Goal: Task Accomplishment & Management: Manage account settings

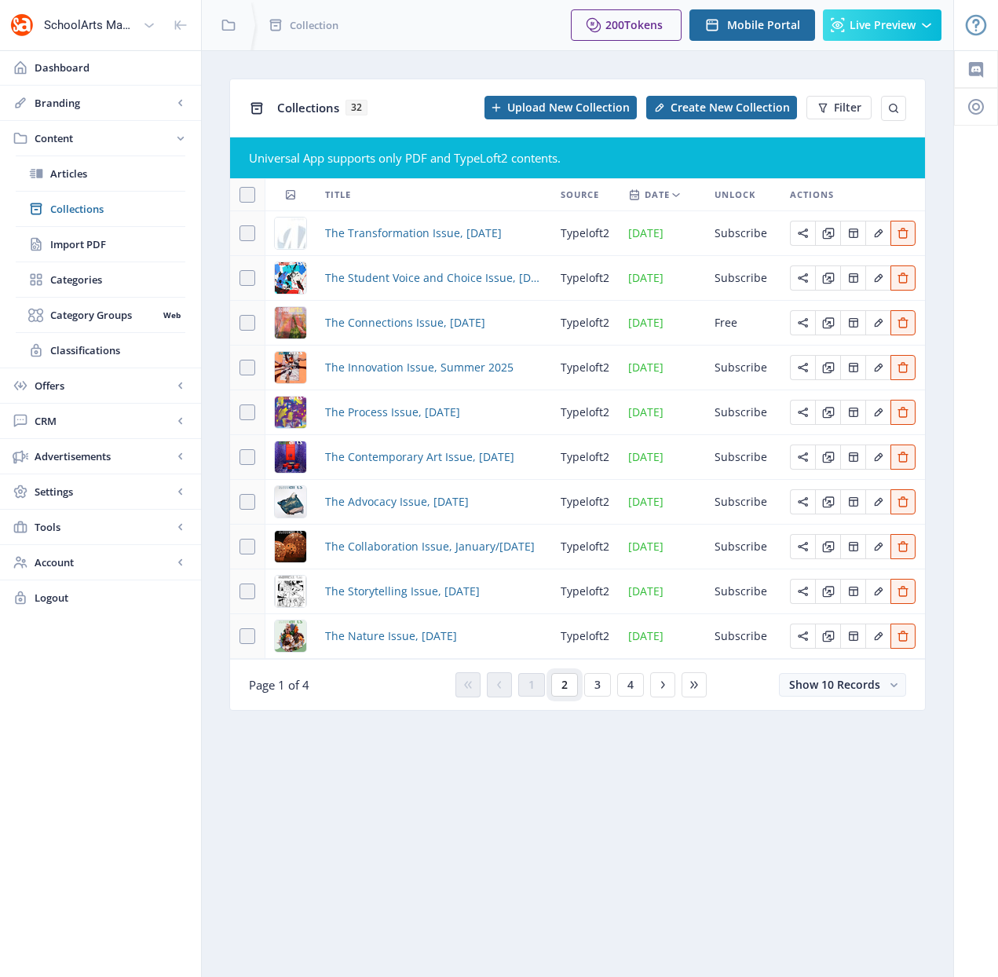
click at [569, 685] on button "2" at bounding box center [564, 685] width 27 height 24
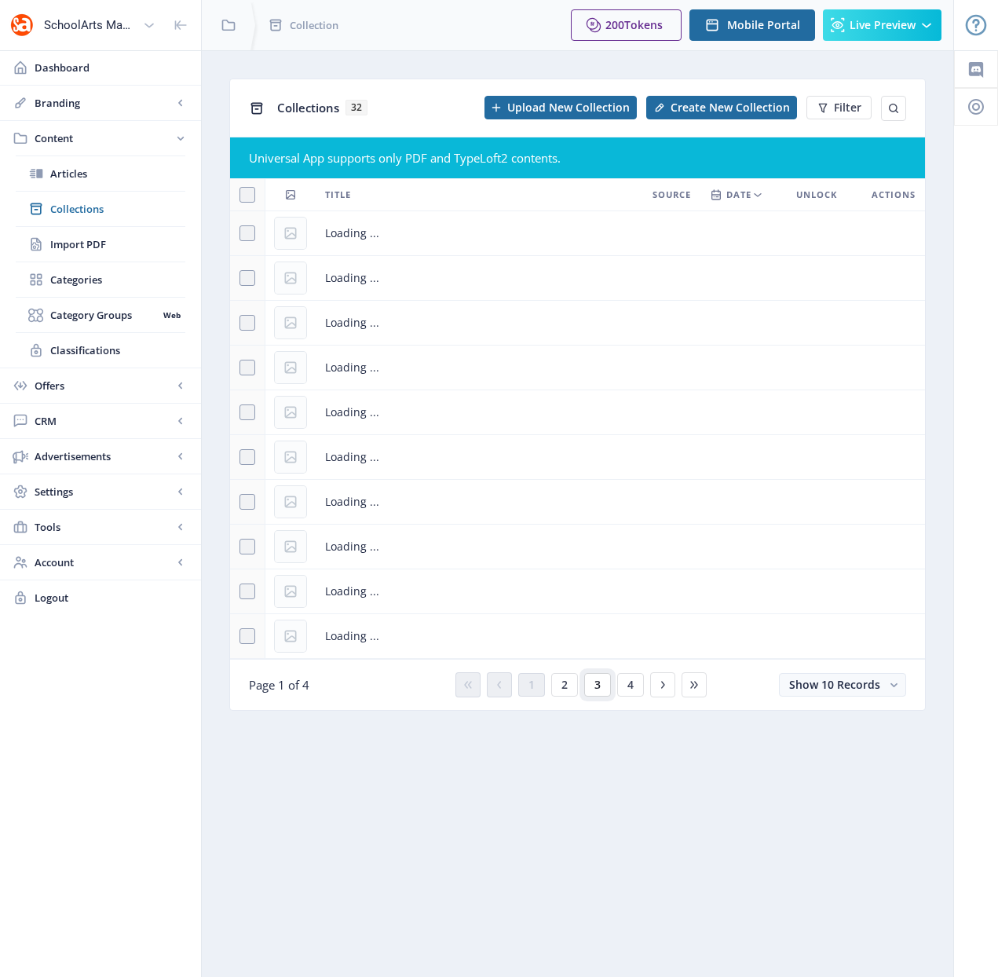
click at [595, 688] on span "3" at bounding box center [598, 685] width 6 height 13
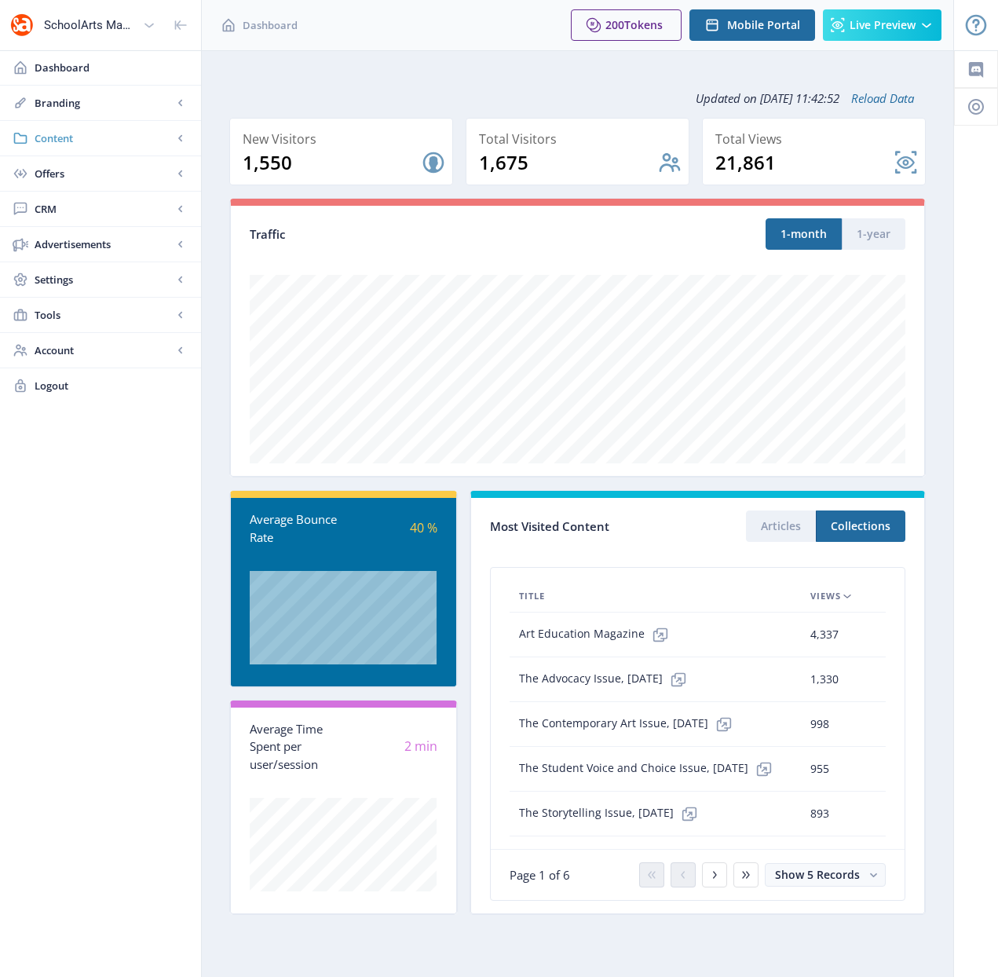
click at [52, 143] on span "Content" at bounding box center [104, 138] width 138 height 16
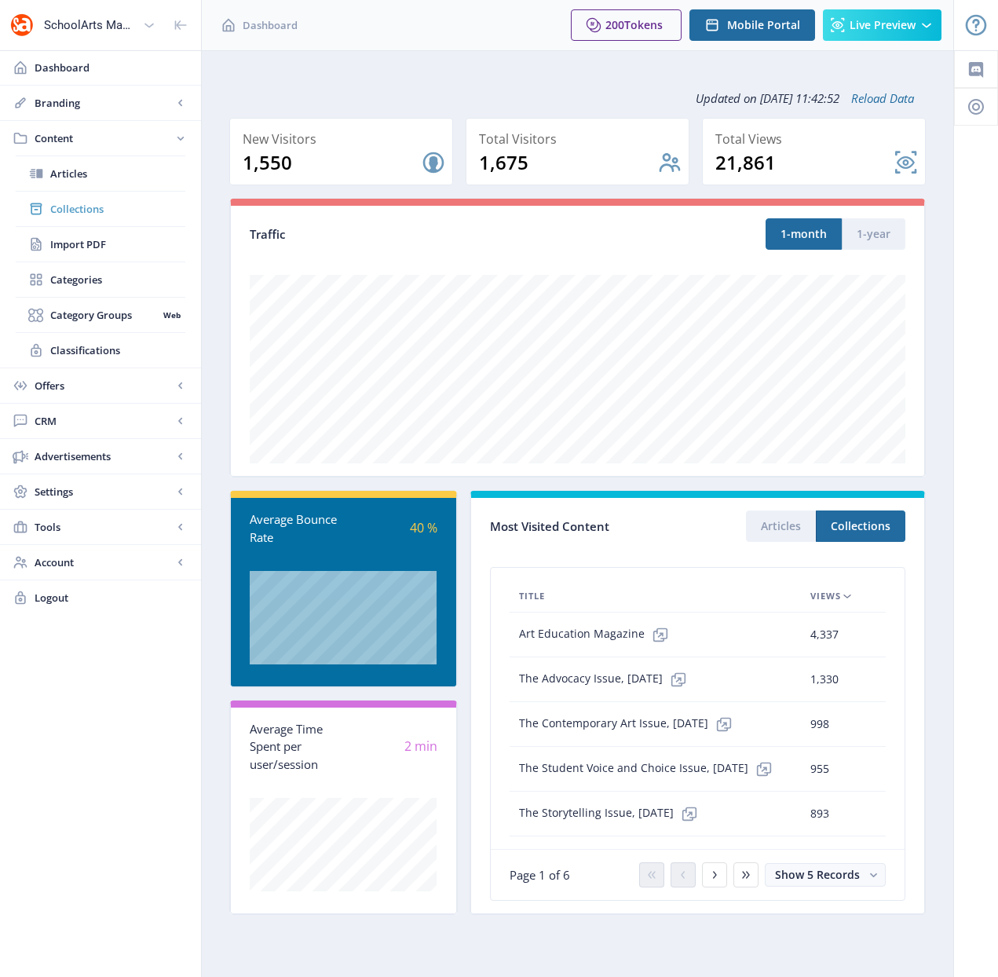
click at [88, 209] on span "Collections" at bounding box center [117, 209] width 135 height 16
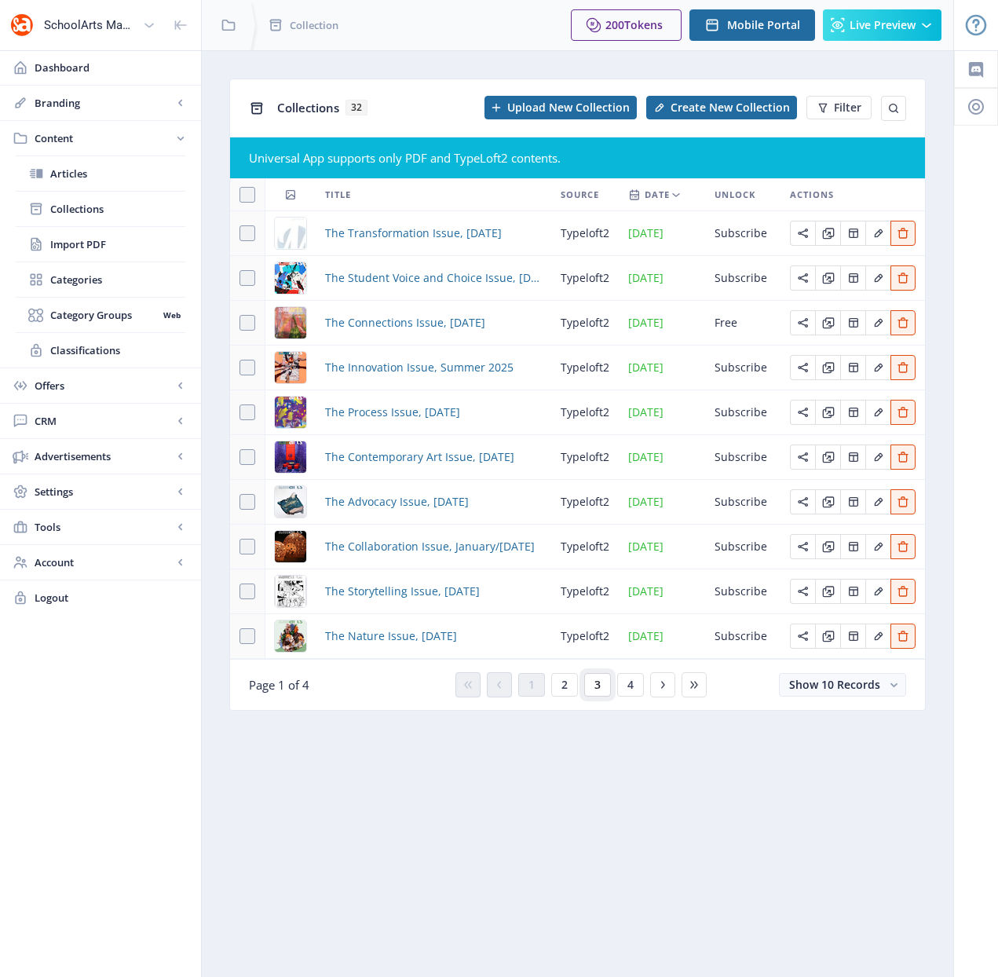
click at [601, 682] on button "3" at bounding box center [597, 685] width 27 height 24
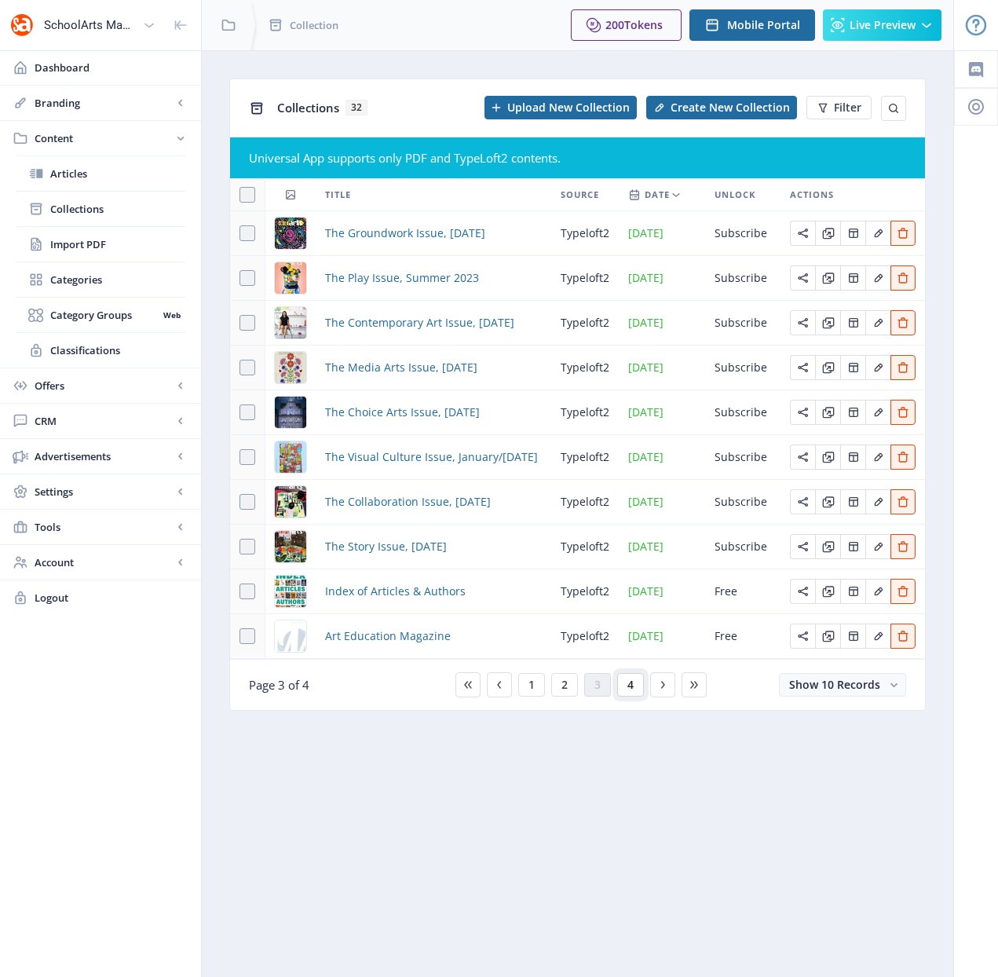
click at [628, 682] on span "4" at bounding box center [631, 685] width 6 height 13
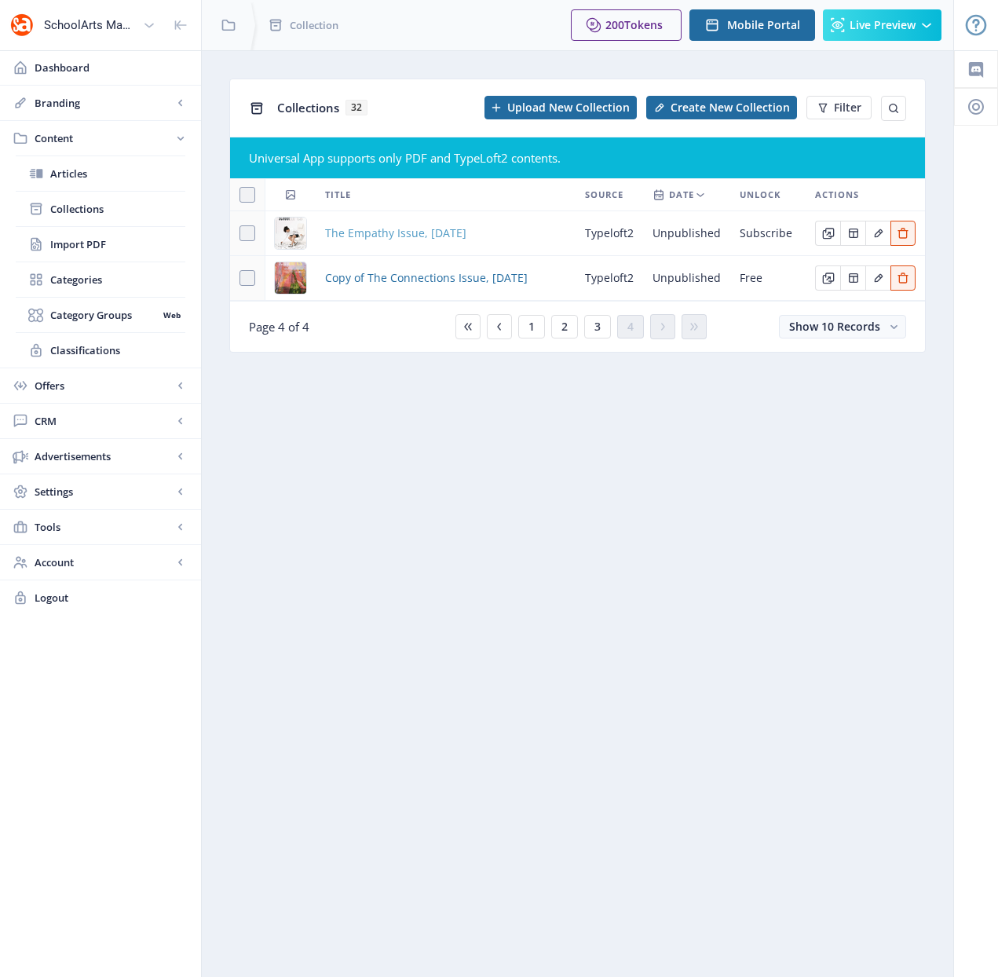
click at [414, 235] on span "The Empathy Issue, October 2022" at bounding box center [395, 233] width 141 height 19
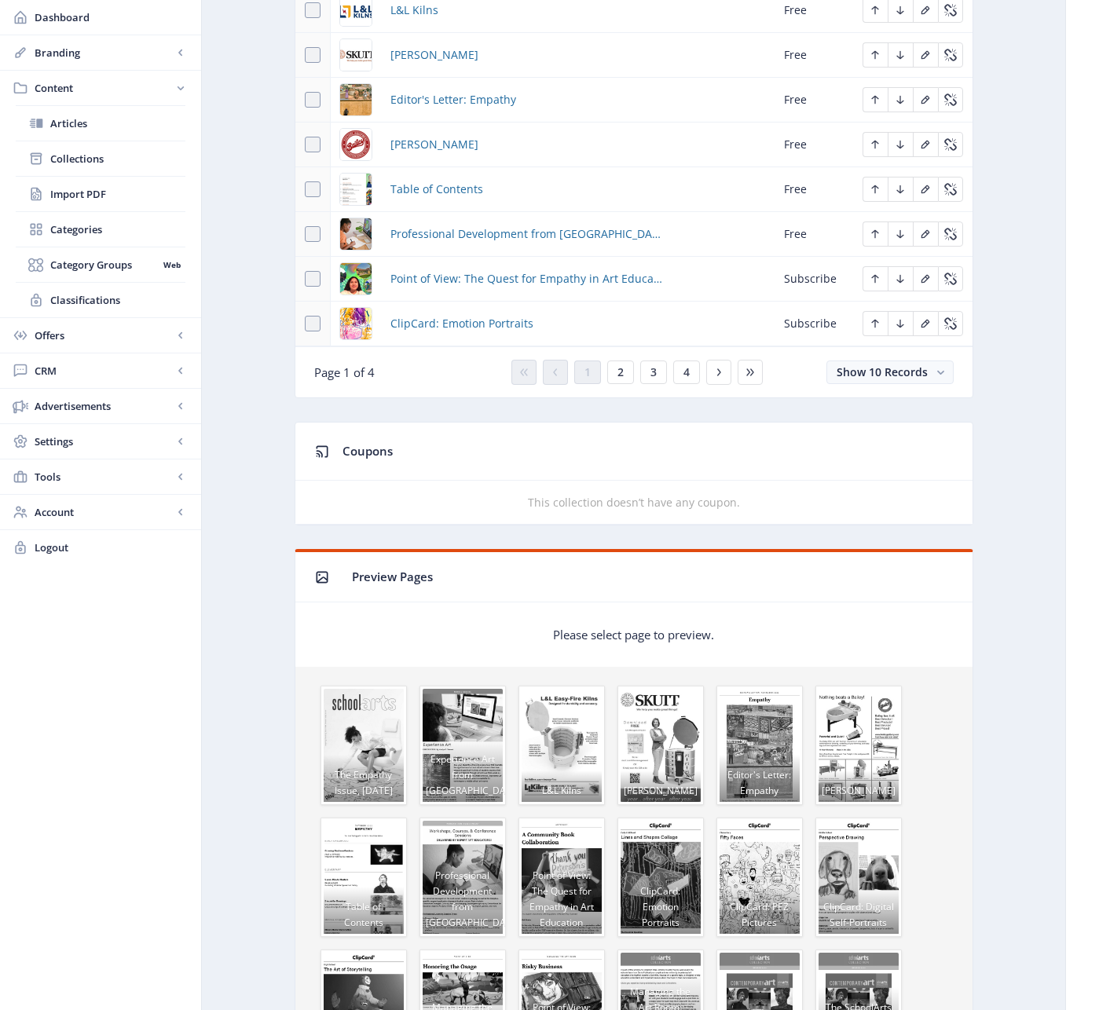
scroll to position [898, 0]
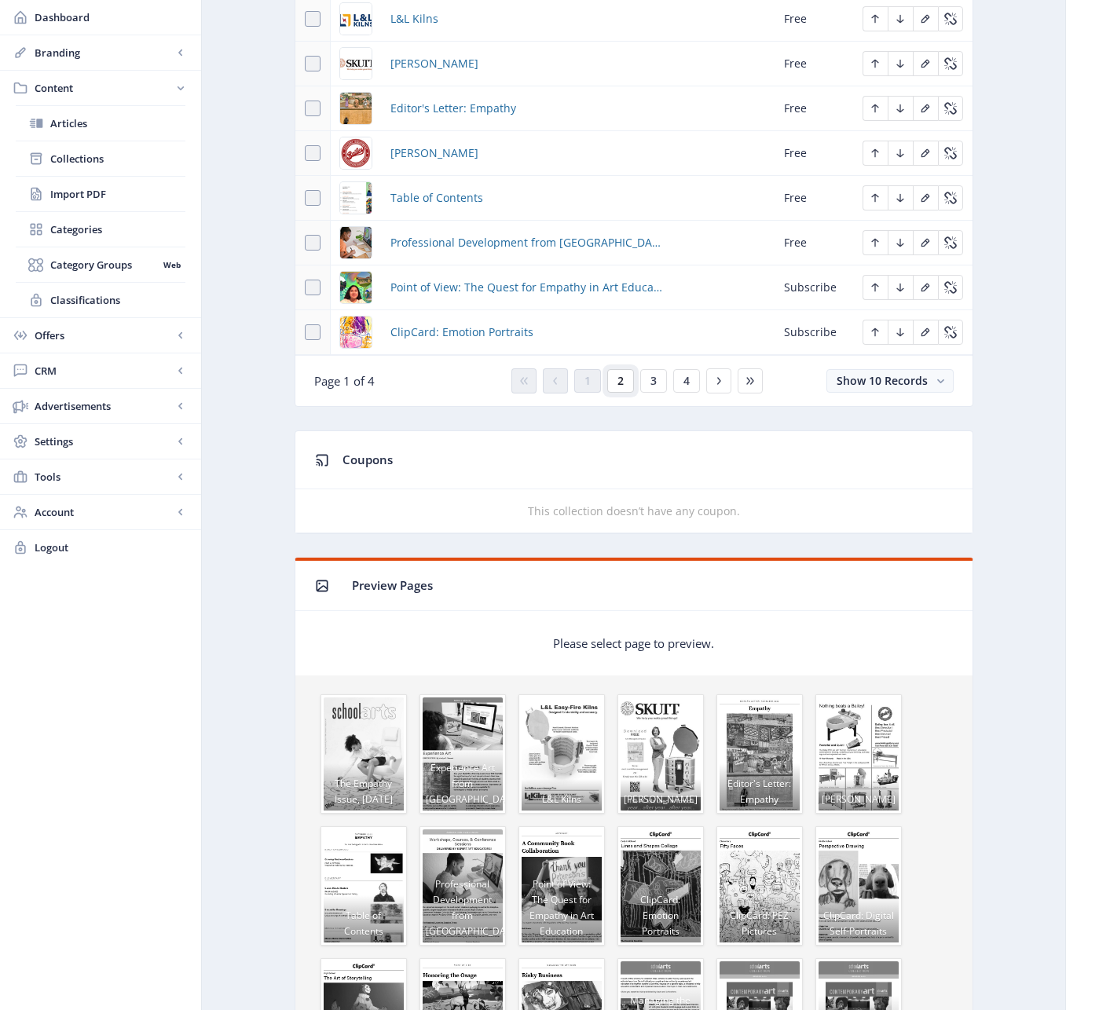
click at [620, 384] on span "2" at bounding box center [620, 381] width 6 height 13
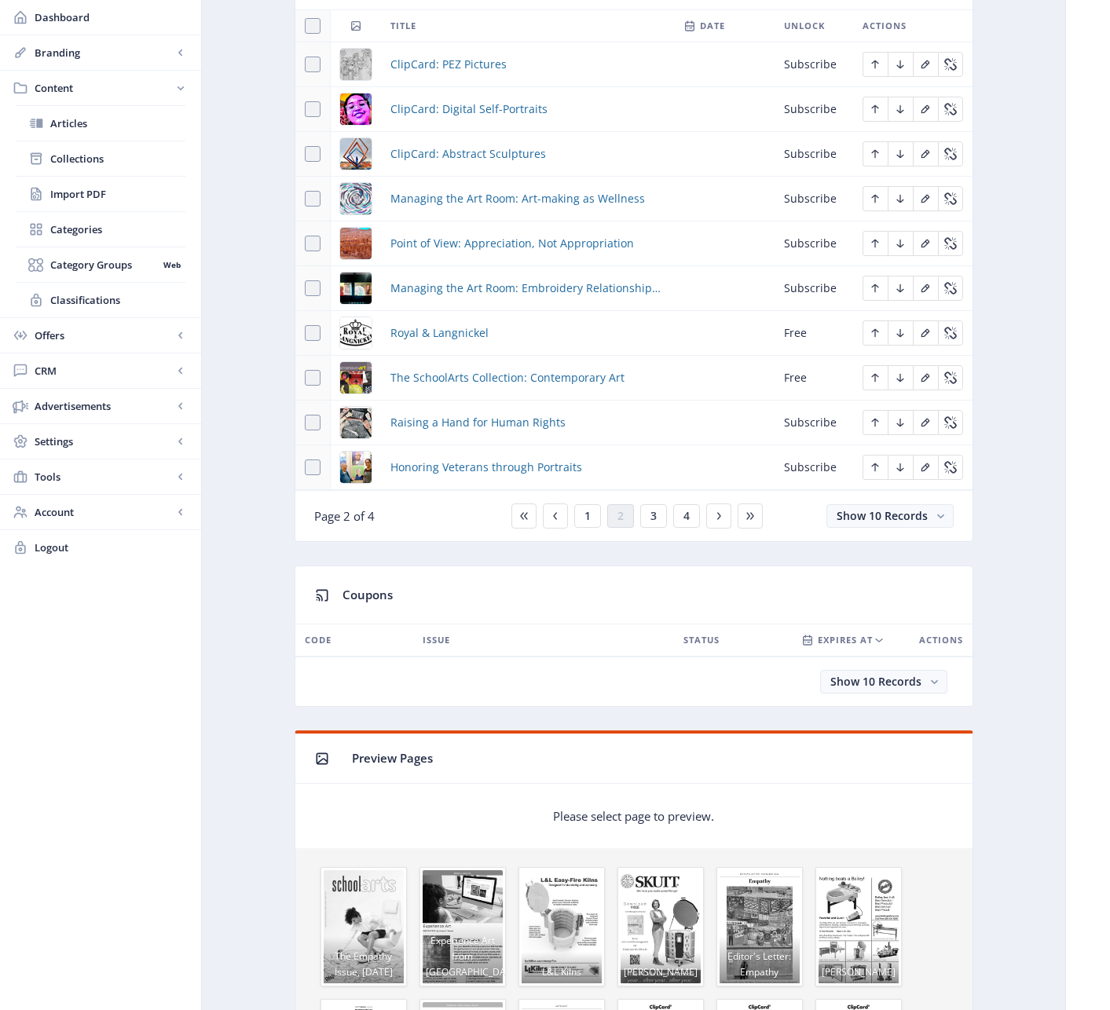
scroll to position [760, 0]
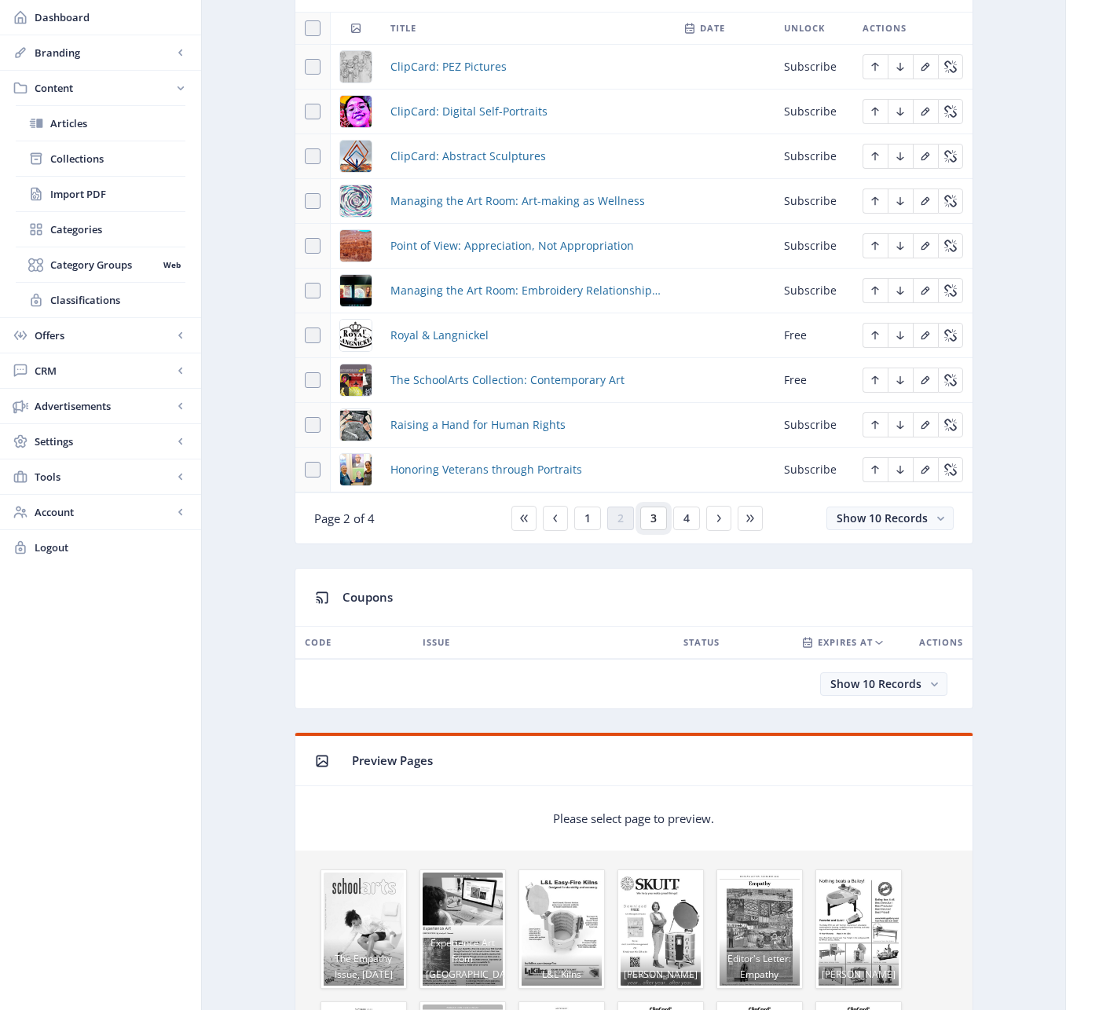
click at [656, 519] on span "3" at bounding box center [653, 518] width 6 height 13
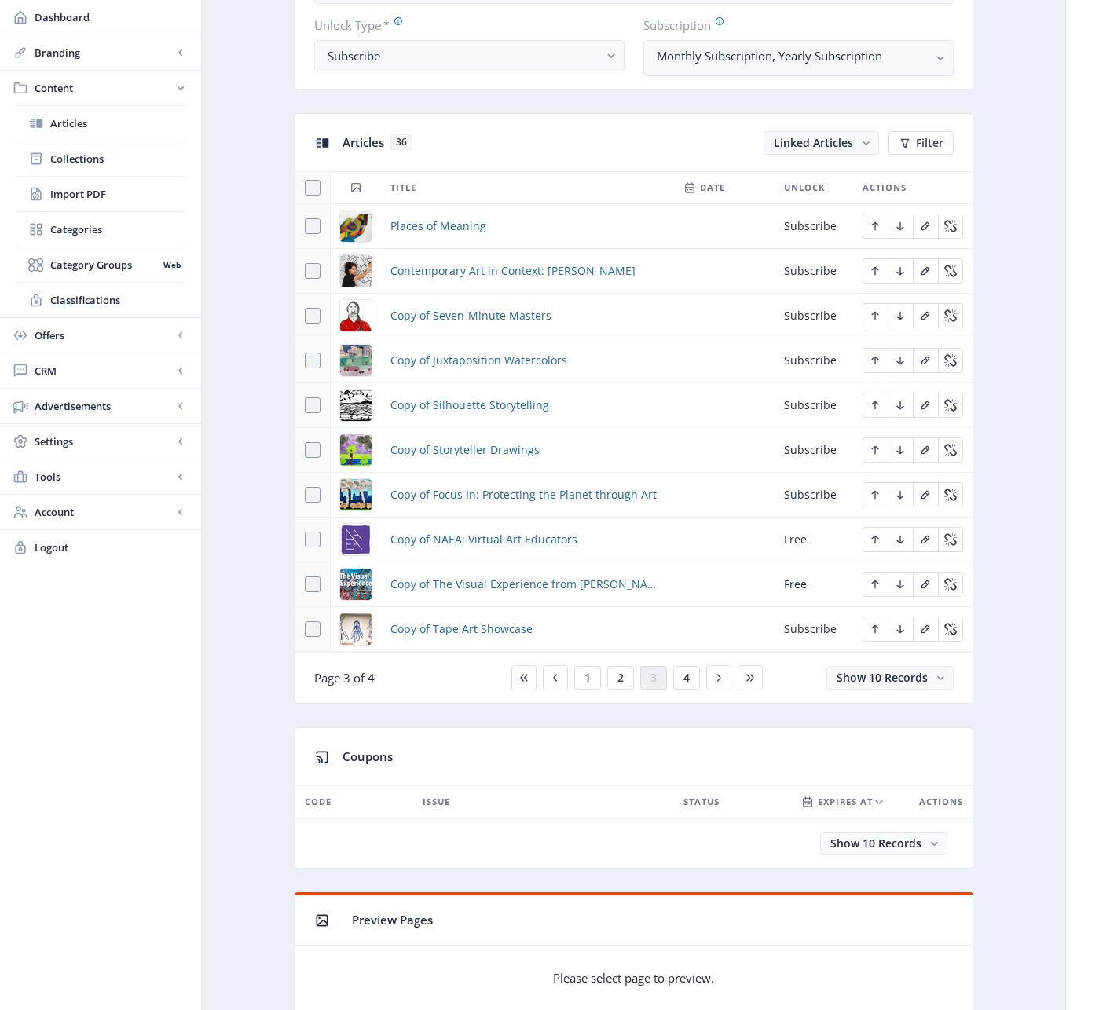
scroll to position [592, 0]
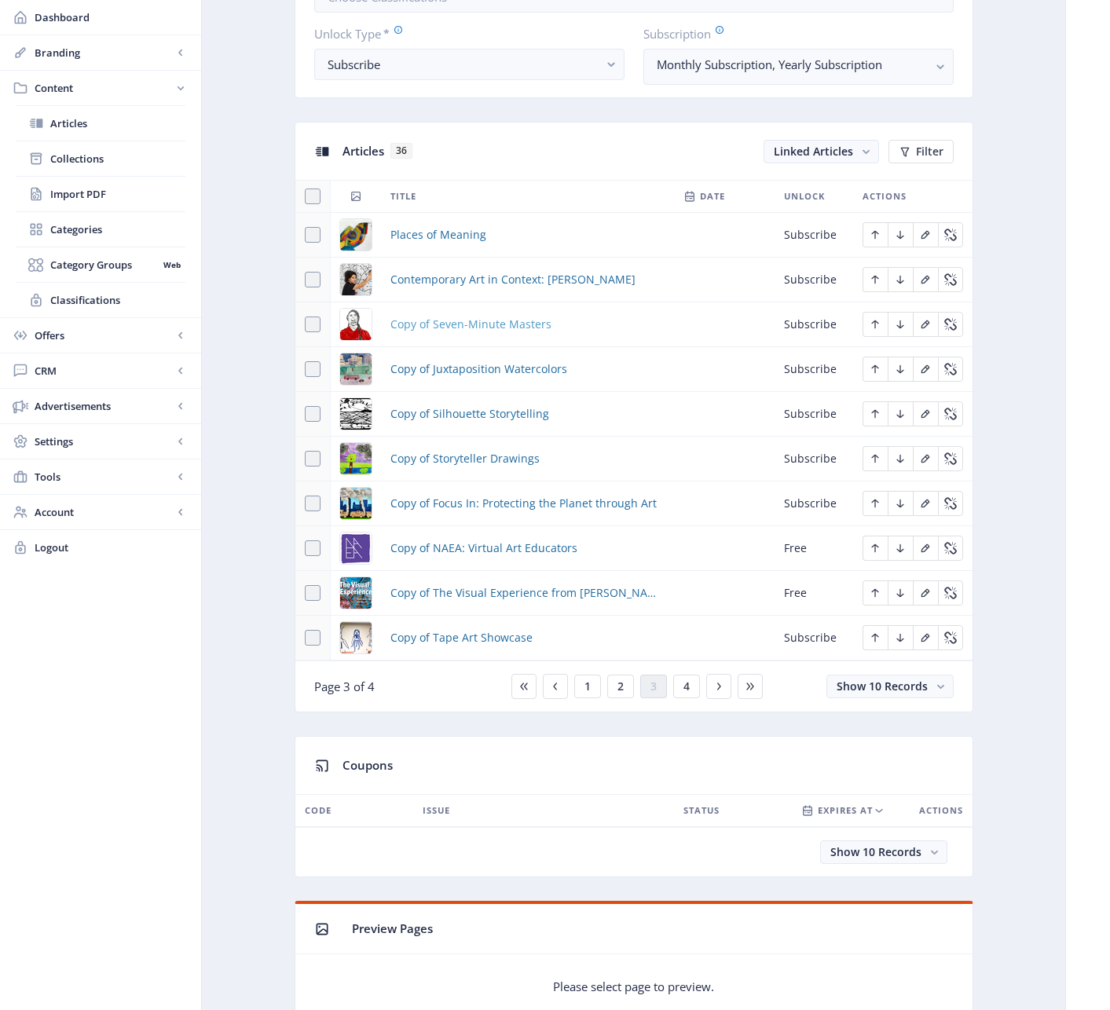
click at [475, 322] on span "Copy of Seven-Minute Masters" at bounding box center [470, 324] width 161 height 19
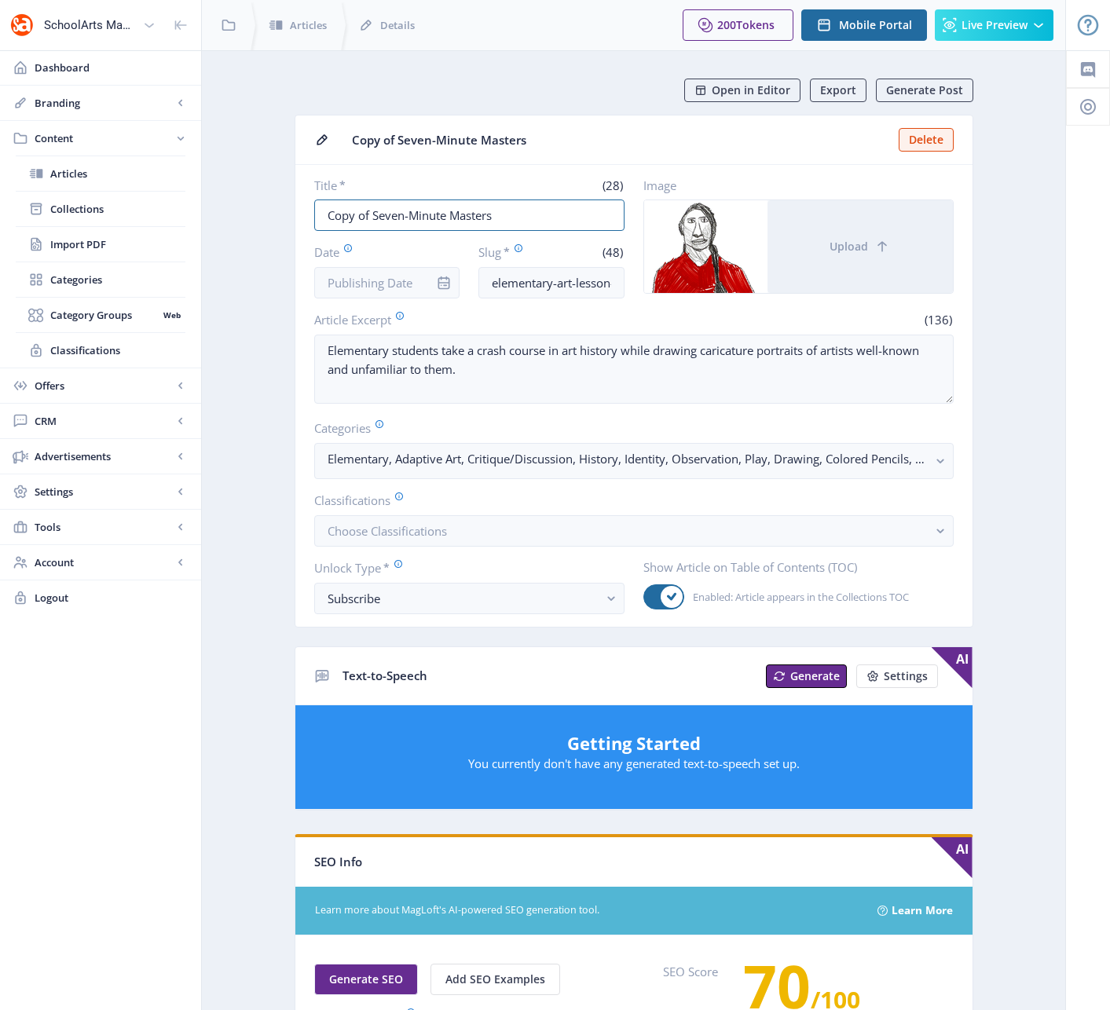
drag, startPoint x: 483, startPoint y: 213, endPoint x: 293, endPoint y: 193, distance: 191.1
click at [291, 191] on app-content-article "Open in Editor Export Generate Post Copy of Seven-Minute Masters Delete Title *…" at bounding box center [633, 803] width 808 height 1448
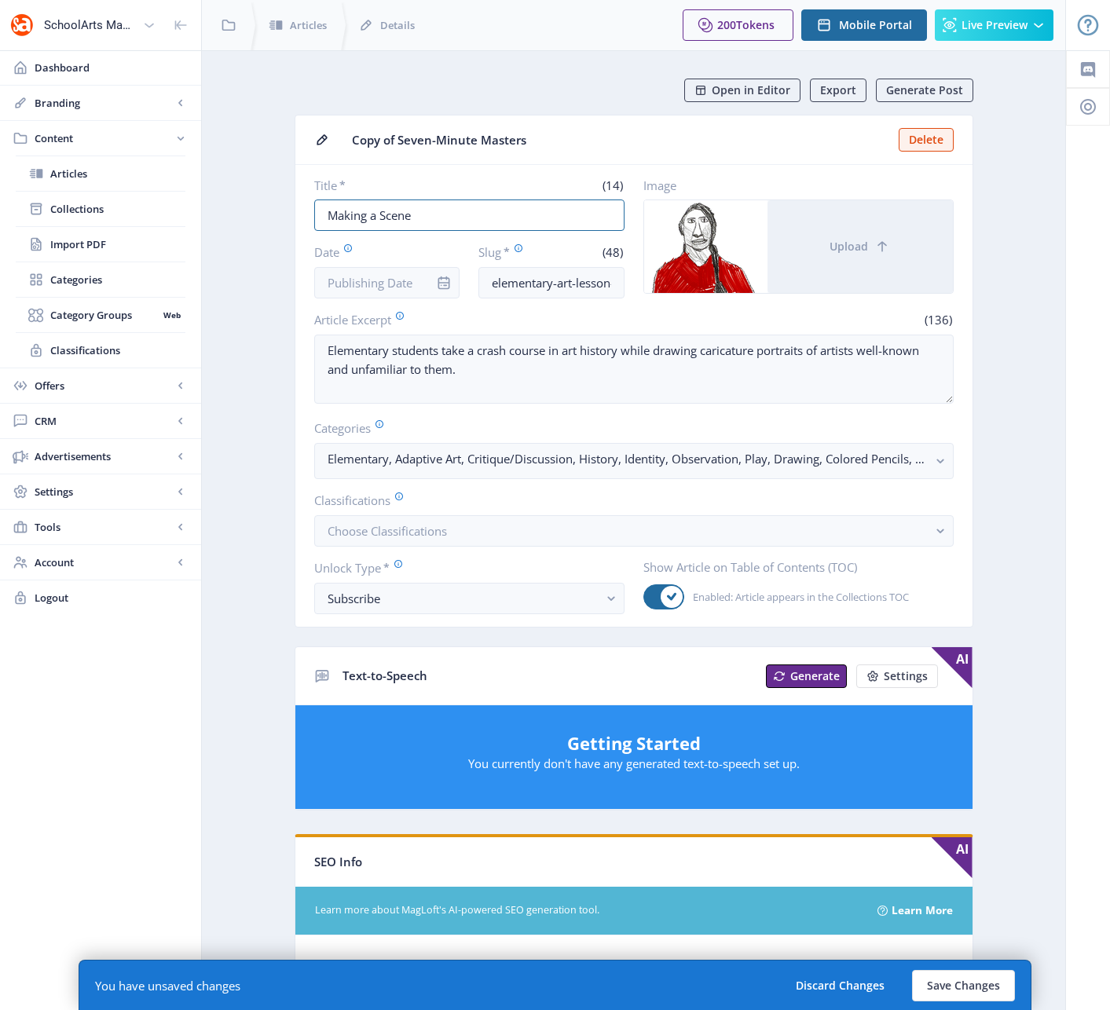
type input "Making a Scene"
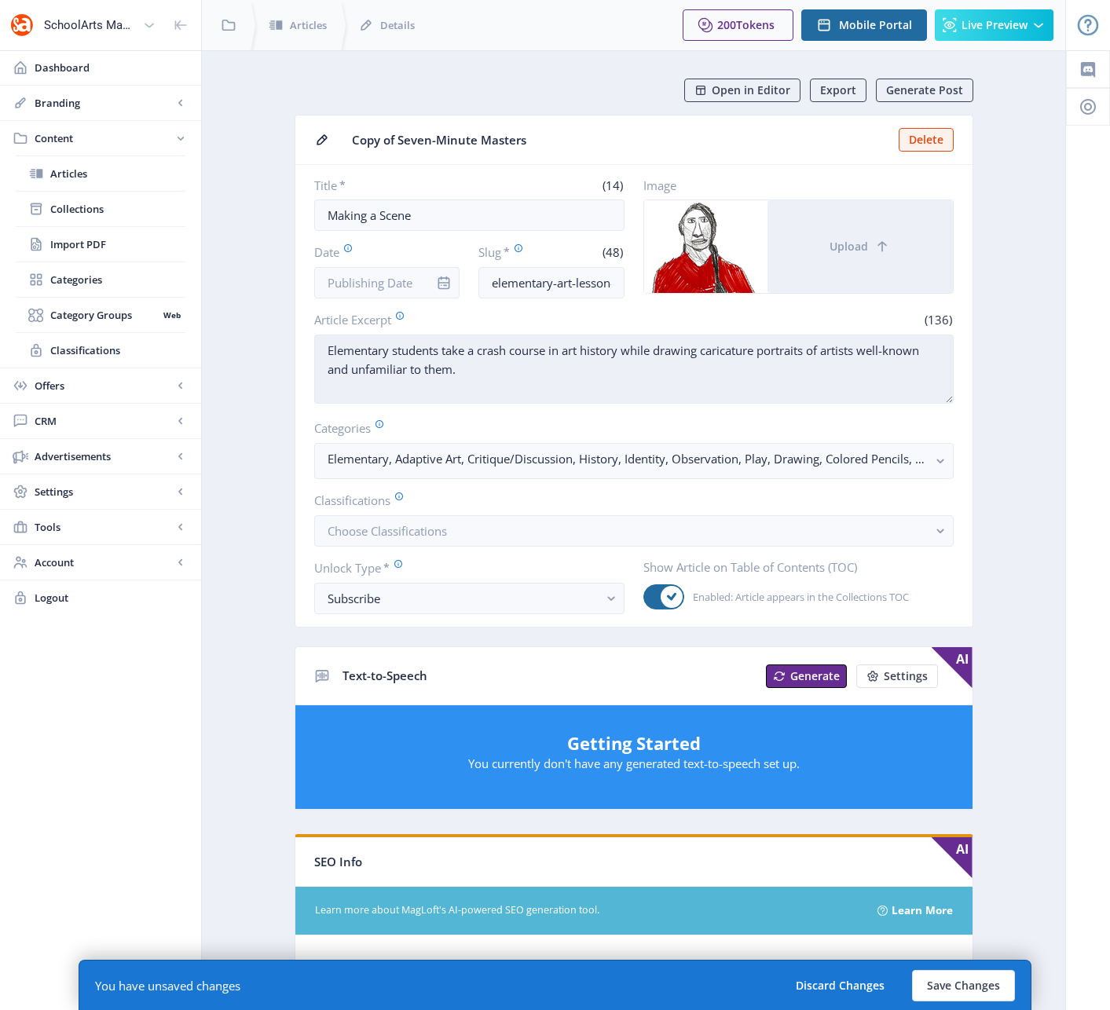
click at [469, 371] on textarea "Elementary students take a crash course in art history while drawing caricature…" at bounding box center [633, 369] width 639 height 69
paste textarea "After investigating the work of photographer Gregory Crewdson, high-school stud…"
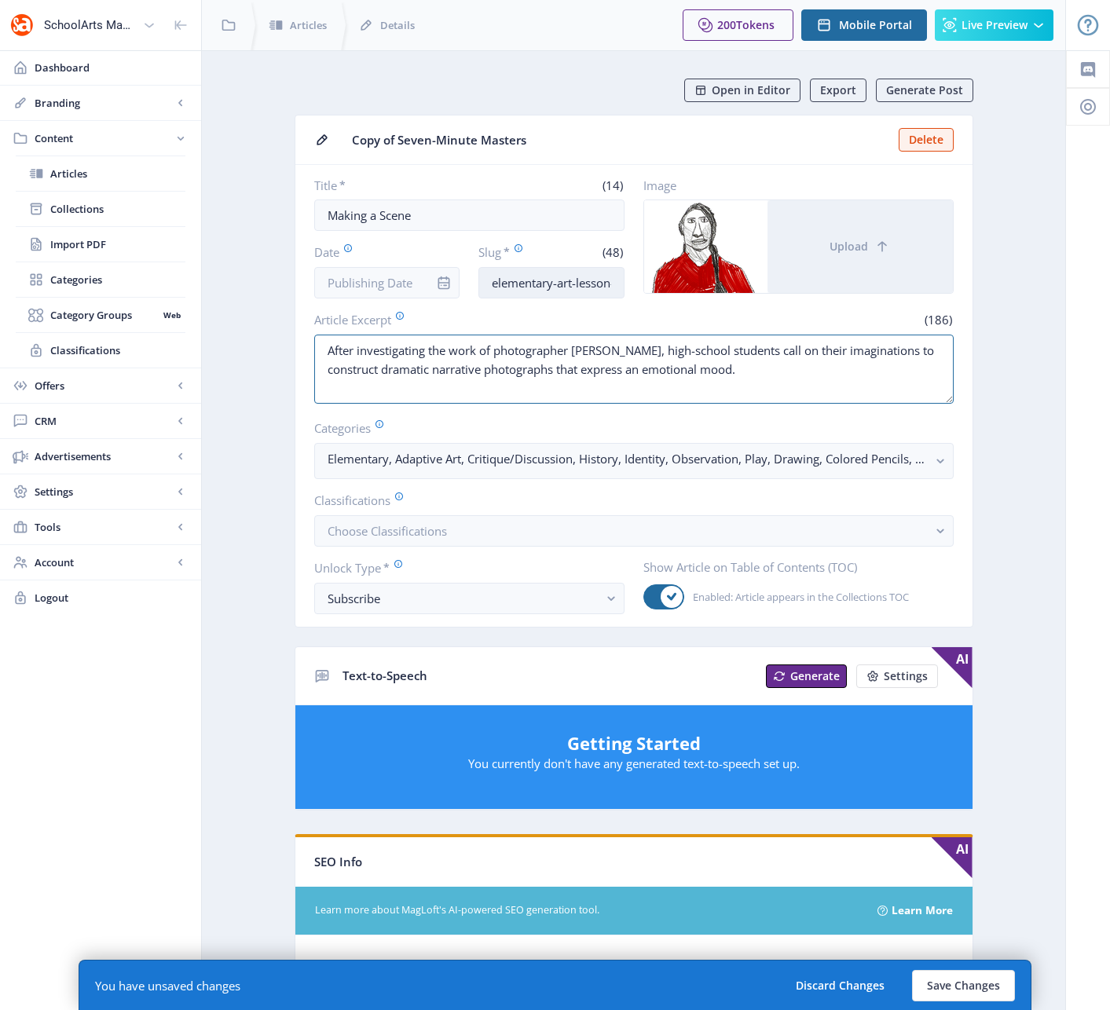
type textarea "After investigating the work of photographer Gregory Crewdson, high-school stud…"
click at [514, 281] on input "elementary-art-lesson-portrait-drawing-1122-2vjw" at bounding box center [551, 282] width 146 height 31
drag, startPoint x: 600, startPoint y: 285, endPoint x: 642, endPoint y: 294, distance: 42.5
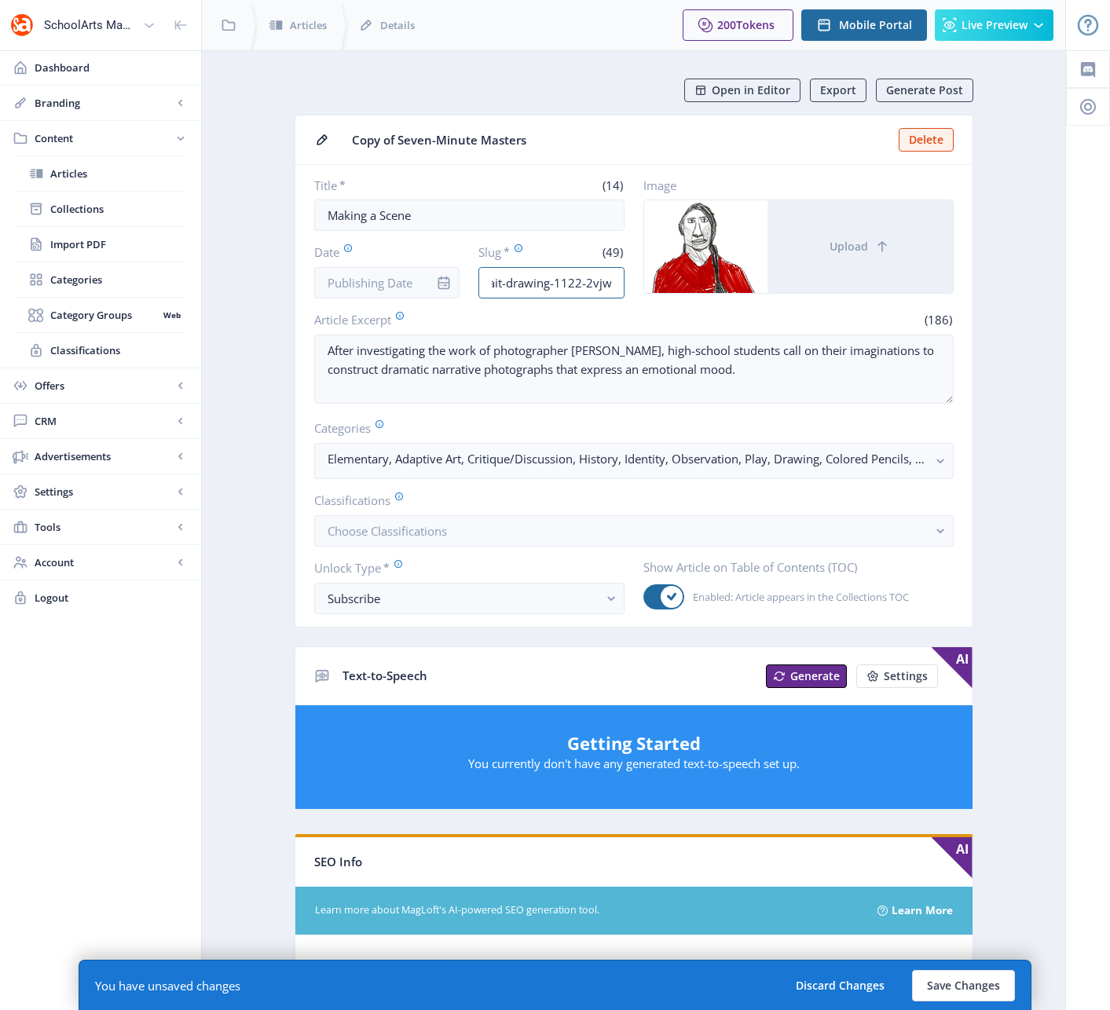
click at [642, 294] on div "Title * (14) Making a Scene Date Slug * (49) high-school-art-lesson-portrait-dr…" at bounding box center [633, 237] width 639 height 121
click at [617, 286] on input "high-school-art-lesson-portrait-drawing-1122-2vjw" at bounding box center [551, 282] width 146 height 31
drag, startPoint x: 613, startPoint y: 285, endPoint x: 508, endPoint y: 283, distance: 104.5
click at [508, 283] on input "high-school-art-lesson-portrait-drawing-1122-2vjw" at bounding box center [551, 282] width 146 height 31
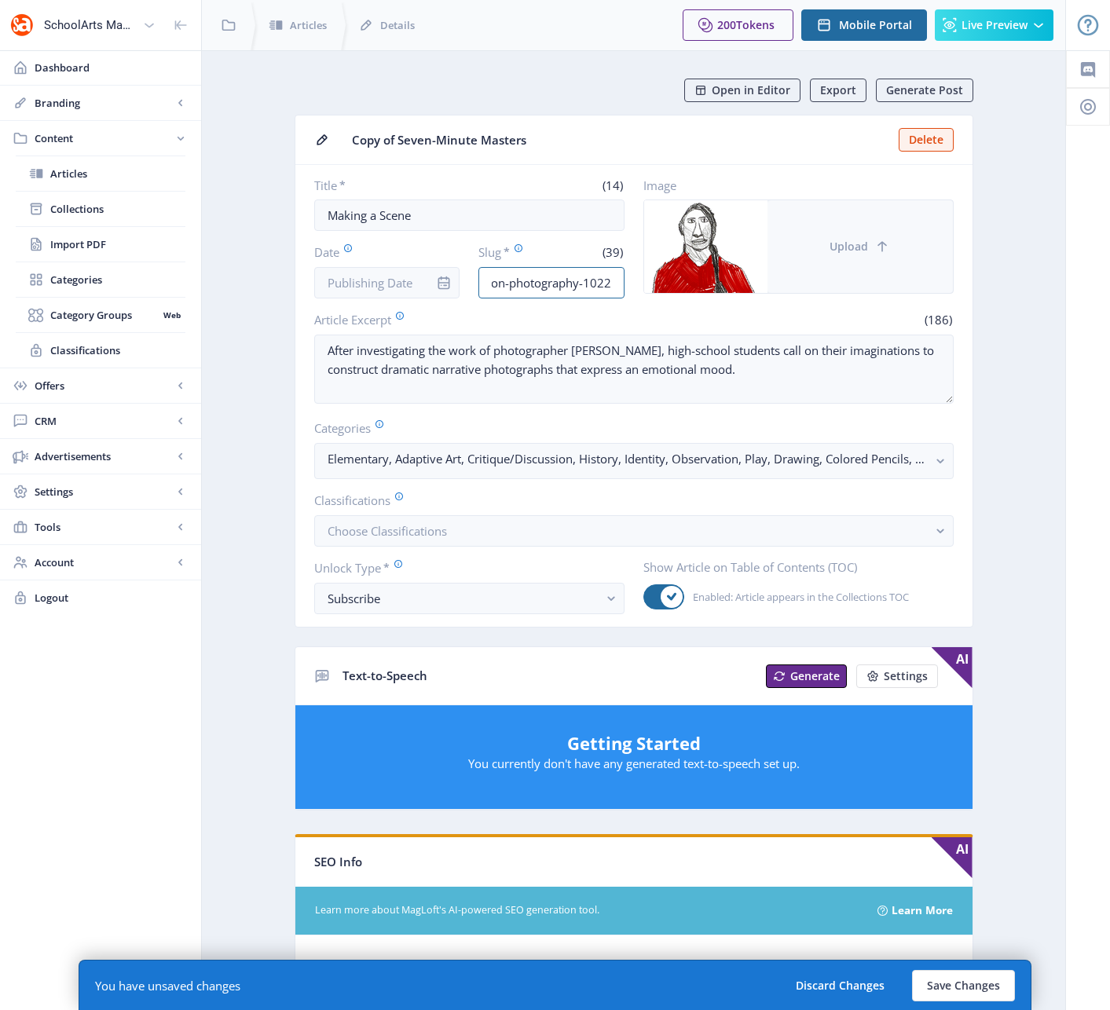
type input "high-school-art-lesson-photography-1022"
click at [851, 246] on span "Upload" at bounding box center [848, 246] width 38 height 13
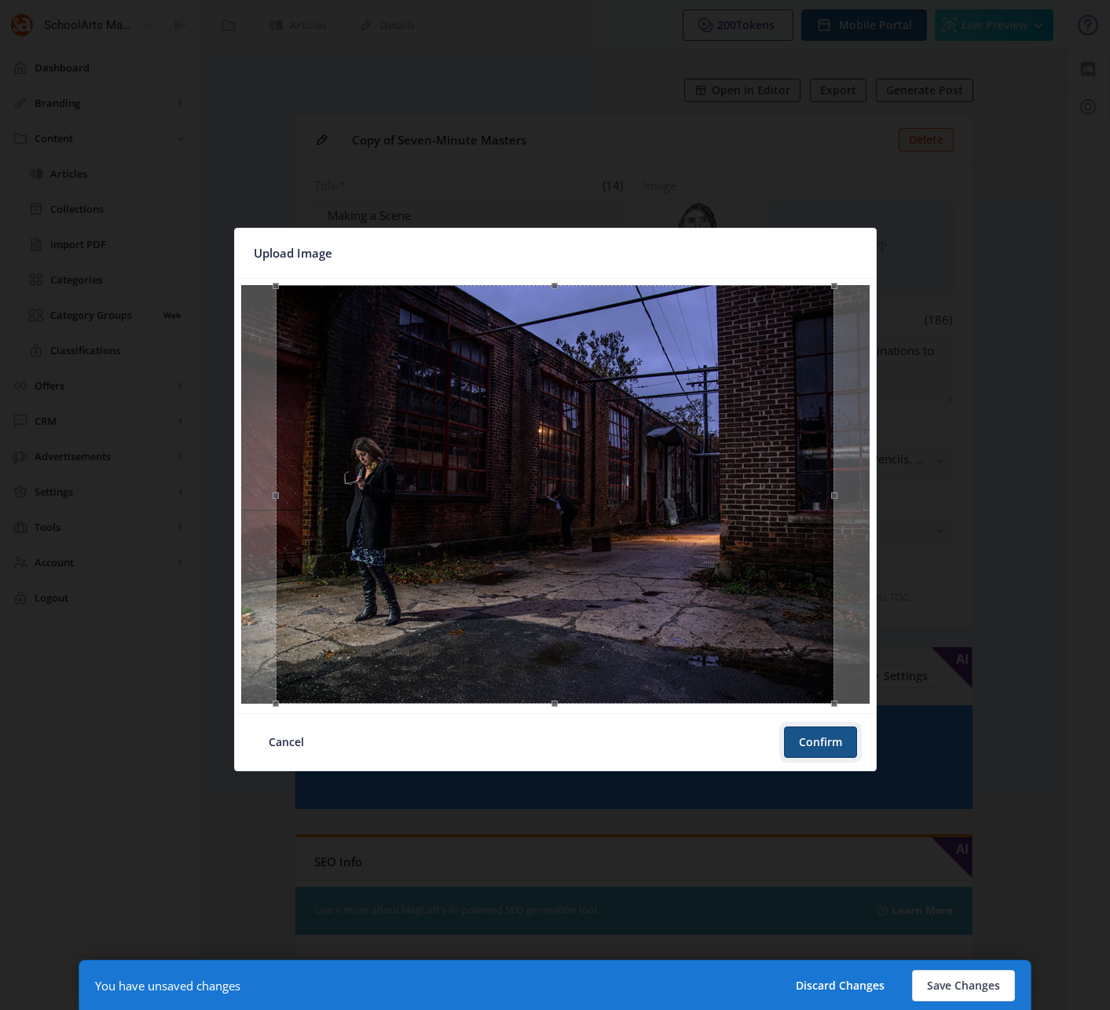
click at [817, 741] on button "Confirm" at bounding box center [820, 741] width 73 height 31
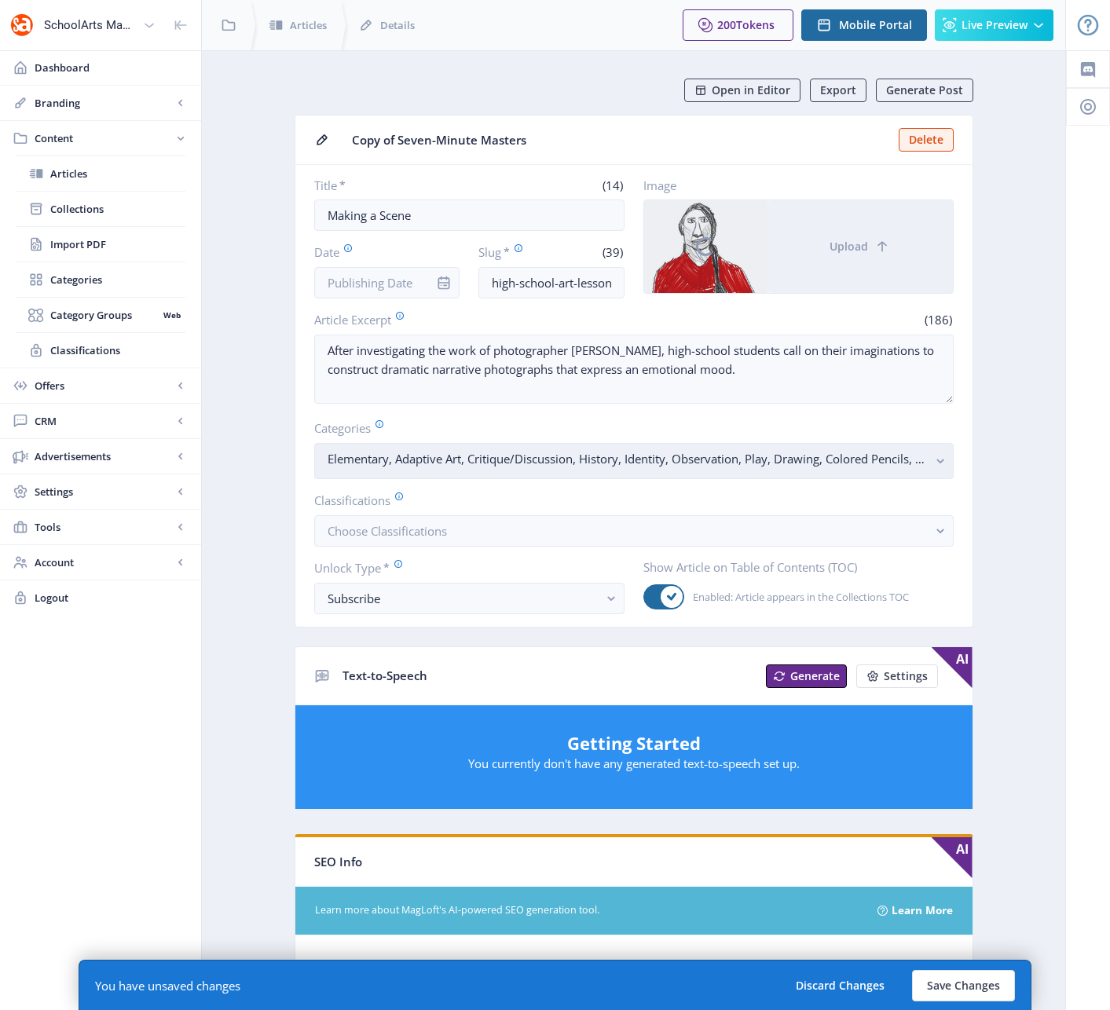
click at [942, 461] on rect "button" at bounding box center [940, 461] width 18 height 18
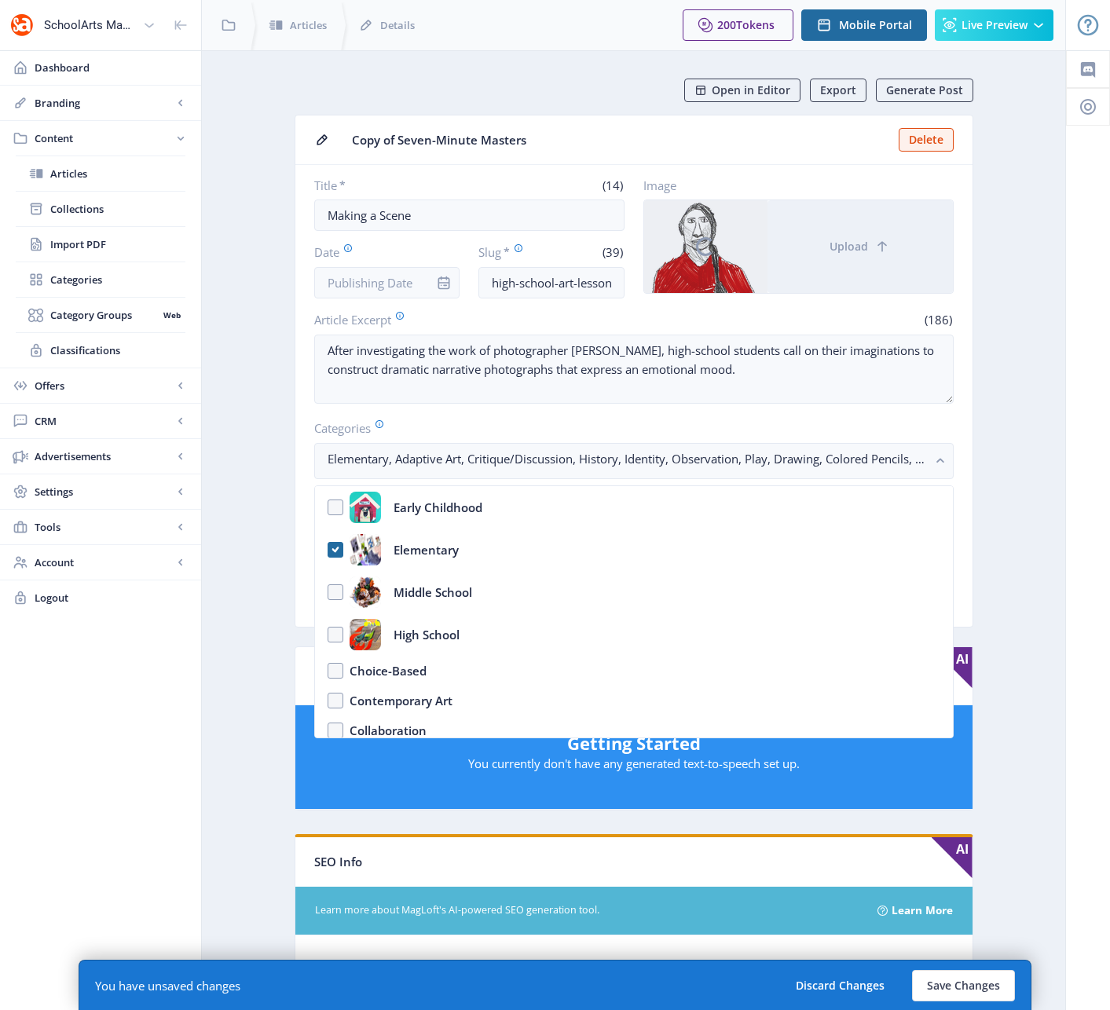
click at [332, 551] on nb-option "Elementary" at bounding box center [634, 550] width 638 height 42
checkbox input "false"
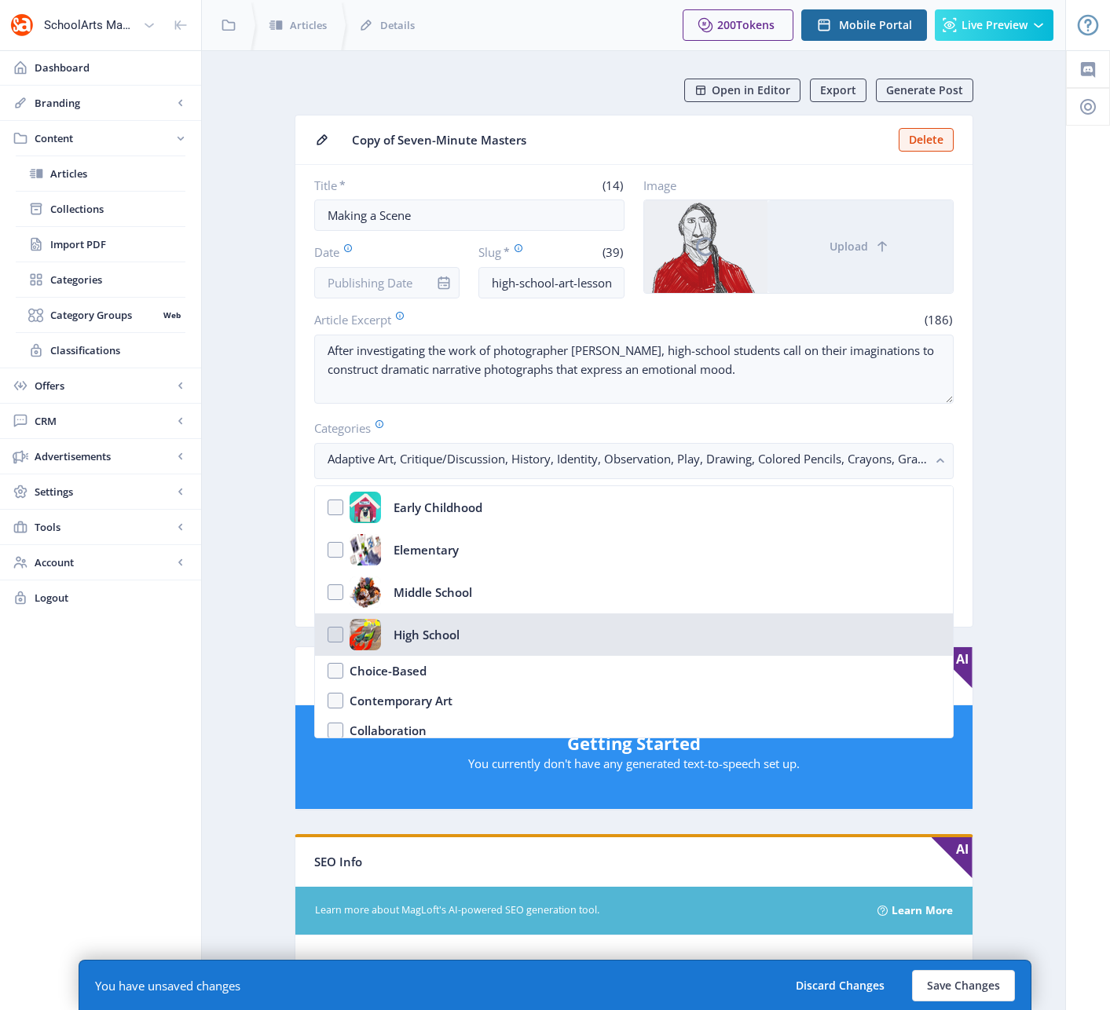
click at [336, 635] on nb-option "High School" at bounding box center [634, 634] width 638 height 42
checkbox input "true"
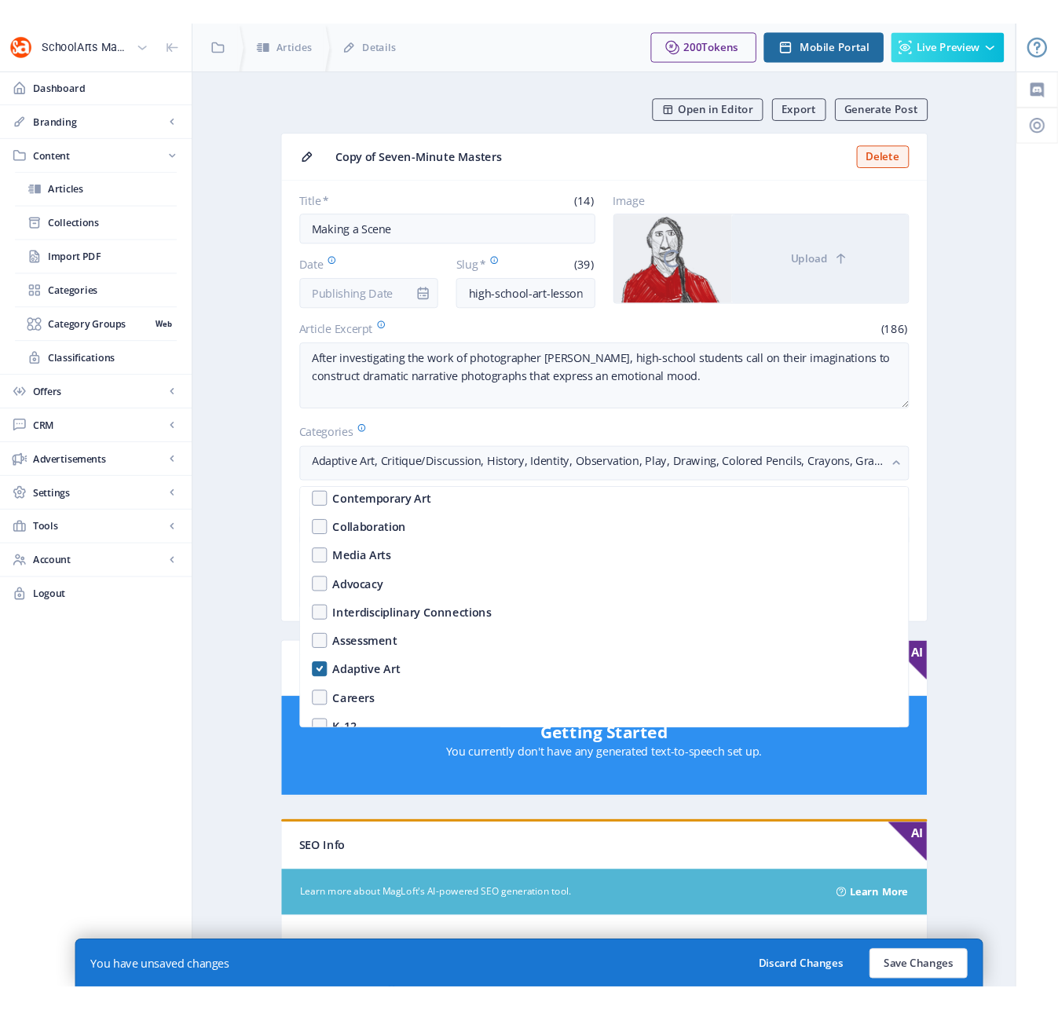
scroll to position [199, 0]
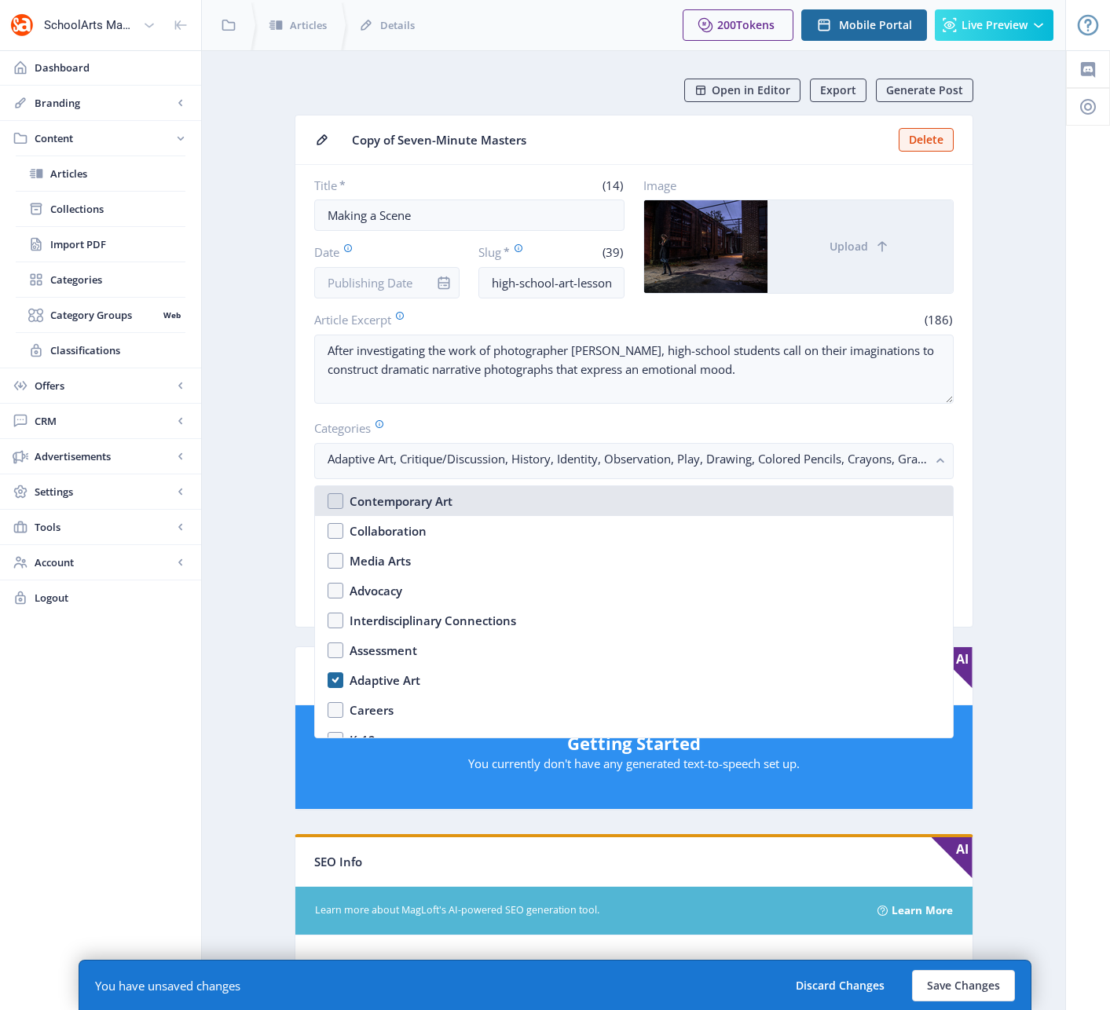
click at [332, 503] on nb-option "Contemporary Art" at bounding box center [634, 501] width 638 height 30
checkbox input "true"
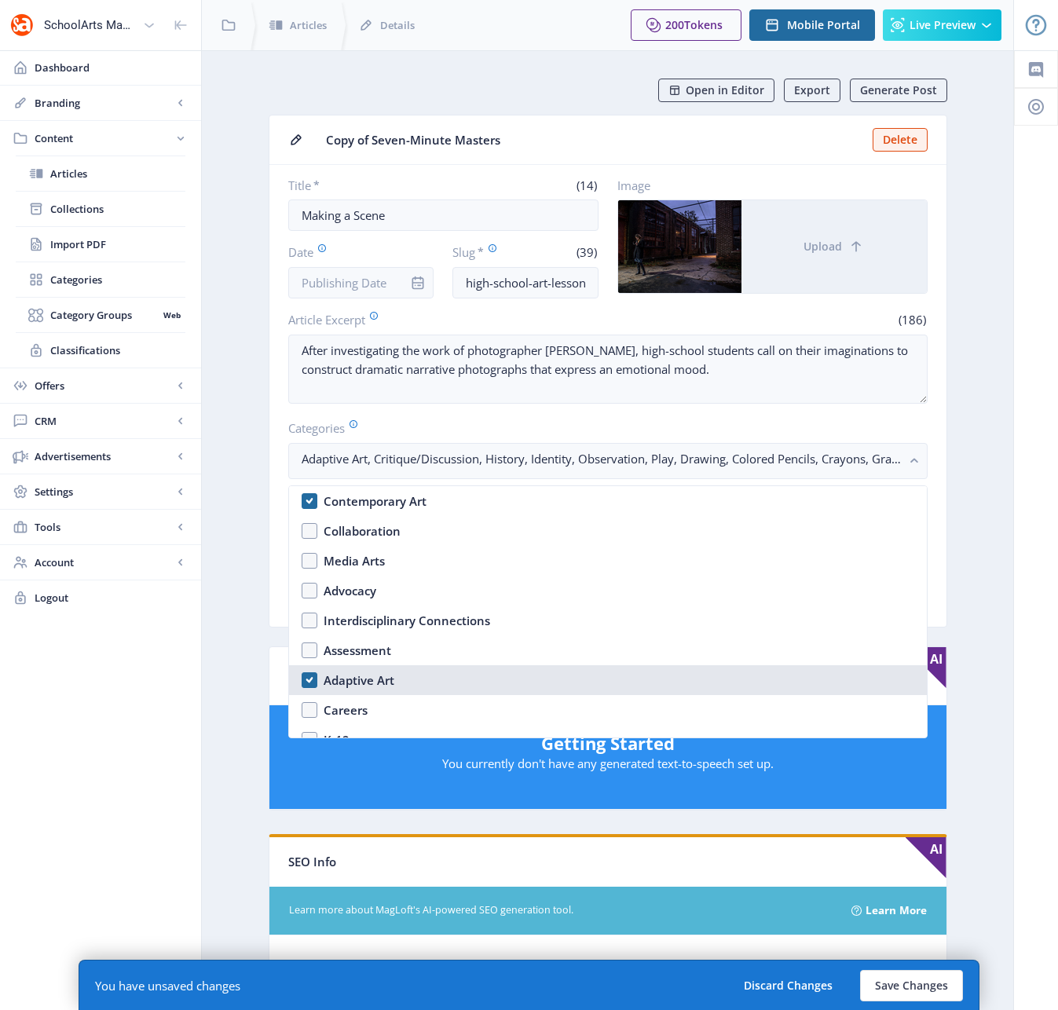
click at [309, 678] on nb-option "Adaptive Art" at bounding box center [608, 680] width 638 height 30
checkbox input "false"
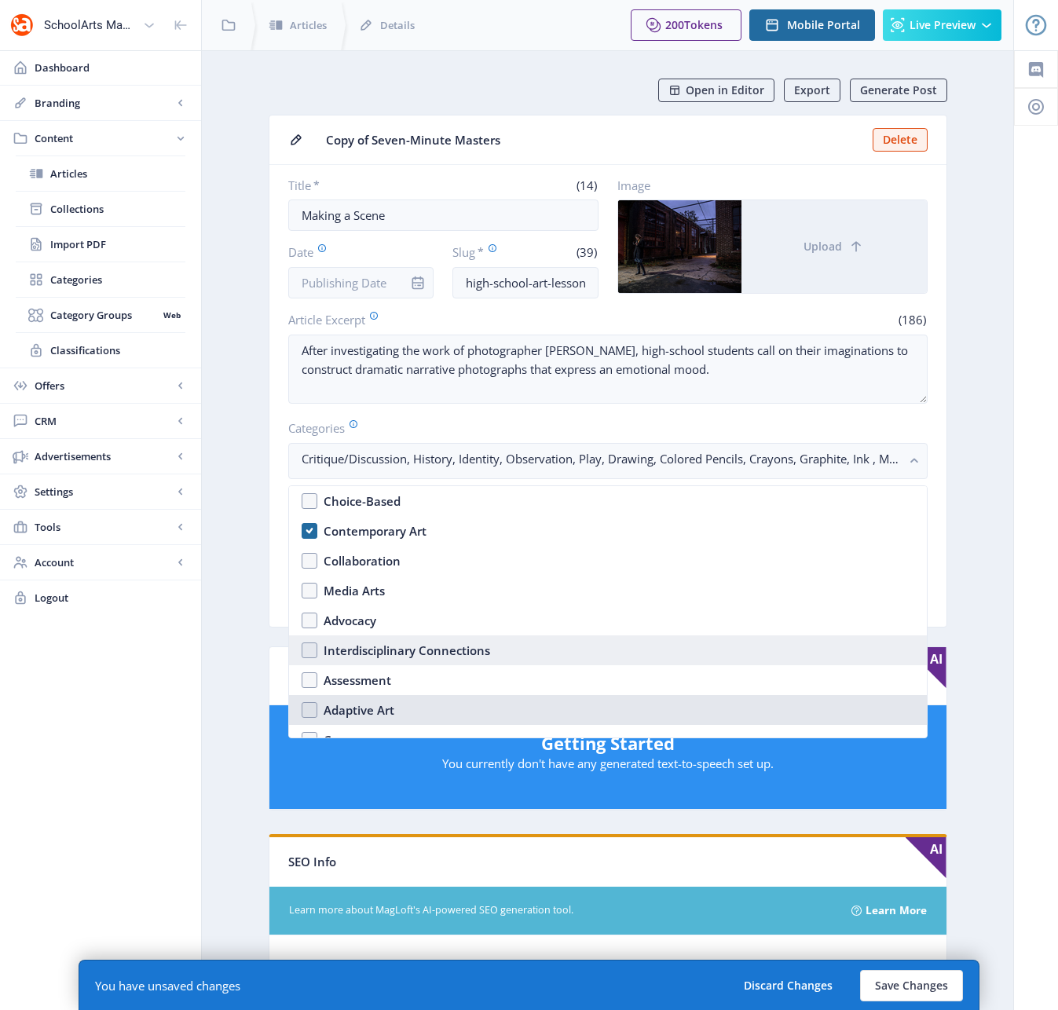
scroll to position [174, 0]
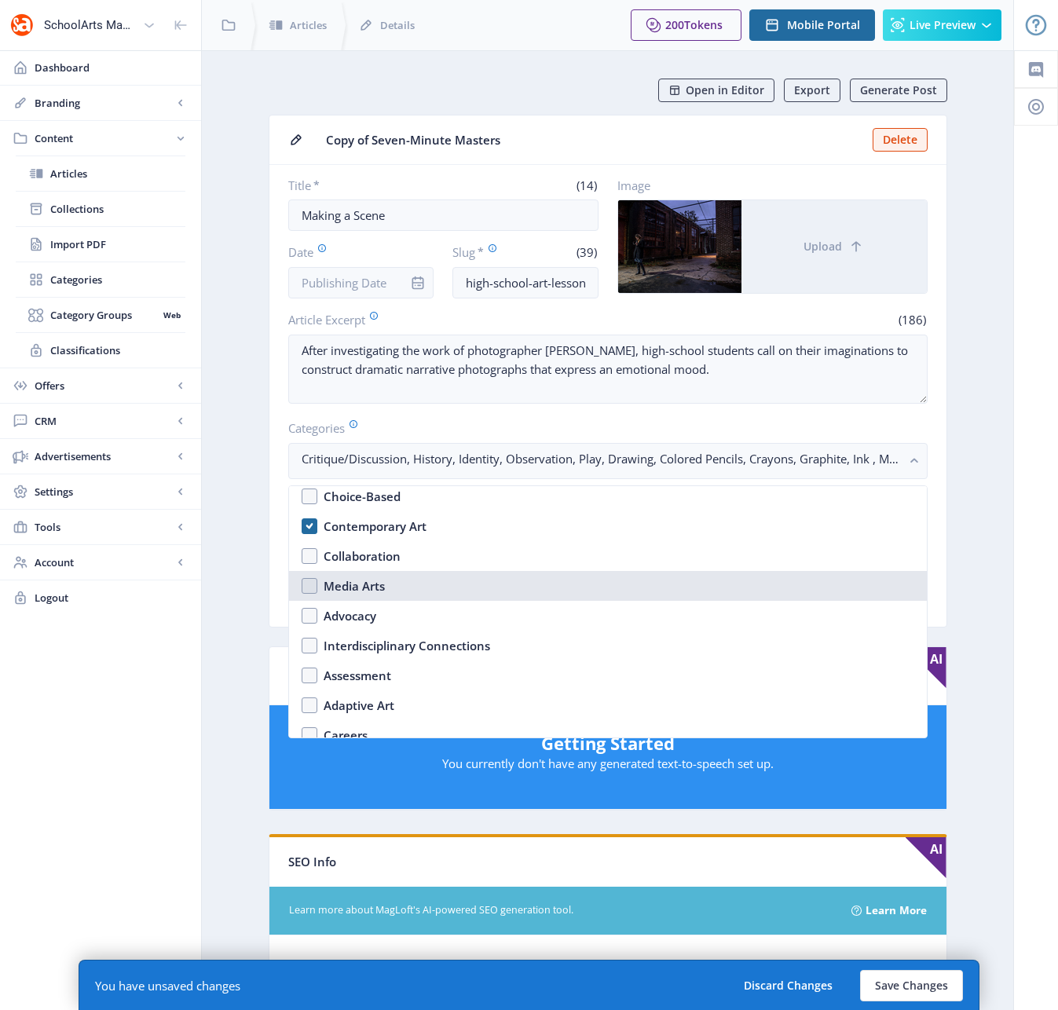
click at [310, 588] on nb-option "Media Arts" at bounding box center [608, 586] width 638 height 30
checkbox input "true"
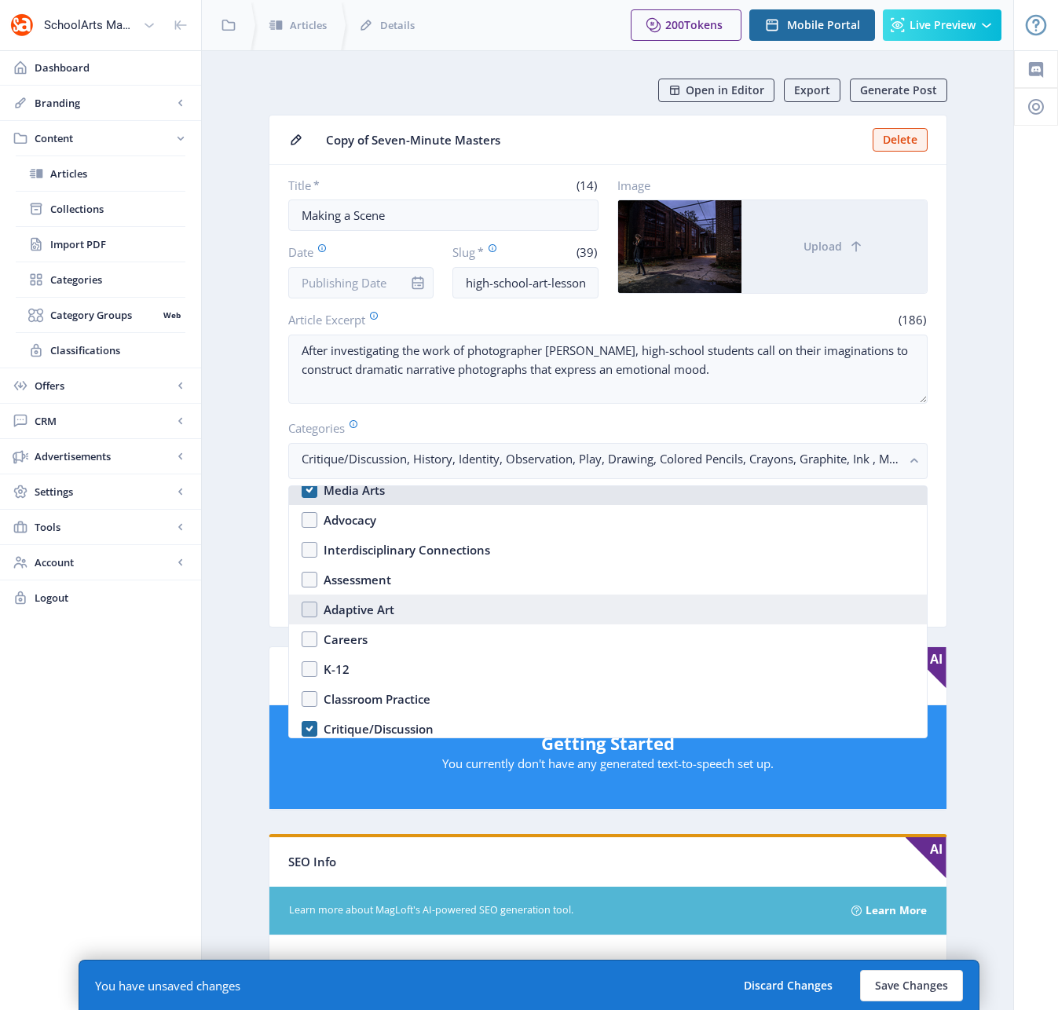
scroll to position [338, 0]
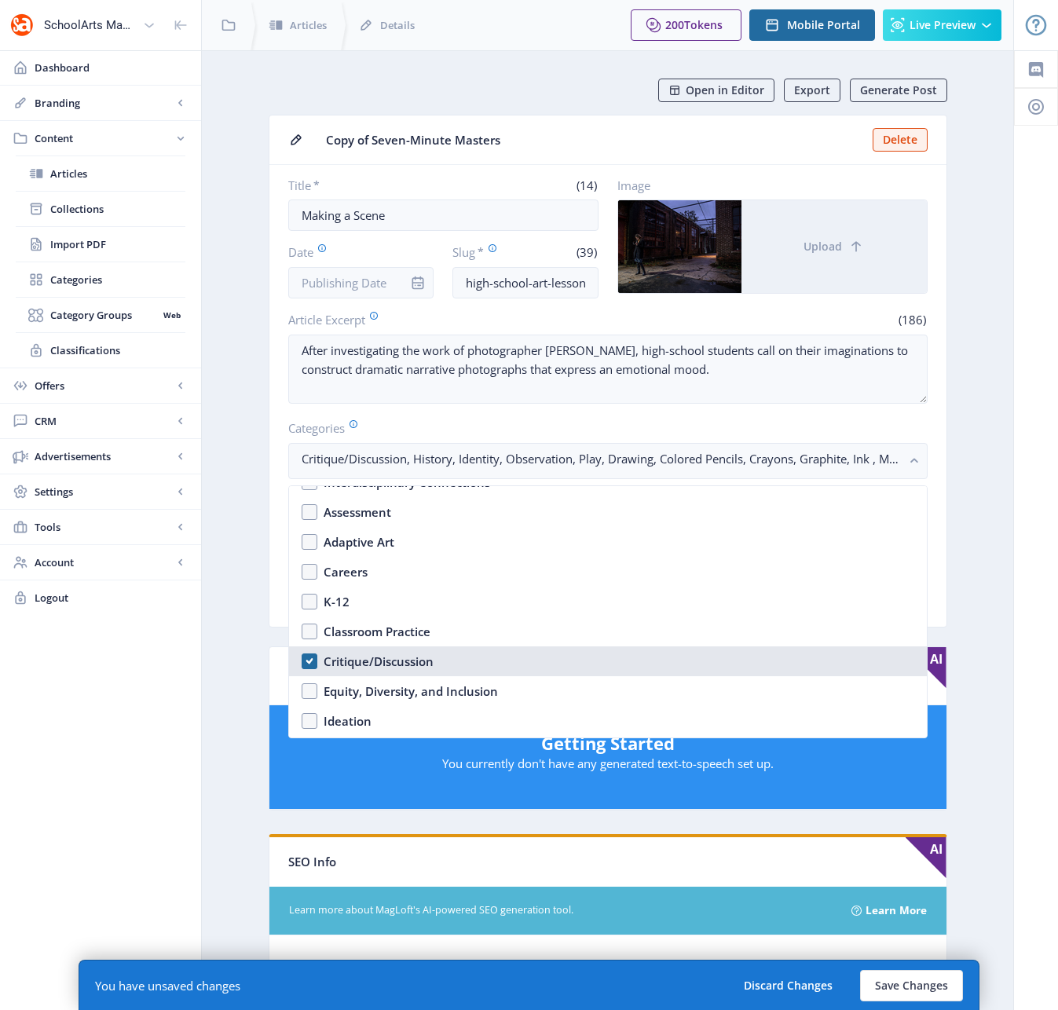
click at [309, 659] on nb-option "Critique/Discussion" at bounding box center [608, 661] width 638 height 30
checkbox input "false"
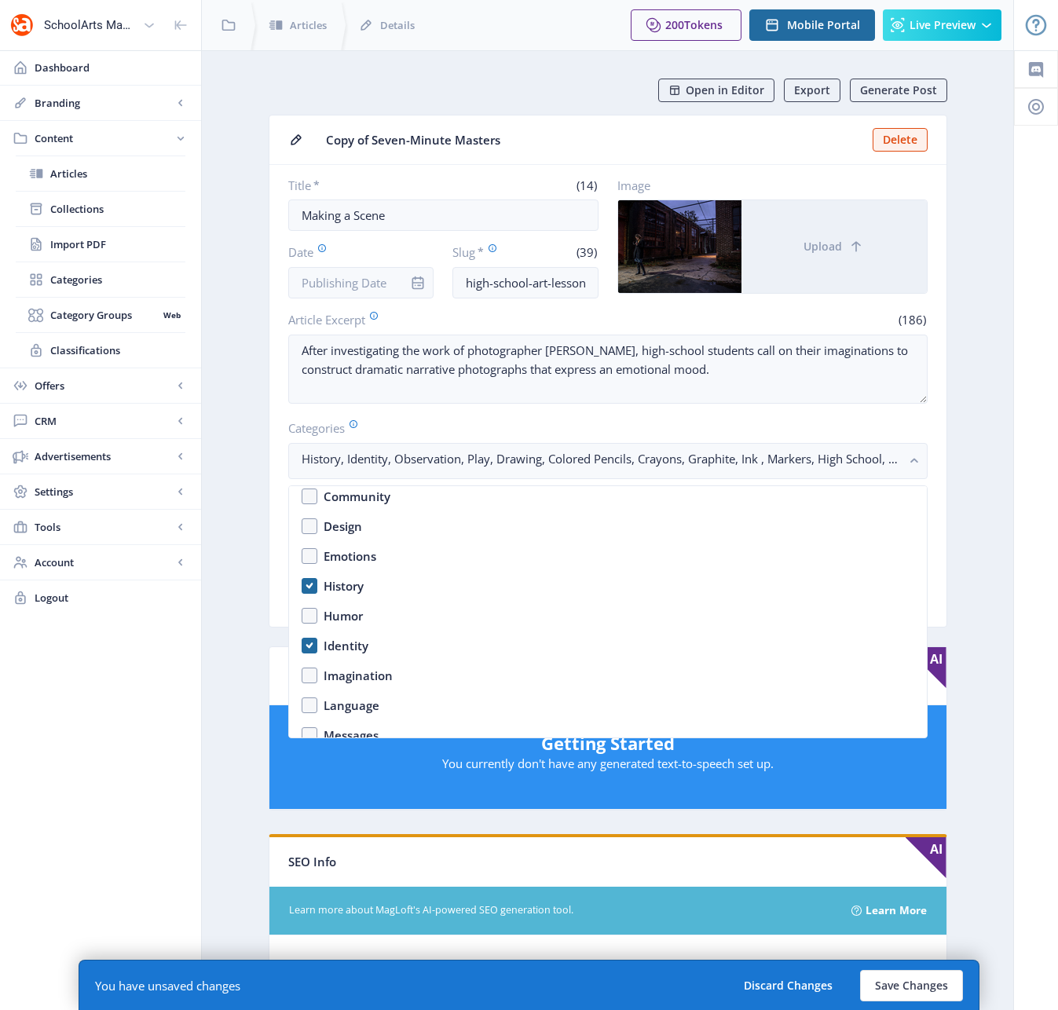
scroll to position [832, 0]
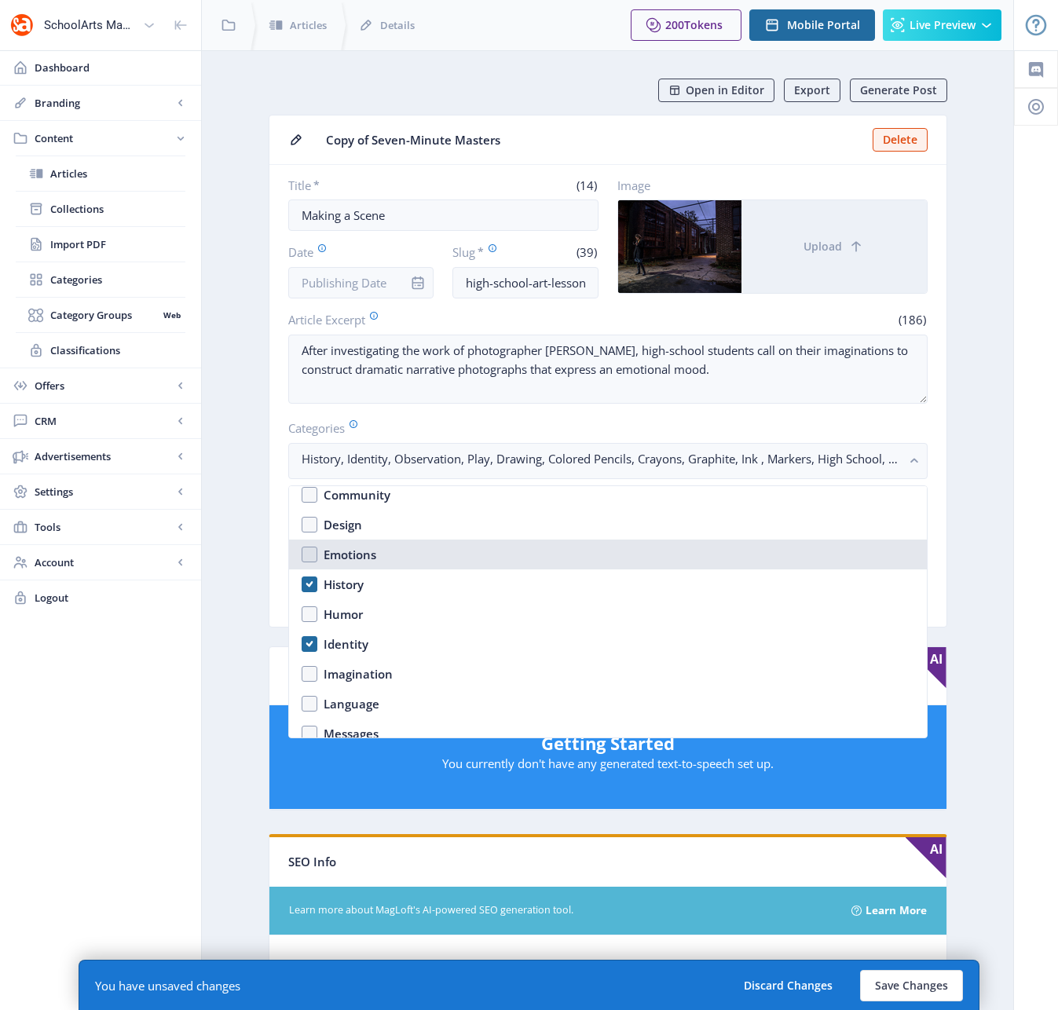
click at [309, 558] on nb-option "Emotions" at bounding box center [608, 555] width 638 height 30
checkbox input "true"
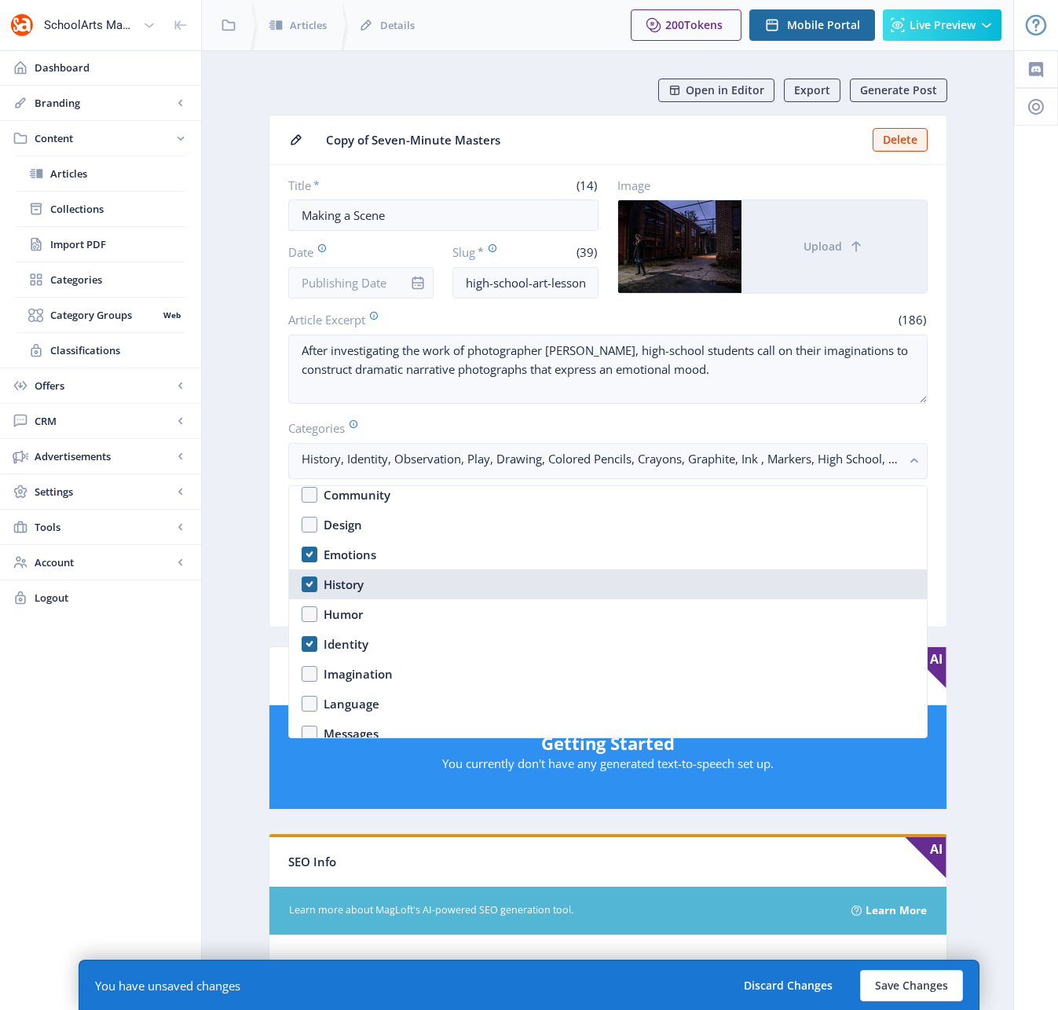
click at [310, 581] on nb-option "History" at bounding box center [608, 584] width 638 height 30
checkbox input "false"
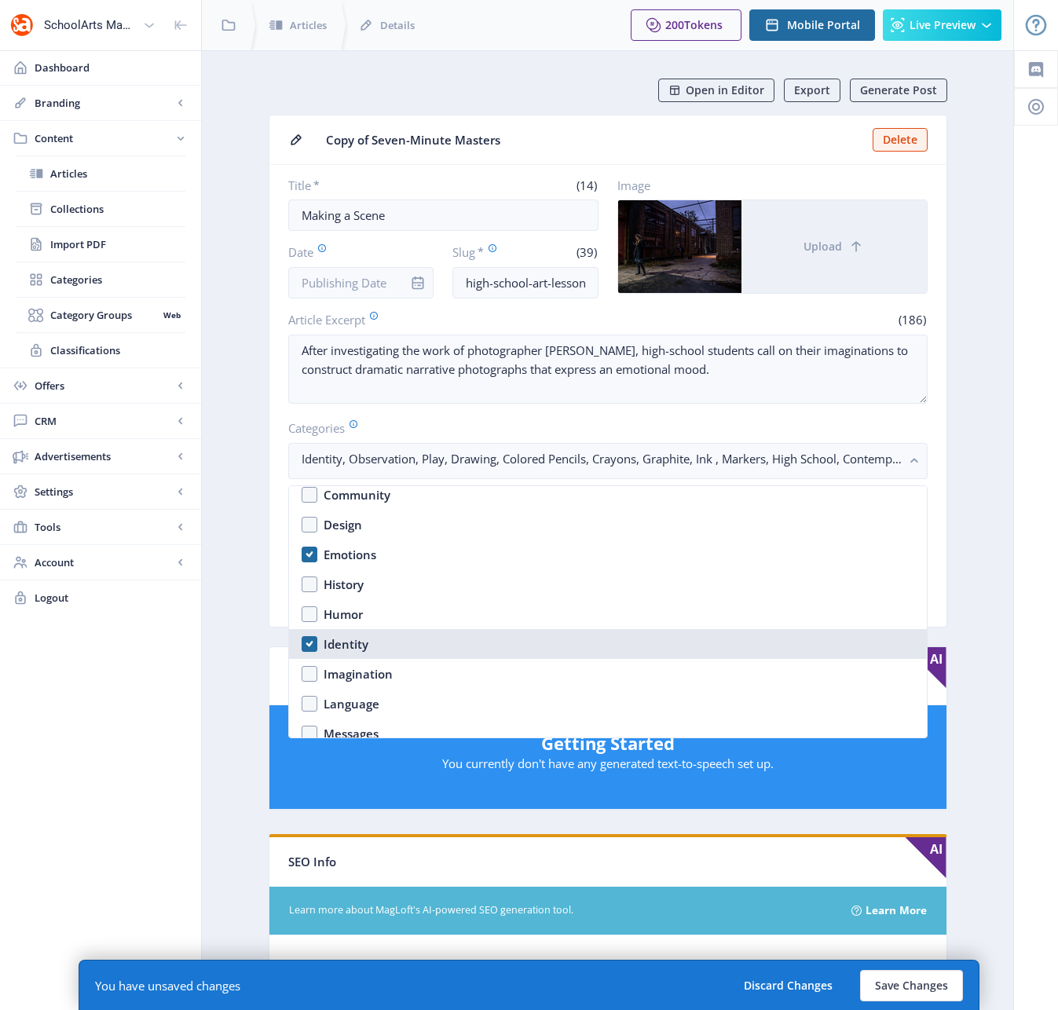
click at [308, 645] on nb-option "Identity" at bounding box center [608, 644] width 638 height 30
checkbox input "false"
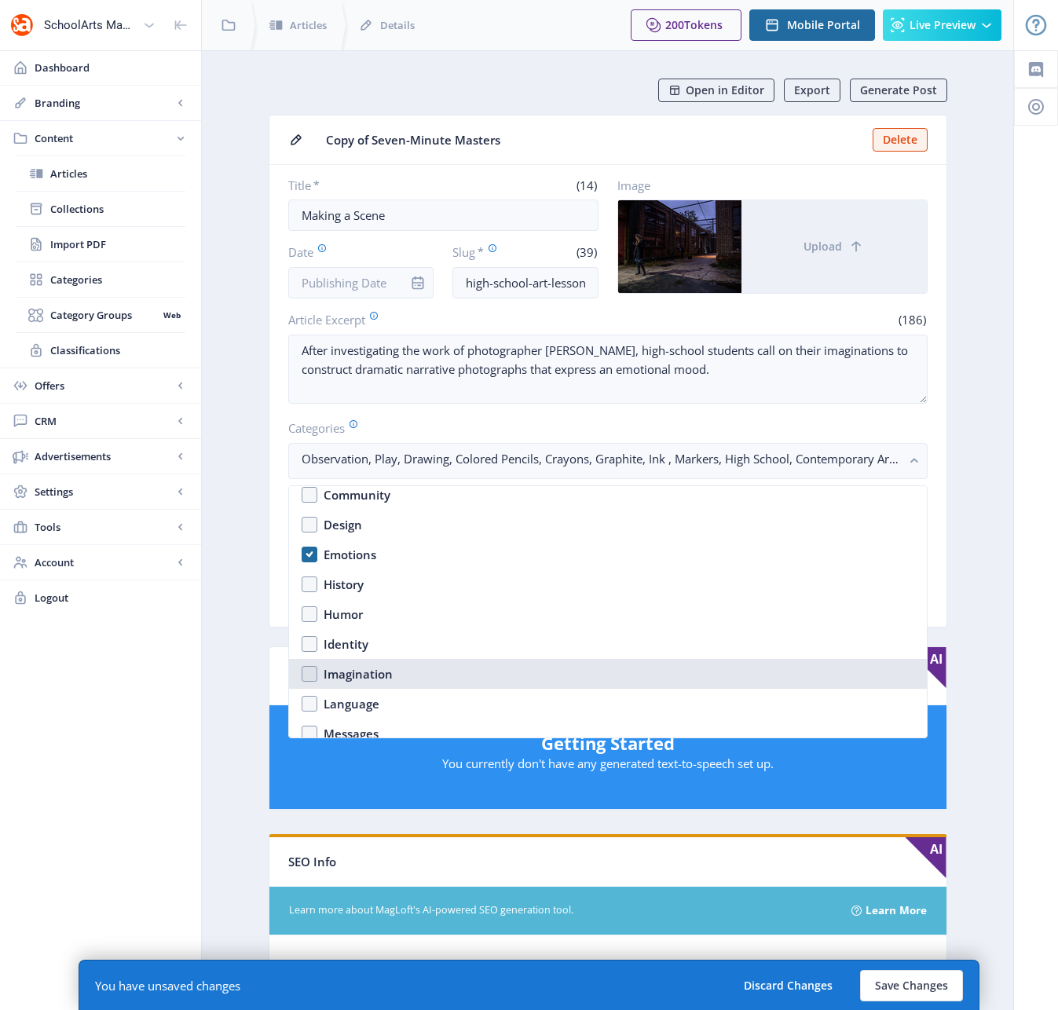
click at [309, 674] on nb-option "Imagination" at bounding box center [608, 674] width 638 height 30
checkbox input "true"
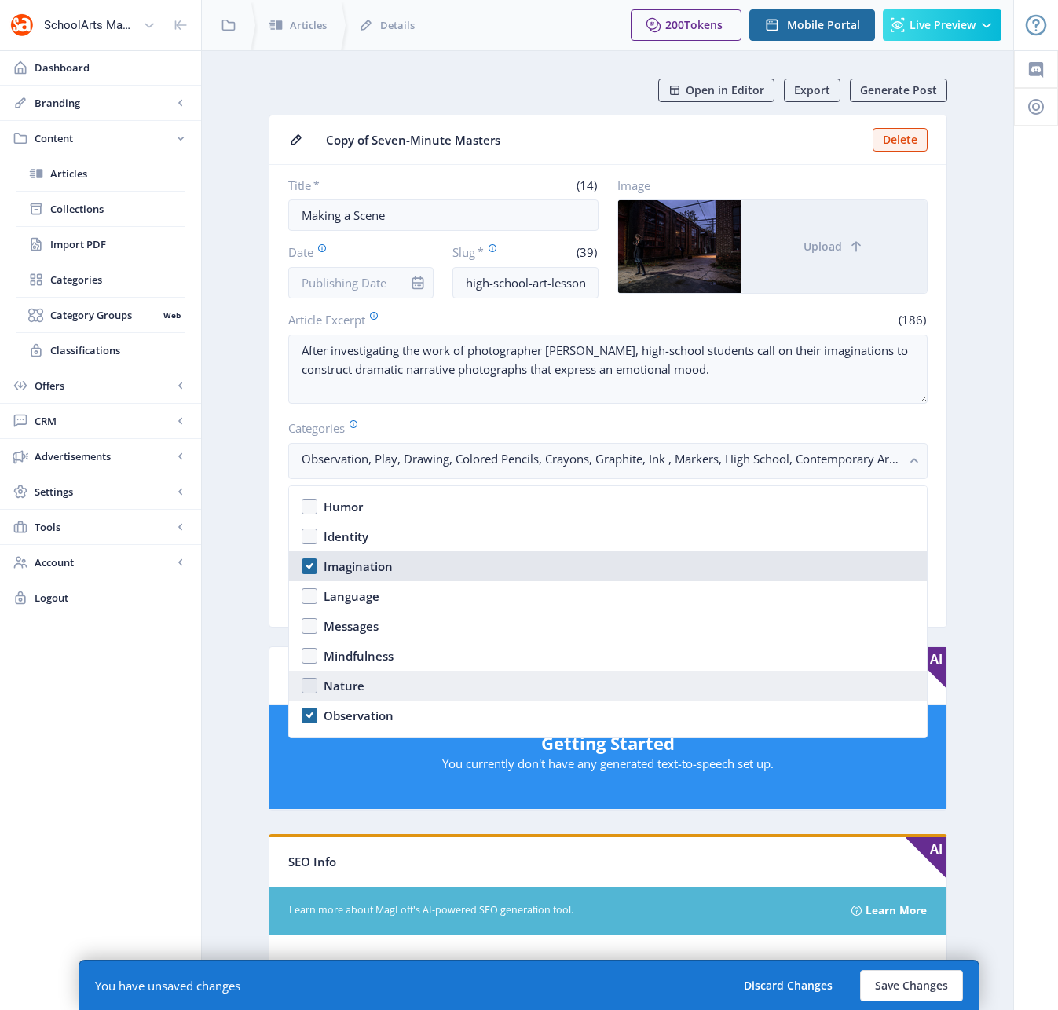
scroll to position [943, 0]
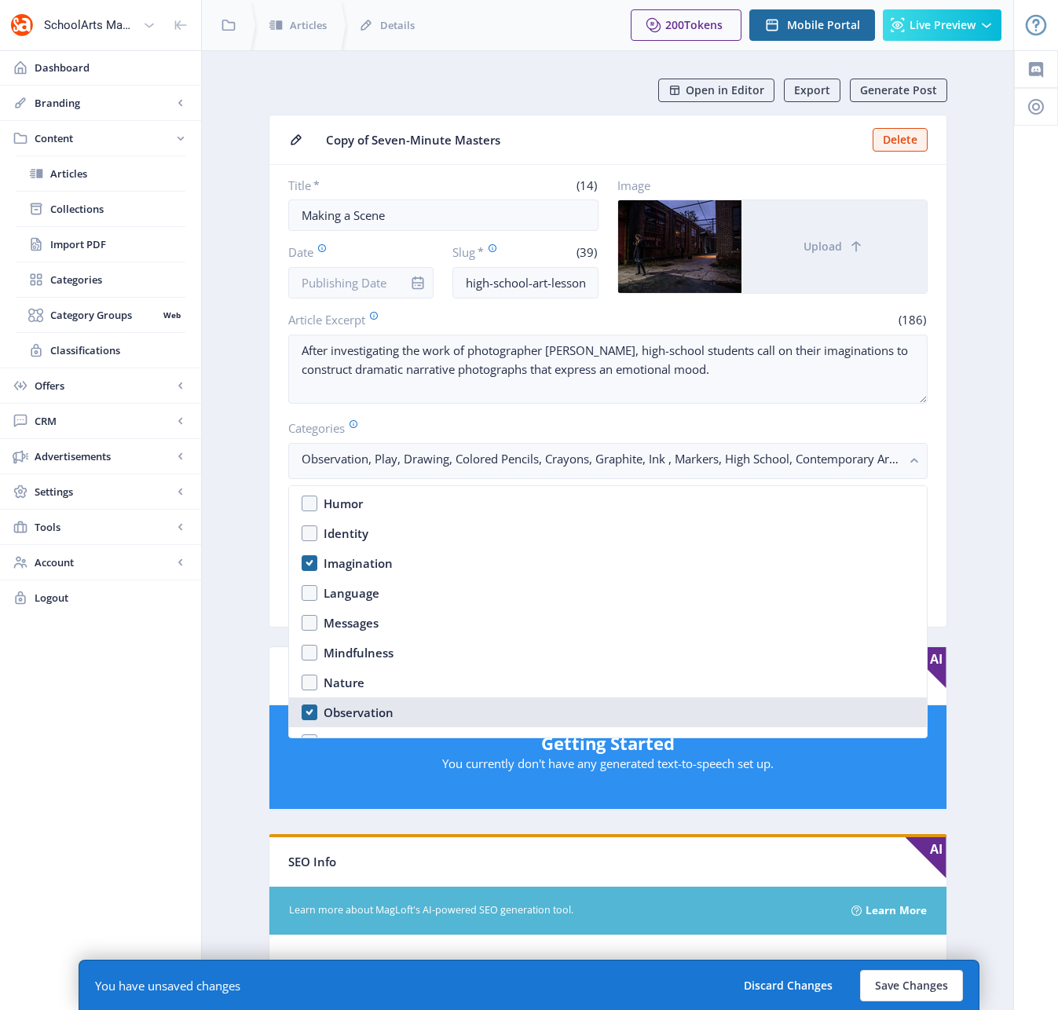
click at [307, 711] on nb-option "Observation" at bounding box center [608, 712] width 638 height 30
checkbox input "false"
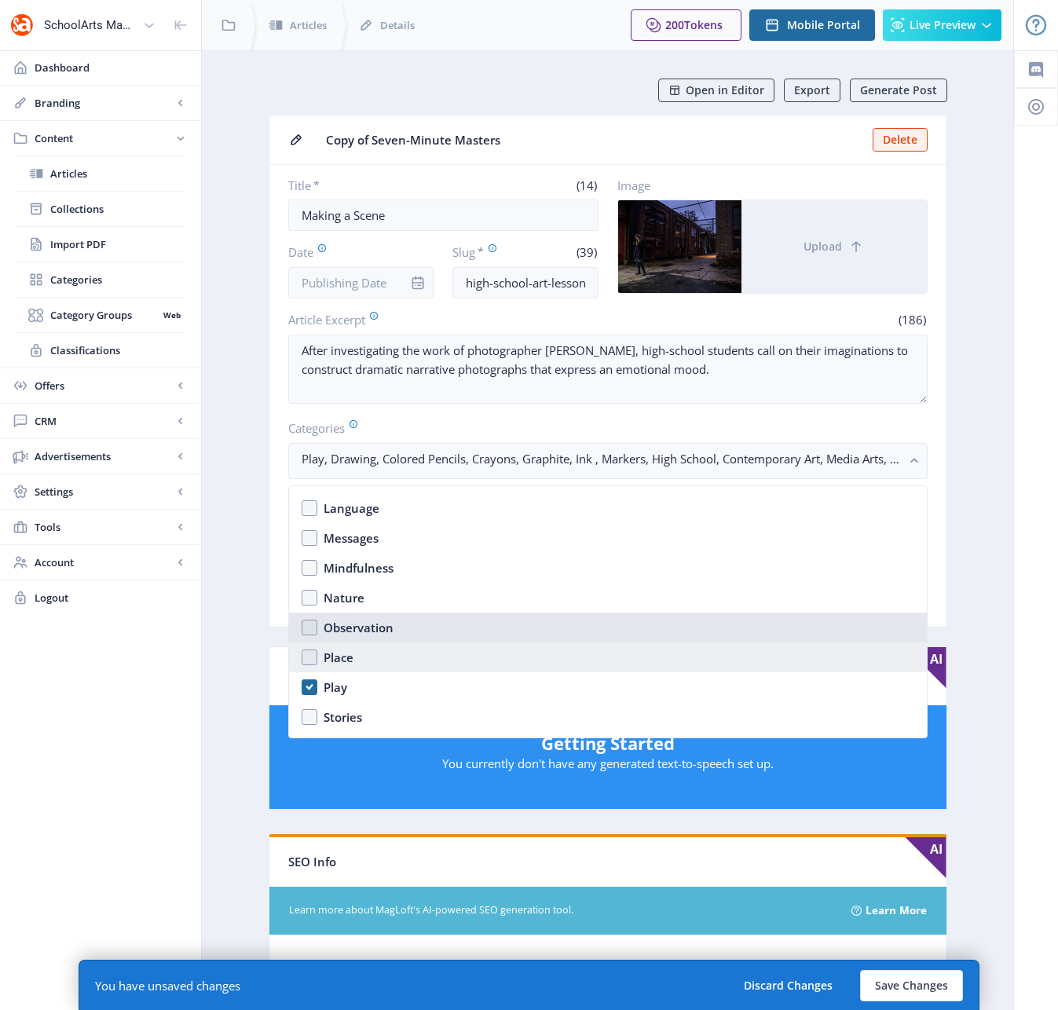
scroll to position [1029, 0]
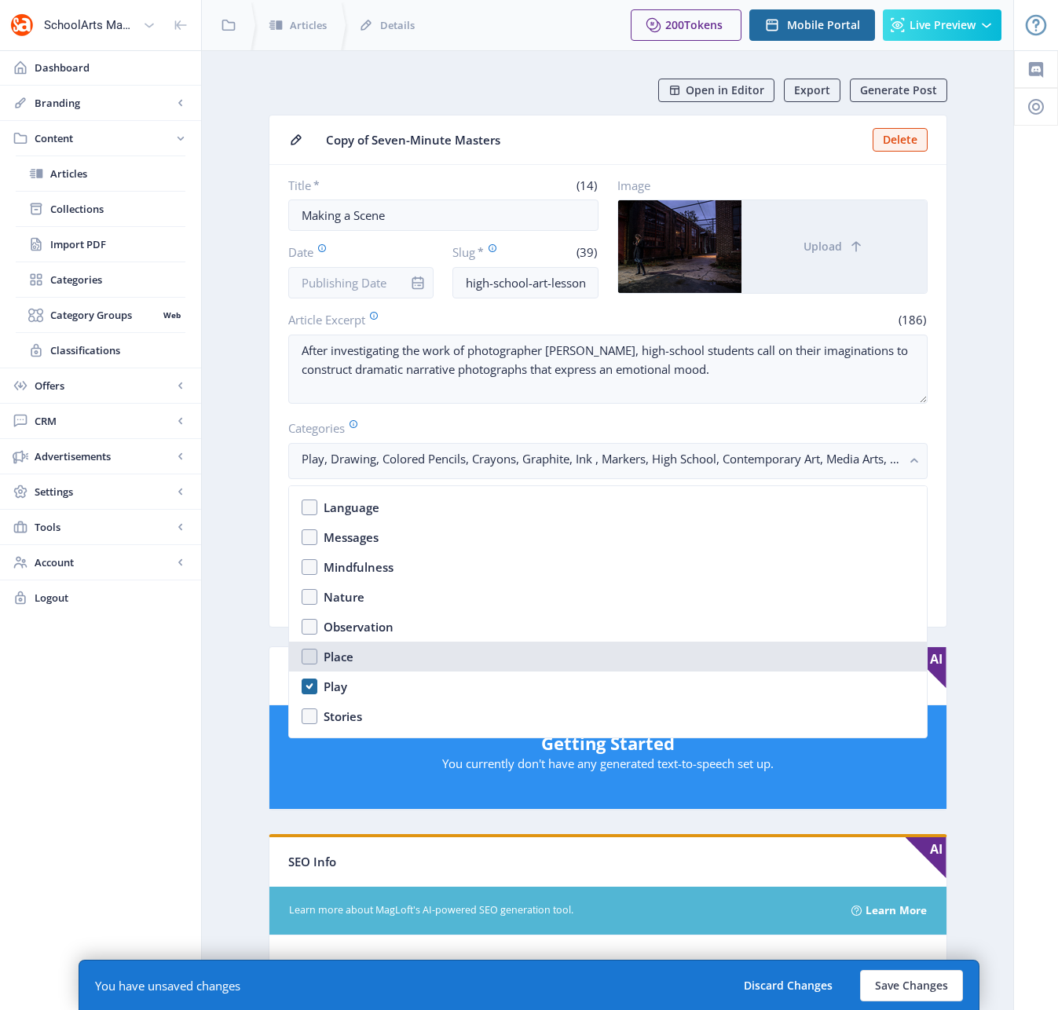
click at [308, 656] on nb-option "Place" at bounding box center [608, 657] width 638 height 30
checkbox input "true"
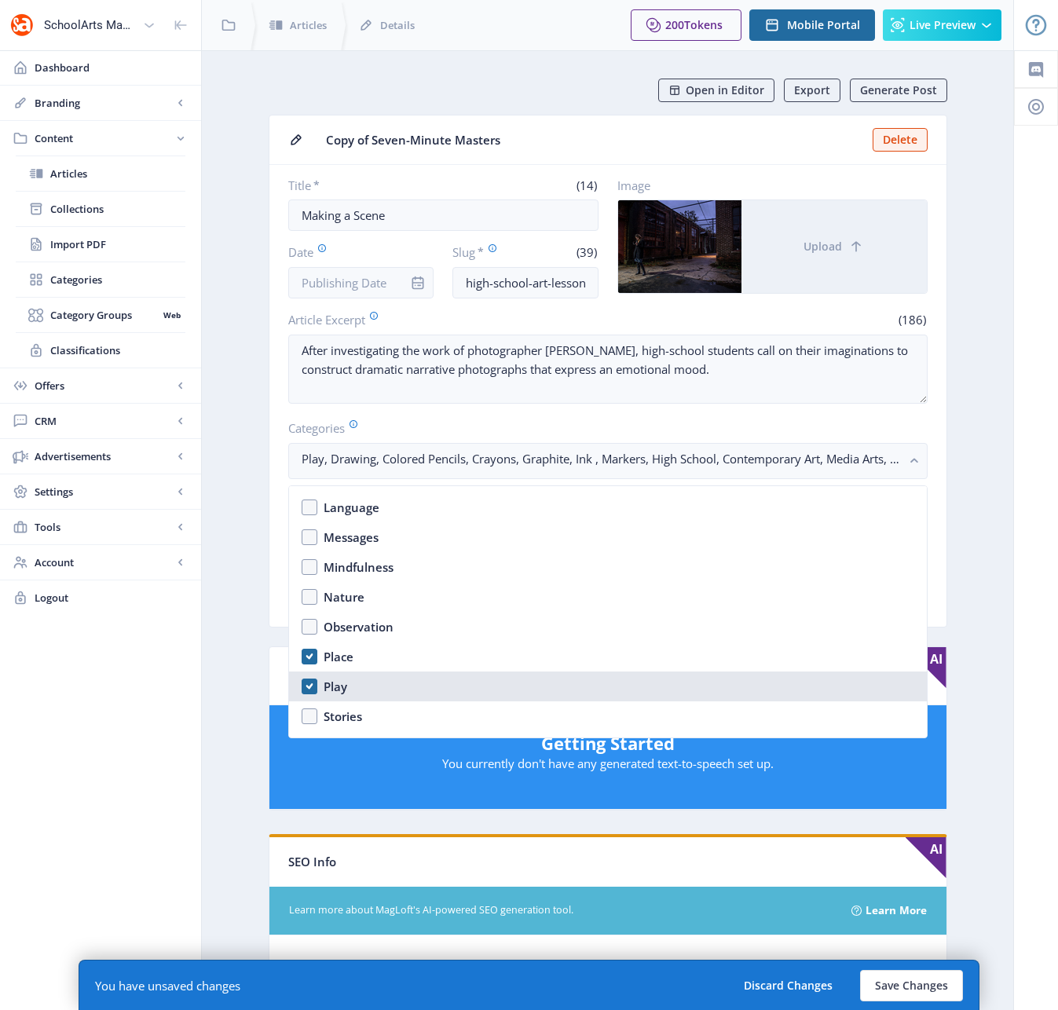
click at [310, 684] on nb-option "Play" at bounding box center [608, 686] width 638 height 30
checkbox input "false"
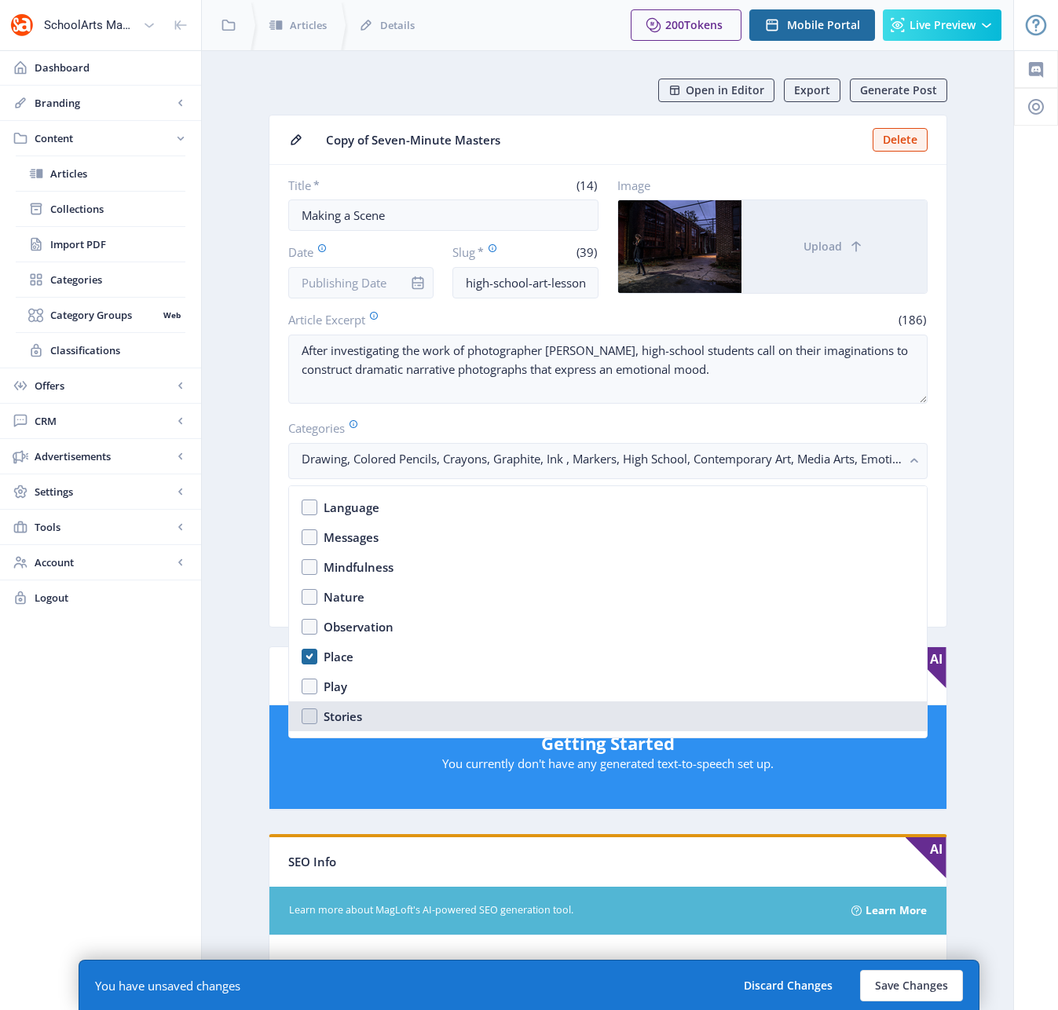
click at [308, 713] on nb-option "Stories" at bounding box center [608, 716] width 638 height 30
checkbox input "true"
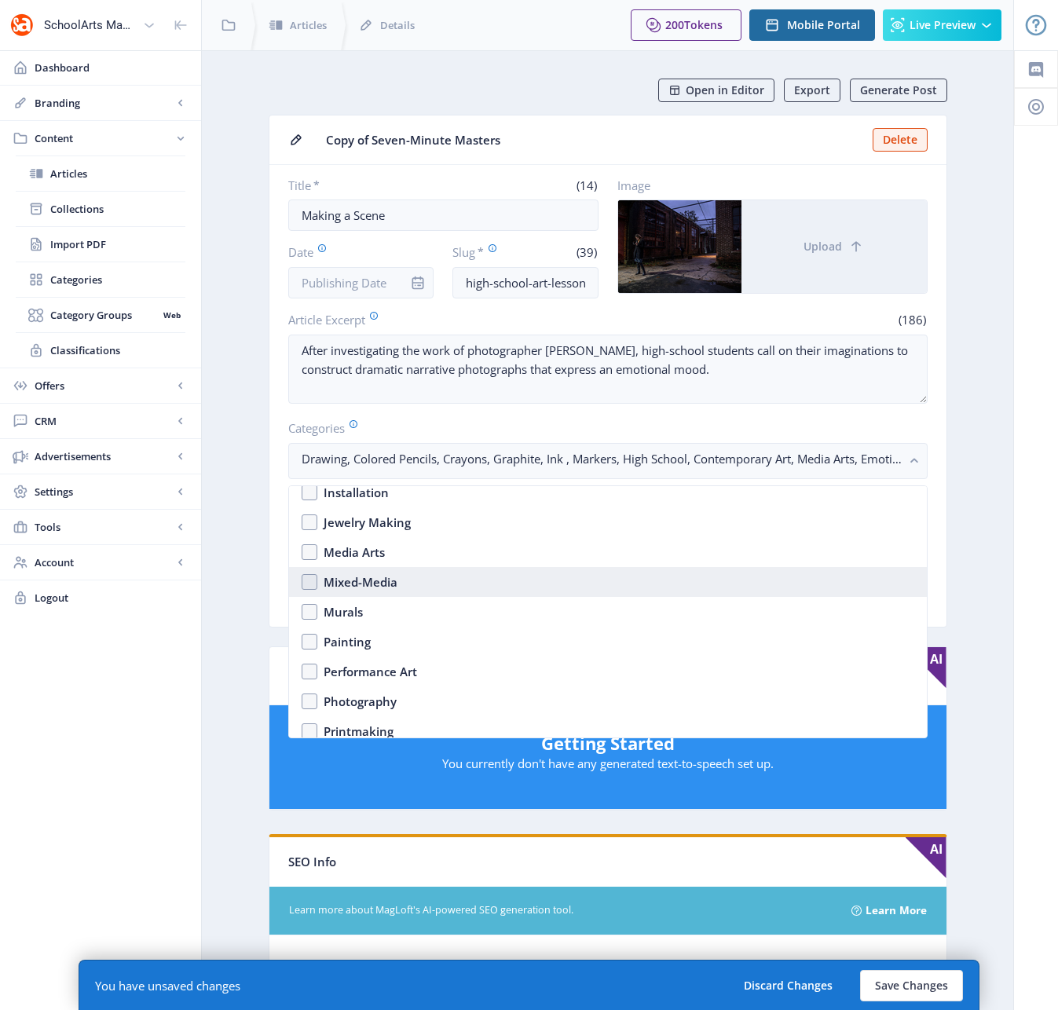
scroll to position [1671, 0]
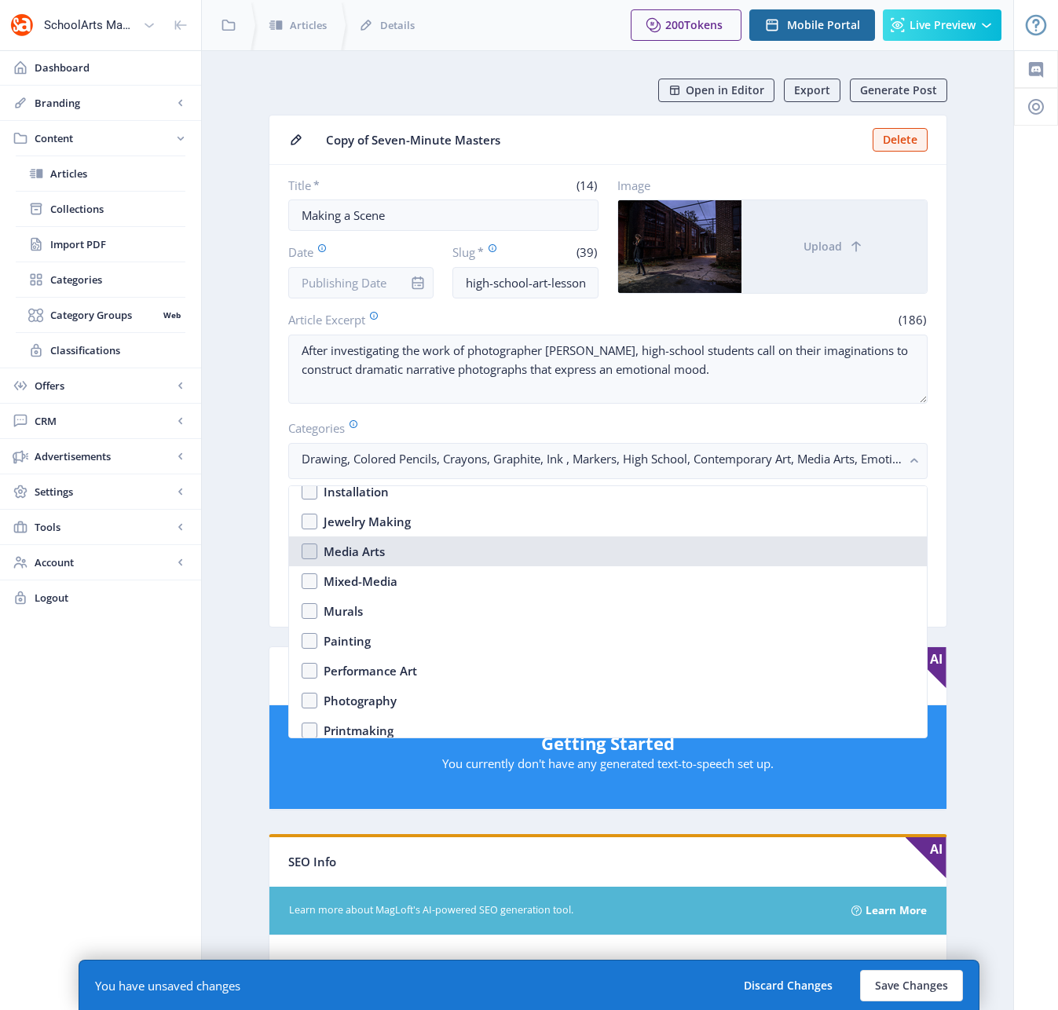
click at [309, 551] on nb-option "Media Arts" at bounding box center [608, 551] width 638 height 30
checkbox input "true"
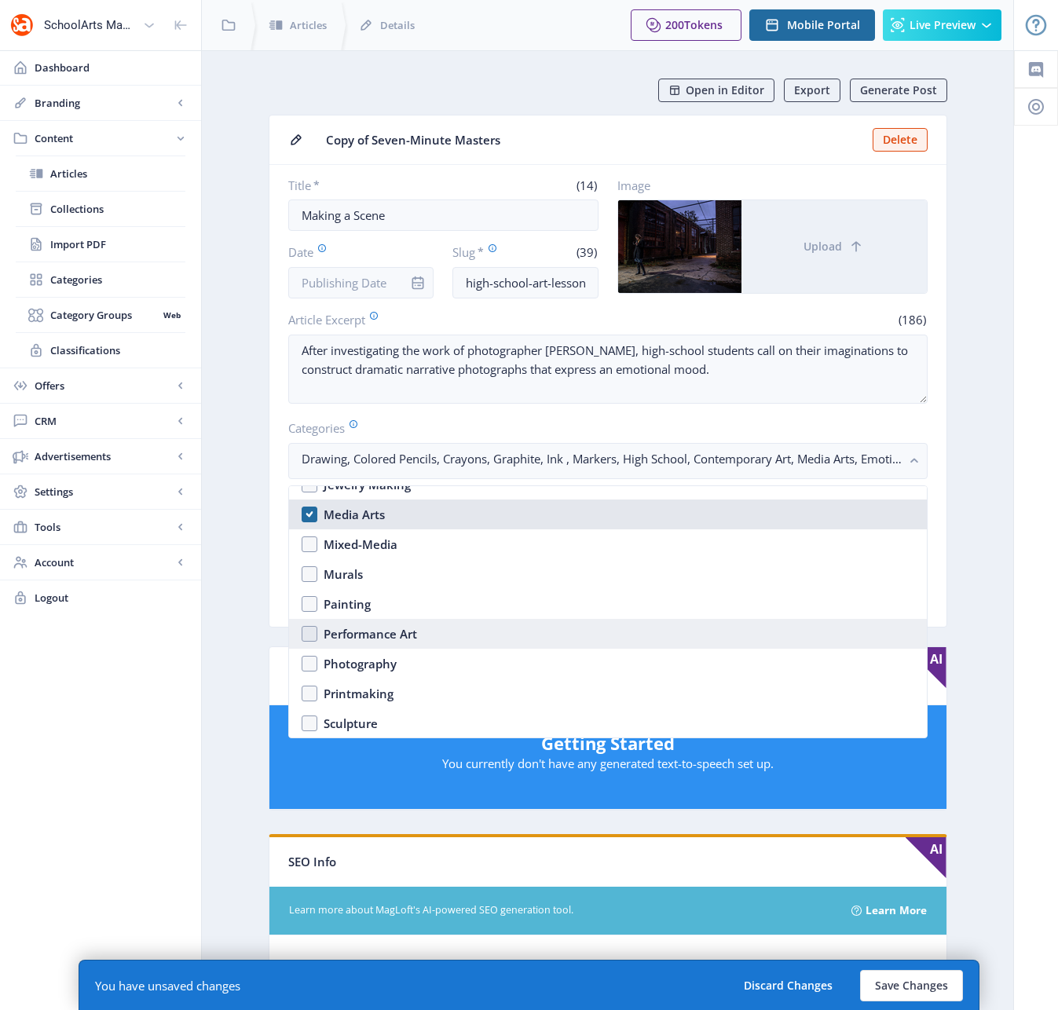
scroll to position [1717, 0]
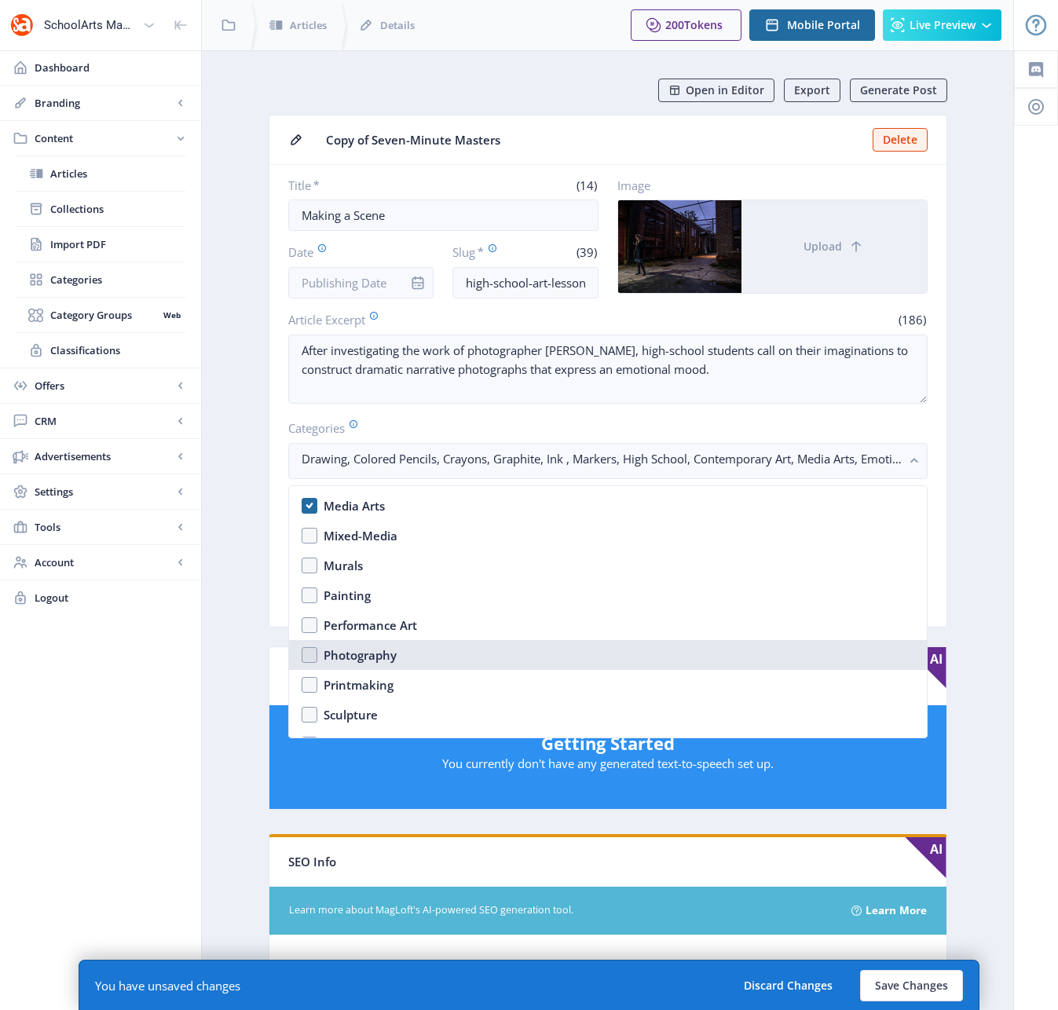
click at [313, 657] on nb-option "Photography" at bounding box center [608, 655] width 638 height 30
checkbox input "true"
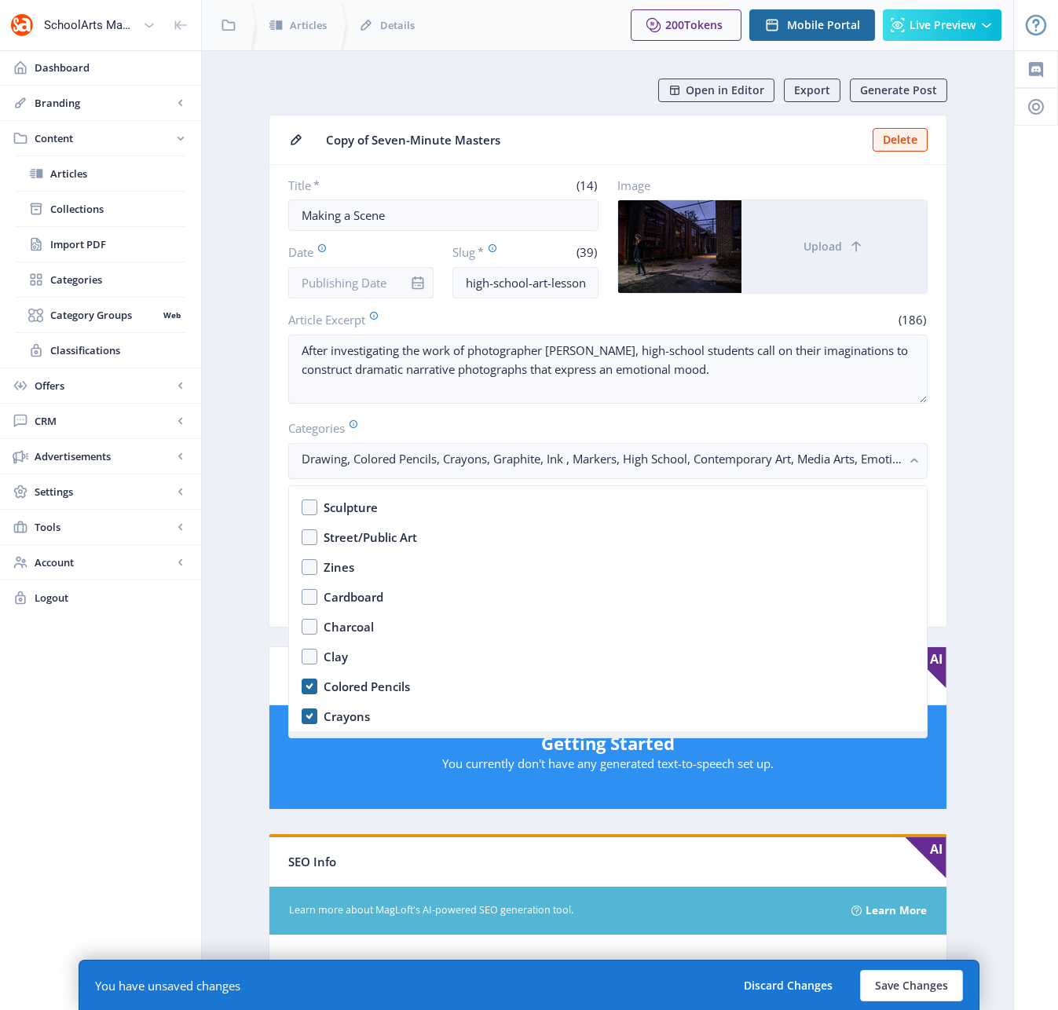
scroll to position [1995, 0]
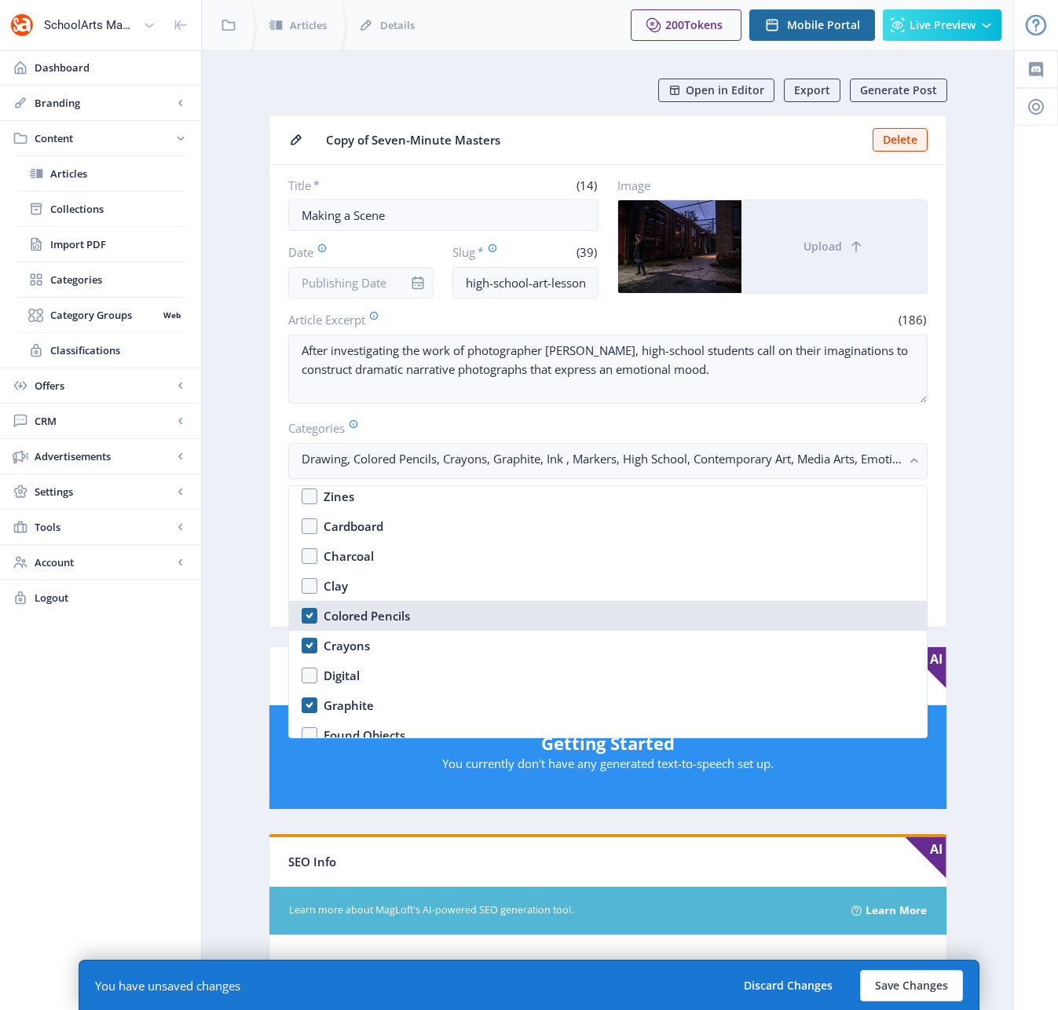
click at [307, 617] on nb-option "Colored Pencils" at bounding box center [608, 616] width 638 height 30
checkbox input "false"
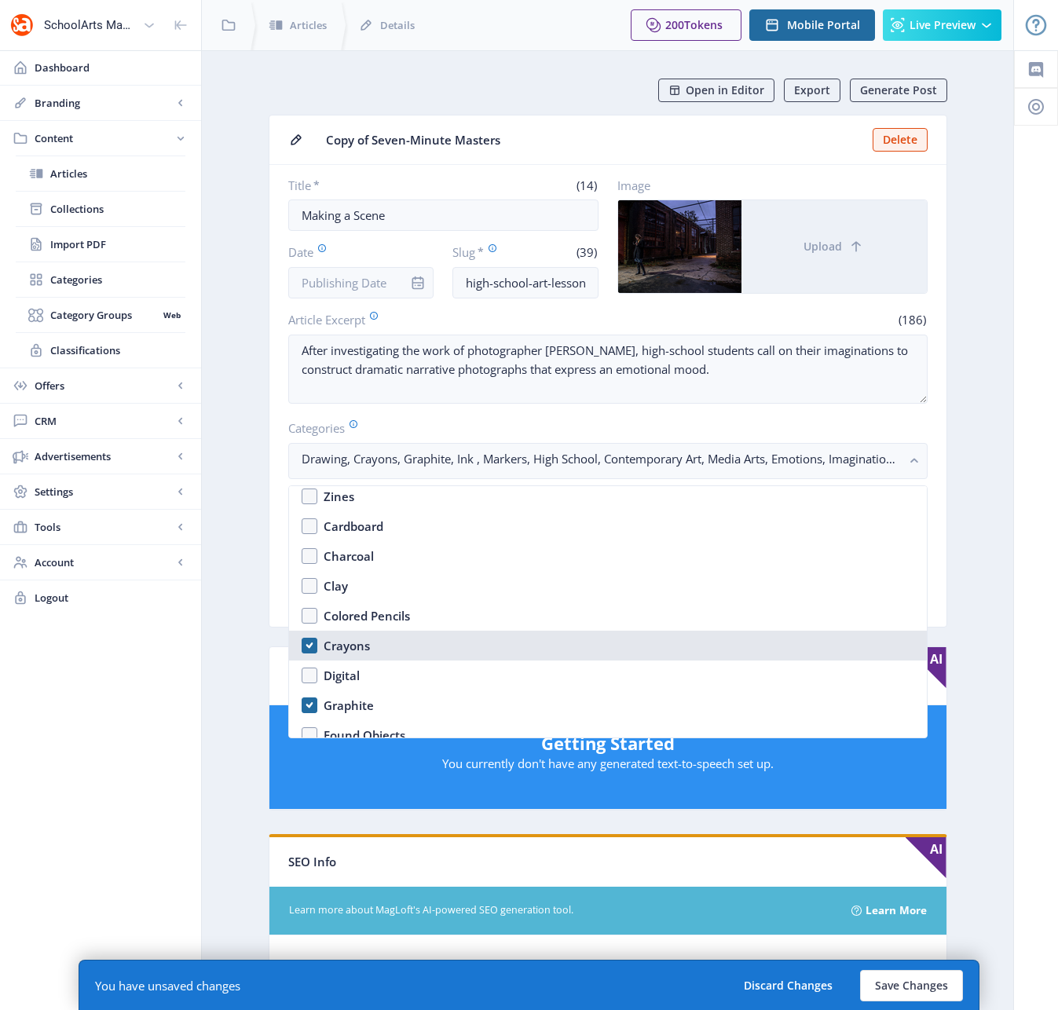
click at [309, 647] on nb-option "Crayons" at bounding box center [608, 646] width 638 height 30
checkbox input "false"
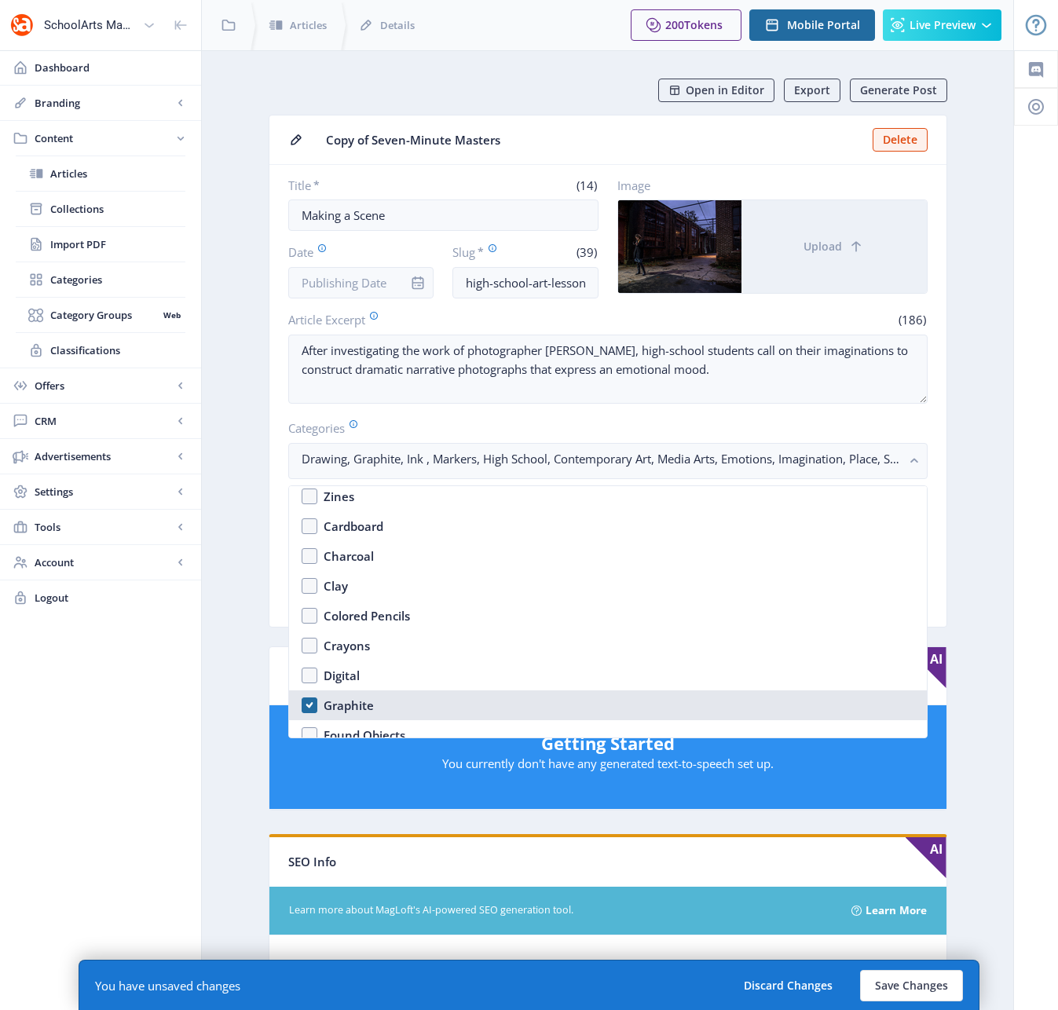
click at [313, 696] on nb-option "Graphite" at bounding box center [608, 705] width 638 height 30
checkbox input "false"
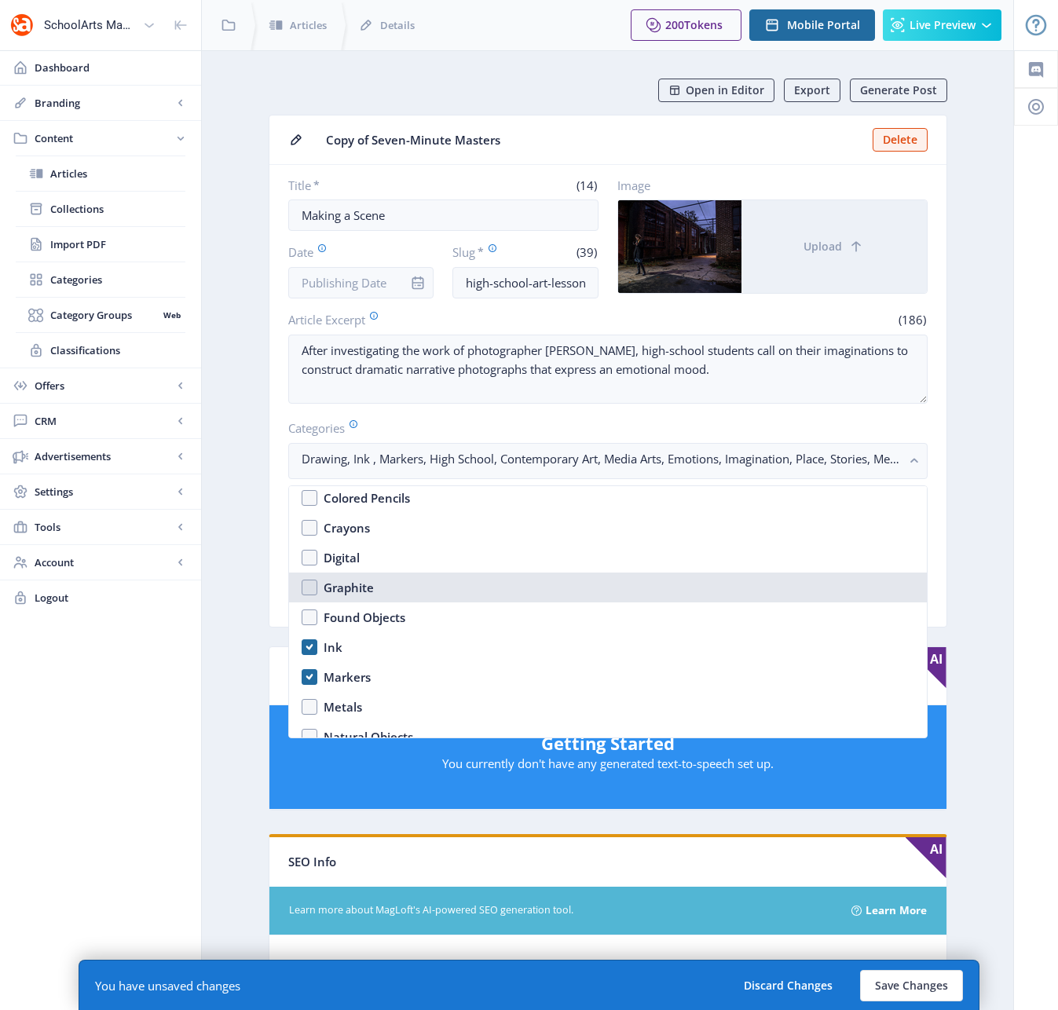
scroll to position [2115, 0]
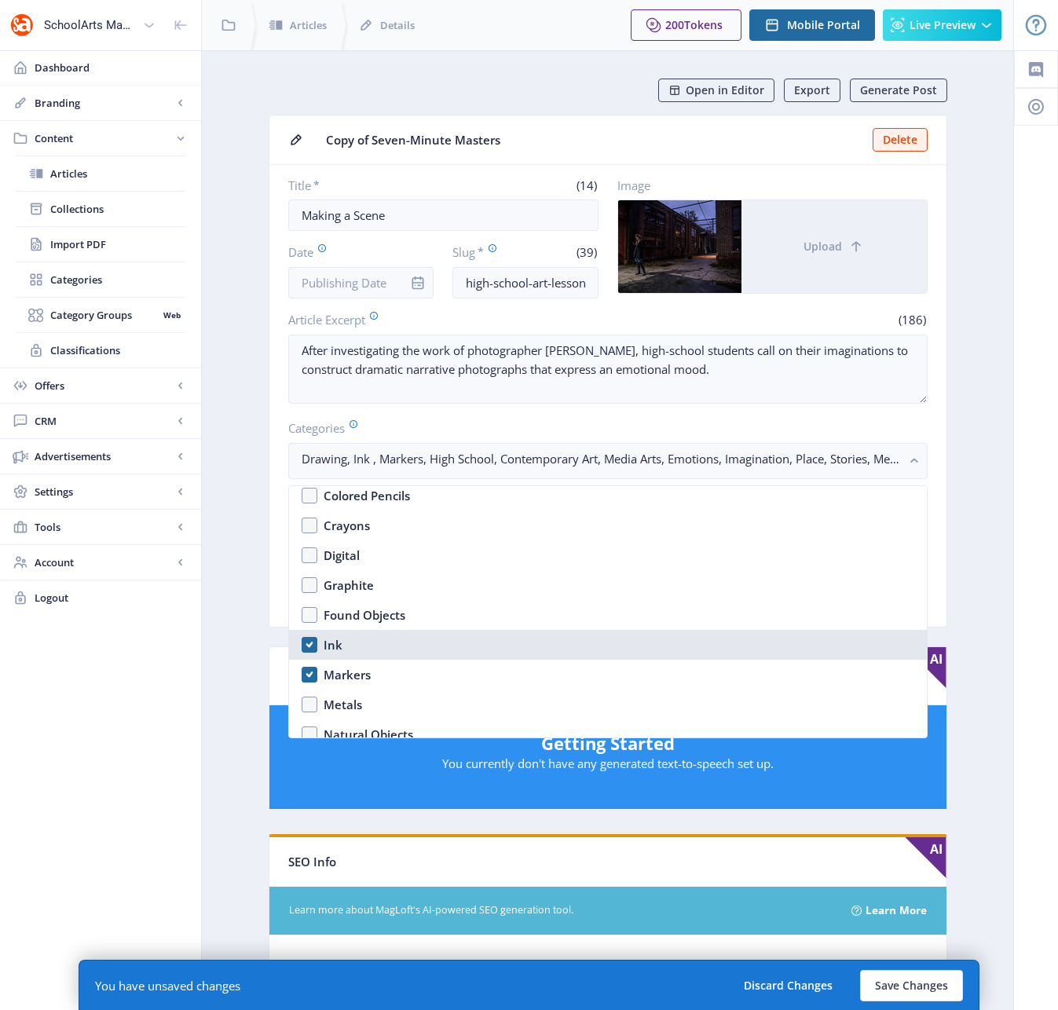
drag, startPoint x: 308, startPoint y: 644, endPoint x: 307, endPoint y: 660, distance: 16.5
click at [308, 644] on nb-option "Ink" at bounding box center [608, 645] width 638 height 30
checkbox input "false"
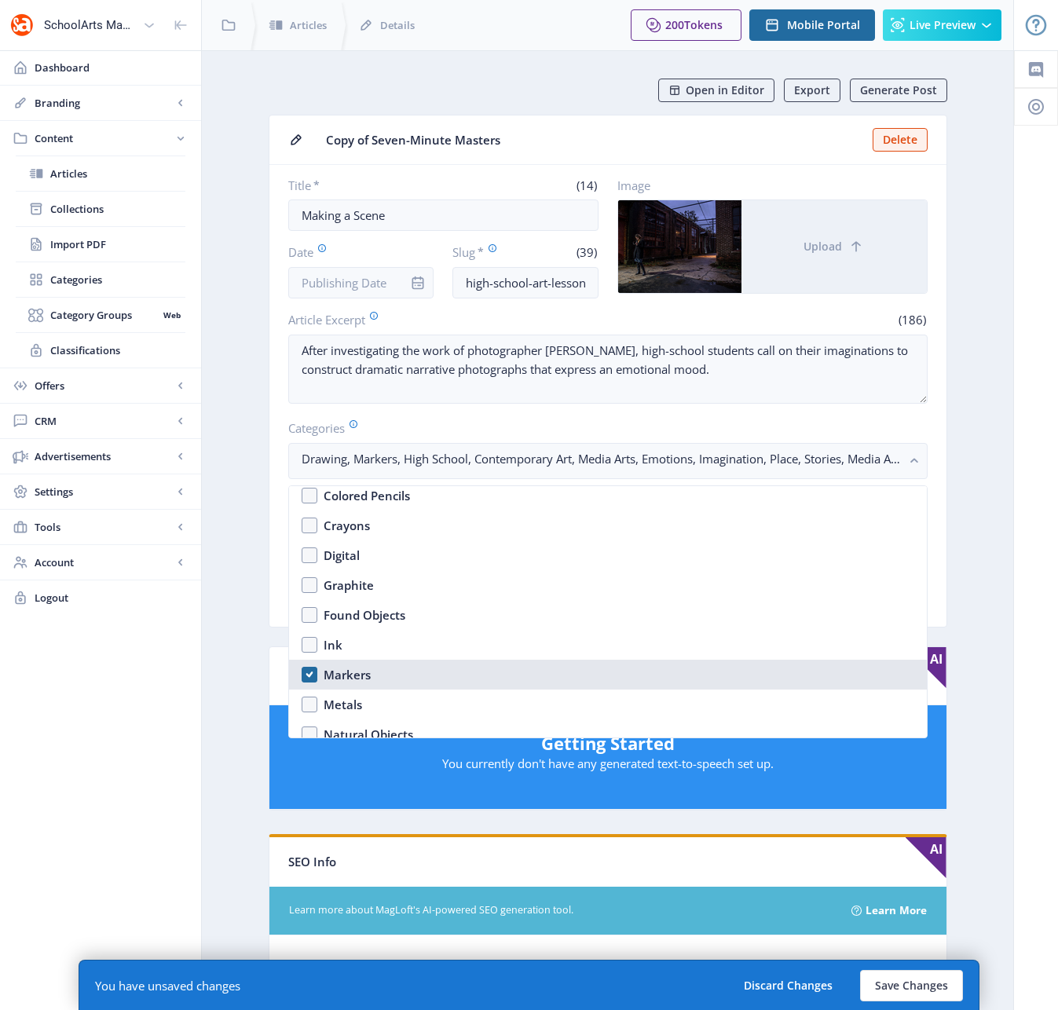
click at [311, 675] on nb-option "Markers" at bounding box center [608, 675] width 638 height 30
checkbox input "false"
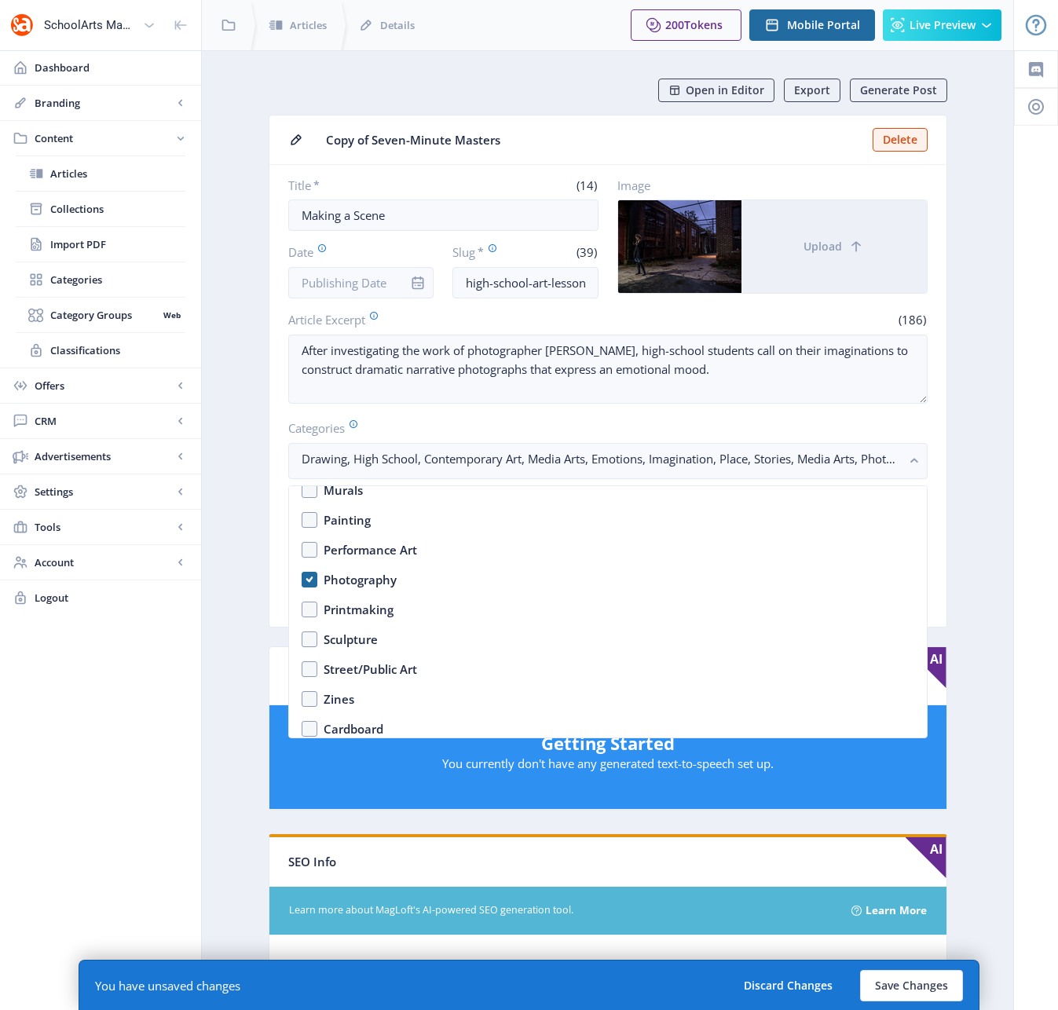
scroll to position [1525, 0]
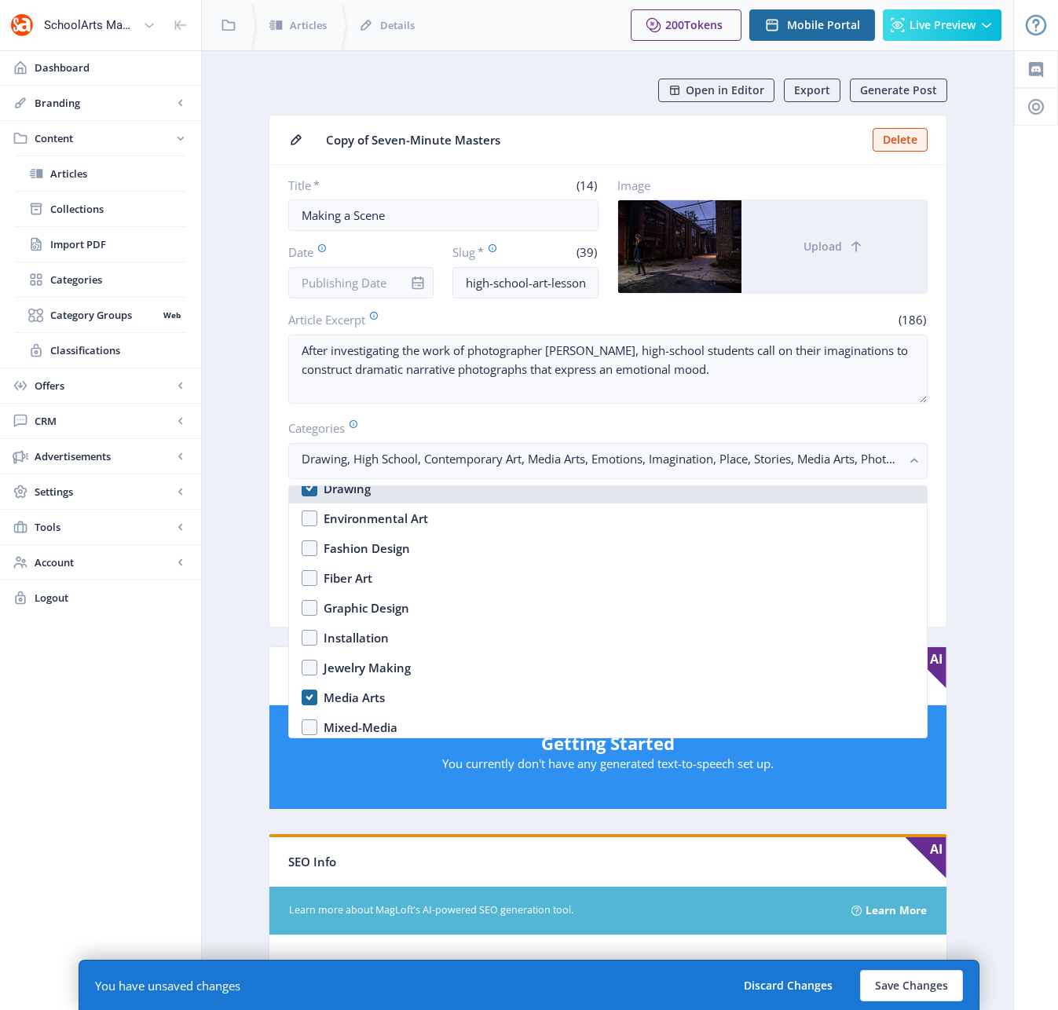
click at [307, 491] on nb-option "Drawing" at bounding box center [608, 489] width 638 height 30
checkbox input "false"
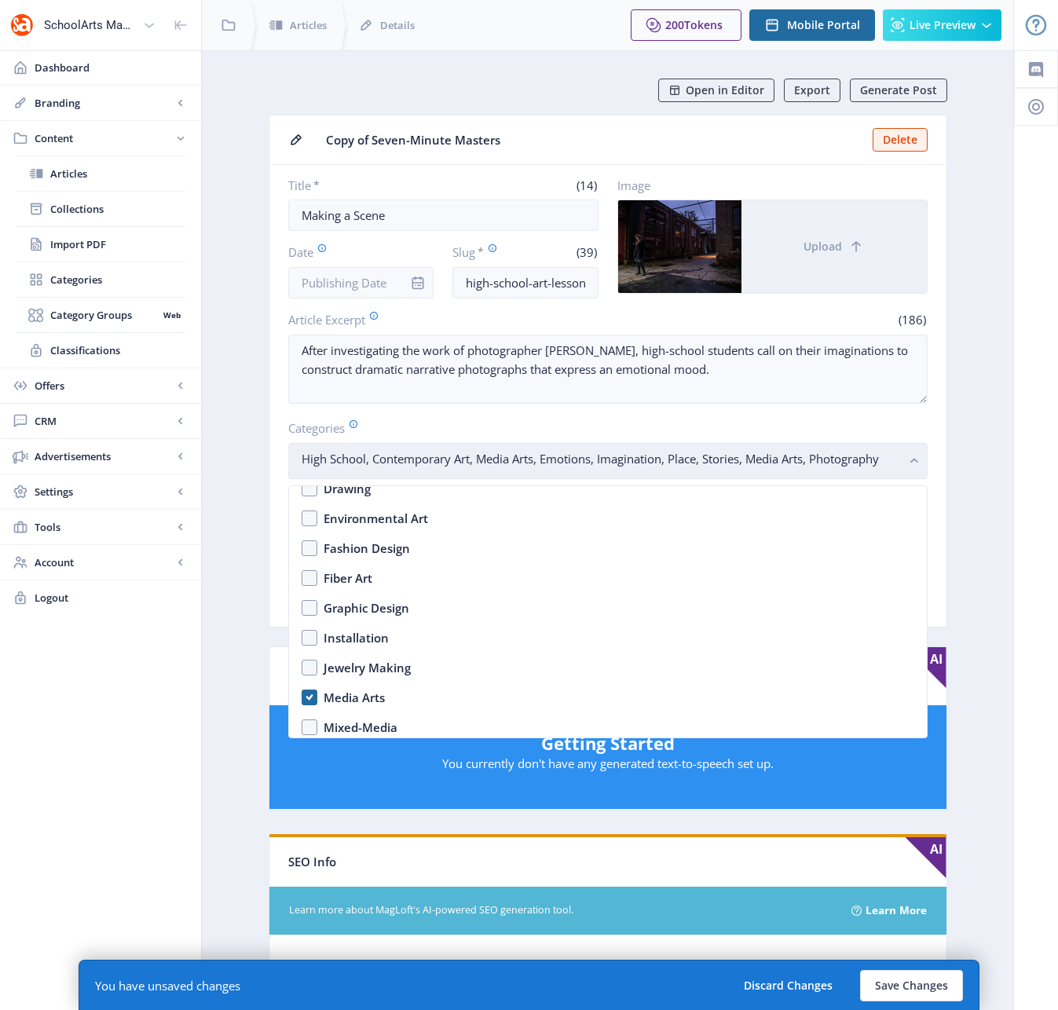
click at [918, 459] on rect "button" at bounding box center [915, 461] width 18 height 18
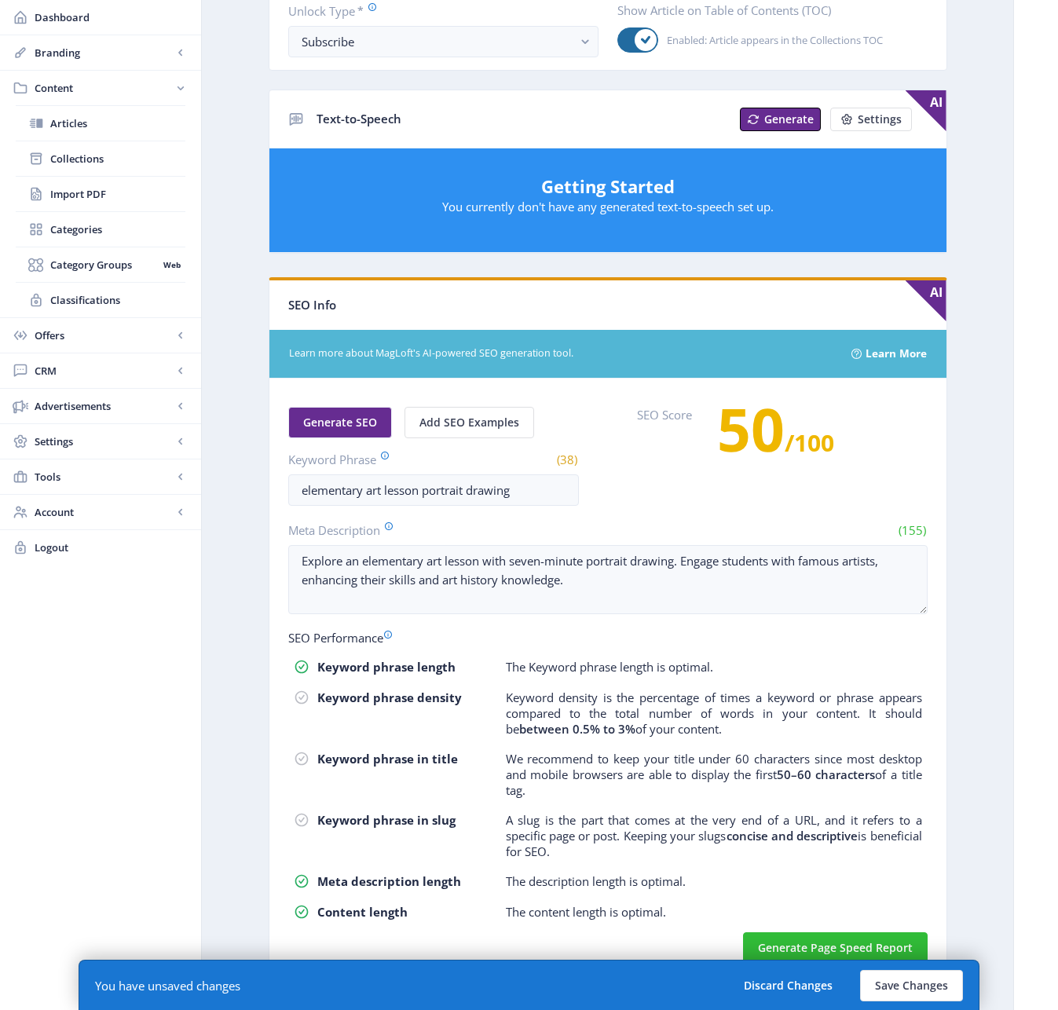
scroll to position [579, 0]
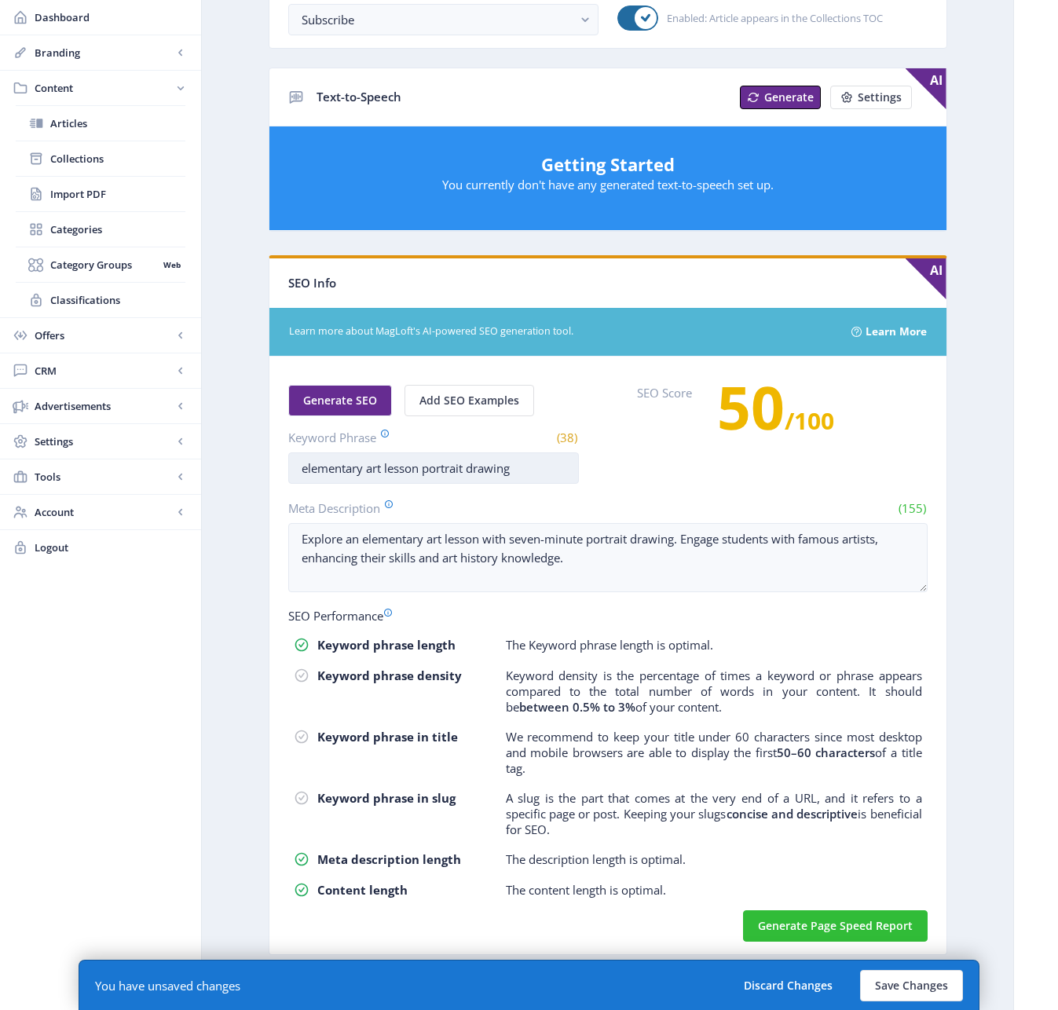
click at [323, 474] on input "elementary art lesson portrait drawing" at bounding box center [433, 467] width 291 height 31
click at [325, 471] on input "elementary art lesson portrait drawing" at bounding box center [433, 467] width 291 height 31
click at [327, 470] on input "elementary art lesson portrait drawing" at bounding box center [433, 467] width 291 height 31
click at [327, 469] on input "elementary art lesson portrait drawing" at bounding box center [433, 467] width 291 height 31
drag, startPoint x: 509, startPoint y: 473, endPoint x: 427, endPoint y: 467, distance: 81.9
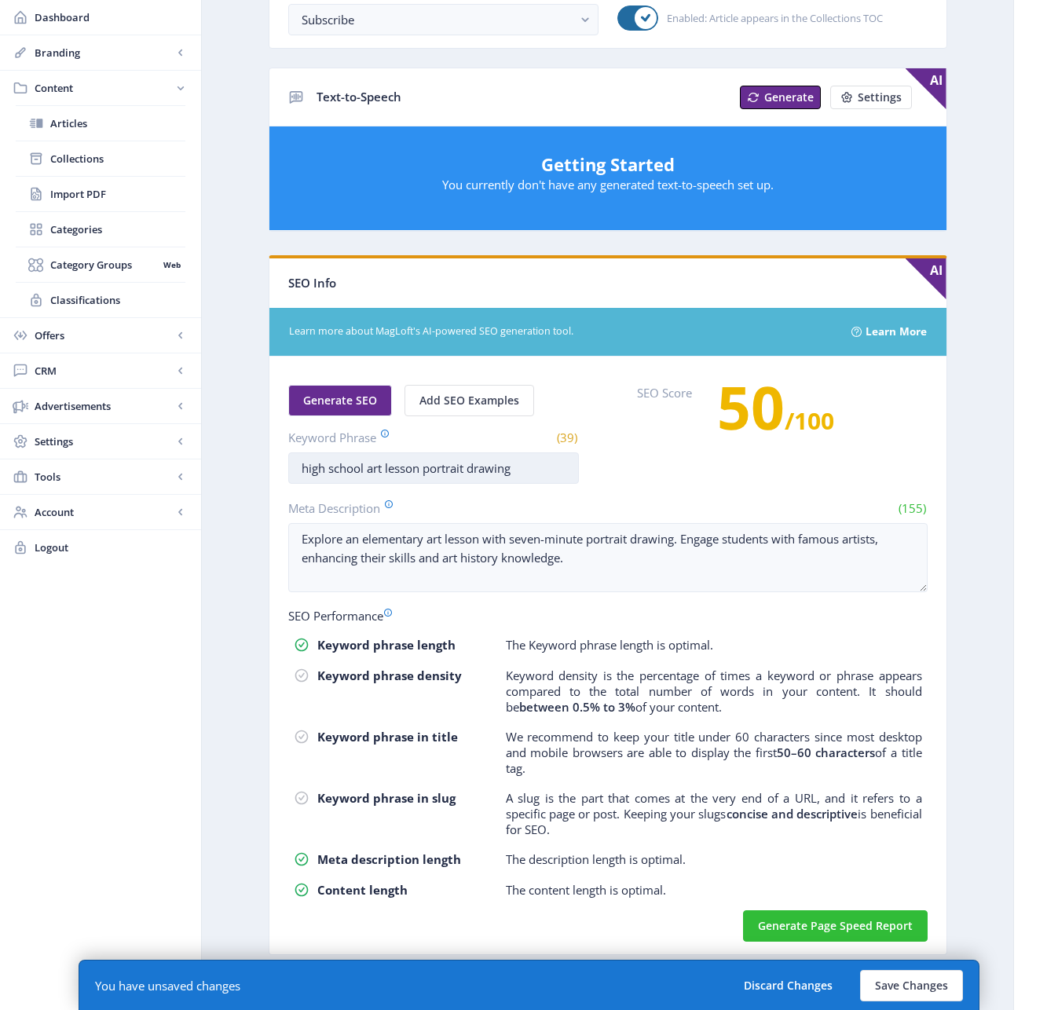
click at [427, 467] on input "high school art lesson portrait drawing" at bounding box center [433, 467] width 291 height 31
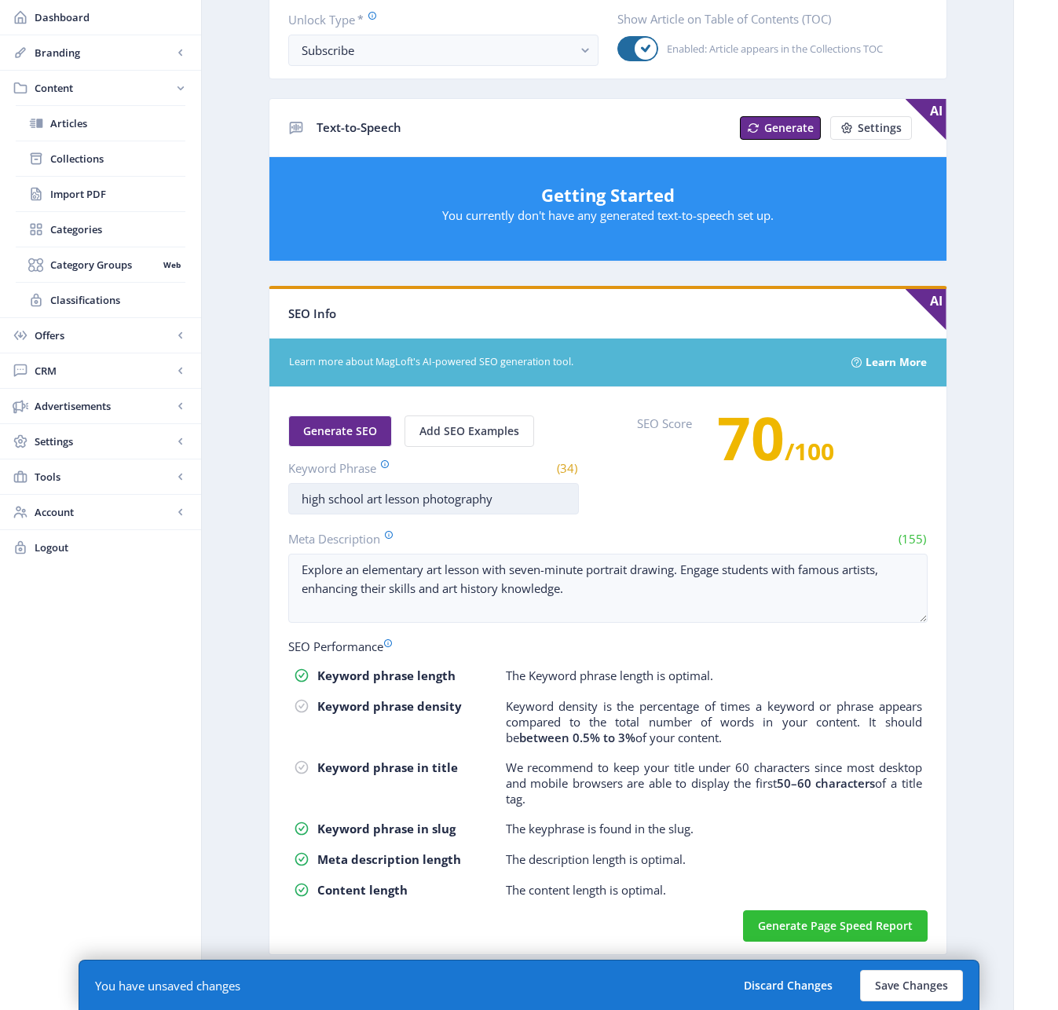
scroll to position [548, 0]
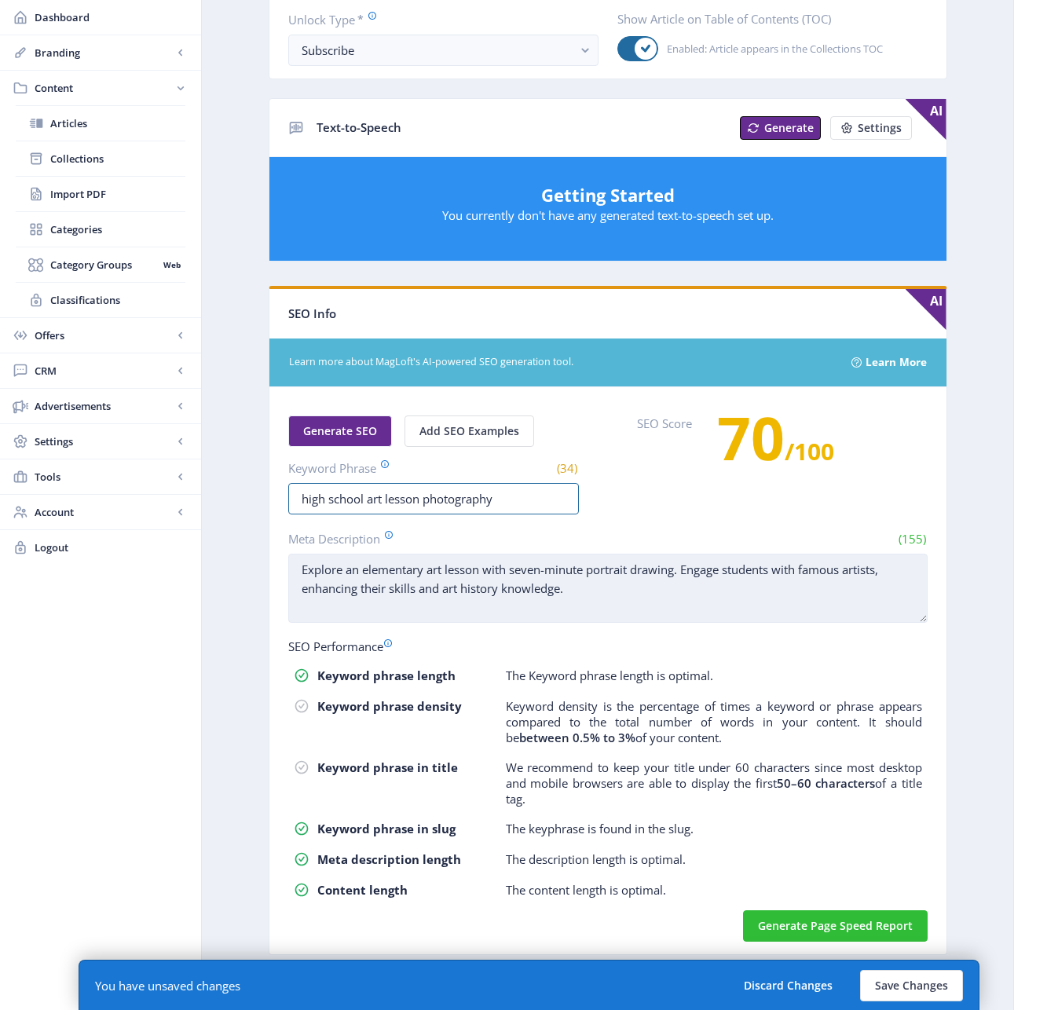
type input "high school art lesson photography"
drag, startPoint x: 598, startPoint y: 589, endPoint x: 306, endPoint y: 554, distance: 294.2
click at [306, 554] on textarea "Explore an elementary art lesson with seven-minute portrait drawing. Engage stu…" at bounding box center [607, 588] width 639 height 69
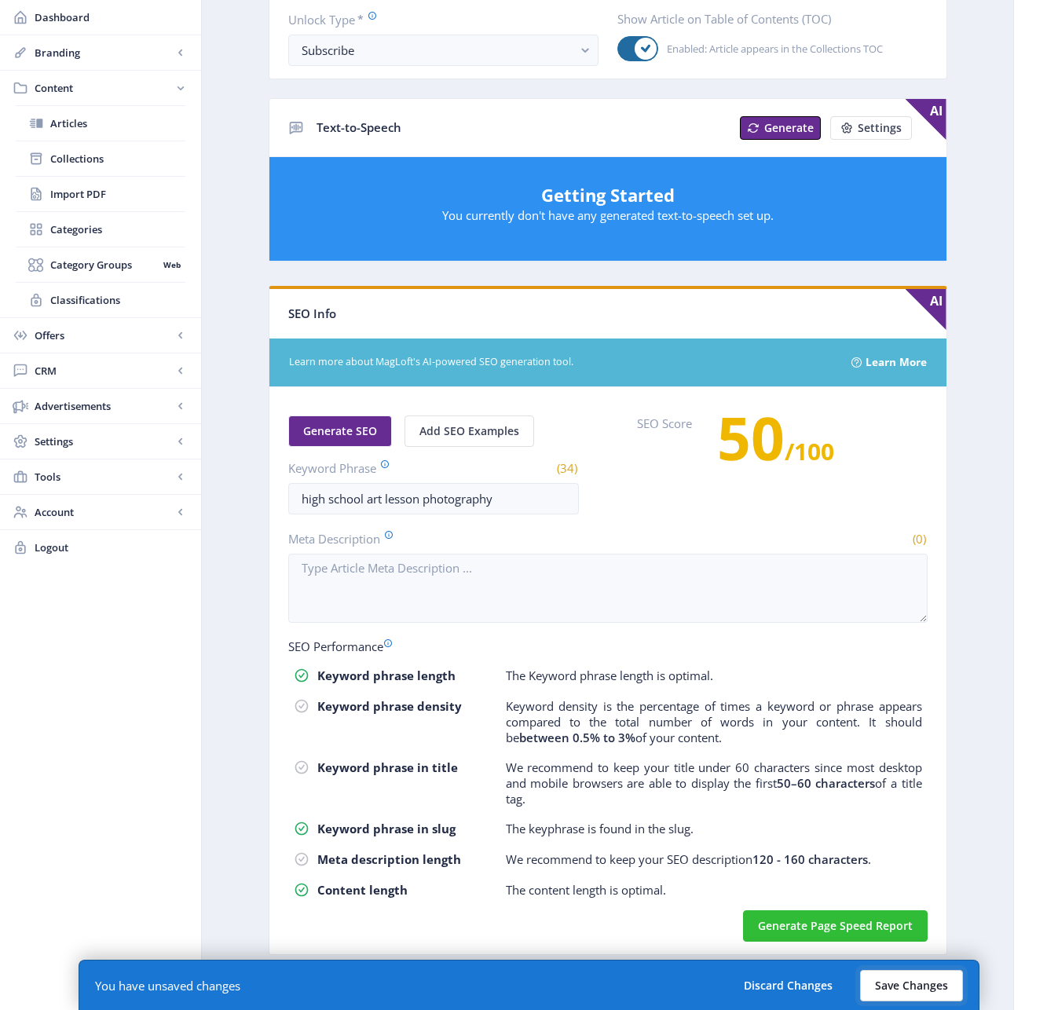
click at [920, 976] on button "Save Changes" at bounding box center [911, 985] width 103 height 31
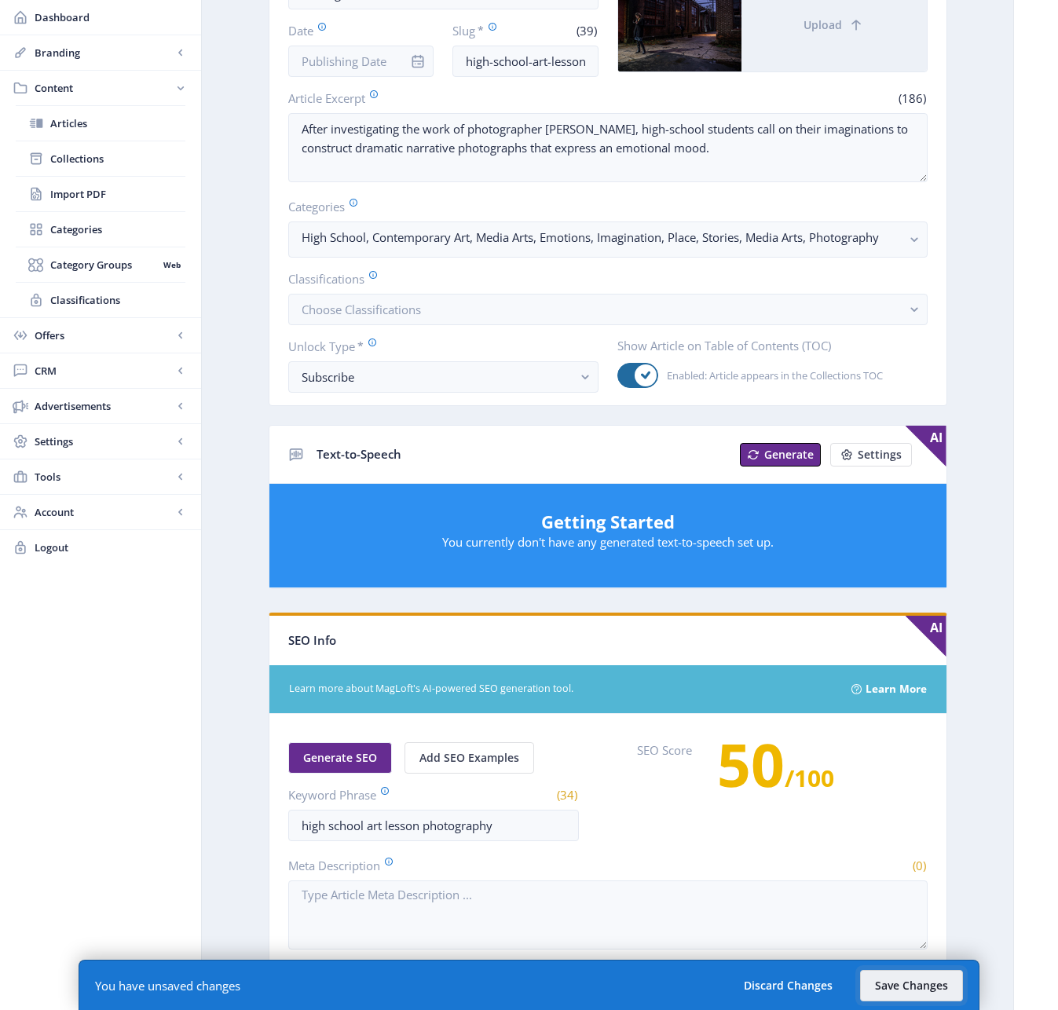
scroll to position [0, 0]
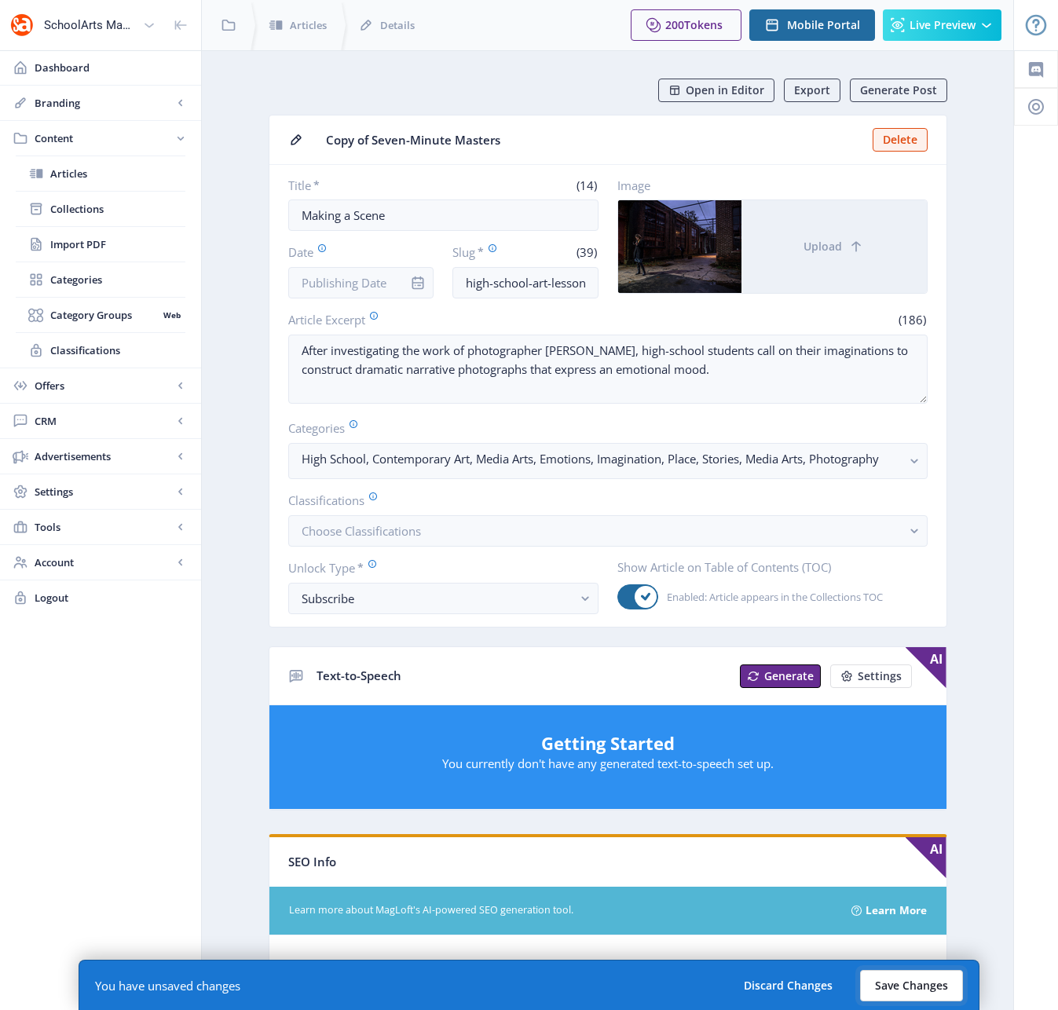
click at [916, 976] on button "Save Changes" at bounding box center [911, 985] width 103 height 31
click at [915, 976] on button "Save Changes" at bounding box center [911, 985] width 103 height 31
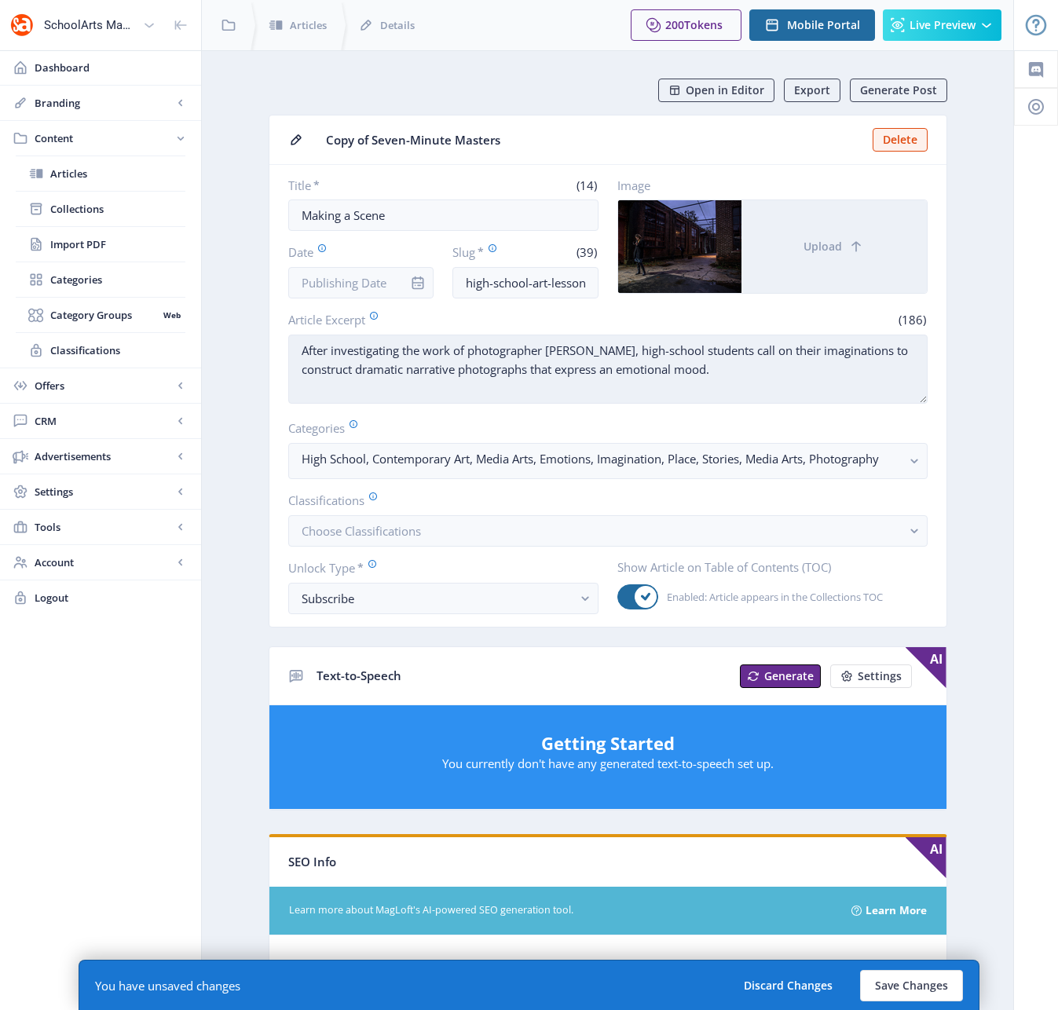
click at [799, 401] on textarea "After investigating the work of photographer Gregory Crewdson, high-school stud…" at bounding box center [607, 369] width 639 height 69
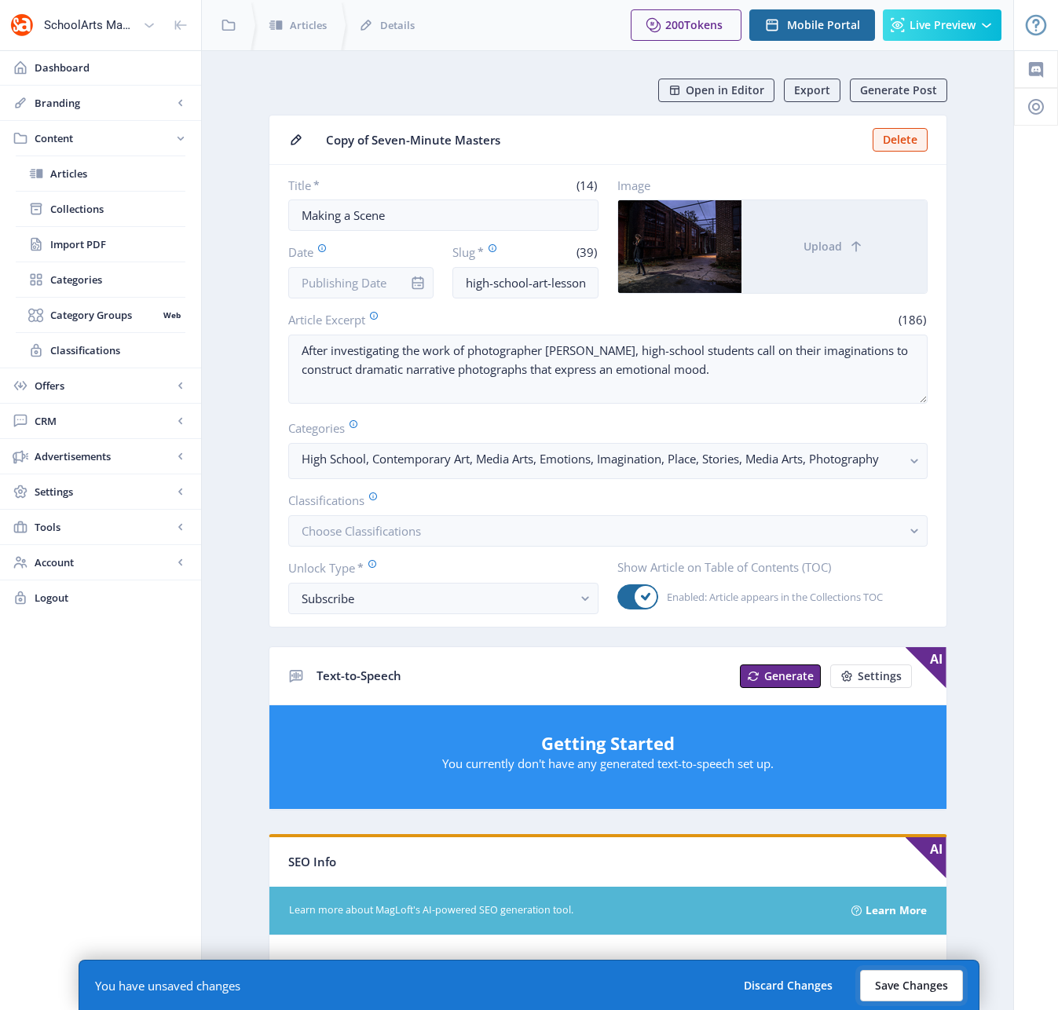
click at [891, 976] on button "Save Changes" at bounding box center [911, 985] width 103 height 31
click at [914, 976] on button "Save Changes" at bounding box center [911, 985] width 103 height 31
click at [917, 976] on nb-layout-column "Open in Editor Export Generate Post Copy of Seven-Minute Masters Delete Title *…" at bounding box center [607, 804] width 813 height 1508
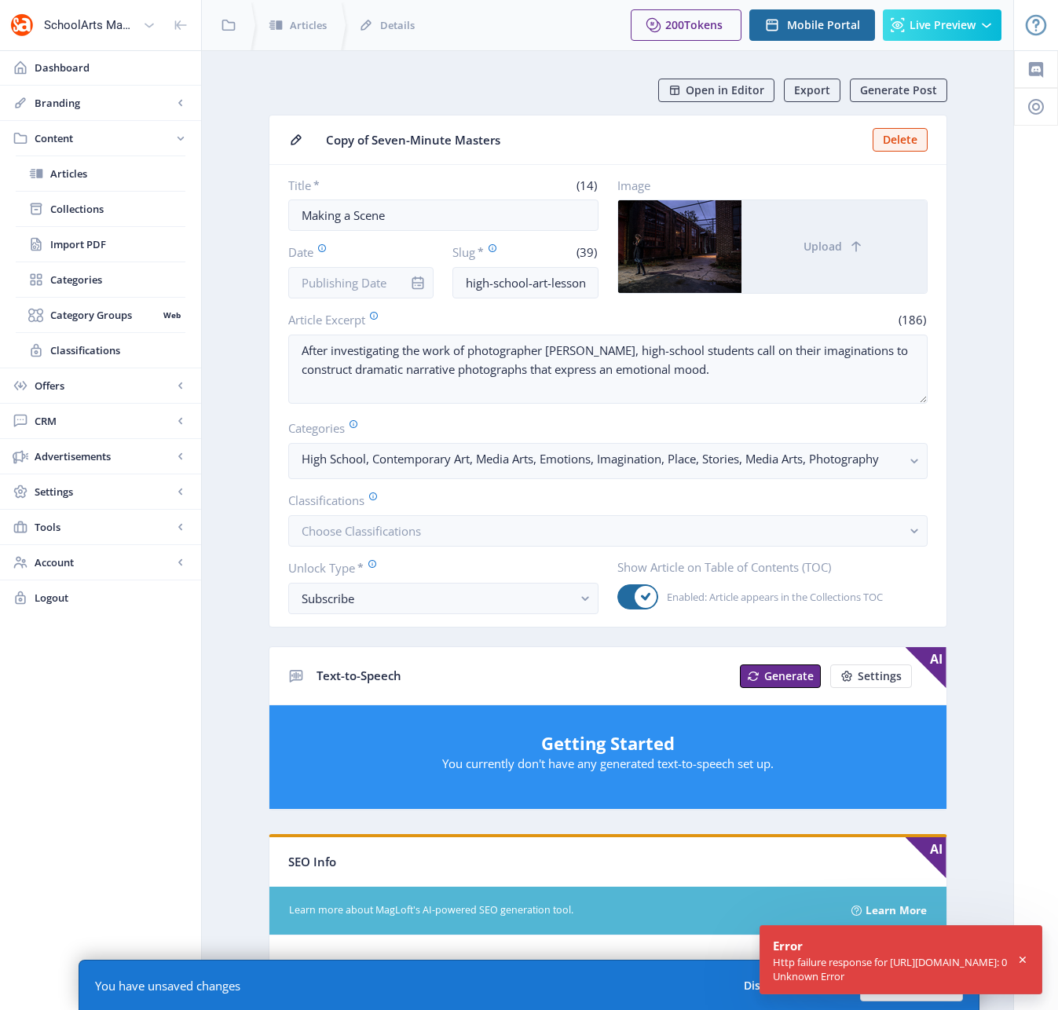
click at [997, 960] on icon at bounding box center [1022, 960] width 6 height 6
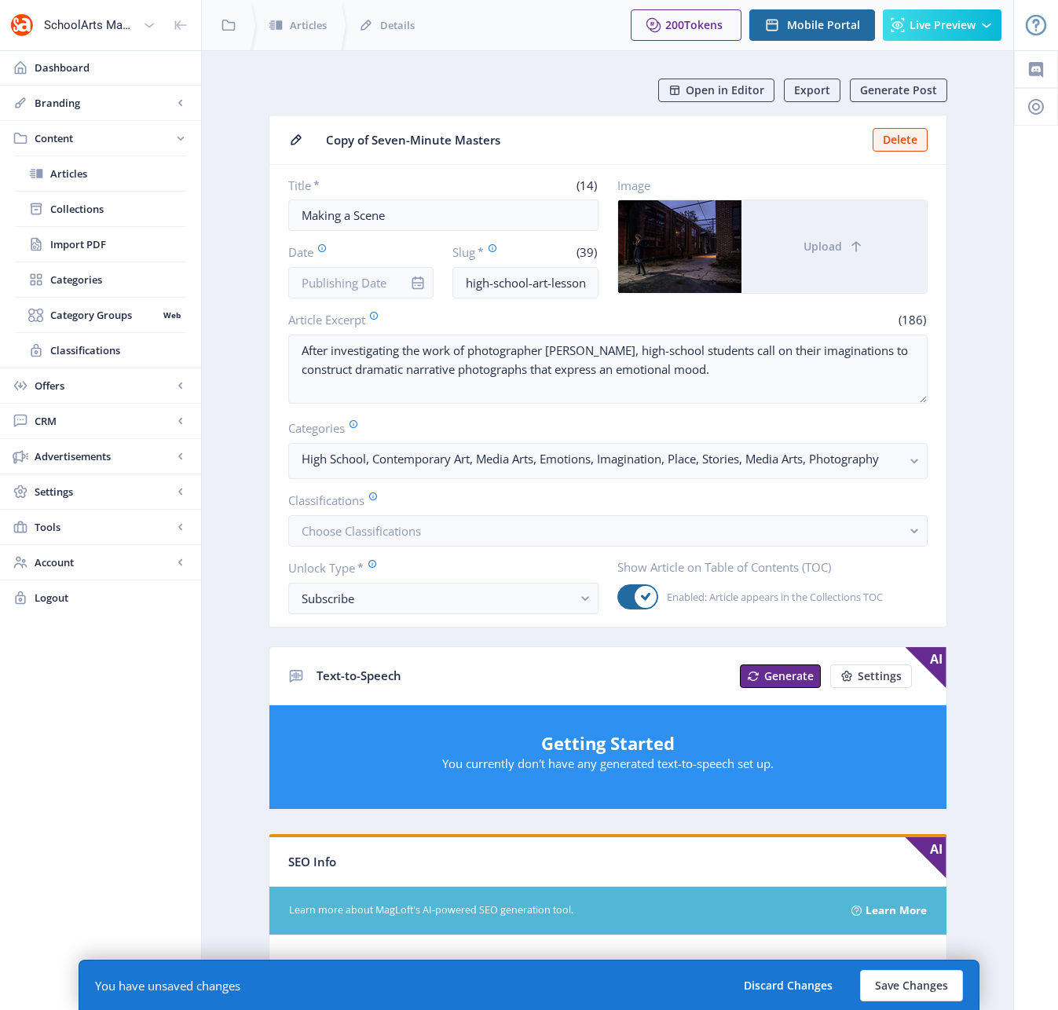
click at [404, 90] on div "Open in Editor Export Generate Post" at bounding box center [614, 91] width 666 height 24
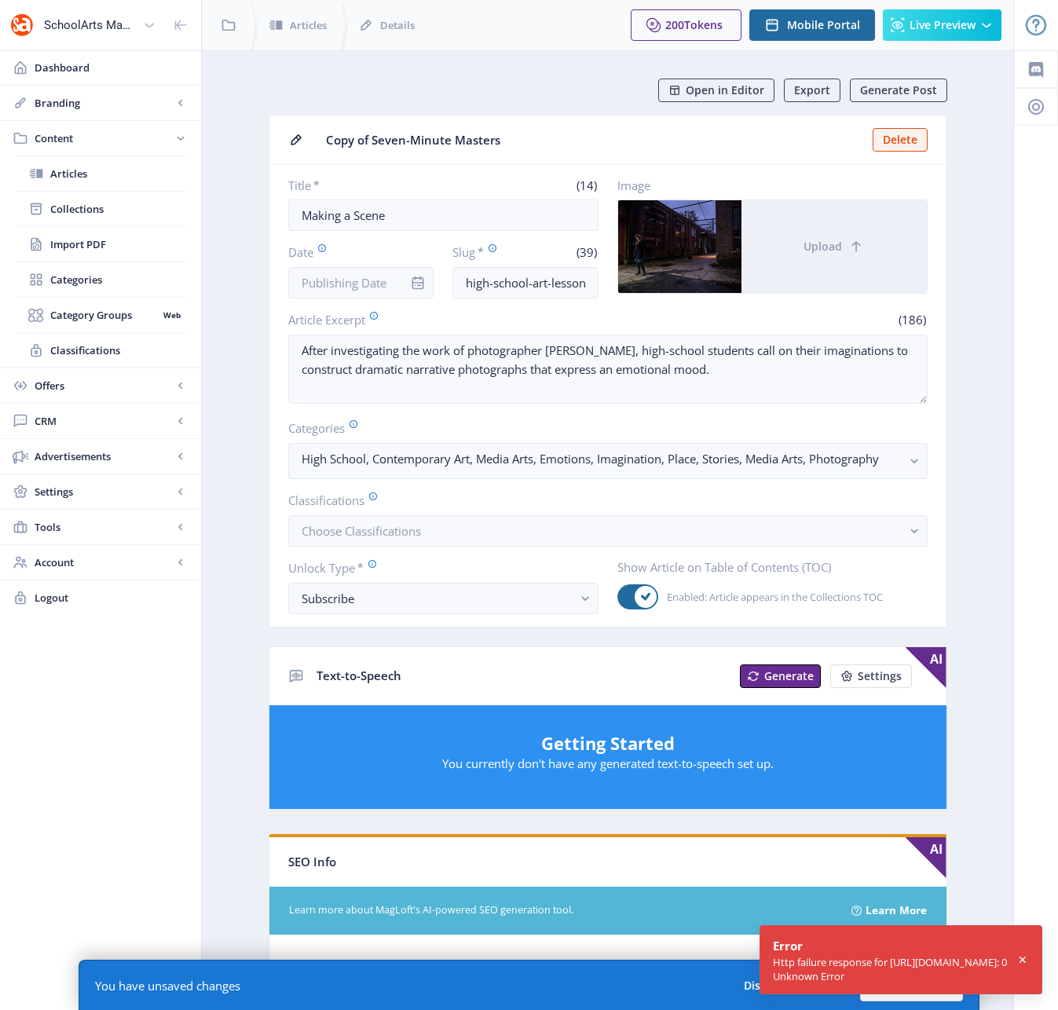
click at [755, 317] on div "(186)" at bounding box center [770, 319] width 313 height 17
drag, startPoint x: 1024, startPoint y: 957, endPoint x: 986, endPoint y: 945, distance: 40.2
click at [997, 957] on icon at bounding box center [1022, 960] width 13 height 16
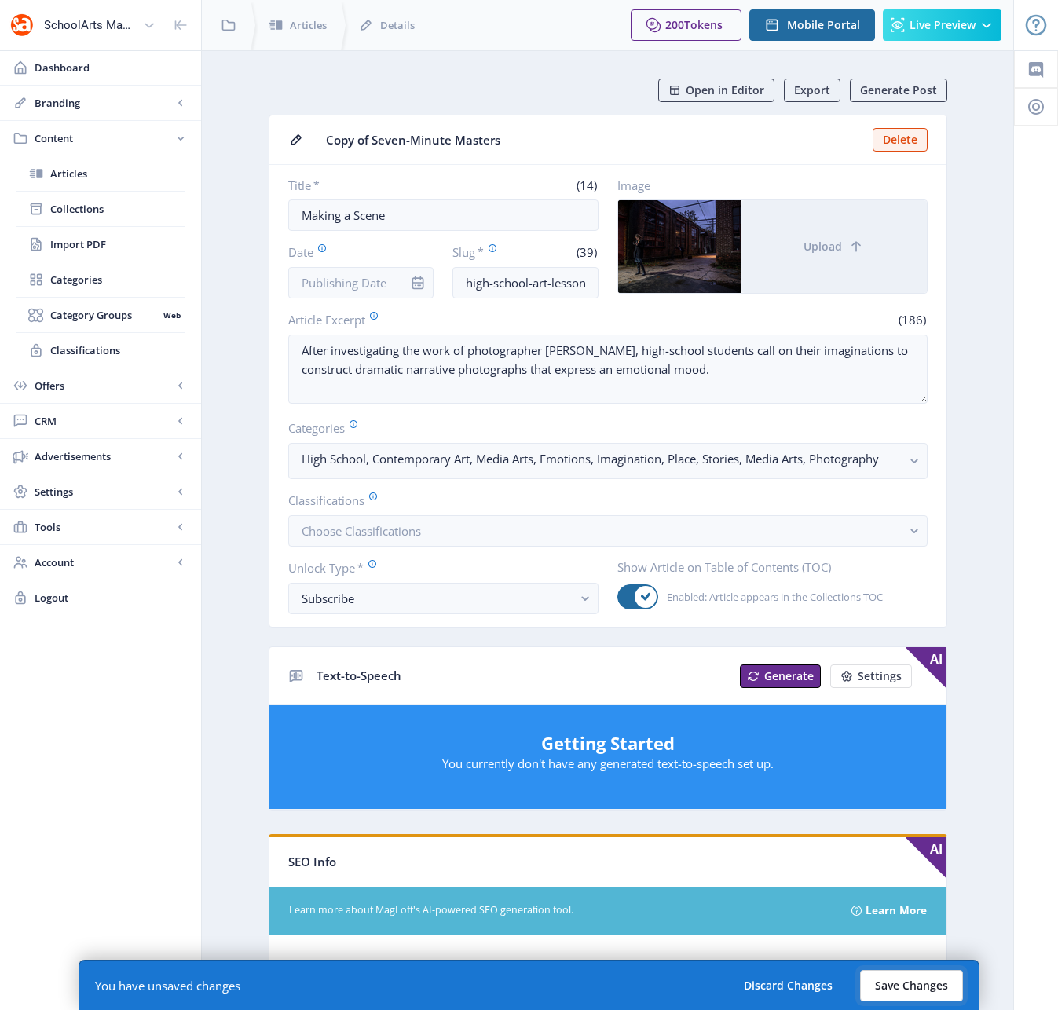
click at [898, 976] on button "Save Changes" at bounding box center [911, 985] width 103 height 31
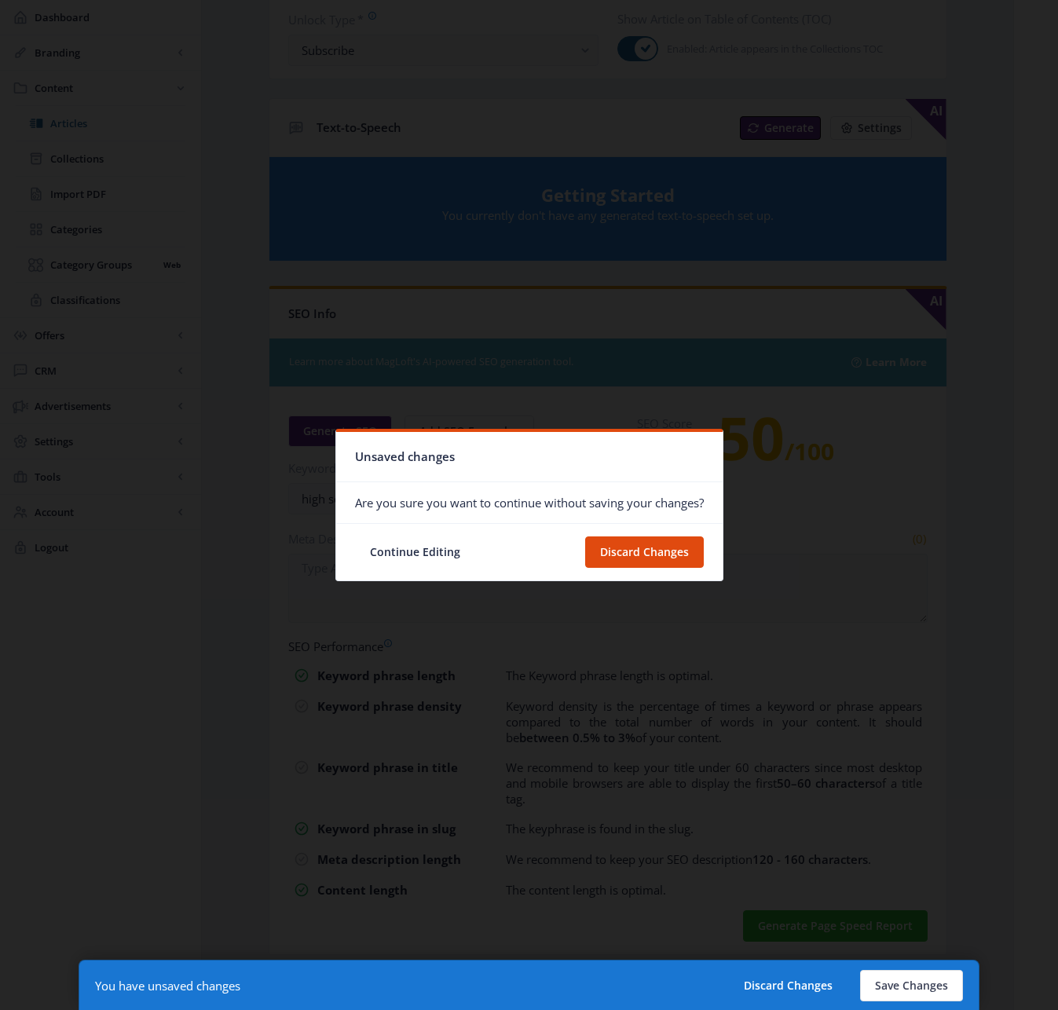
click at [399, 552] on button "Continue Editing" at bounding box center [415, 551] width 120 height 31
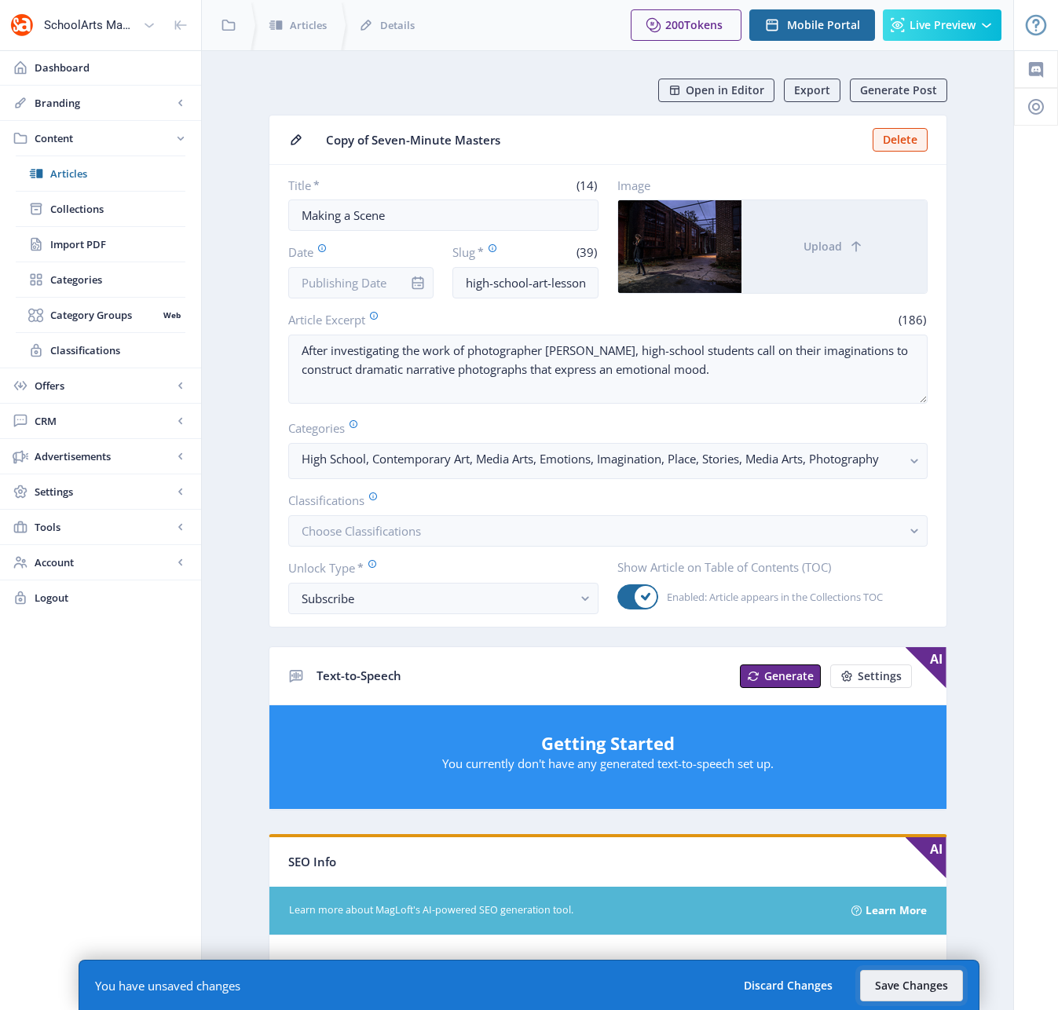
scroll to position [548, 0]
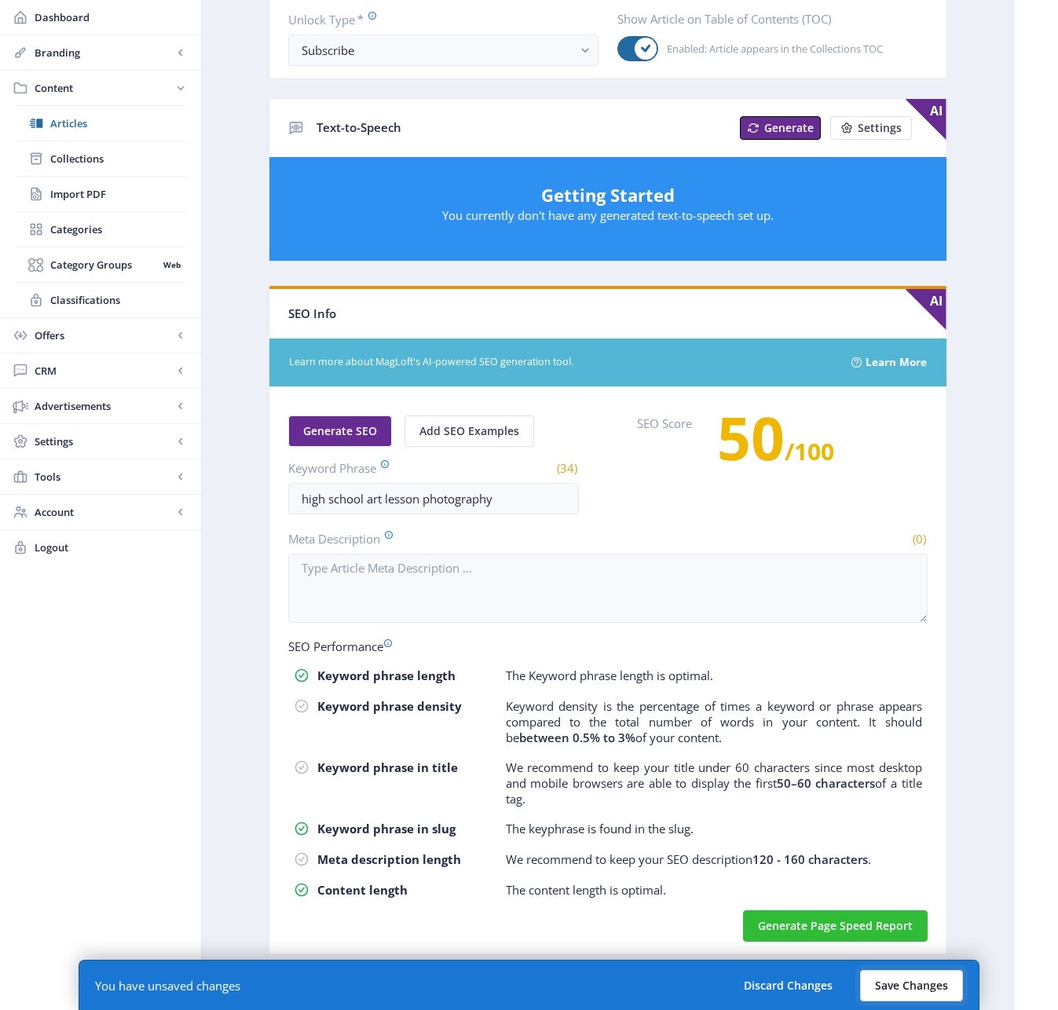
click at [906, 976] on button "Save Changes" at bounding box center [911, 985] width 103 height 31
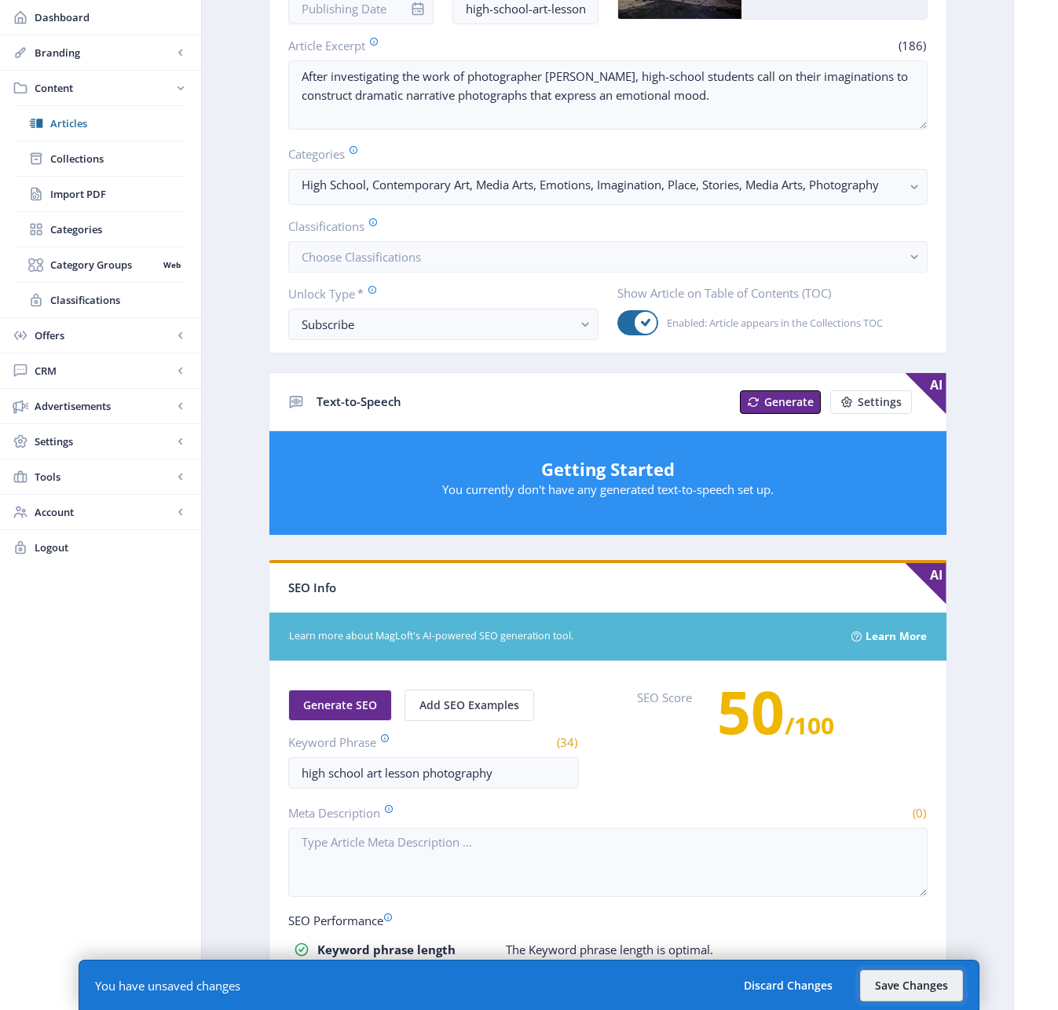
scroll to position [0, 0]
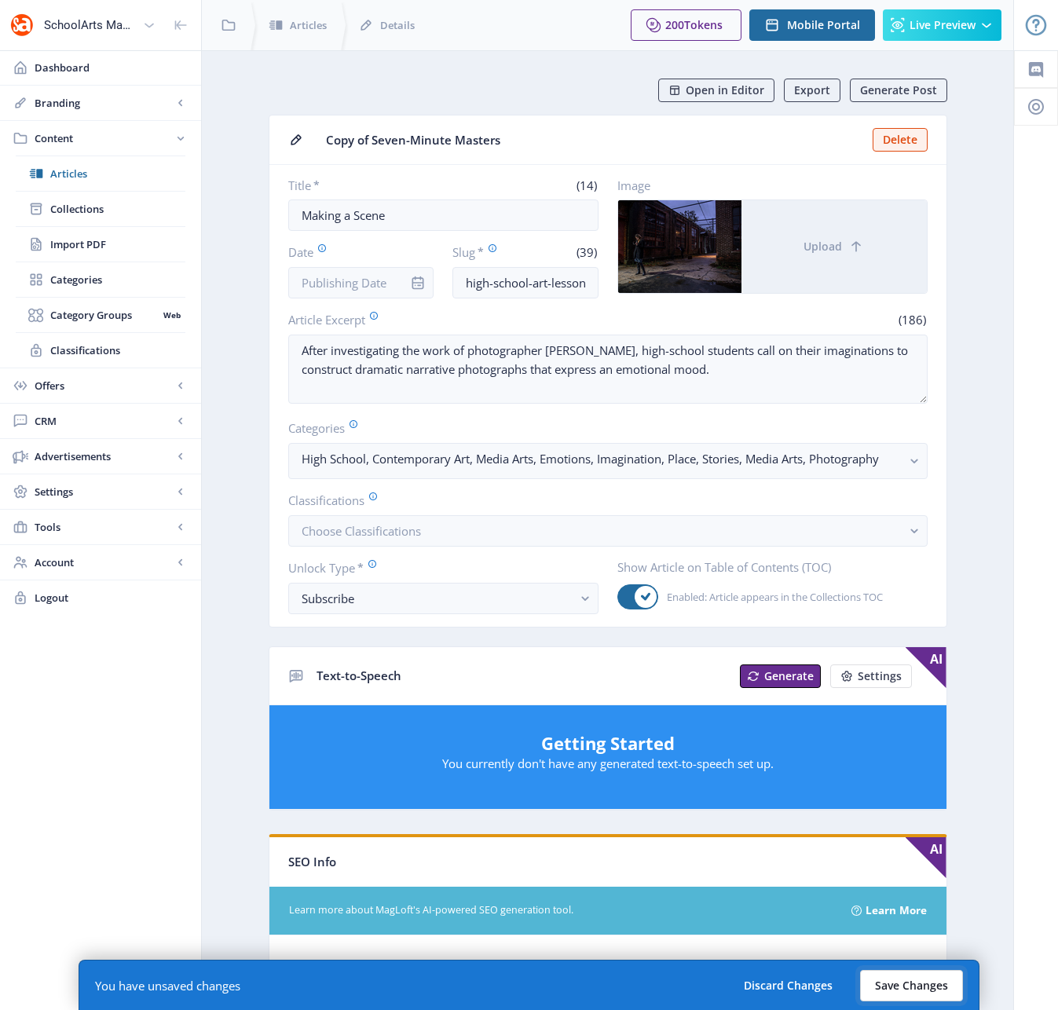
click at [901, 976] on button "Save Changes" at bounding box center [911, 985] width 103 height 31
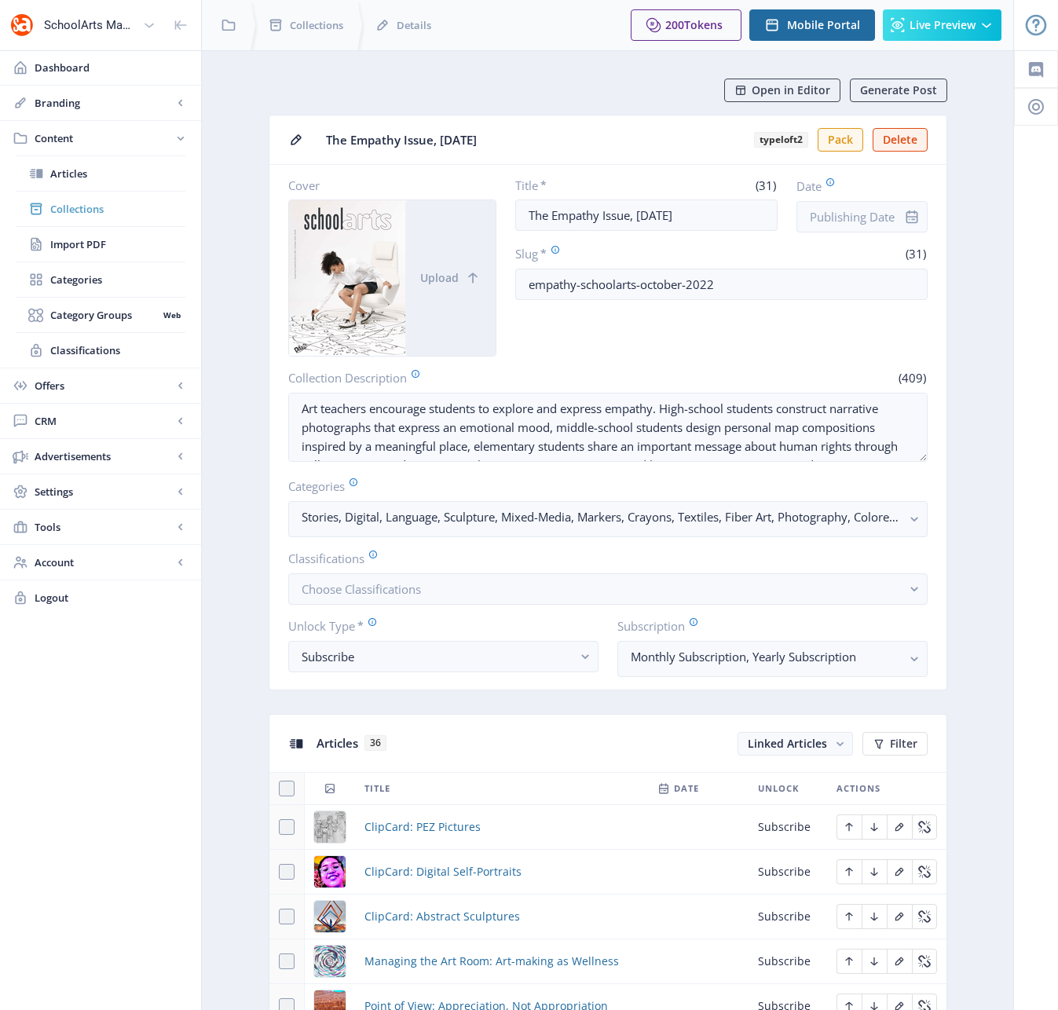
click at [86, 210] on span "Collections" at bounding box center [117, 209] width 135 height 16
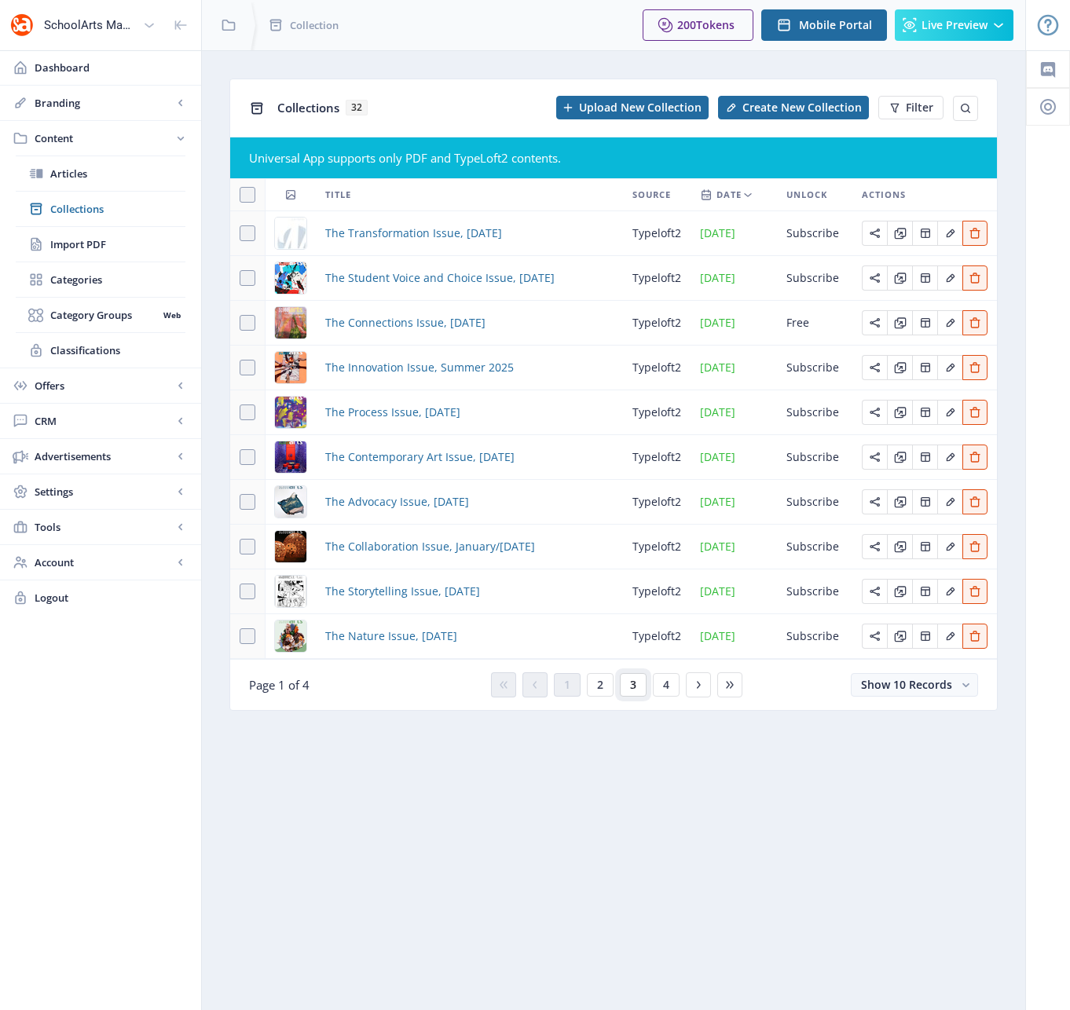
click at [633, 682] on span "3" at bounding box center [633, 685] width 6 height 13
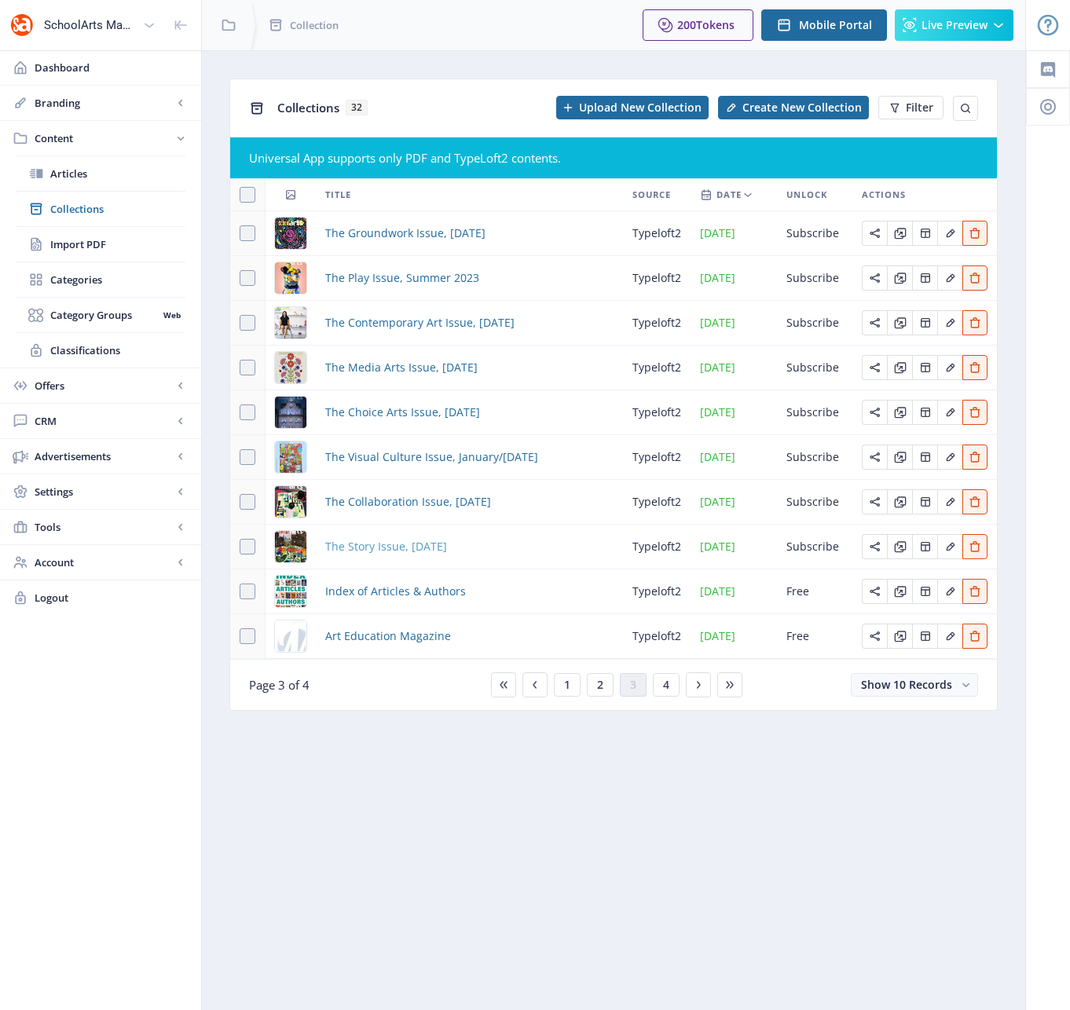
click at [404, 543] on span "The Story Issue, November 2022" at bounding box center [386, 546] width 122 height 19
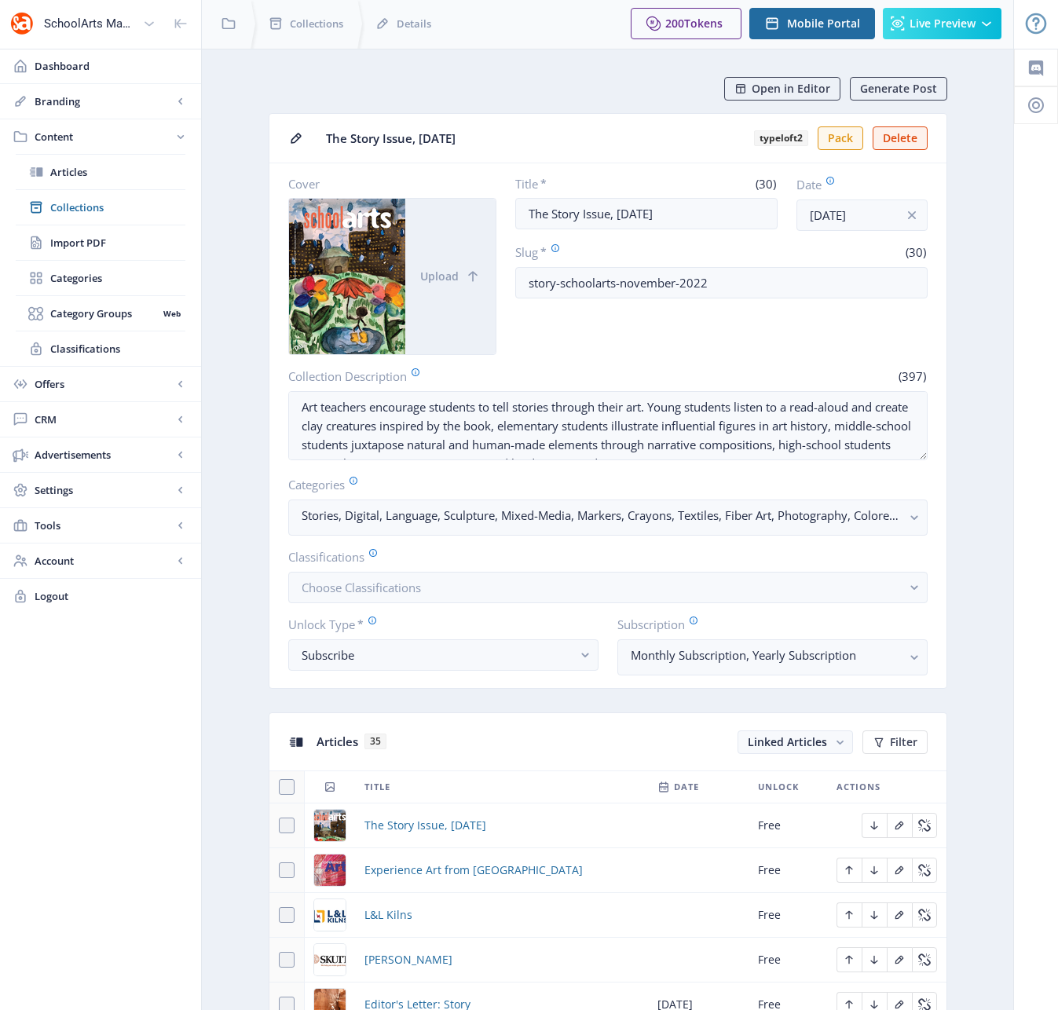
scroll to position [743, 0]
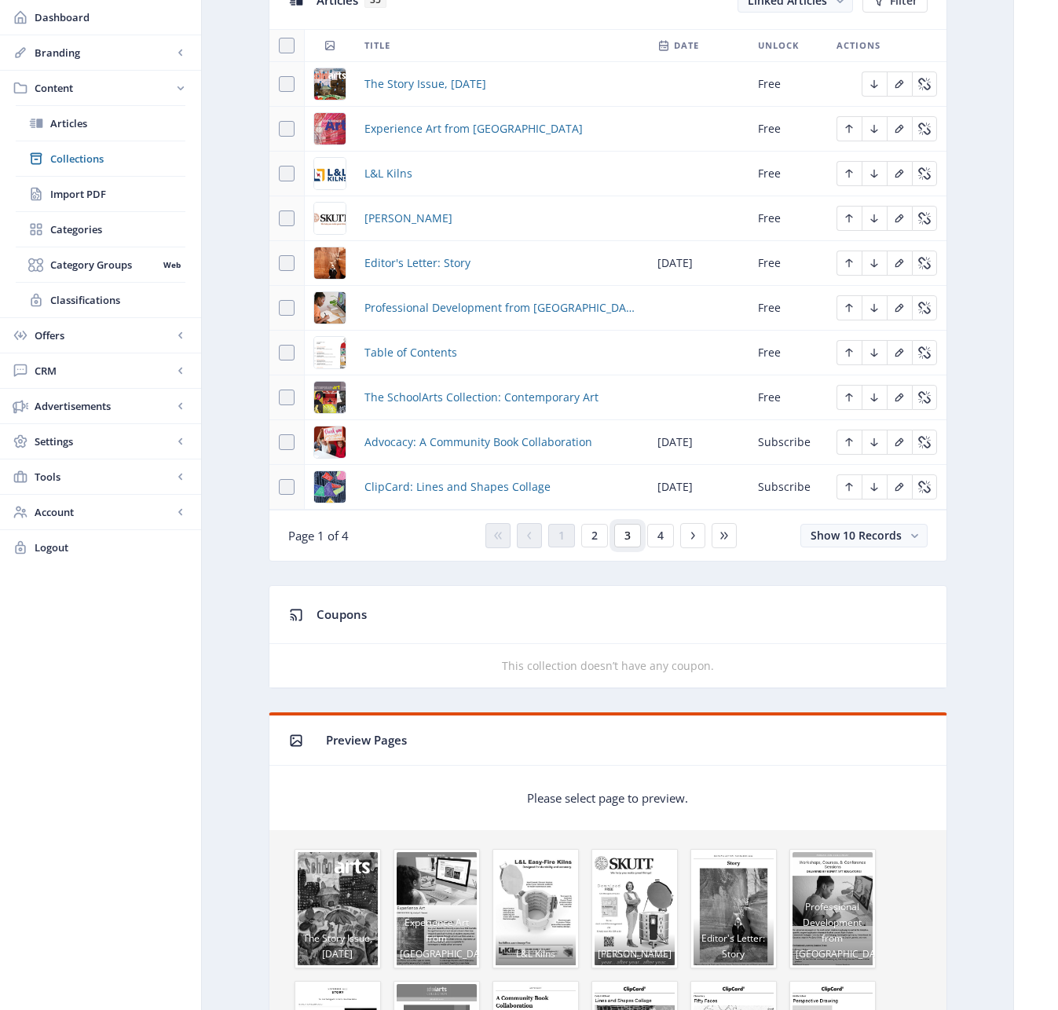
click at [628, 539] on span "3" at bounding box center [627, 535] width 6 height 13
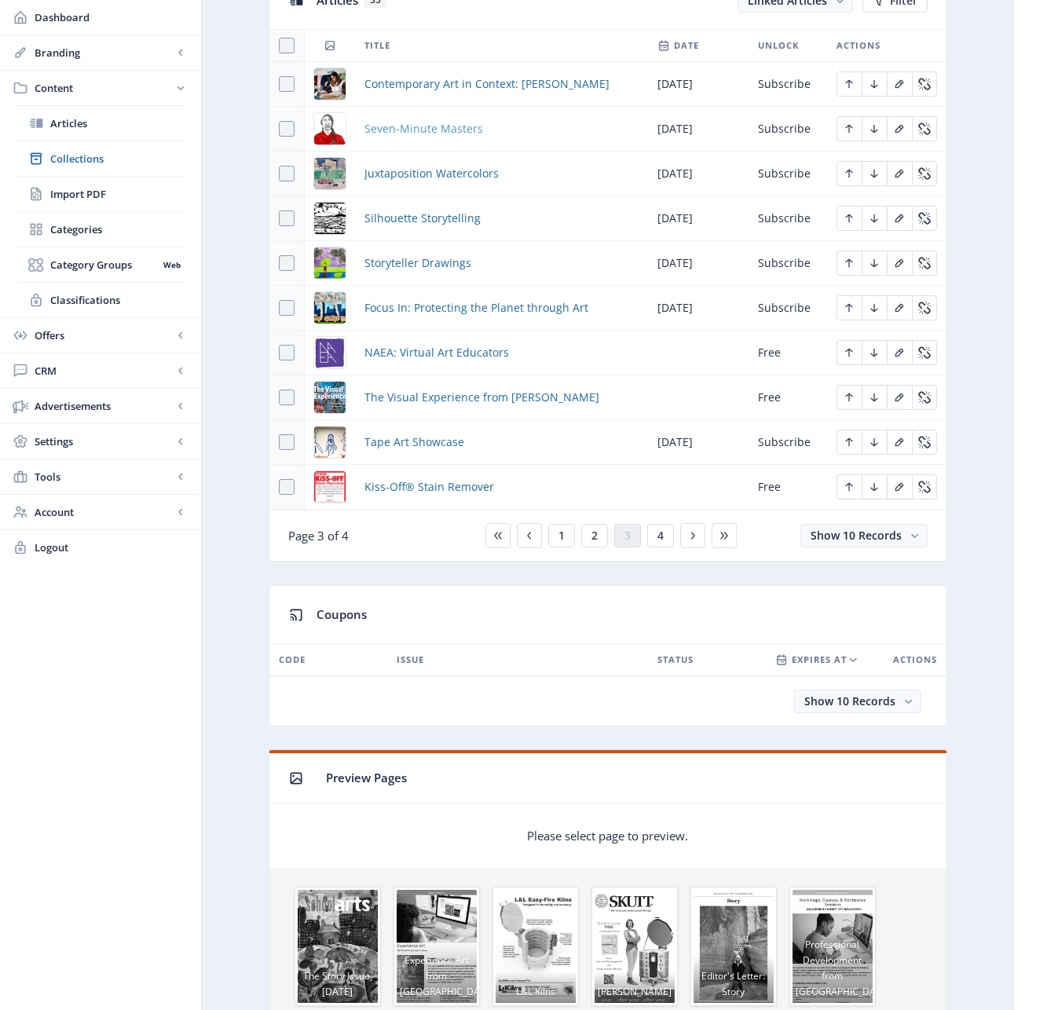
click at [414, 124] on span "Seven-Minute Masters" at bounding box center [423, 128] width 119 height 19
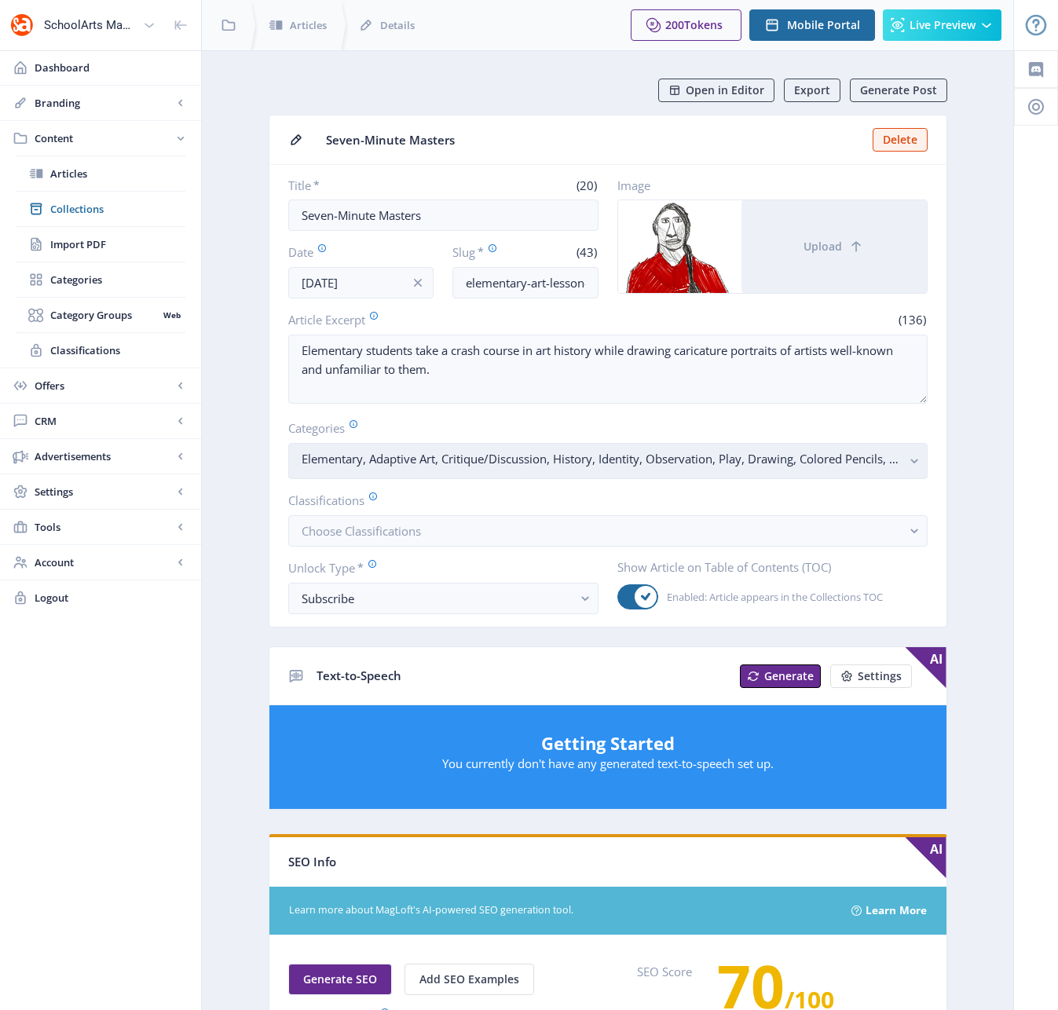
click at [913, 463] on icon "button" at bounding box center [913, 461] width 7 height 5
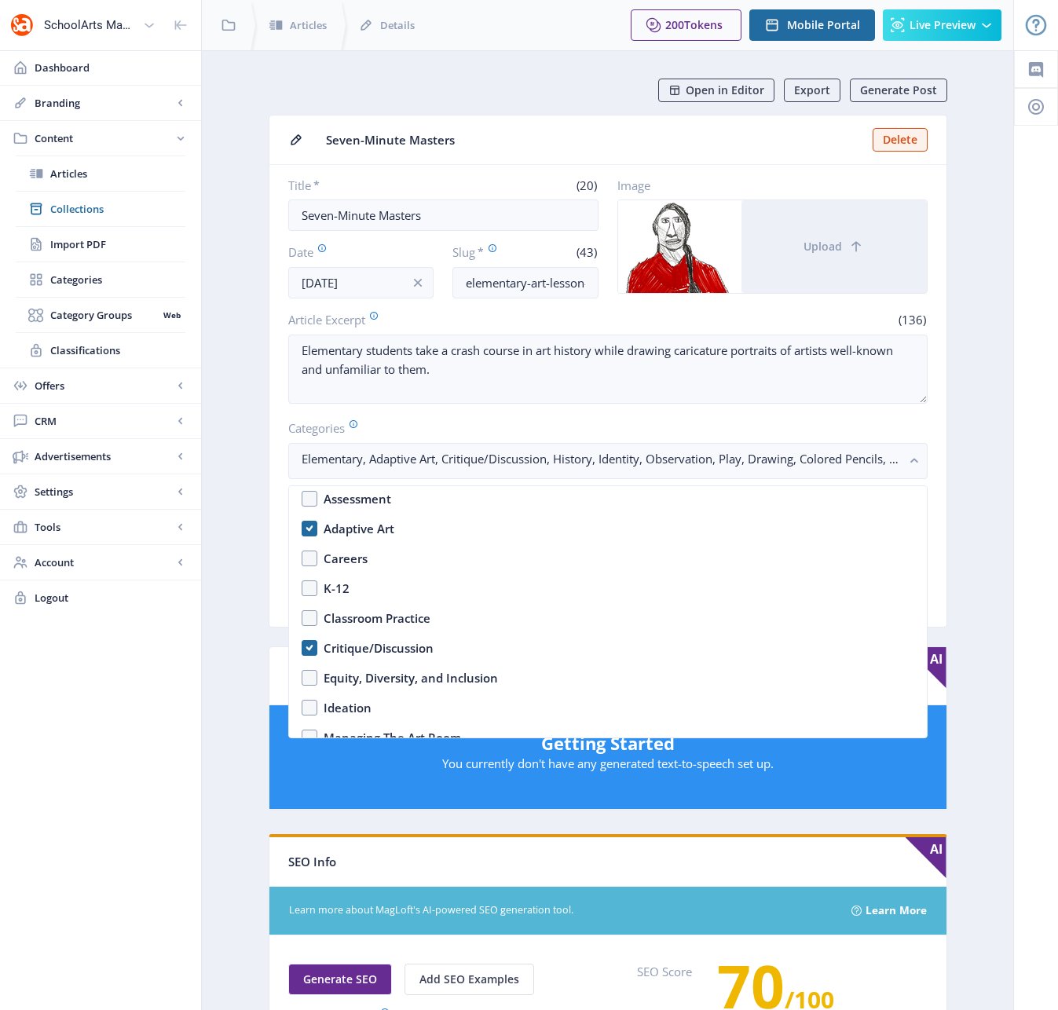
scroll to position [371, 0]
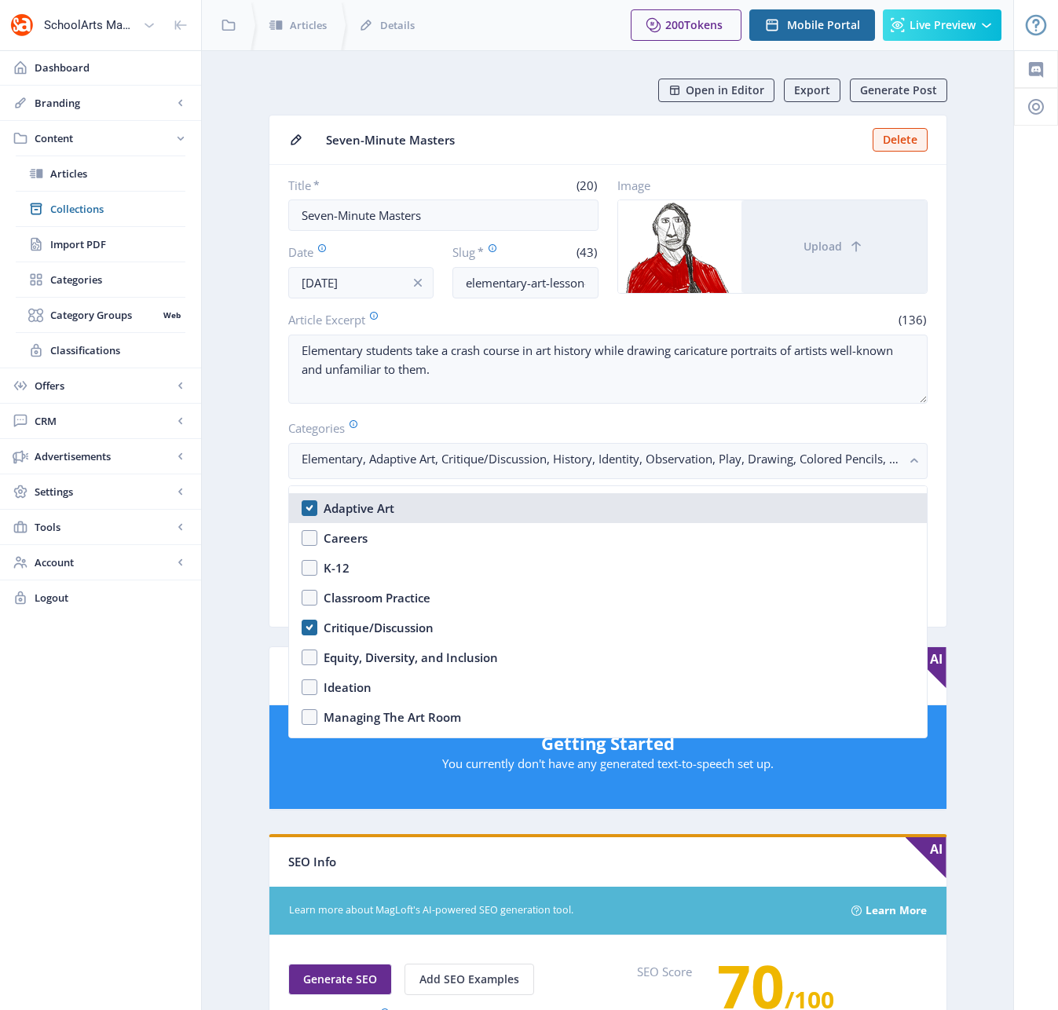
click at [309, 507] on nb-option "Adaptive Art" at bounding box center [608, 508] width 638 height 30
checkbox input "false"
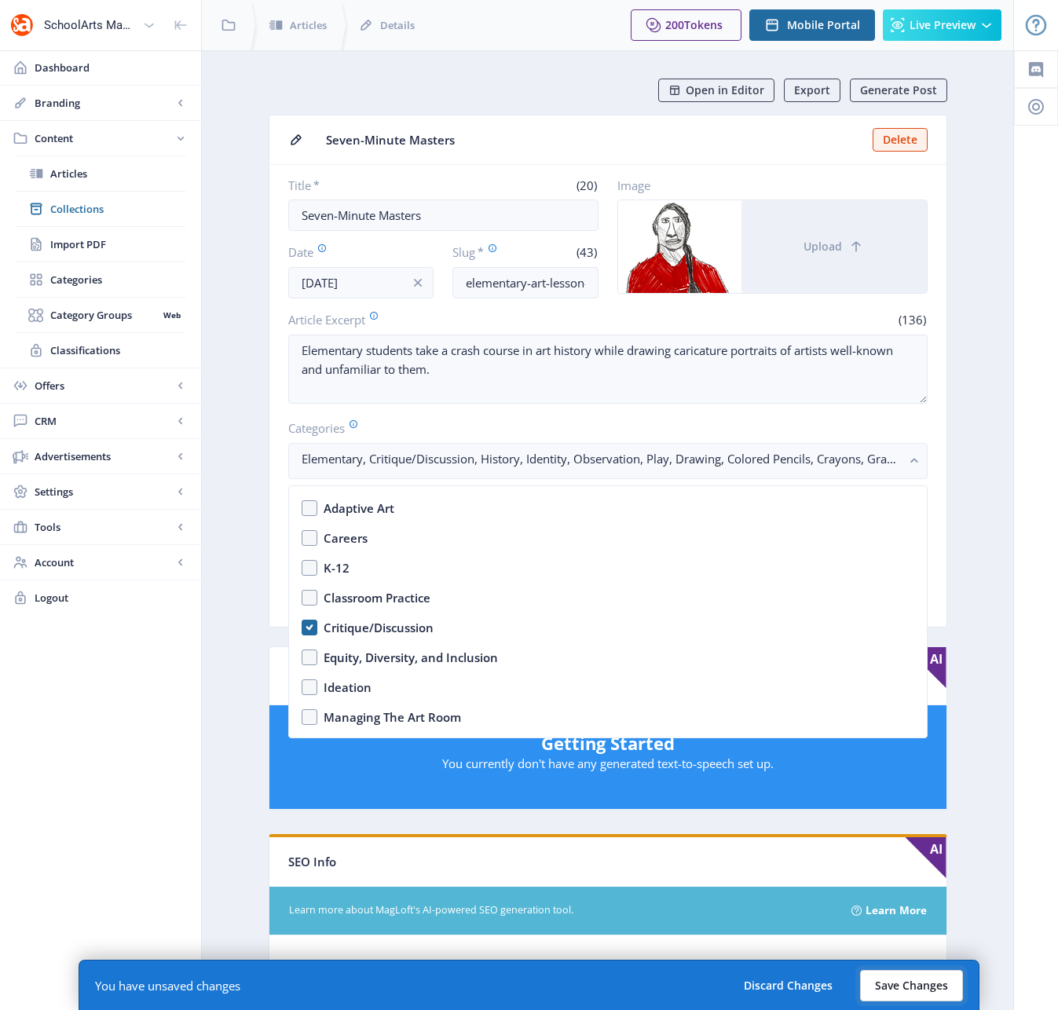
click at [909, 976] on button "Save Changes" at bounding box center [911, 985] width 103 height 31
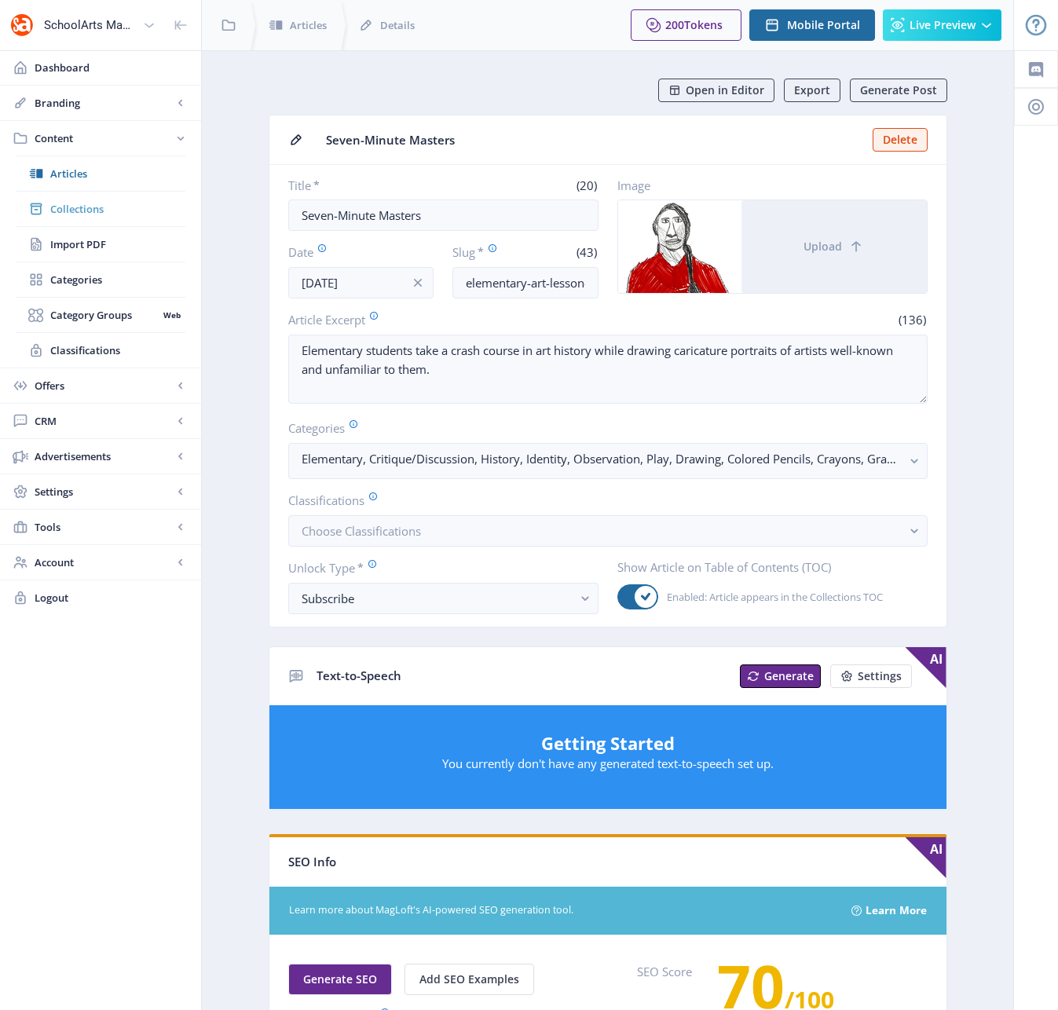
click at [82, 208] on span "Collections" at bounding box center [117, 209] width 135 height 16
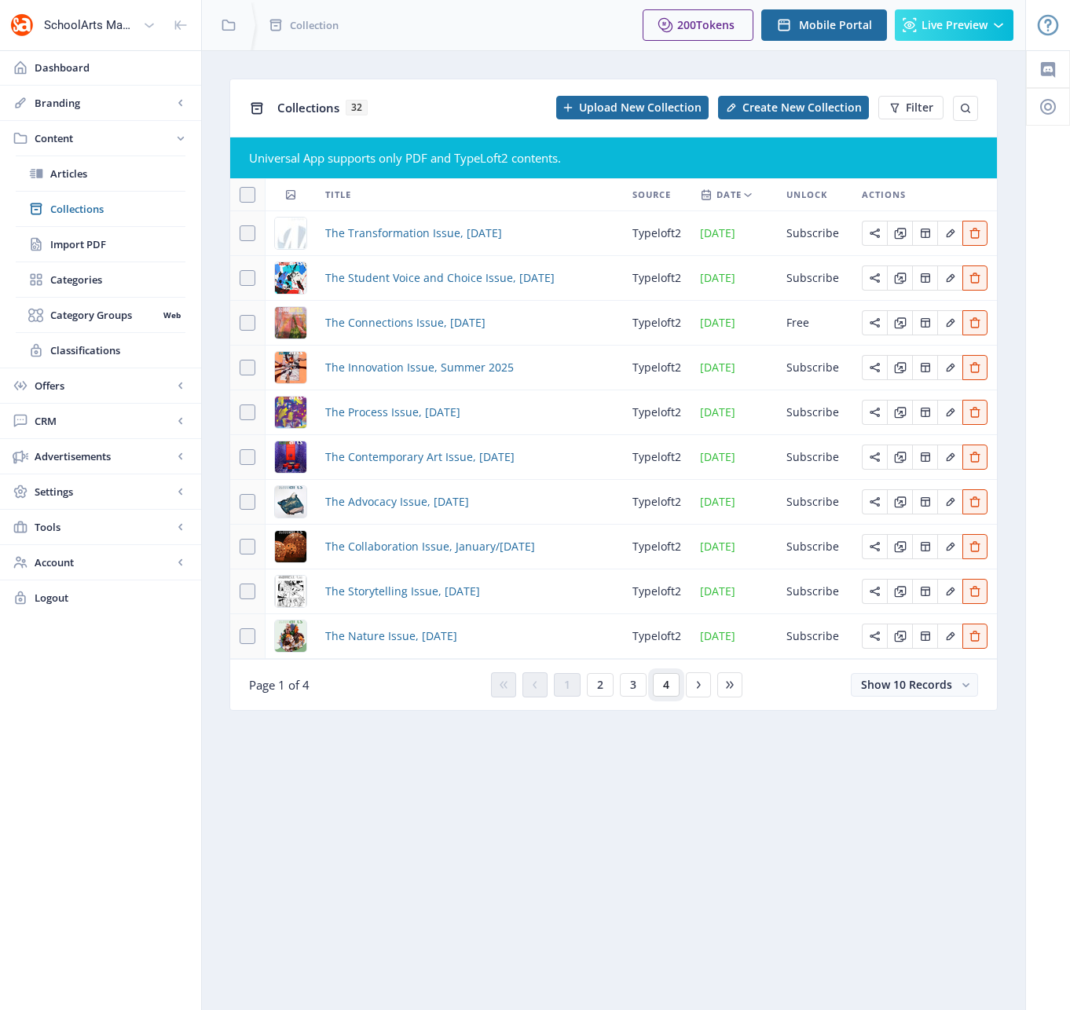
click at [664, 687] on span "4" at bounding box center [666, 685] width 6 height 13
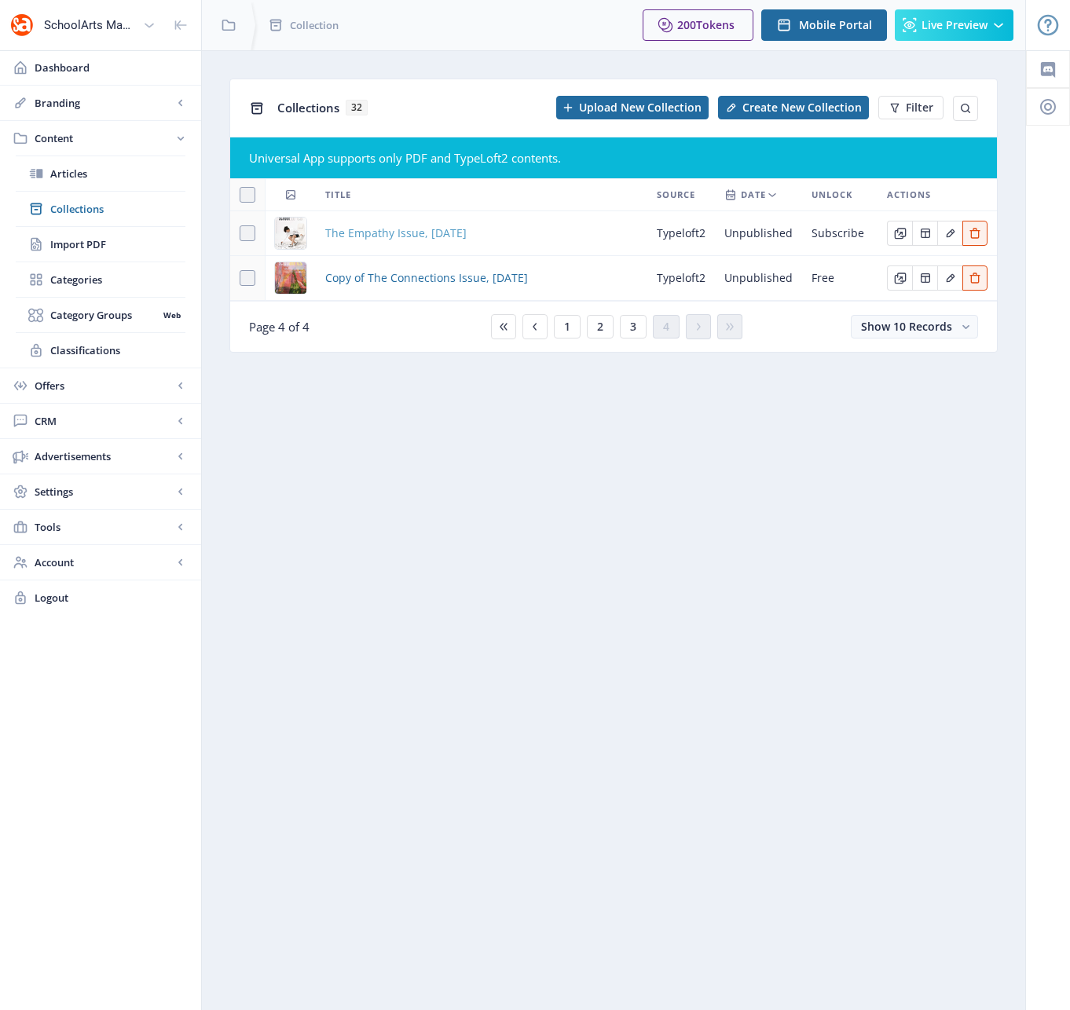
click at [418, 231] on span "The Empathy Issue, October 2022" at bounding box center [395, 233] width 141 height 19
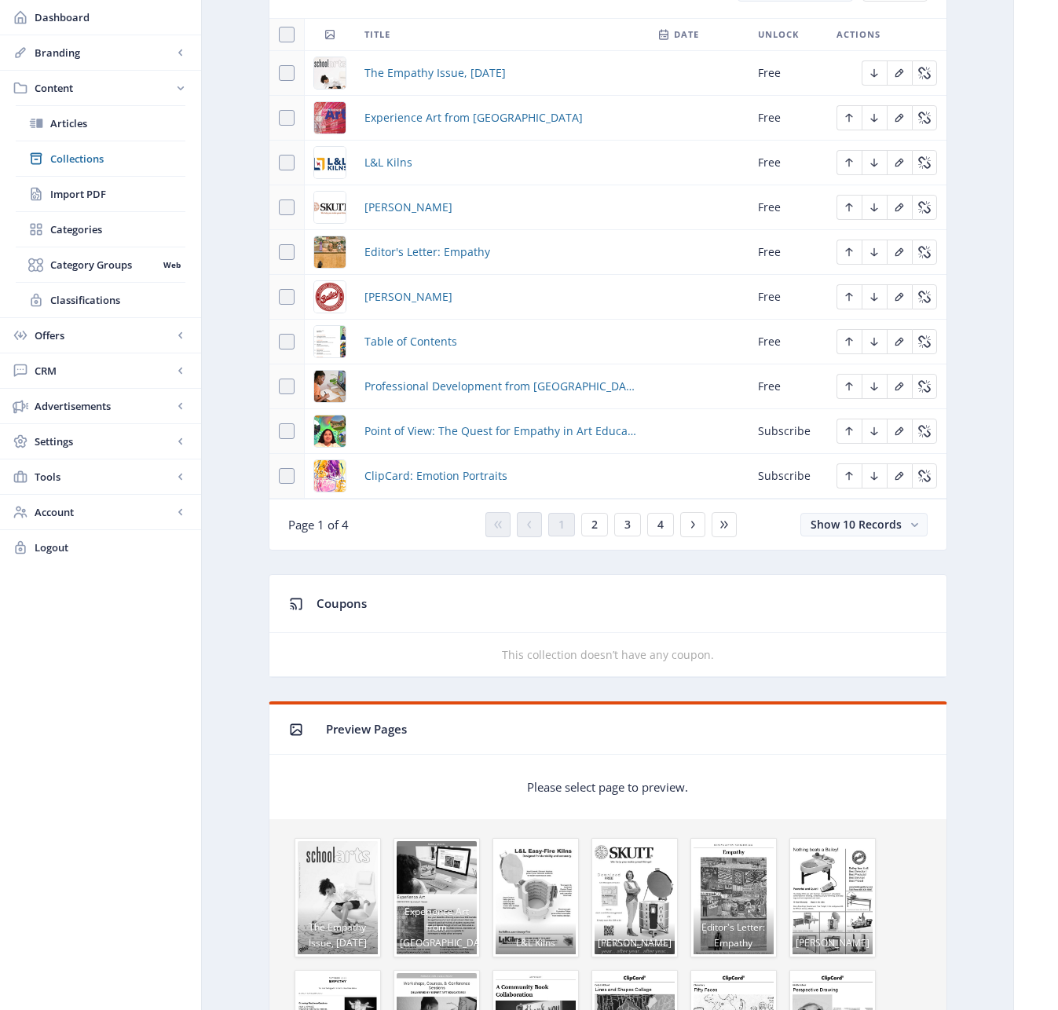
scroll to position [792, 0]
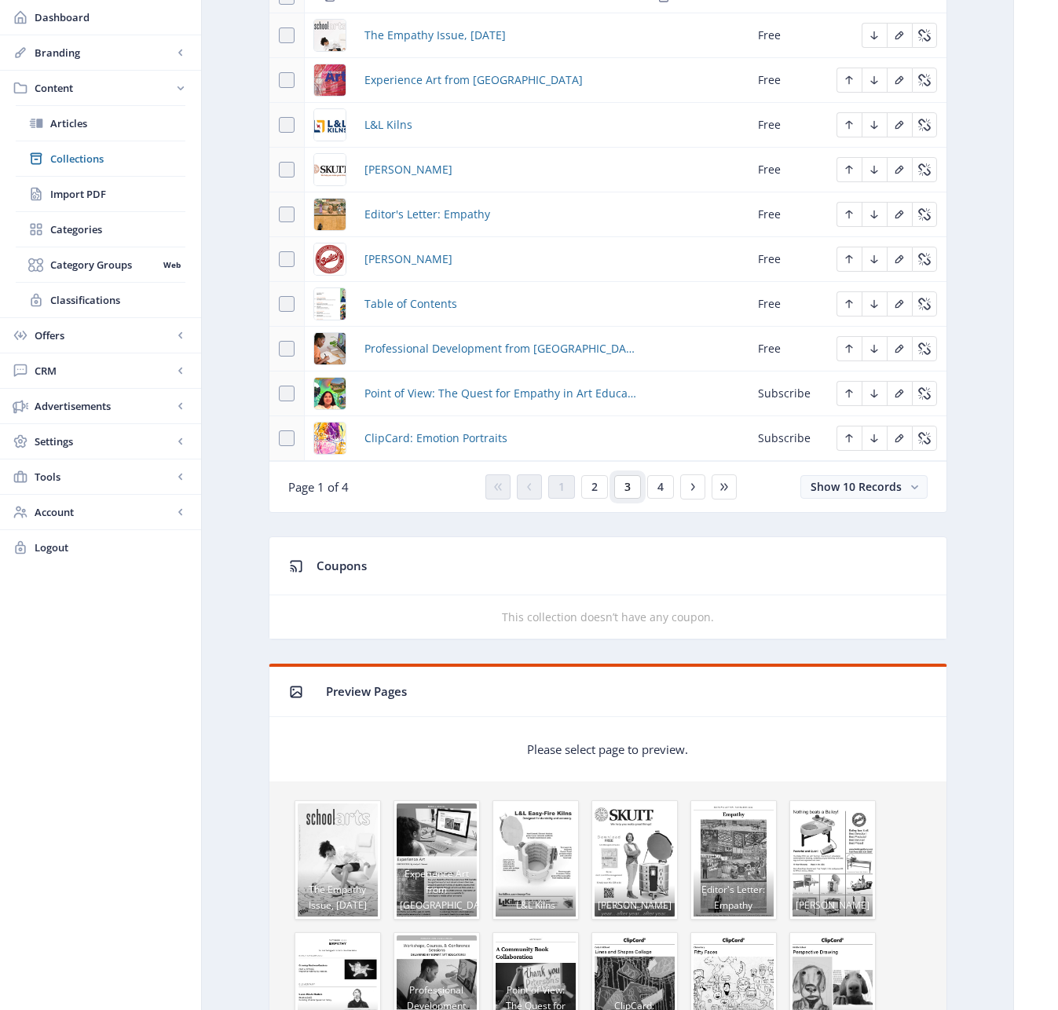
click at [624, 484] on span "3" at bounding box center [627, 487] width 6 height 13
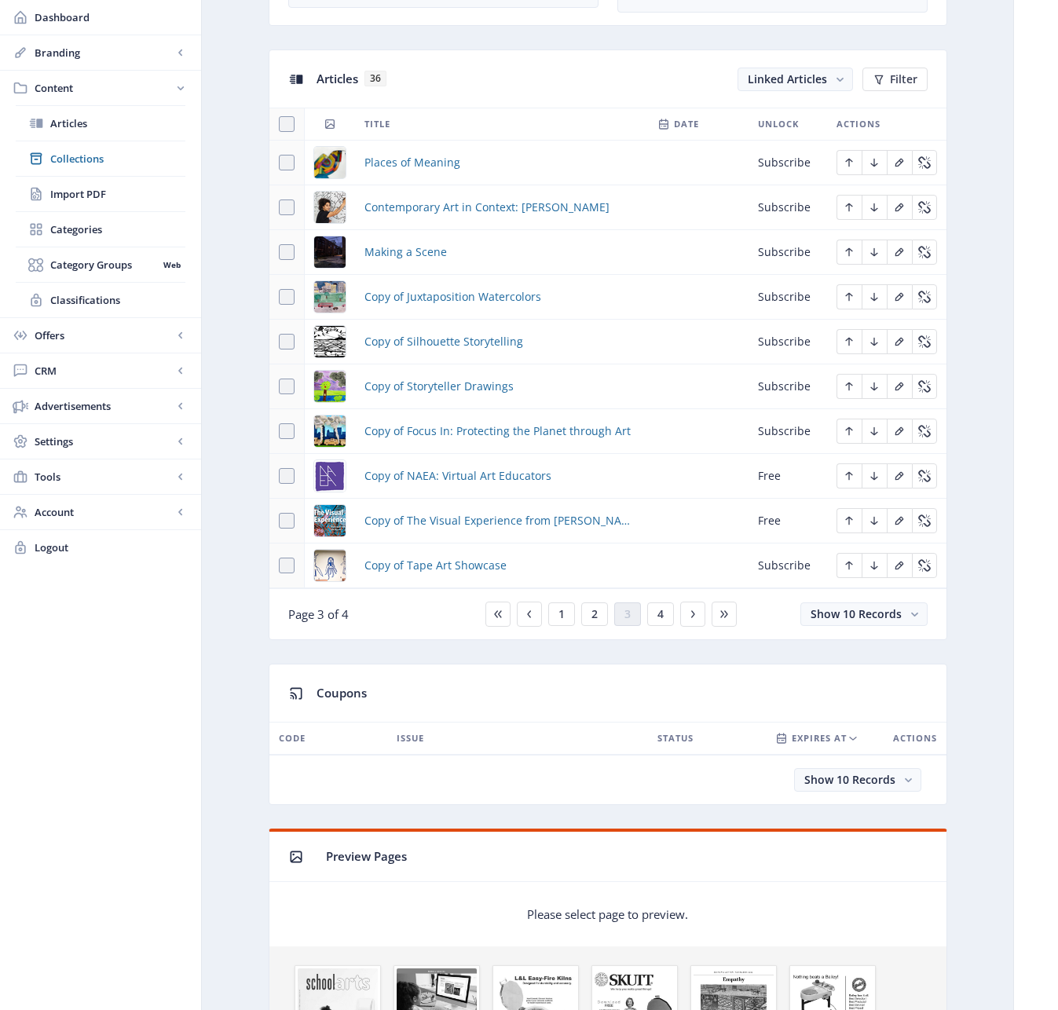
scroll to position [657, 0]
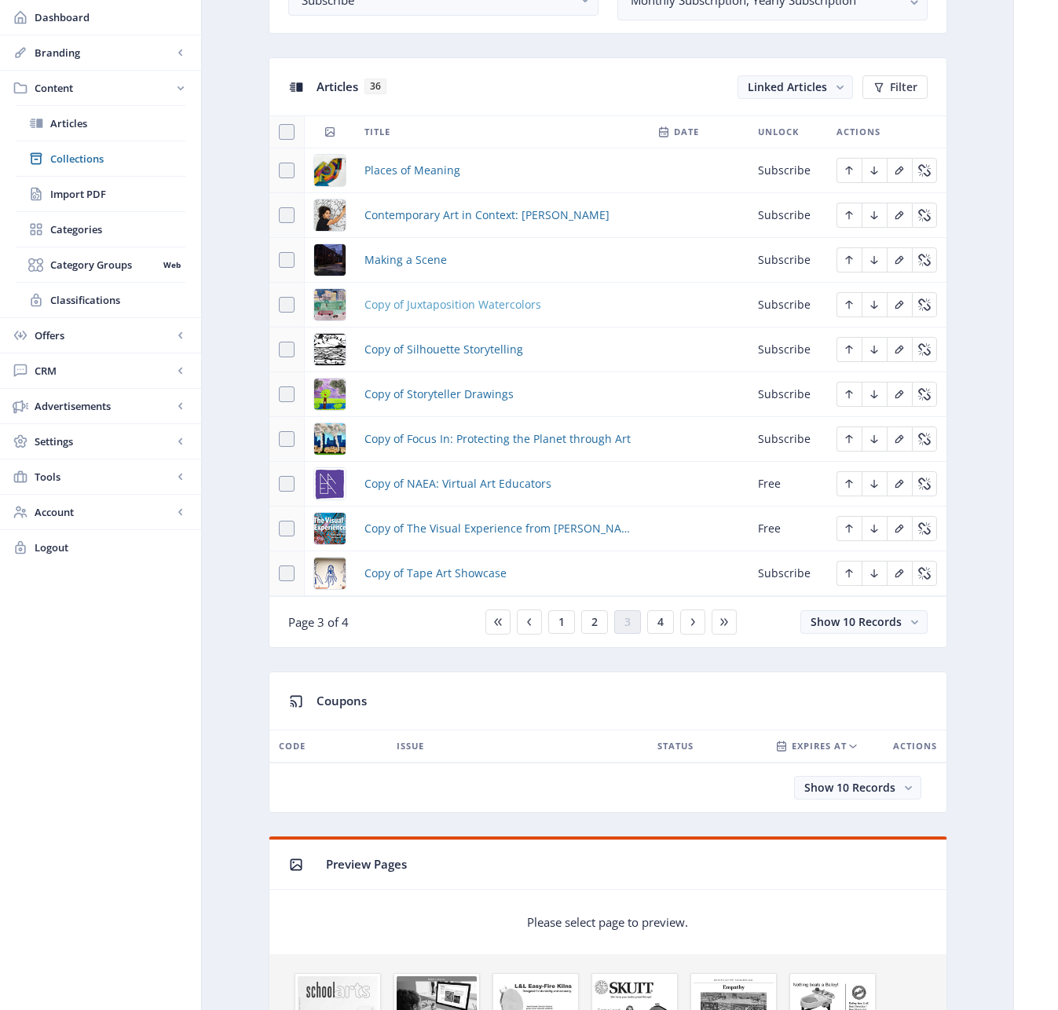
click at [452, 306] on span "Copy of Juxtaposition Watercolors" at bounding box center [452, 304] width 177 height 19
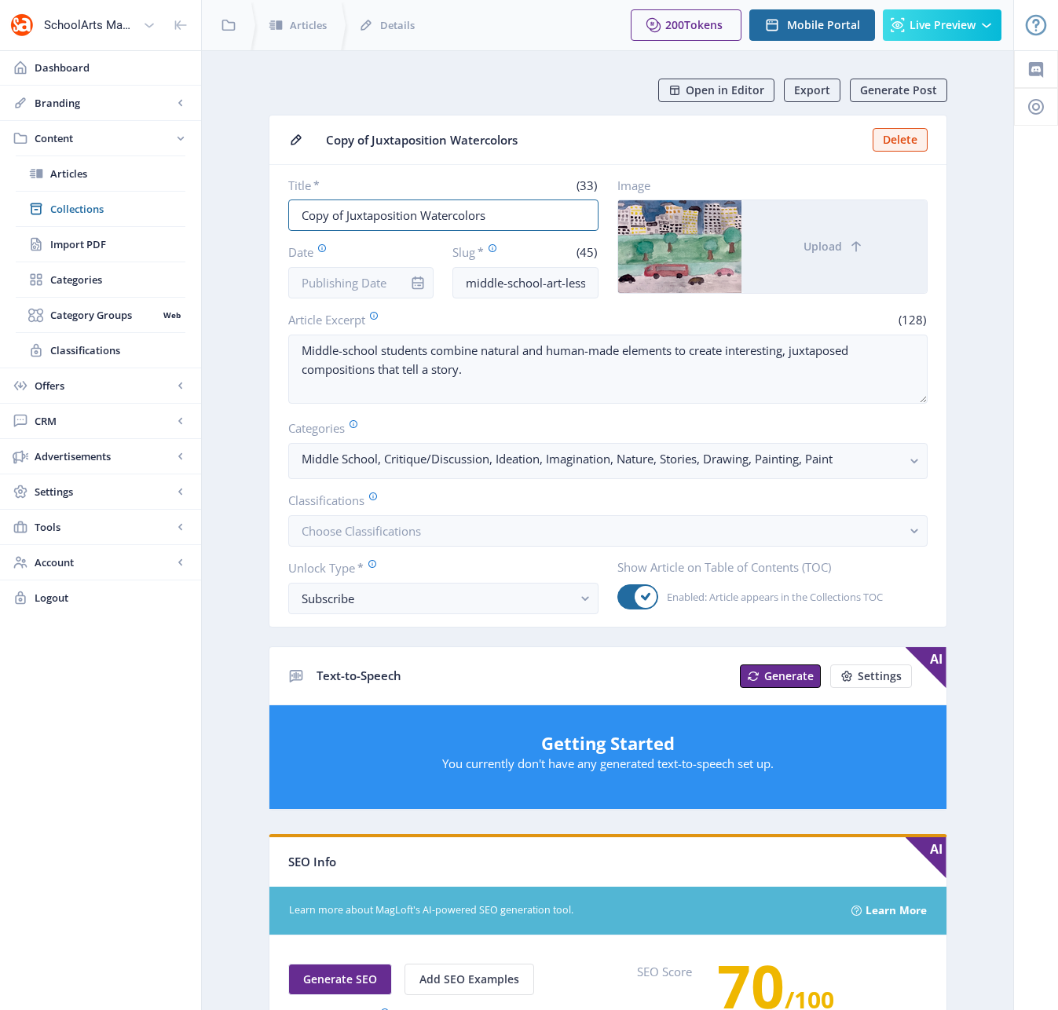
drag, startPoint x: 467, startPoint y: 212, endPoint x: 272, endPoint y: 154, distance: 203.3
click at [271, 156] on nb-card "Copy of Juxtaposition Watercolors Delete Title * (33) Copy of Juxtaposition Wat…" at bounding box center [608, 371] width 679 height 513
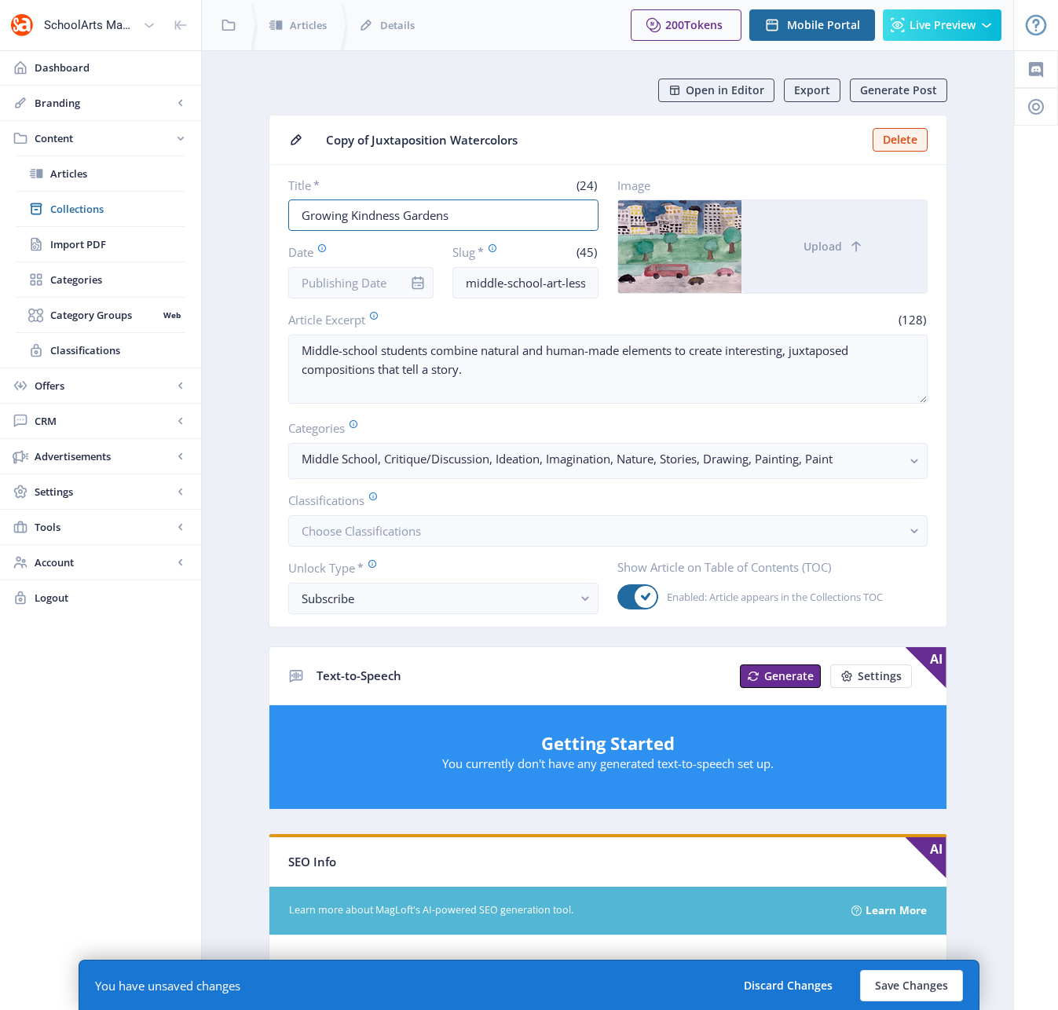
type input "Growing Kindness Gardens"
click at [819, 235] on button "Upload" at bounding box center [833, 246] width 185 height 93
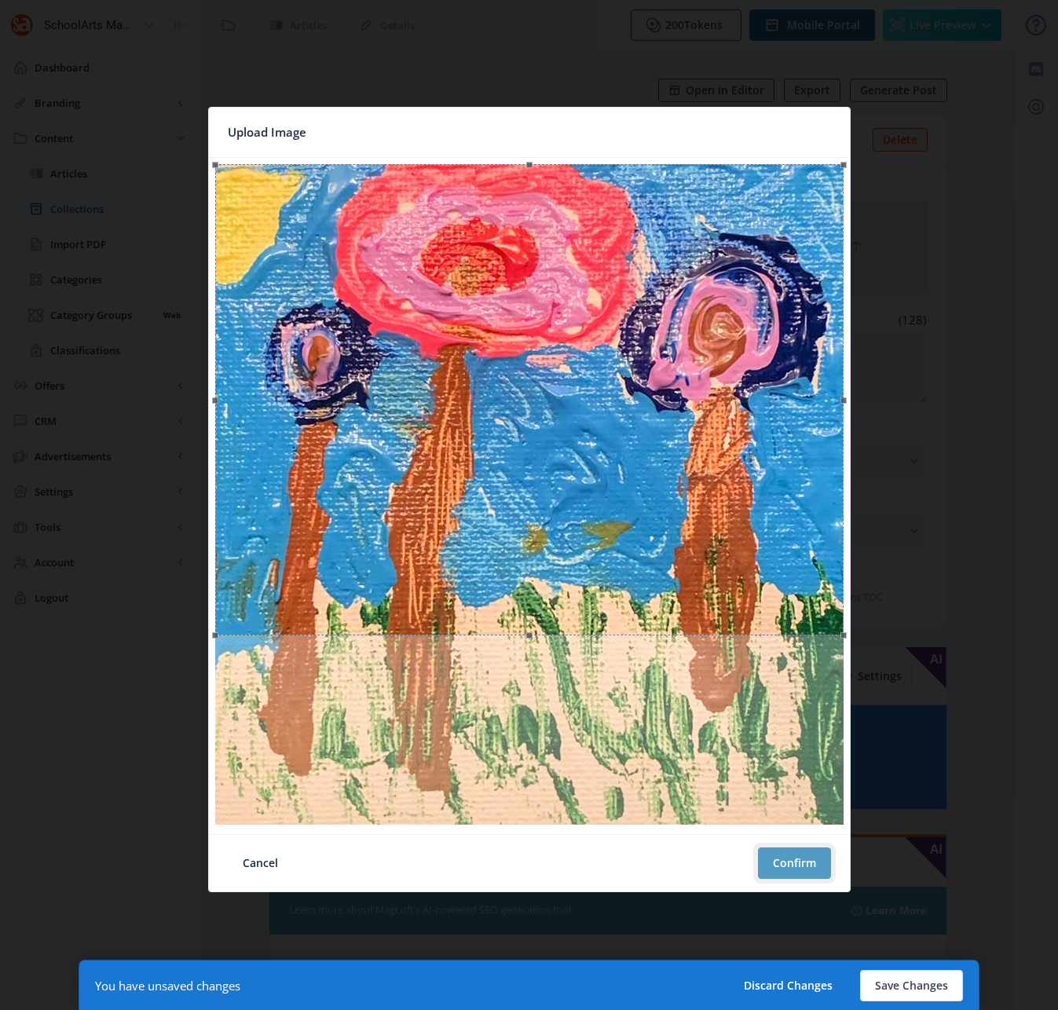
click at [788, 851] on button "Confirm" at bounding box center [794, 862] width 73 height 31
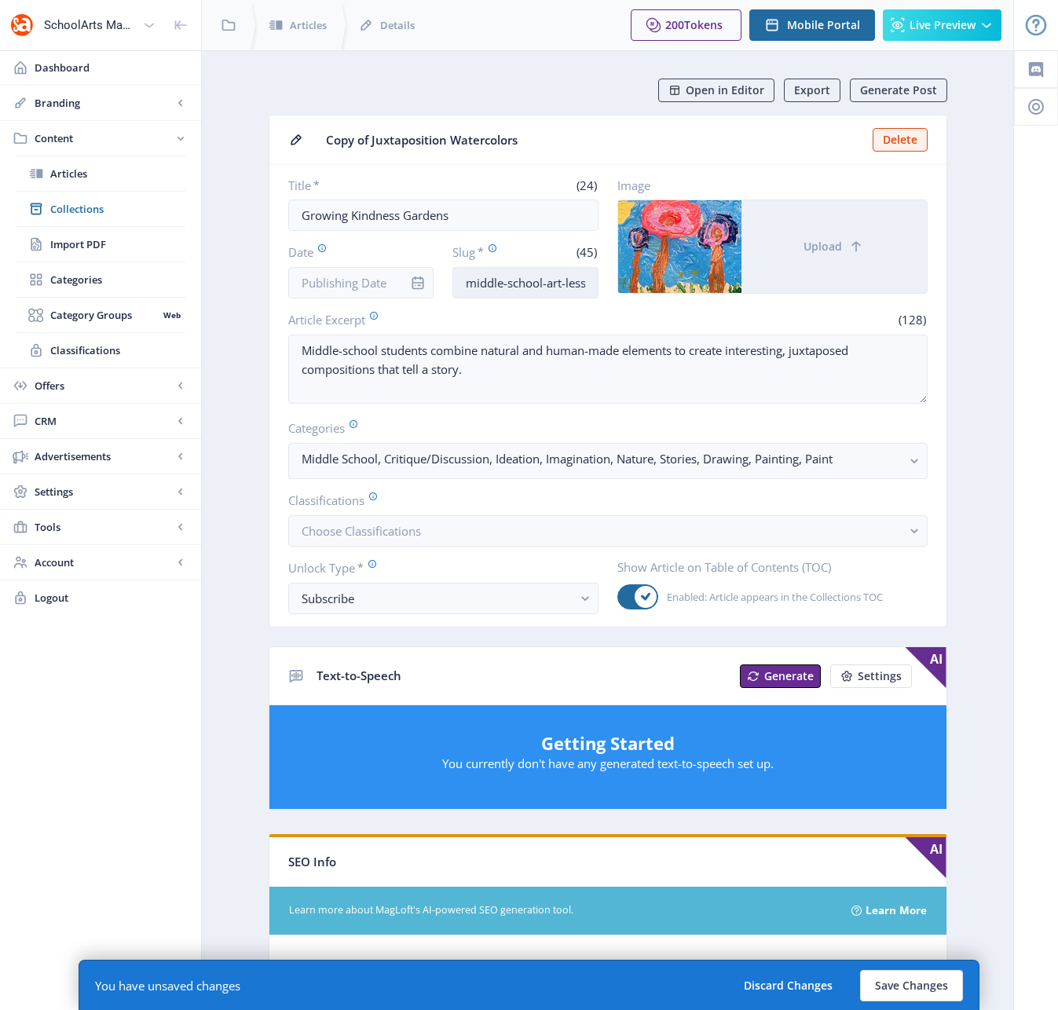
click at [540, 283] on input "middle-school-art-lesson-watercolor-1122-wuyp" at bounding box center [525, 282] width 146 height 31
drag, startPoint x: 544, startPoint y: 282, endPoint x: 427, endPoint y: 273, distance: 117.4
click at [437, 270] on div "Date Slug * (45) middle-school-art-lesson-watercolor-1122-wuyp" at bounding box center [443, 270] width 310 height 55
click at [569, 284] on input "early-childhood-art-lesson-watercolor-1122-wuyp" at bounding box center [525, 282] width 146 height 31
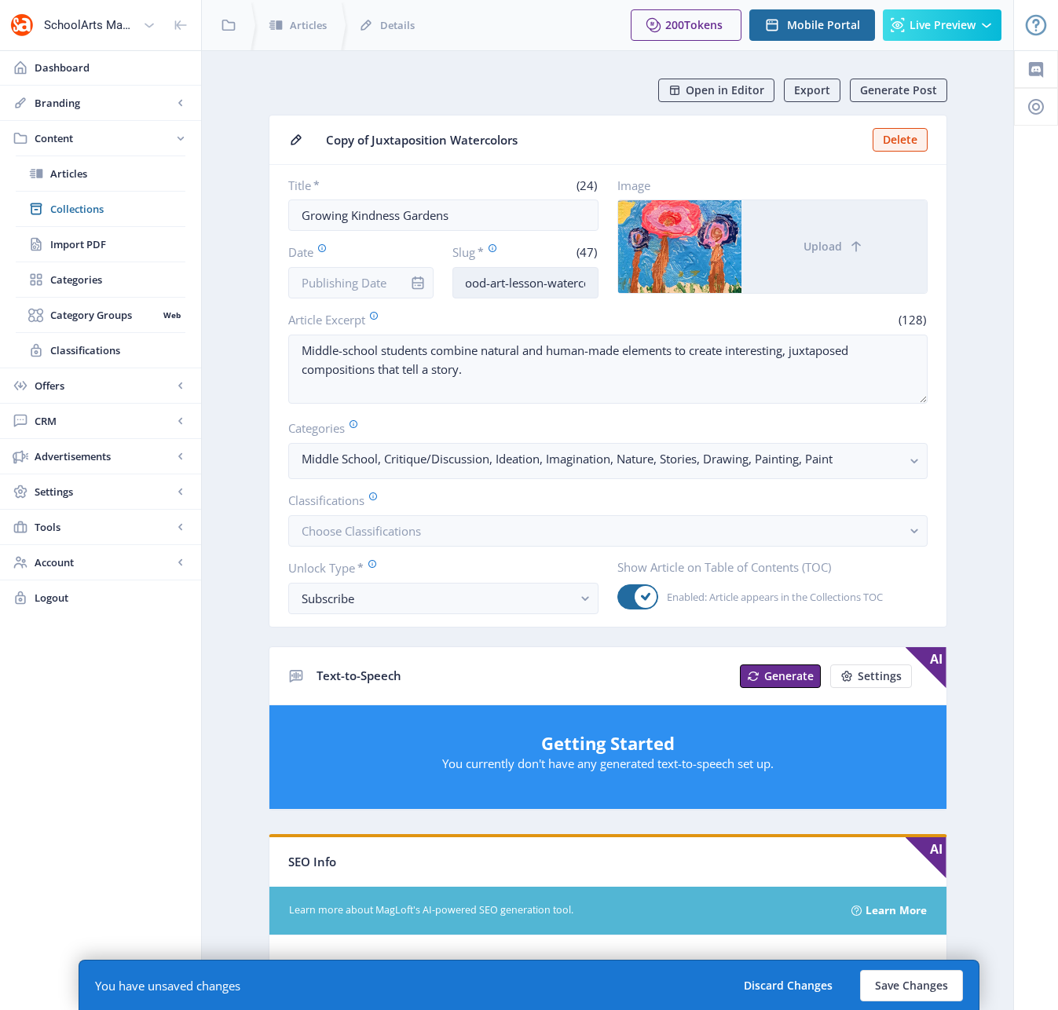
click at [571, 283] on input "early-childhood-art-lesson-watercolor-1122-wuyp" at bounding box center [525, 282] width 146 height 31
drag, startPoint x: 549, startPoint y: 283, endPoint x: 638, endPoint y: 286, distance: 88.8
click at [638, 286] on div "Title * (24) Growing Kindness Gardens Date Slug * (47) early-childhood-art-less…" at bounding box center [607, 237] width 639 height 121
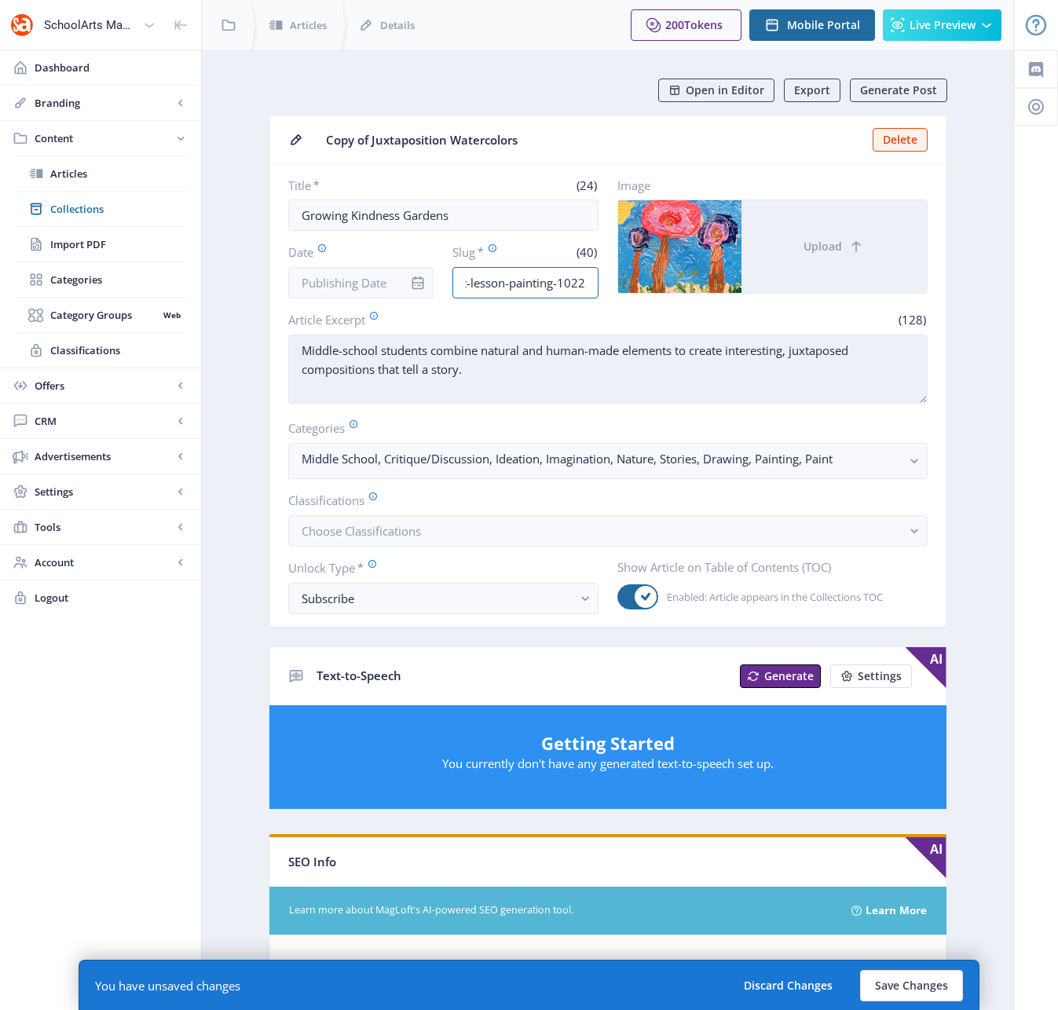
type input "early-childhood-art-lesson-painting-1022"
click at [598, 368] on textarea "Middle-school students combine natural and human-made elements to create intere…" at bounding box center [607, 369] width 639 height 69
drag, startPoint x: 447, startPoint y: 368, endPoint x: 296, endPoint y: 359, distance: 151.1
click at [296, 359] on textarea "Middle-school students combine natural and human-made elements to create intere…" at bounding box center [607, 369] width 639 height 69
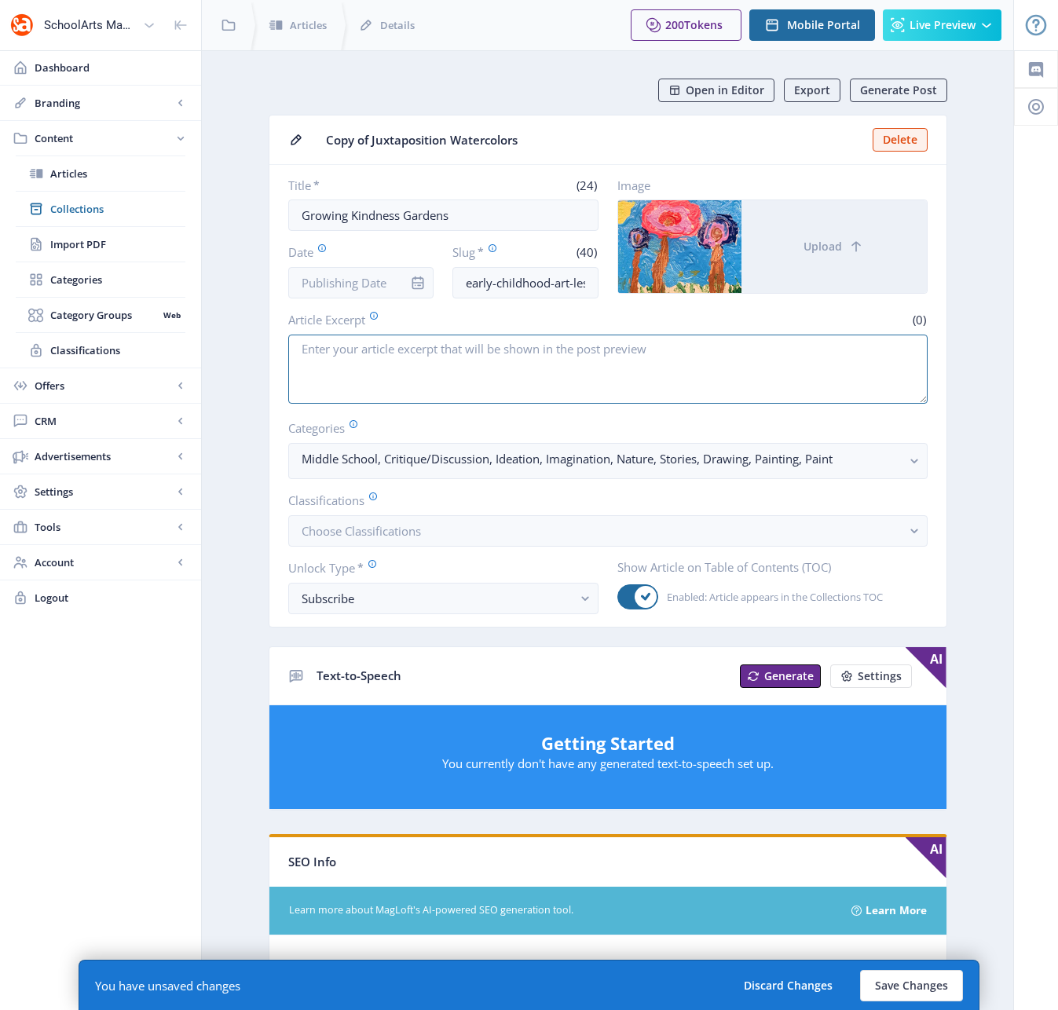
paste textarea "Young students learn about kindness and compassion as they create vibrant canva…"
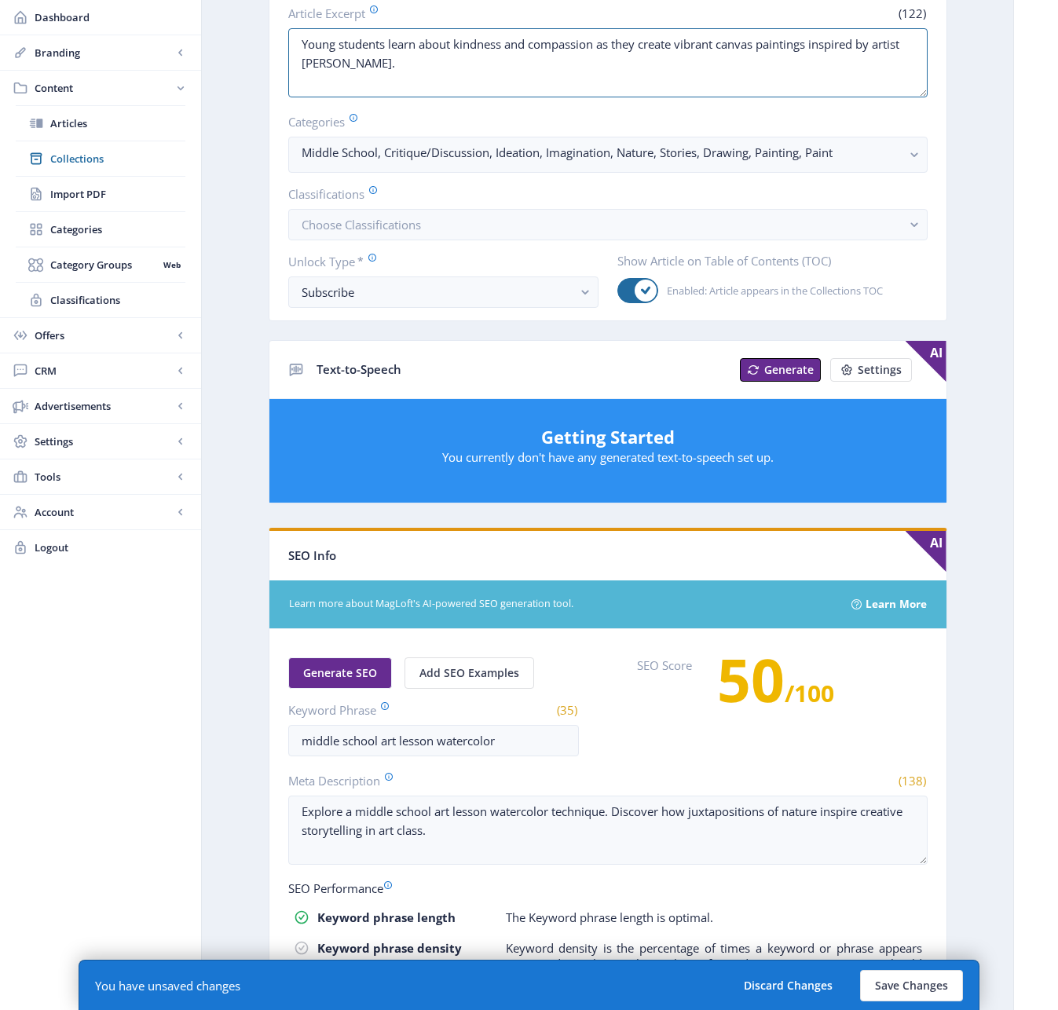
scroll to position [579, 0]
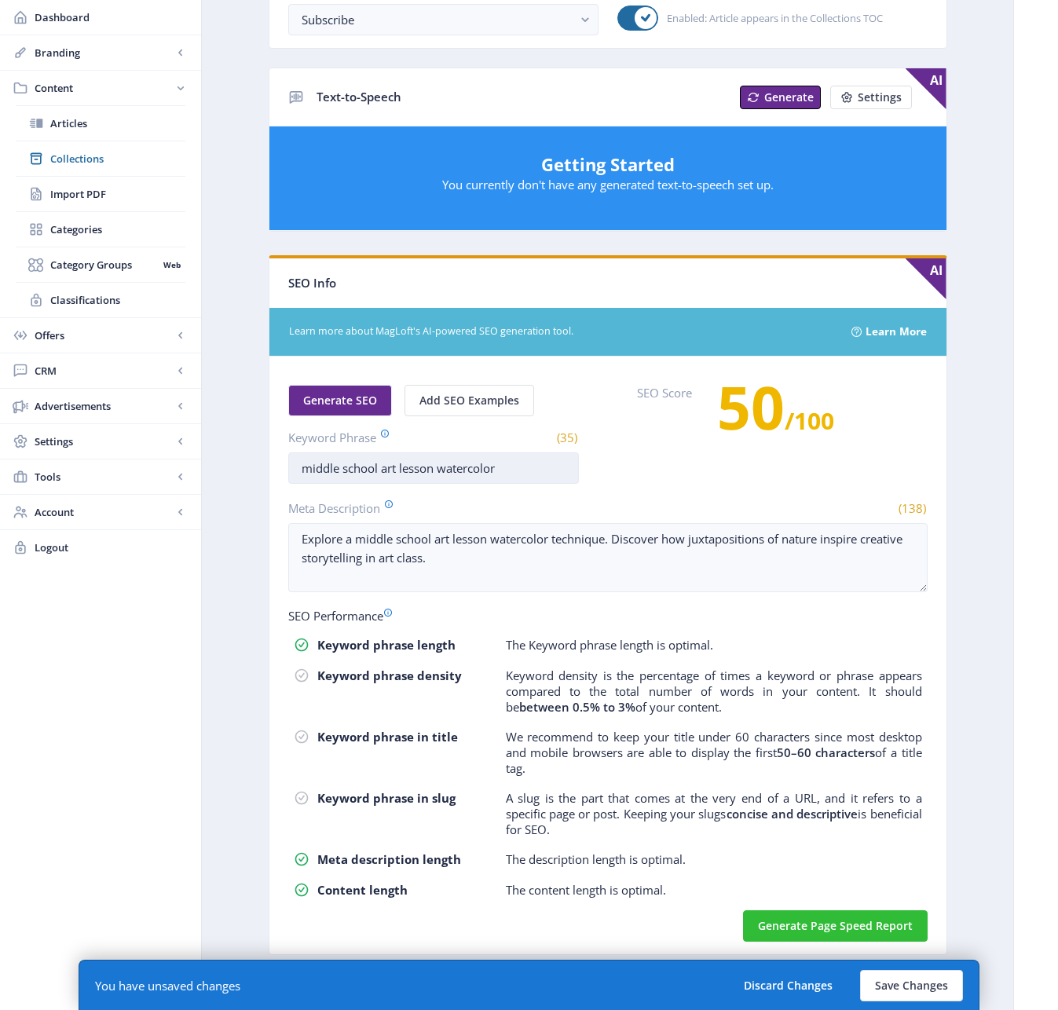
type textarea "Young students learn about kindness and compassion as they create vibrant canva…"
drag, startPoint x: 376, startPoint y: 467, endPoint x: 250, endPoint y: 461, distance: 126.6
click at [251, 463] on app-content-article "Open in Editor Export Generate Post Copy of Juxtaposition Watercolors Delete Ti…" at bounding box center [607, 239] width 756 height 1479
click at [483, 469] on input "early childhood art lesson watercolor" at bounding box center [433, 467] width 291 height 31
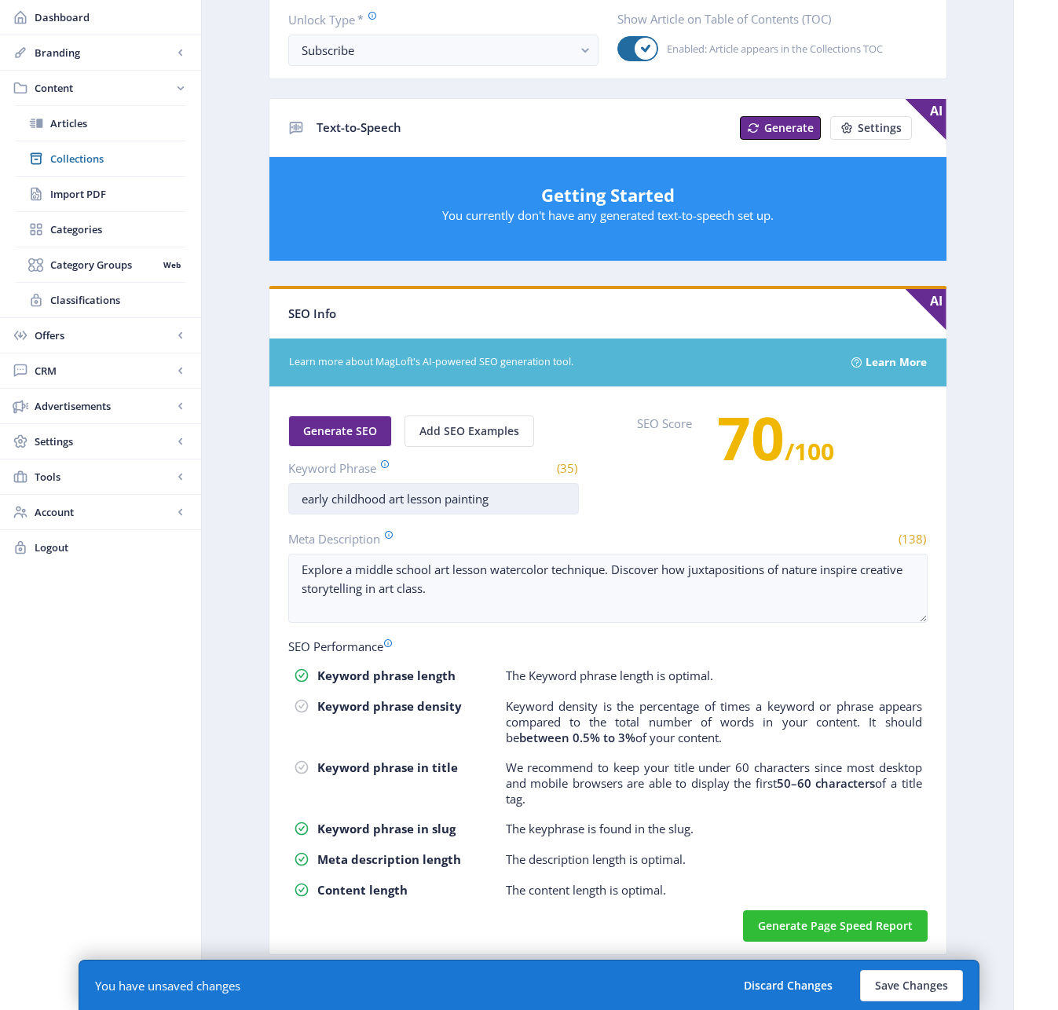
scroll to position [548, 0]
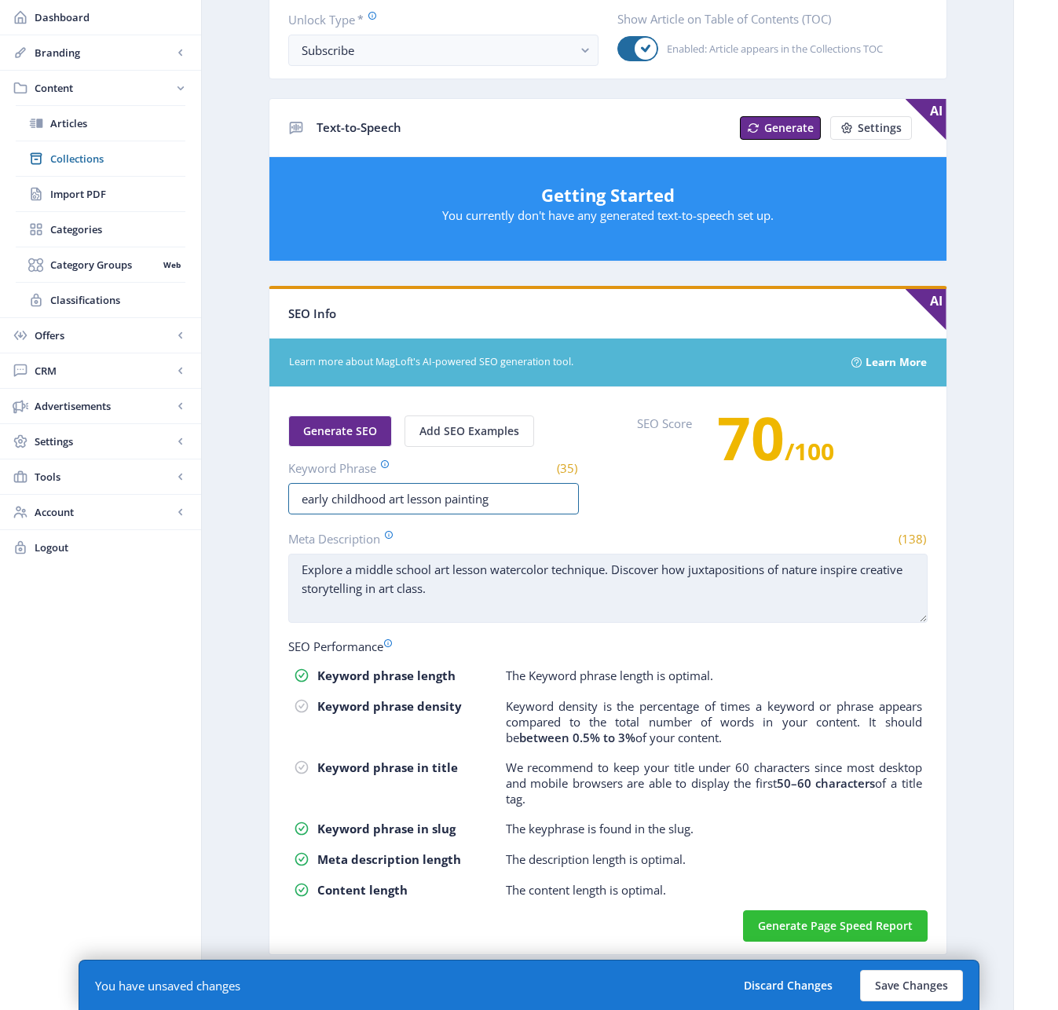
type input "early childhood art lesson painting"
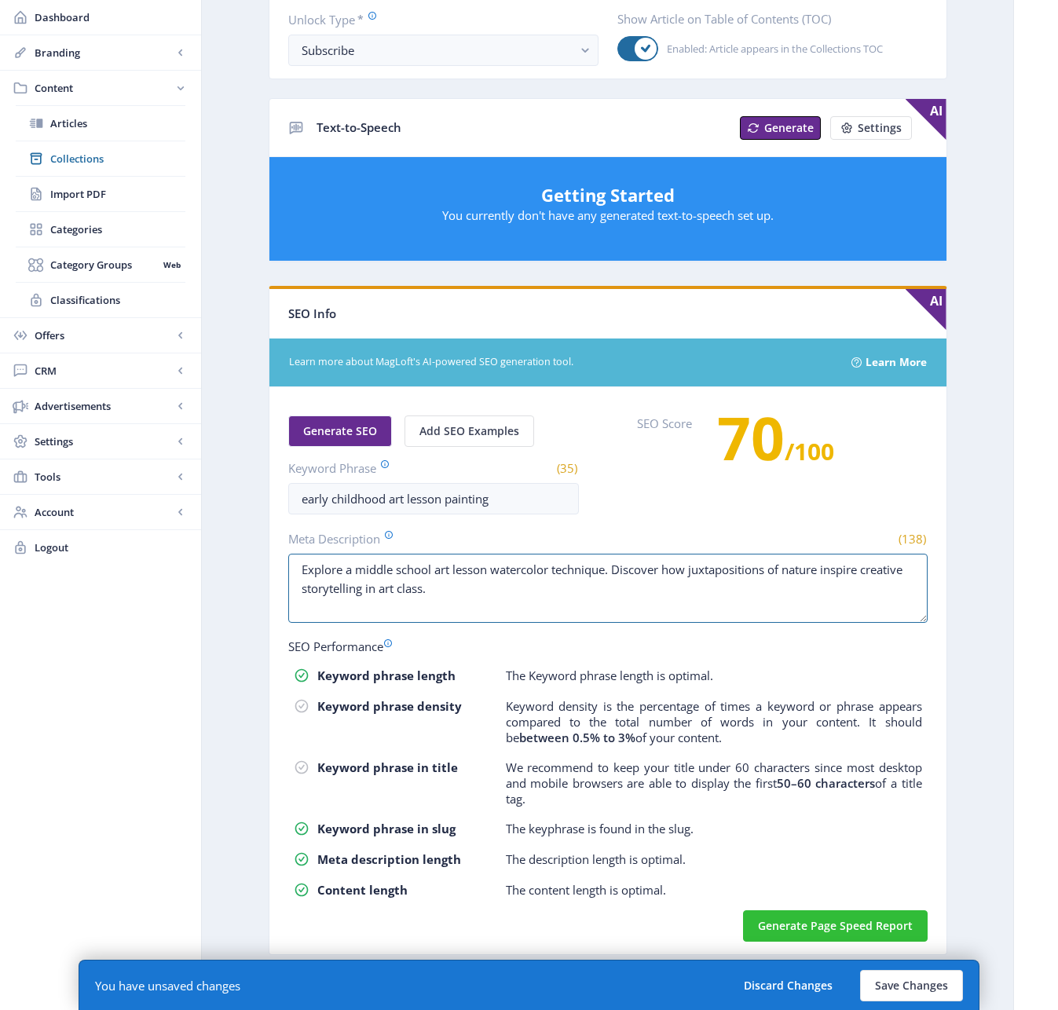
drag, startPoint x: 445, startPoint y: 611, endPoint x: 254, endPoint y: 567, distance: 196.6
click at [254, 566] on app-content-article "Open in Editor Export Generate Post Copy of Juxtaposition Watercolors Delete Ti…" at bounding box center [607, 254] width 756 height 1448
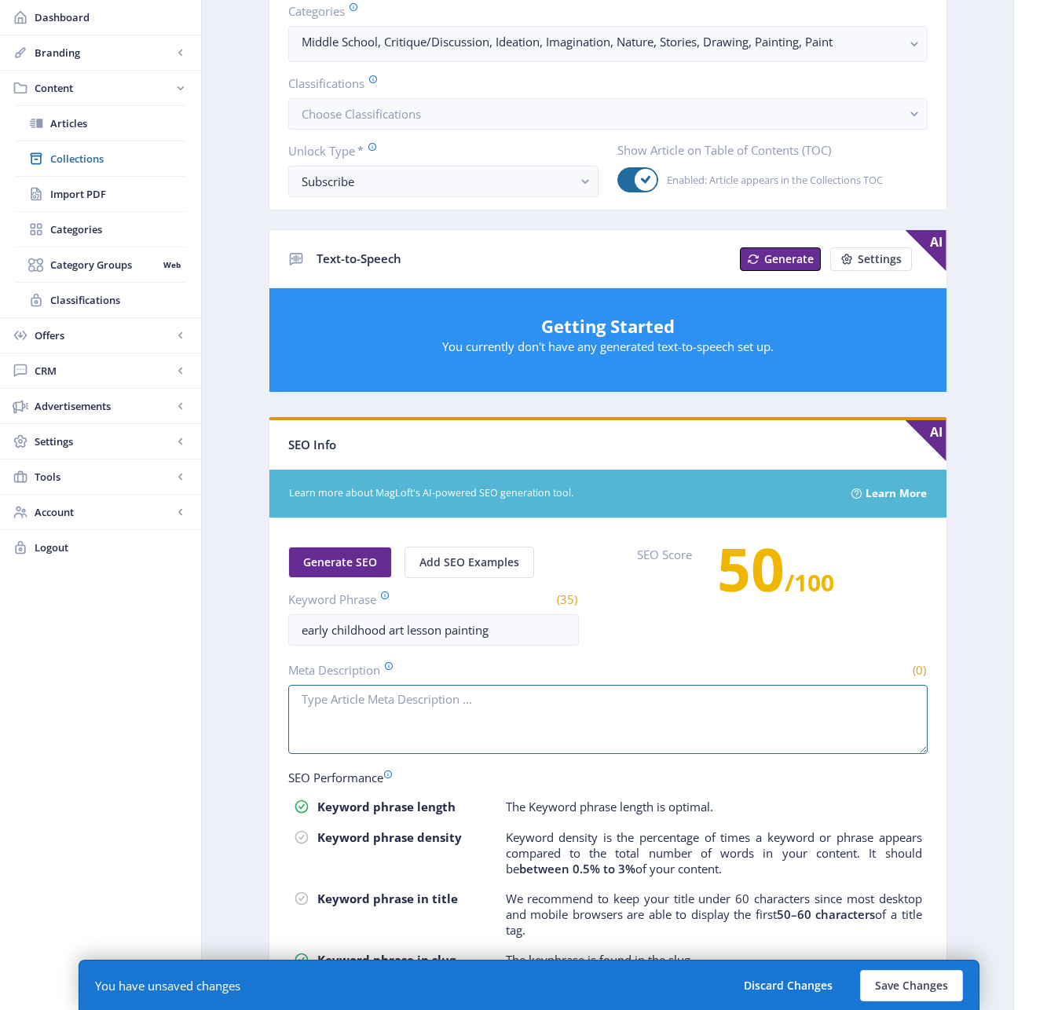
scroll to position [39, 0]
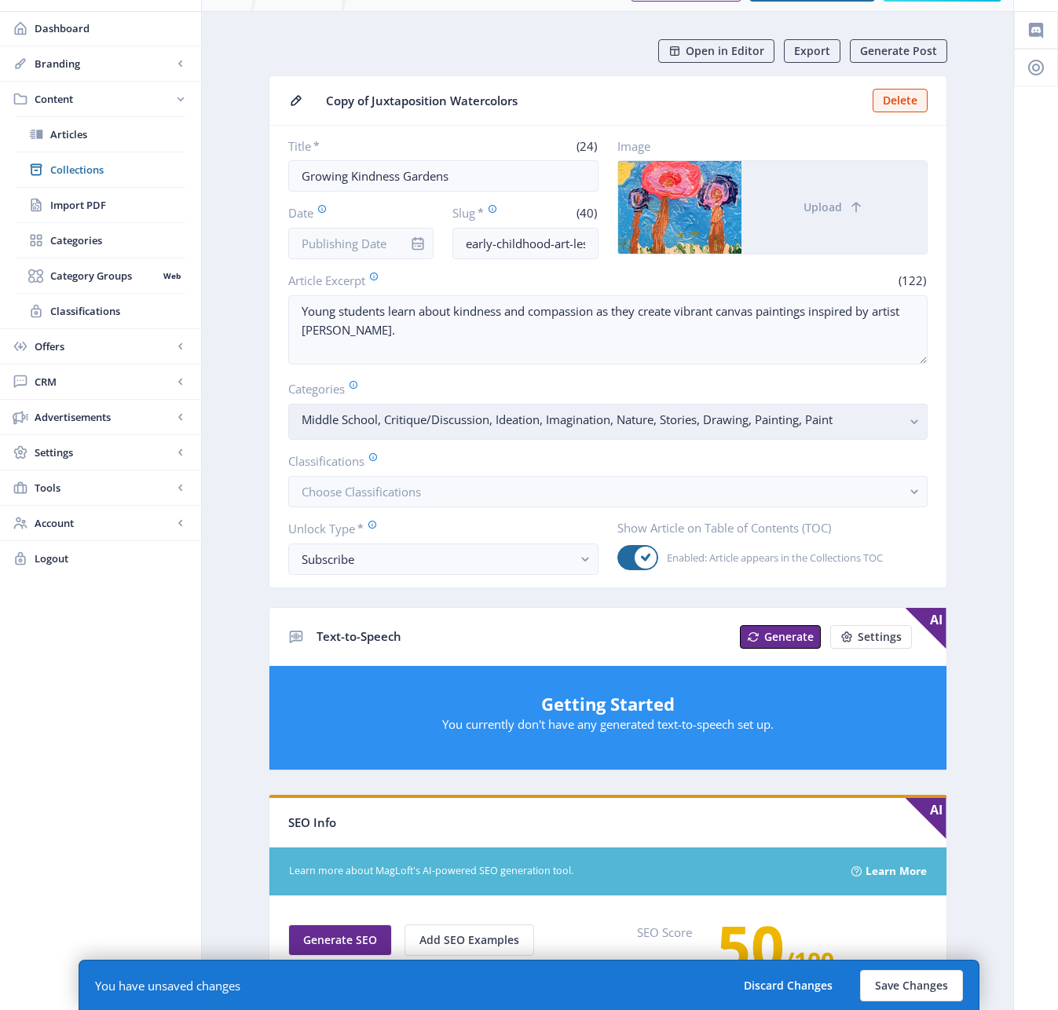
click at [914, 421] on rect "button" at bounding box center [915, 422] width 18 height 18
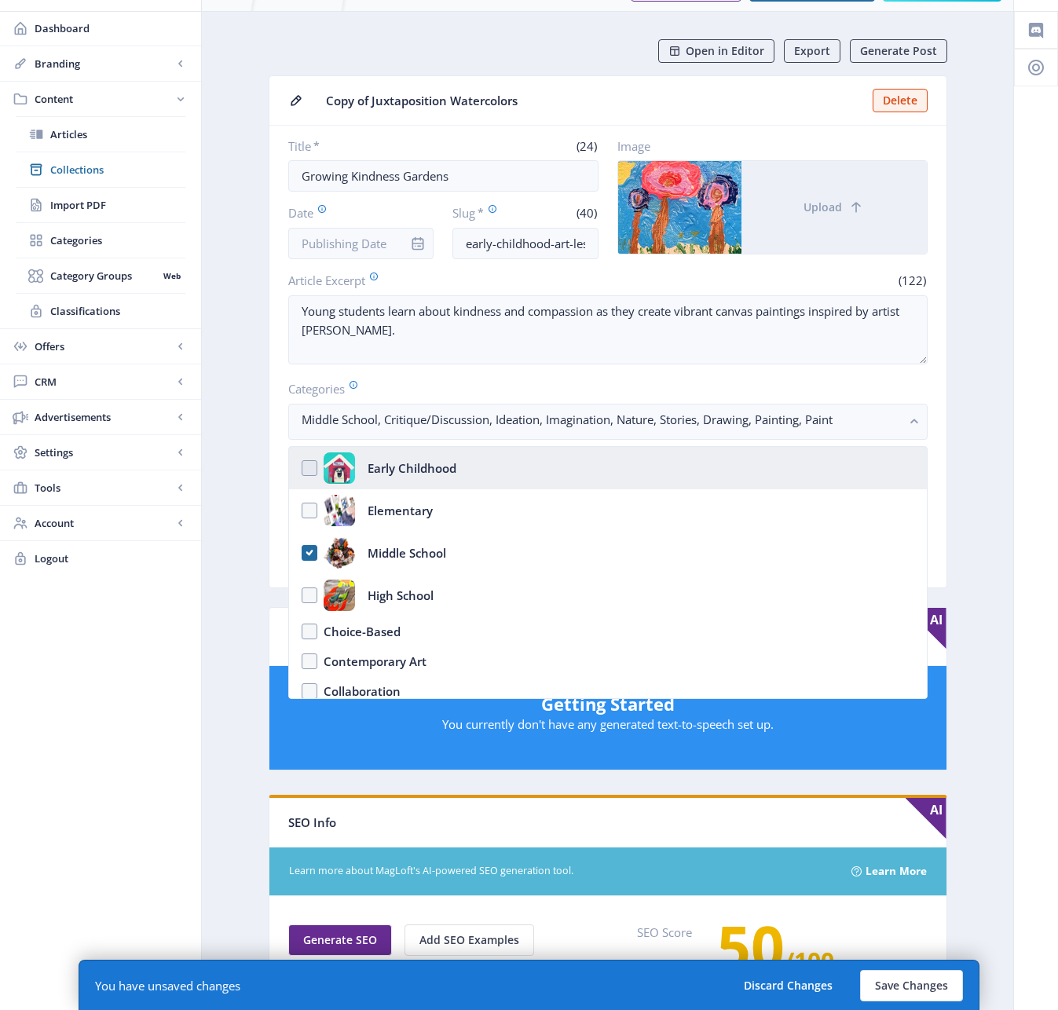
scroll to position [0, 0]
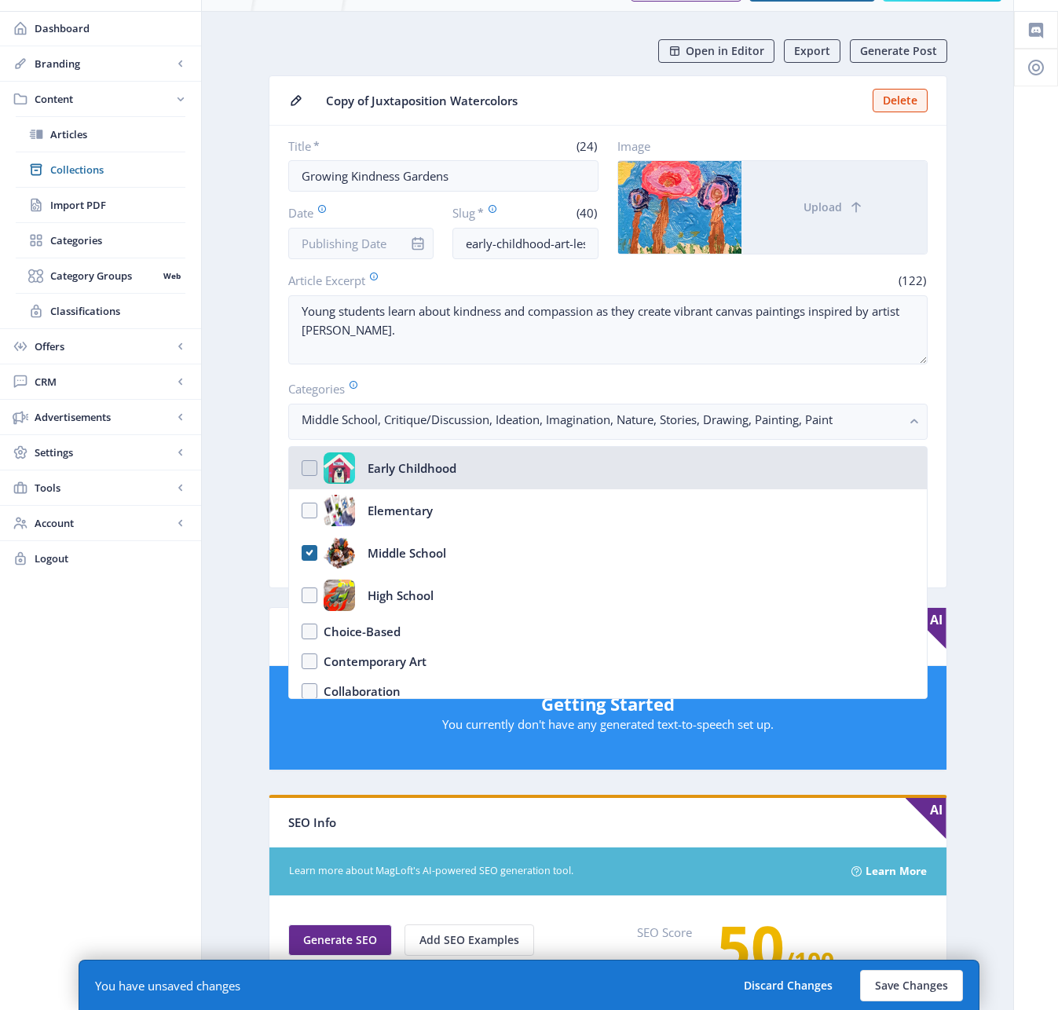
click at [308, 468] on nb-option "Early Childhood" at bounding box center [608, 468] width 638 height 42
checkbox input "true"
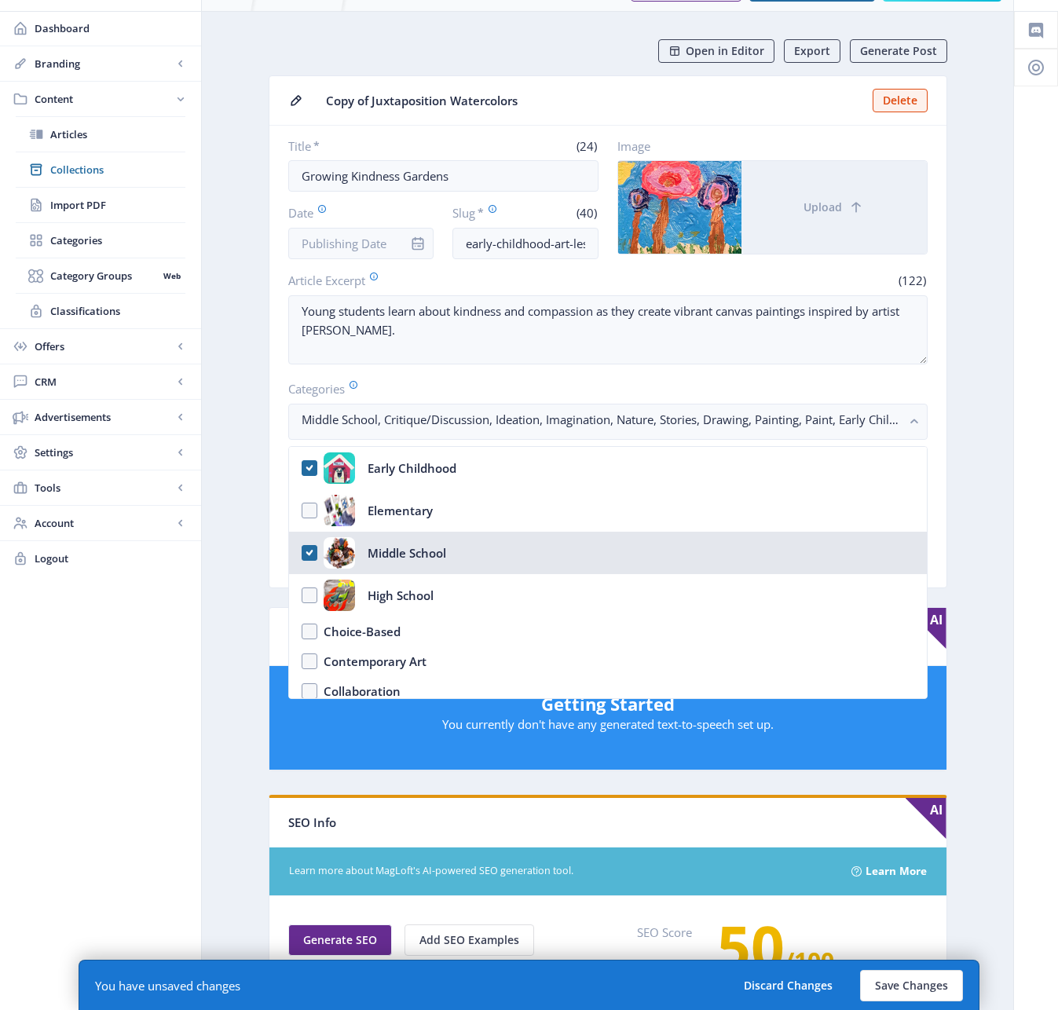
click at [308, 551] on nb-option "Middle School" at bounding box center [608, 553] width 638 height 42
checkbox input "false"
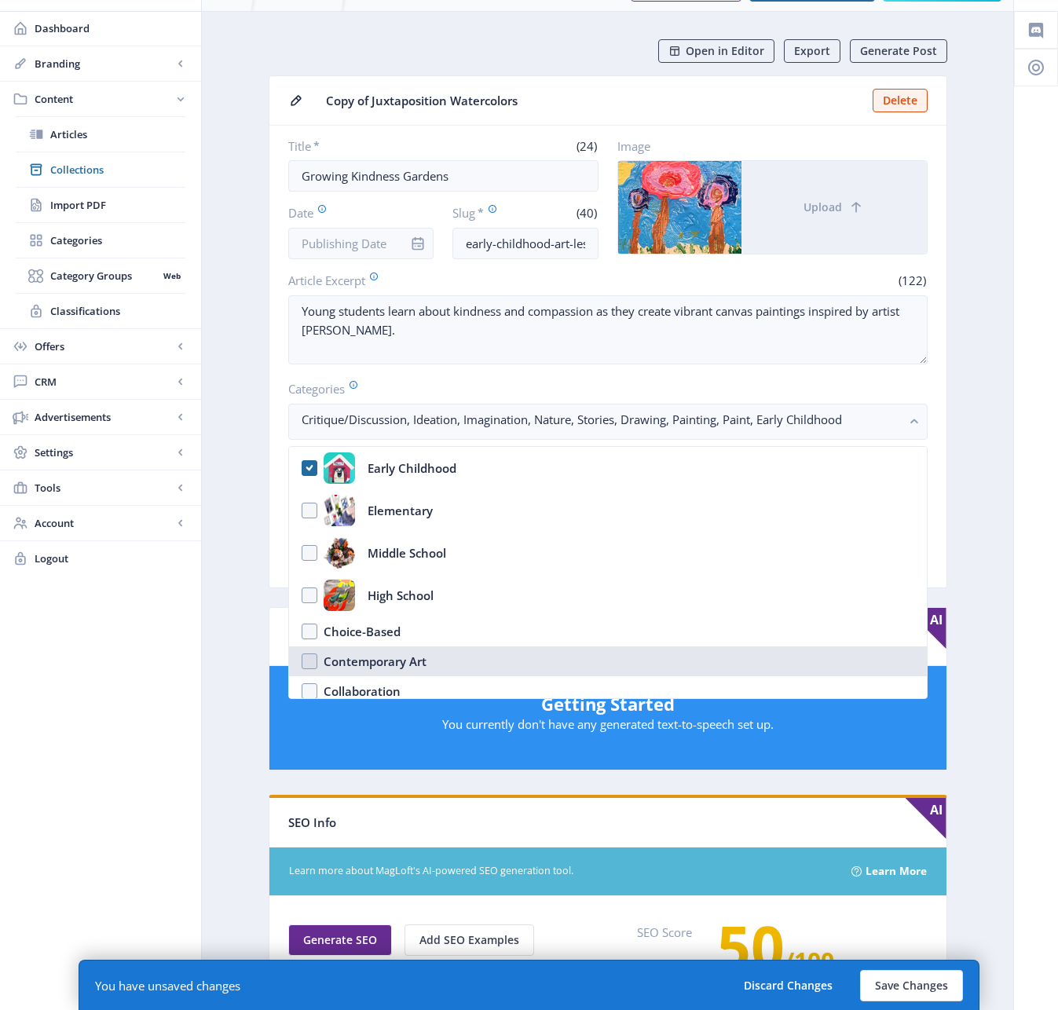
click at [305, 662] on nb-option "Contemporary Art" at bounding box center [608, 661] width 638 height 30
checkbox input "true"
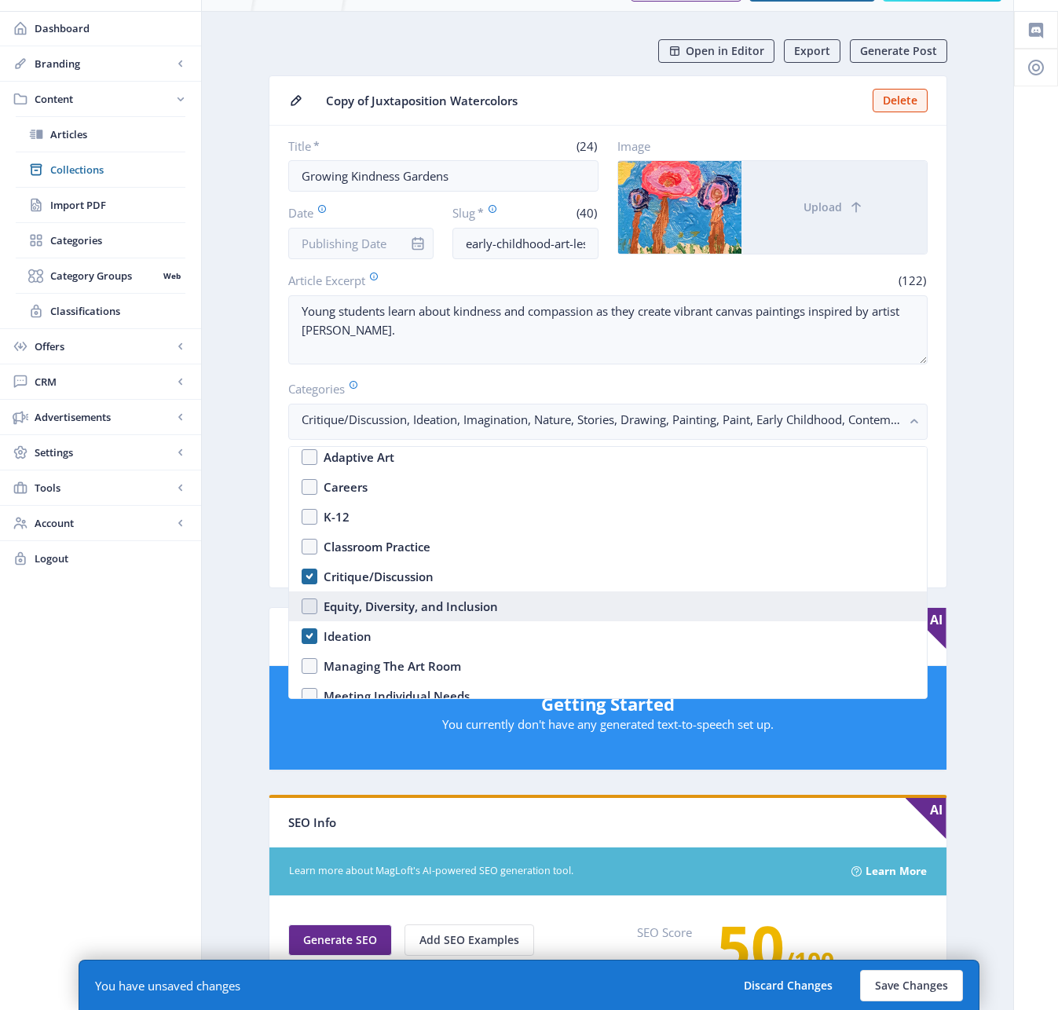
scroll to position [393, 0]
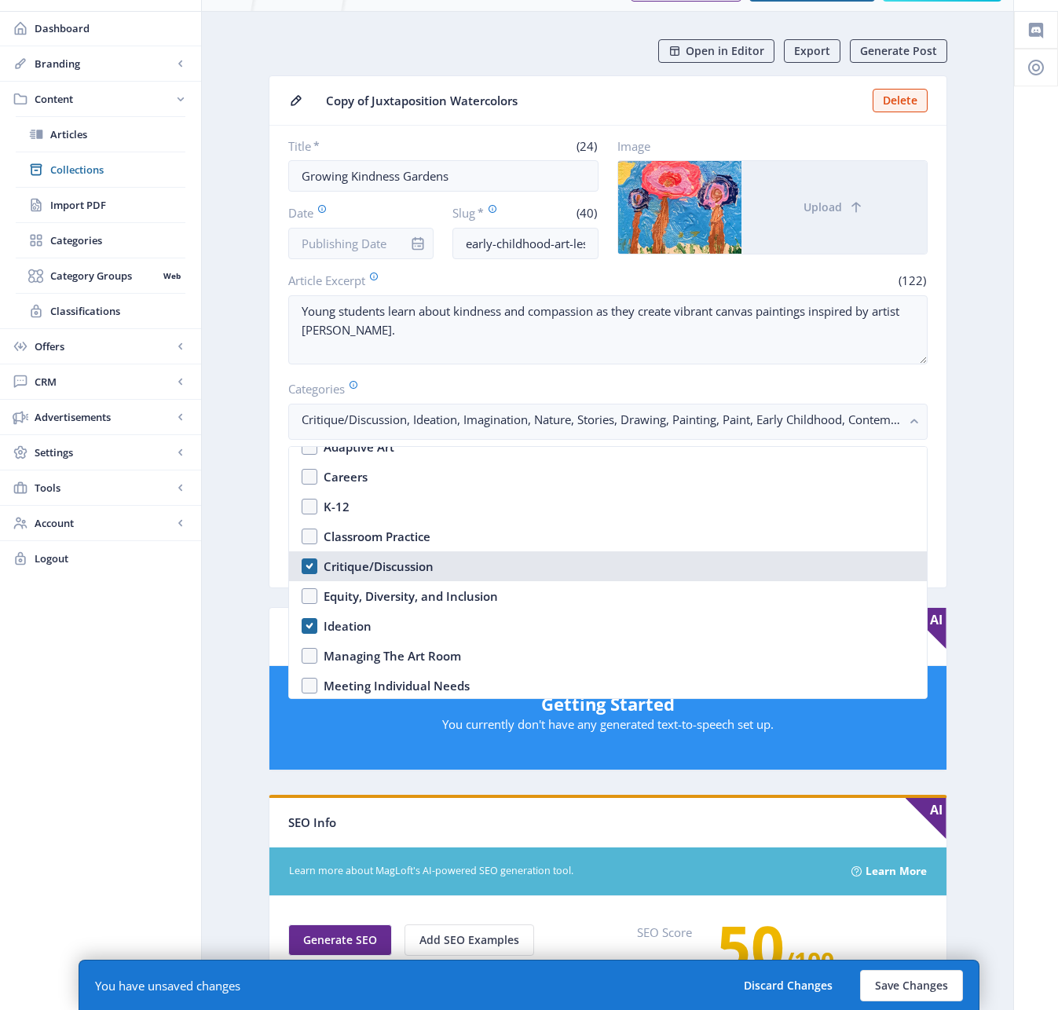
click at [309, 565] on nb-option "Critique/Discussion" at bounding box center [608, 566] width 638 height 30
click at [309, 567] on nb-option "Critique/Discussion" at bounding box center [608, 566] width 638 height 30
checkbox input "true"
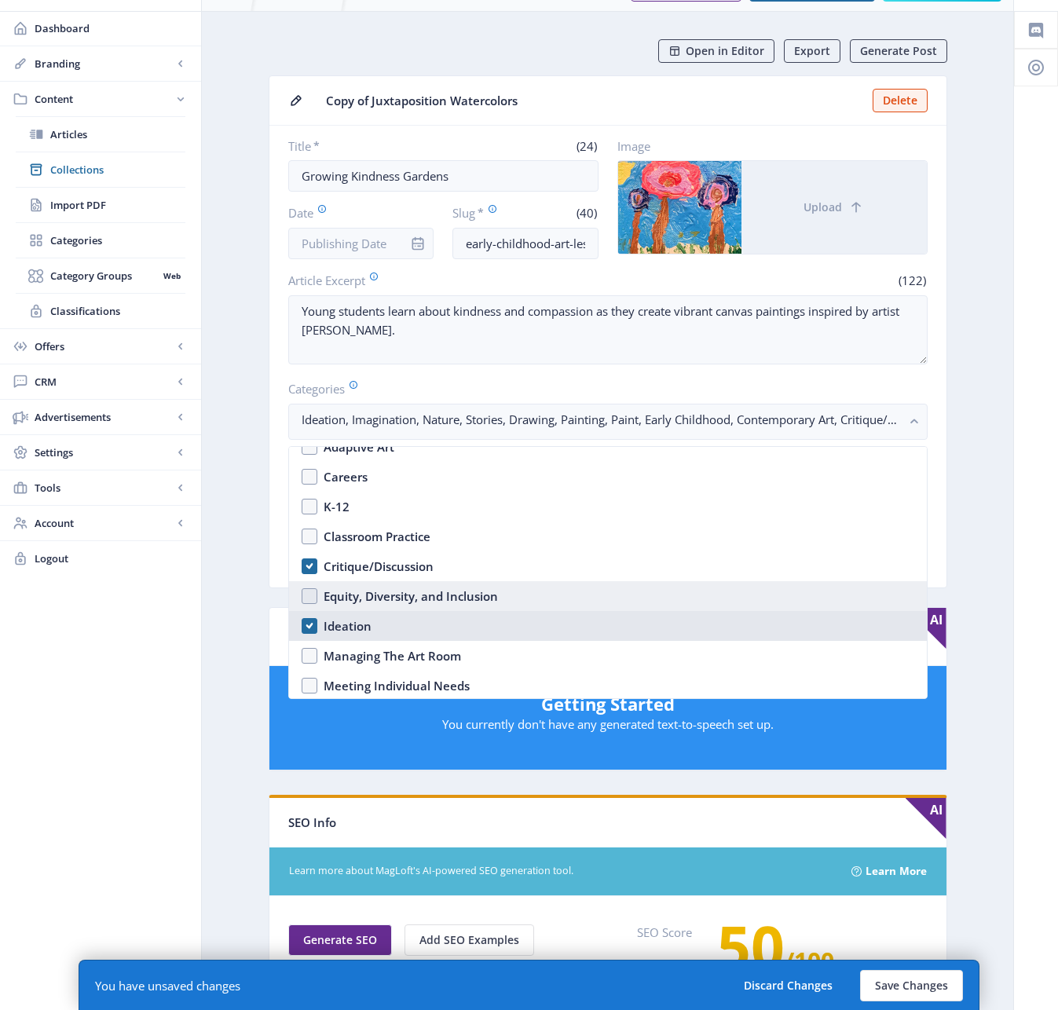
drag, startPoint x: 308, startPoint y: 622, endPoint x: 307, endPoint y: 606, distance: 16.5
click at [308, 621] on nb-option "Ideation" at bounding box center [608, 626] width 638 height 30
checkbox input "false"
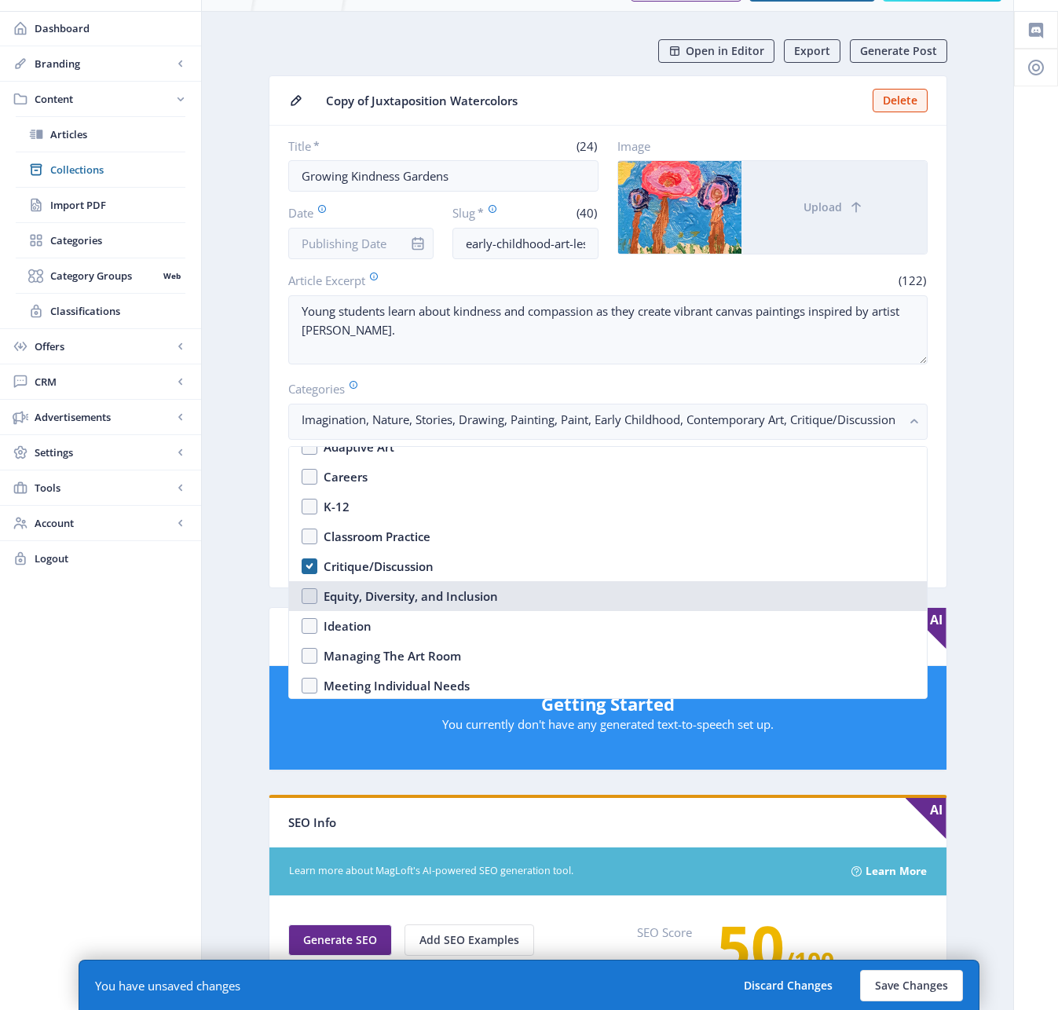
click at [309, 598] on nb-option "Equity, Diversity, and Inclusion" at bounding box center [608, 596] width 638 height 30
click at [309, 599] on nb-option "Equity, Diversity, and Inclusion" at bounding box center [608, 596] width 638 height 30
checkbox input "false"
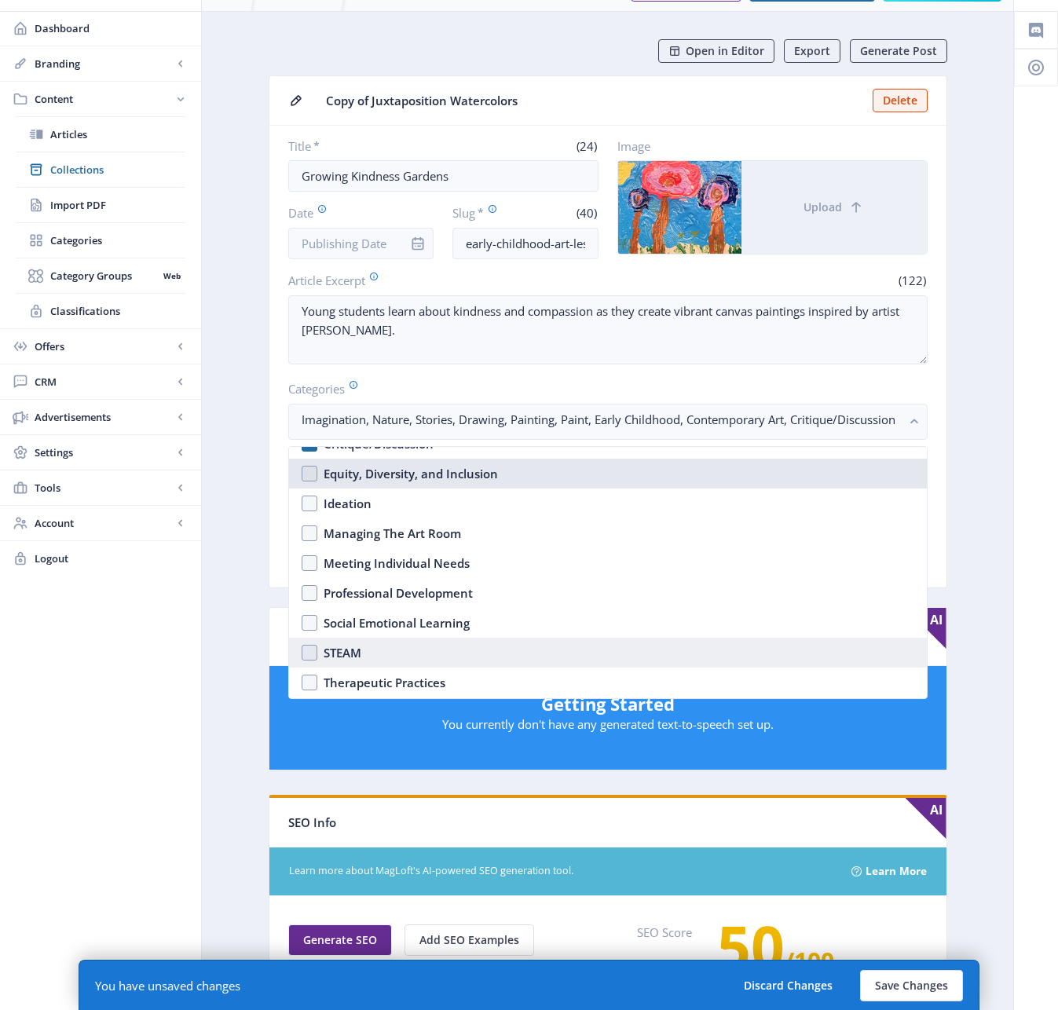
scroll to position [533, 0]
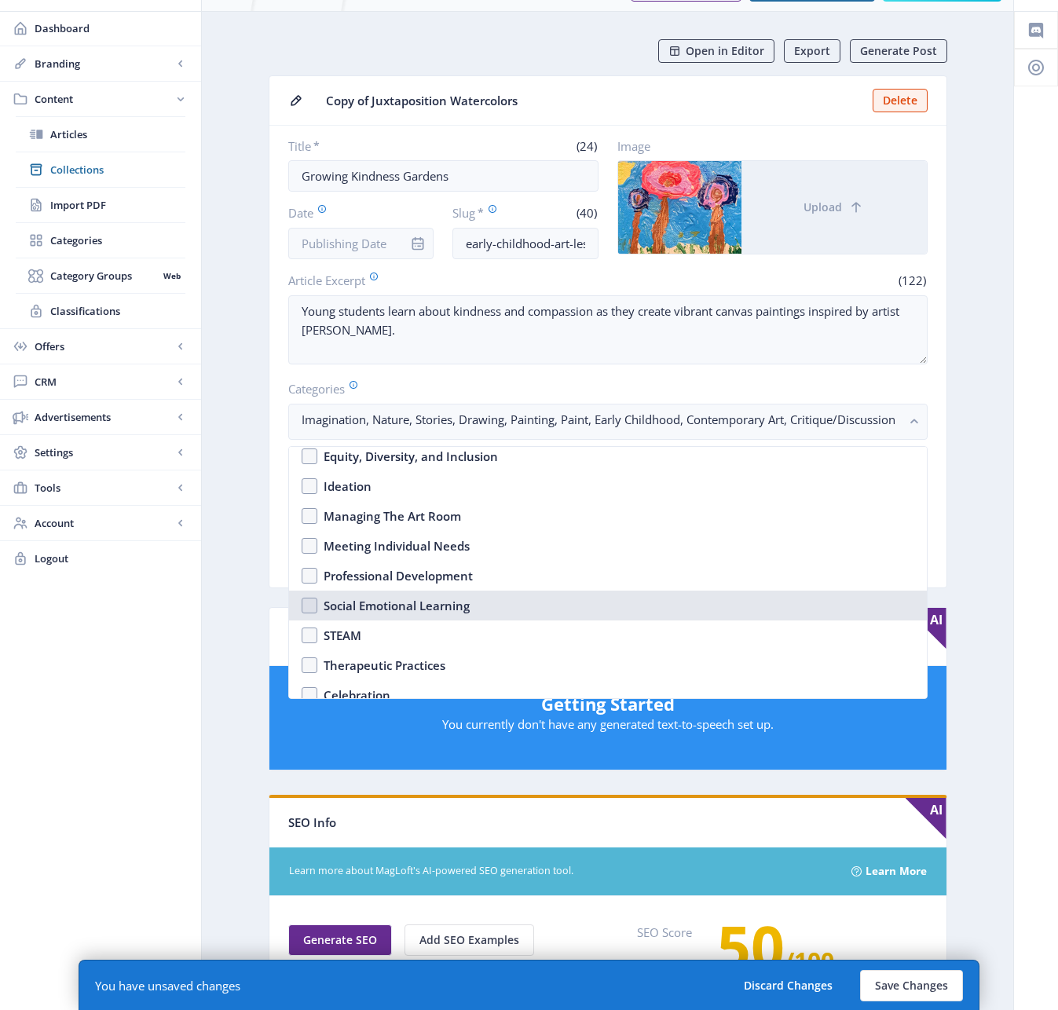
click at [309, 602] on nb-option "Social Emotional Learning" at bounding box center [608, 606] width 638 height 30
checkbox input "true"
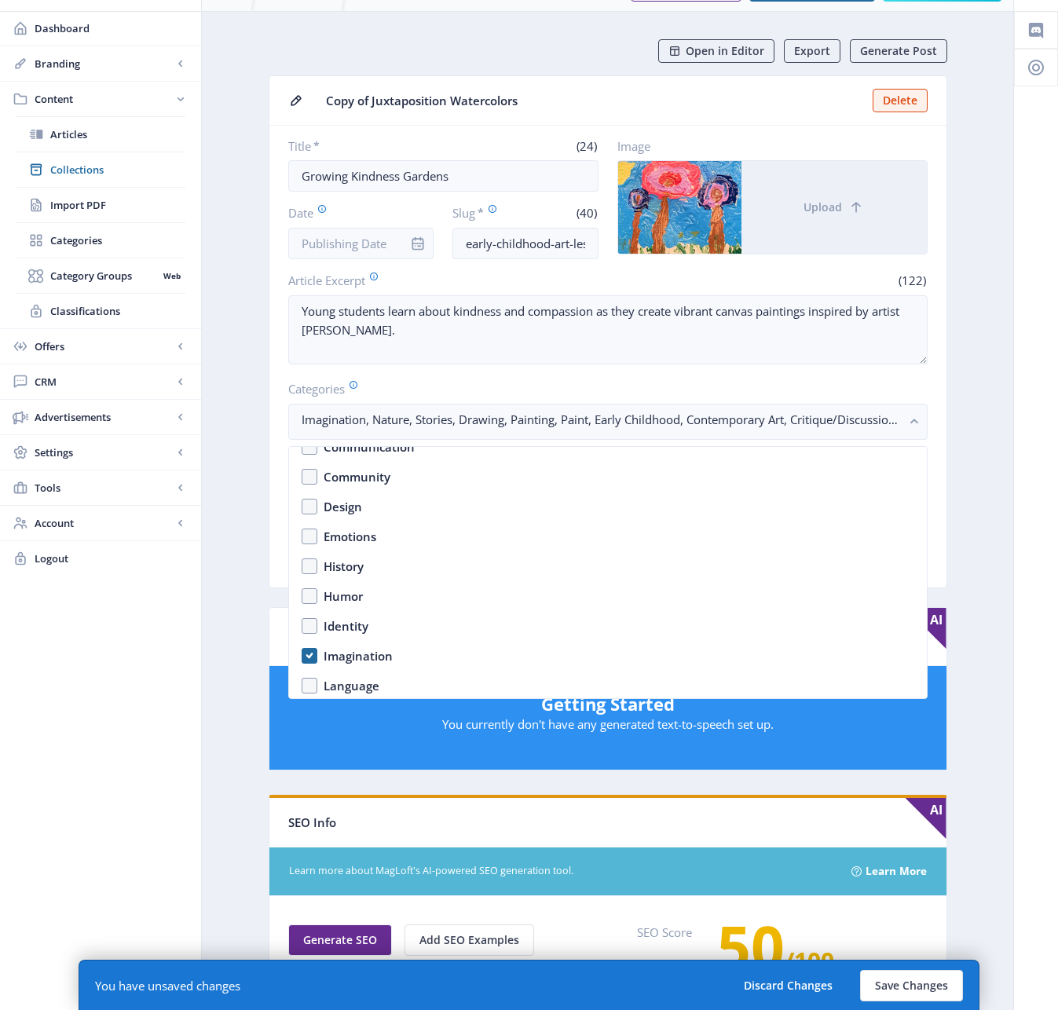
scroll to position [854, 0]
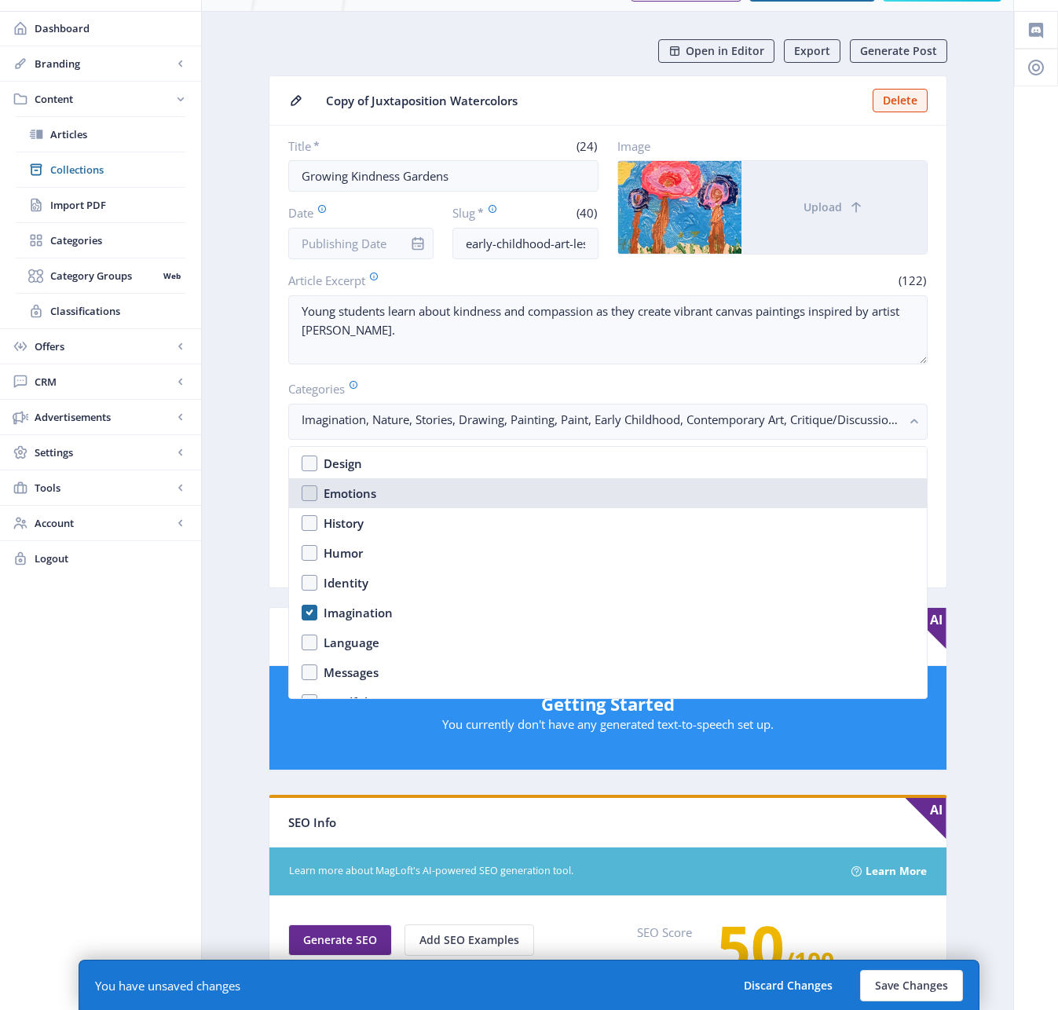
click at [311, 493] on nb-option "Emotions" at bounding box center [608, 493] width 638 height 30
checkbox input "true"
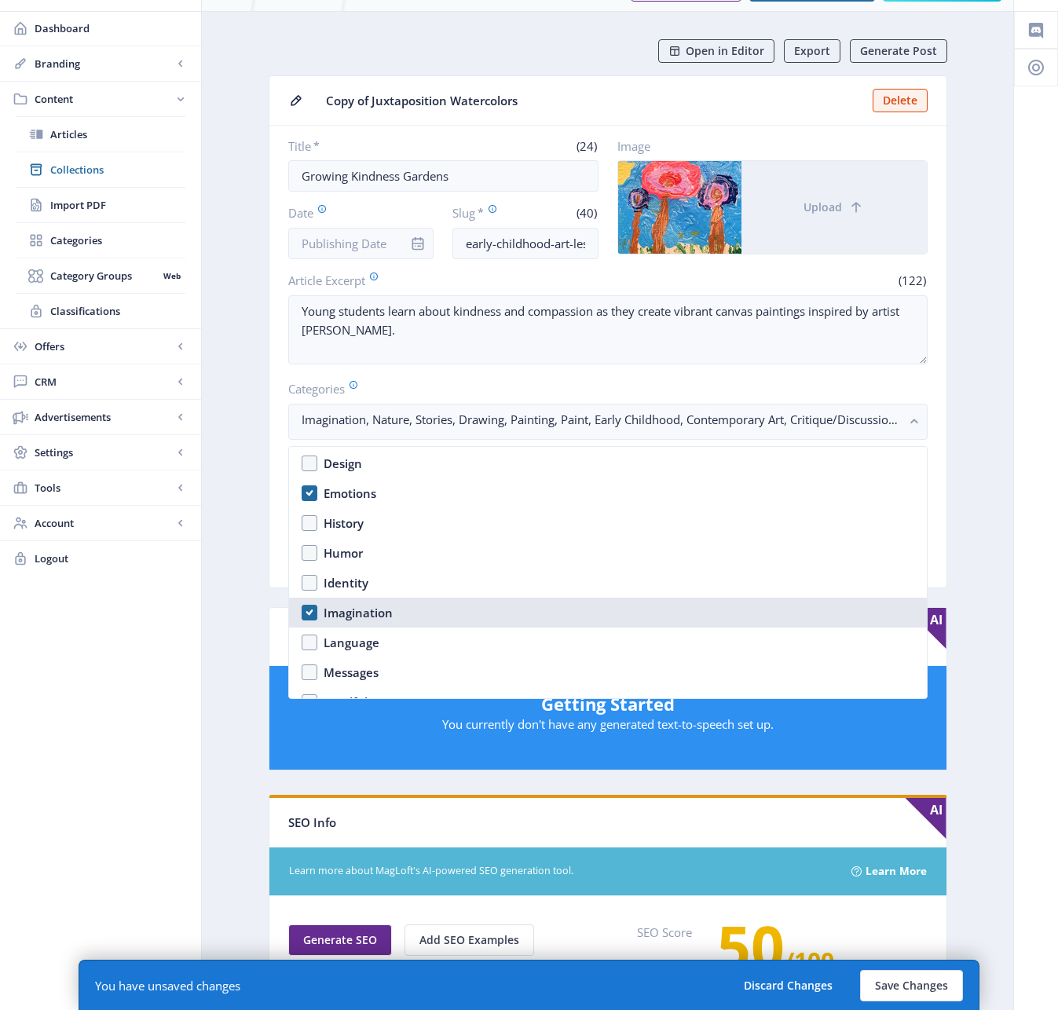
click at [306, 608] on nb-option "Imagination" at bounding box center [608, 613] width 638 height 30
checkbox input "false"
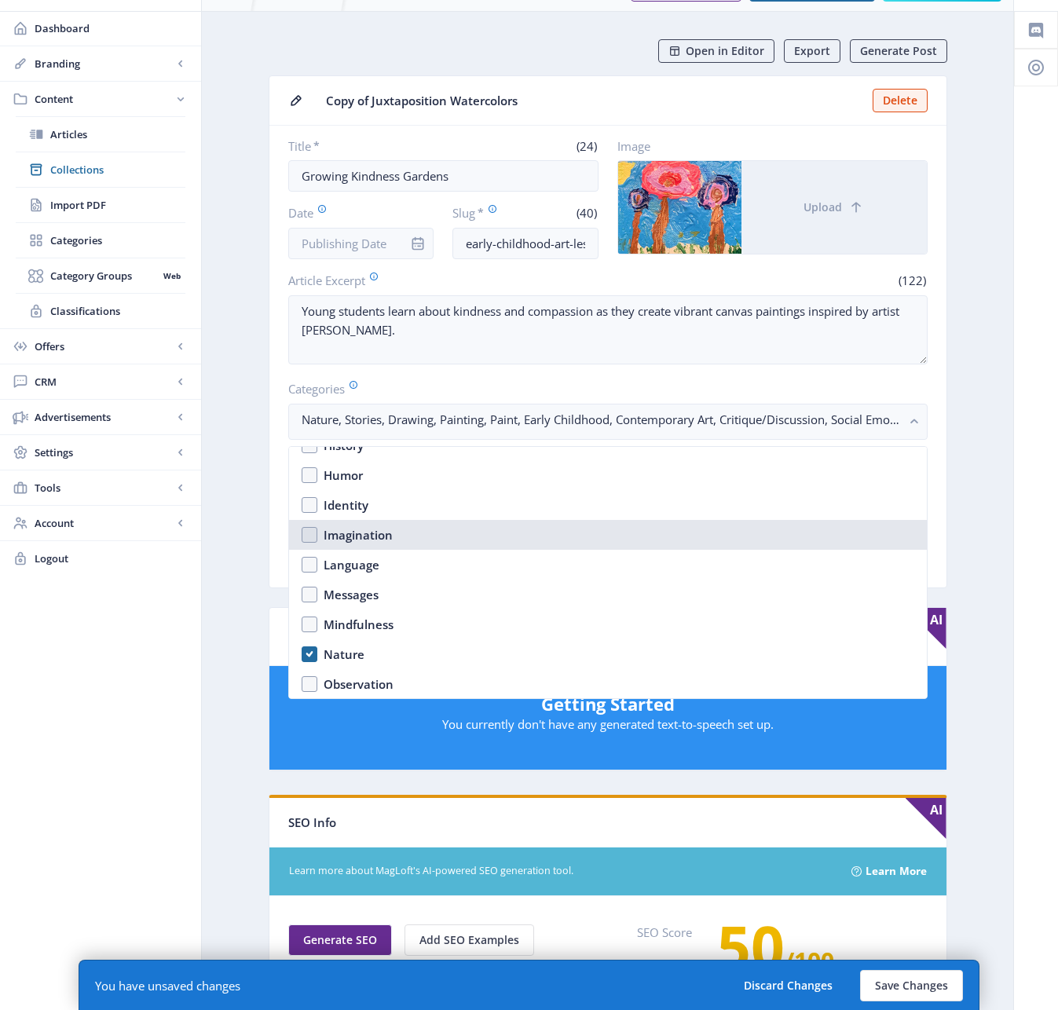
scroll to position [945, 0]
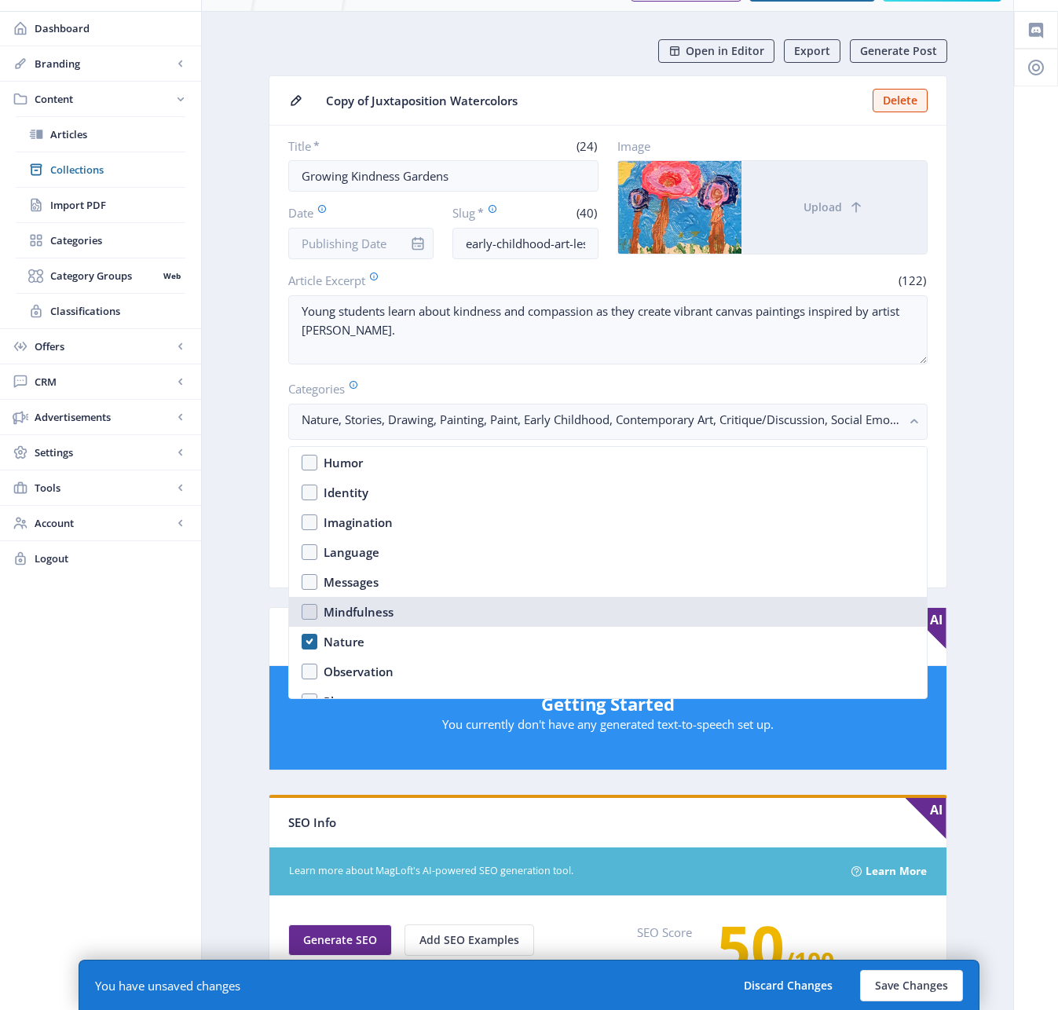
click at [310, 612] on nb-option "Mindfulness" at bounding box center [608, 612] width 638 height 30
checkbox input "true"
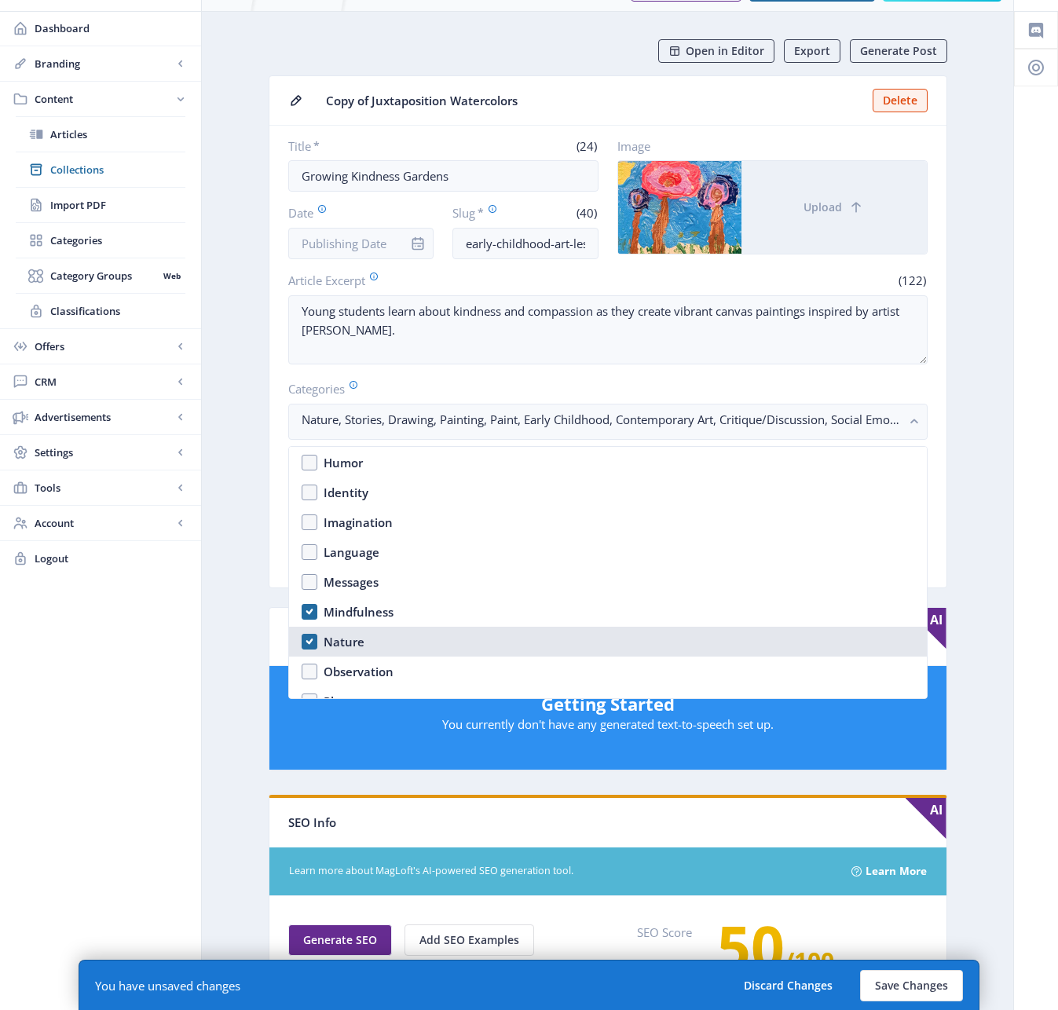
click at [305, 637] on nb-option "Nature" at bounding box center [608, 642] width 638 height 30
click at [310, 639] on nb-option "Nature" at bounding box center [608, 642] width 638 height 30
checkbox input "true"
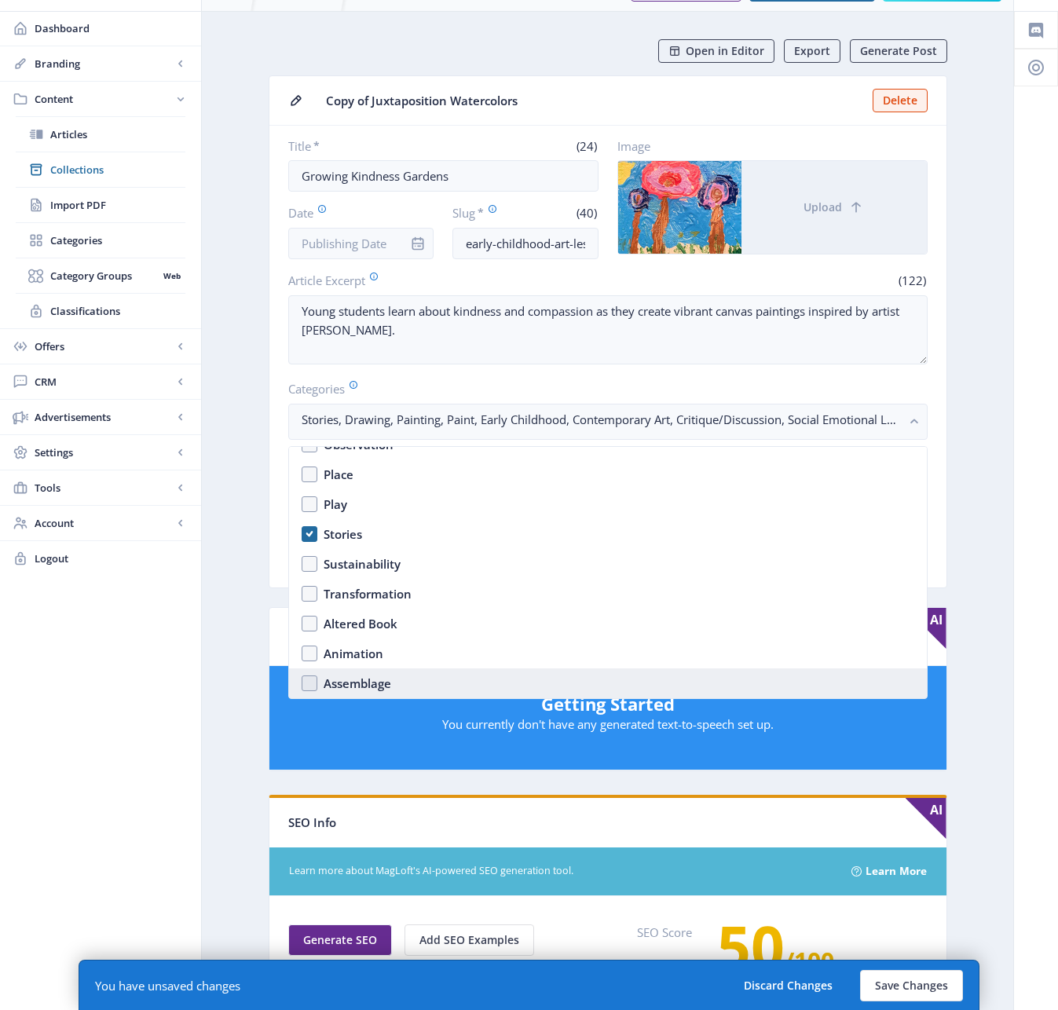
scroll to position [1241, 0]
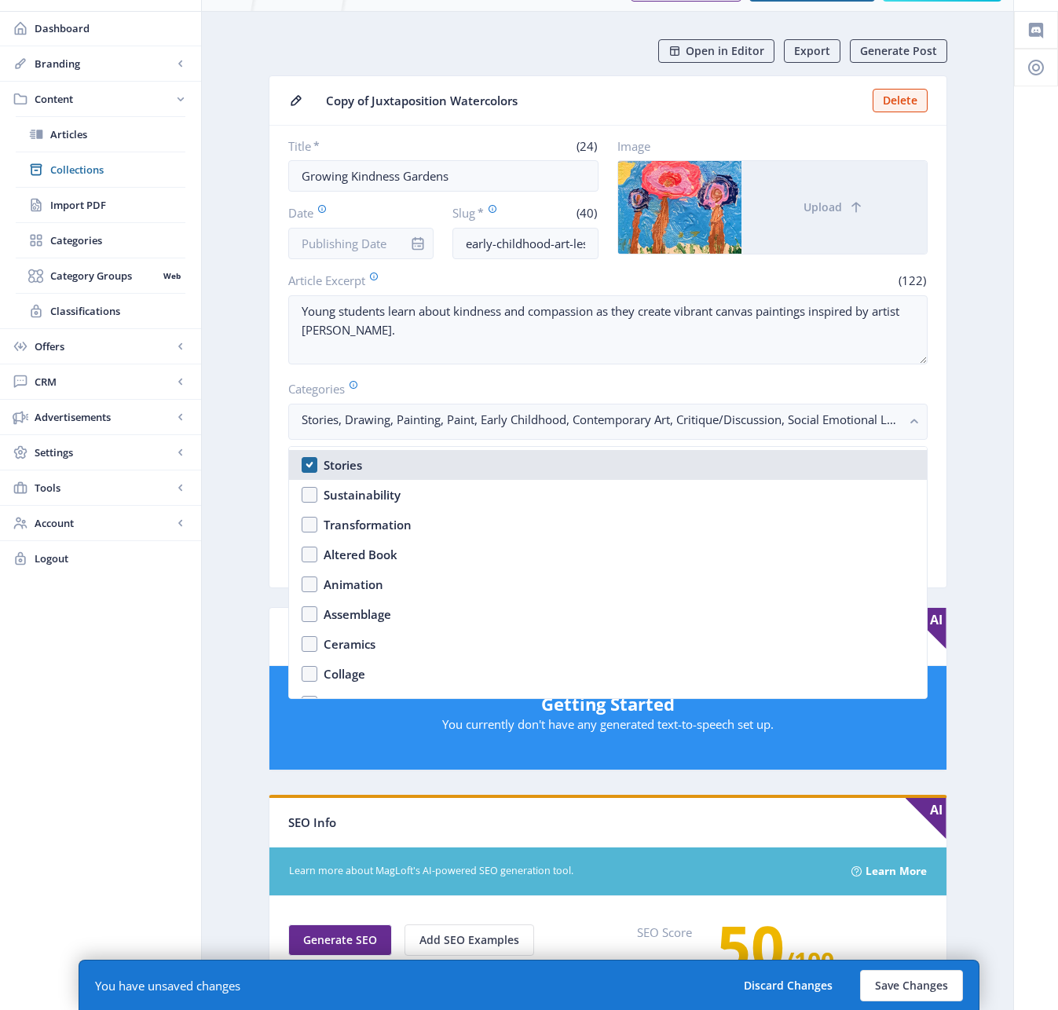
click at [312, 467] on nb-option "Stories" at bounding box center [608, 465] width 638 height 30
checkbox input "false"
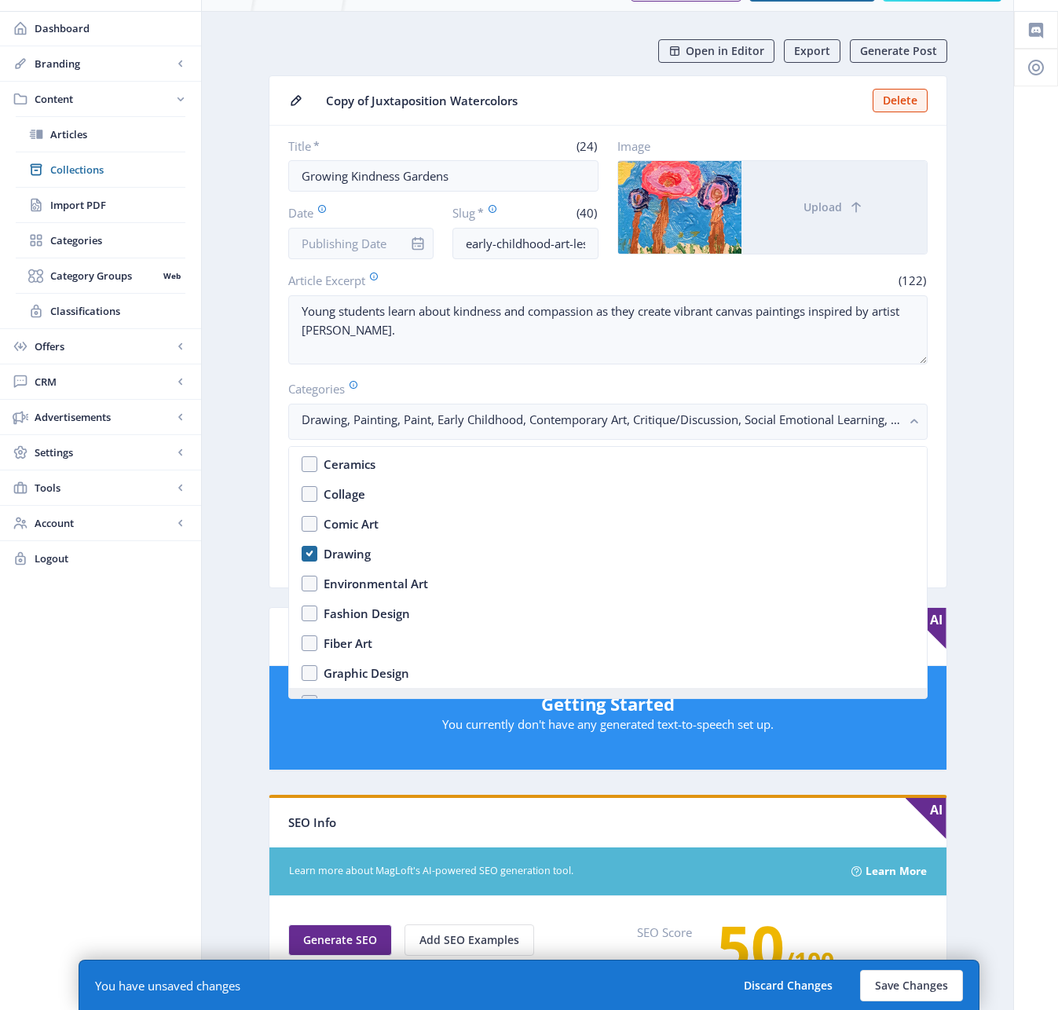
scroll to position [1447, 0]
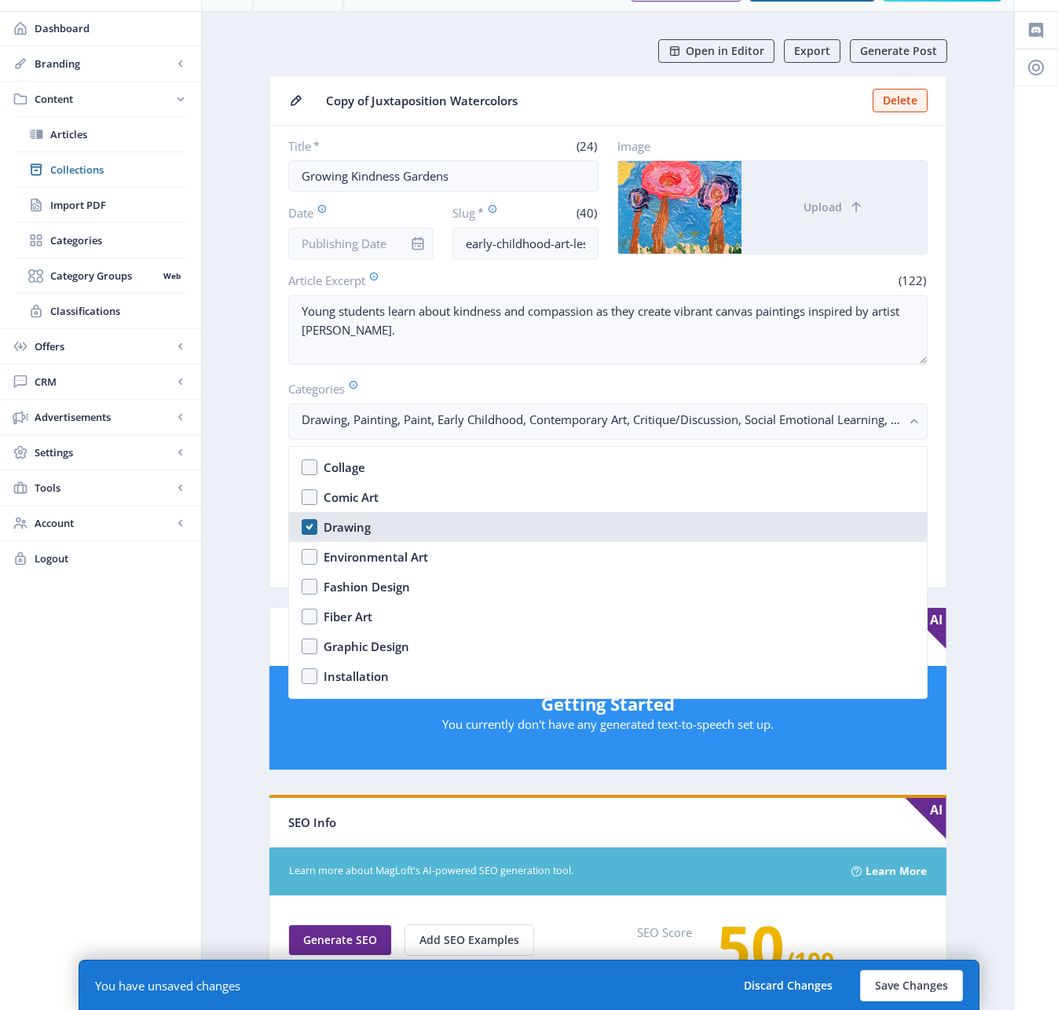
click at [306, 530] on nb-option "Drawing" at bounding box center [608, 527] width 638 height 30
checkbox input "false"
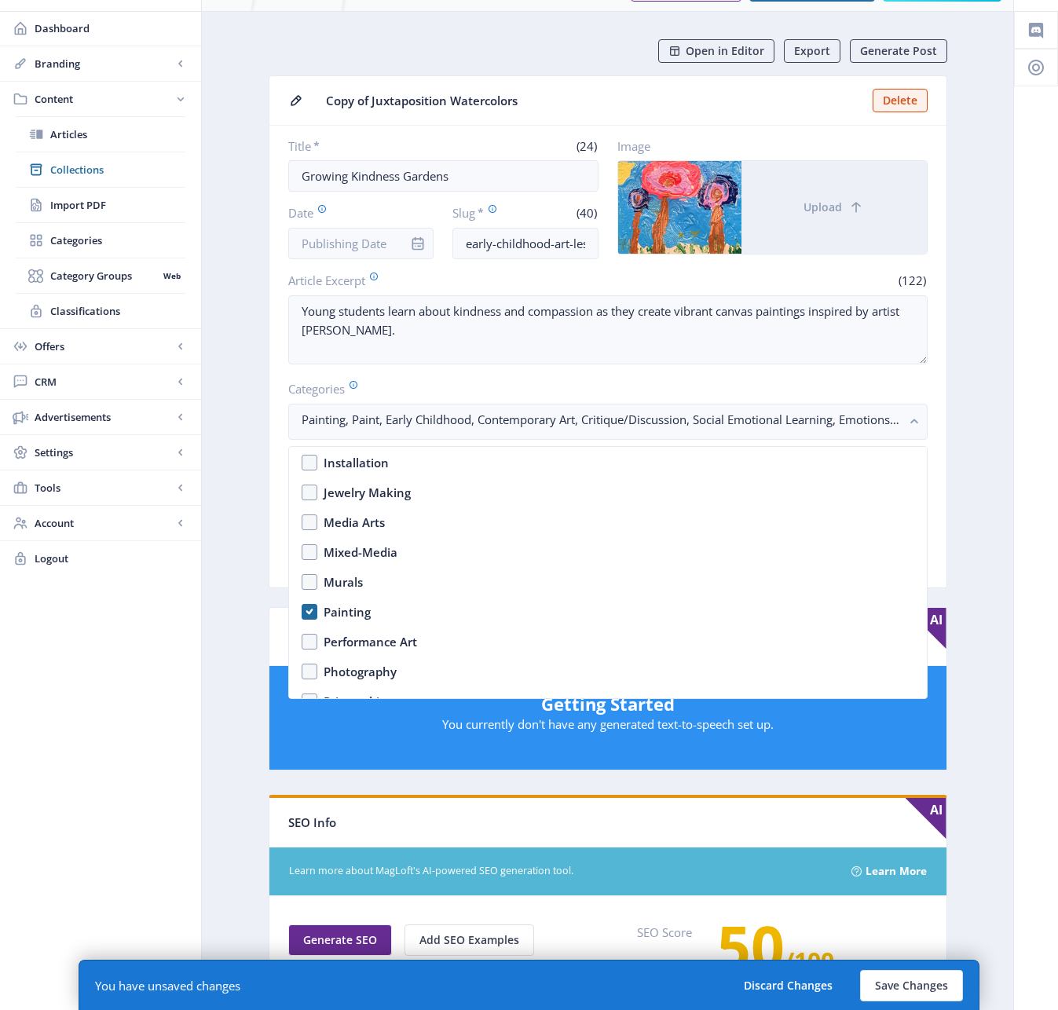
scroll to position [1672, 0]
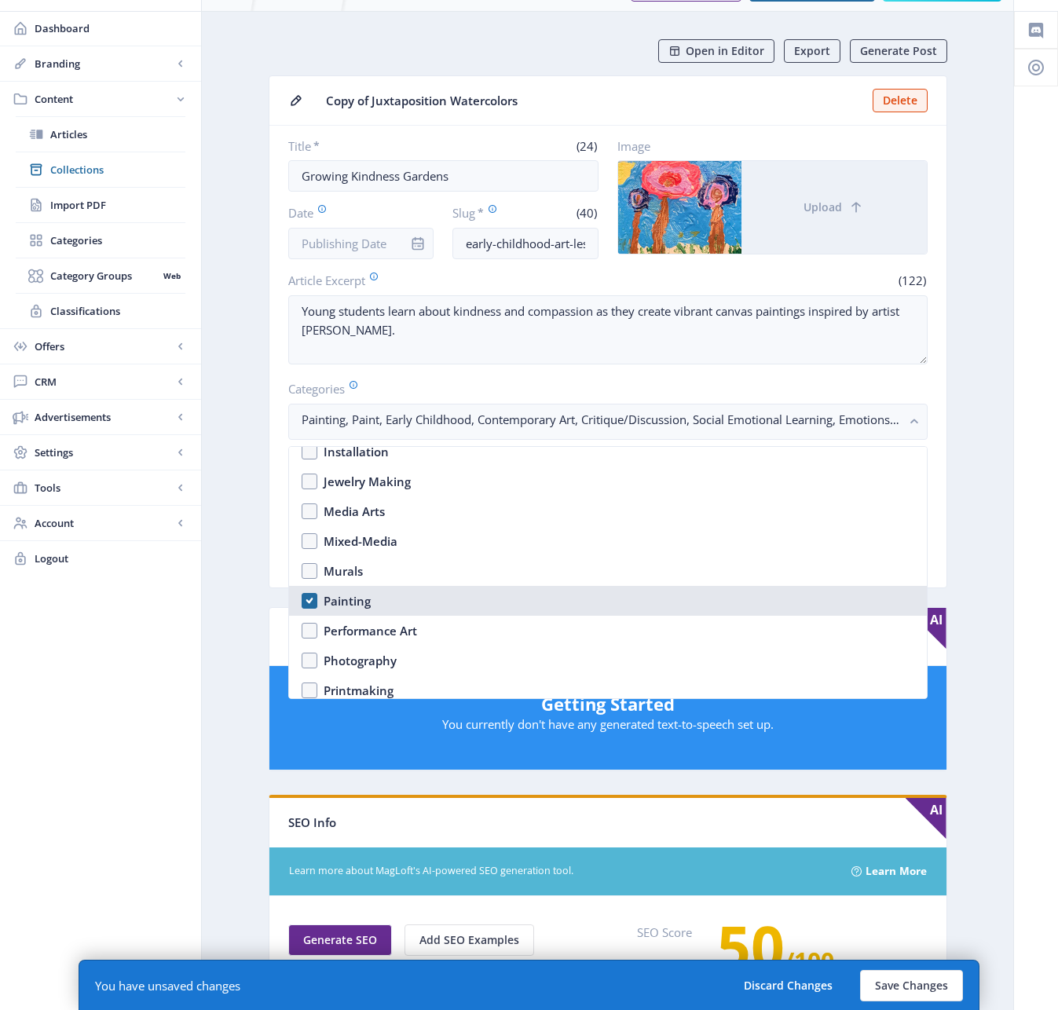
click at [309, 605] on nb-option "Painting" at bounding box center [608, 601] width 638 height 30
click at [313, 604] on nb-option "Painting" at bounding box center [608, 601] width 638 height 30
checkbox input "true"
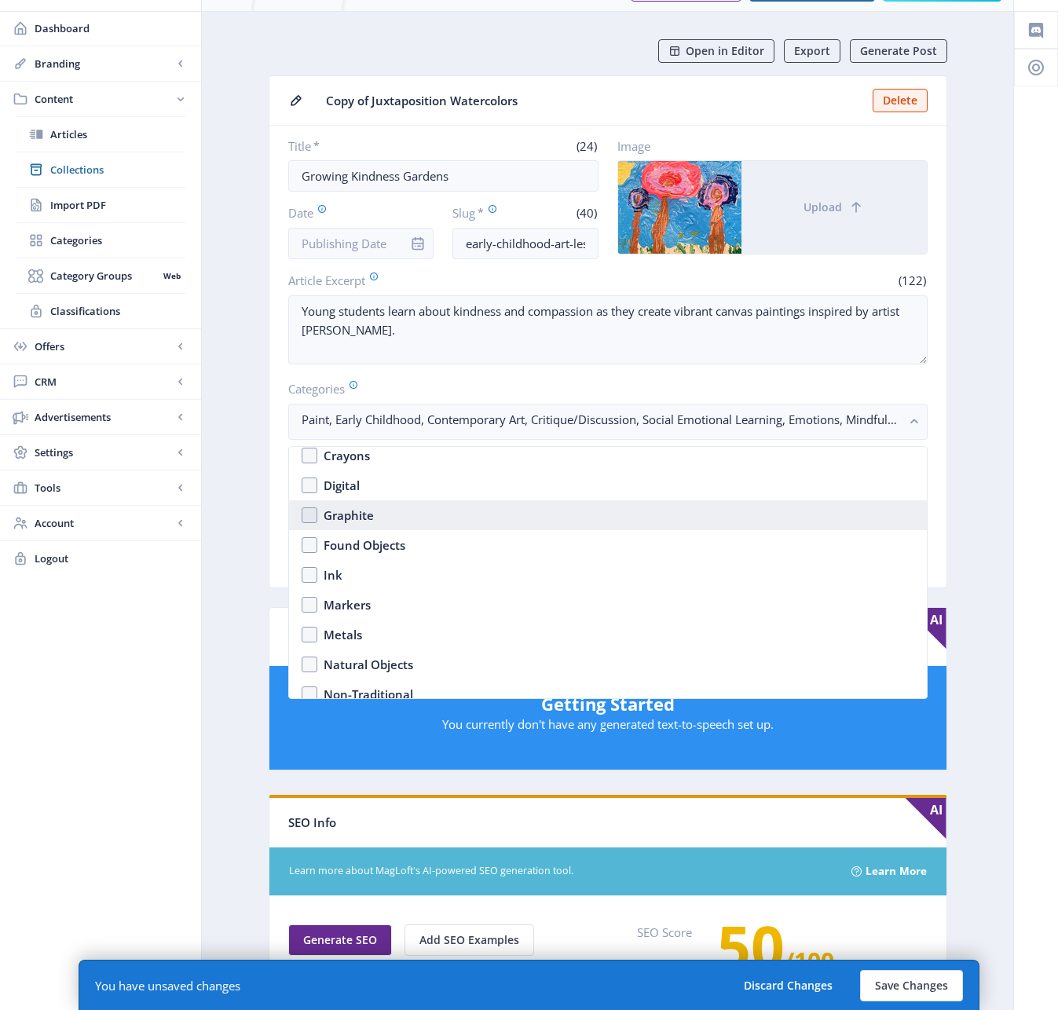
scroll to position [2229, 0]
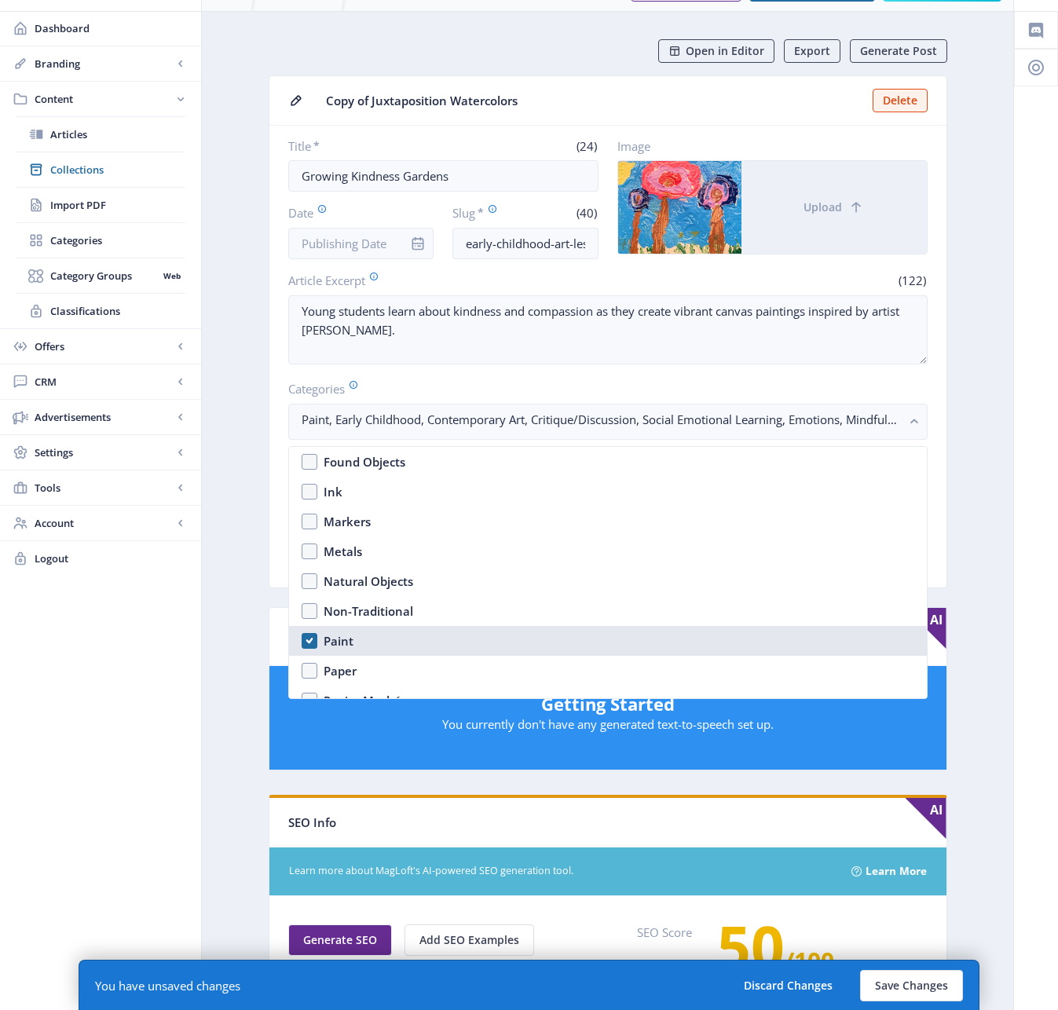
click at [308, 646] on nb-option "Paint" at bounding box center [608, 641] width 638 height 30
click at [310, 645] on nb-option "Paint" at bounding box center [608, 641] width 638 height 30
checkbox input "true"
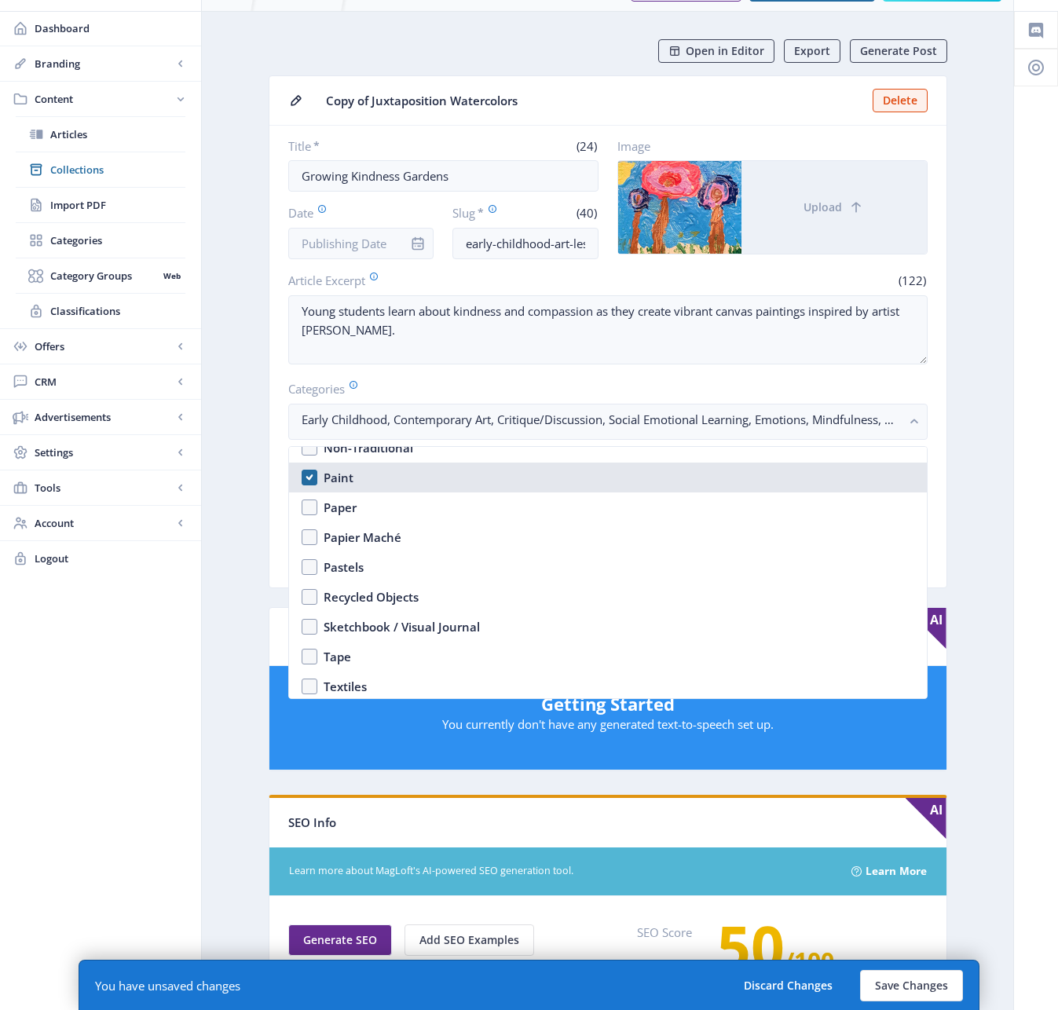
scroll to position [2455, 0]
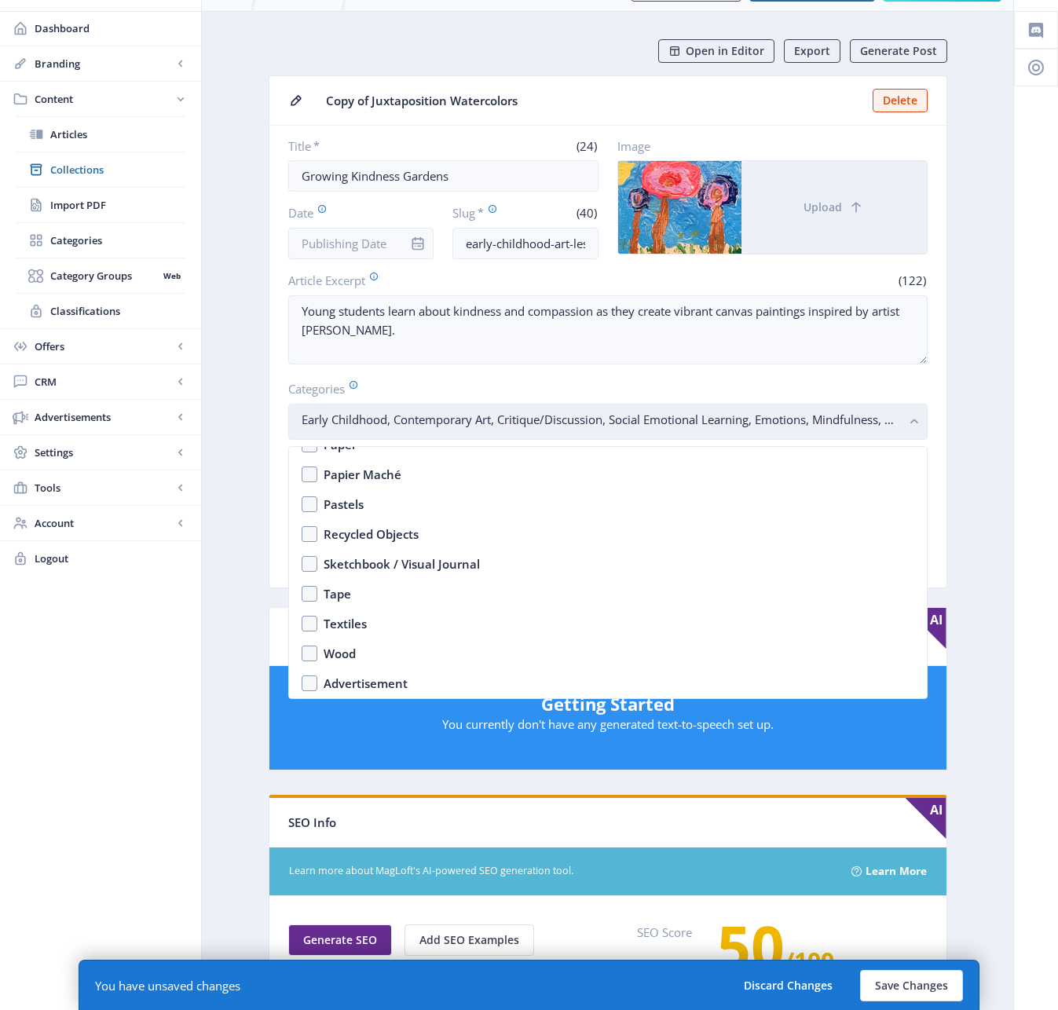
click at [917, 419] on rect "button" at bounding box center [915, 422] width 18 height 18
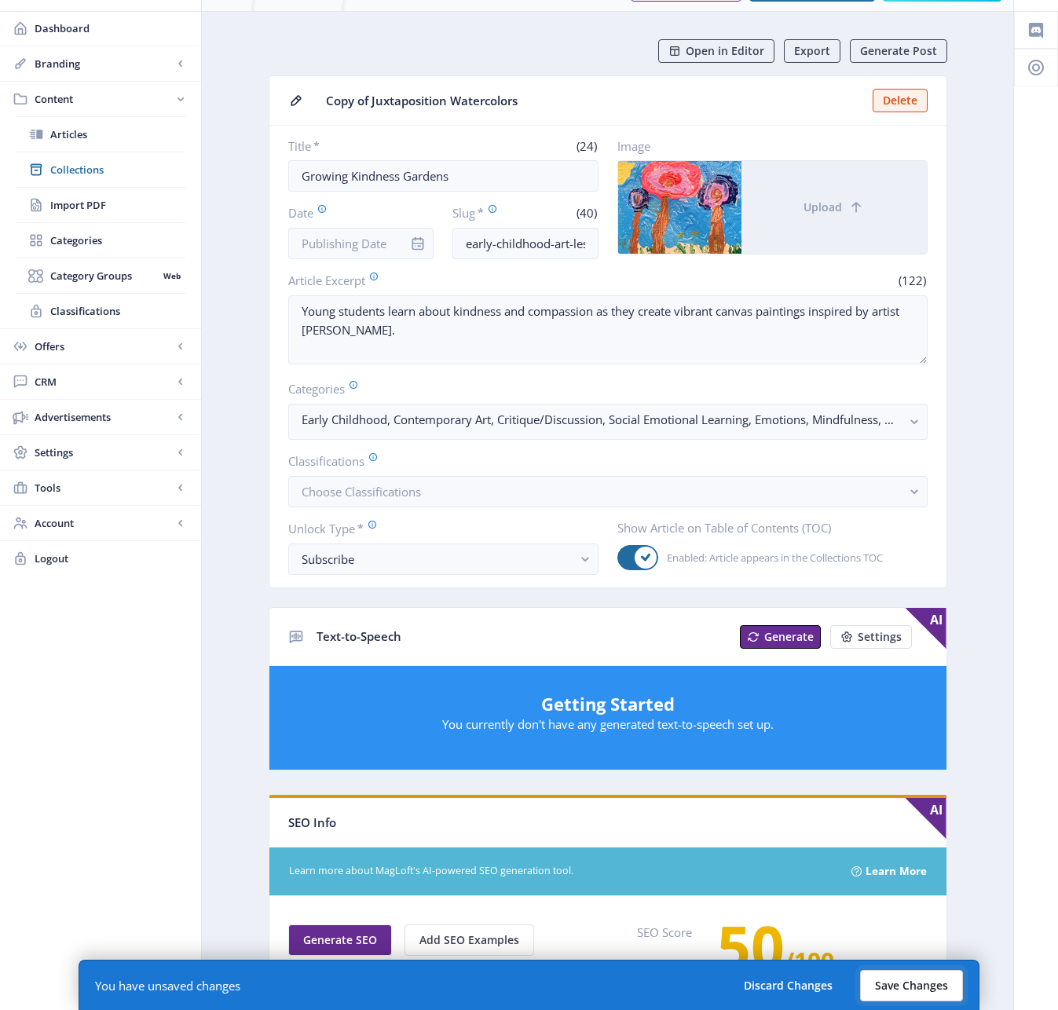
click at [923, 976] on button "Save Changes" at bounding box center [911, 985] width 103 height 31
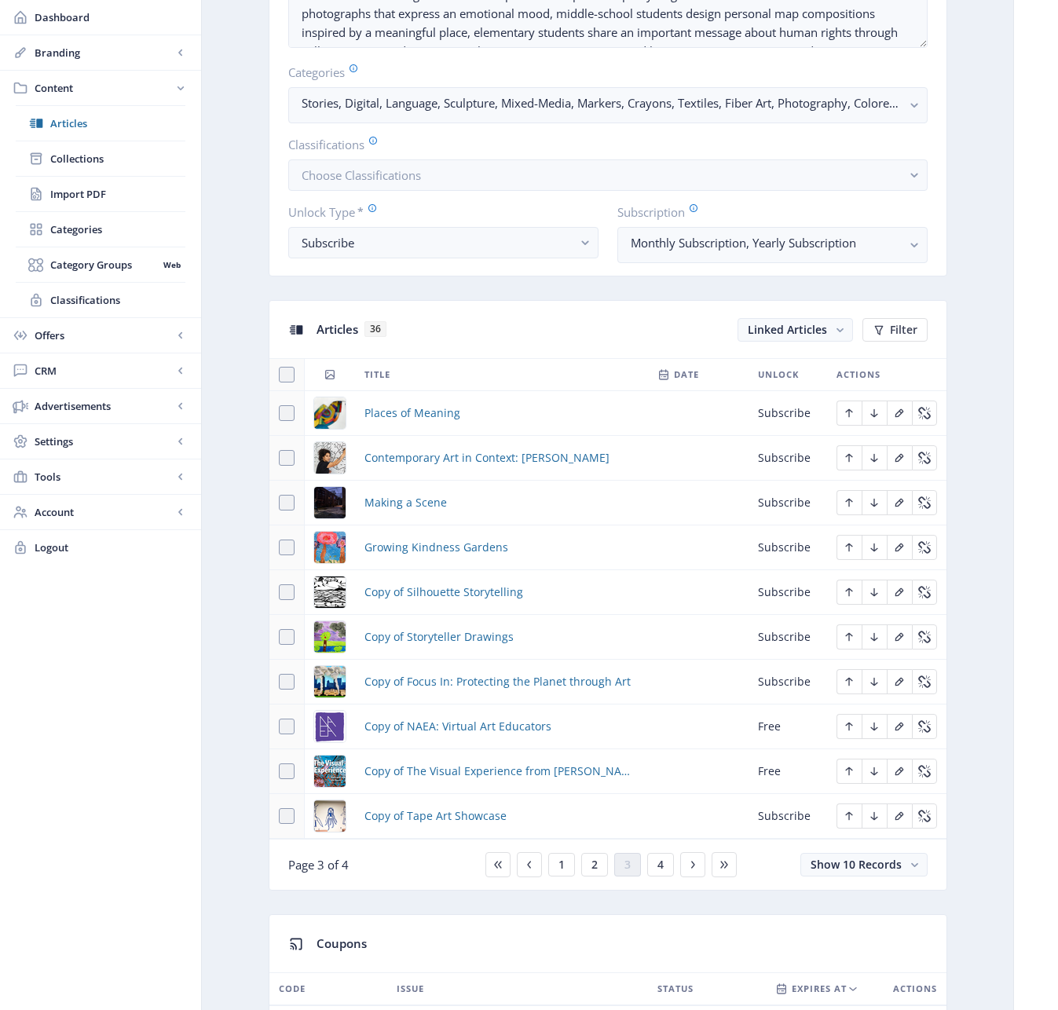
scroll to position [743, 0]
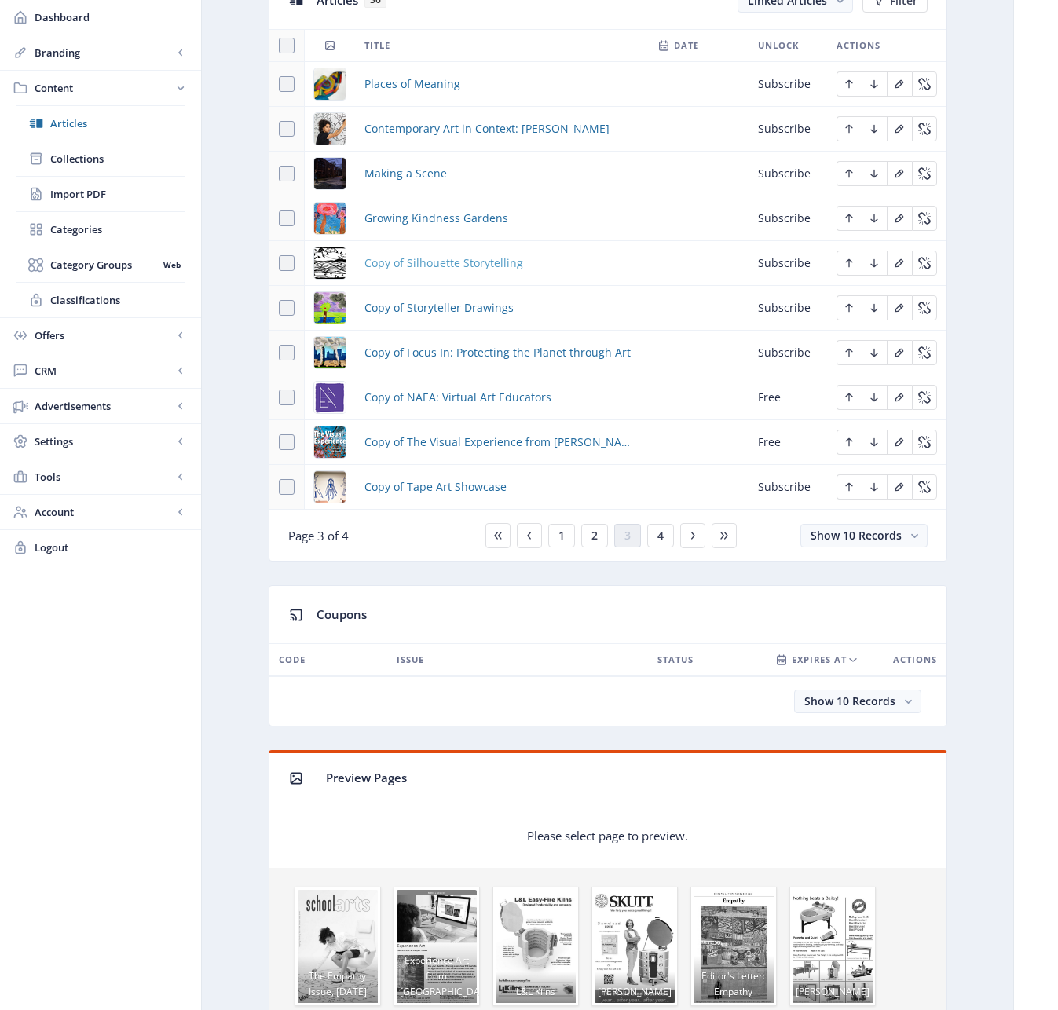
click at [463, 262] on span "Copy of Silhouette Storytelling" at bounding box center [443, 263] width 159 height 19
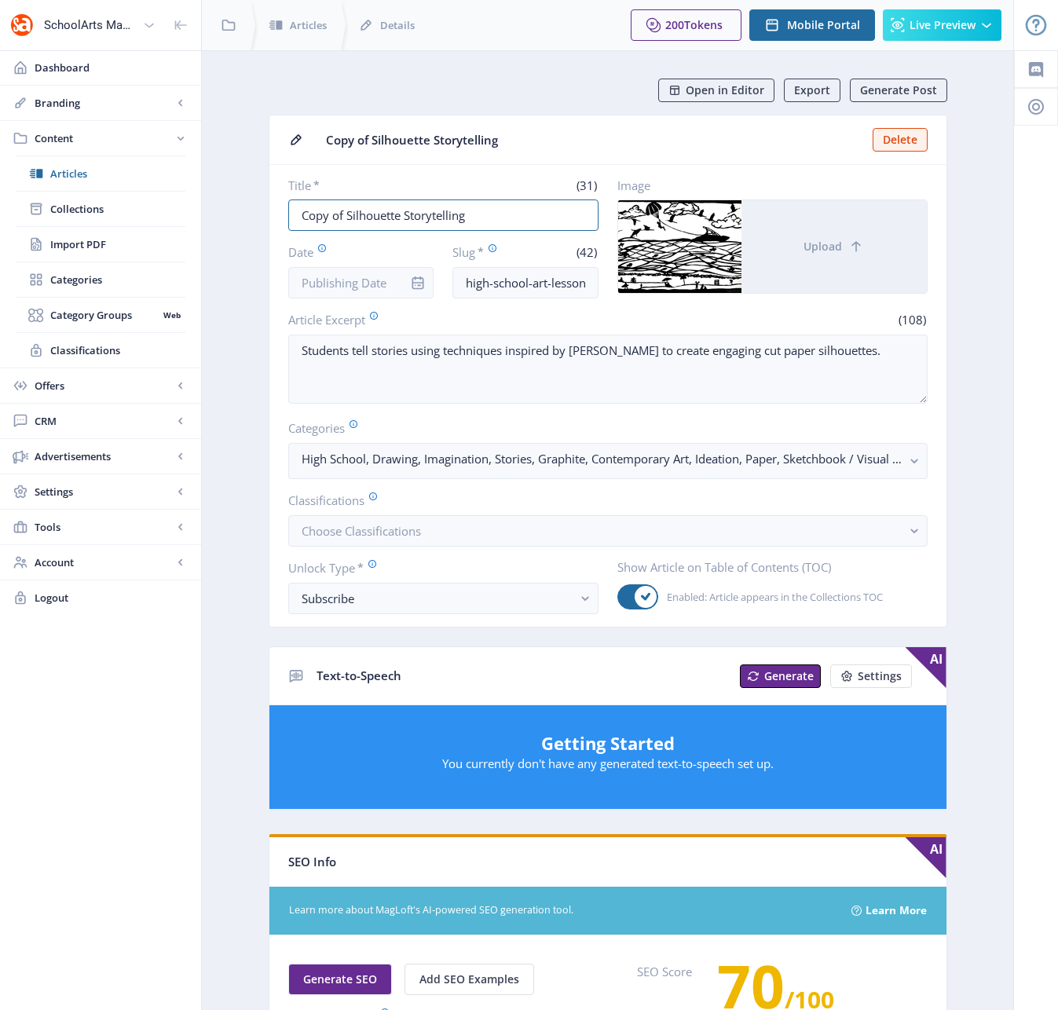
drag, startPoint x: 477, startPoint y: 216, endPoint x: 241, endPoint y: 211, distance: 235.7
click at [241, 211] on app-content-article "Open in Editor Export Generate Post Copy of Silhouette Storytelling Delete Titl…" at bounding box center [607, 803] width 756 height 1448
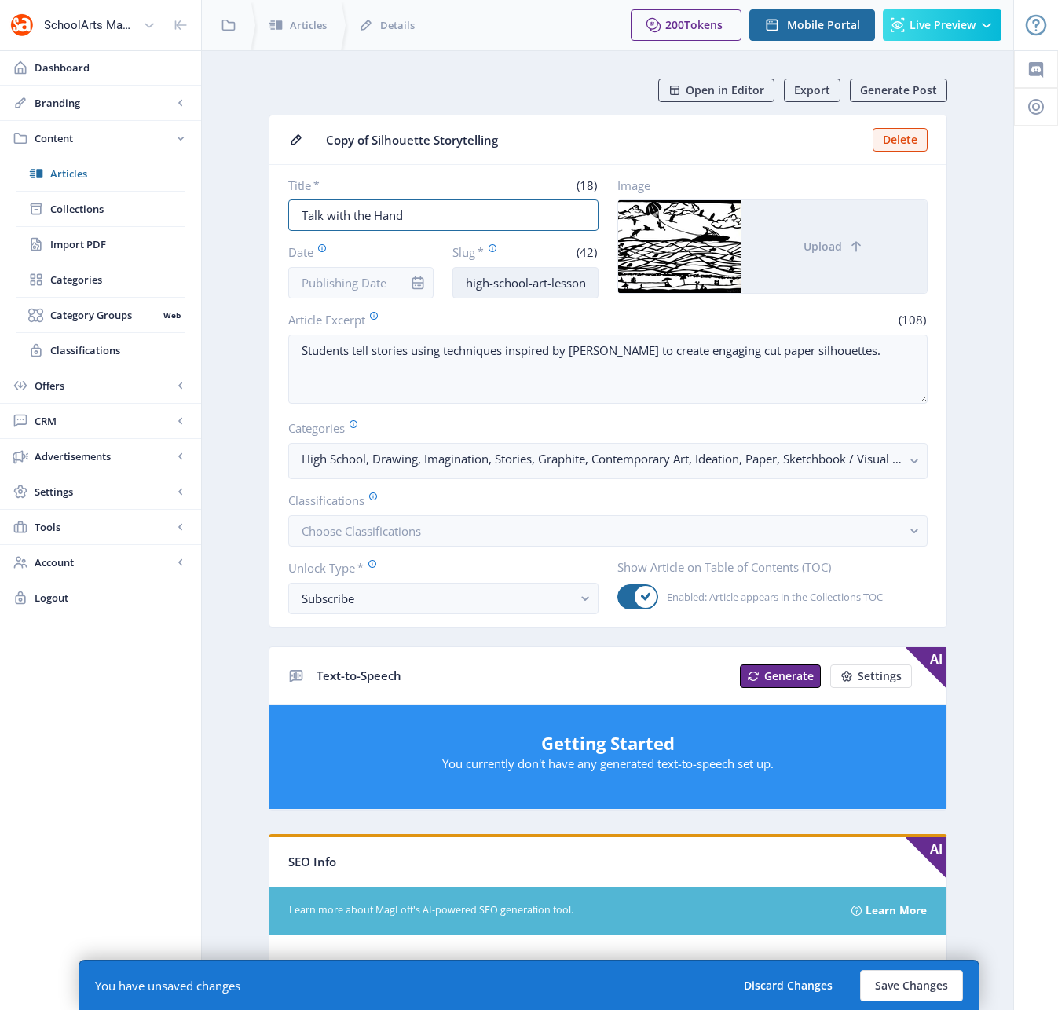
type input "Talk with the Hand"
click at [483, 284] on input "high-school-art-lesson-cut-paper-1122-z6nj" at bounding box center [525, 282] width 146 height 31
click at [477, 284] on input "high-school-art-lesson-cut-paper-1122-z6nj" at bounding box center [525, 282] width 146 height 31
click at [477, 283] on input "high-school-art-lesson-cut-paper-1122-z6nj" at bounding box center [525, 282] width 146 height 31
type input "middle-school-art-lesson-cut-paper-1122-z6nj"
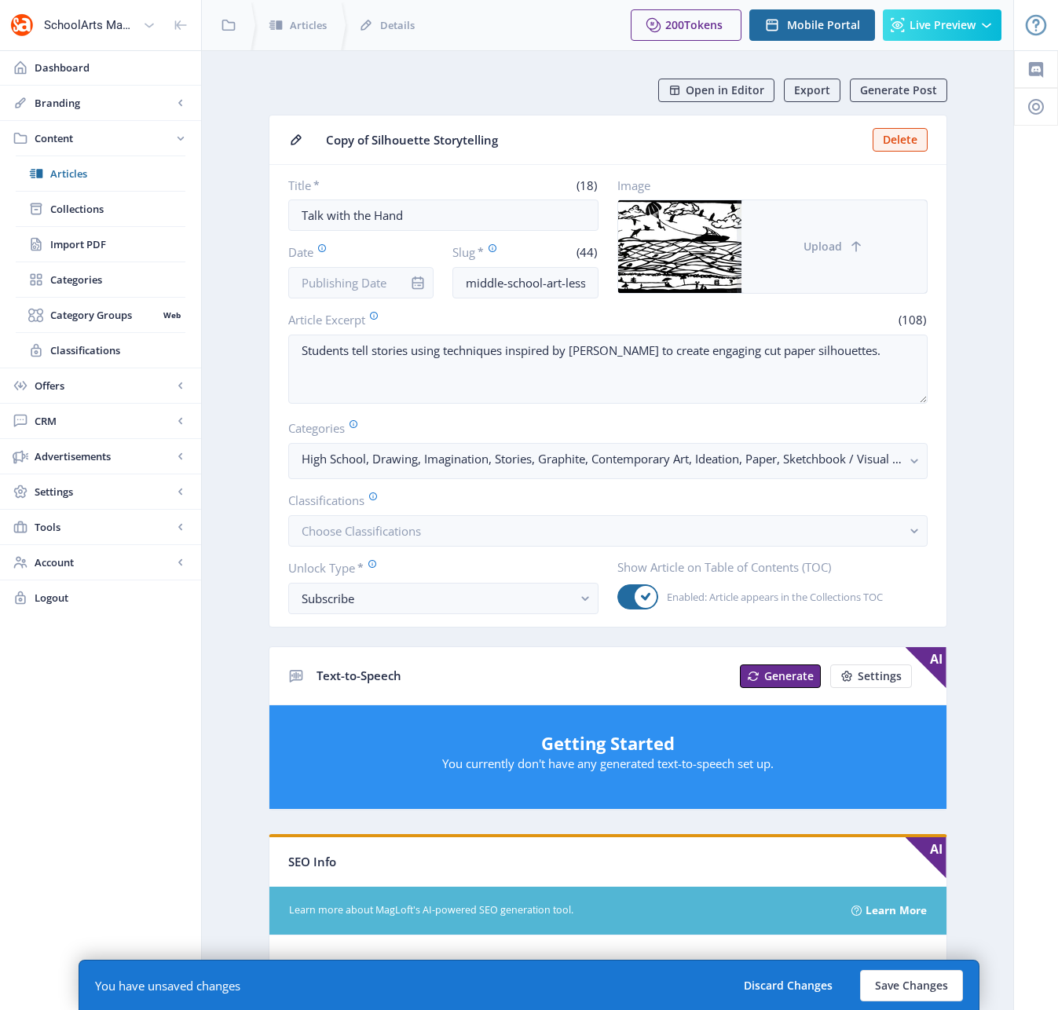
click at [855, 263] on button "Upload" at bounding box center [833, 246] width 185 height 93
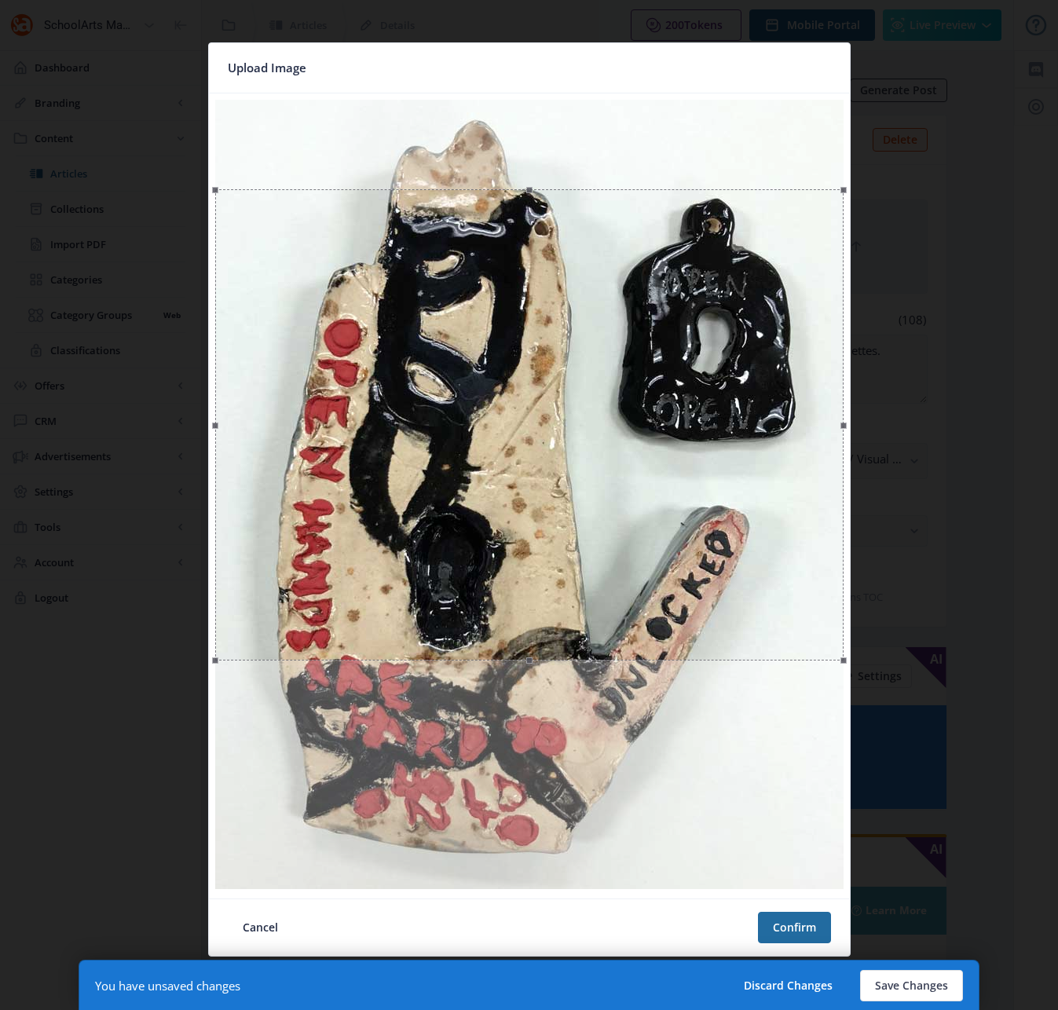
drag, startPoint x: 540, startPoint y: 391, endPoint x: 560, endPoint y: 480, distance: 90.9
click at [560, 480] on div at bounding box center [529, 424] width 628 height 471
drag, startPoint x: 807, startPoint y: 931, endPoint x: 809, endPoint y: 919, distance: 12.0
click at [806, 931] on button "Confirm" at bounding box center [794, 927] width 73 height 31
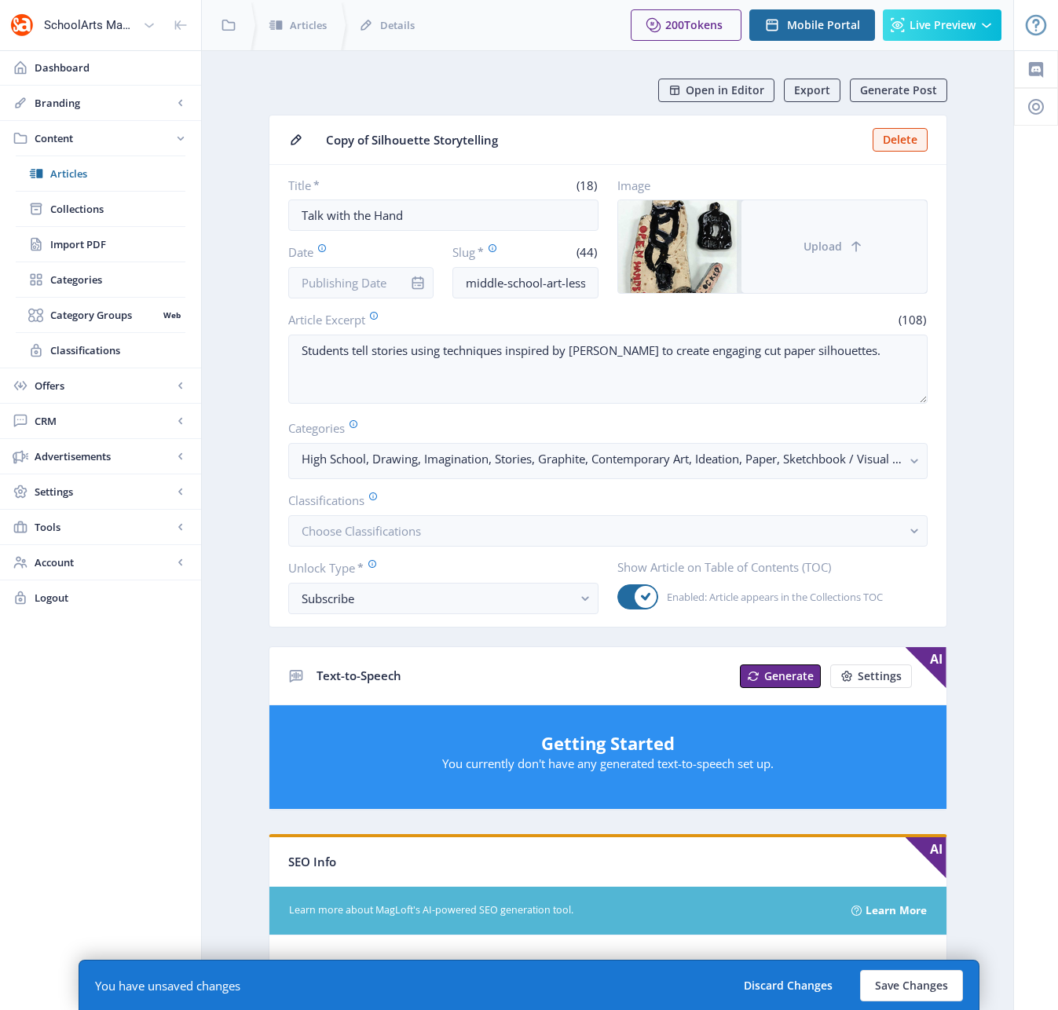
click at [837, 256] on button "Upload" at bounding box center [833, 246] width 185 height 93
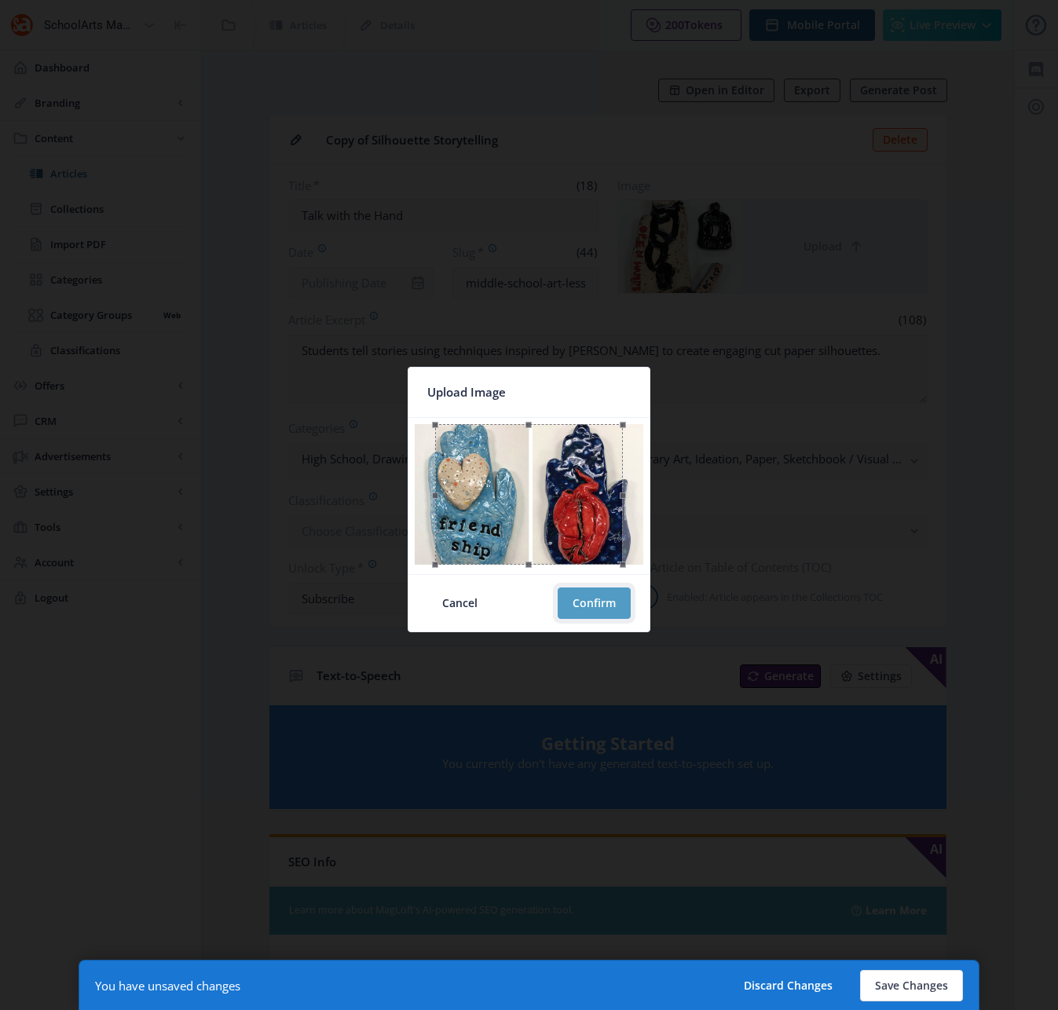
click at [595, 605] on button "Confirm" at bounding box center [594, 602] width 73 height 31
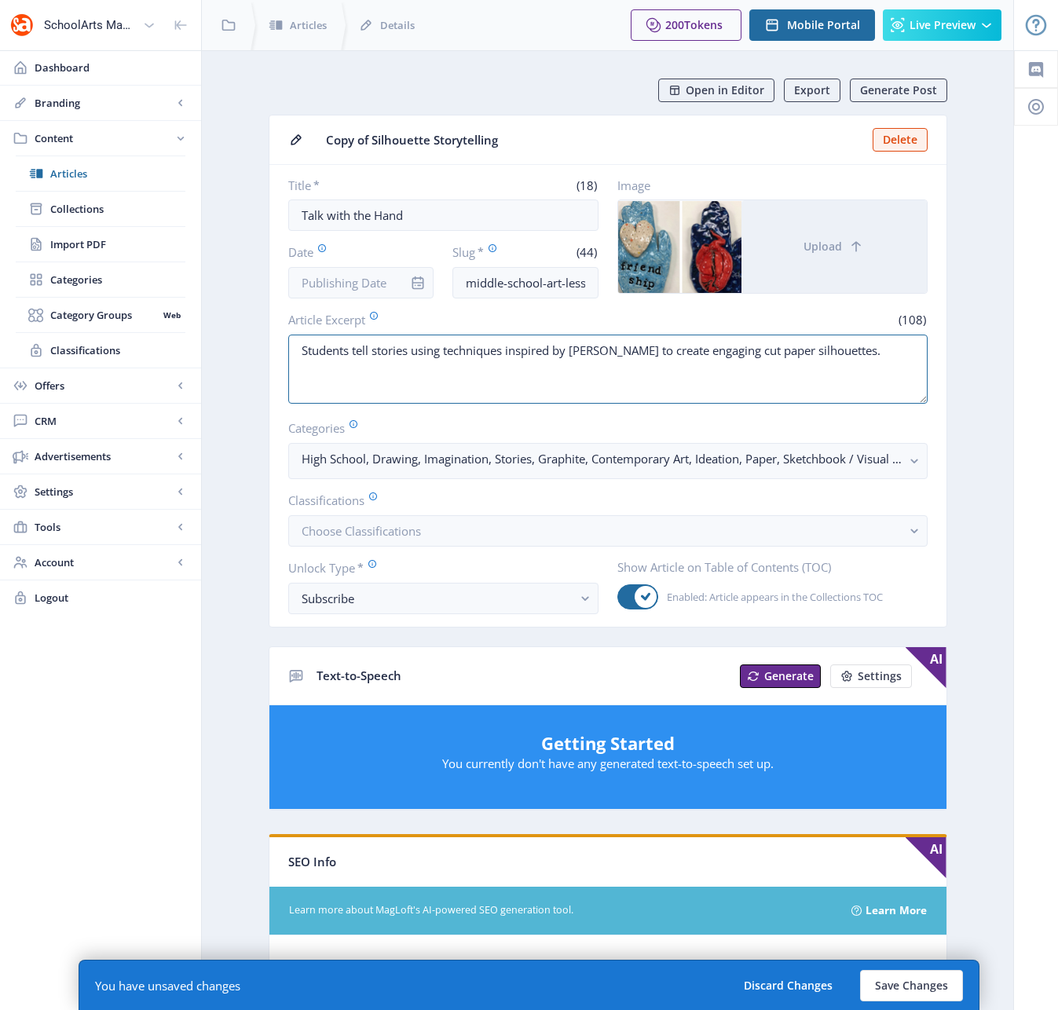
drag, startPoint x: 888, startPoint y: 349, endPoint x: 269, endPoint y: 353, distance: 618.9
click at [269, 353] on nb-card-body "Title * (18) Talk with the Hand Date Slug * (44) middle-school-art-lesson-cut-p…" at bounding box center [607, 396] width 677 height 462
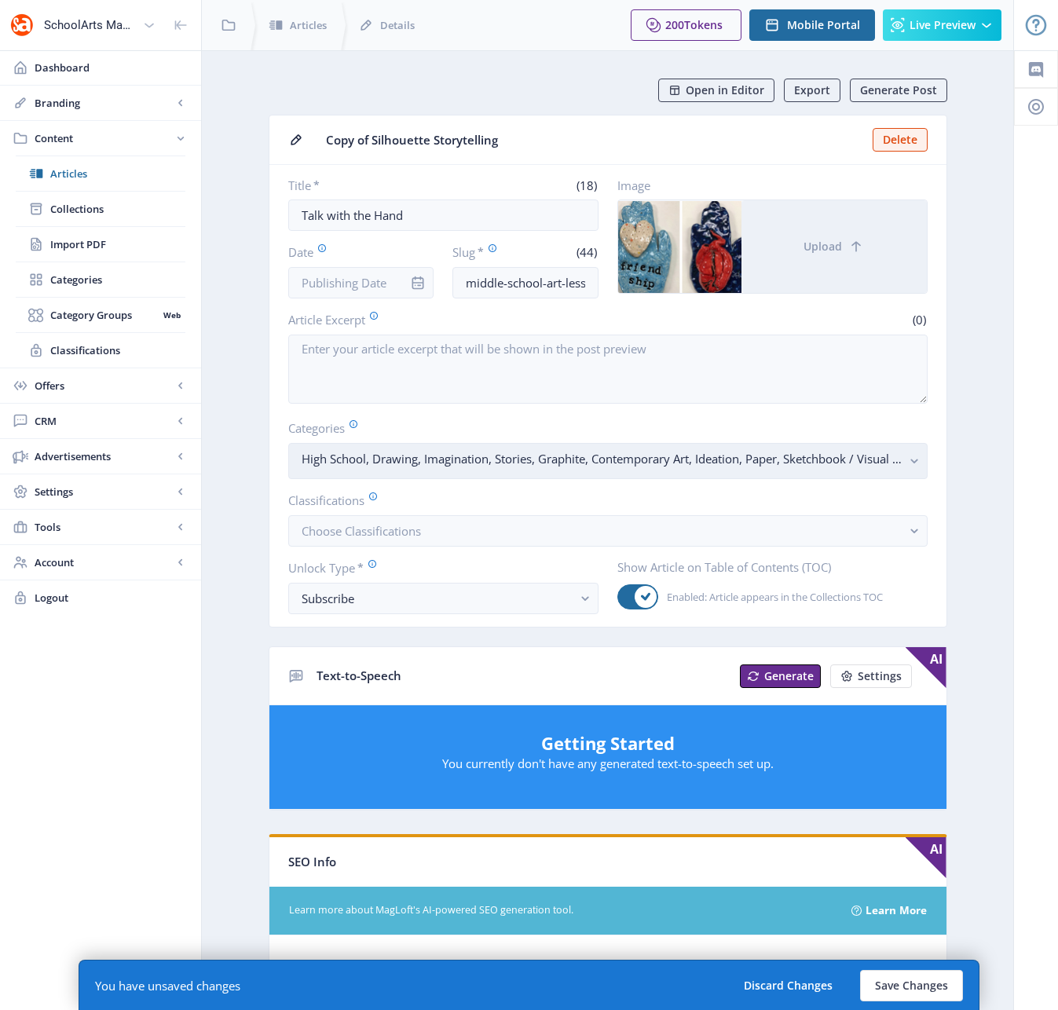
click at [913, 459] on rect "button" at bounding box center [915, 461] width 18 height 18
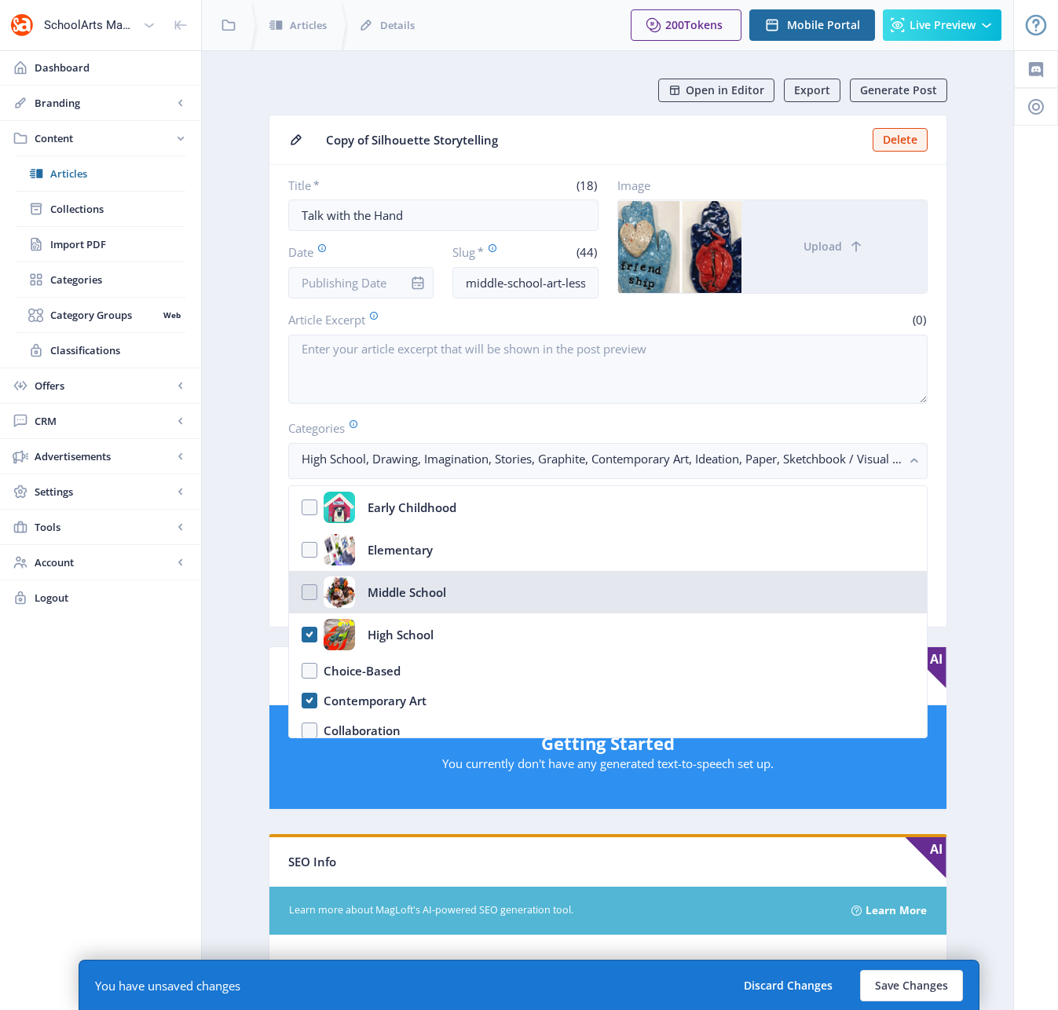
click at [307, 593] on nb-option "Middle School" at bounding box center [608, 592] width 638 height 42
checkbox input "true"
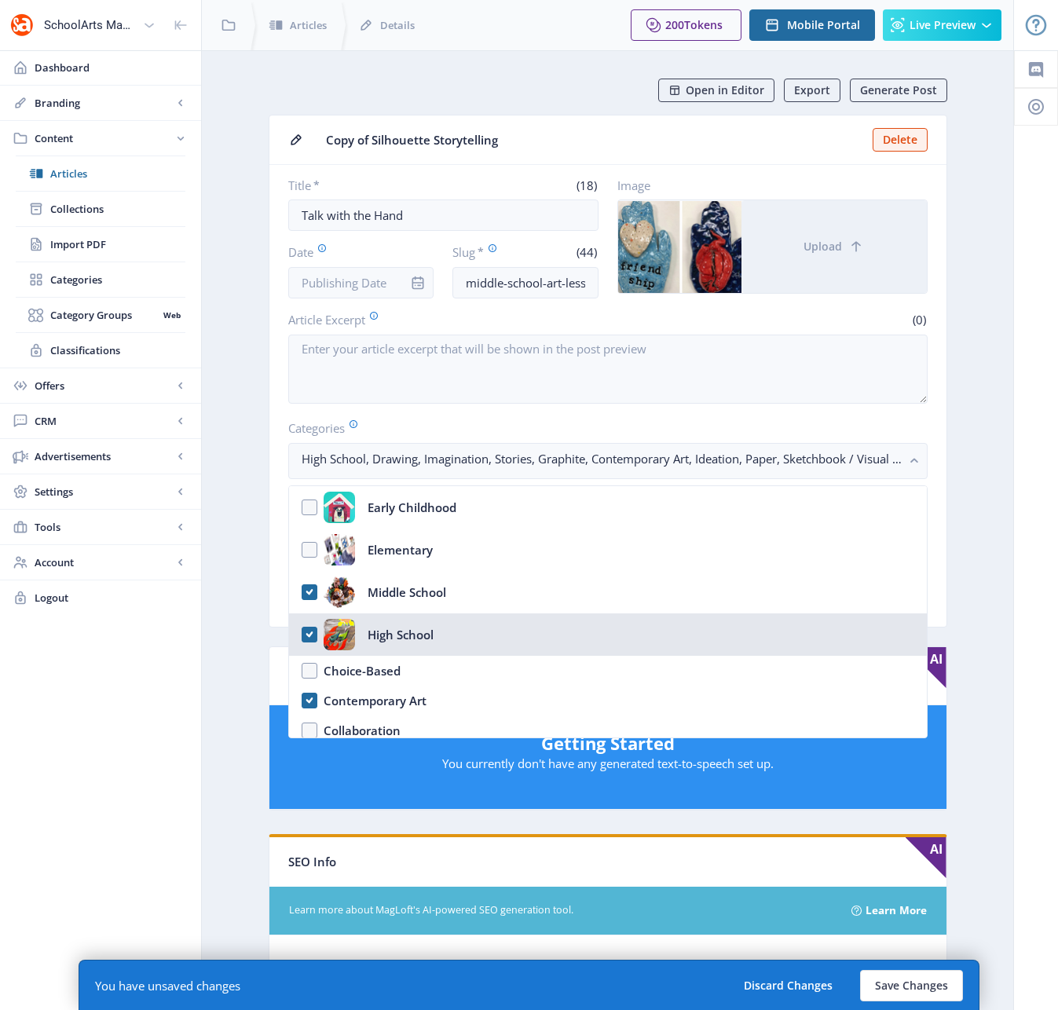
click at [307, 632] on nb-option "High School" at bounding box center [608, 634] width 638 height 42
checkbox input "false"
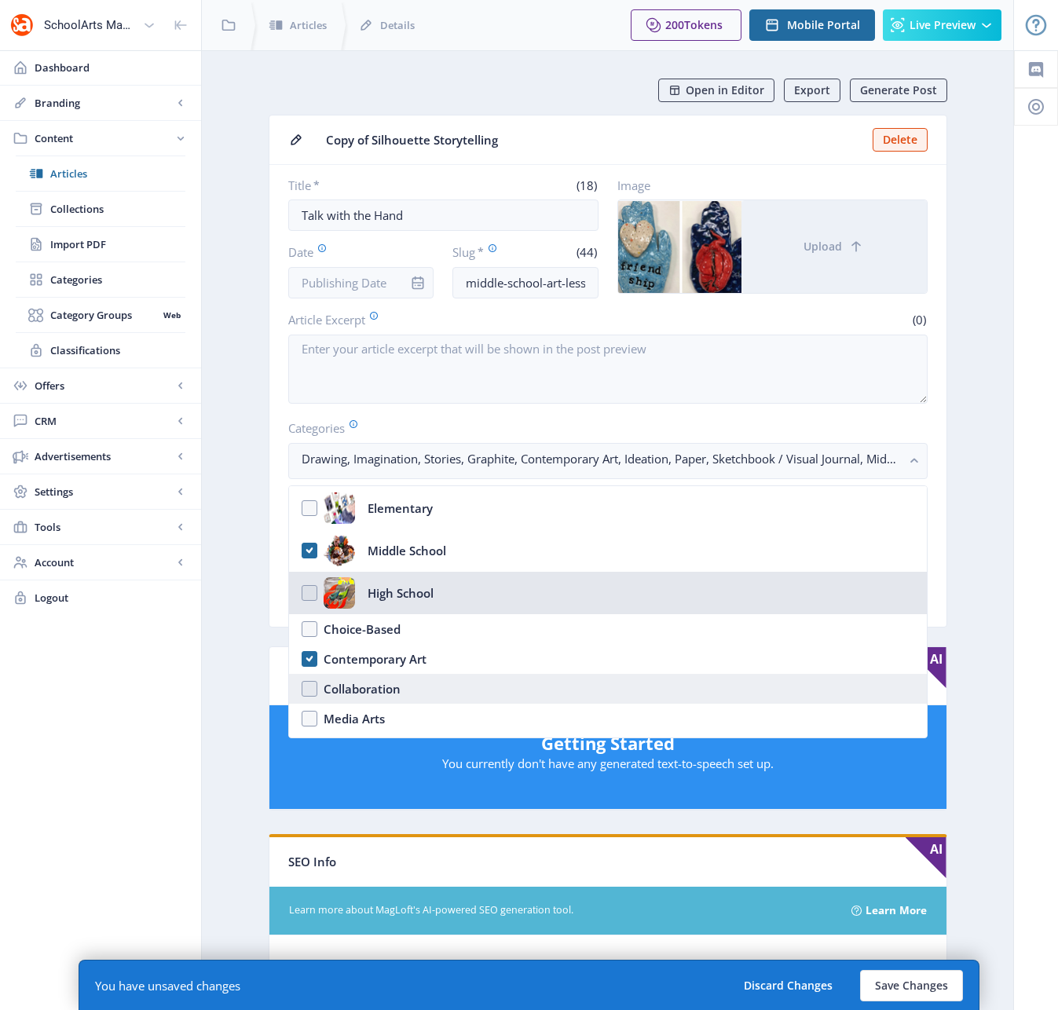
scroll to position [46, 0]
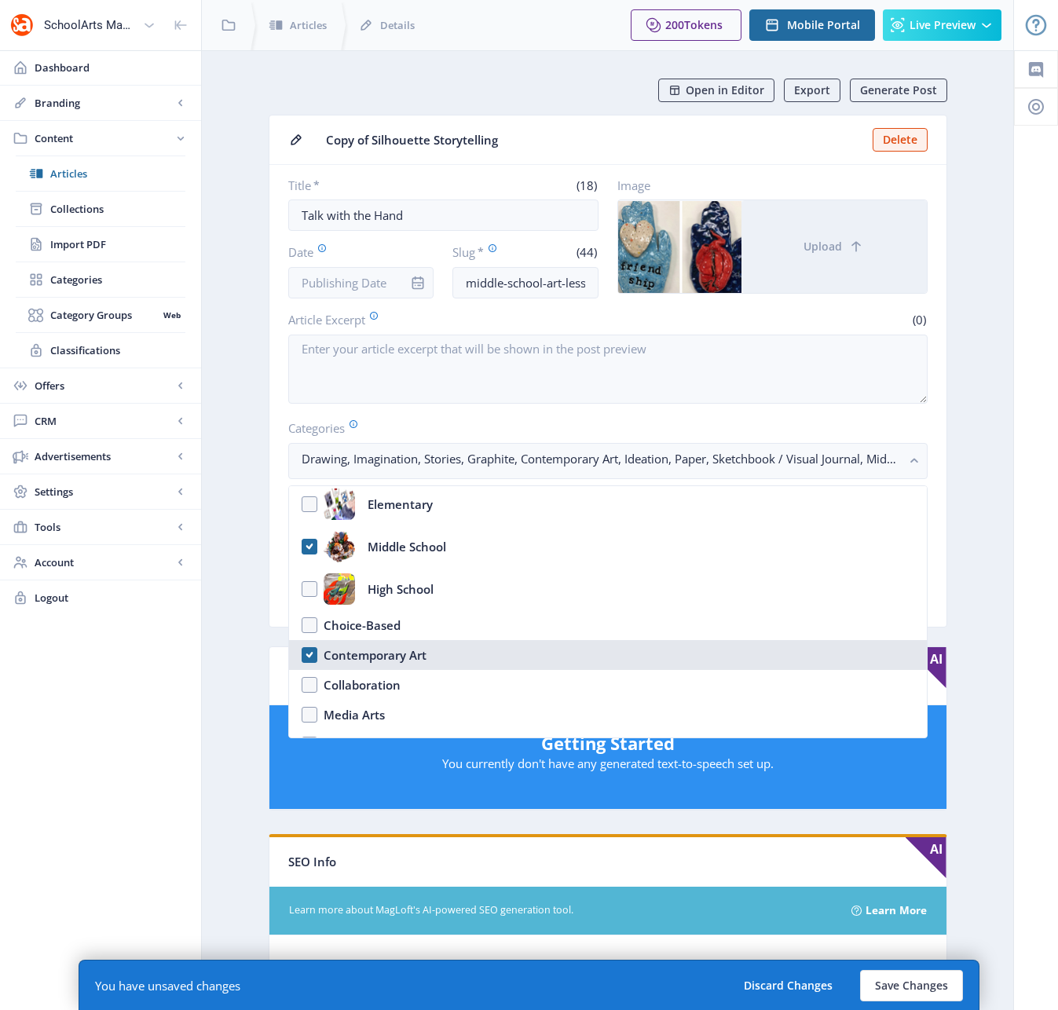
click at [306, 653] on nb-option "Contemporary Art" at bounding box center [608, 655] width 638 height 30
click at [308, 655] on nb-option "Contemporary Art" at bounding box center [608, 655] width 638 height 30
checkbox input "true"
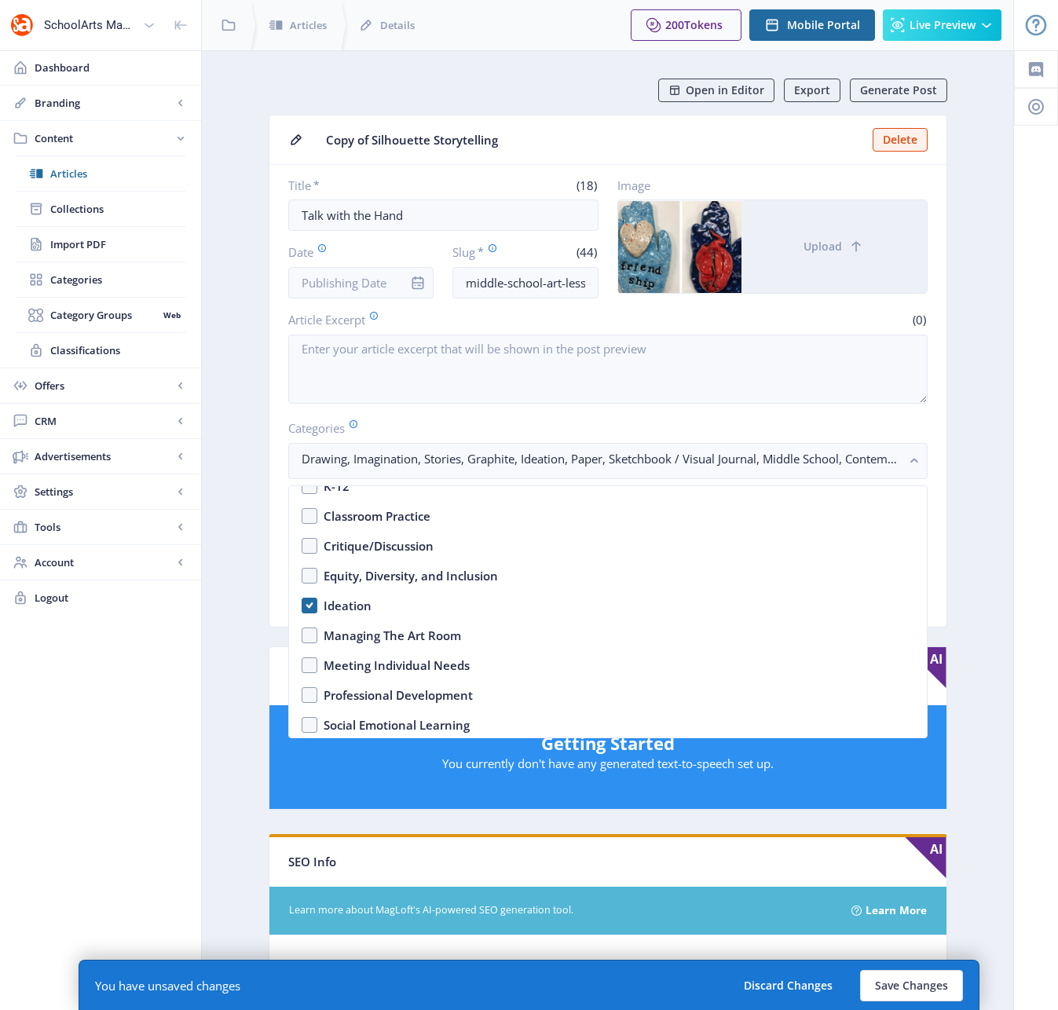
scroll to position [474, 0]
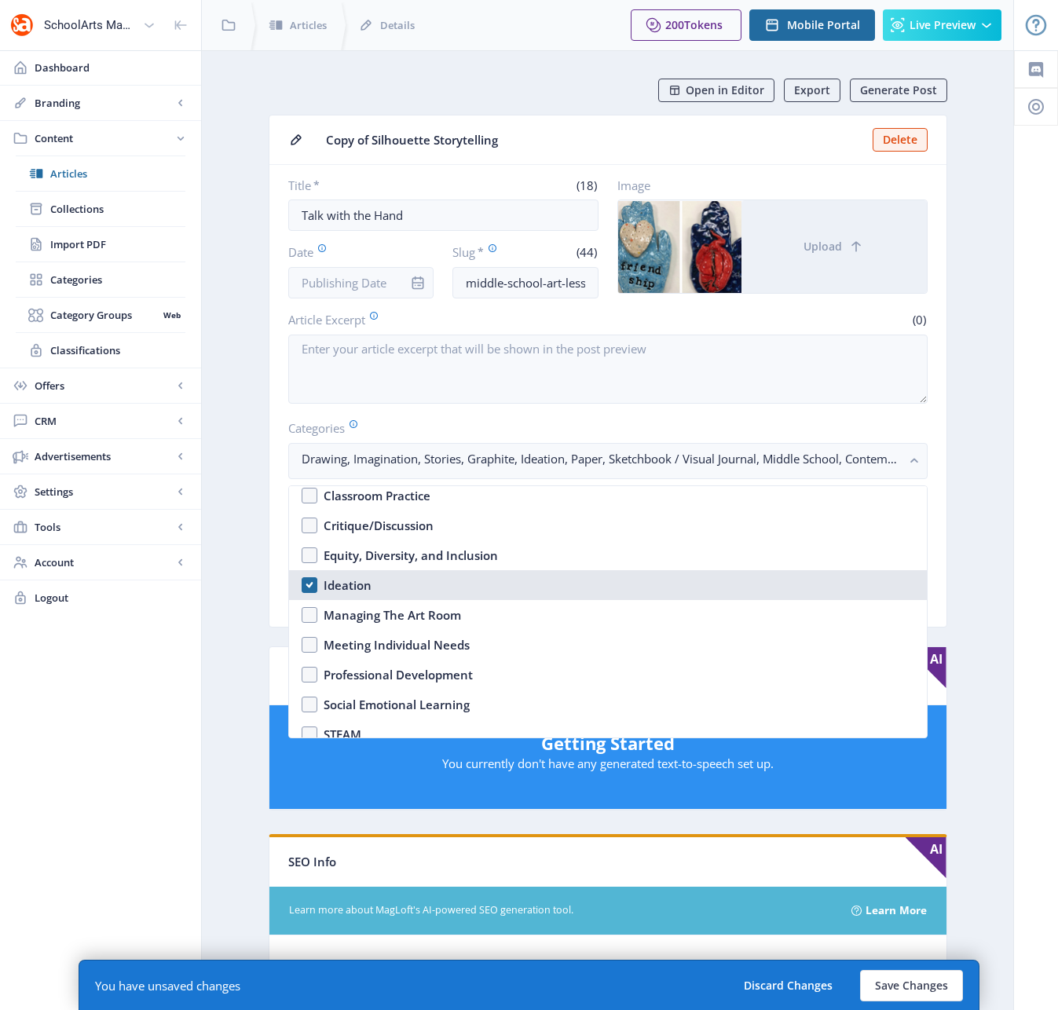
click at [300, 584] on nb-option "Ideation" at bounding box center [608, 585] width 638 height 30
checkbox input "false"
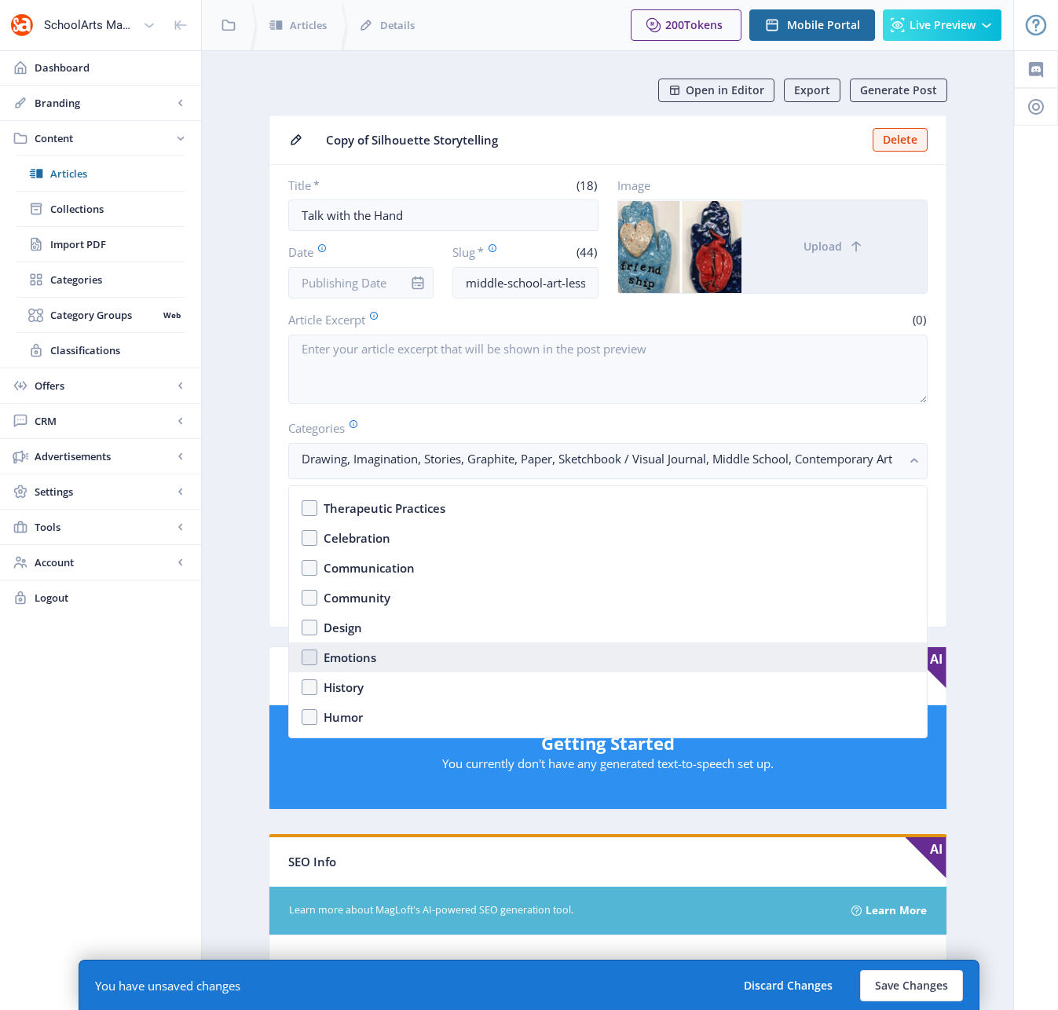
scroll to position [733, 0]
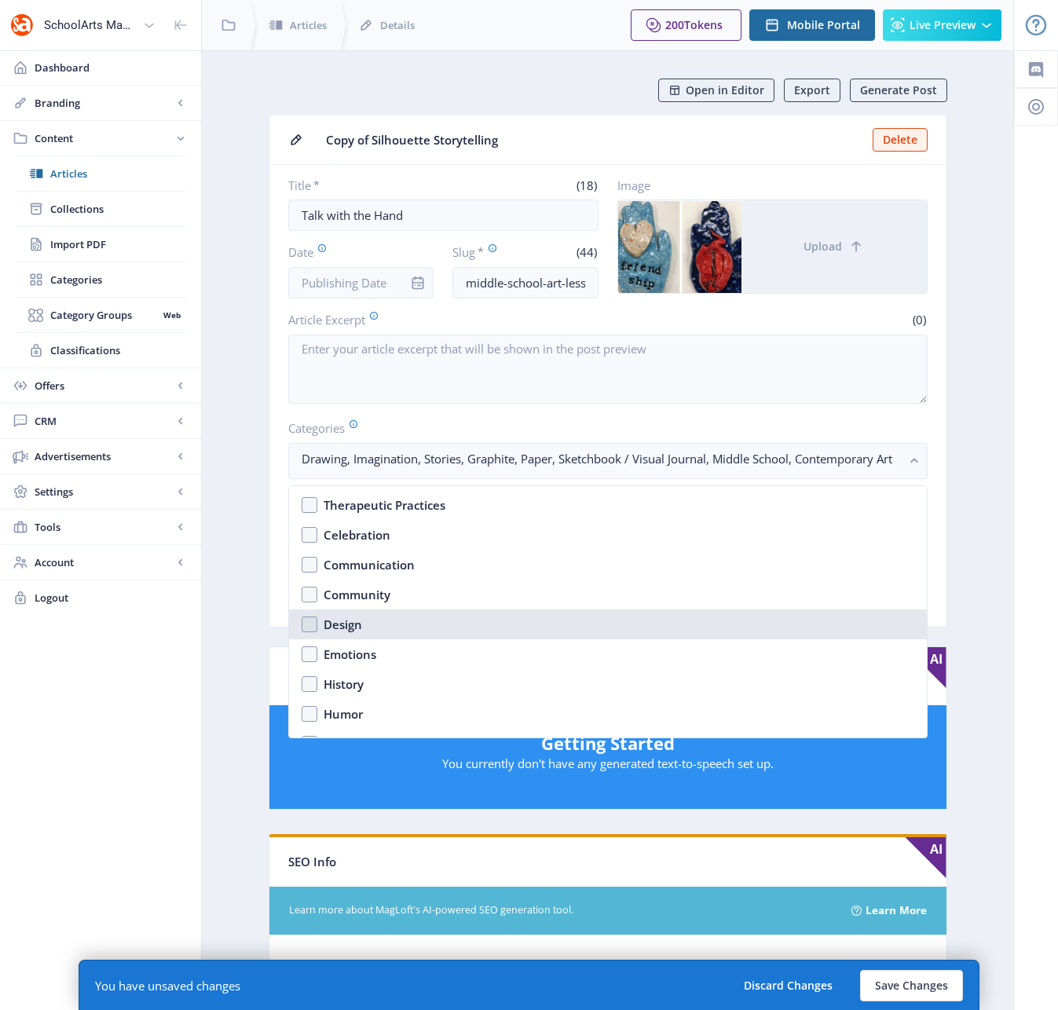
click at [308, 625] on nb-option "Design" at bounding box center [608, 624] width 638 height 30
checkbox input "true"
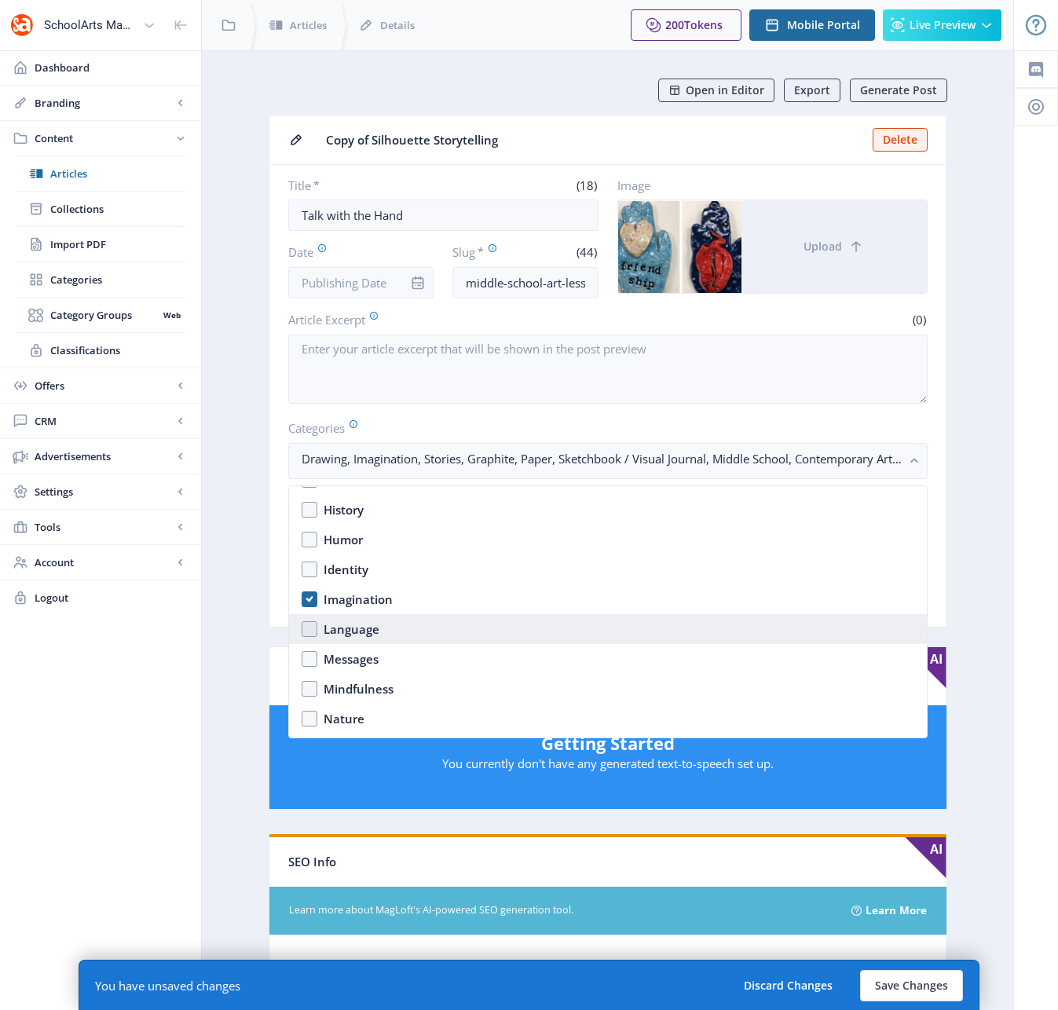
scroll to position [910, 0]
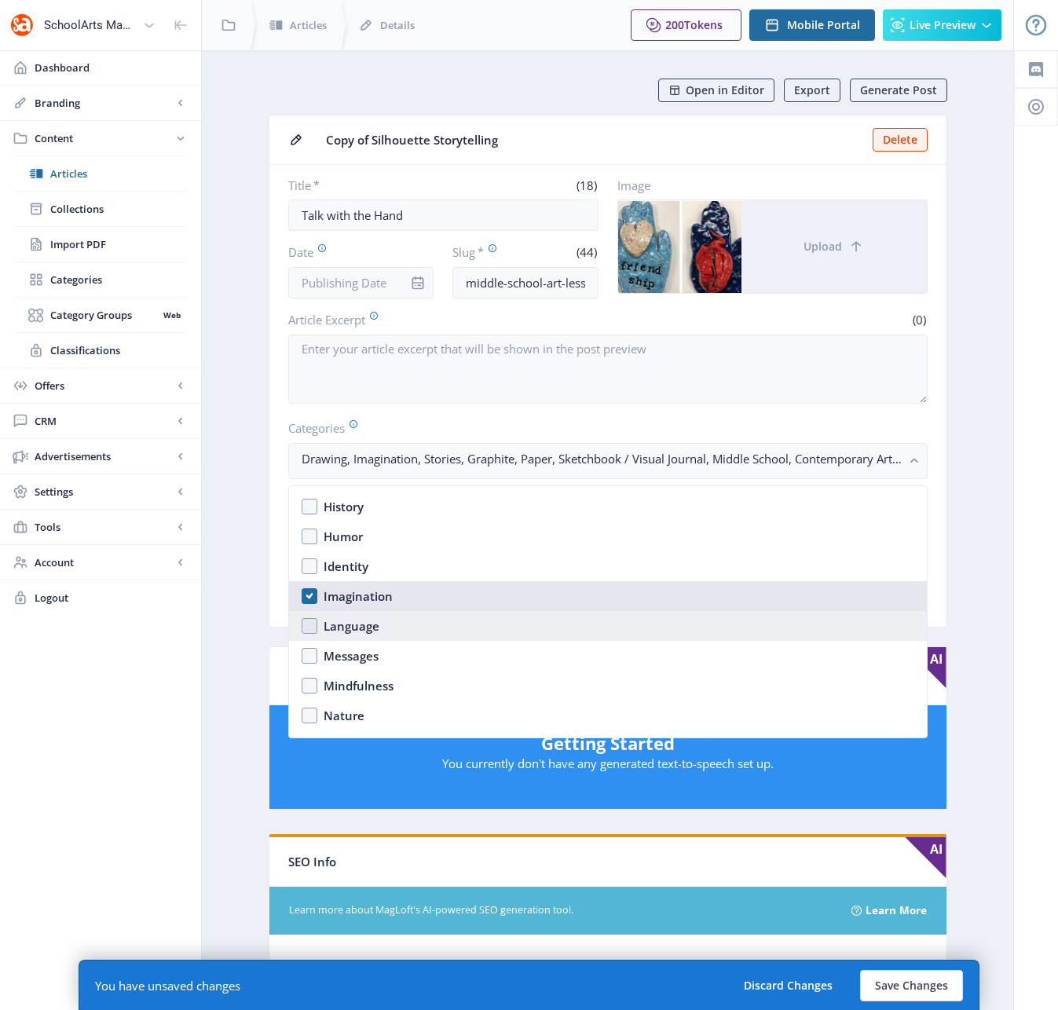
drag, startPoint x: 311, startPoint y: 595, endPoint x: 310, endPoint y: 620, distance: 25.1
click at [310, 595] on nb-option "Imagination" at bounding box center [608, 596] width 638 height 30
checkbox input "false"
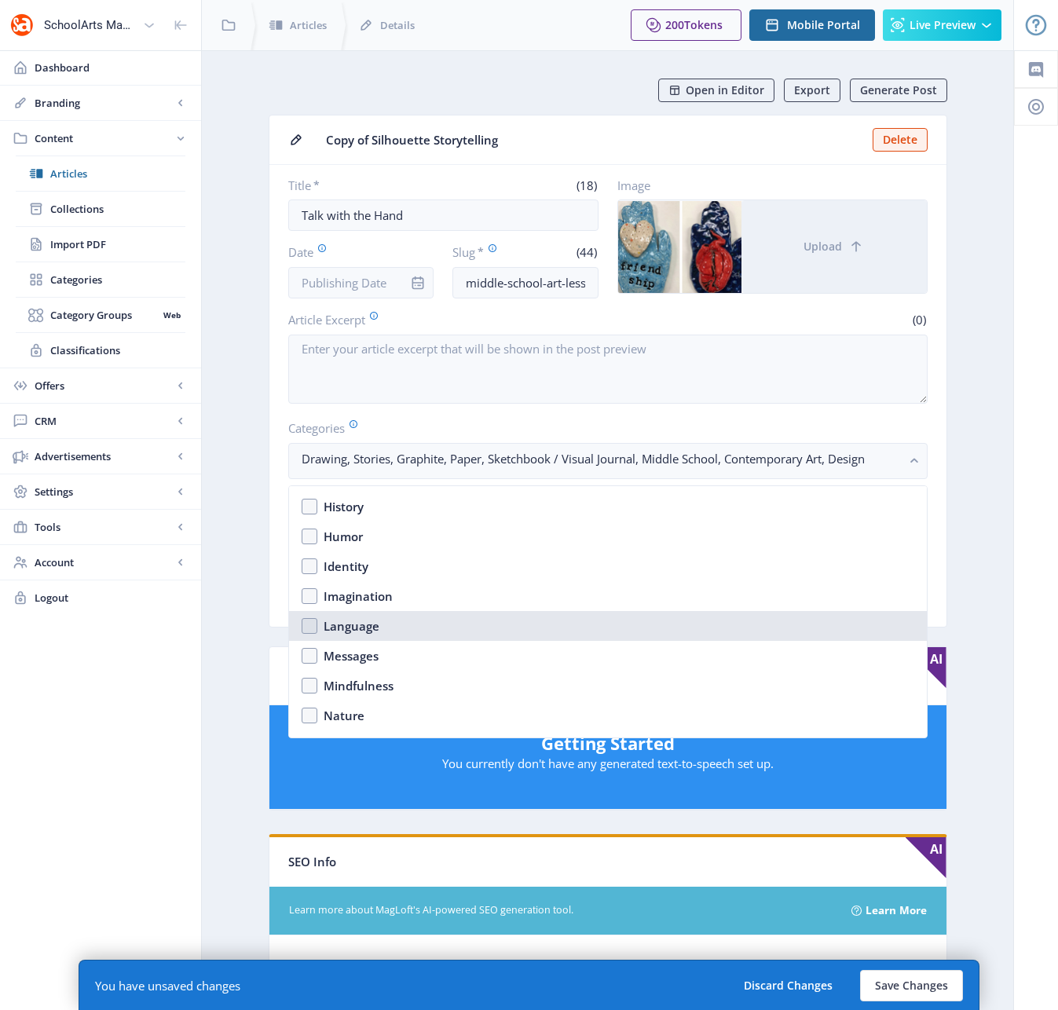
click at [310, 624] on nb-option "Language" at bounding box center [608, 626] width 638 height 30
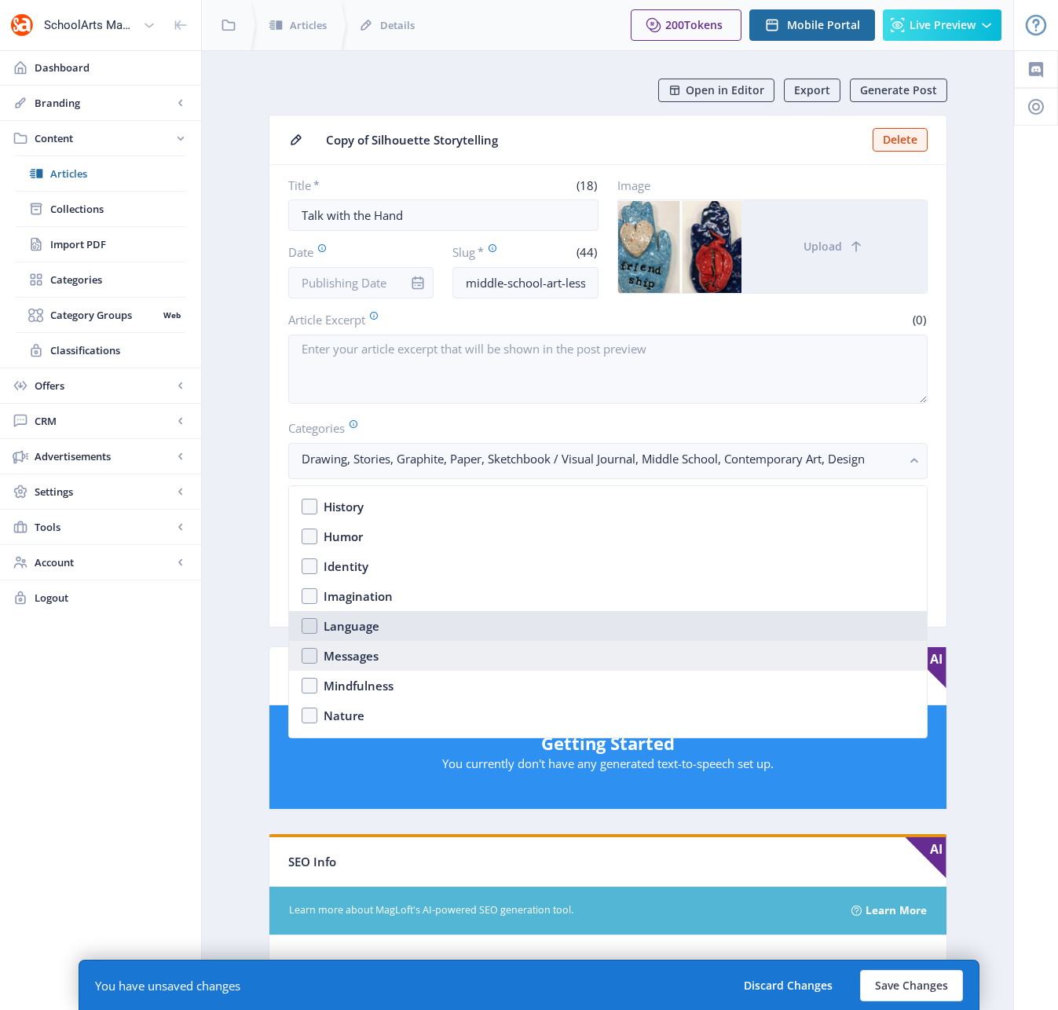
checkbox input "true"
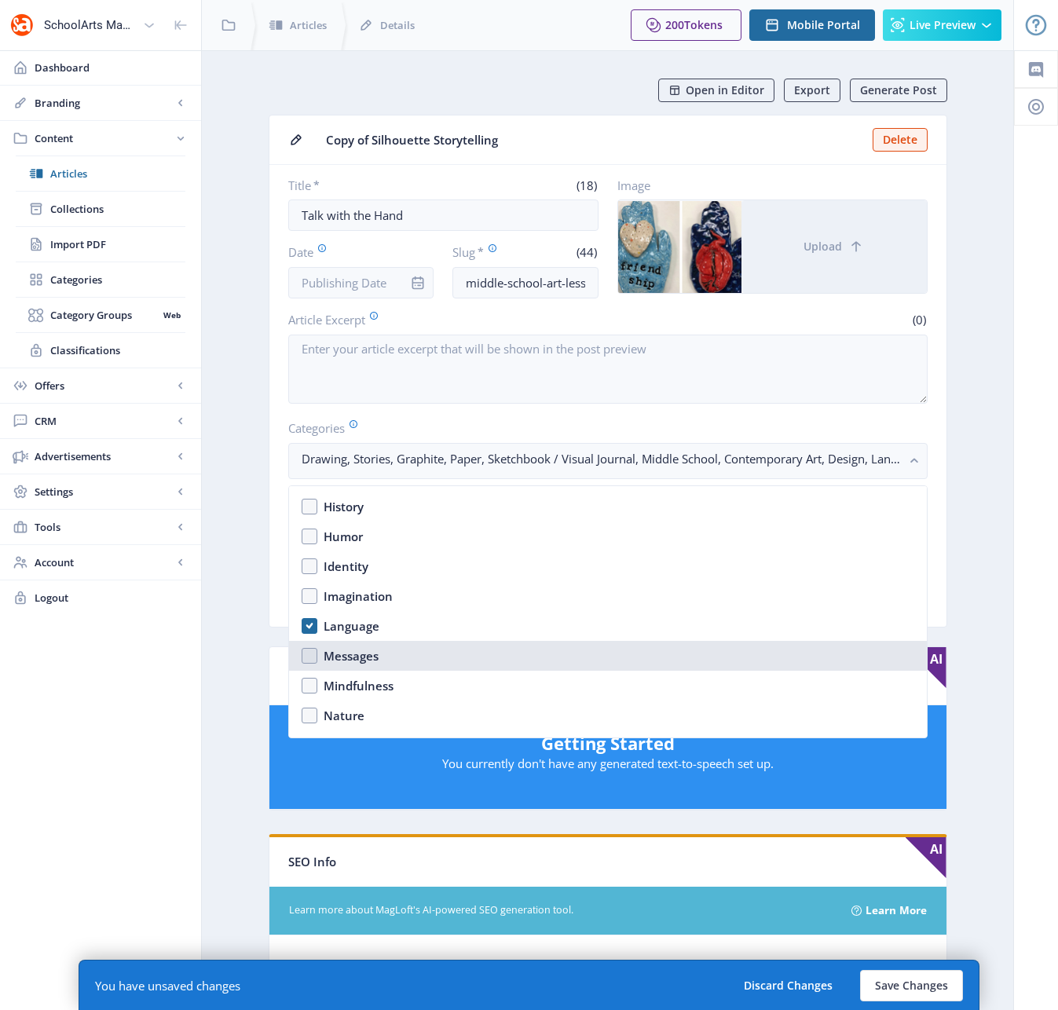
click at [309, 658] on nb-option "Messages" at bounding box center [608, 656] width 638 height 30
checkbox input "true"
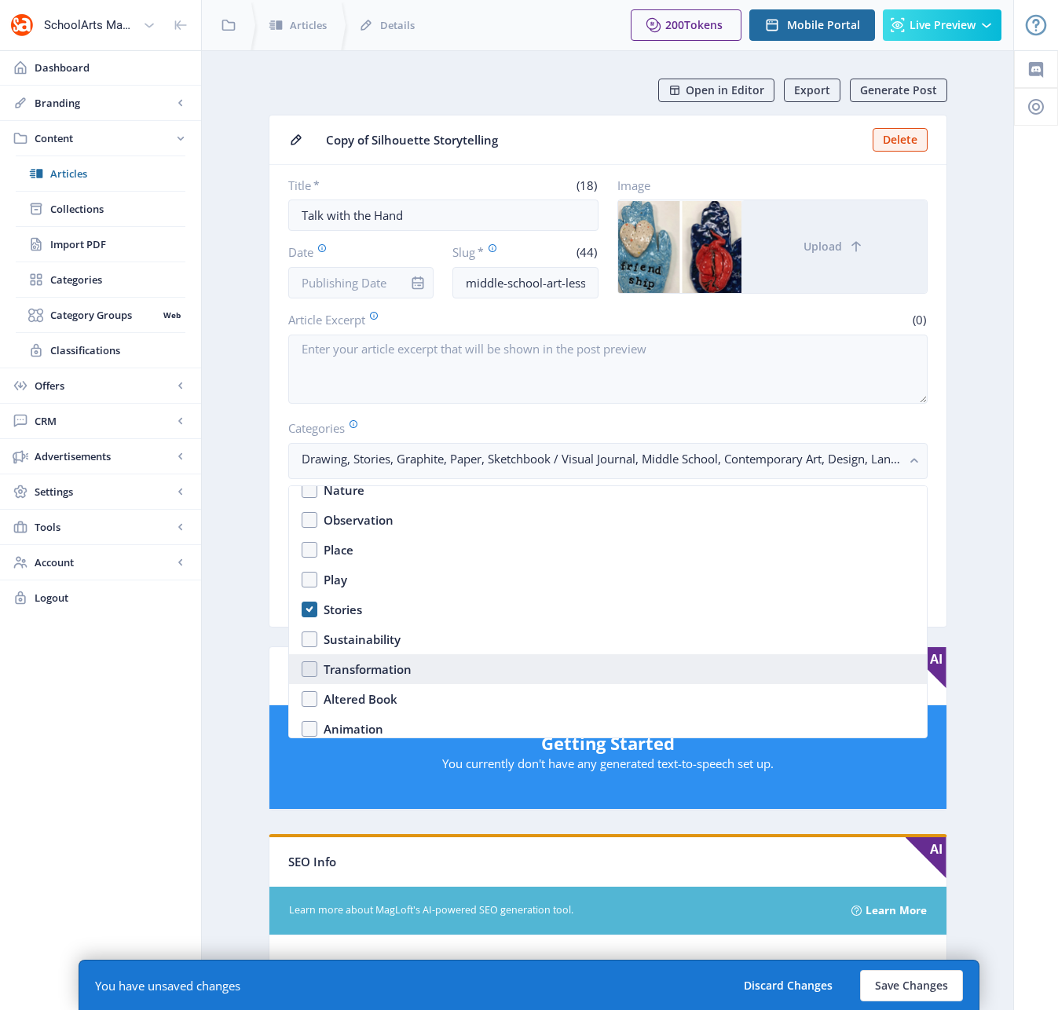
scroll to position [1151, 0]
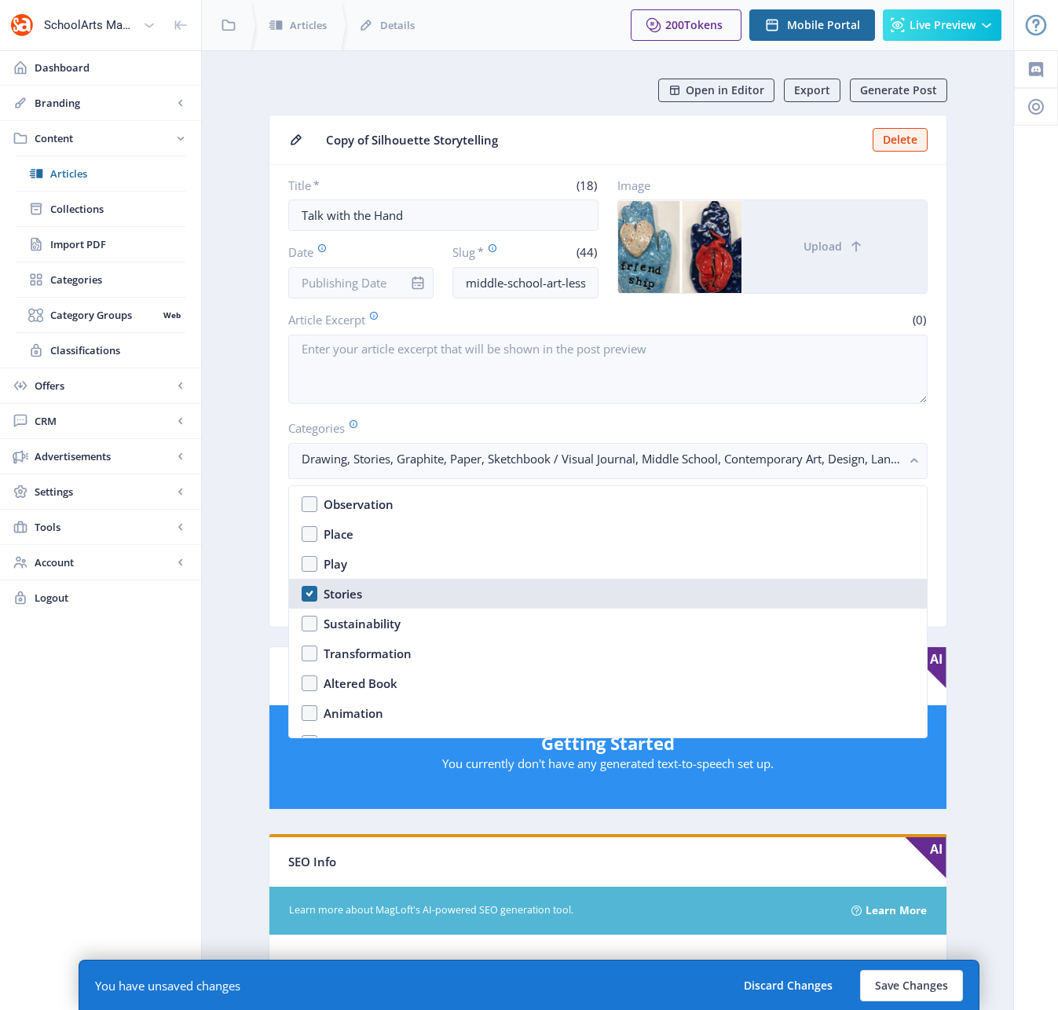
click at [309, 598] on nb-option "Stories" at bounding box center [608, 594] width 638 height 30
checkbox input "false"
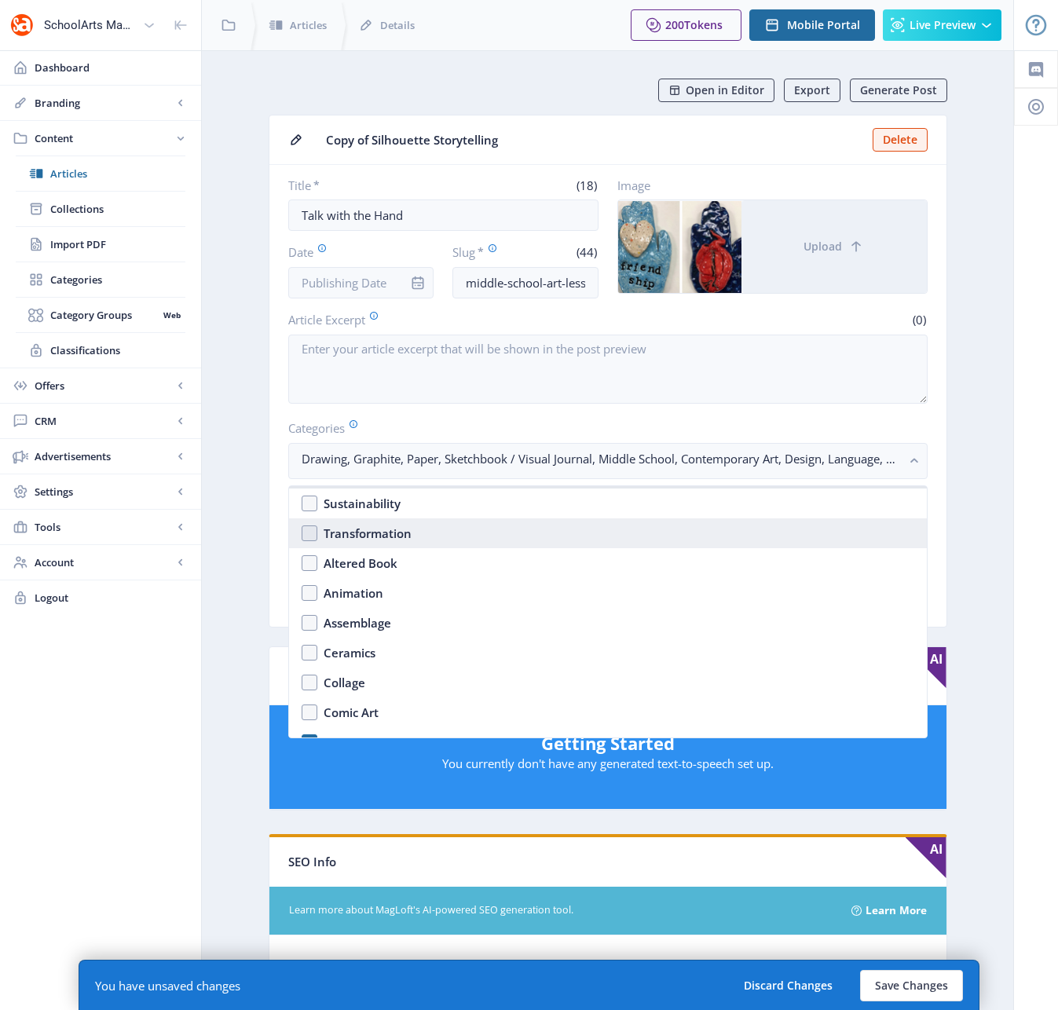
scroll to position [1341, 0]
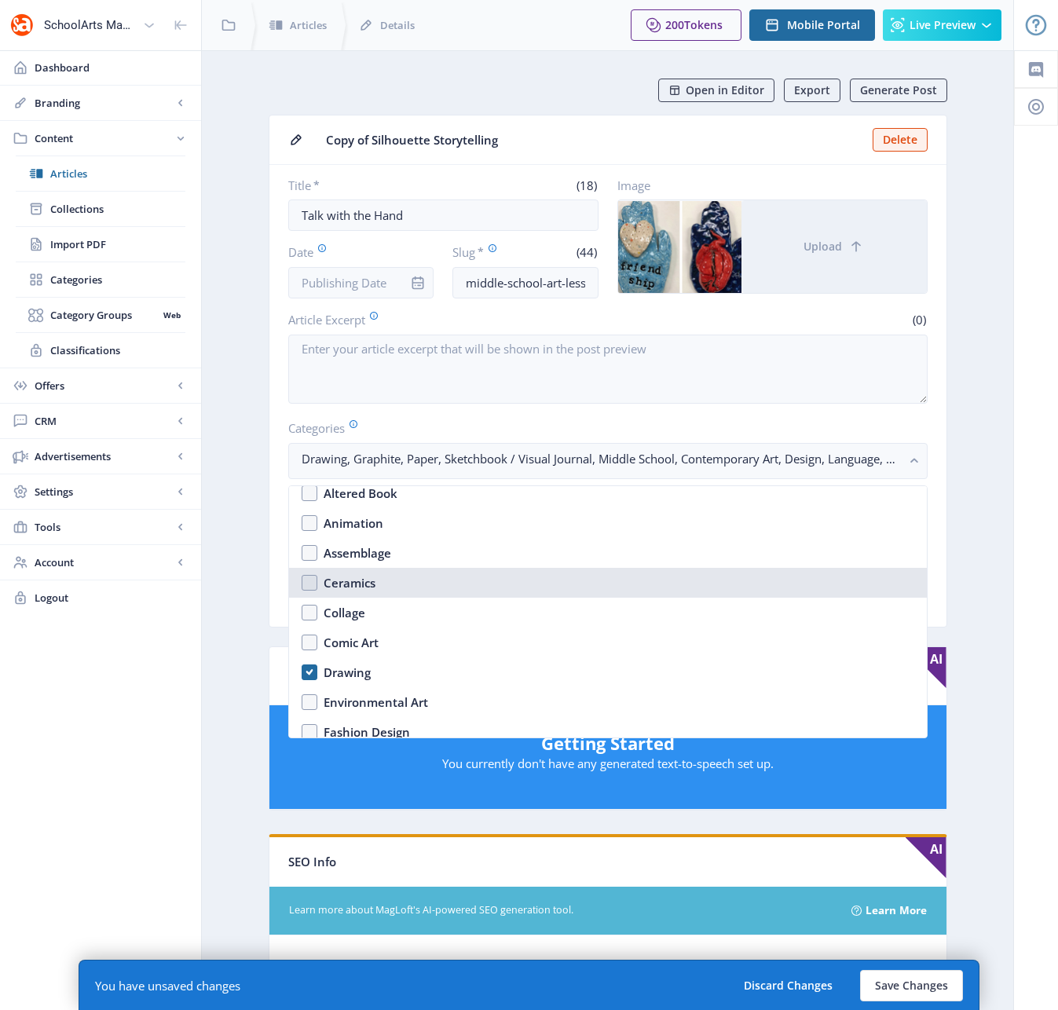
click at [308, 587] on nb-option "Ceramics" at bounding box center [608, 583] width 638 height 30
checkbox input "true"
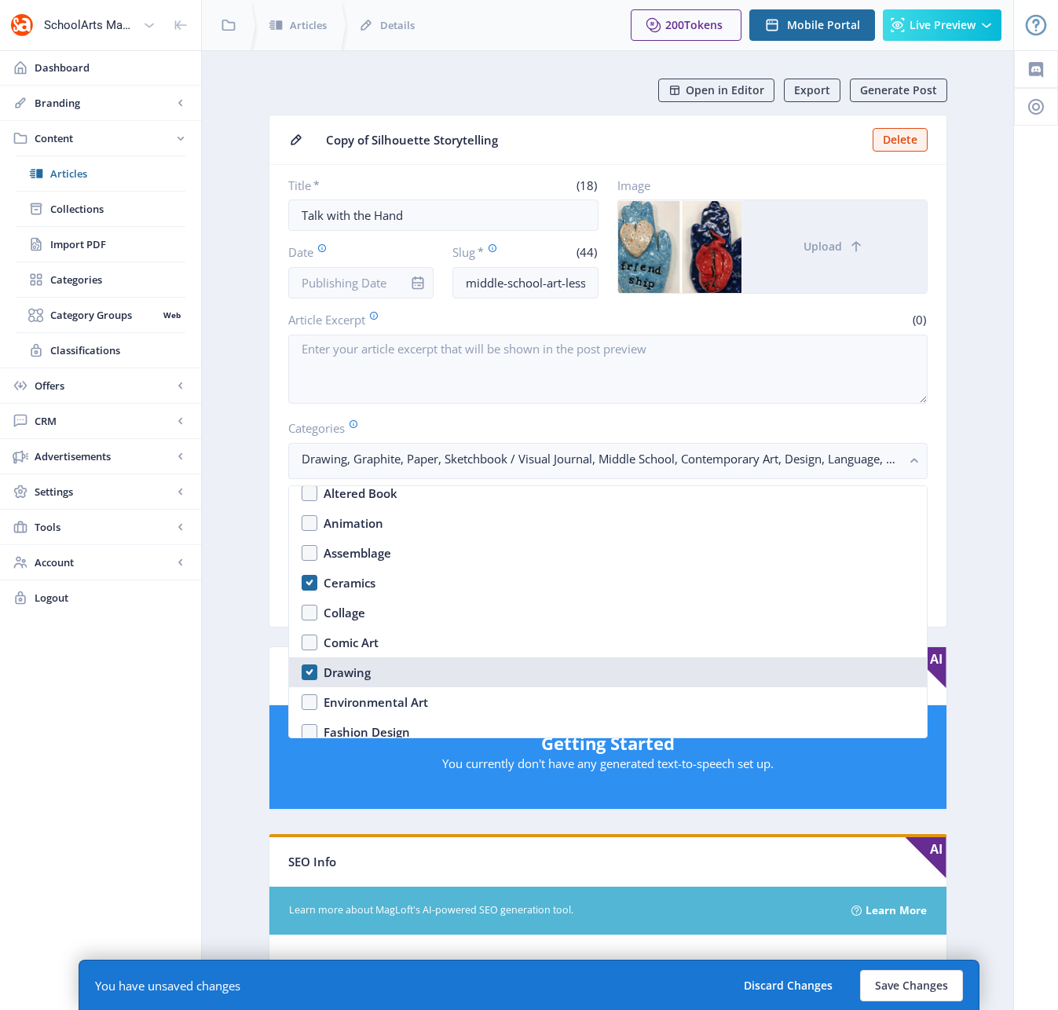
click at [311, 671] on nb-option "Drawing" at bounding box center [608, 672] width 638 height 30
checkbox input "false"
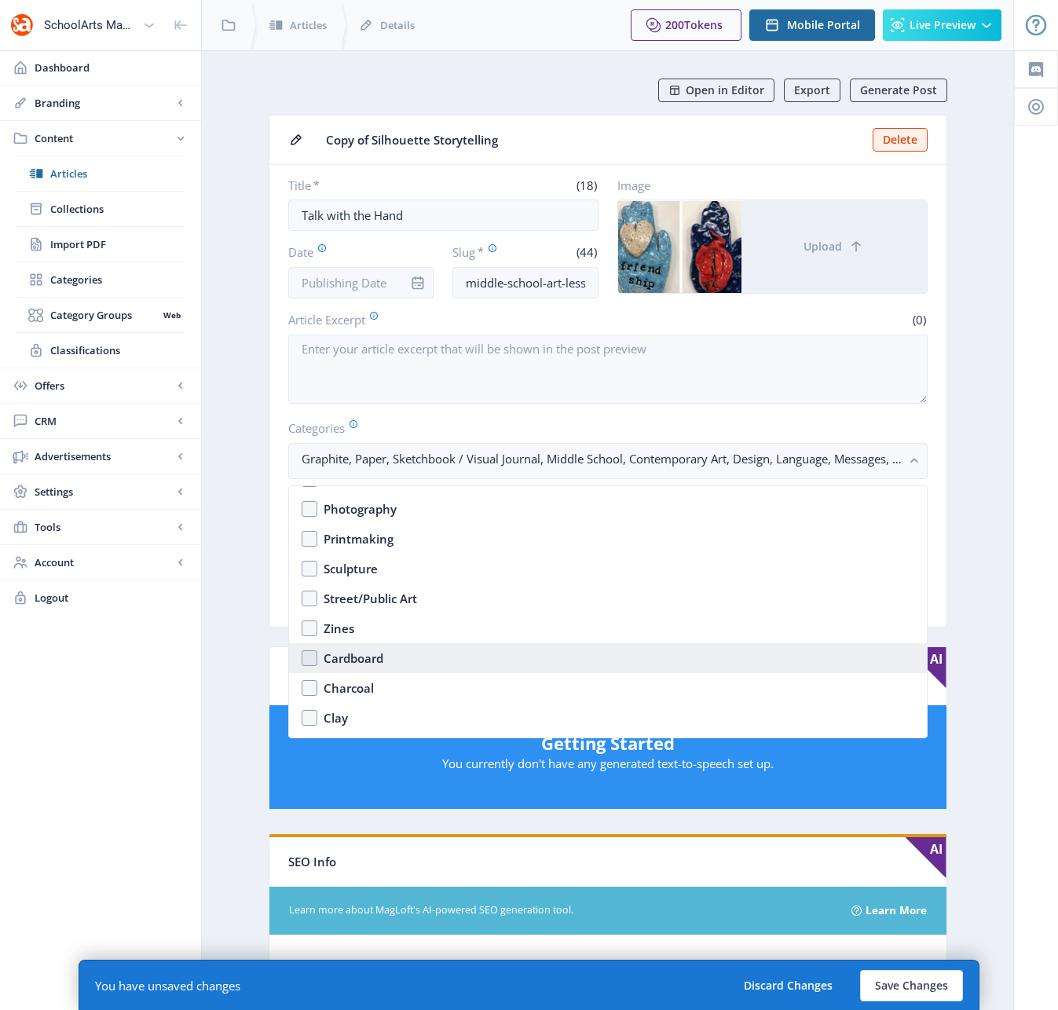
scroll to position [1883, 0]
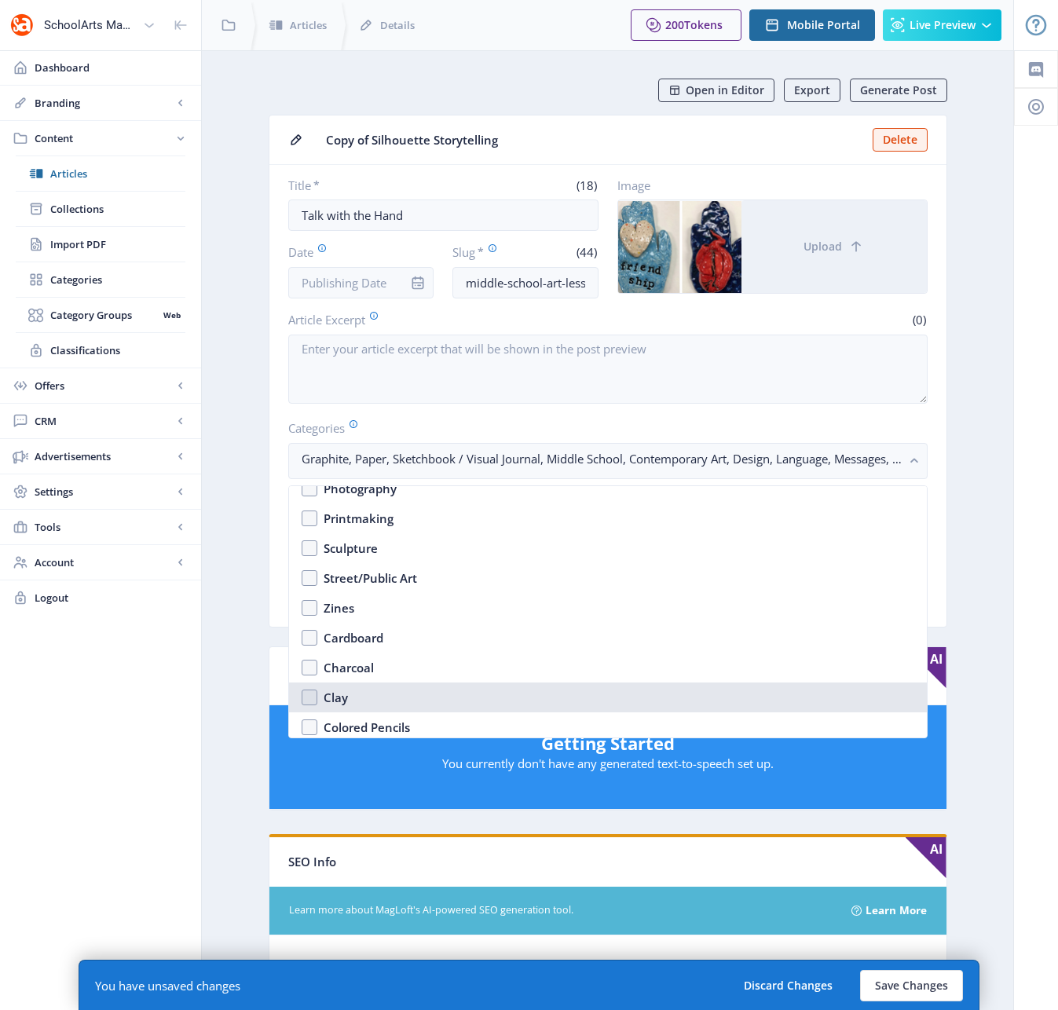
click at [311, 701] on nb-option "Clay" at bounding box center [608, 697] width 638 height 30
checkbox input "true"
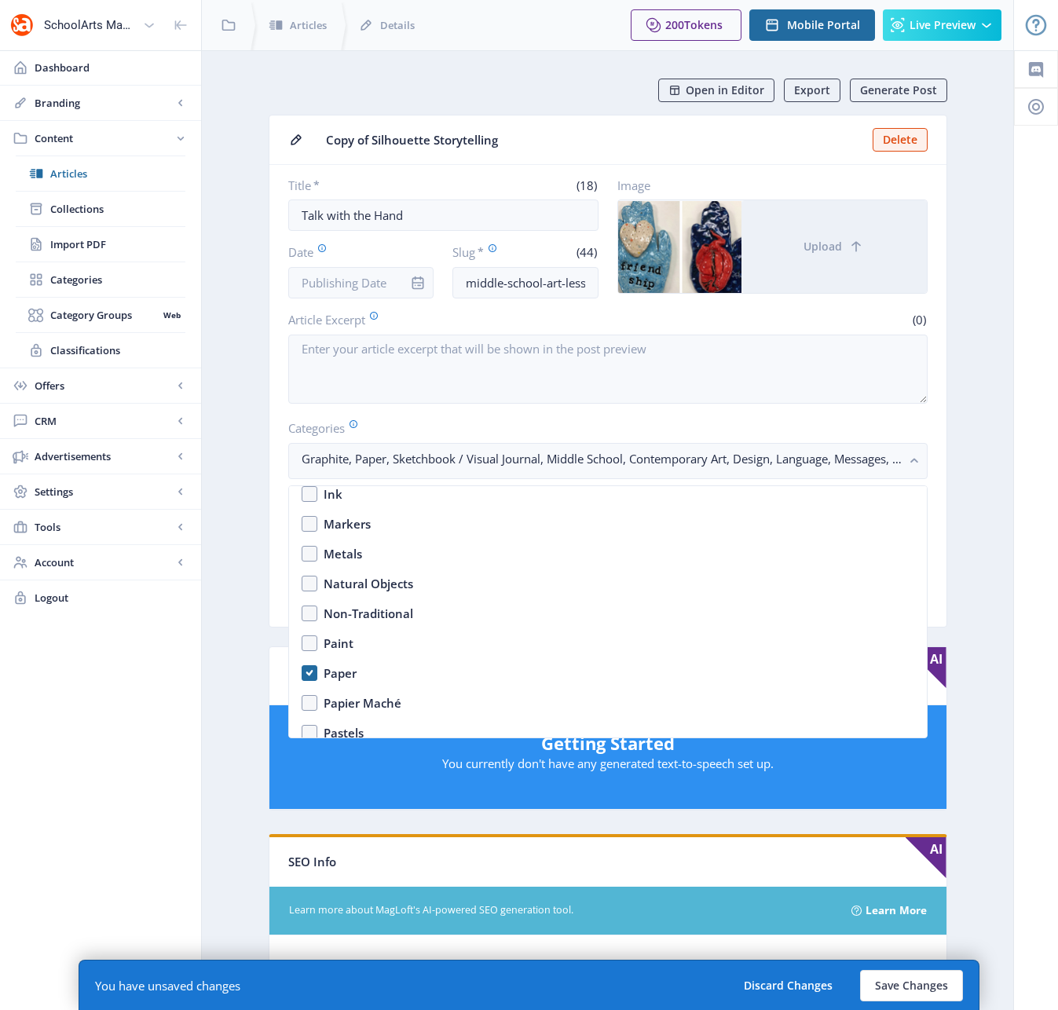
scroll to position [2055, 0]
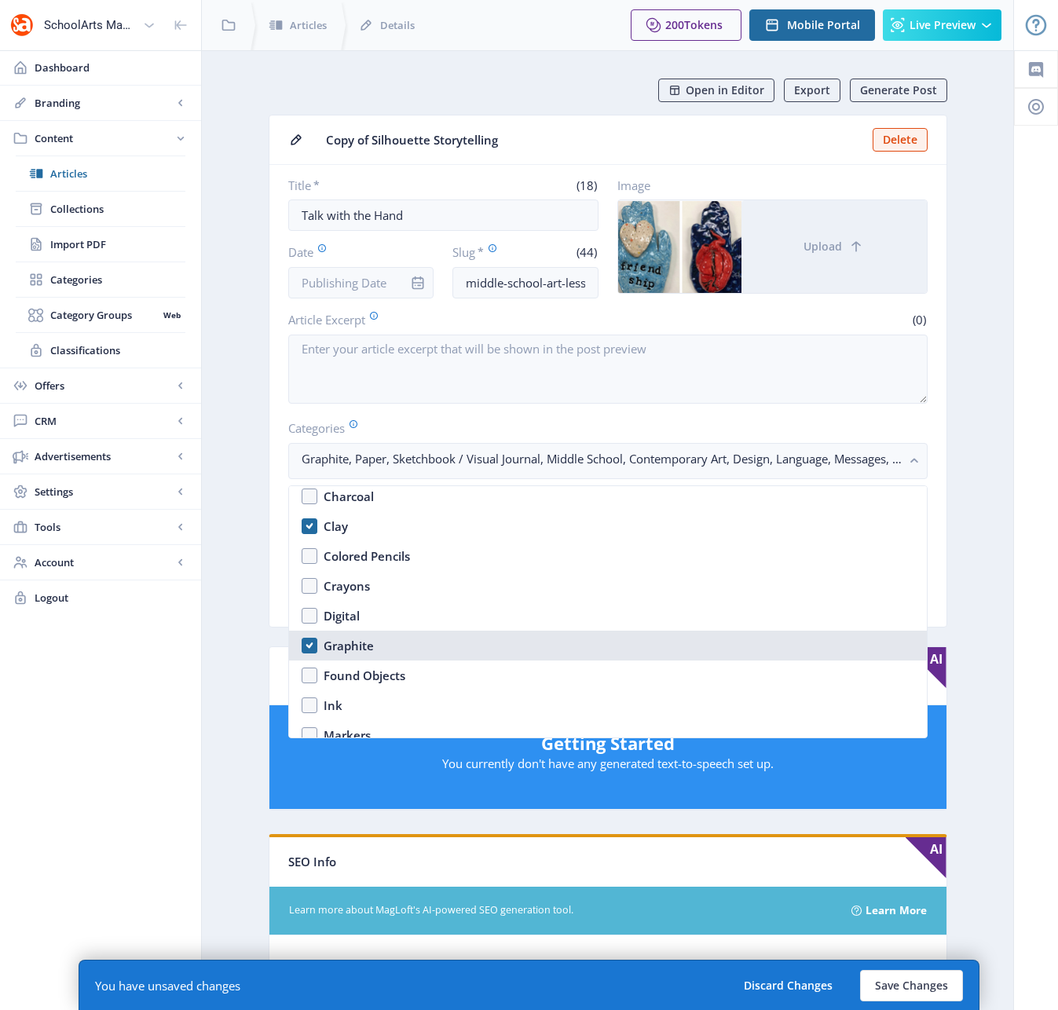
click at [318, 645] on nb-option "Graphite" at bounding box center [608, 646] width 638 height 30
click at [313, 648] on nb-option "Graphite" at bounding box center [608, 646] width 638 height 30
checkbox input "true"
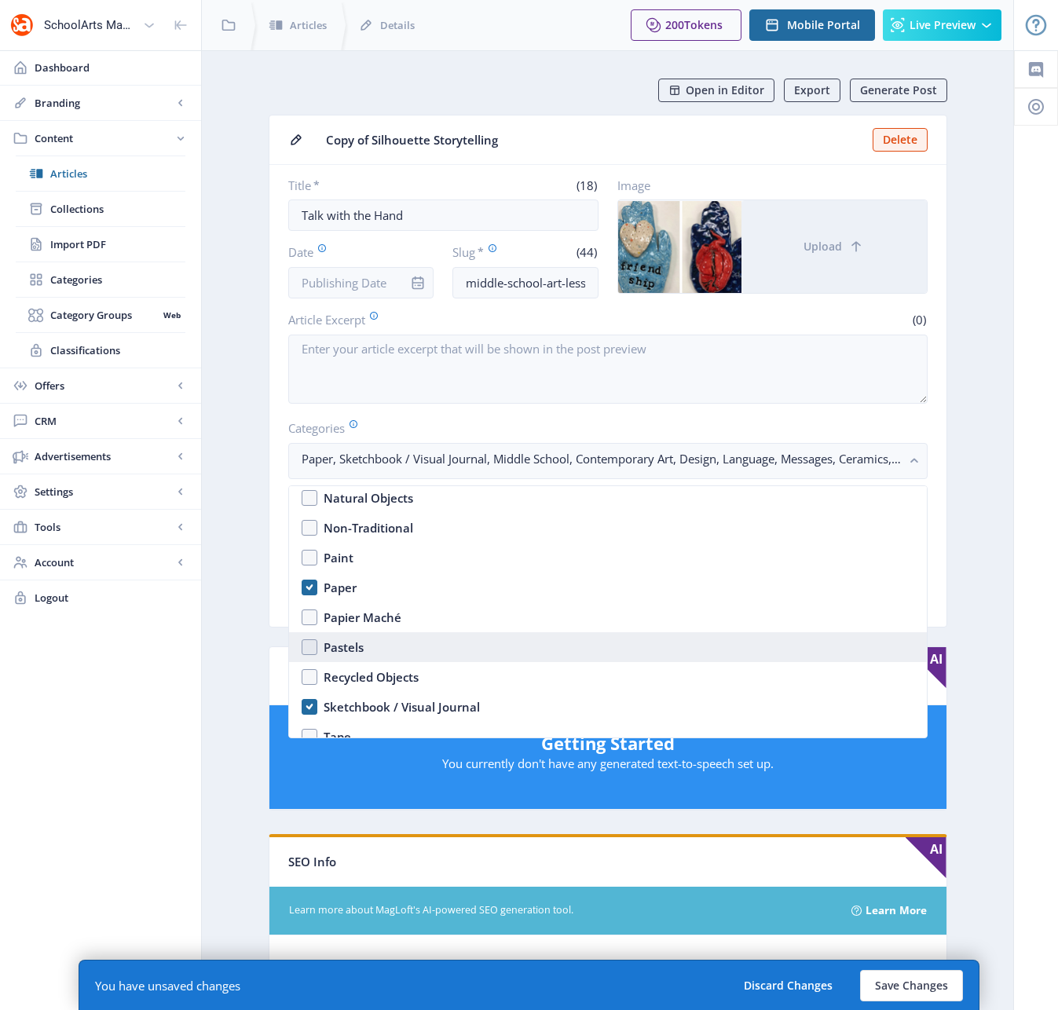
scroll to position [2362, 0]
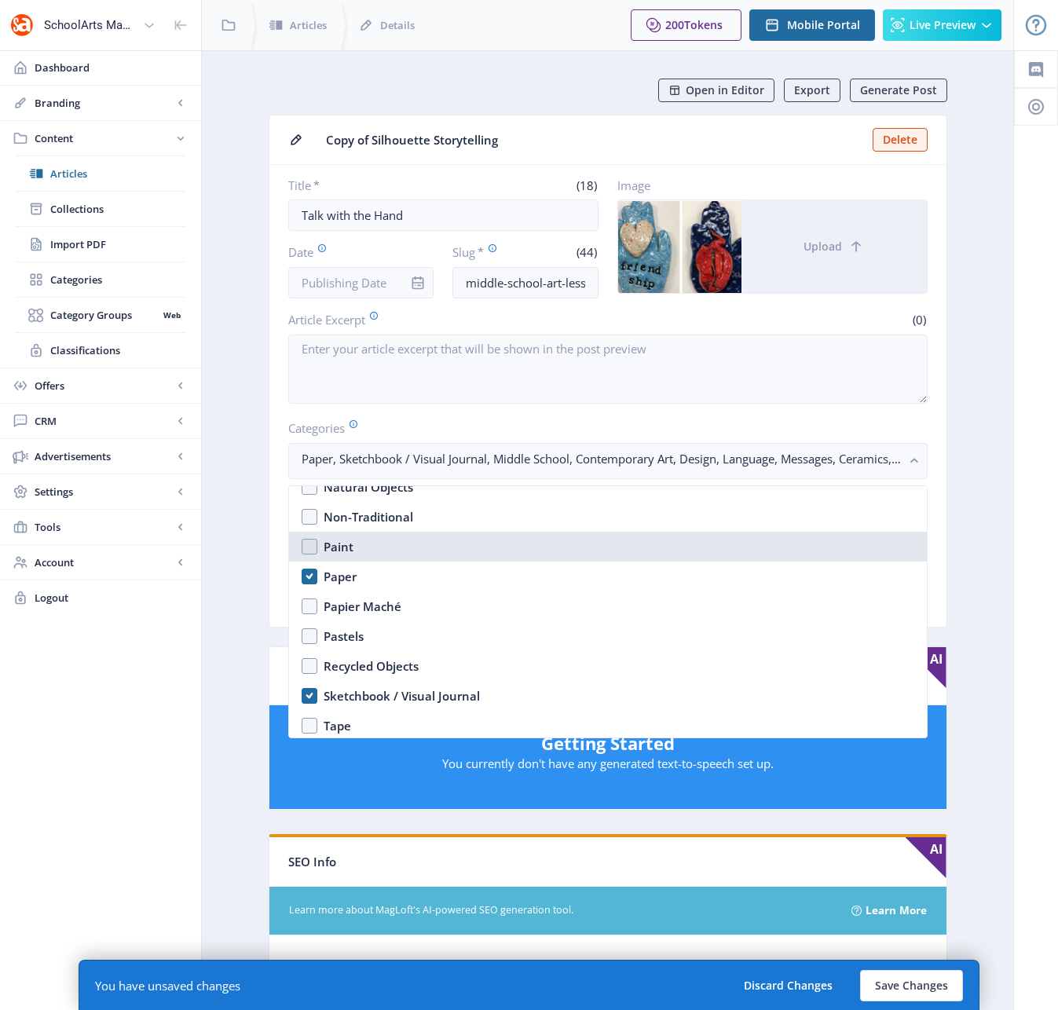
click at [310, 546] on nb-option "Paint" at bounding box center [608, 547] width 638 height 30
checkbox input "true"
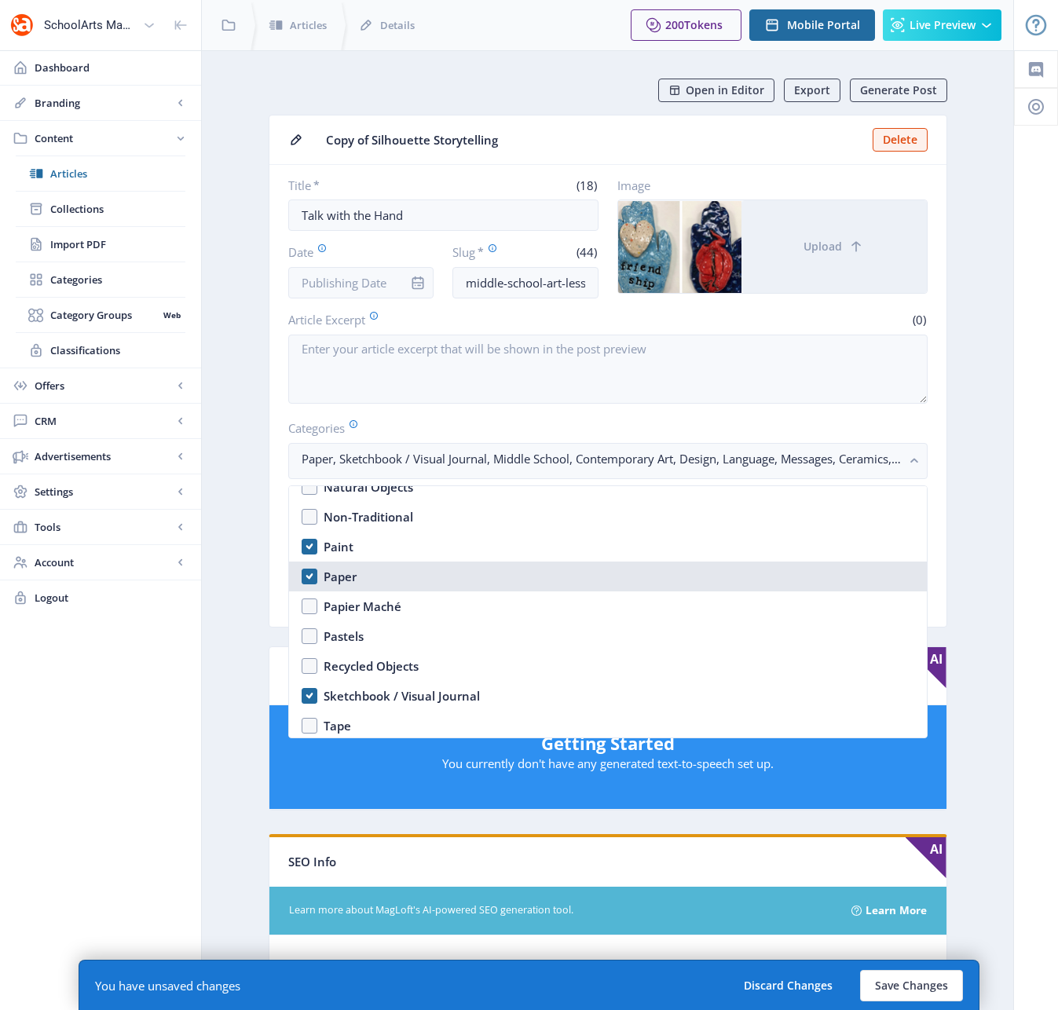
click at [306, 576] on nb-option "Paper" at bounding box center [608, 577] width 638 height 30
checkbox input "false"
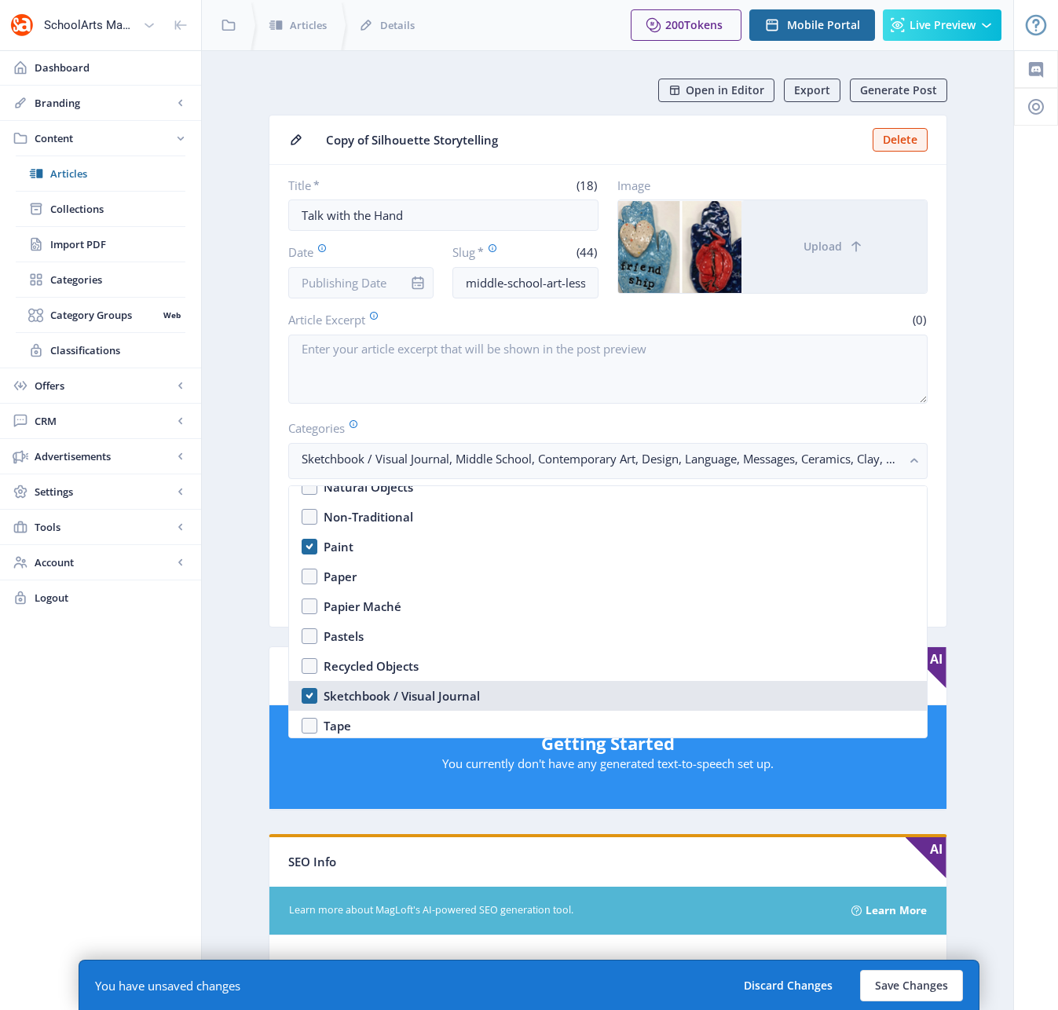
click at [309, 693] on nb-option "Sketchbook / Visual Journal" at bounding box center [608, 696] width 638 height 30
checkbox input "true"
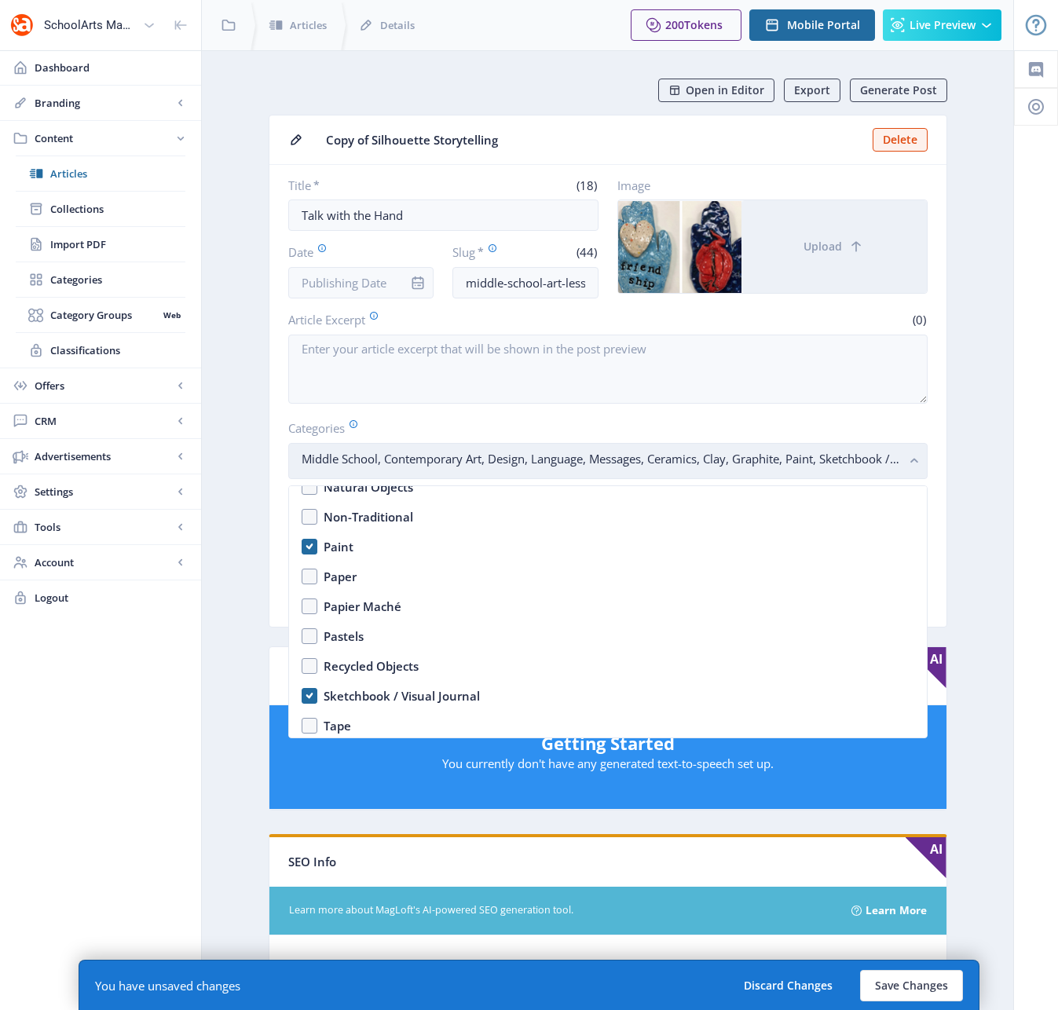
click at [915, 453] on rect "button" at bounding box center [915, 461] width 18 height 18
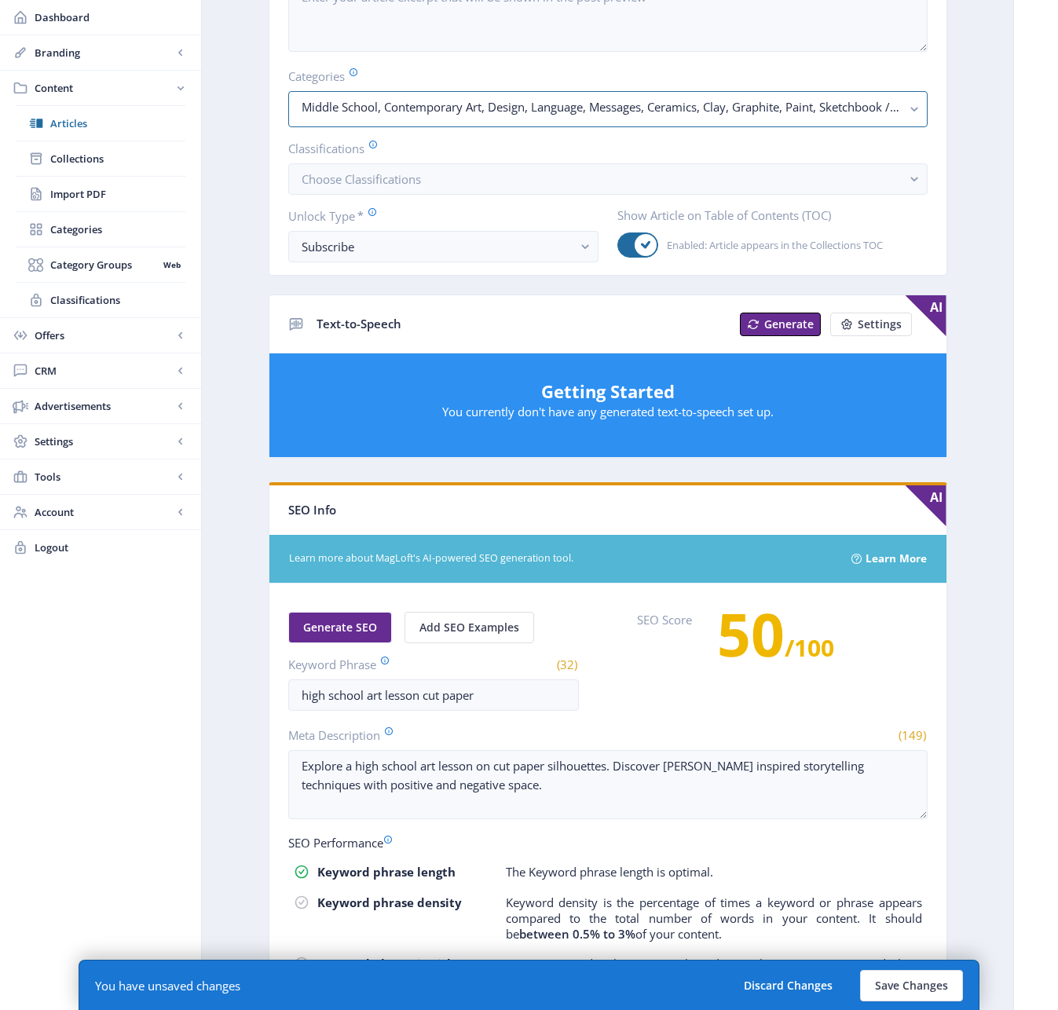
scroll to position [579, 0]
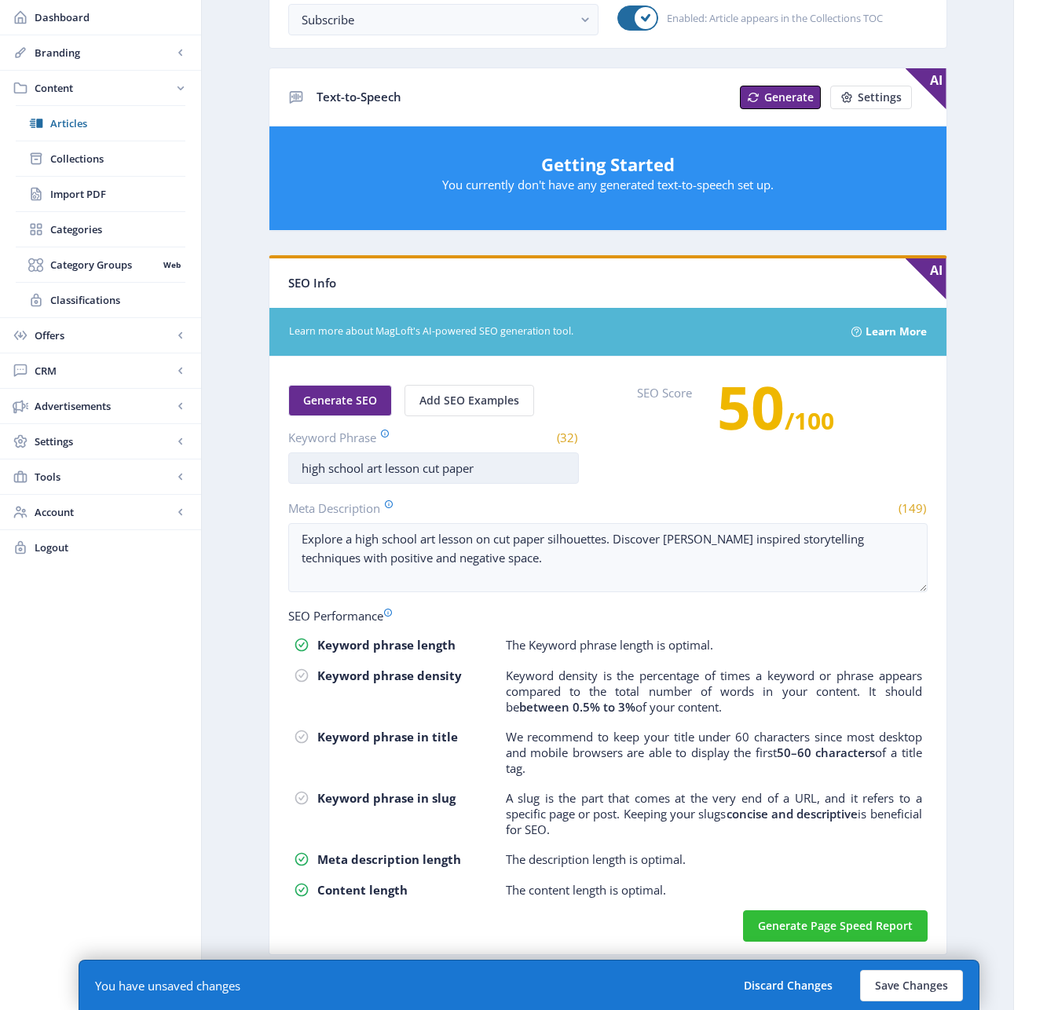
click at [315, 469] on input "high school art lesson cut paper" at bounding box center [433, 467] width 291 height 31
click at [316, 470] on input "high school art lesson cut paper" at bounding box center [433, 467] width 291 height 31
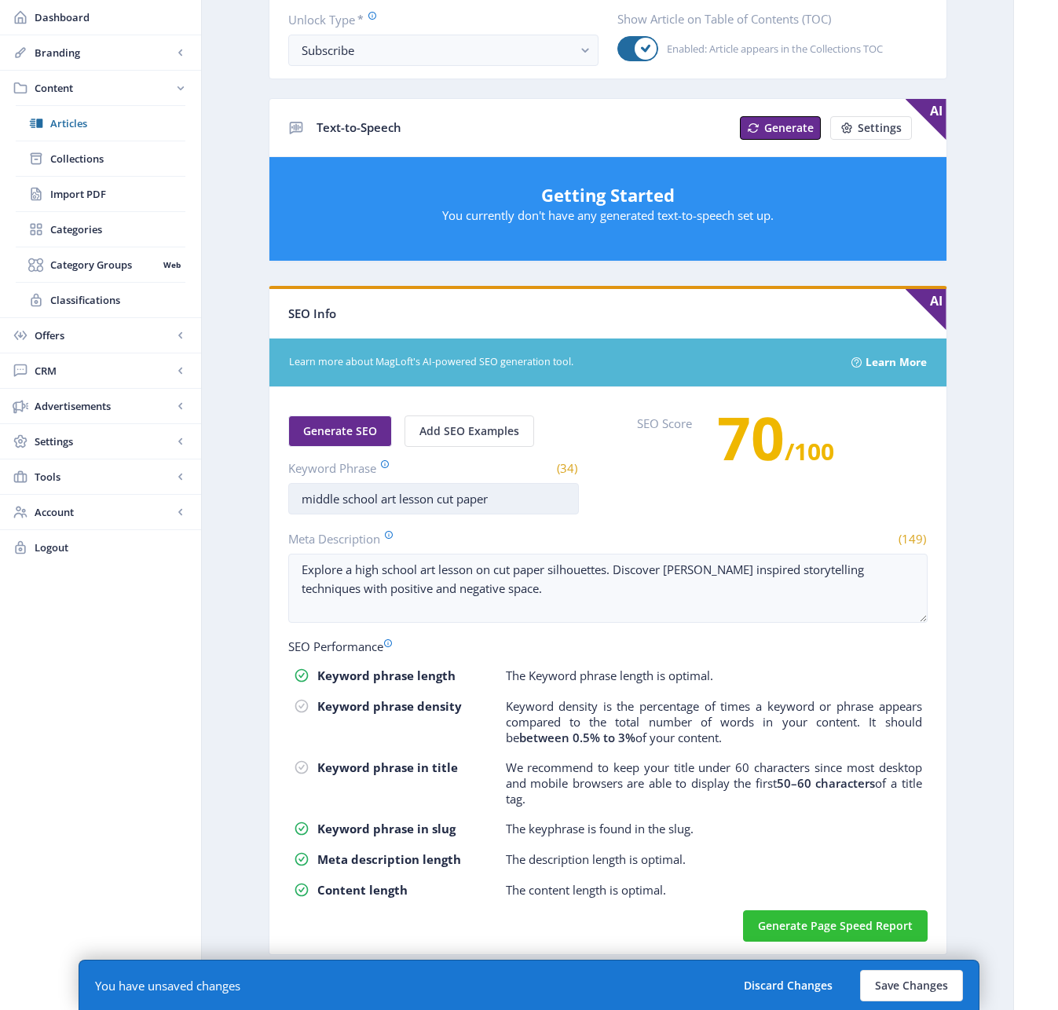
drag, startPoint x: 507, startPoint y: 498, endPoint x: 441, endPoint y: 491, distance: 67.1
click at [437, 496] on input "middle school art lesson cut paper" at bounding box center [433, 498] width 291 height 31
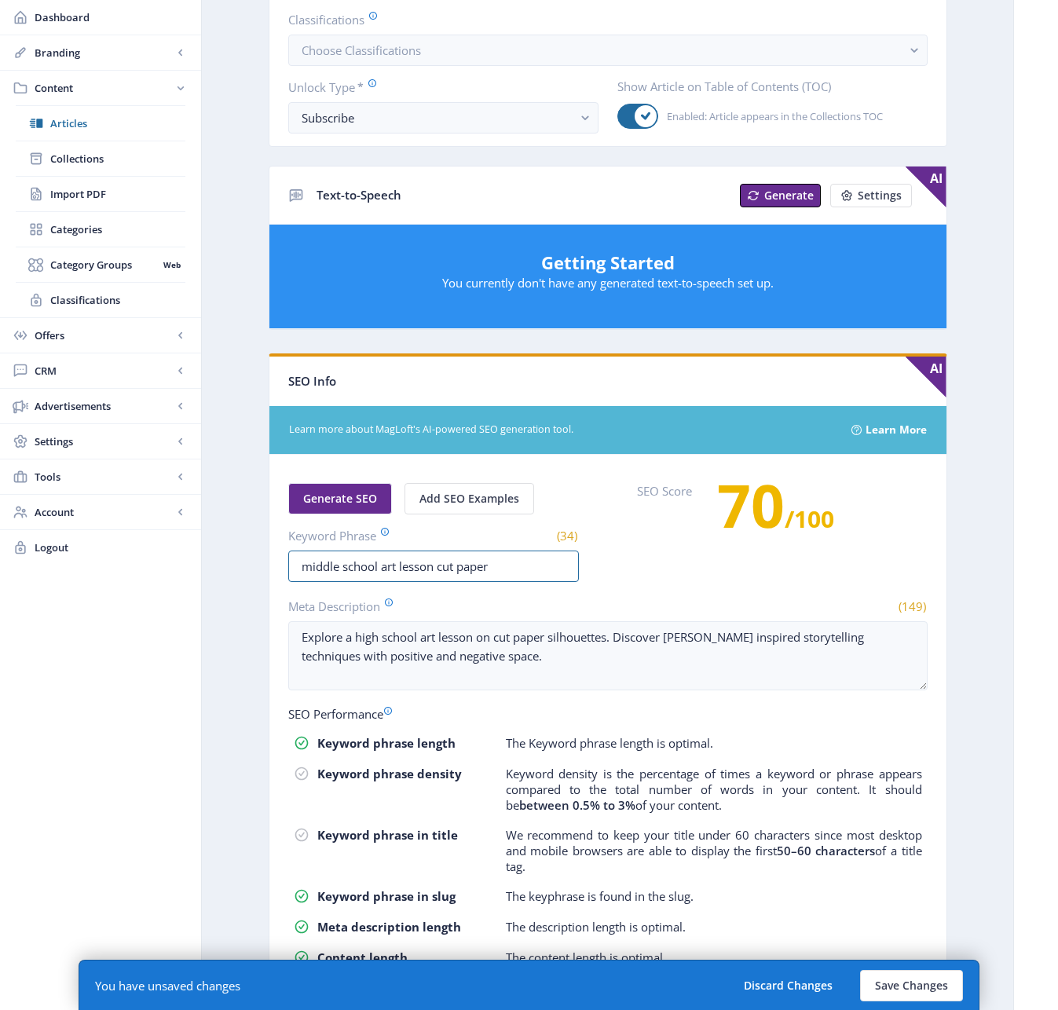
scroll to position [0, 0]
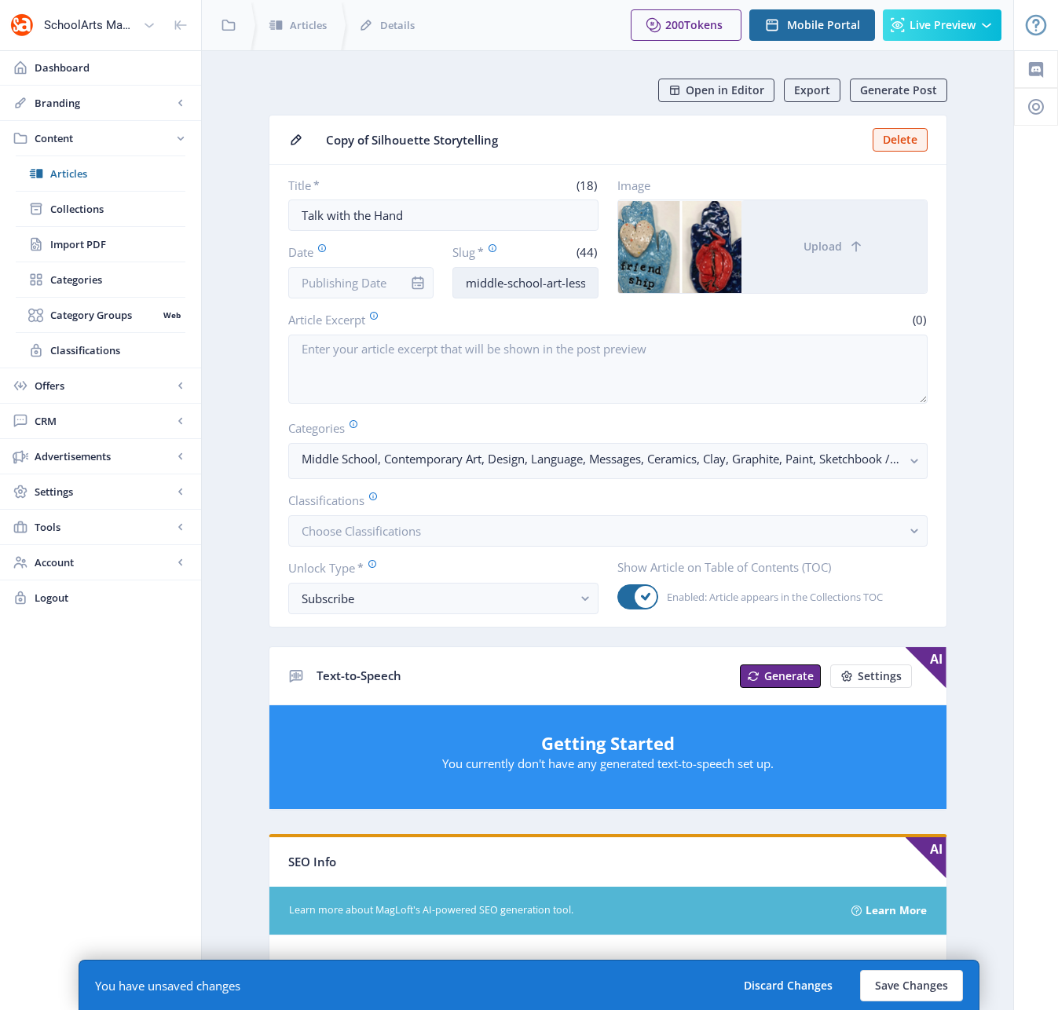
type input "middle school art lesson cut paper"
click at [537, 287] on input "middle-school-art-lesson-cut-paper-1122-z6nj" at bounding box center [525, 282] width 146 height 31
drag, startPoint x: 580, startPoint y: 285, endPoint x: 573, endPoint y: 276, distance: 11.2
click at [617, 287] on div "Title * (18) Talk with the Hand Date Slug * (44) middle-school-art-lesson-cut-p…" at bounding box center [607, 237] width 639 height 121
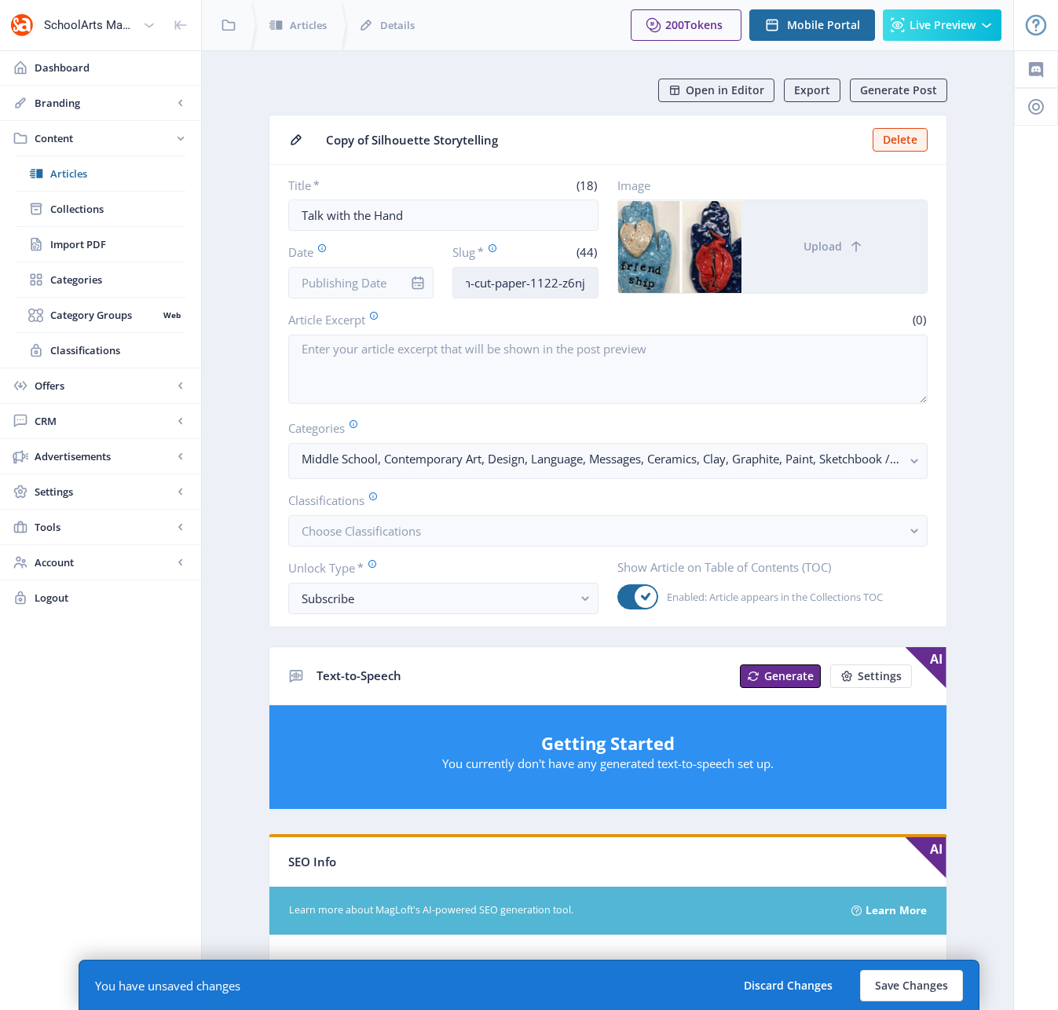
click at [587, 286] on input "middle-school-art-lesson-cut-paper-1122-z6nj" at bounding box center [525, 282] width 146 height 31
drag, startPoint x: 582, startPoint y: 281, endPoint x: 490, endPoint y: 277, distance: 92.0
click at [490, 277] on input "middle-school-art-lesson-cut-paper-1122-z6nj" at bounding box center [525, 282] width 146 height 31
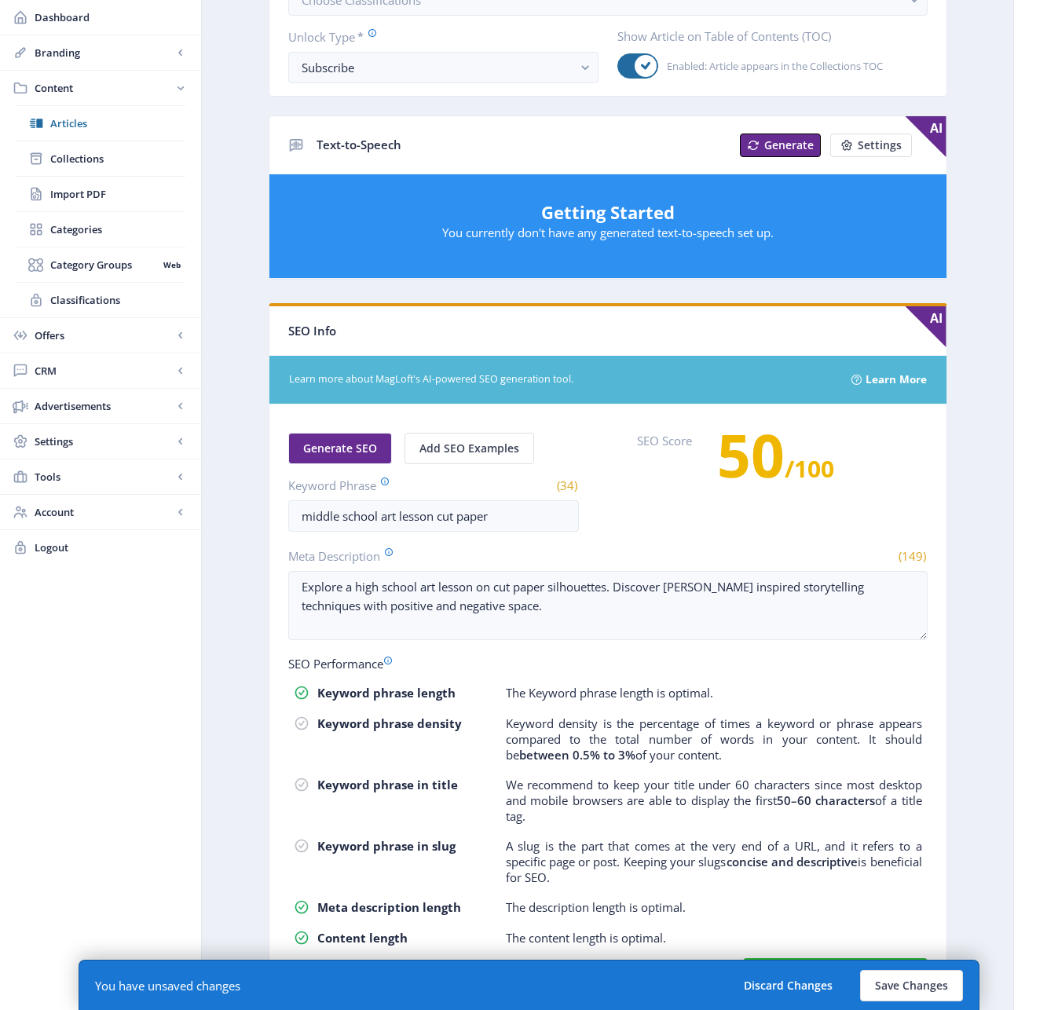
scroll to position [579, 0]
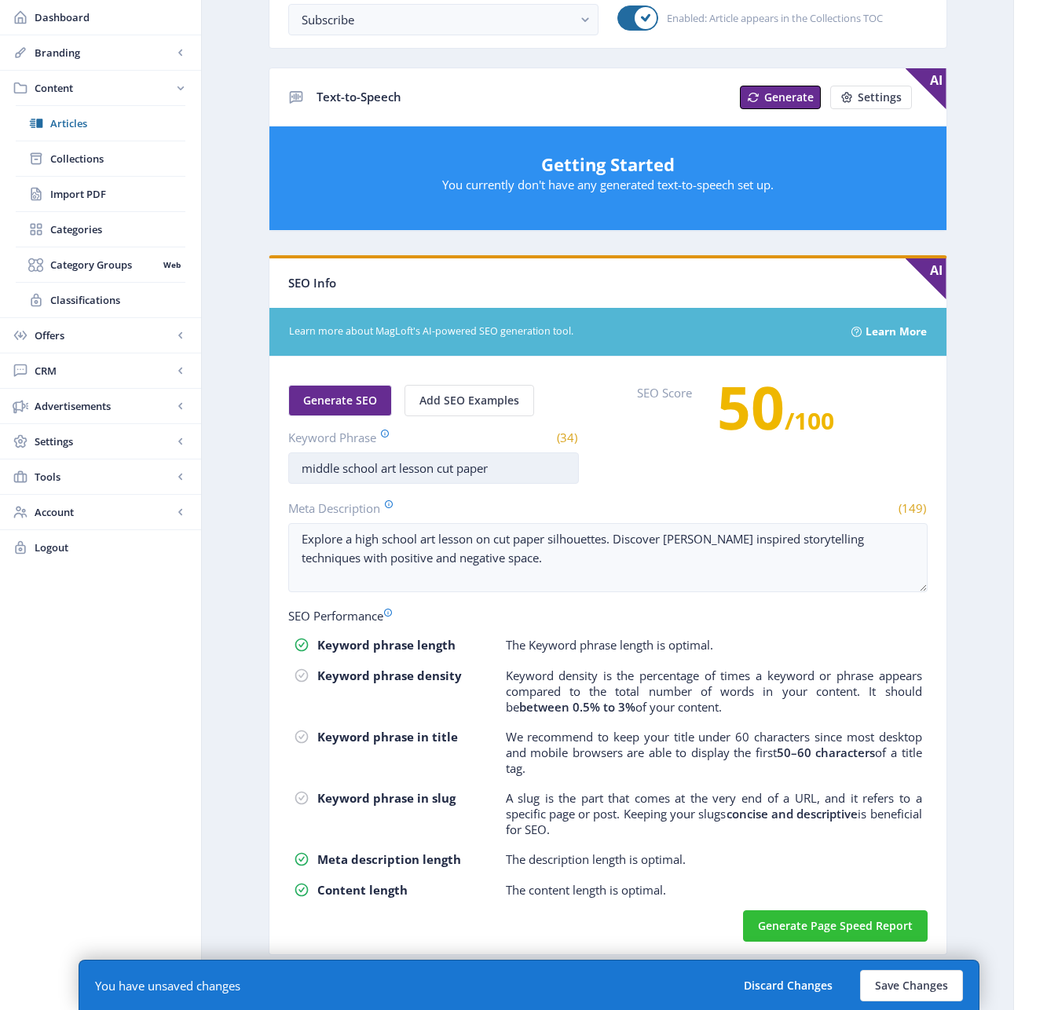
type input "middle-school-art-lesson-clay-1022"
drag, startPoint x: 496, startPoint y: 460, endPoint x: 442, endPoint y: 464, distance: 54.3
click at [442, 464] on input "middle school art lesson cut paper" at bounding box center [433, 467] width 291 height 31
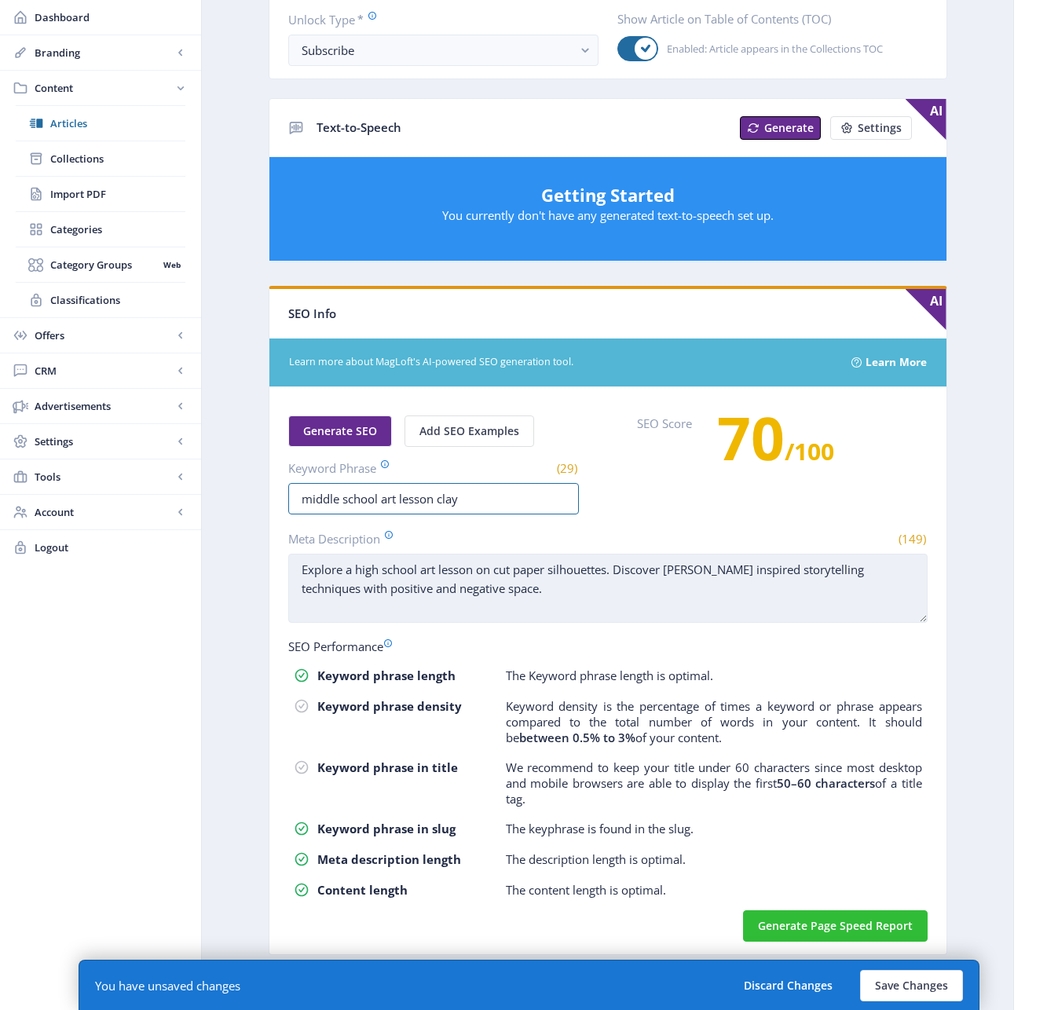
type input "middle school art lesson clay"
click at [646, 591] on textarea "Explore a high school art lesson on cut paper silhouettes. Discover Béatrice Co…" at bounding box center [607, 588] width 639 height 69
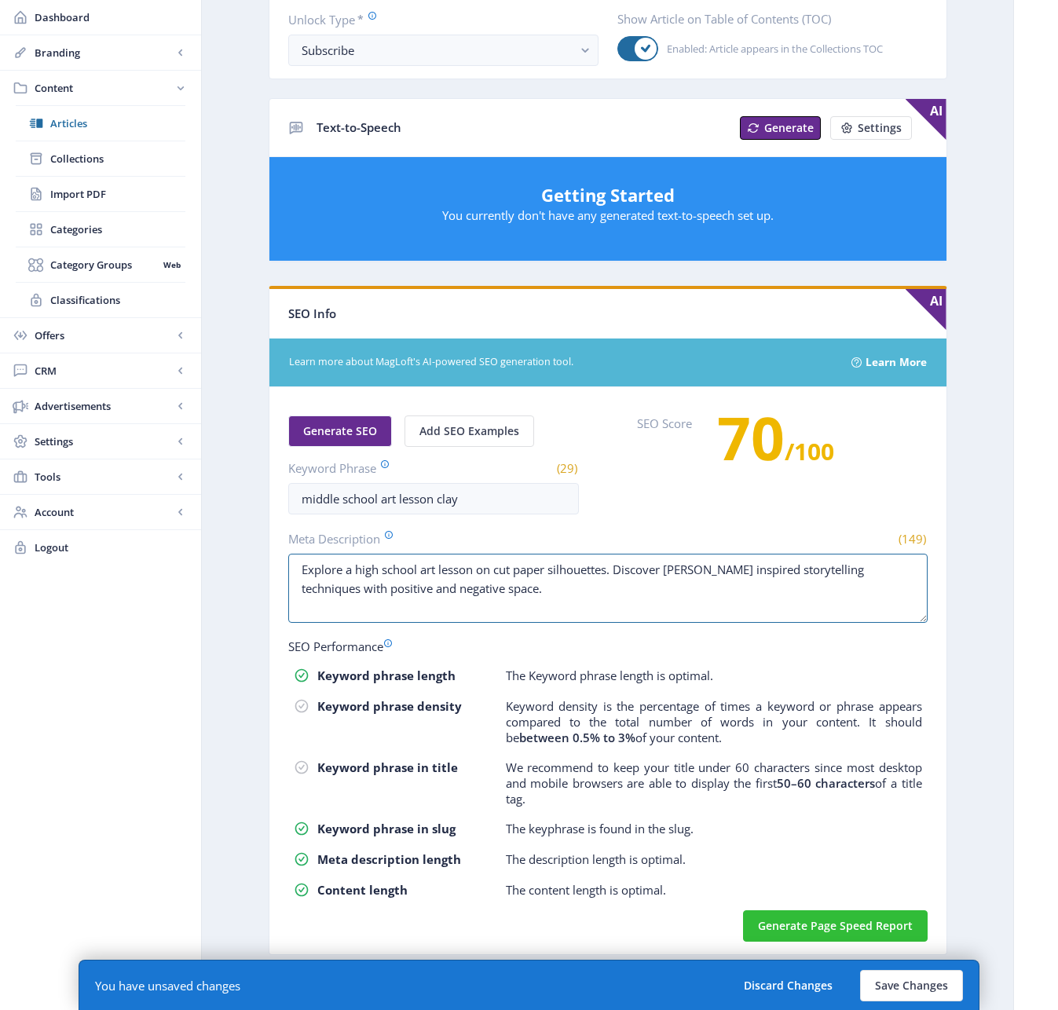
drag, startPoint x: 533, startPoint y: 582, endPoint x: 294, endPoint y: 541, distance: 243.0
click at [294, 541] on app-form-field "Meta Description (149) Explore a high school art lesson on cut paper silhouette…" at bounding box center [607, 578] width 639 height 96
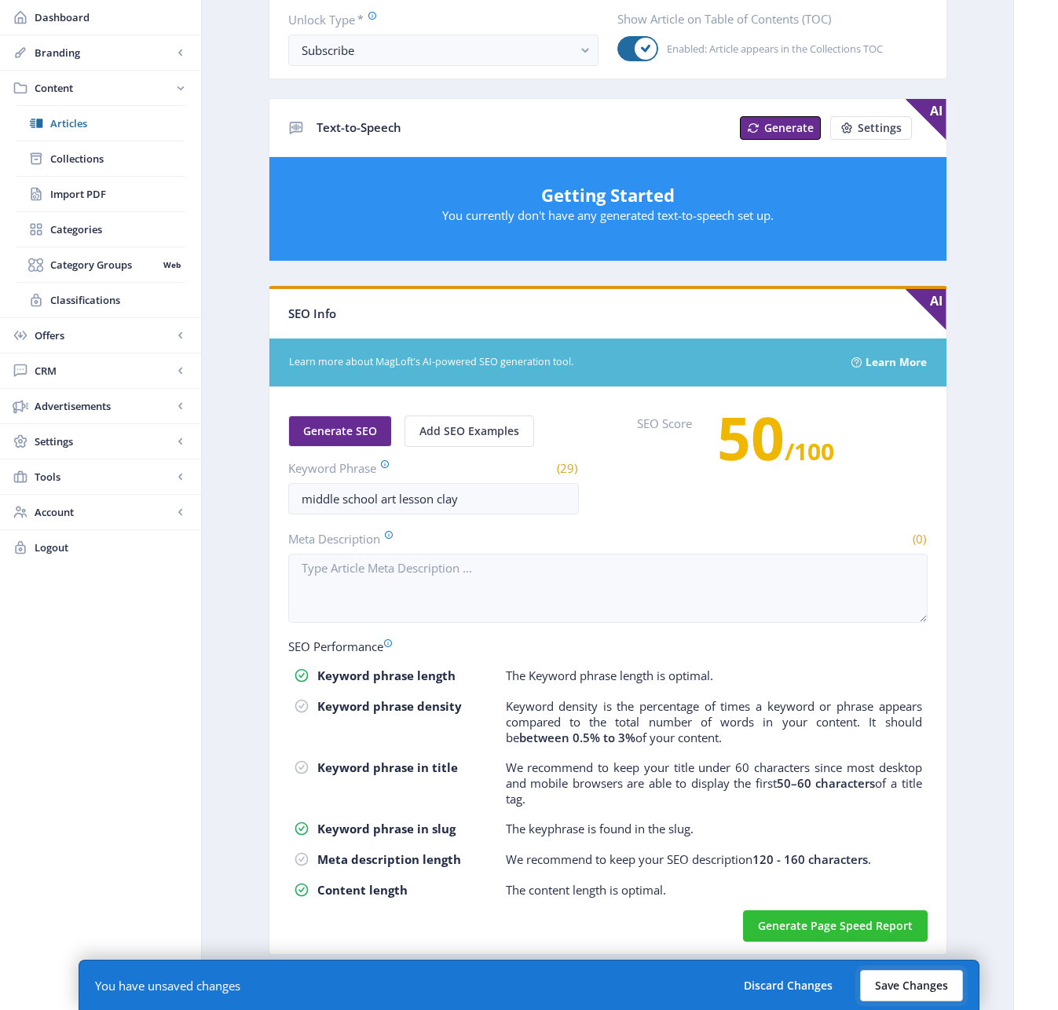
click at [902, 976] on button "Save Changes" at bounding box center [911, 985] width 103 height 31
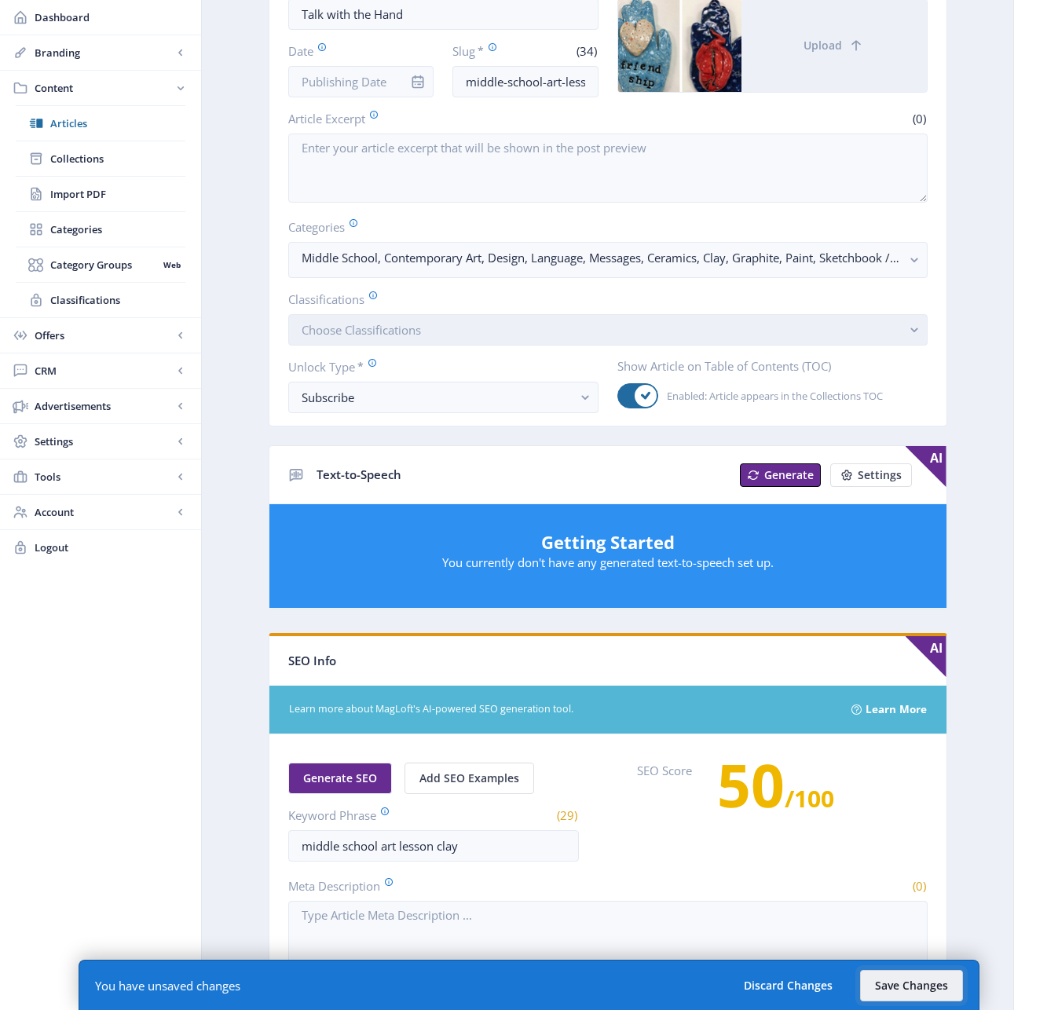
scroll to position [0, 0]
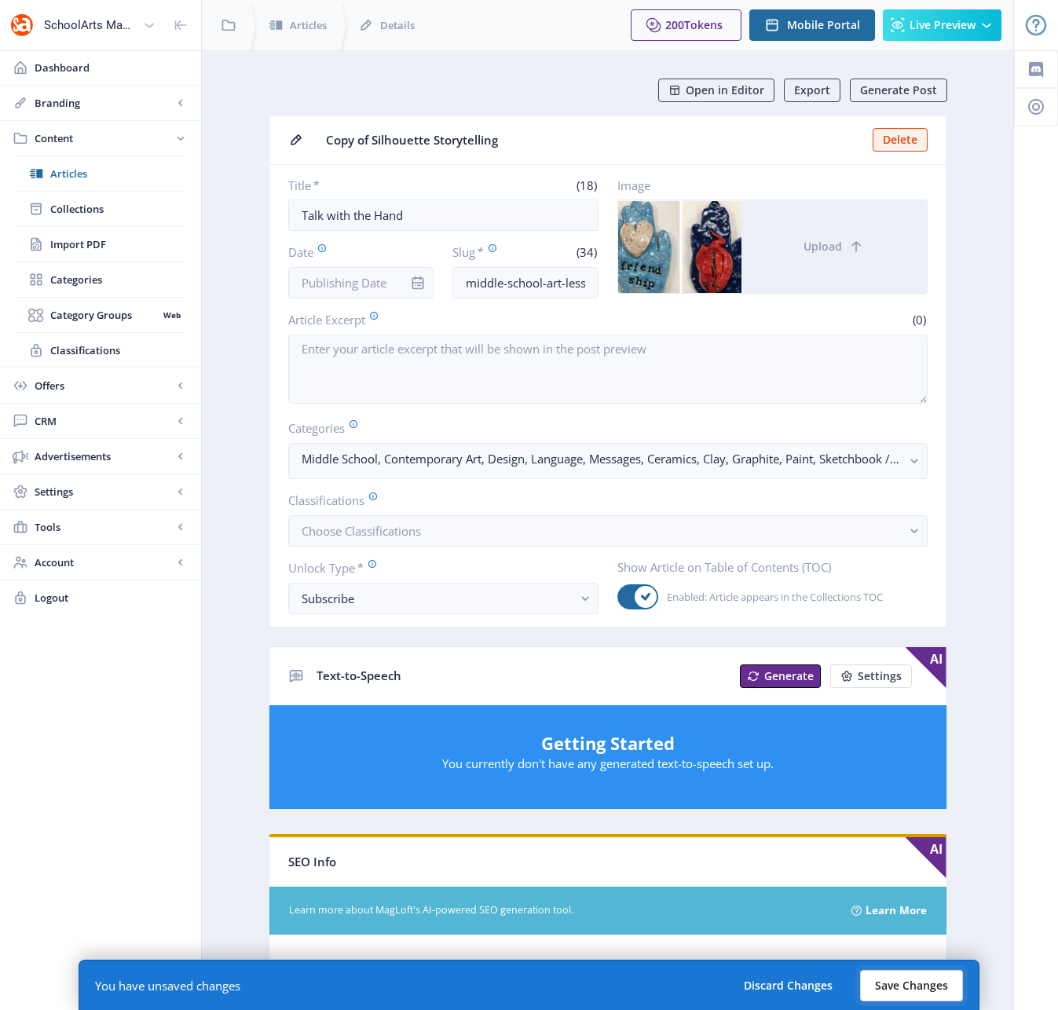
click at [924, 976] on button "Save Changes" at bounding box center [911, 985] width 103 height 31
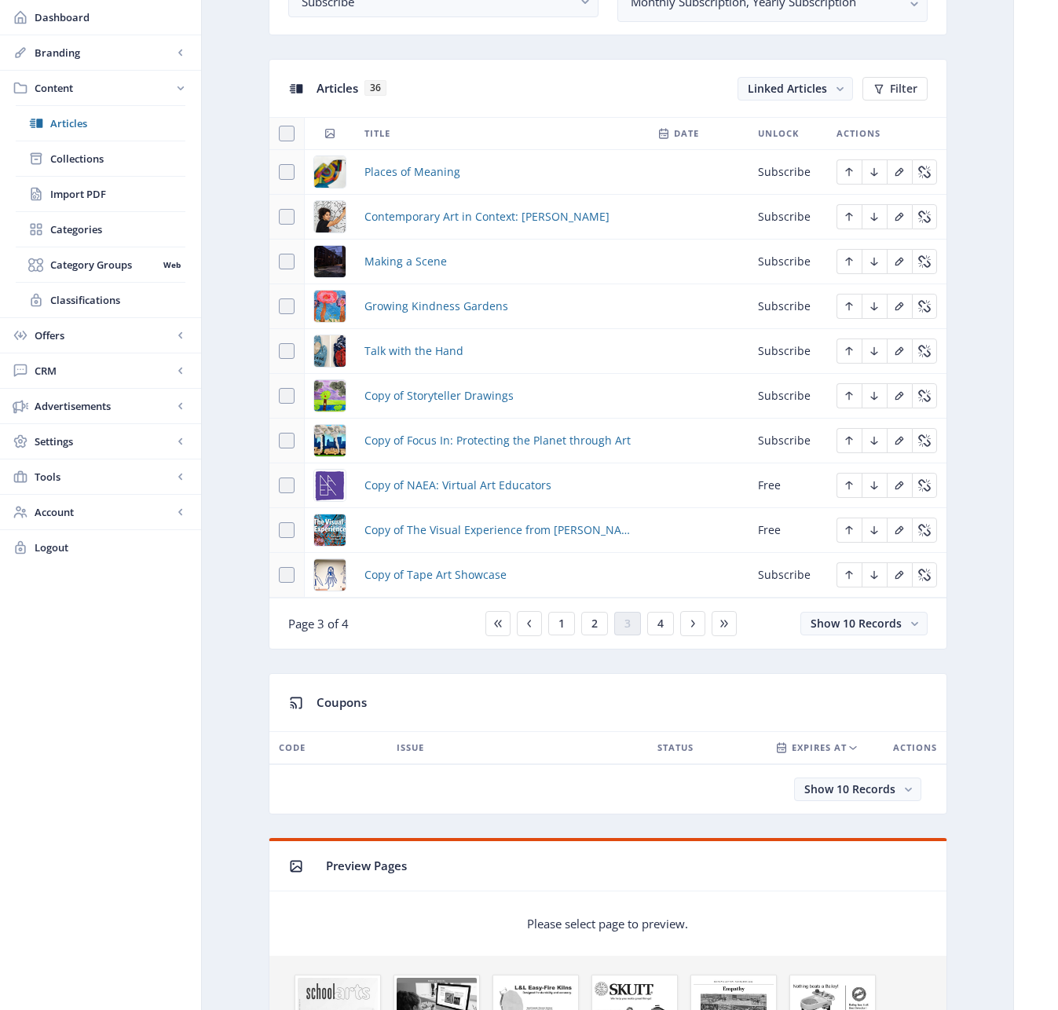
scroll to position [767, 0]
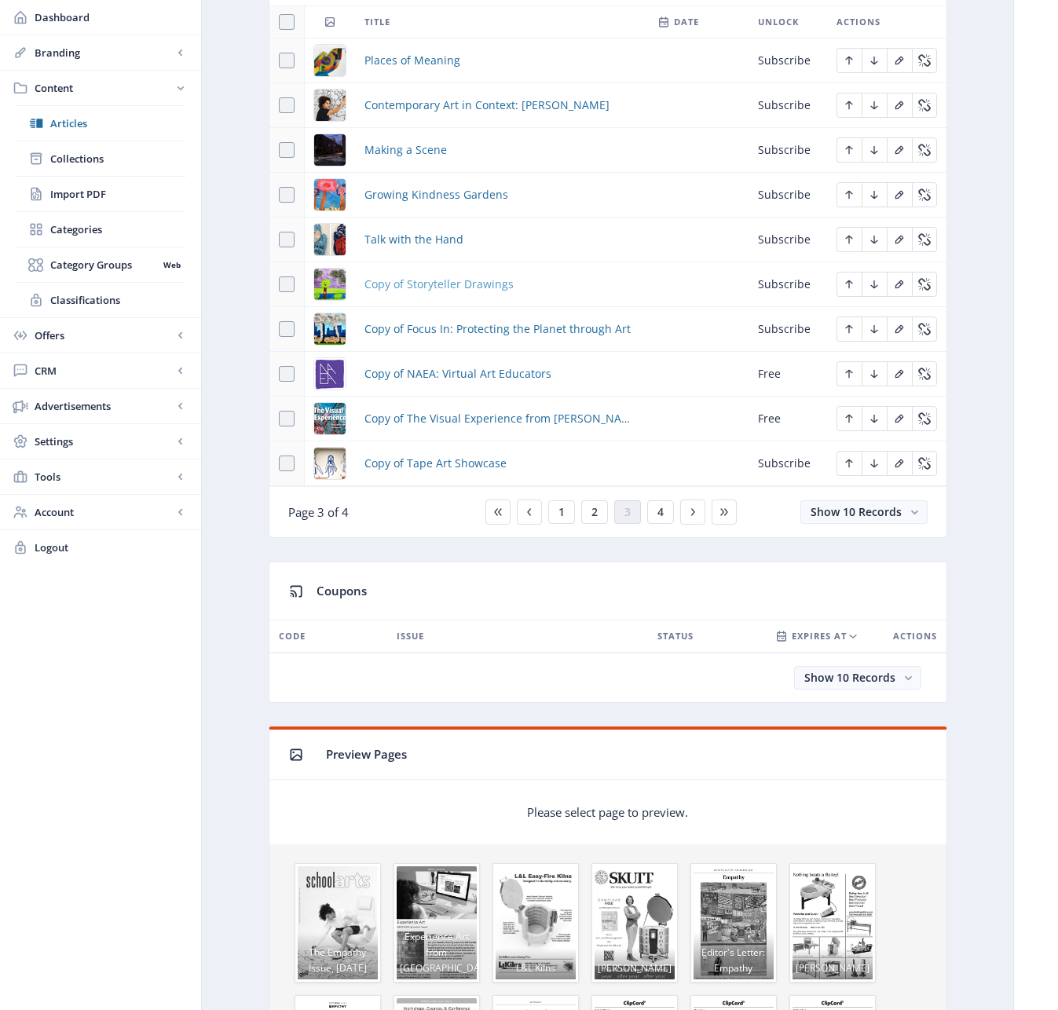
click at [437, 280] on span "Copy of Storyteller Drawings" at bounding box center [438, 284] width 149 height 19
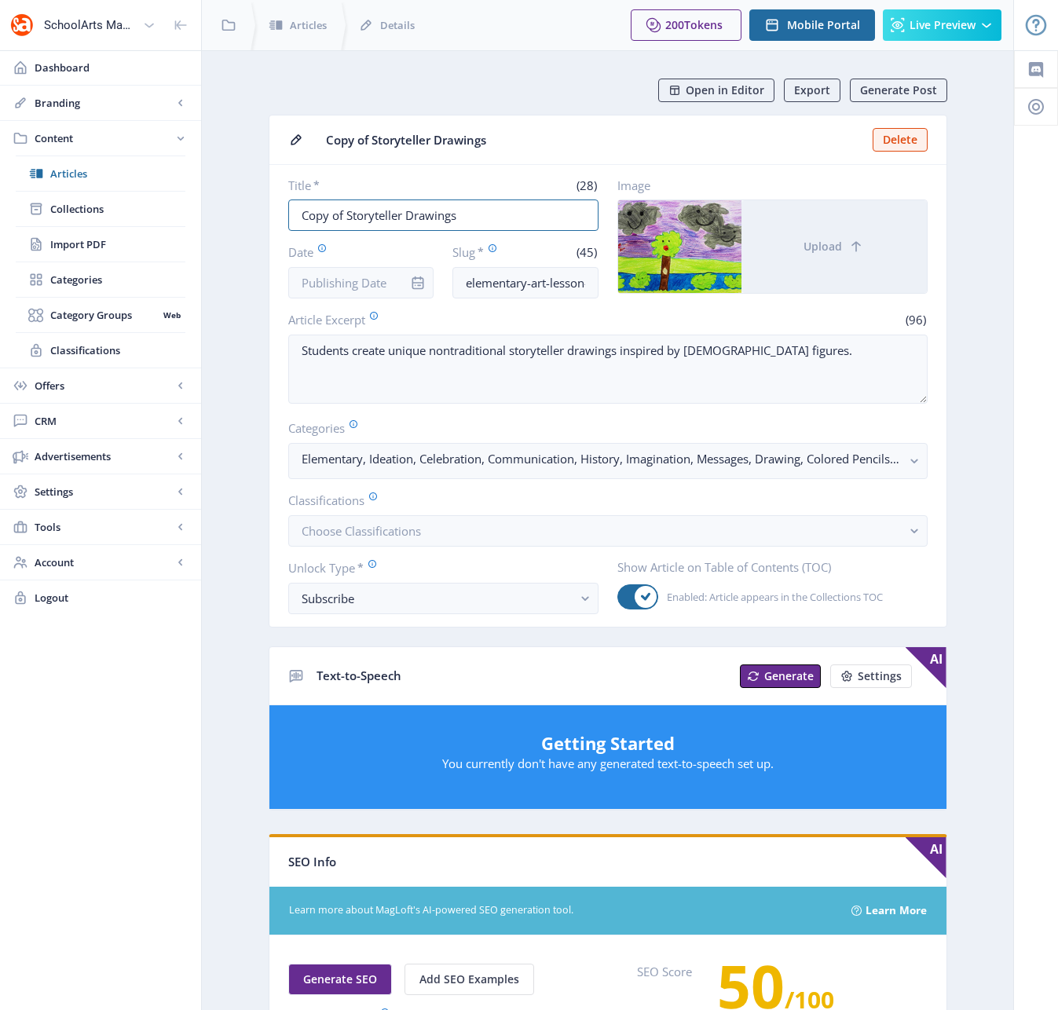
drag, startPoint x: 468, startPoint y: 218, endPoint x: 258, endPoint y: 208, distance: 210.7
click at [258, 208] on app-content-article "Open in Editor Export Generate Post Copy of Storyteller Drawings Delete Title *…" at bounding box center [607, 803] width 756 height 1448
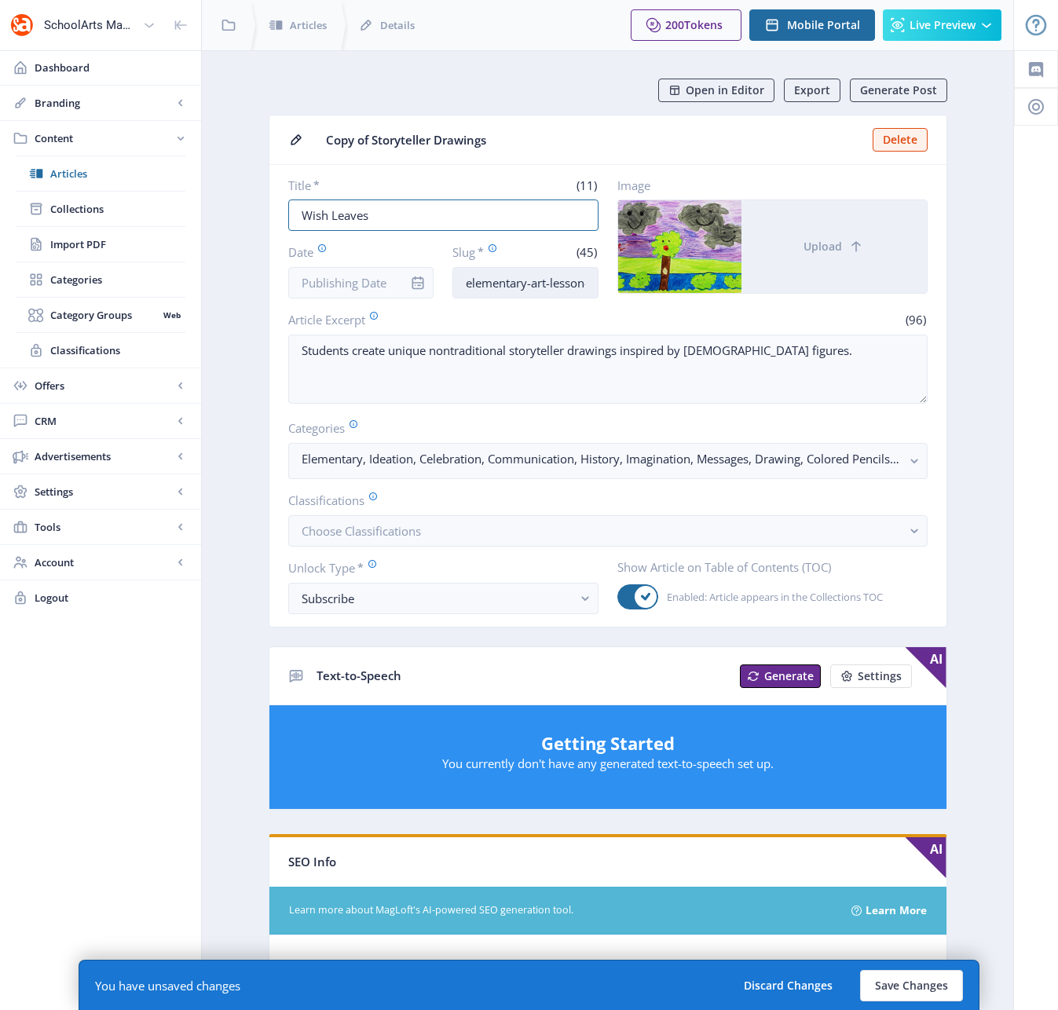
type input "Wish Leaves"
drag, startPoint x: 571, startPoint y: 282, endPoint x: 609, endPoint y: 282, distance: 37.7
click at [616, 281] on div "Title * (11) Wish Leaves Date Slug * (45) elementary-art-lesson-story-drawing-1…" at bounding box center [607, 237] width 639 height 121
click at [591, 284] on input "elementary-art-lesson-story-drawing-1122-s2bj" at bounding box center [525, 282] width 146 height 31
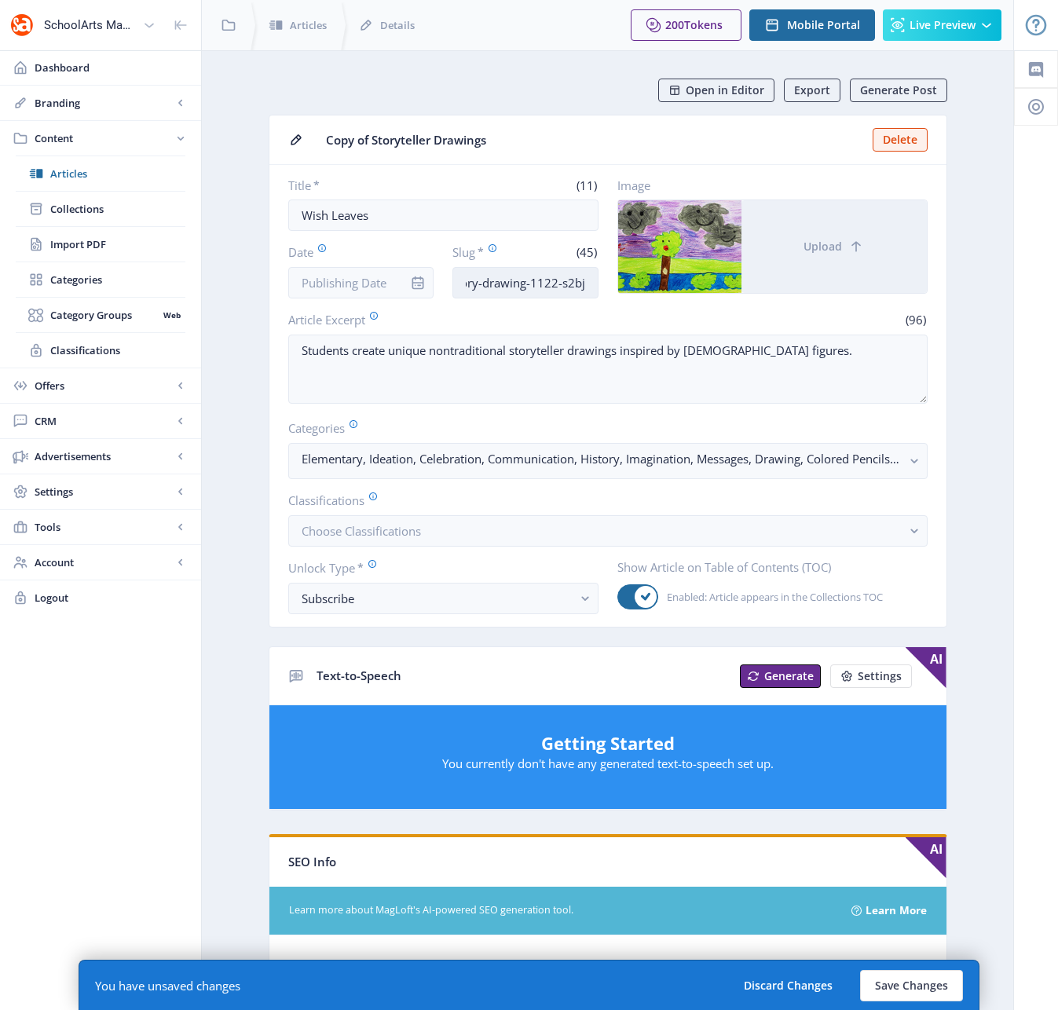
drag, startPoint x: 581, startPoint y: 284, endPoint x: 485, endPoint y: 284, distance: 95.8
click at [485, 284] on input "elementary-art-lesson-story-drawing-1122-s2bj" at bounding box center [525, 282] width 146 height 31
drag, startPoint x: 488, startPoint y: 285, endPoint x: 438, endPoint y: 278, distance: 50.8
click at [438, 278] on div "Date Slug * (40) elementary-art-lesson-story-drawing-1022" at bounding box center [443, 270] width 310 height 55
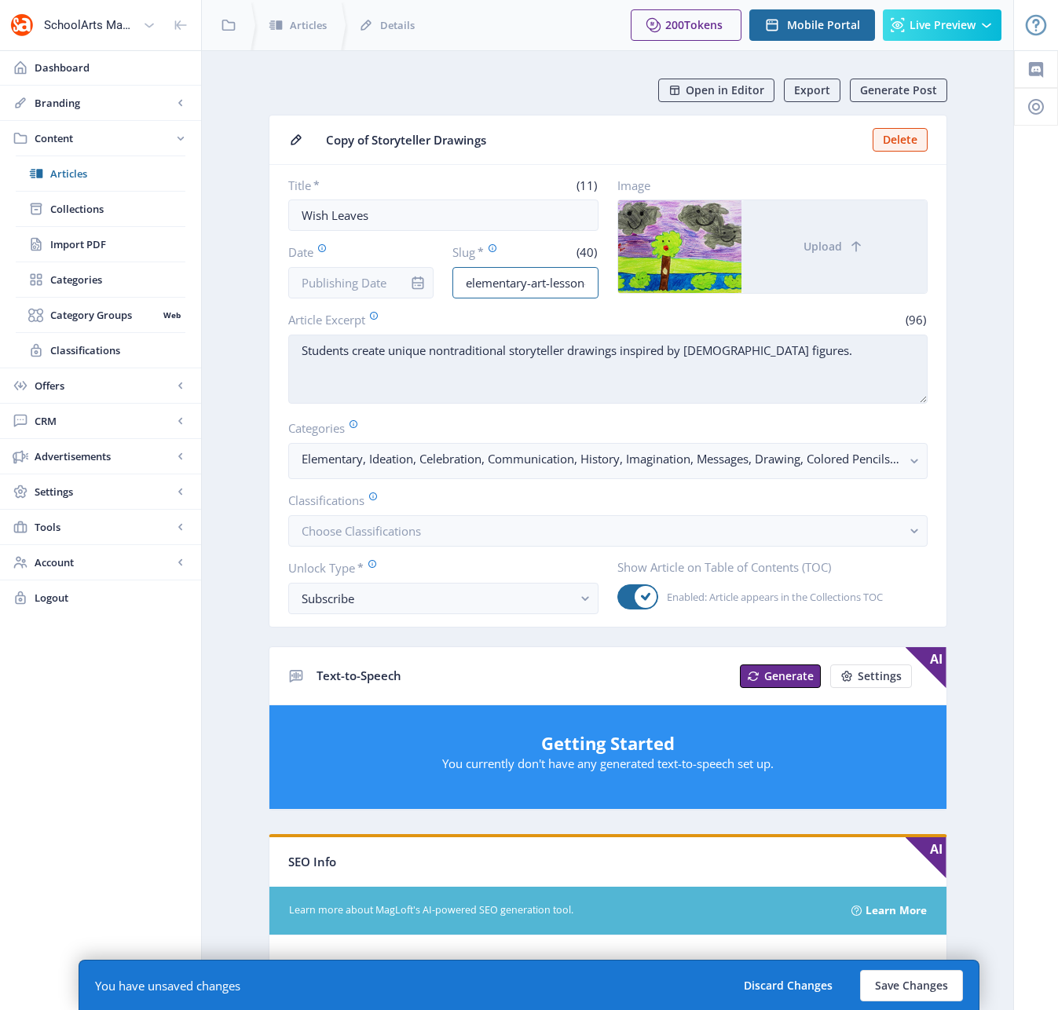
type input "elementary-art-lesson-story-drawing-1022"
click at [477, 398] on textarea "Students create unique nontraditional storyteller drawings inspired by Native A…" at bounding box center [607, 369] width 639 height 69
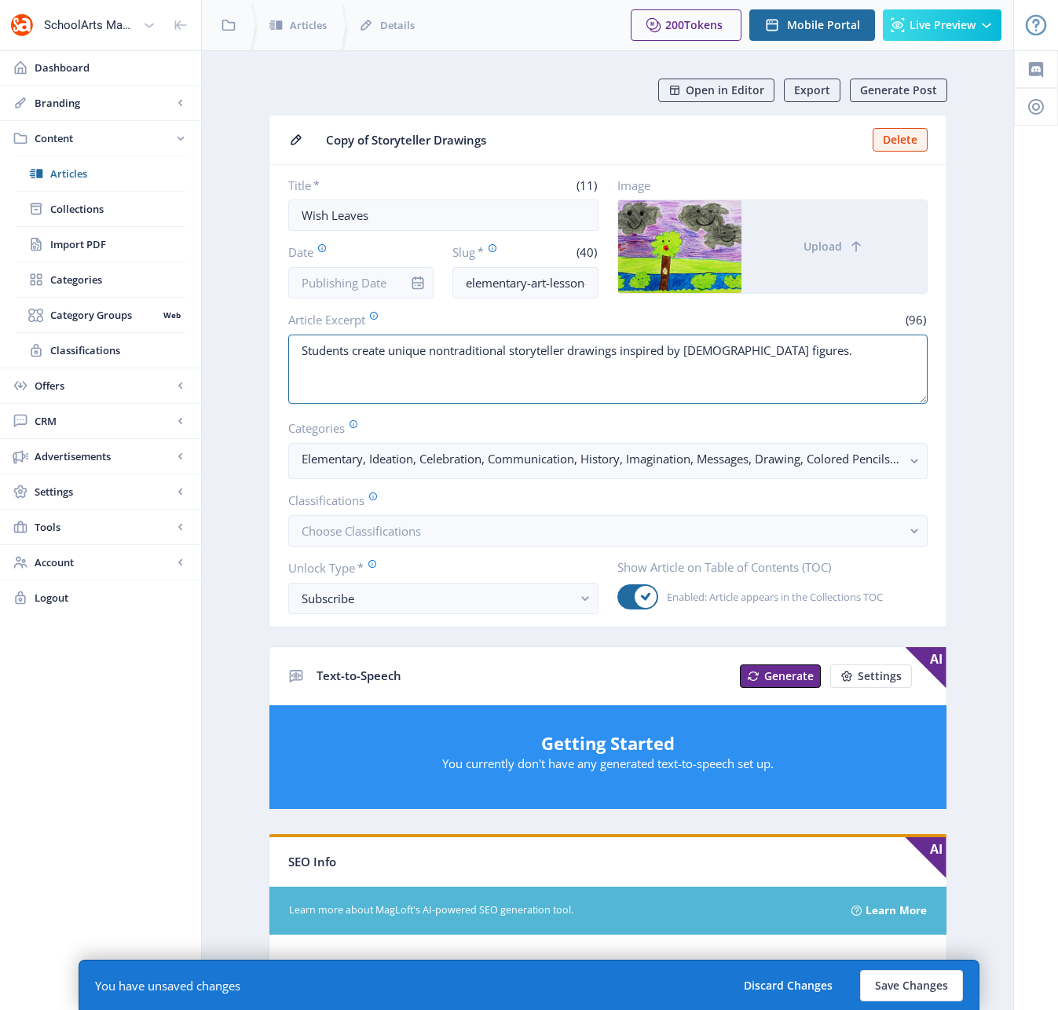
drag, startPoint x: 796, startPoint y: 349, endPoint x: 236, endPoint y: 309, distance: 562.2
click at [236, 309] on app-content-article "Open in Editor Export Generate Post Copy of Storyteller Drawings Delete Title *…" at bounding box center [607, 803] width 756 height 1448
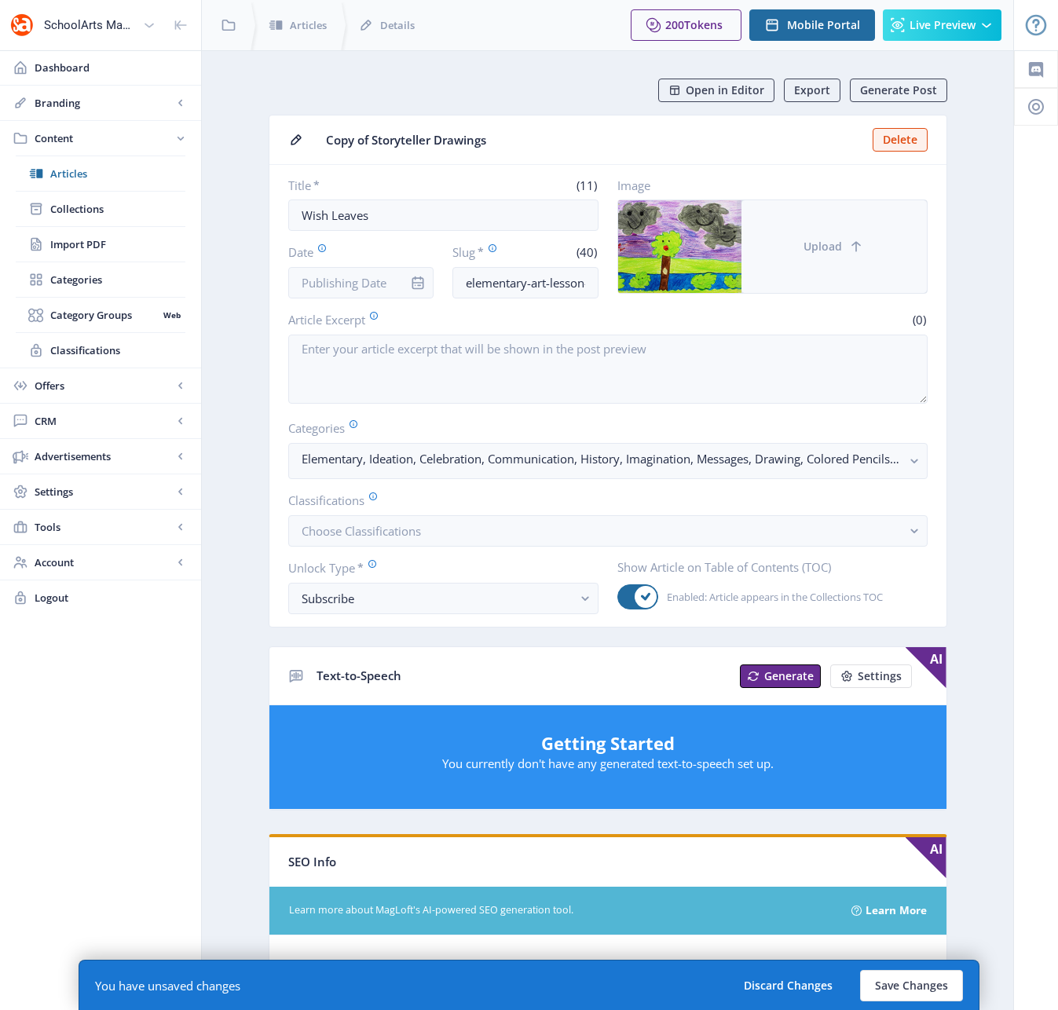
click at [822, 250] on span "Upload" at bounding box center [822, 246] width 38 height 13
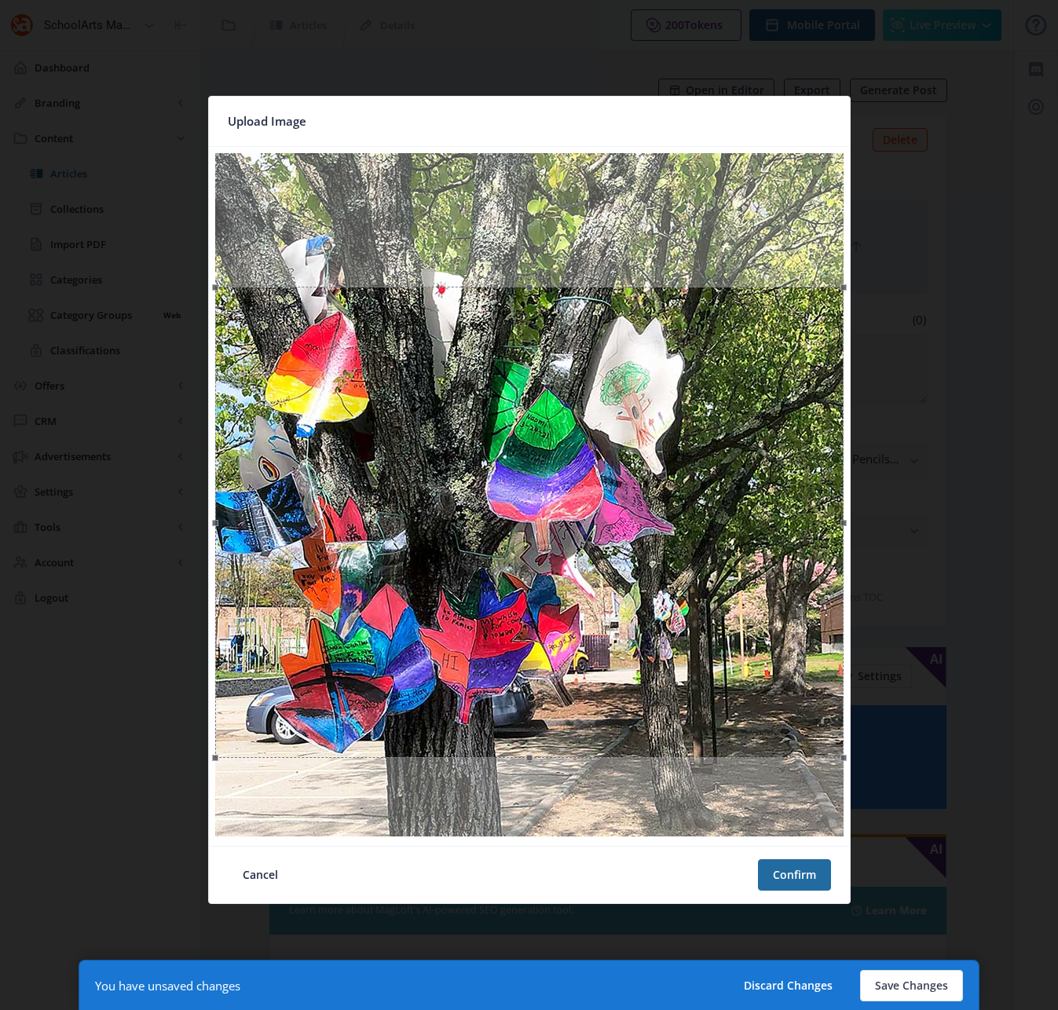
drag, startPoint x: 642, startPoint y: 445, endPoint x: 668, endPoint y: 569, distance: 126.6
click at [667, 569] on div at bounding box center [529, 522] width 628 height 471
click at [794, 881] on button "Confirm" at bounding box center [794, 874] width 73 height 31
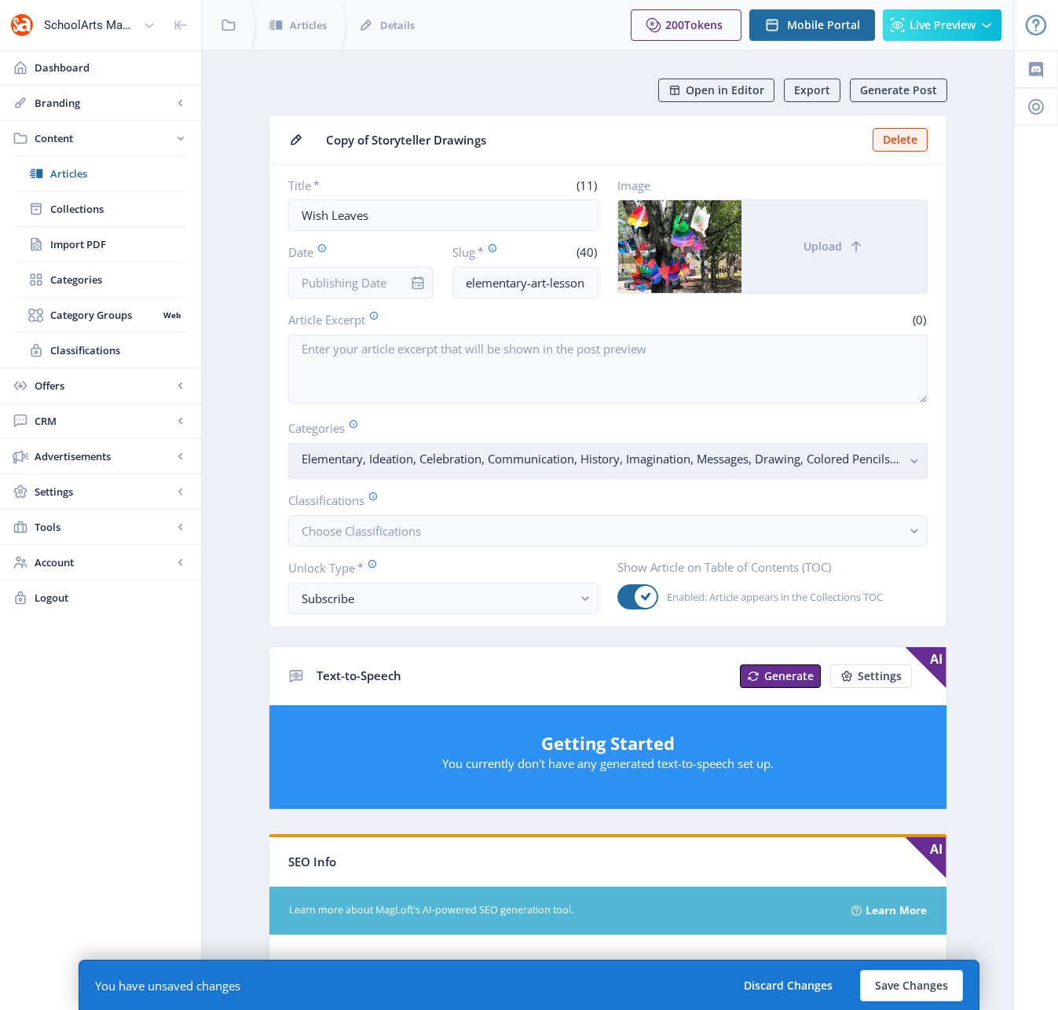
drag, startPoint x: 909, startPoint y: 461, endPoint x: 894, endPoint y: 460, distance: 15.7
click at [906, 462] on rect "button" at bounding box center [915, 461] width 18 height 18
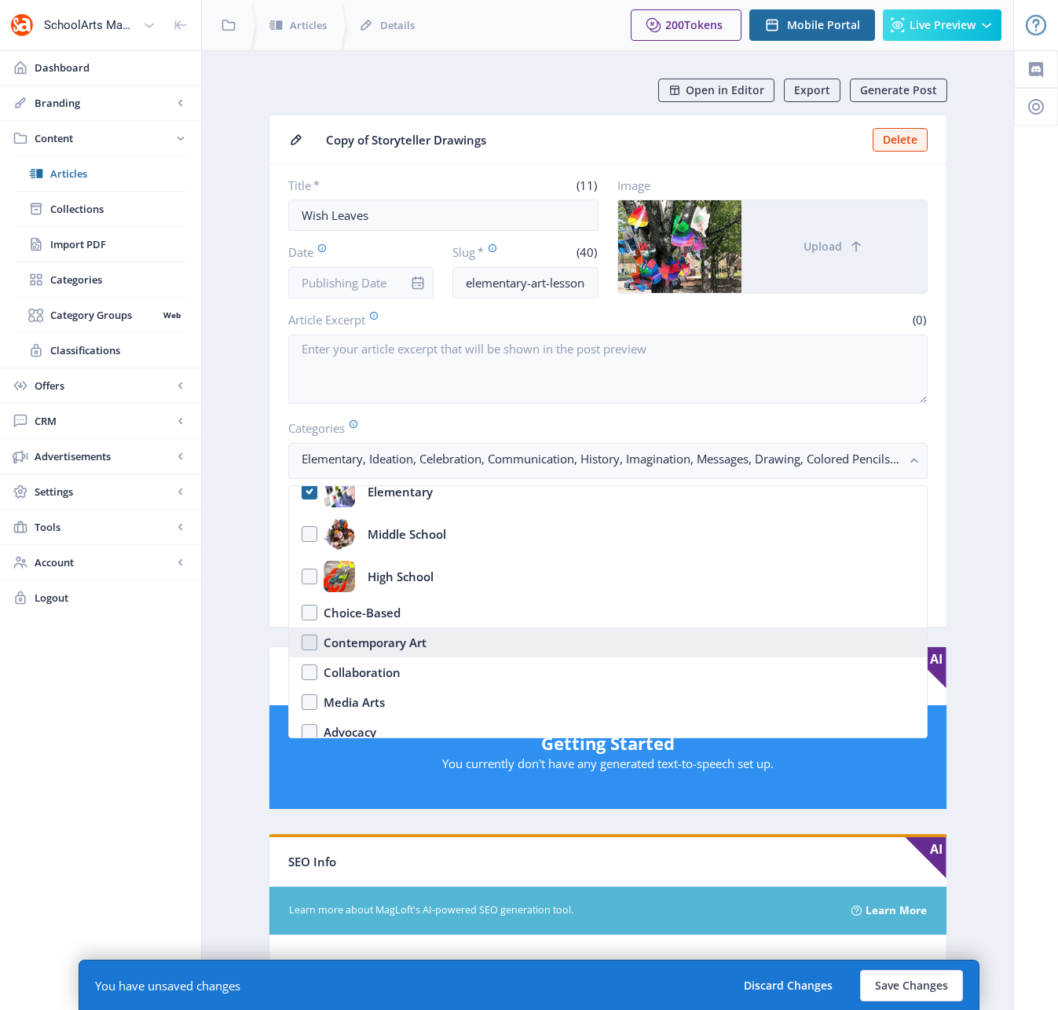
scroll to position [82, 0]
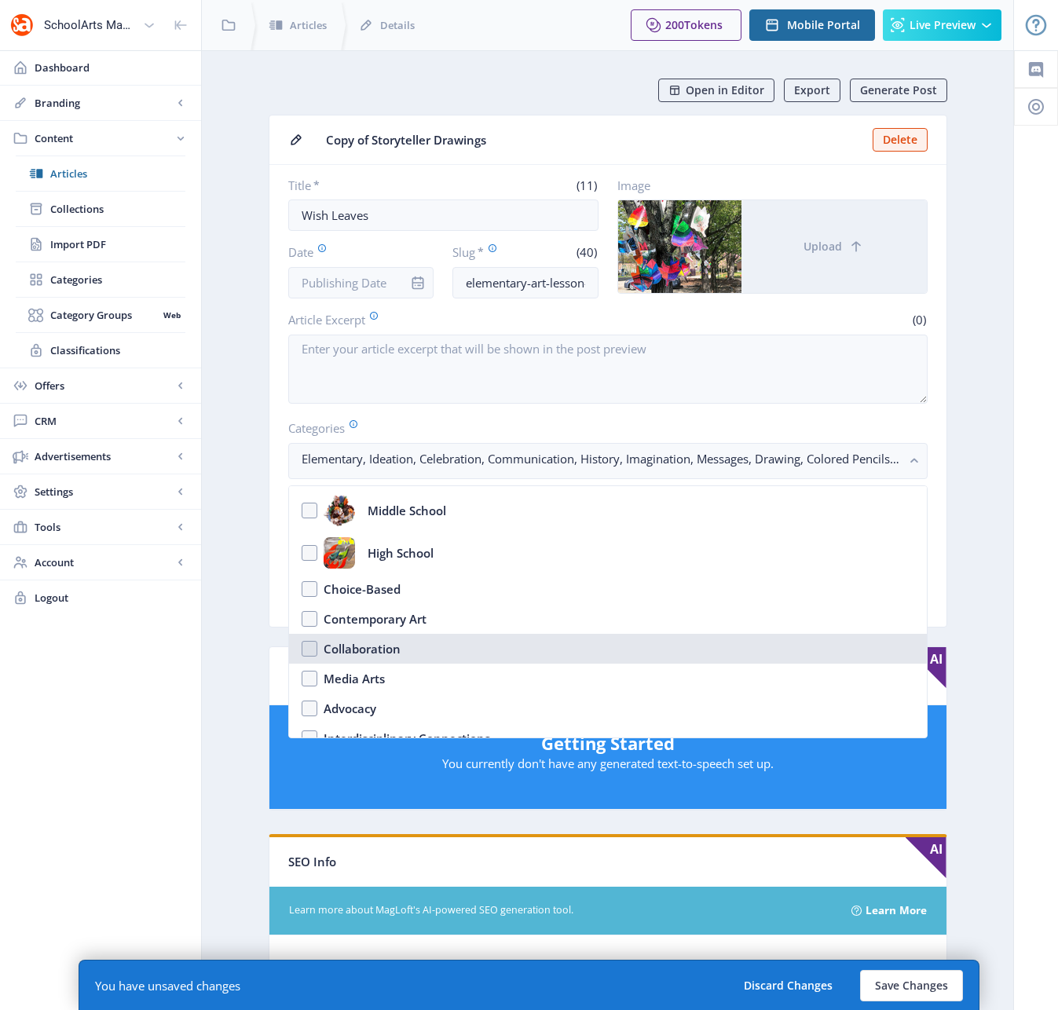
click at [309, 654] on nb-option "Collaboration" at bounding box center [608, 649] width 638 height 30
checkbox input "true"
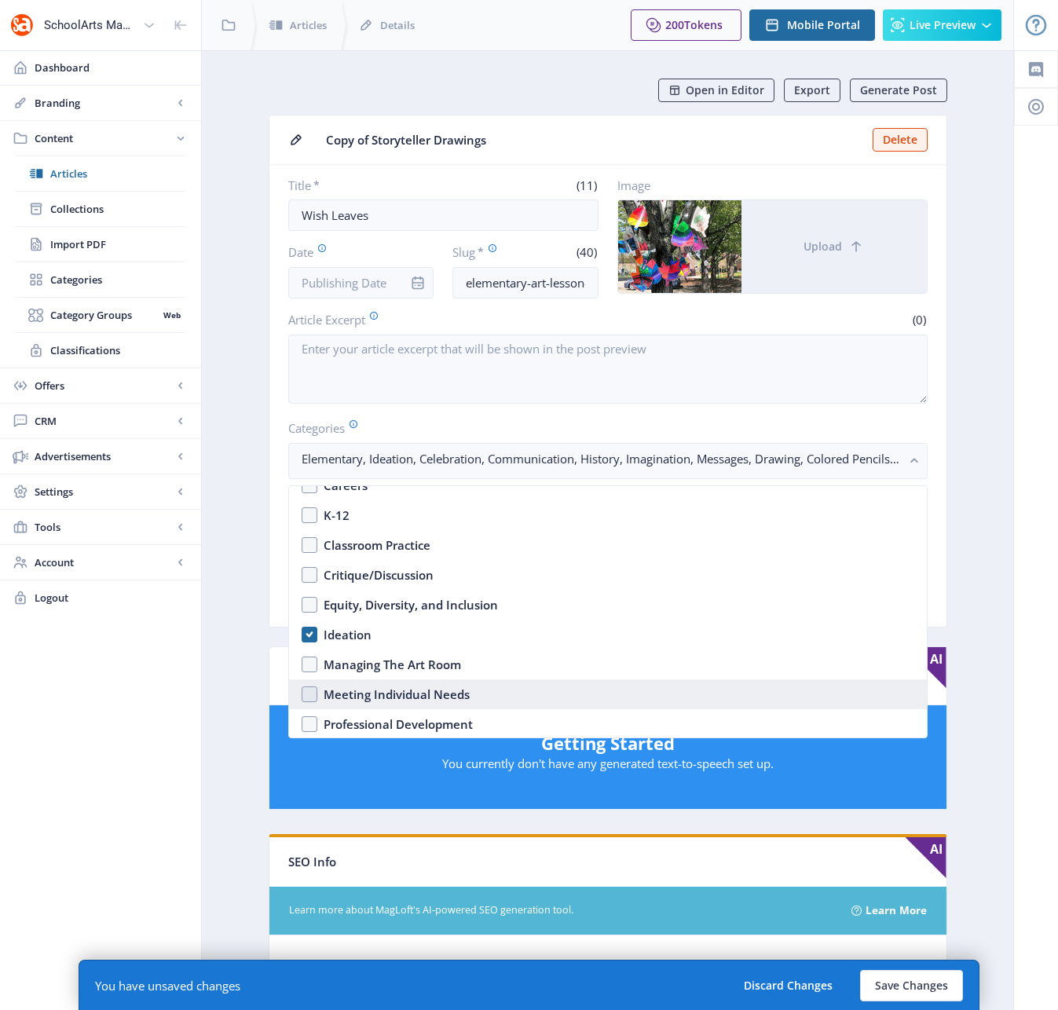
scroll to position [434, 0]
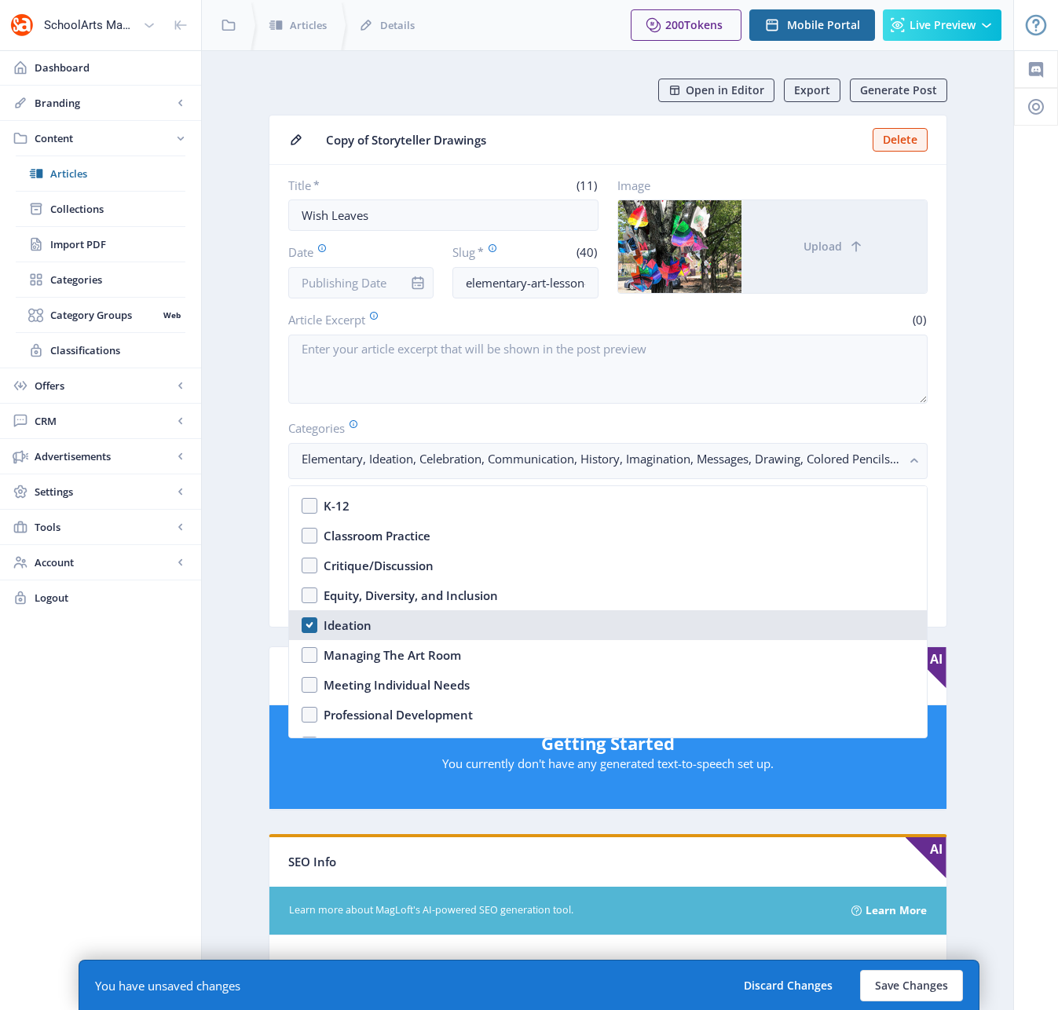
click at [313, 627] on nb-option "Ideation" at bounding box center [608, 625] width 638 height 30
checkbox input "false"
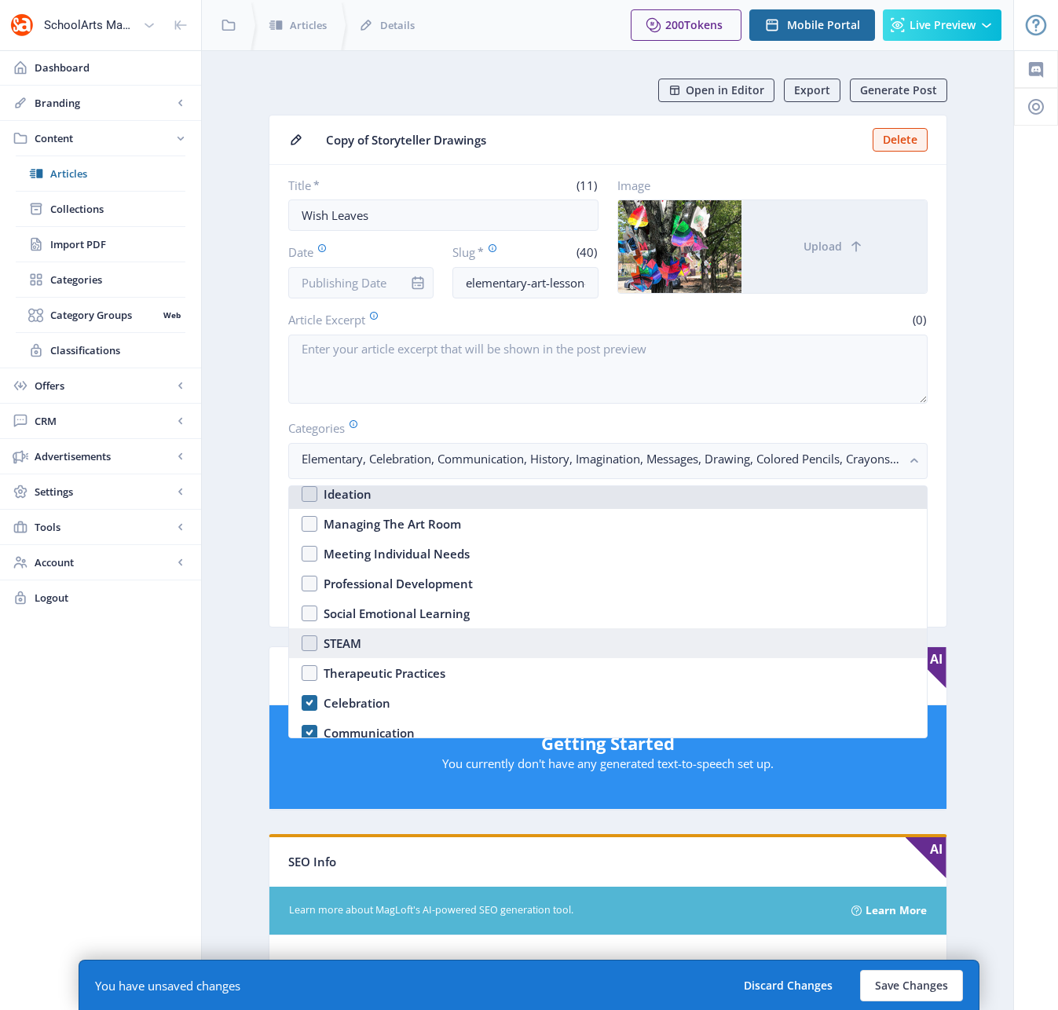
scroll to position [666, 0]
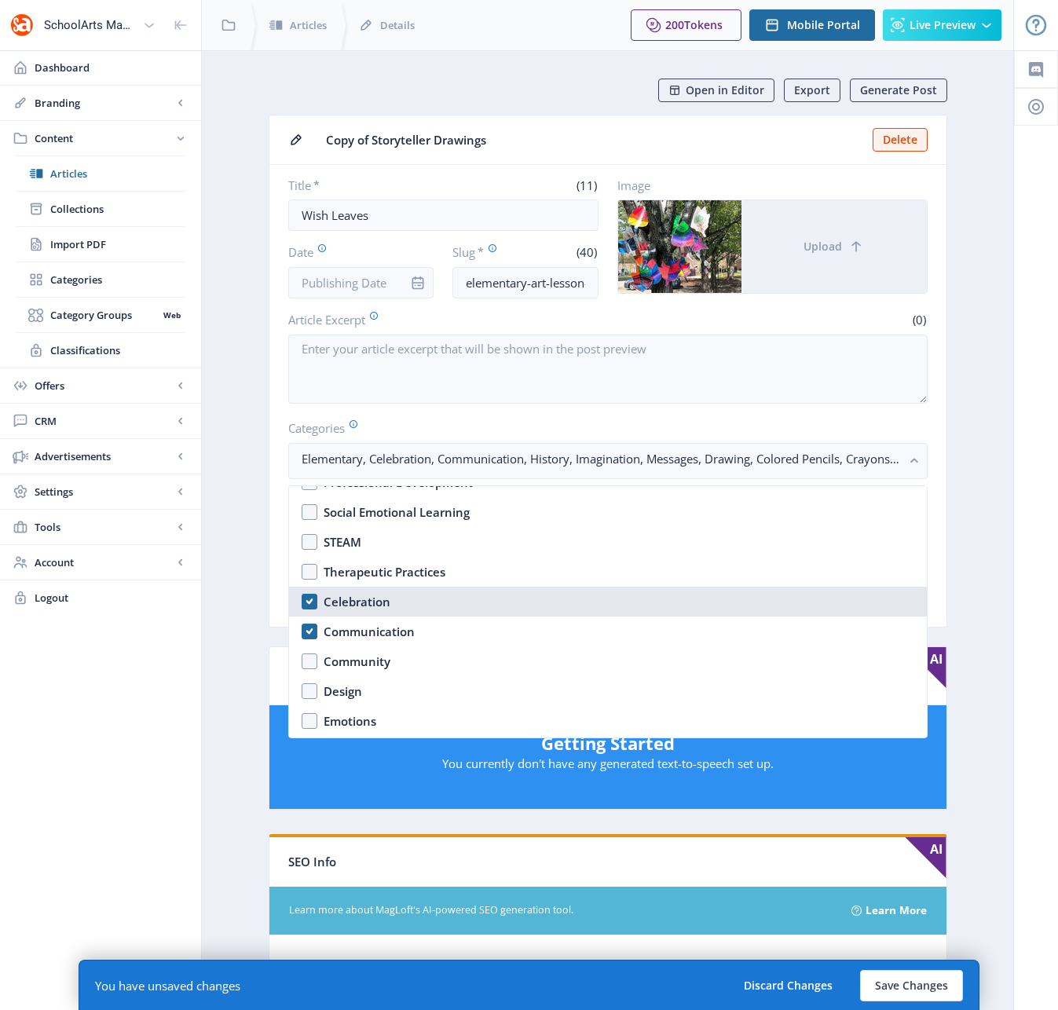
click at [310, 602] on nb-option "Celebration" at bounding box center [608, 602] width 638 height 30
checkbox input "false"
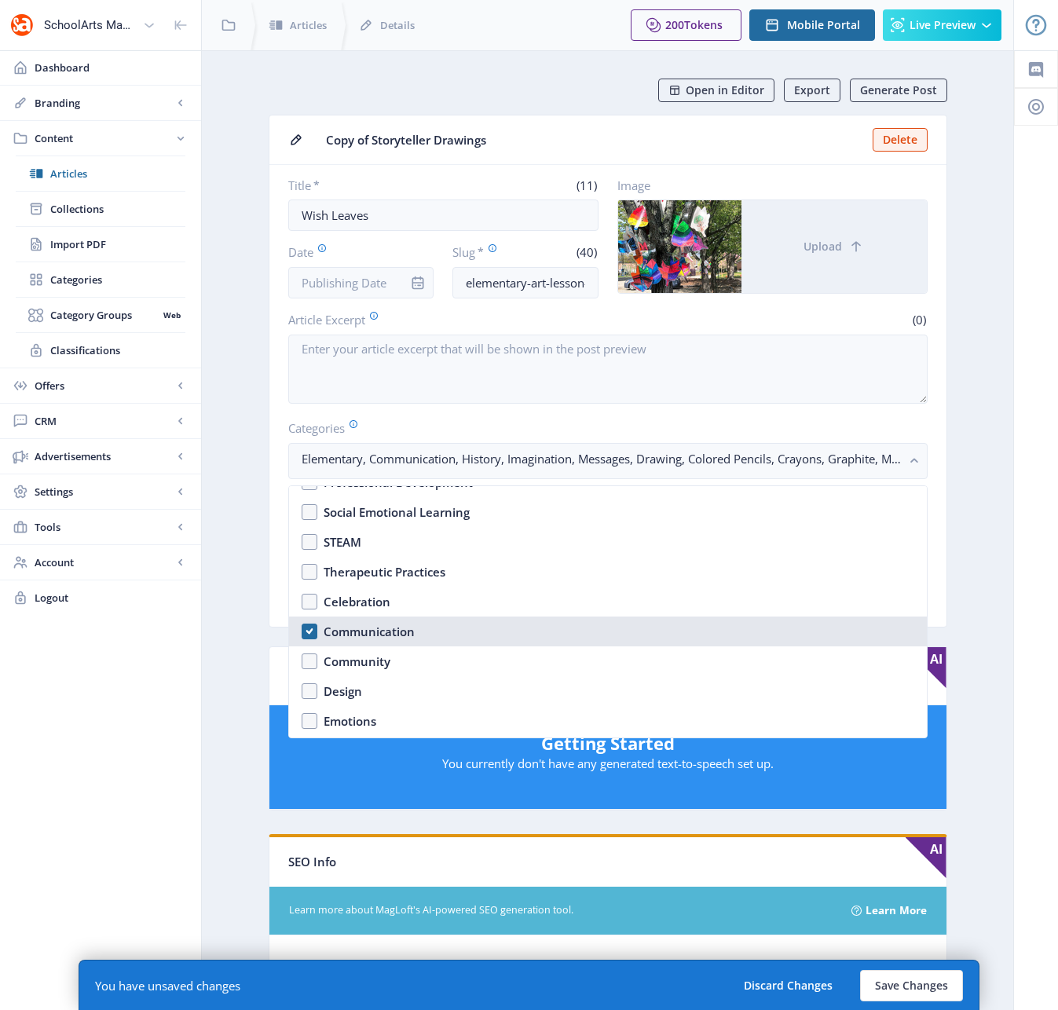
click at [311, 634] on nb-option "Communication" at bounding box center [608, 632] width 638 height 30
click at [313, 633] on nb-option "Communication" at bounding box center [608, 632] width 638 height 30
checkbox input "true"
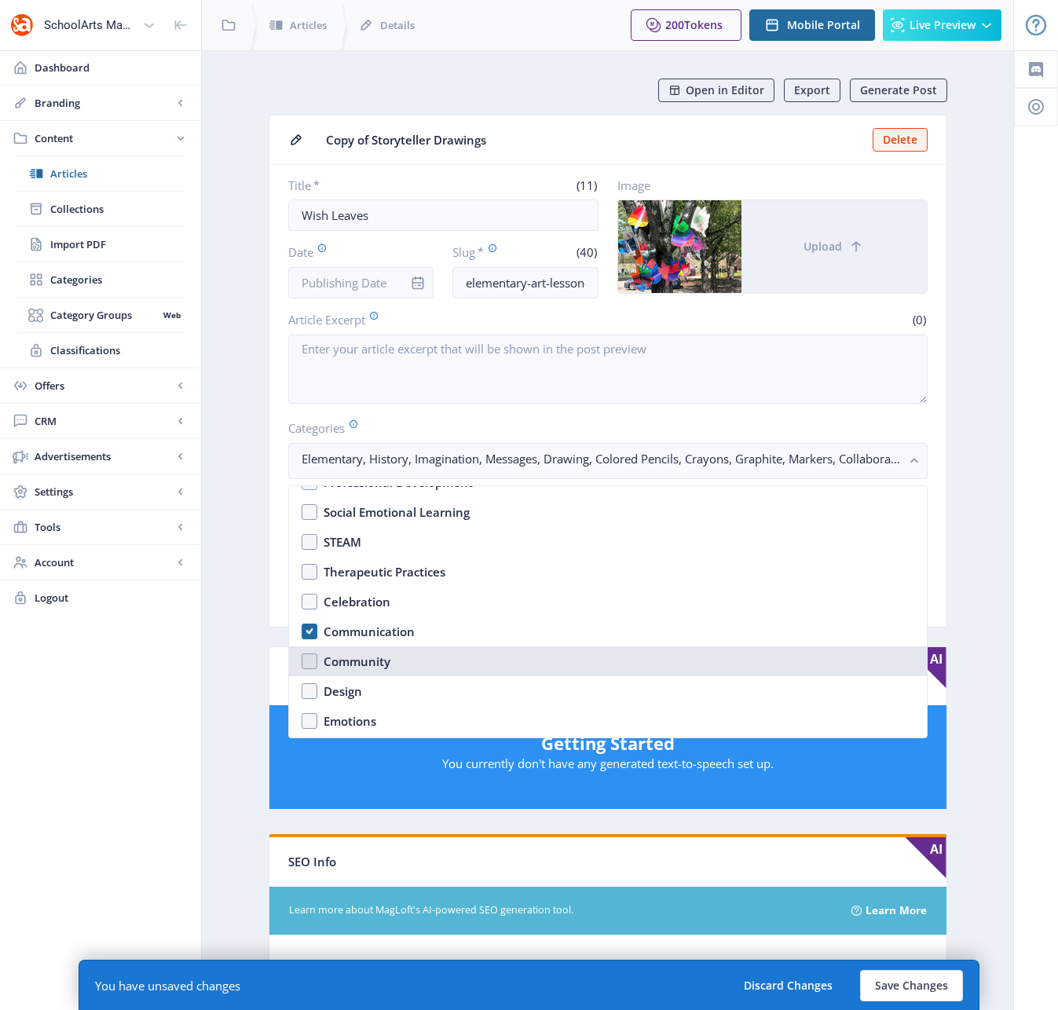
click at [307, 661] on nb-option "Community" at bounding box center [608, 661] width 638 height 30
checkbox input "true"
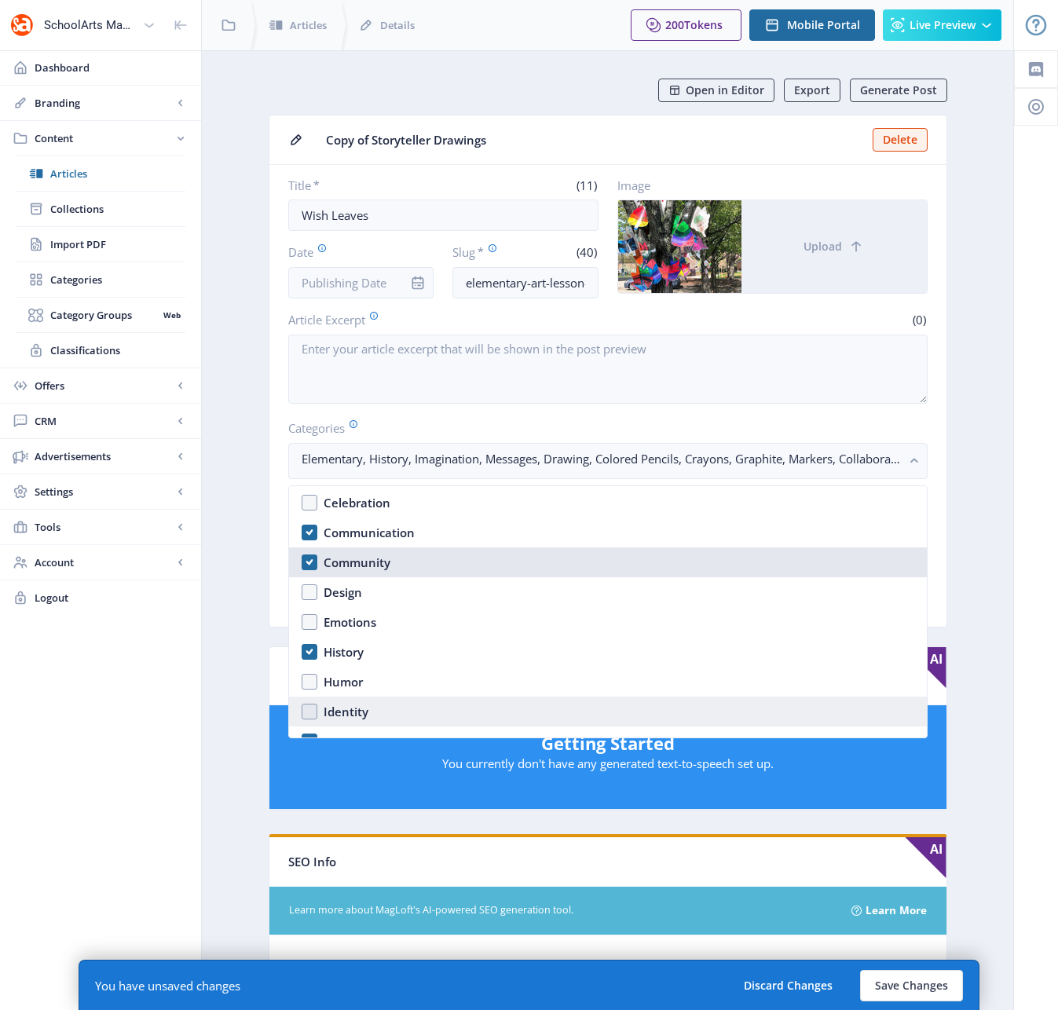
scroll to position [794, 0]
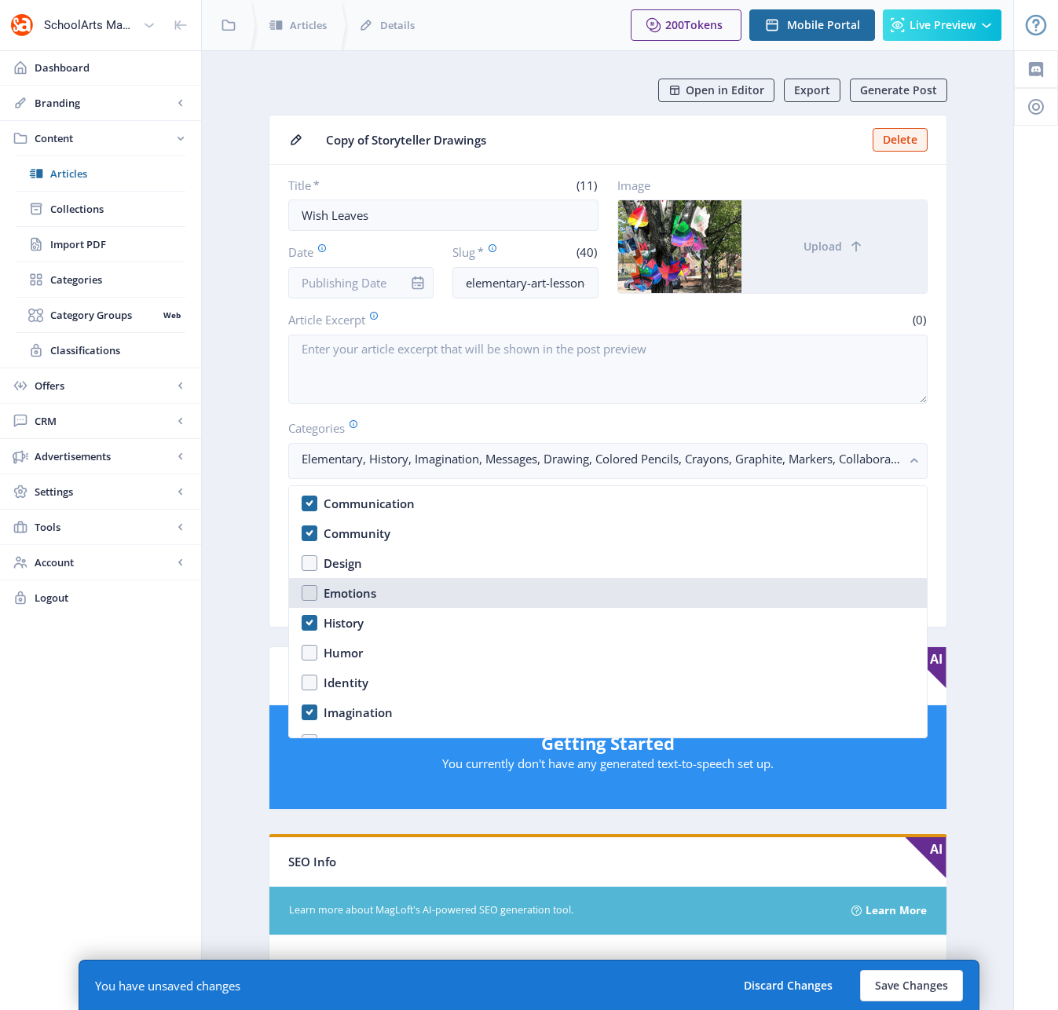
click at [309, 594] on nb-option "Emotions" at bounding box center [608, 593] width 638 height 30
checkbox input "true"
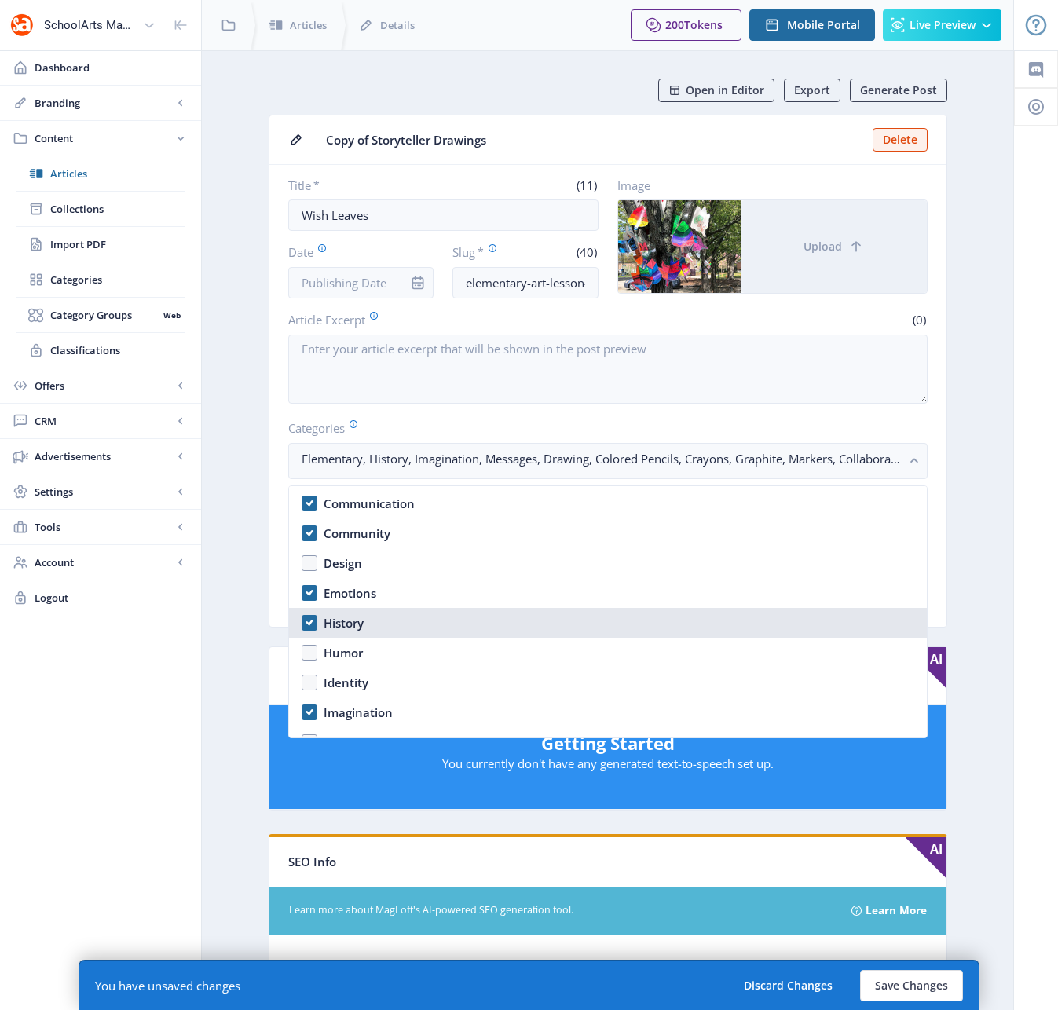
click at [309, 626] on nb-option "History" at bounding box center [608, 623] width 638 height 30
checkbox input "false"
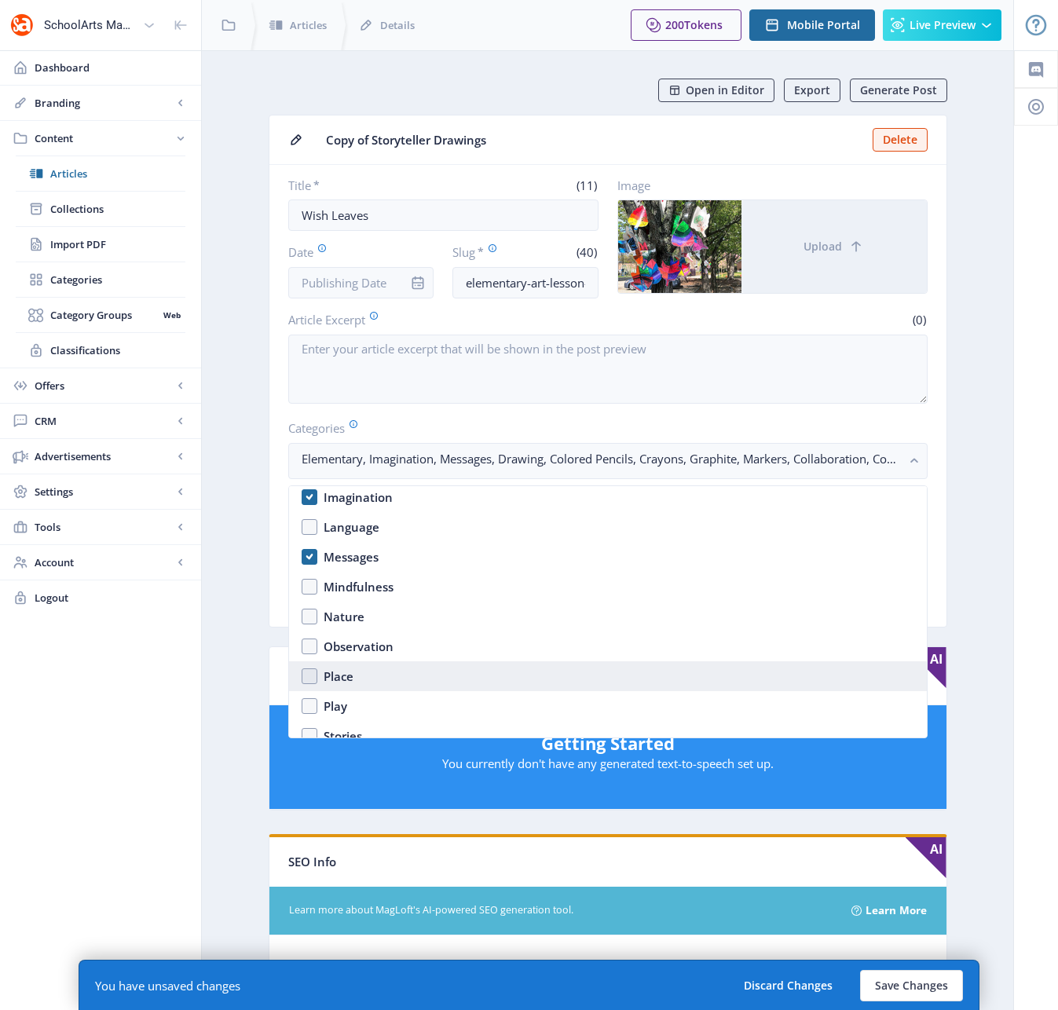
scroll to position [998, 0]
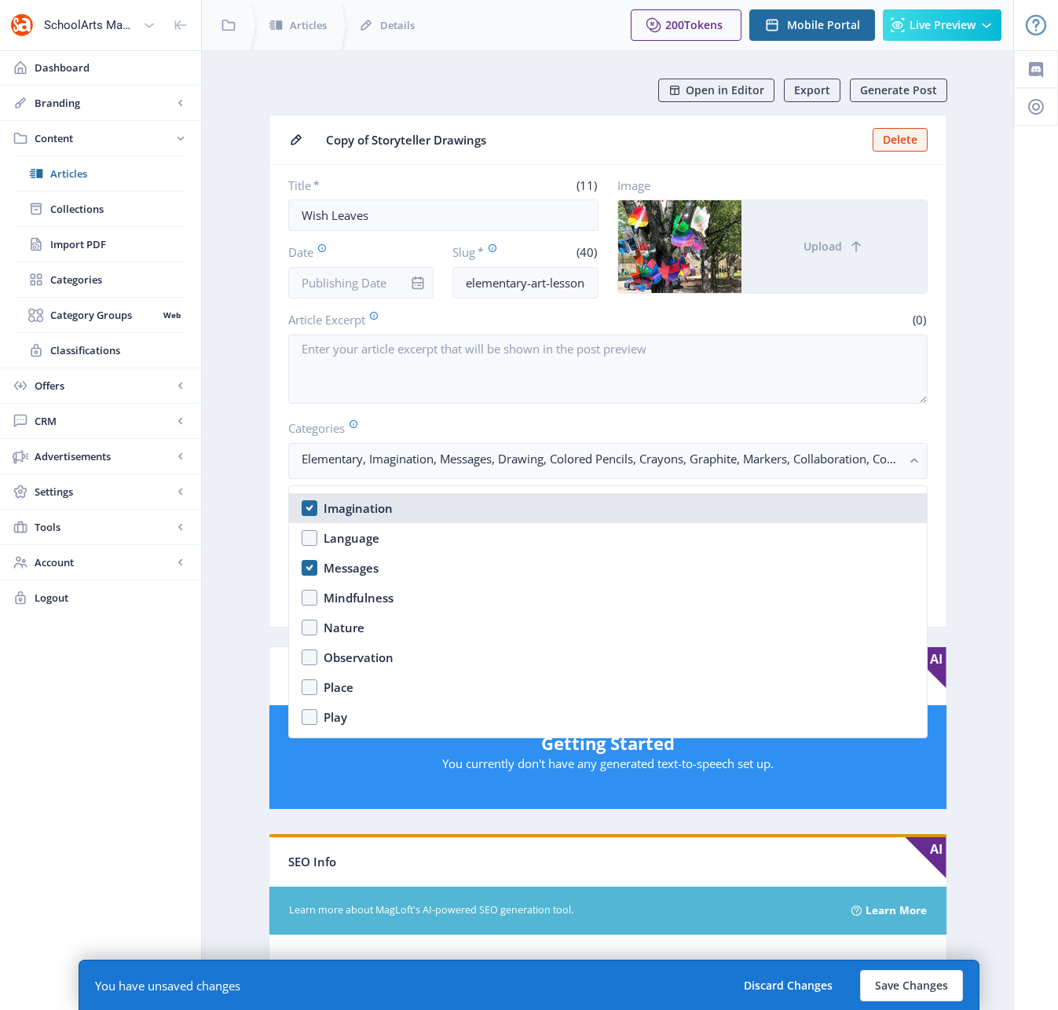
click at [314, 508] on nb-option "Imagination" at bounding box center [608, 508] width 638 height 30
checkbox input "false"
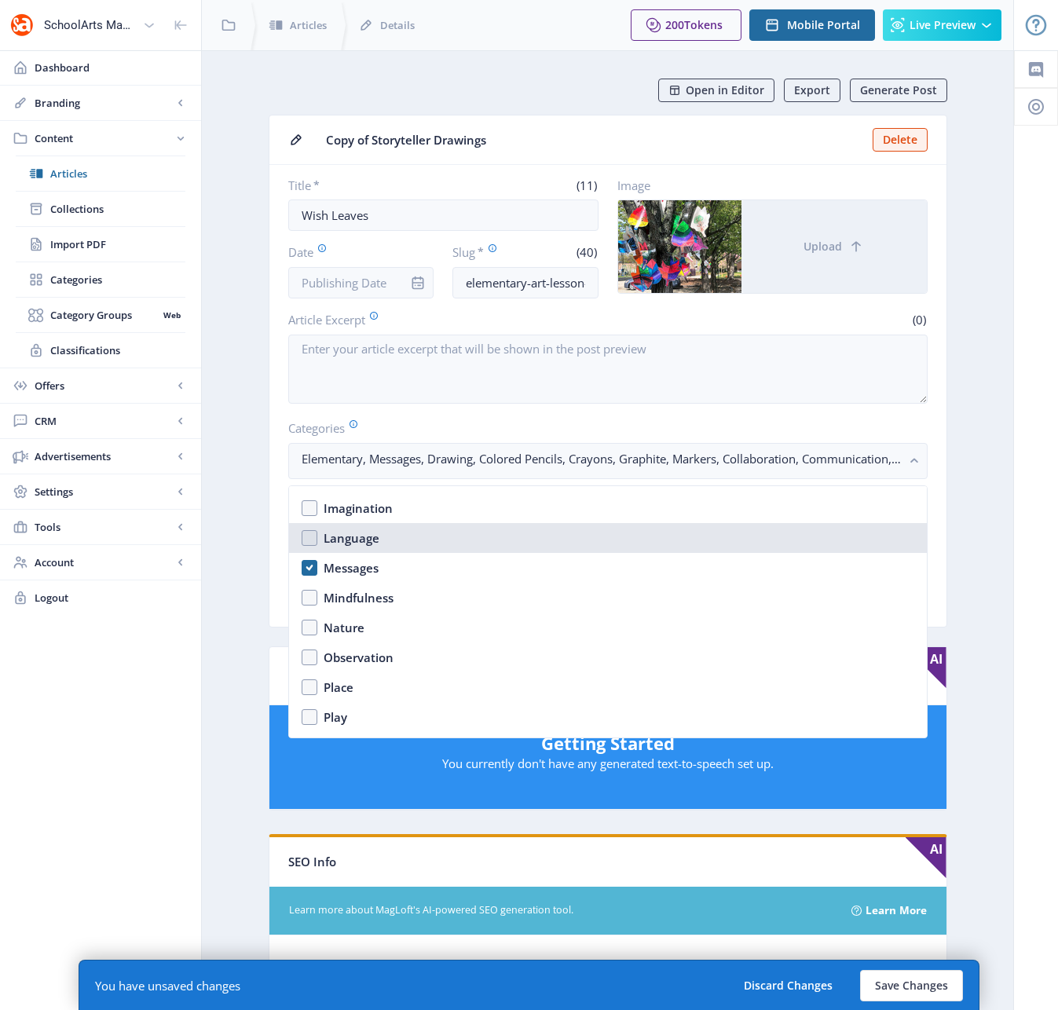
drag, startPoint x: 310, startPoint y: 539, endPoint x: 308, endPoint y: 547, distance: 8.2
click at [310, 539] on nb-option "Language" at bounding box center [608, 538] width 638 height 30
checkbox input "true"
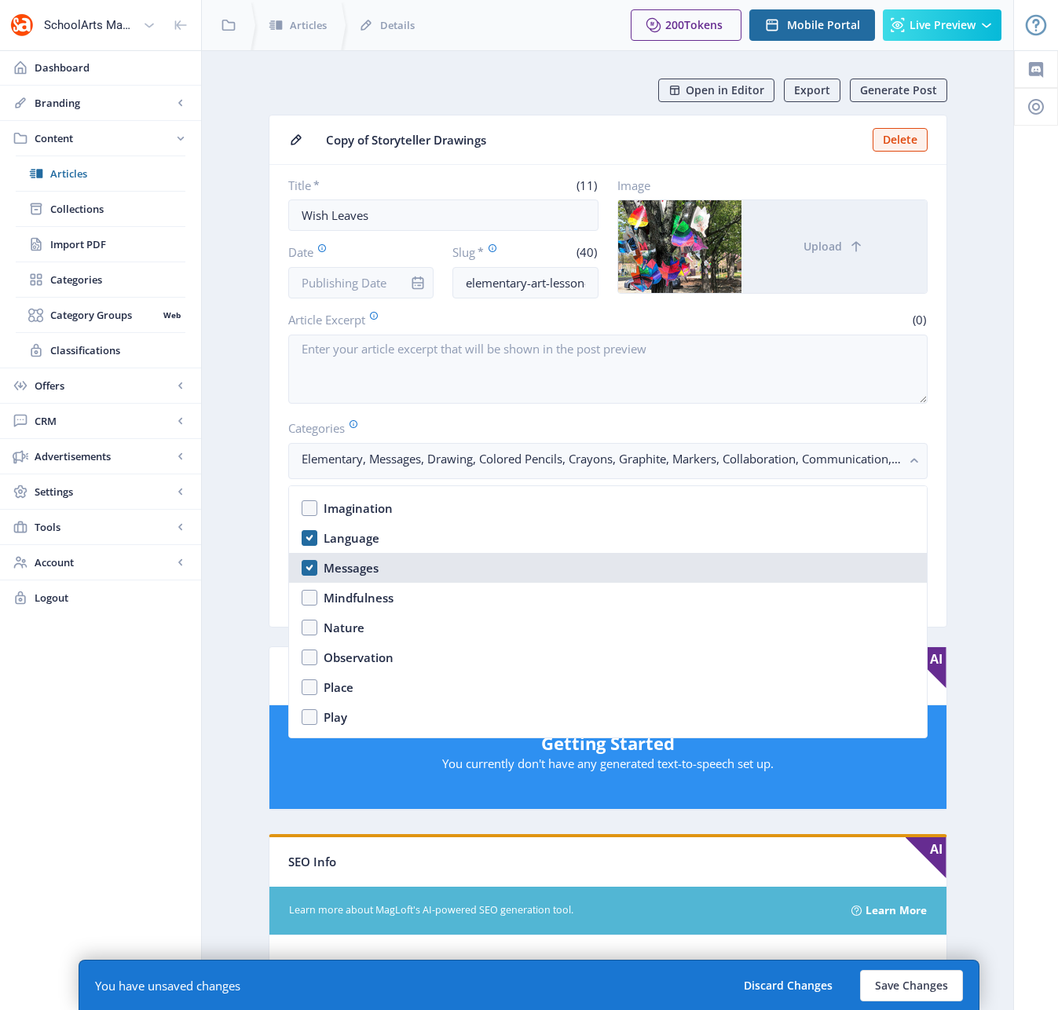
click at [307, 570] on nb-option "Messages" at bounding box center [608, 568] width 638 height 30
click at [308, 569] on nb-option "Messages" at bounding box center [608, 568] width 638 height 30
checkbox input "true"
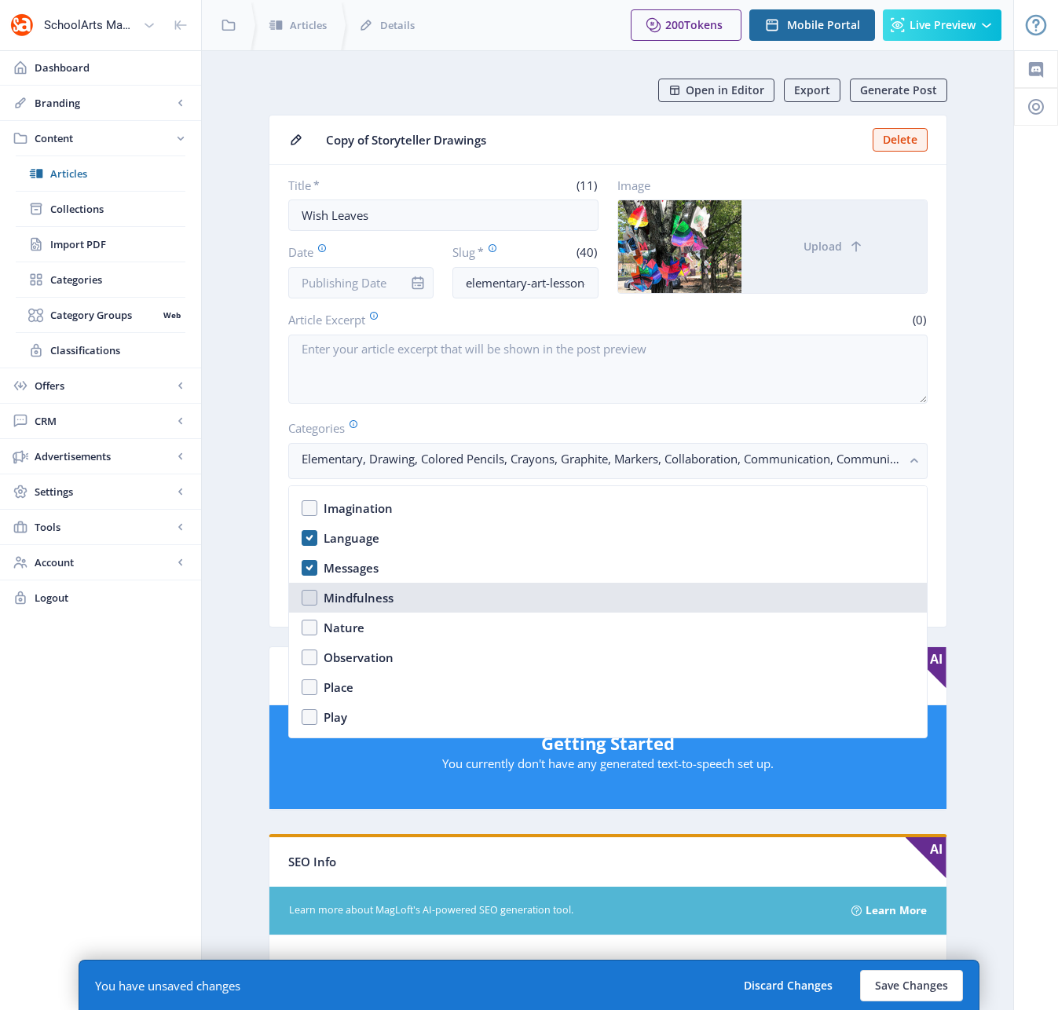
click at [307, 596] on nb-option "Mindfulness" at bounding box center [608, 598] width 638 height 30
checkbox input "true"
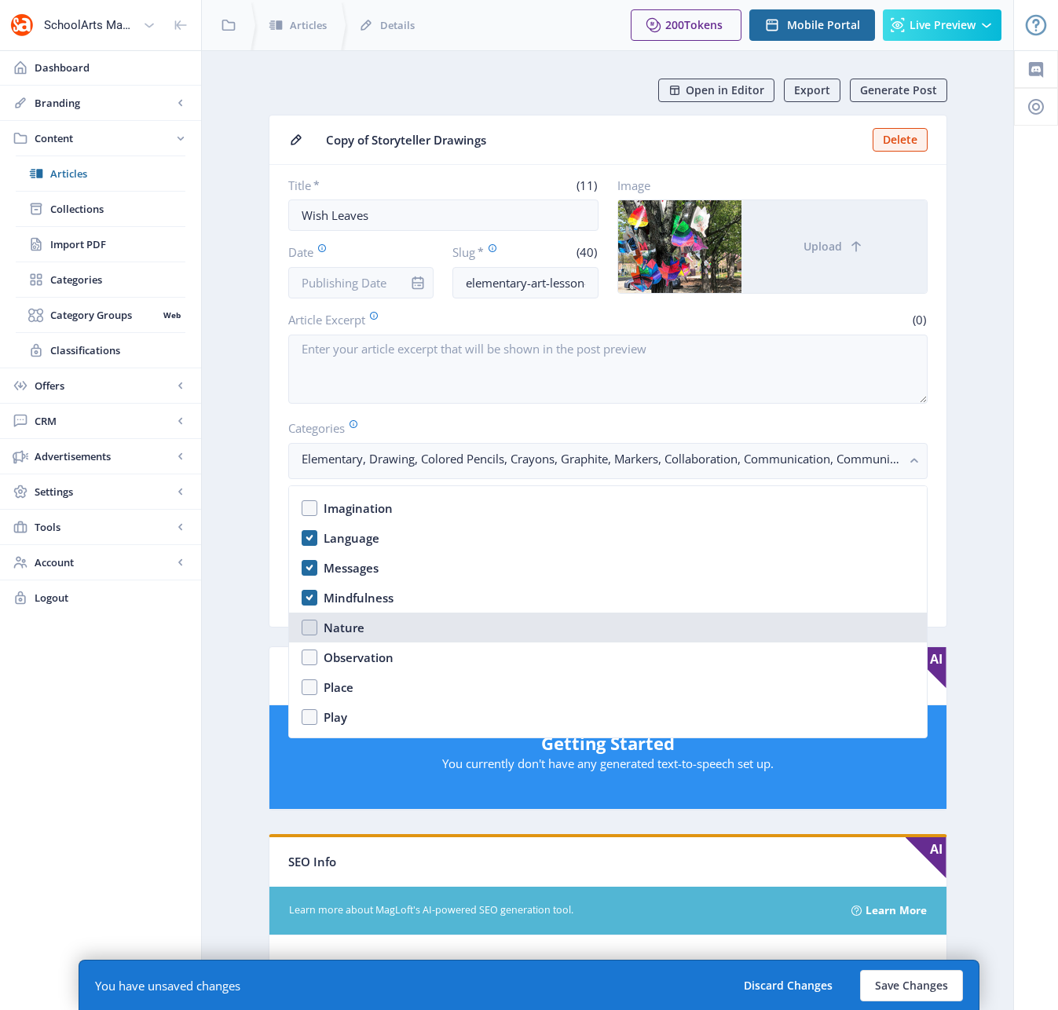
click at [307, 628] on nb-option "Nature" at bounding box center [608, 628] width 638 height 30
checkbox input "true"
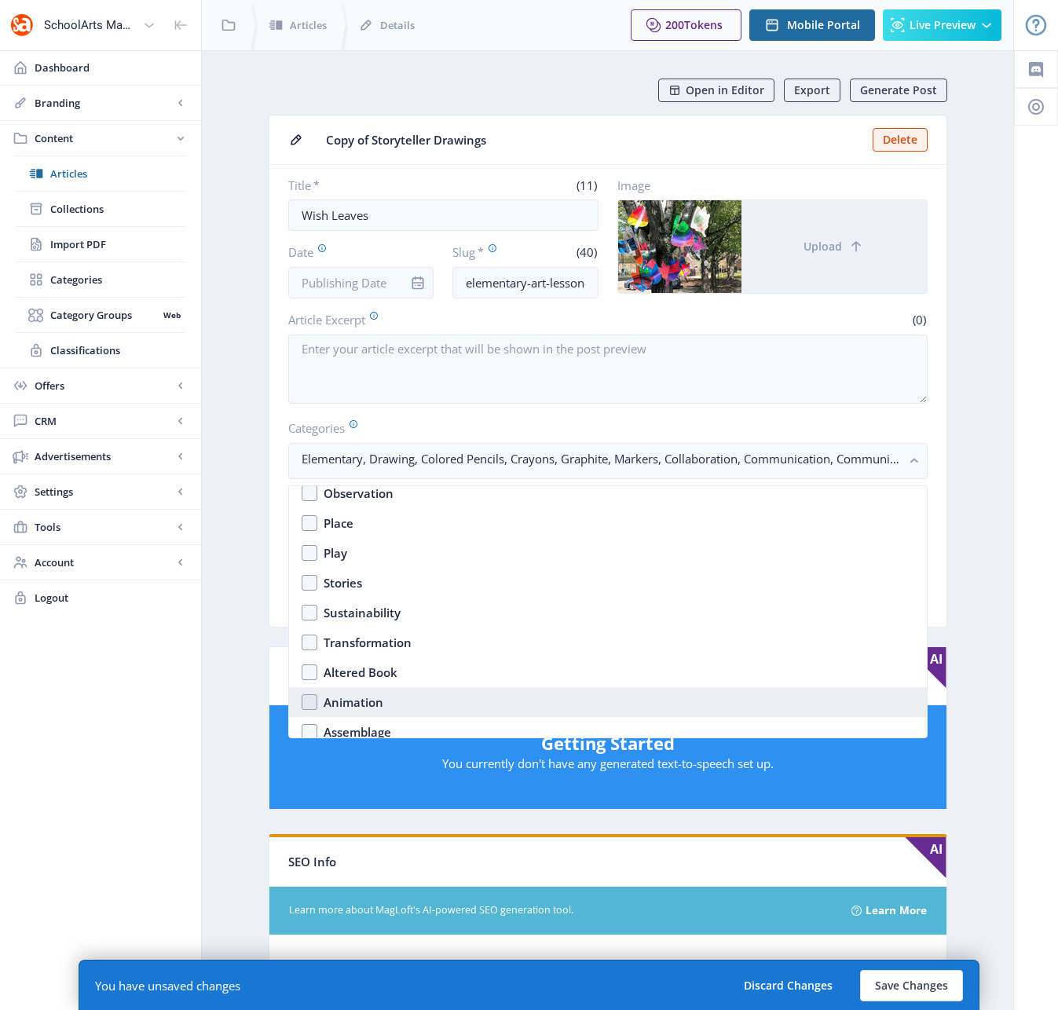
scroll to position [1164, 0]
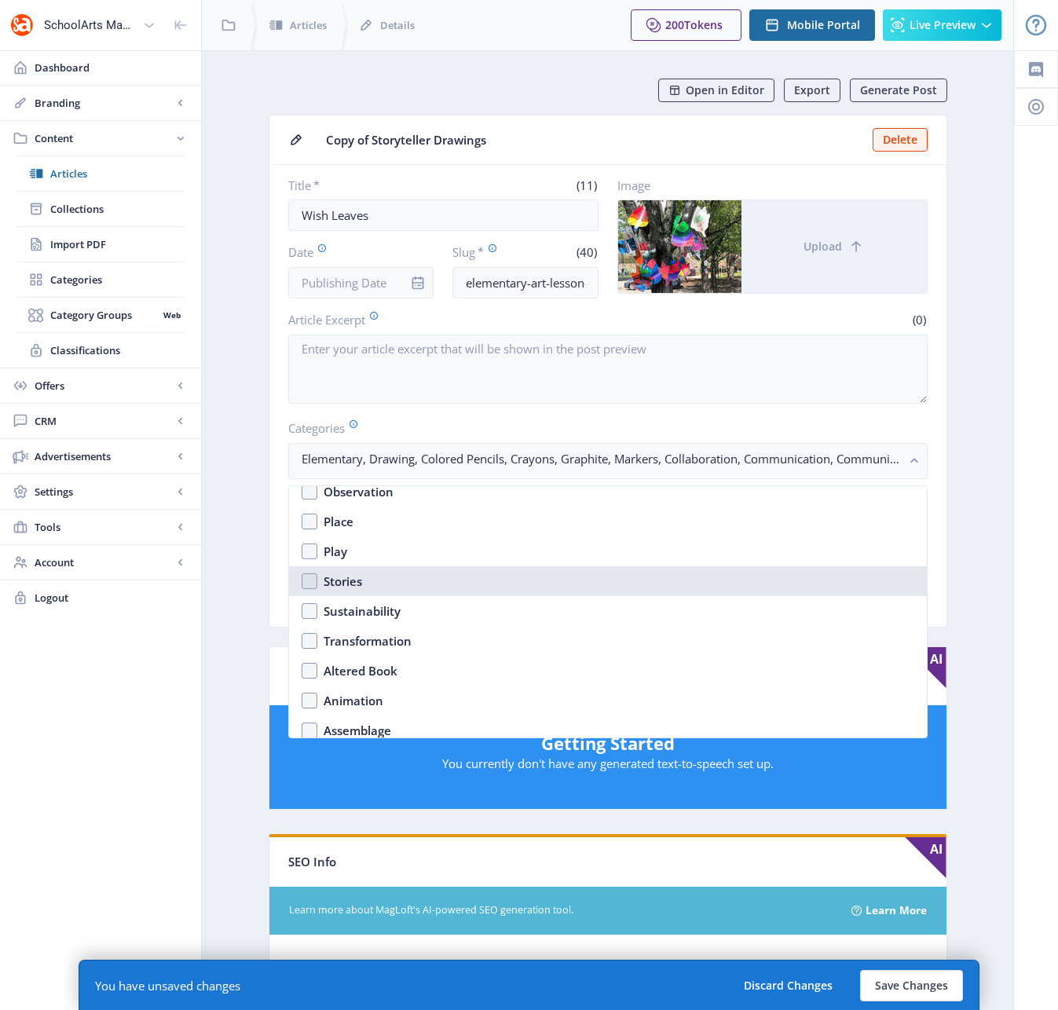
click at [309, 582] on nb-option "Stories" at bounding box center [608, 581] width 638 height 30
checkbox input "true"
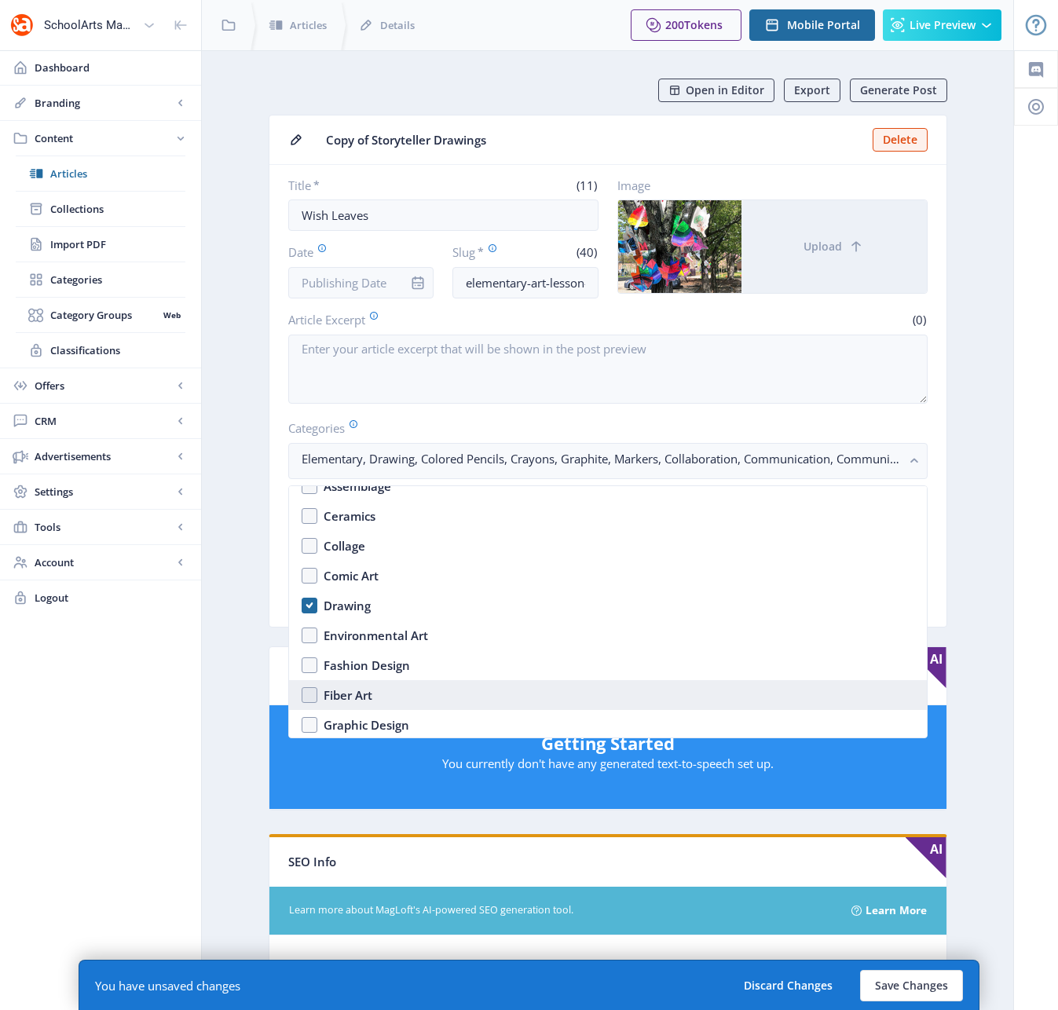
scroll to position [1410, 0]
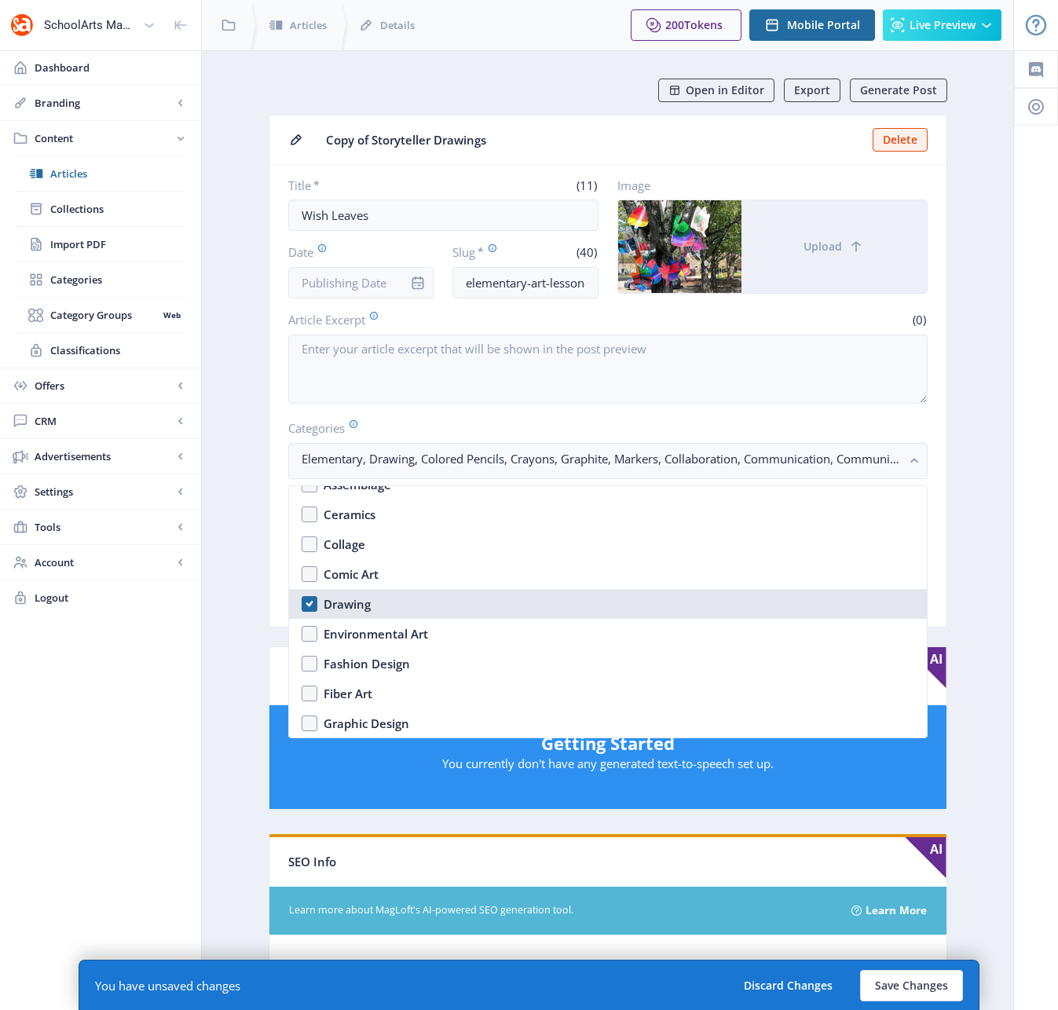
click at [306, 601] on nb-option "Drawing" at bounding box center [608, 604] width 638 height 30
click at [306, 602] on nb-option "Drawing" at bounding box center [608, 604] width 638 height 30
checkbox input "true"
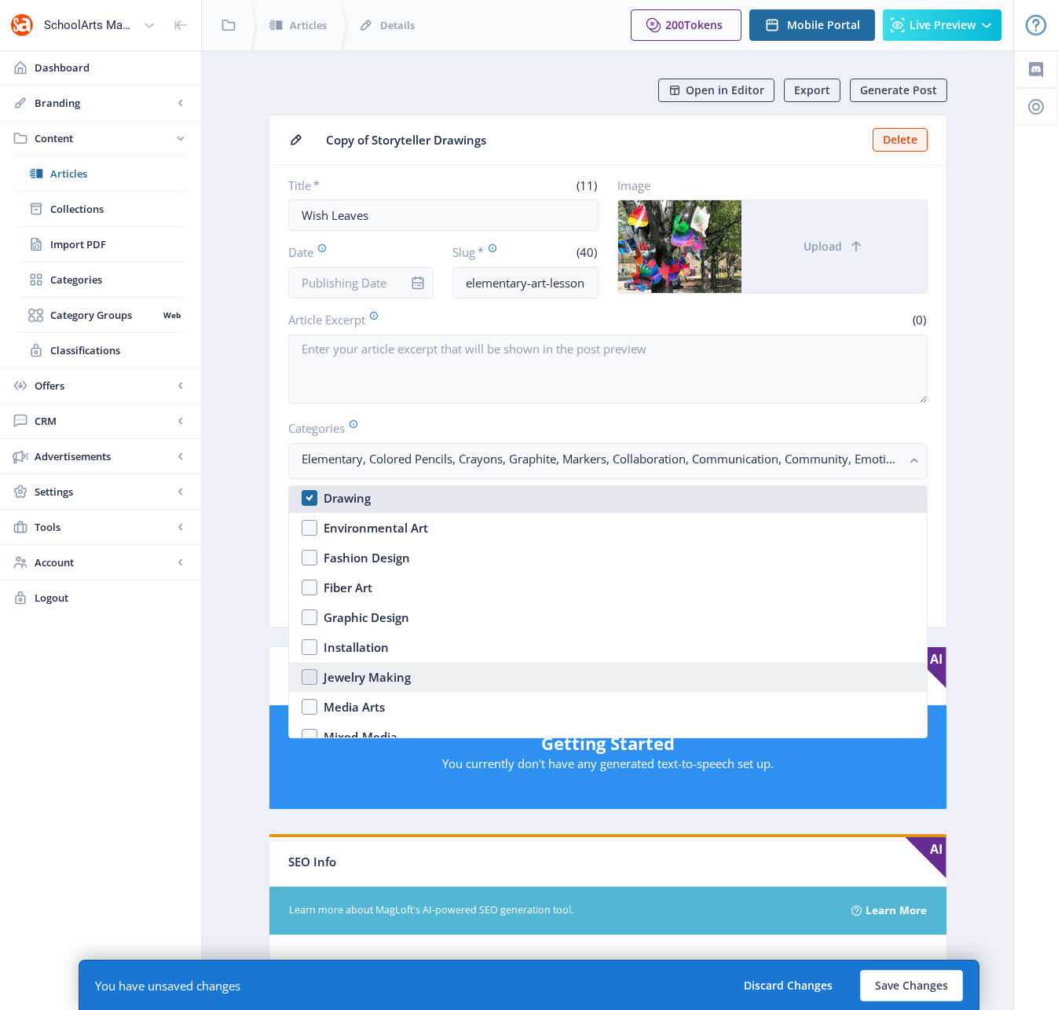
scroll to position [1541, 0]
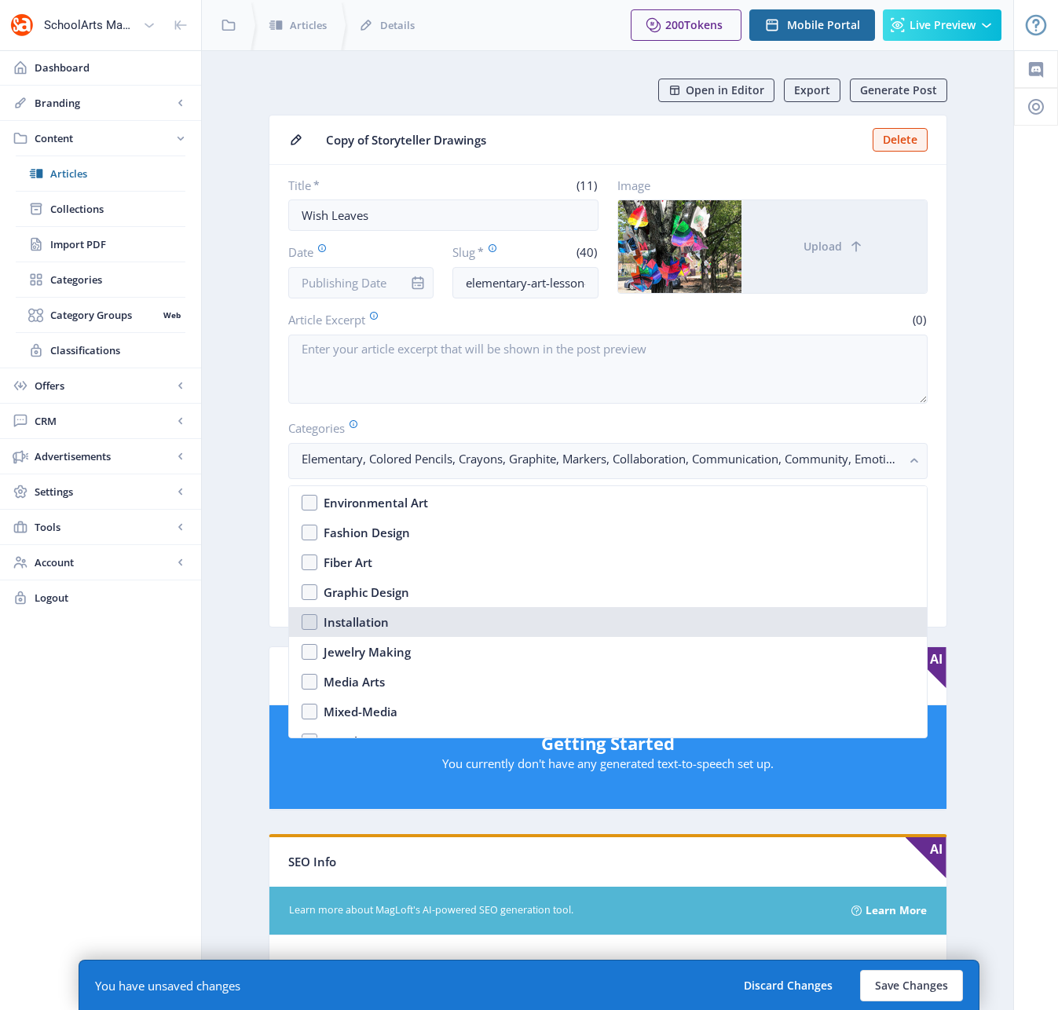
click at [309, 620] on nb-option "Installation" at bounding box center [608, 622] width 638 height 30
checkbox input "true"
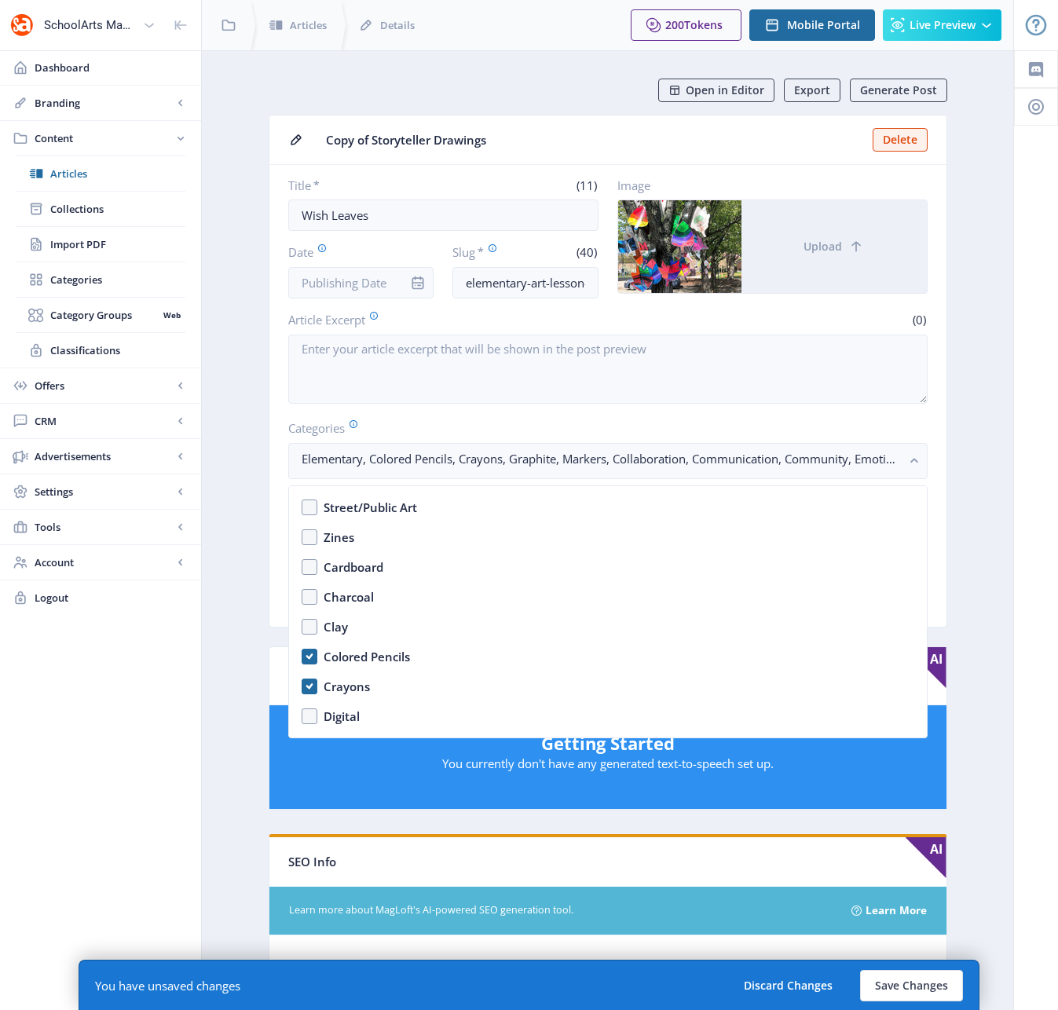
scroll to position [1957, 0]
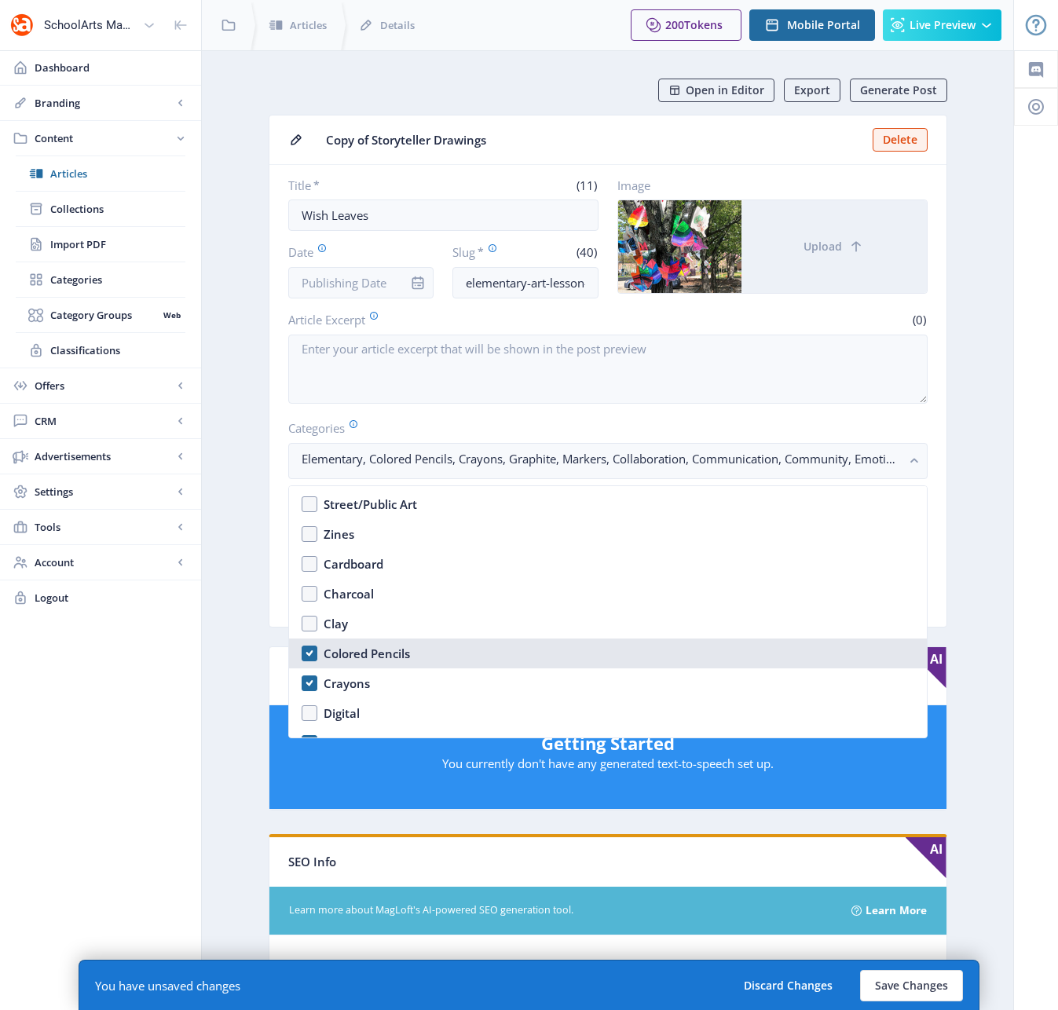
click at [306, 654] on nb-option "Colored Pencils" at bounding box center [608, 653] width 638 height 30
checkbox input "true"
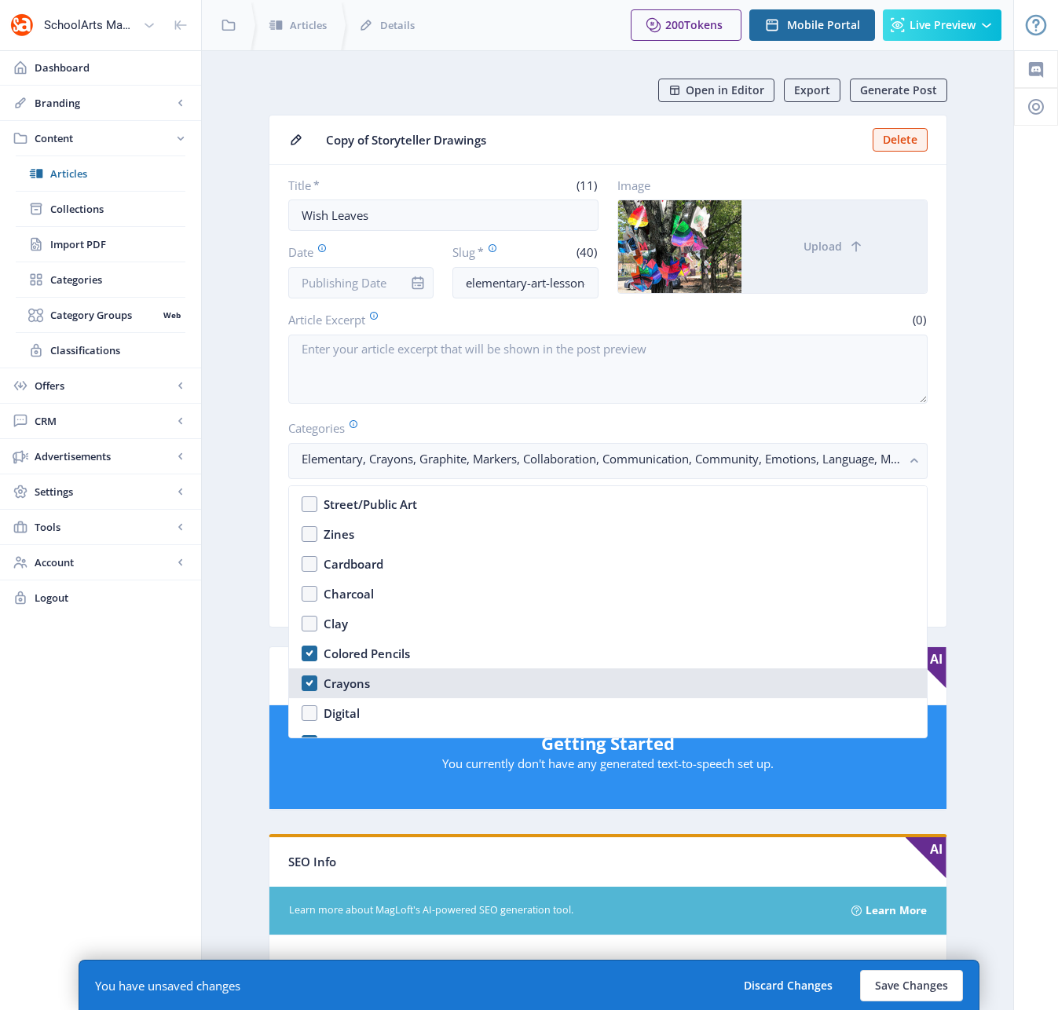
click at [312, 682] on nb-option "Crayons" at bounding box center [608, 683] width 638 height 30
click at [311, 683] on nb-option "Crayons" at bounding box center [608, 683] width 638 height 30
checkbox input "true"
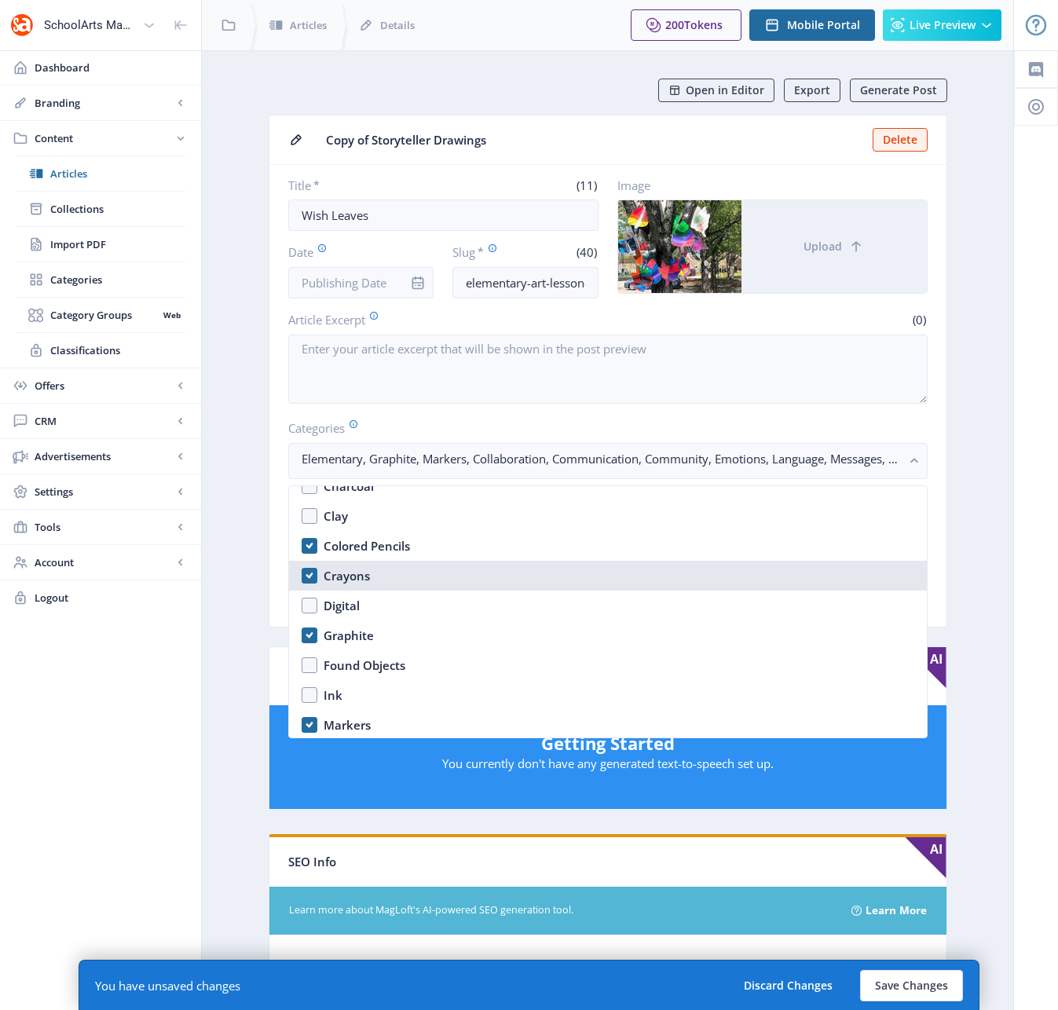
scroll to position [2066, 0]
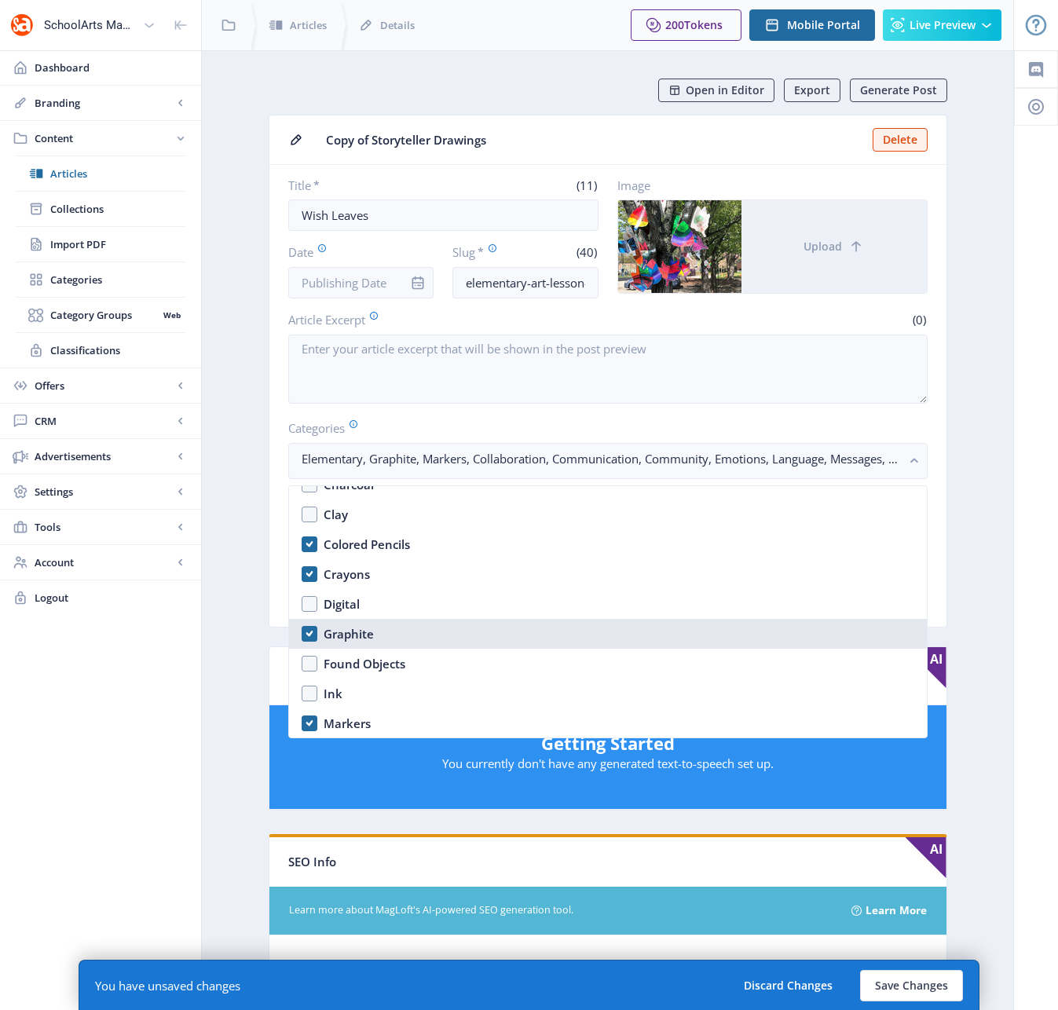
click at [312, 640] on nb-option "Graphite" at bounding box center [608, 634] width 638 height 30
checkbox input "false"
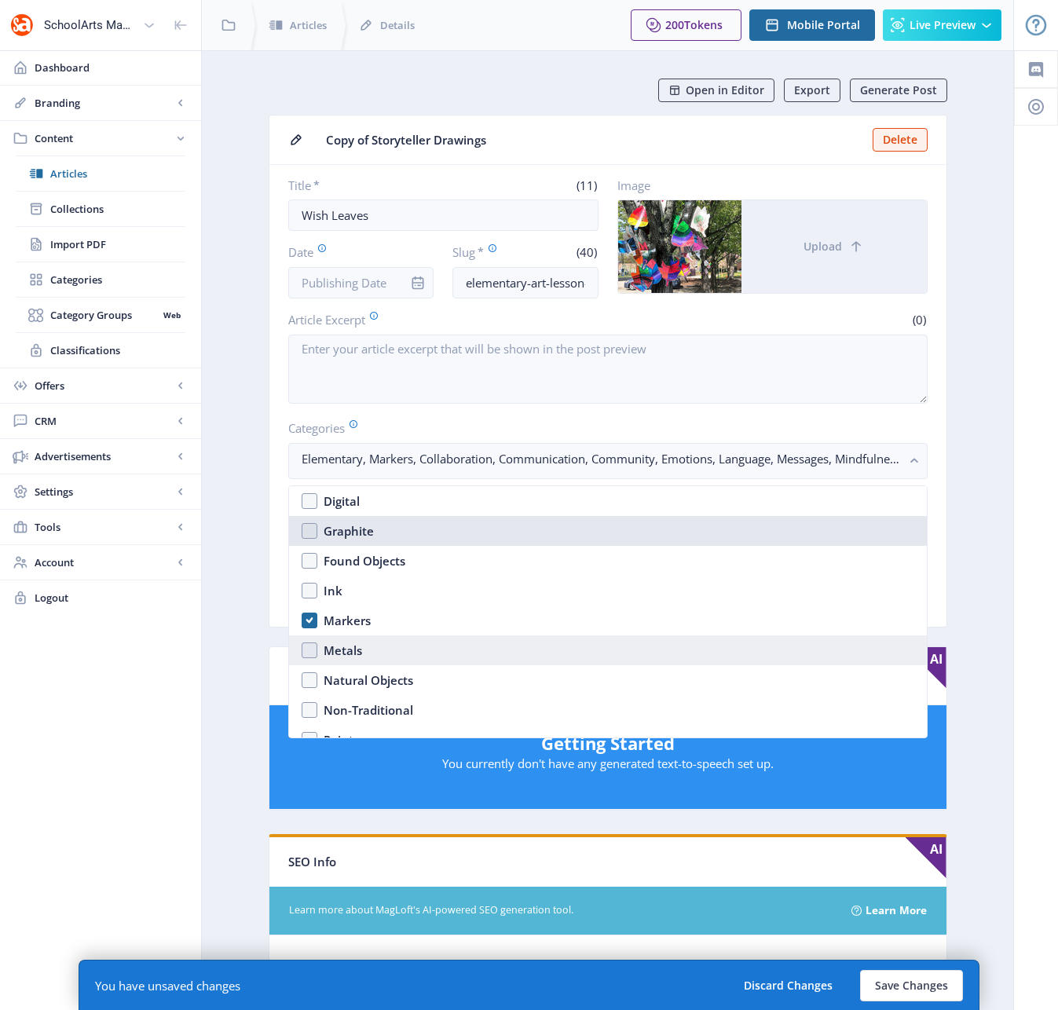
scroll to position [2171, 0]
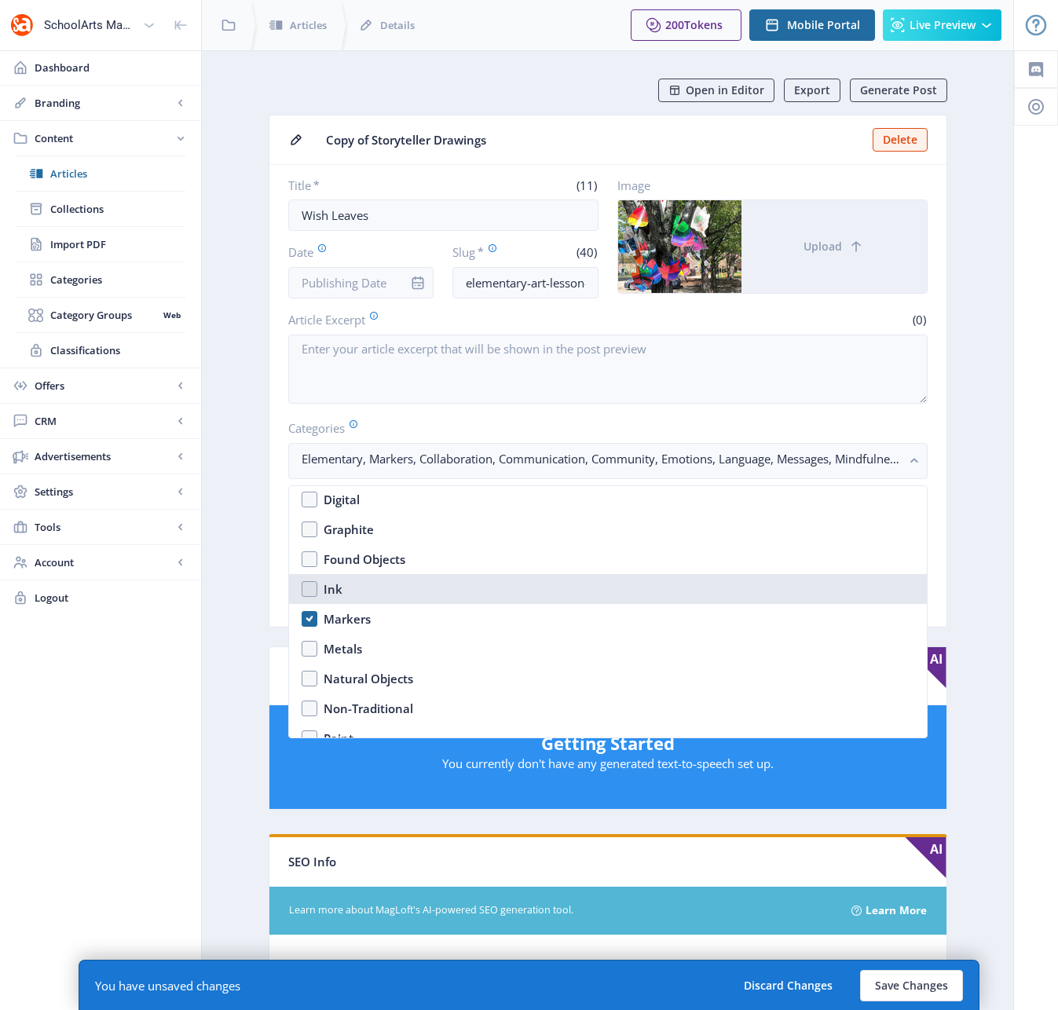
click at [306, 590] on nb-option "Ink" at bounding box center [608, 589] width 638 height 30
checkbox input "true"
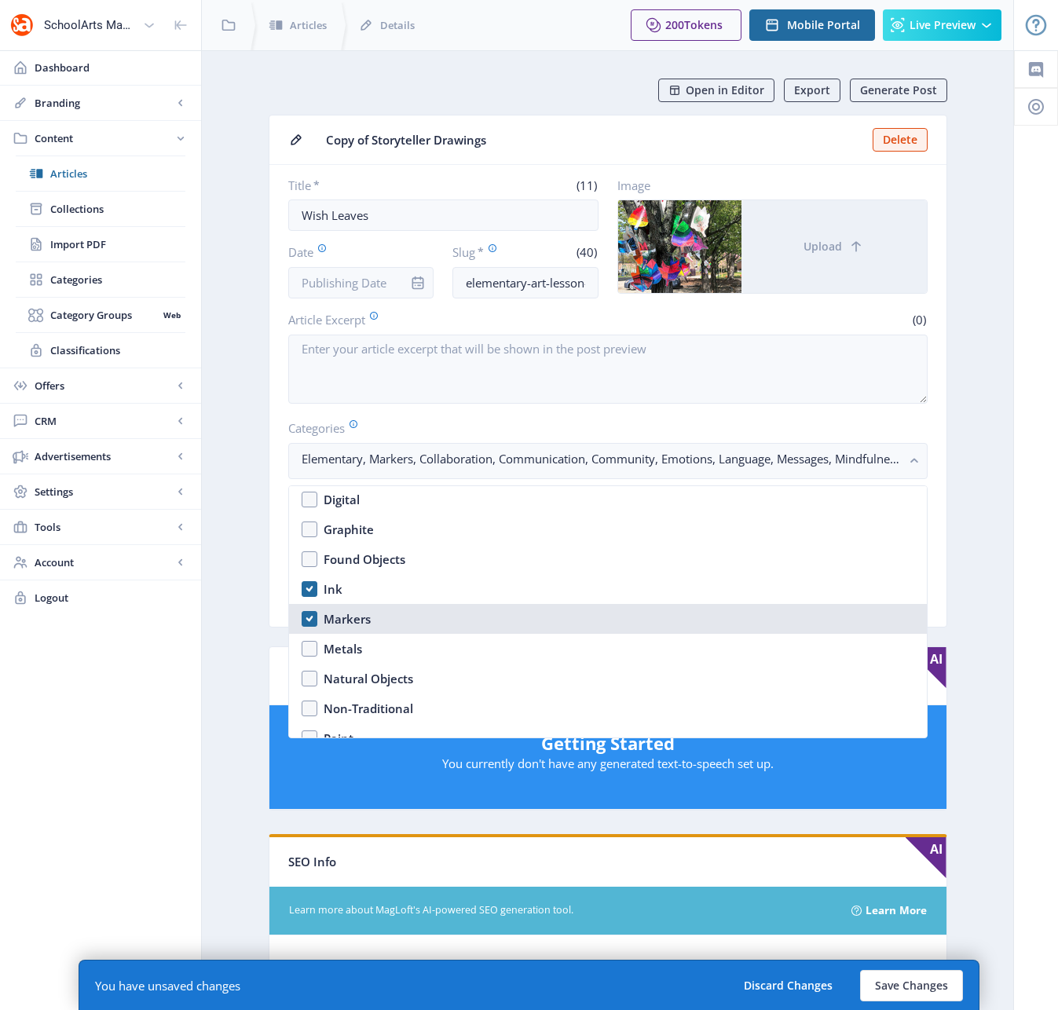
click at [310, 616] on nb-option "Markers" at bounding box center [608, 619] width 638 height 30
click at [309, 615] on nb-option "Markers" at bounding box center [608, 619] width 638 height 30
checkbox input "true"
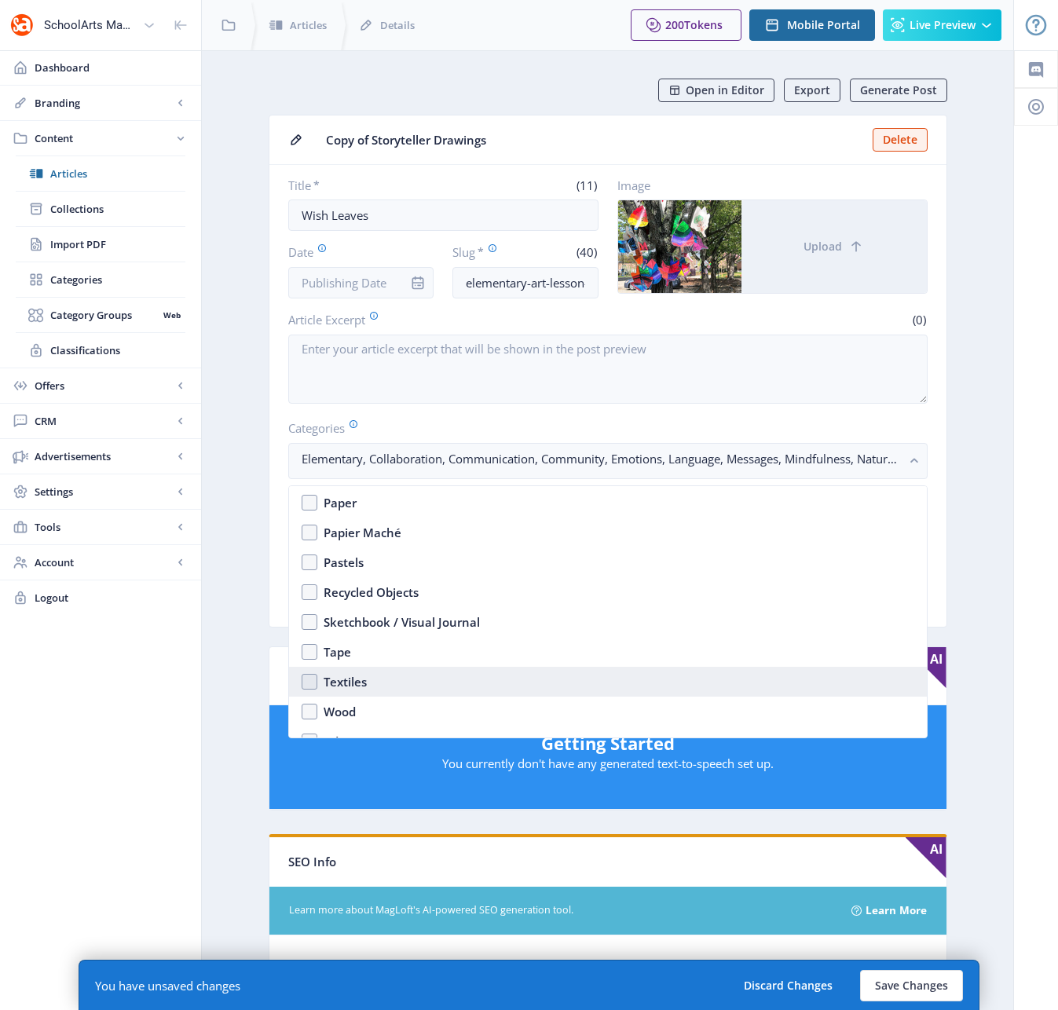
scroll to position [2455, 0]
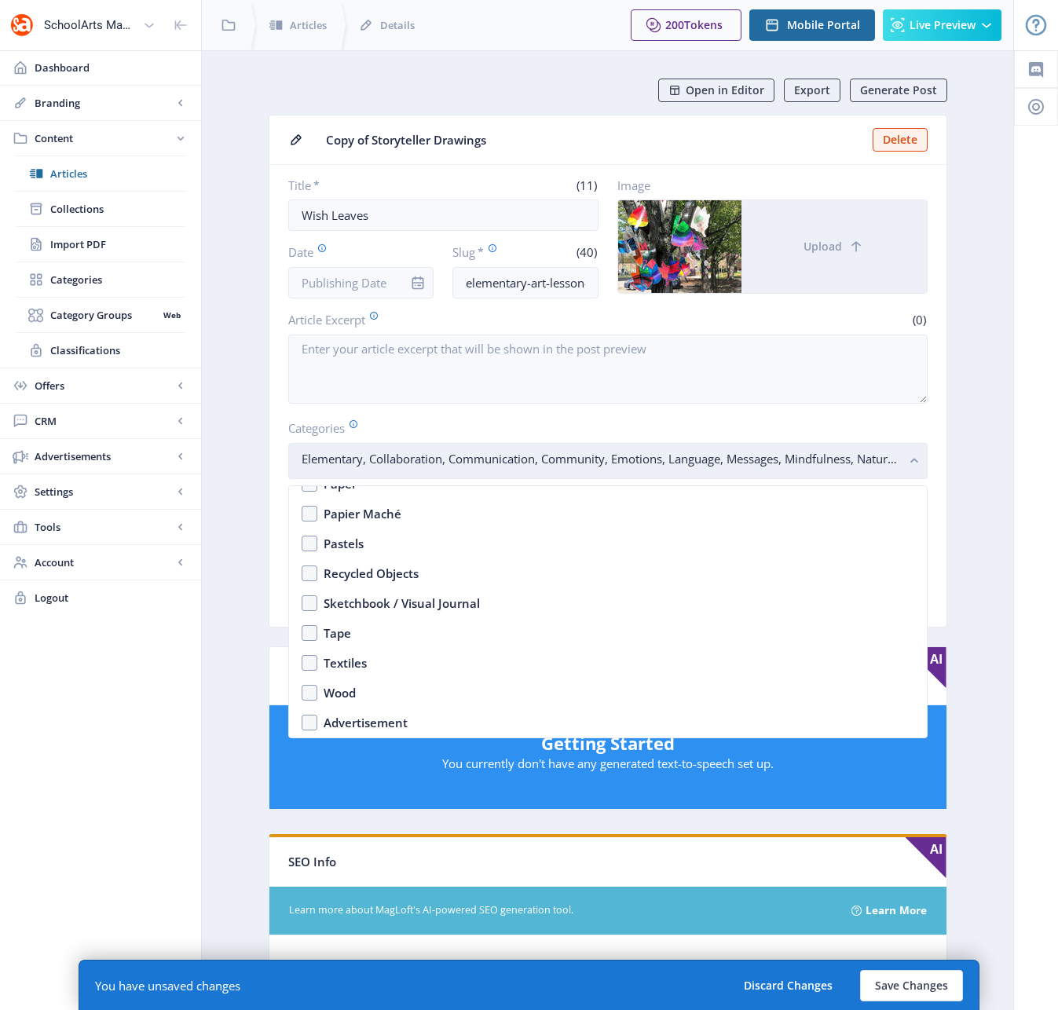
click at [907, 453] on rect "button" at bounding box center [915, 461] width 18 height 18
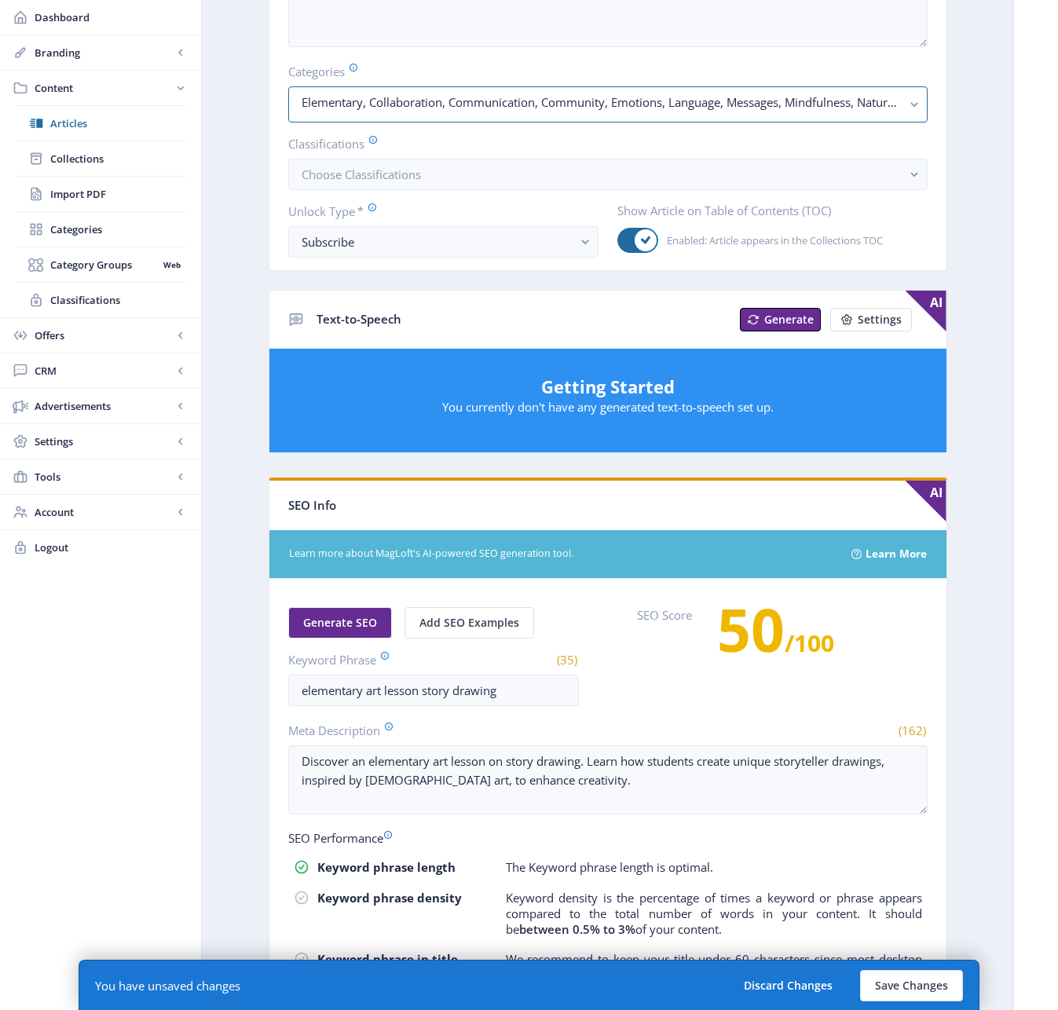
scroll to position [370, 0]
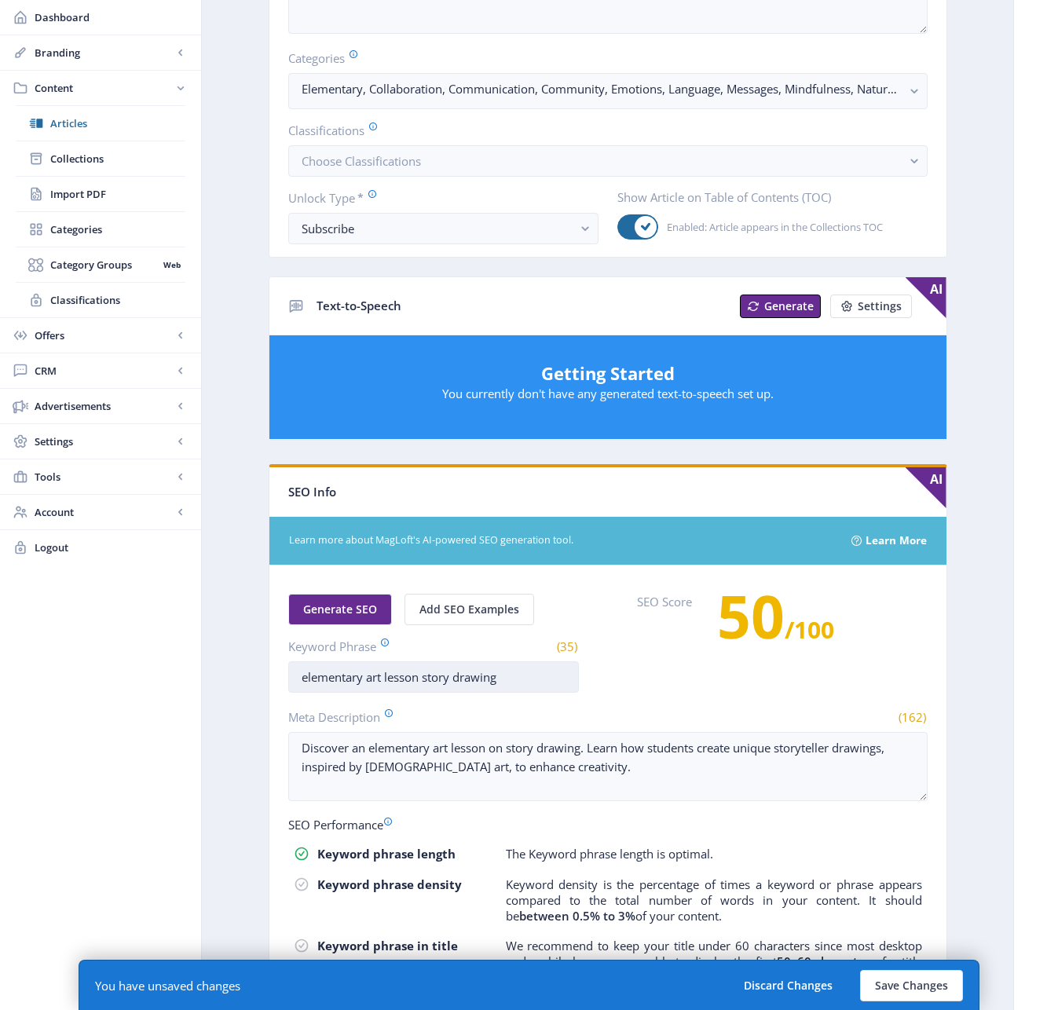
drag, startPoint x: 511, startPoint y: 683, endPoint x: 425, endPoint y: 673, distance: 87.0
click at [425, 673] on input "elementary art lesson story drawing" at bounding box center [433, 676] width 291 height 31
click at [439, 678] on input "elementary art lesson story drawing" at bounding box center [433, 676] width 291 height 31
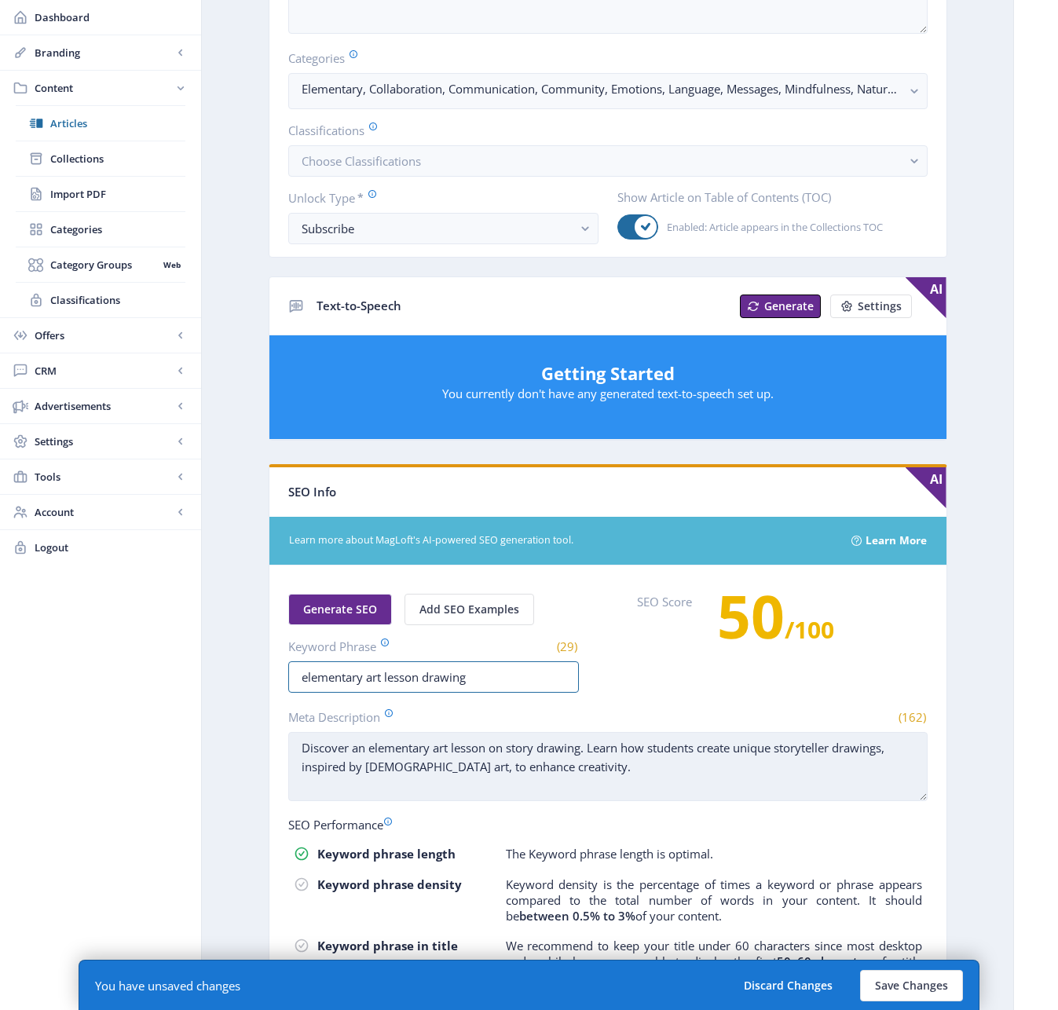
type input "elementary art lesson drawing"
drag, startPoint x: 605, startPoint y: 770, endPoint x: 287, endPoint y: 745, distance: 318.3
click at [288, 745] on textarea "Discover an elementary art lesson on story drawing. Learn how students create u…" at bounding box center [607, 766] width 639 height 69
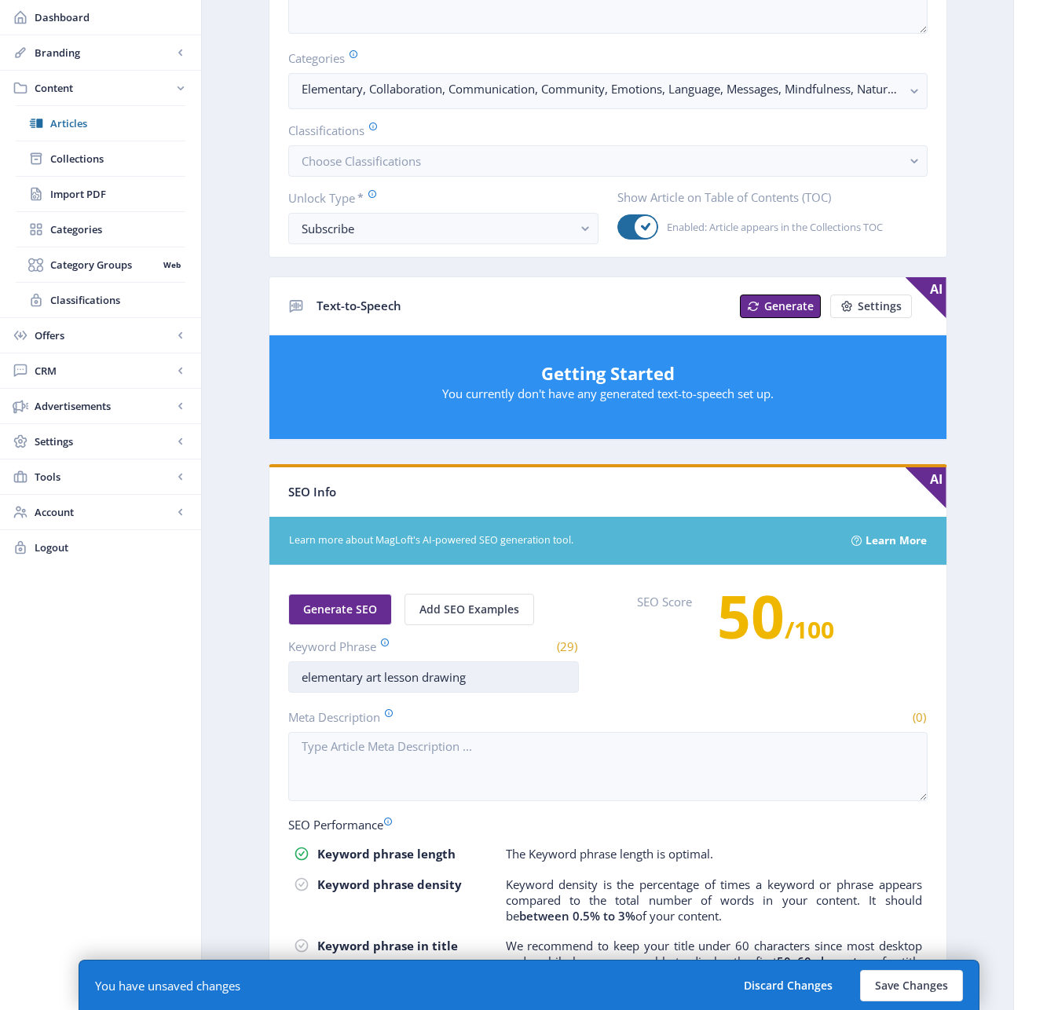
click at [499, 682] on input "elementary art lesson drawing" at bounding box center [433, 676] width 291 height 31
type input "elementary art lesson drawing"
click at [748, 623] on span "50" at bounding box center [751, 616] width 68 height 80
click at [897, 976] on button "Save Changes" at bounding box center [911, 985] width 103 height 31
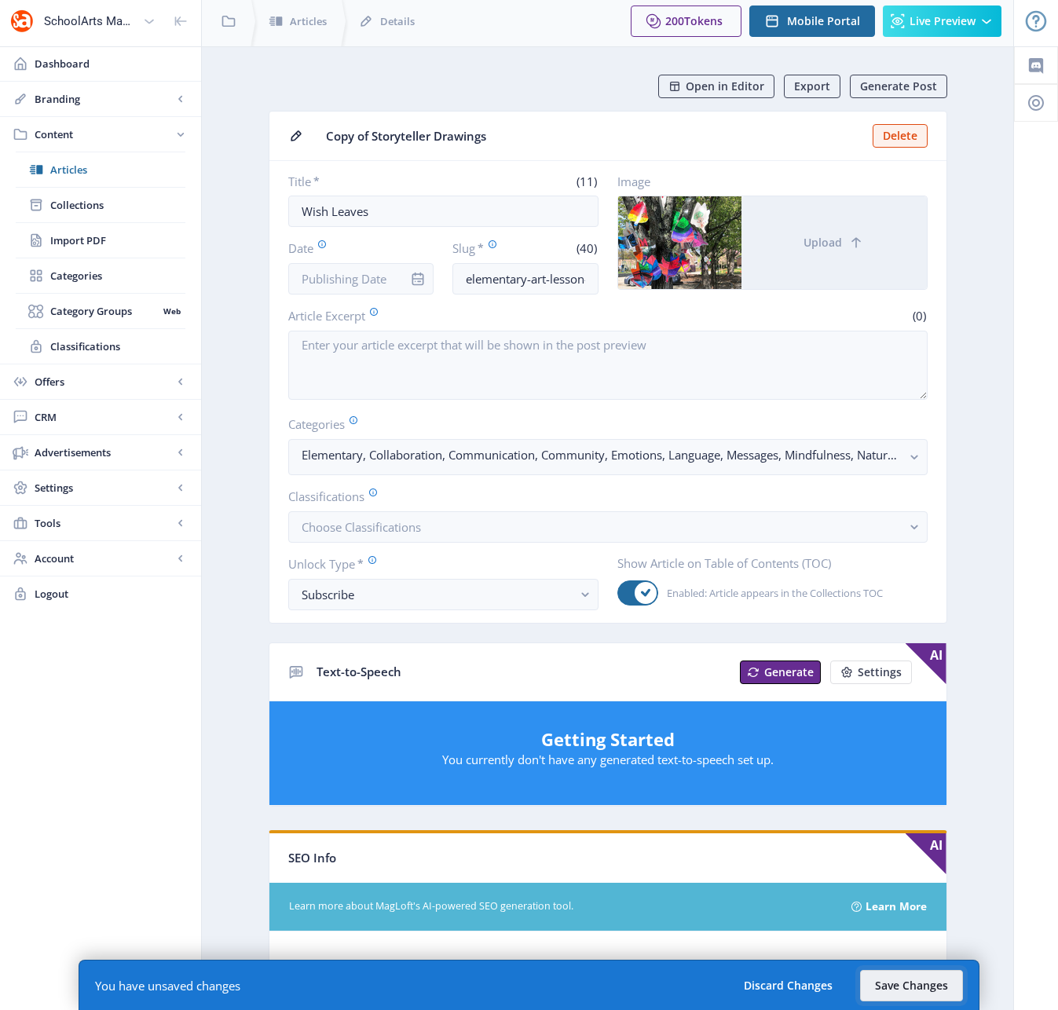
scroll to position [0, 0]
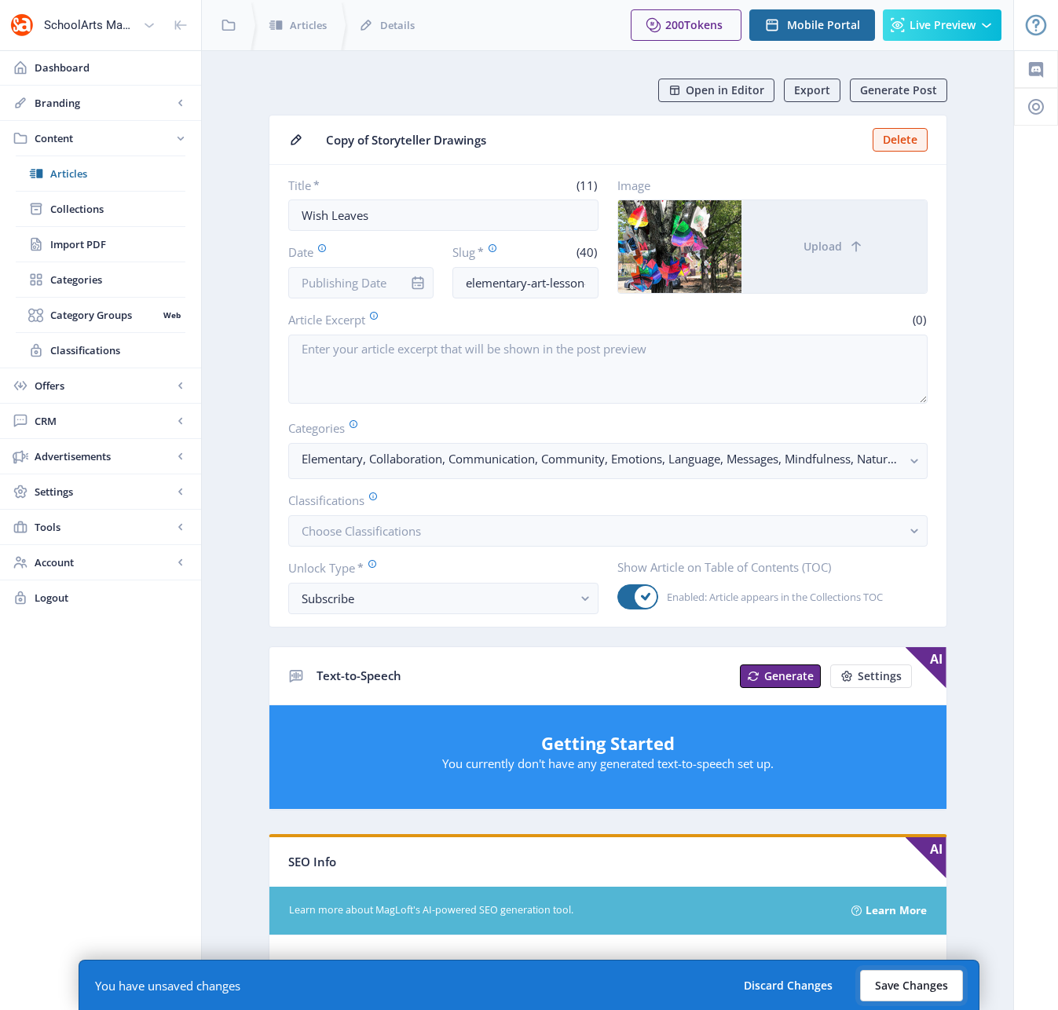
click at [890, 976] on button "Save Changes" at bounding box center [911, 985] width 103 height 31
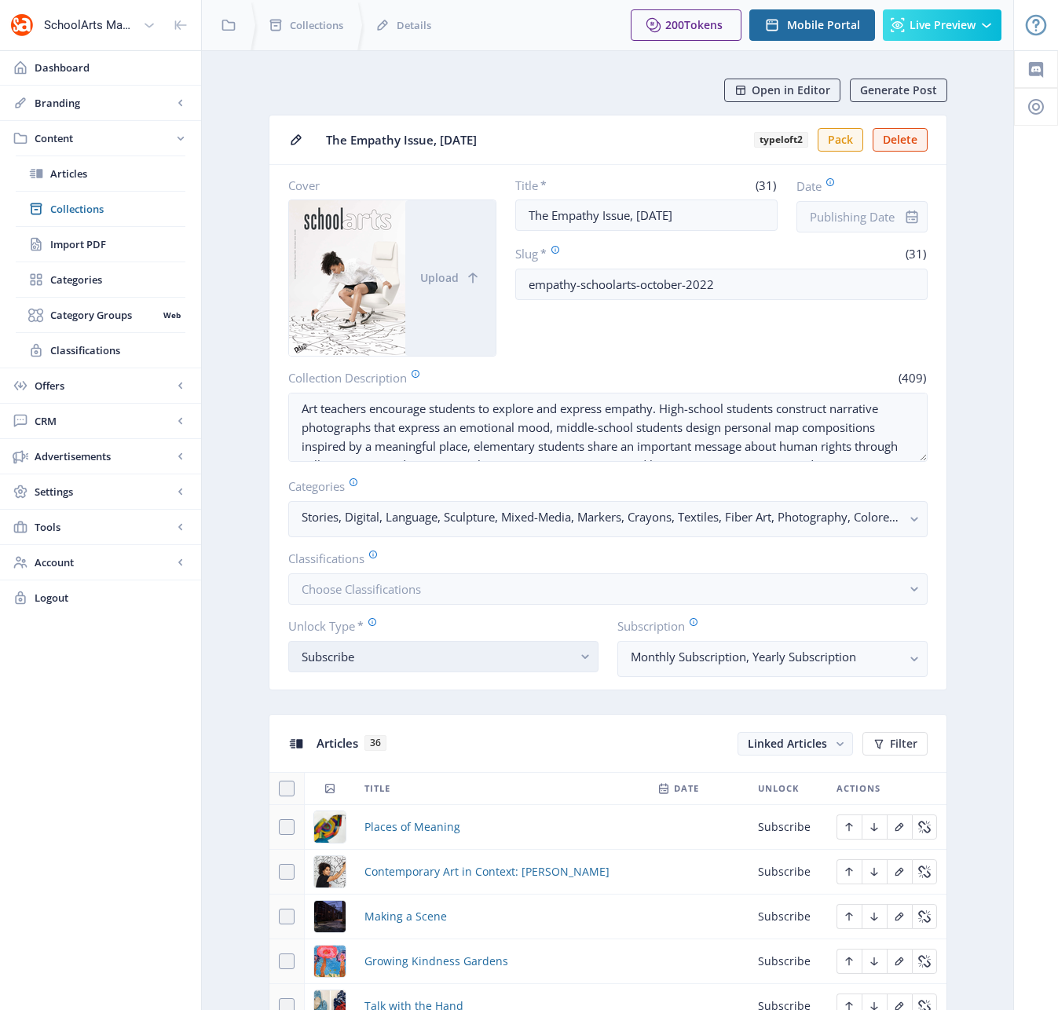
scroll to position [470, 0]
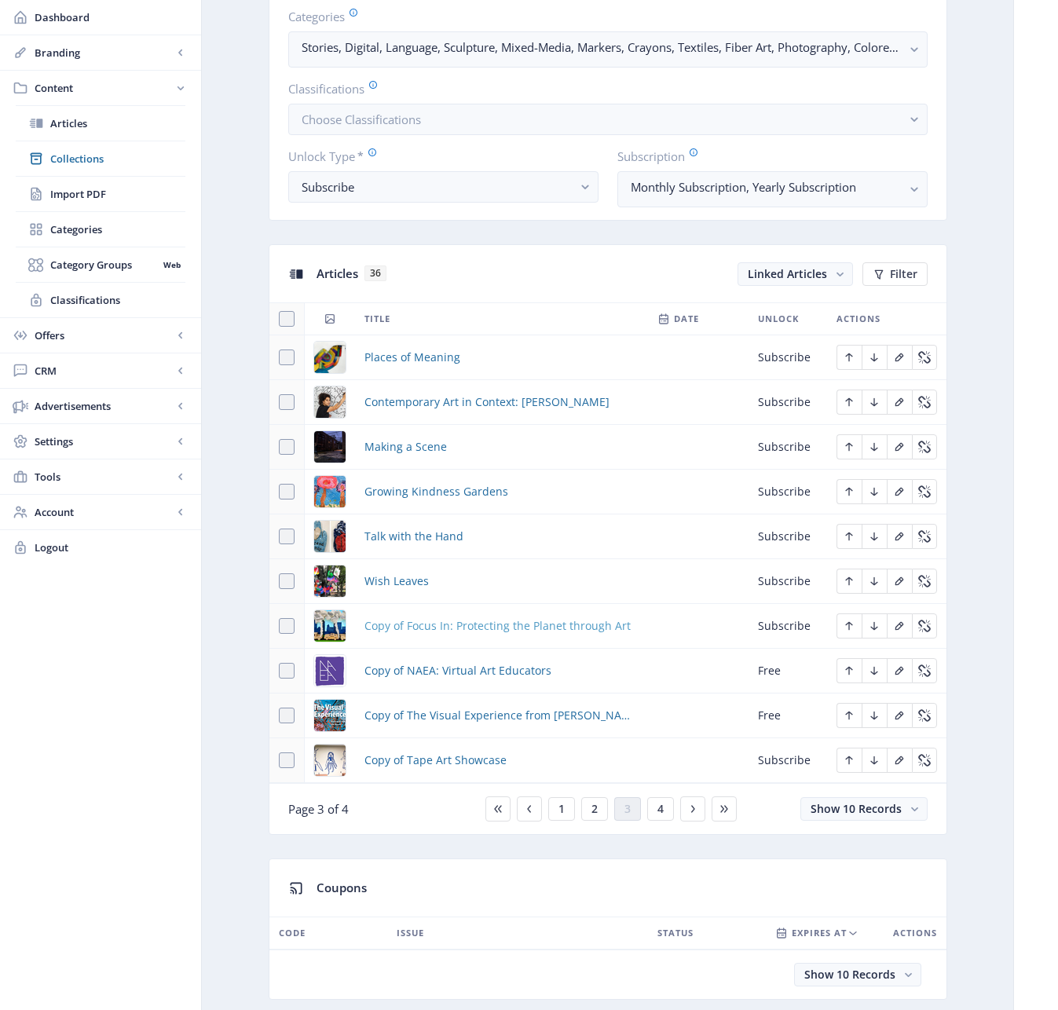
click at [469, 626] on span "Copy of Focus In: Protecting the Planet through Art" at bounding box center [497, 626] width 266 height 19
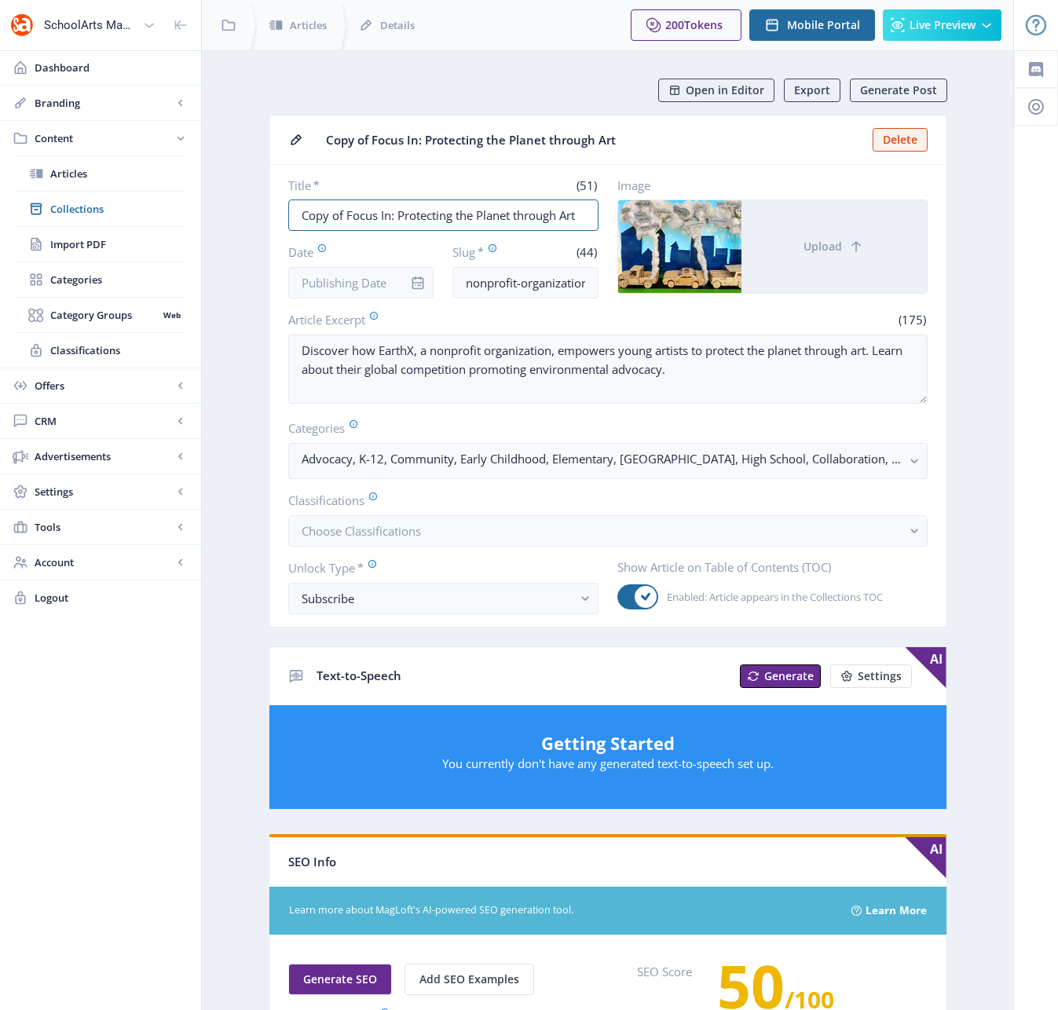
drag, startPoint x: 346, startPoint y: 214, endPoint x: 260, endPoint y: 213, distance: 86.4
click at [260, 213] on app-content-article "Open in Editor Export Generate Post Copy of Focus In: Protecting the Planet thr…" at bounding box center [607, 818] width 756 height 1479
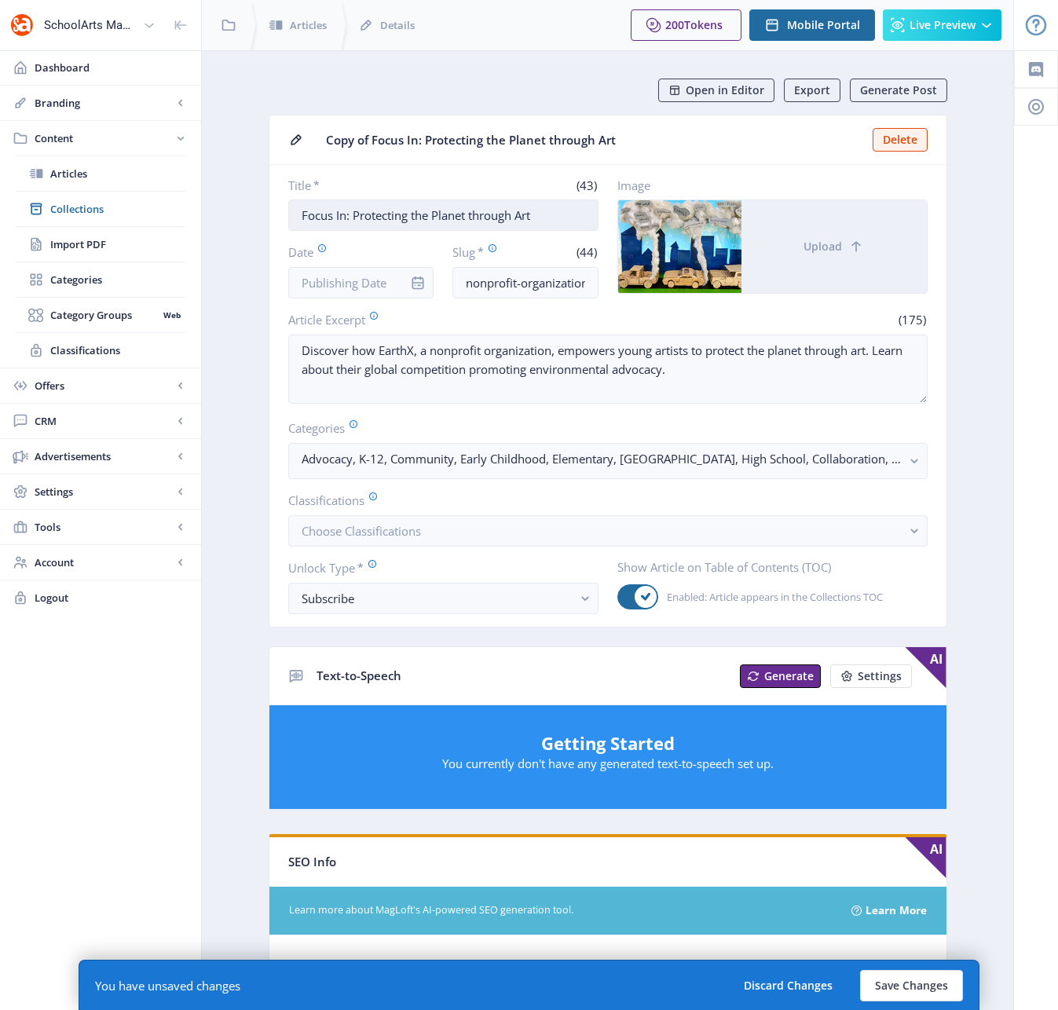
drag, startPoint x: 537, startPoint y: 214, endPoint x: 350, endPoint y: 217, distance: 186.9
click at [350, 217] on input "Focus In: Protecting the Planet through Art" at bounding box center [443, 214] width 310 height 31
type input "Focus In:The Interdependence Hexagon Project"
drag, startPoint x: 570, startPoint y: 284, endPoint x: 601, endPoint y: 278, distance: 31.1
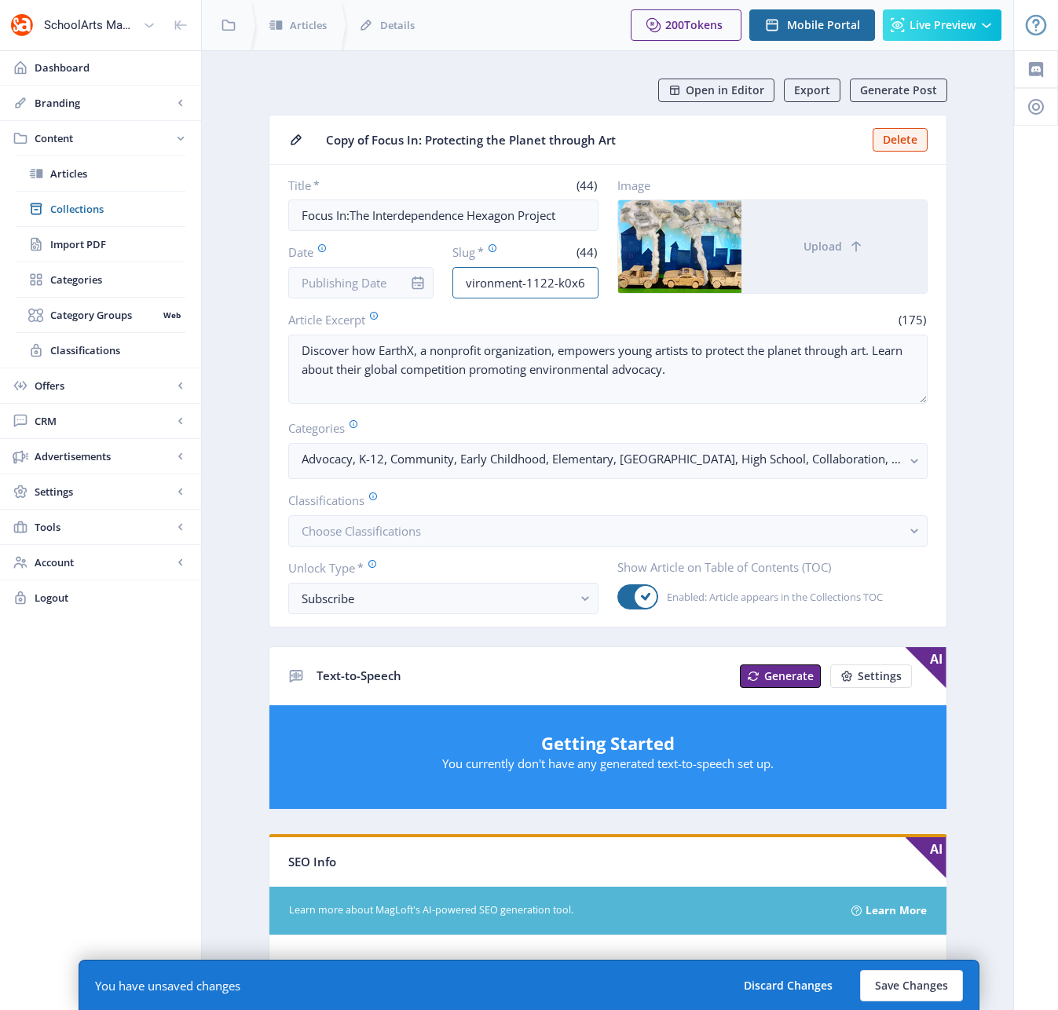
click at [601, 278] on div "Title * (44) Focus In:The Interdependence Hexagon Project Date Slug * (44) nonp…" at bounding box center [607, 237] width 639 height 121
click at [586, 280] on input "nonprofit-organization-environment-1122-k0x6" at bounding box center [525, 282] width 146 height 31
drag, startPoint x: 551, startPoint y: 285, endPoint x: 510, endPoint y: 287, distance: 40.1
click at [510, 287] on input "nonprofit-organization-environment-1122-k0x6" at bounding box center [525, 282] width 146 height 31
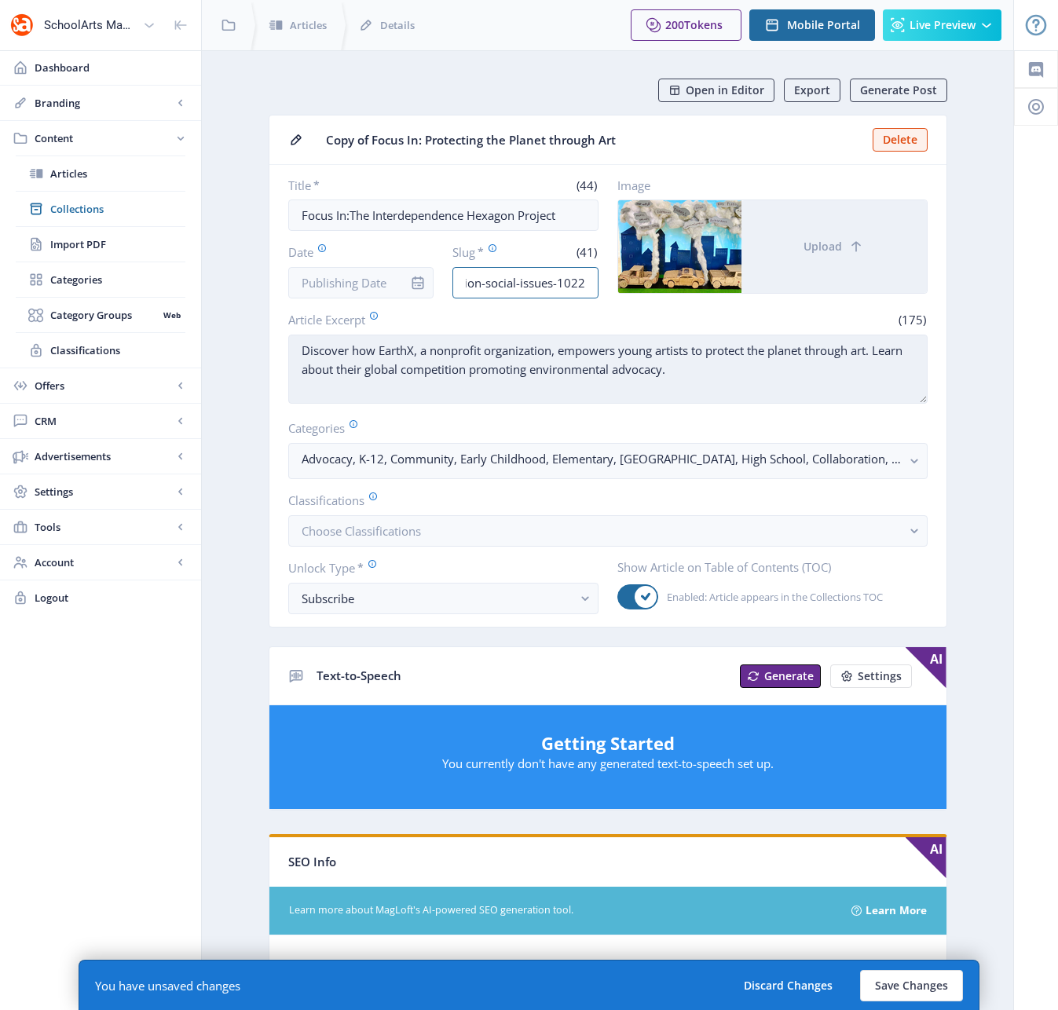
type input "nonprofit-organization-social-issues-1022"
drag, startPoint x: 689, startPoint y: 376, endPoint x: 295, endPoint y: 350, distance: 395.1
click at [295, 350] on textarea "Discover how EarthX, a nonprofit organization, empowers young artists to protec…" at bounding box center [607, 369] width 639 height 69
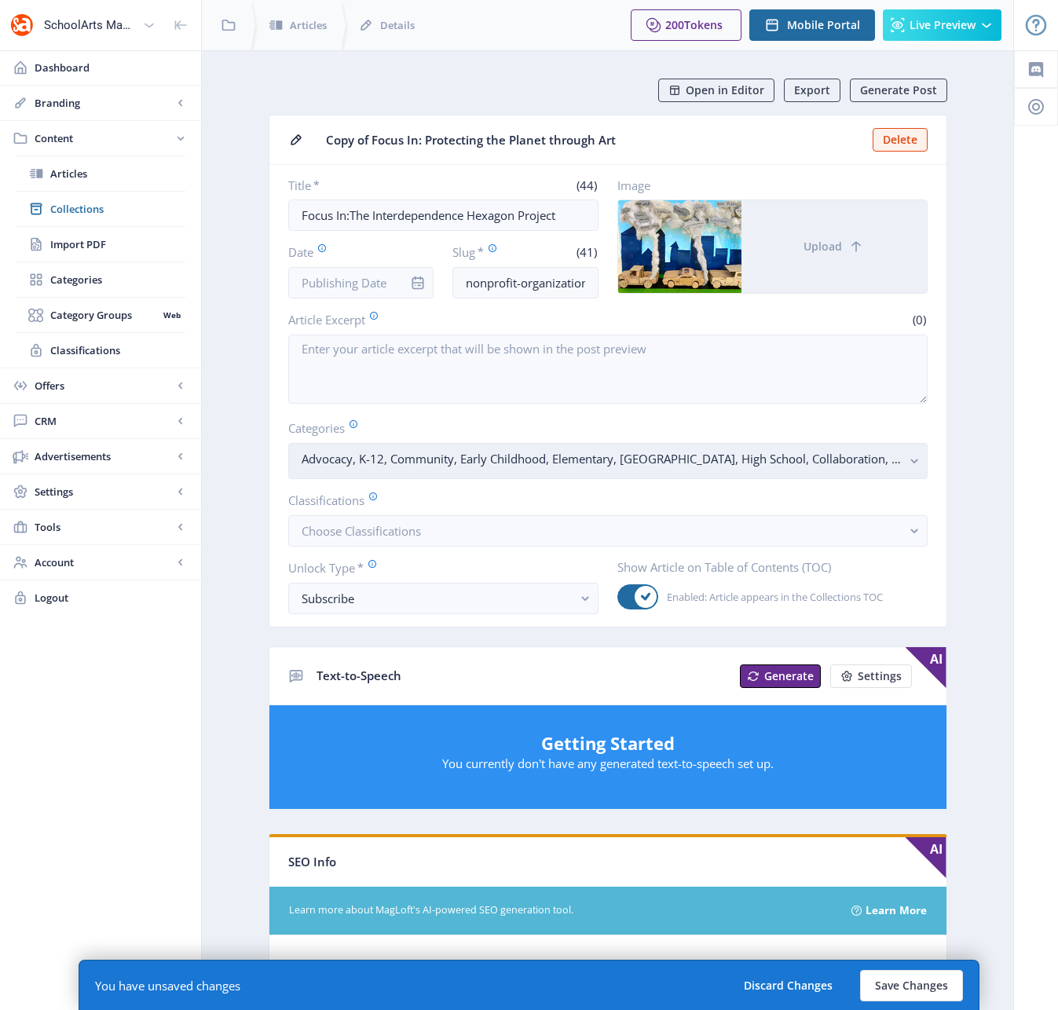
click at [911, 459] on icon "button" at bounding box center [913, 461] width 7 height 5
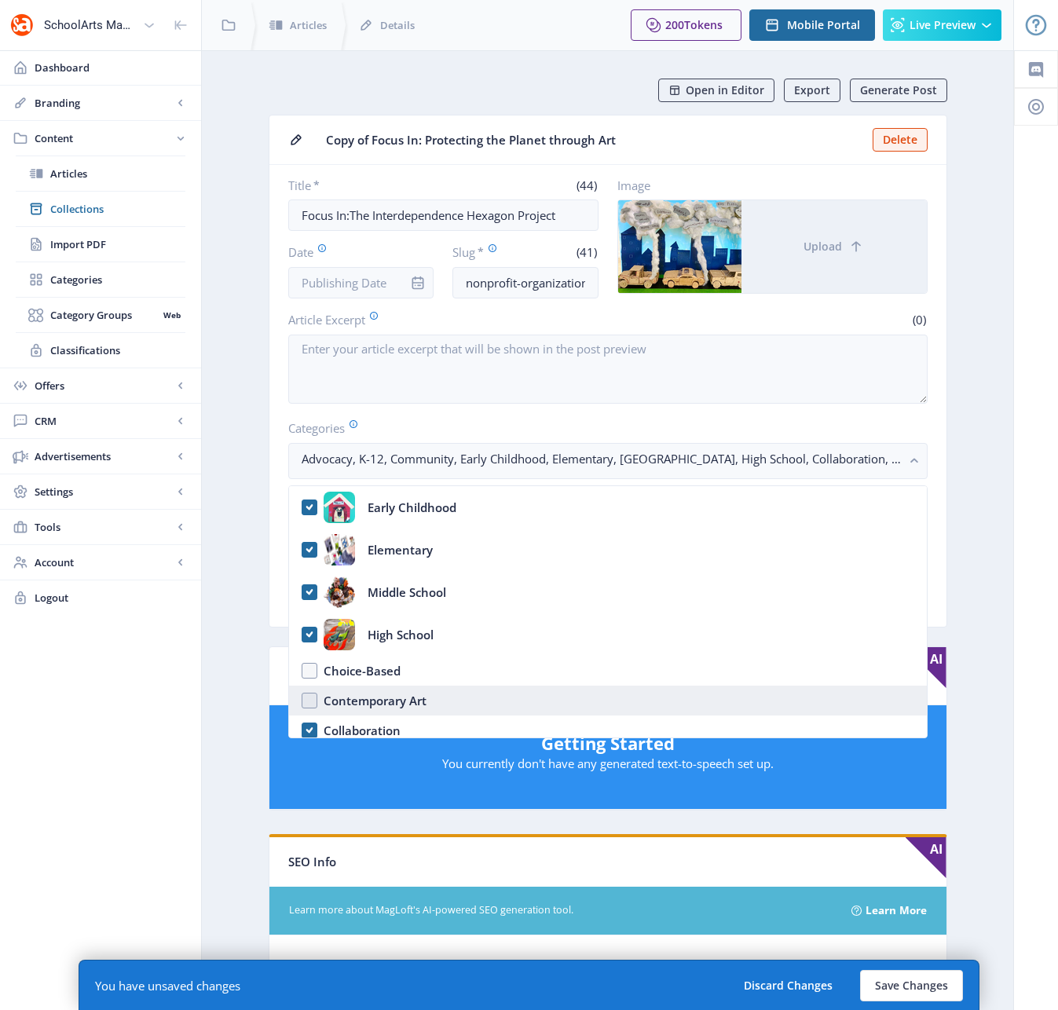
scroll to position [178, 0]
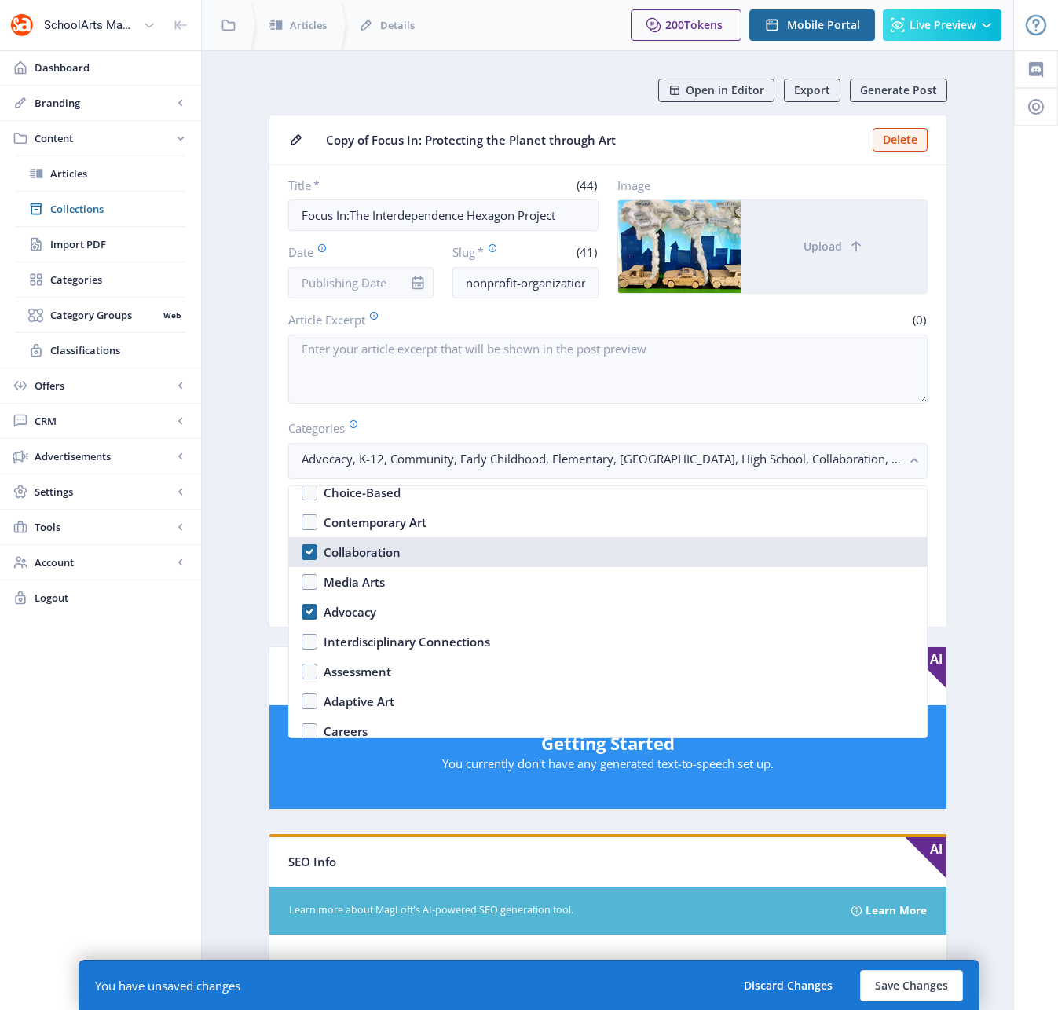
click at [307, 552] on nb-option "Collaboration" at bounding box center [608, 552] width 638 height 30
checkbox input "false"
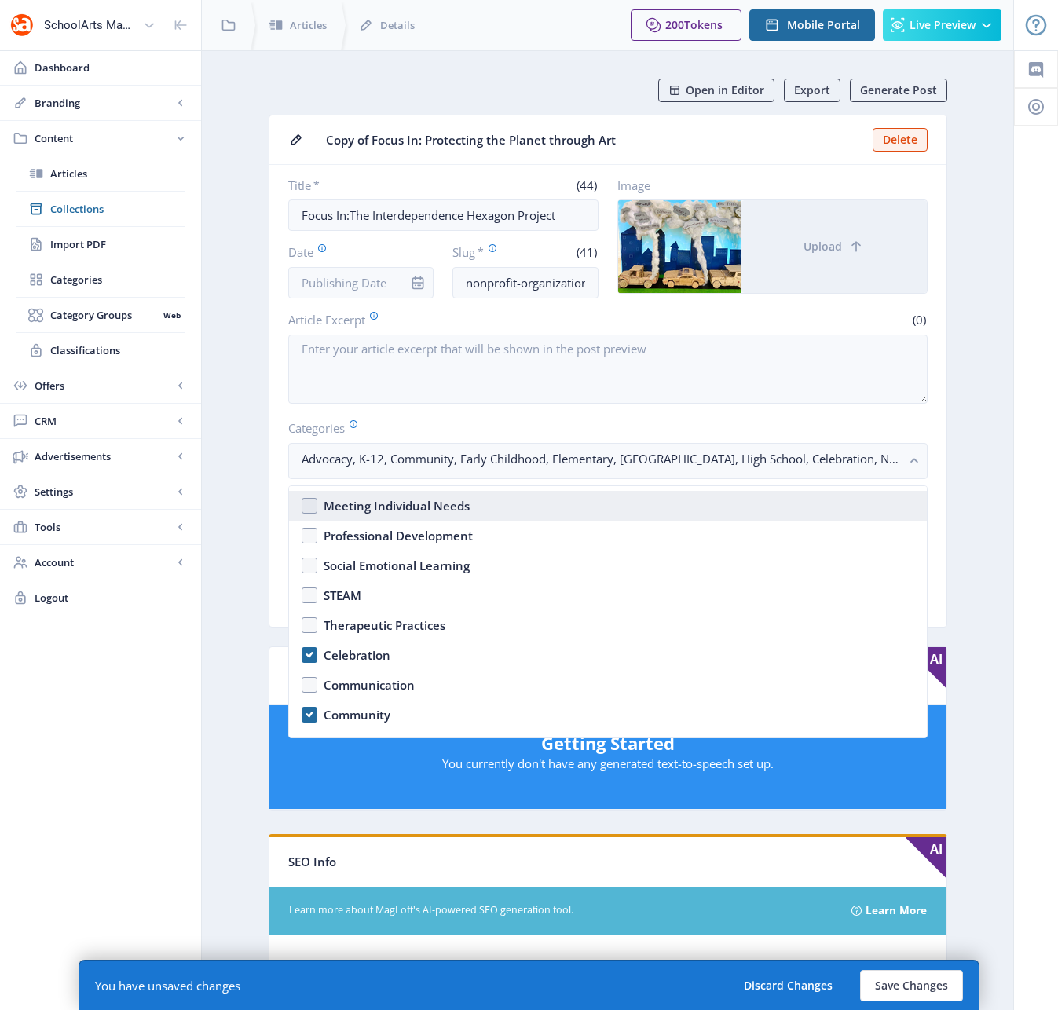
scroll to position [651, 0]
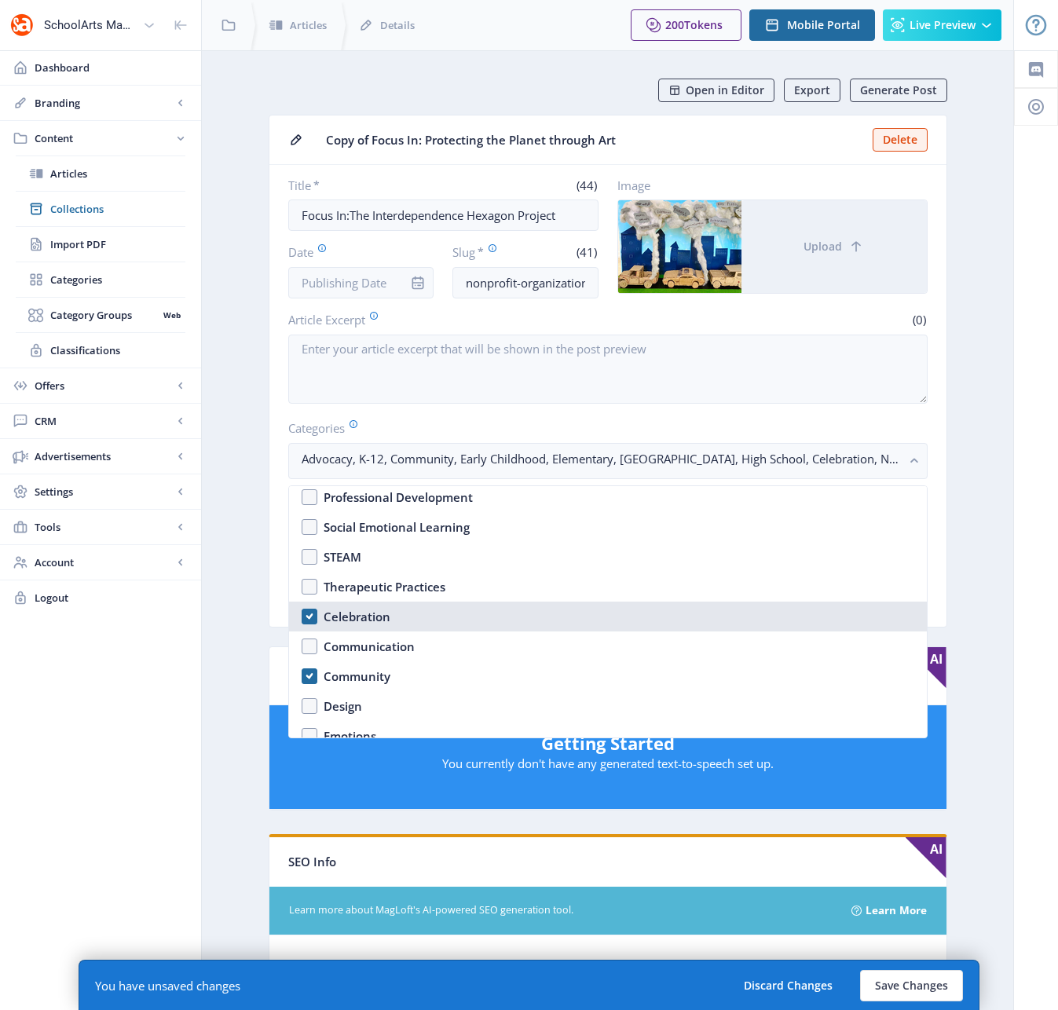
click at [311, 617] on nb-option "Celebration" at bounding box center [608, 617] width 638 height 30
checkbox input "false"
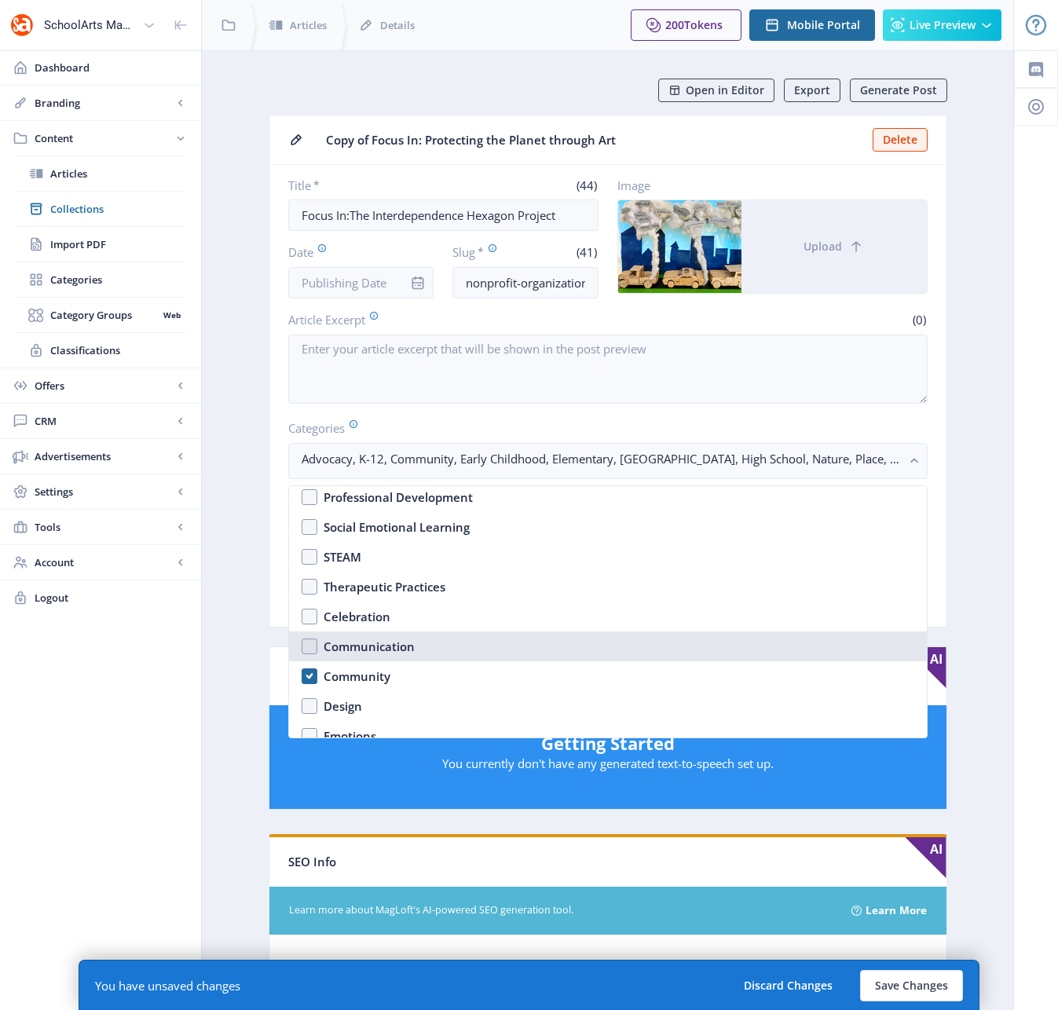
click at [309, 646] on nb-option "Communication" at bounding box center [608, 646] width 638 height 30
checkbox input "true"
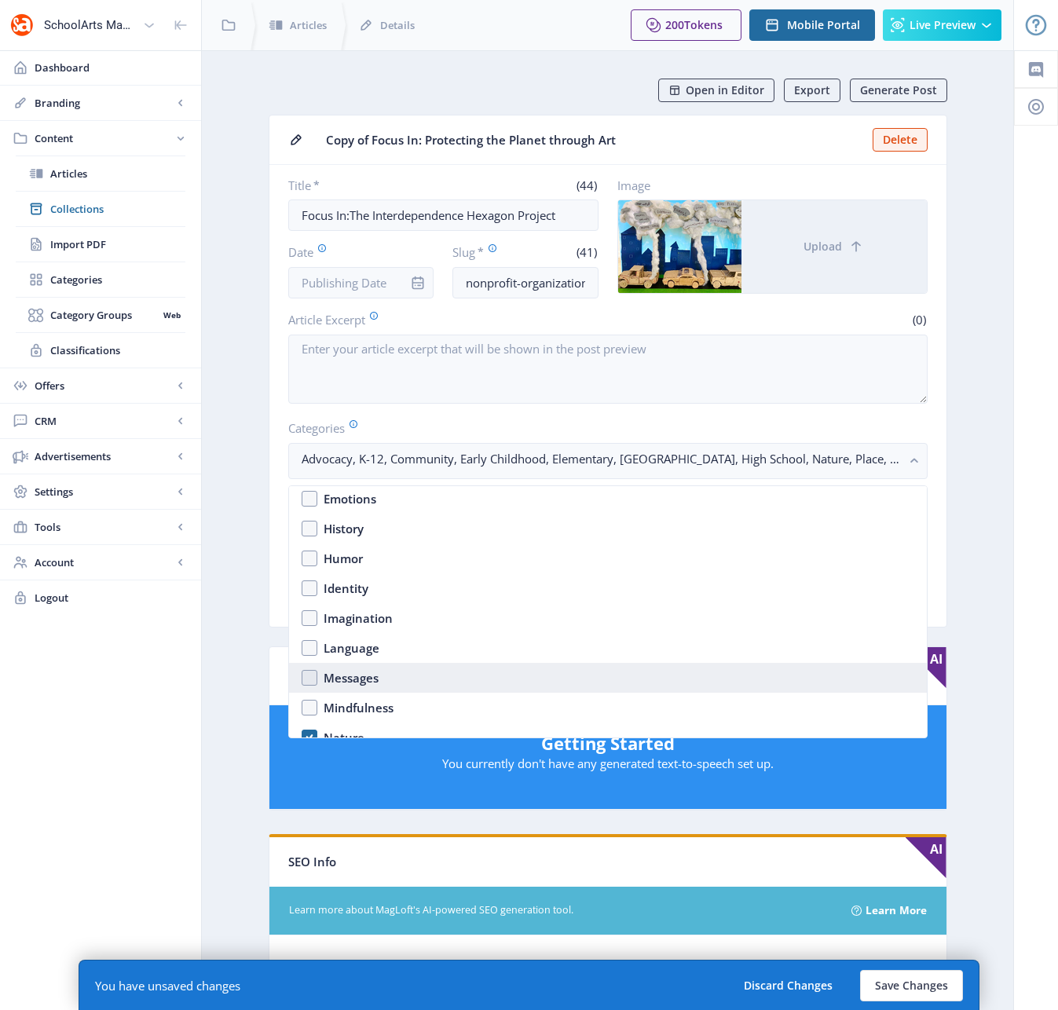
scroll to position [889, 0]
click at [308, 677] on nb-option "Messages" at bounding box center [608, 677] width 638 height 30
checkbox input "true"
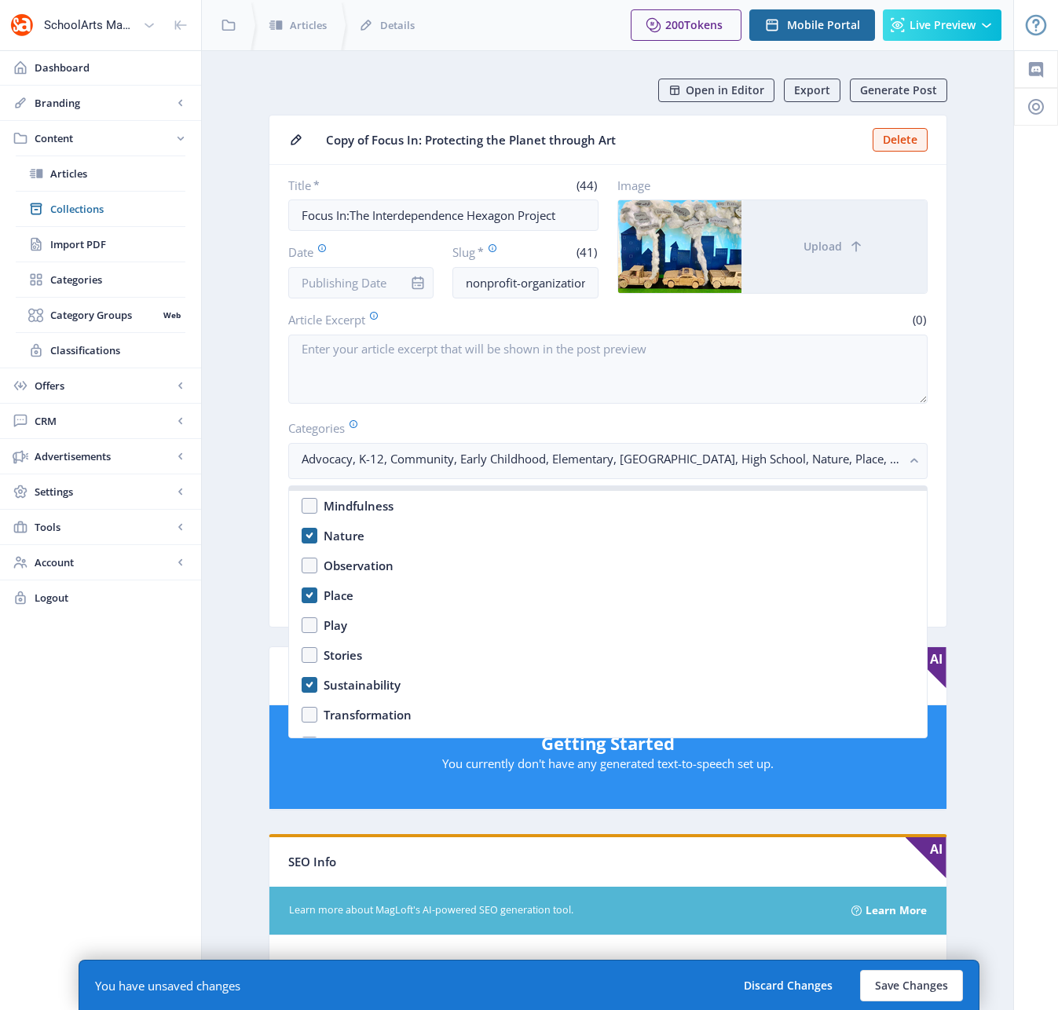
scroll to position [1091, 0]
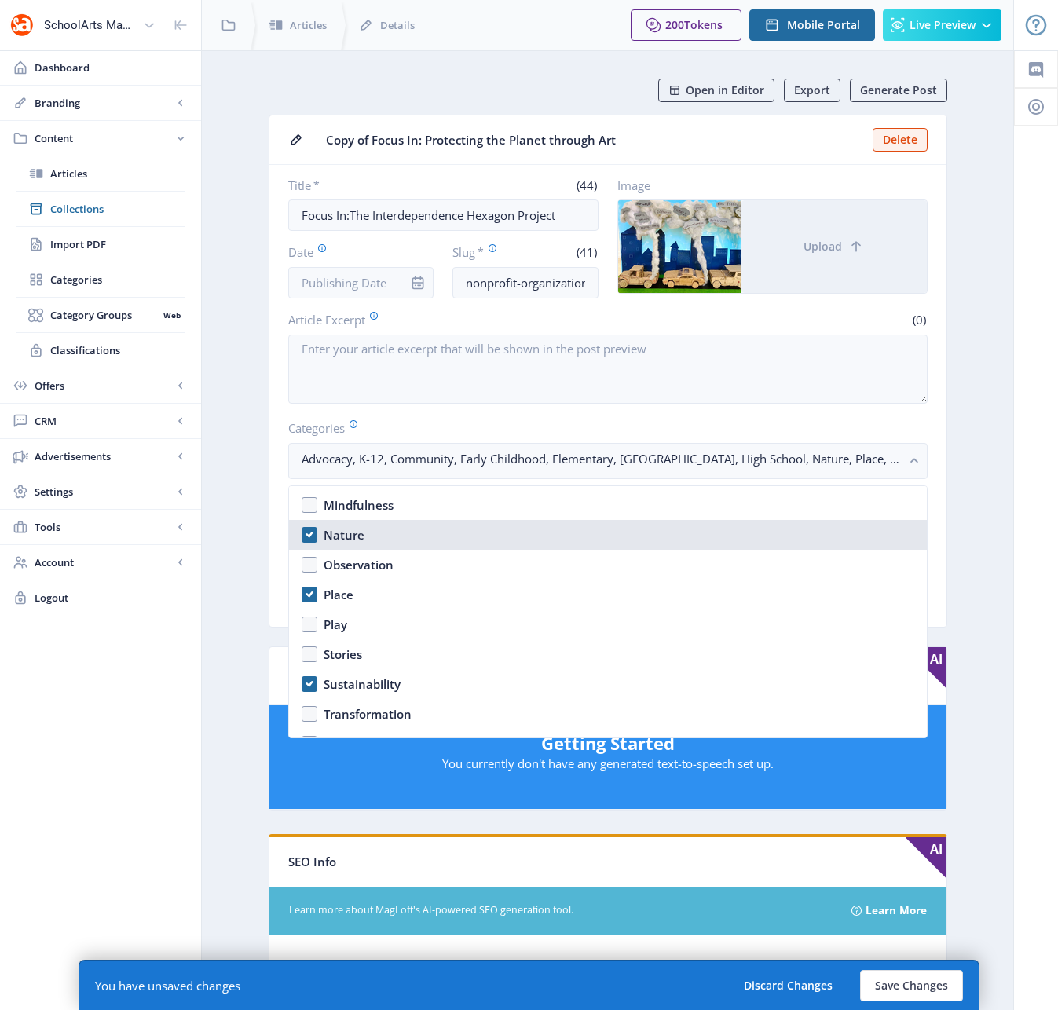
click at [311, 536] on nb-option "Nature" at bounding box center [608, 535] width 638 height 30
checkbox input "false"
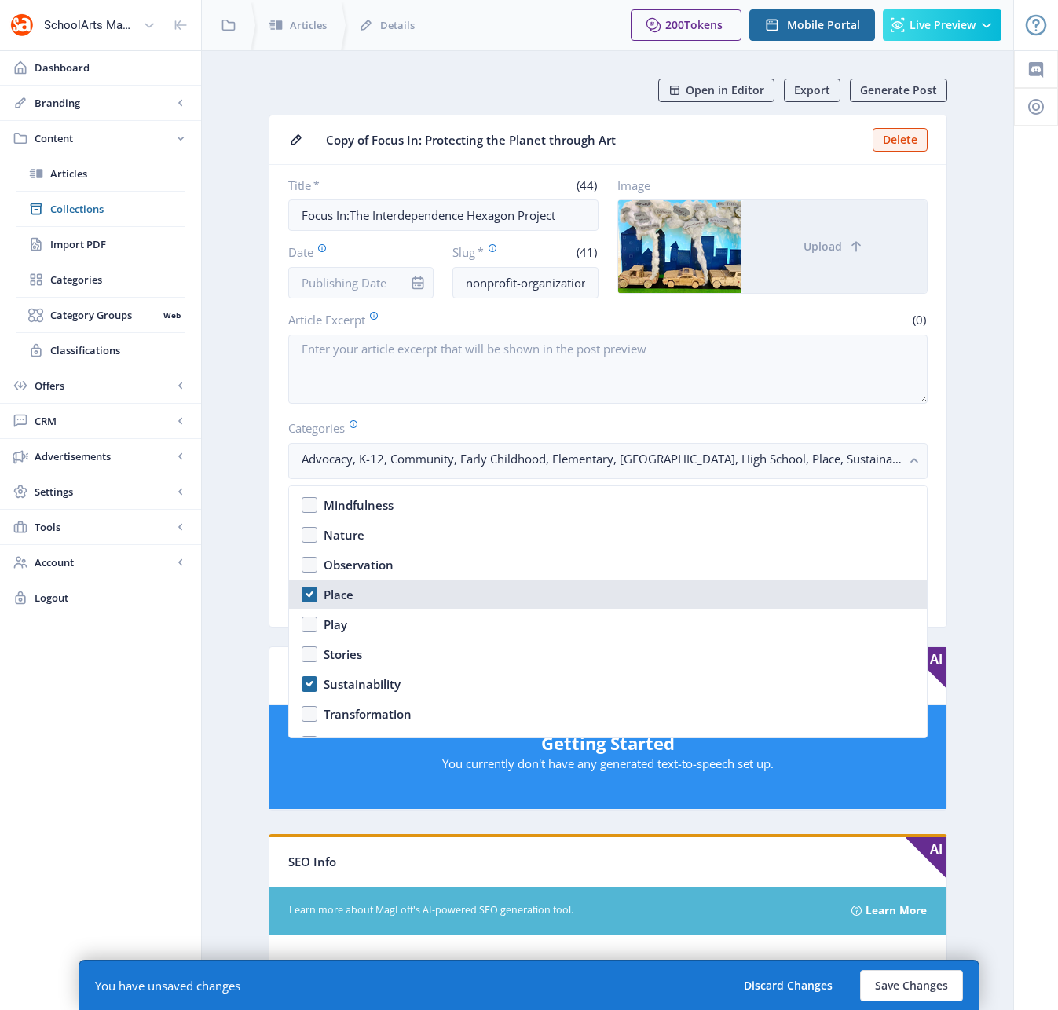
click at [309, 595] on nb-option "Place" at bounding box center [608, 595] width 638 height 30
checkbox input "false"
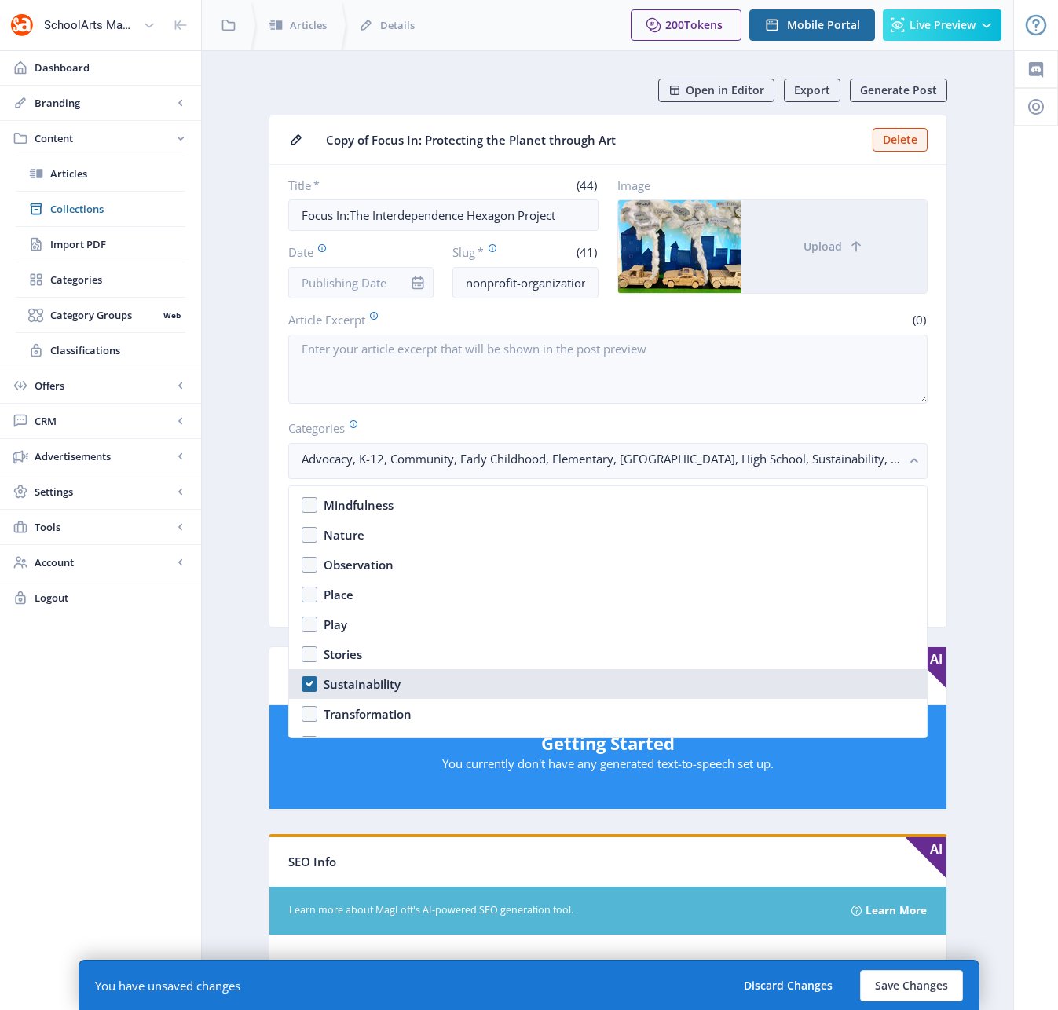
click at [306, 679] on nb-option "Sustainability" at bounding box center [608, 684] width 638 height 30
checkbox input "false"
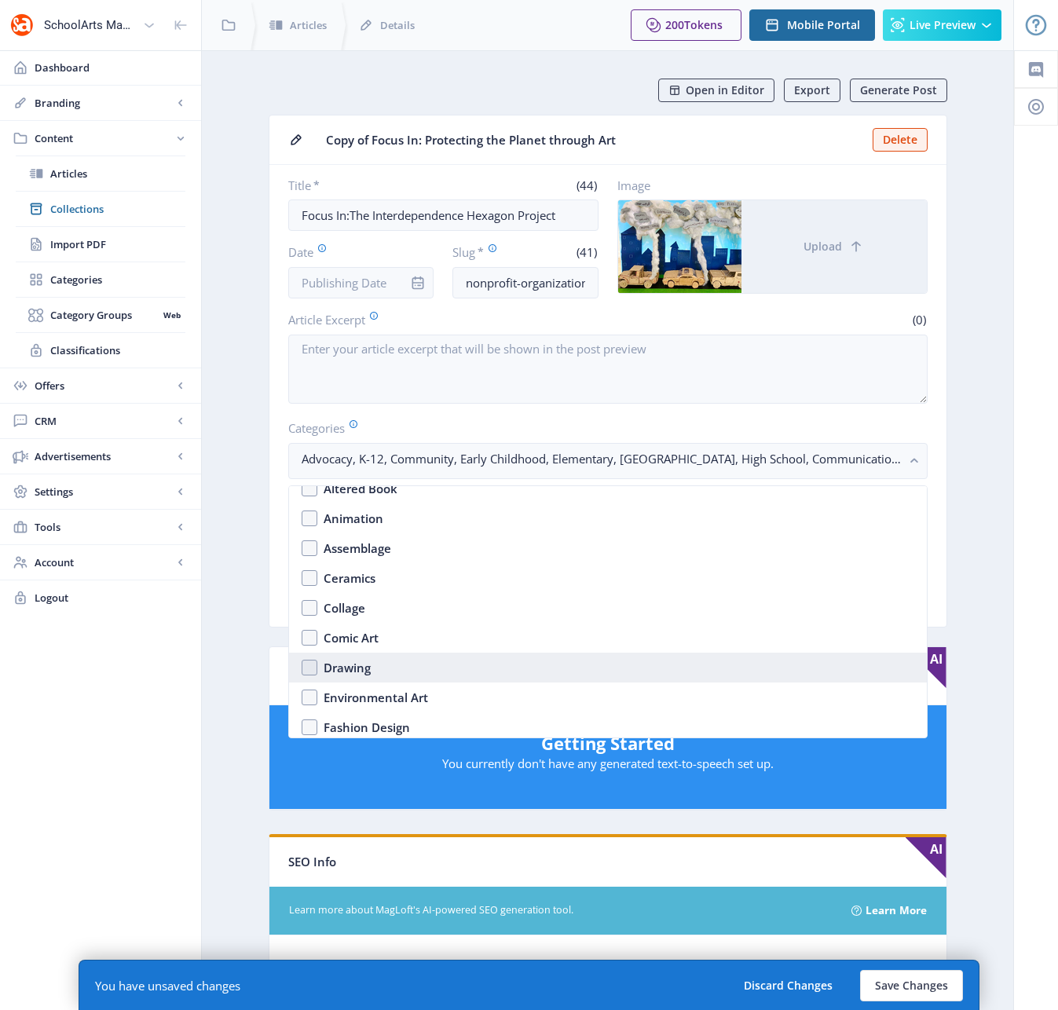
scroll to position [1415, 0]
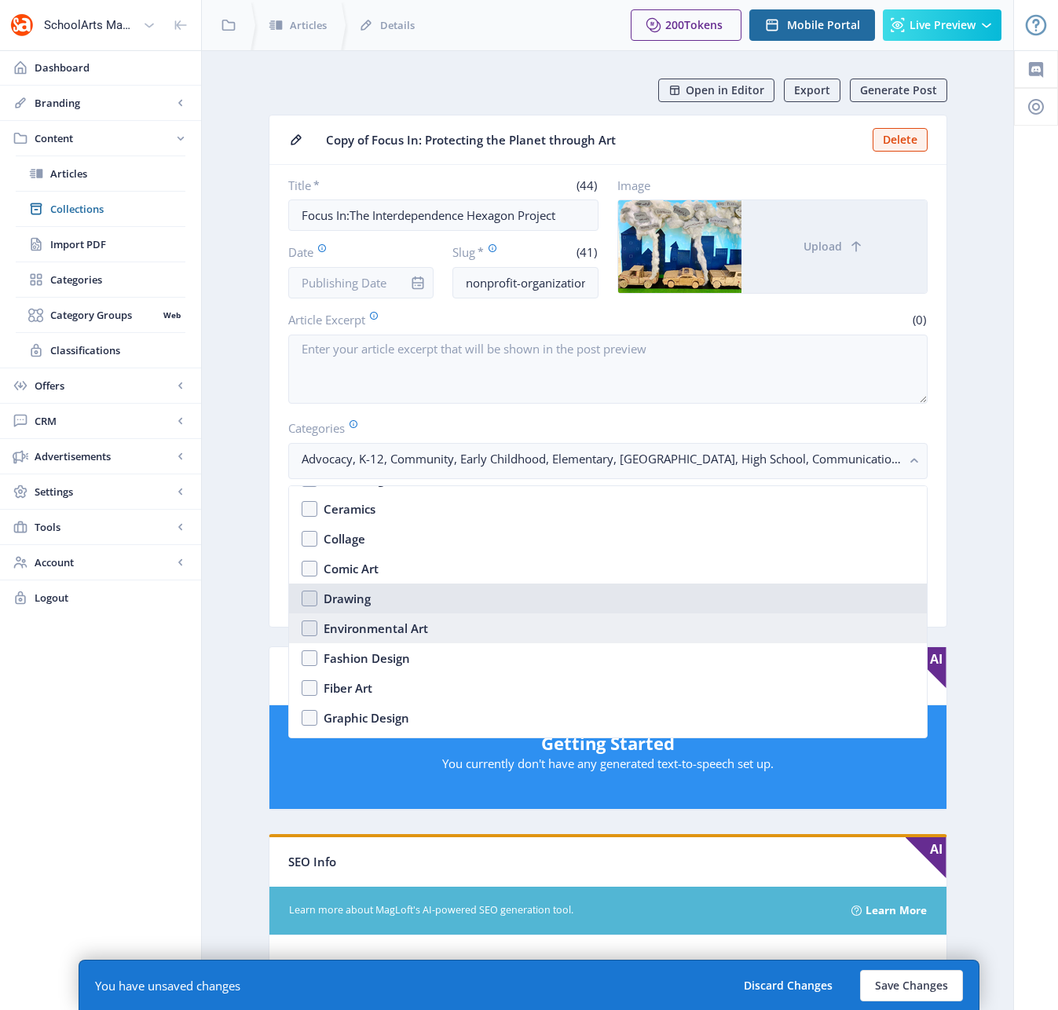
drag, startPoint x: 310, startPoint y: 595, endPoint x: 319, endPoint y: 617, distance: 23.6
click at [310, 595] on nb-option "Drawing" at bounding box center [608, 599] width 638 height 30
checkbox input "true"
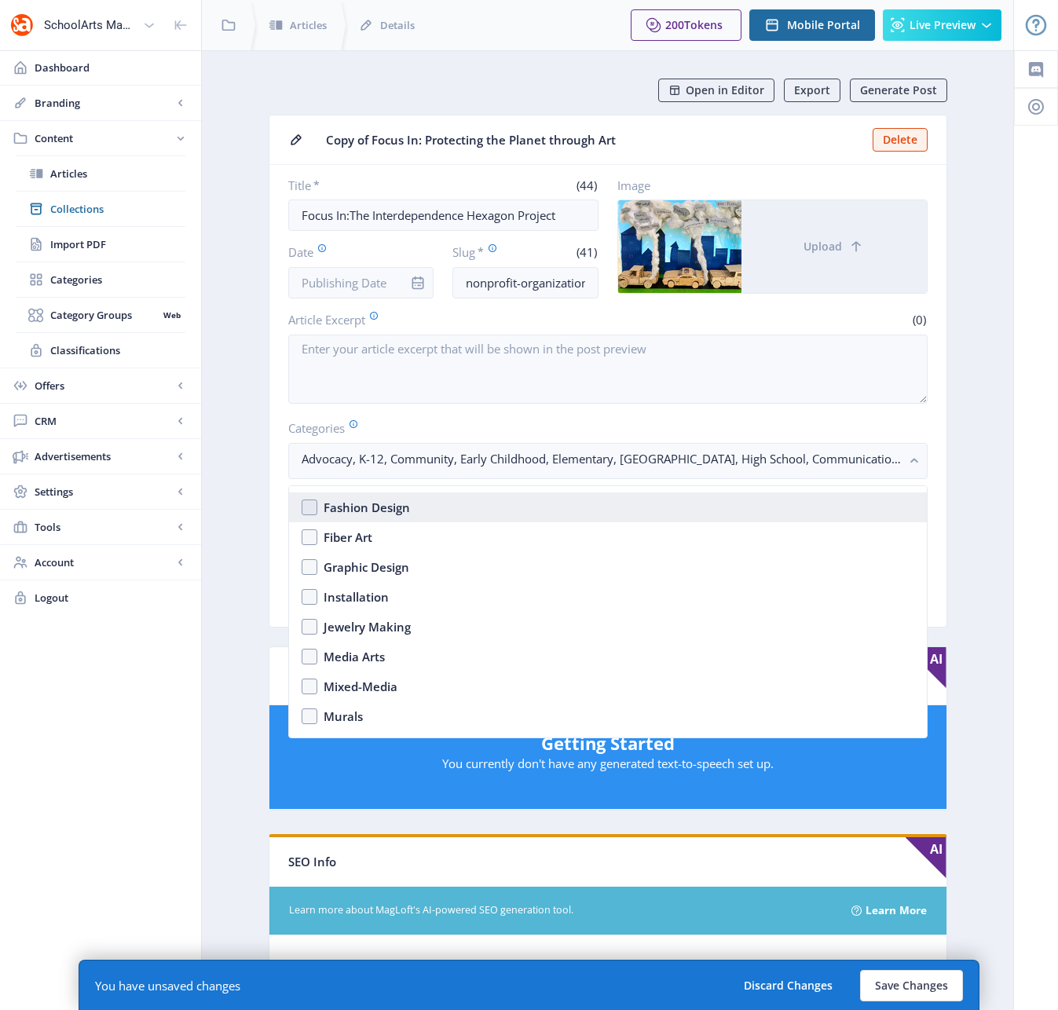
scroll to position [1628, 0]
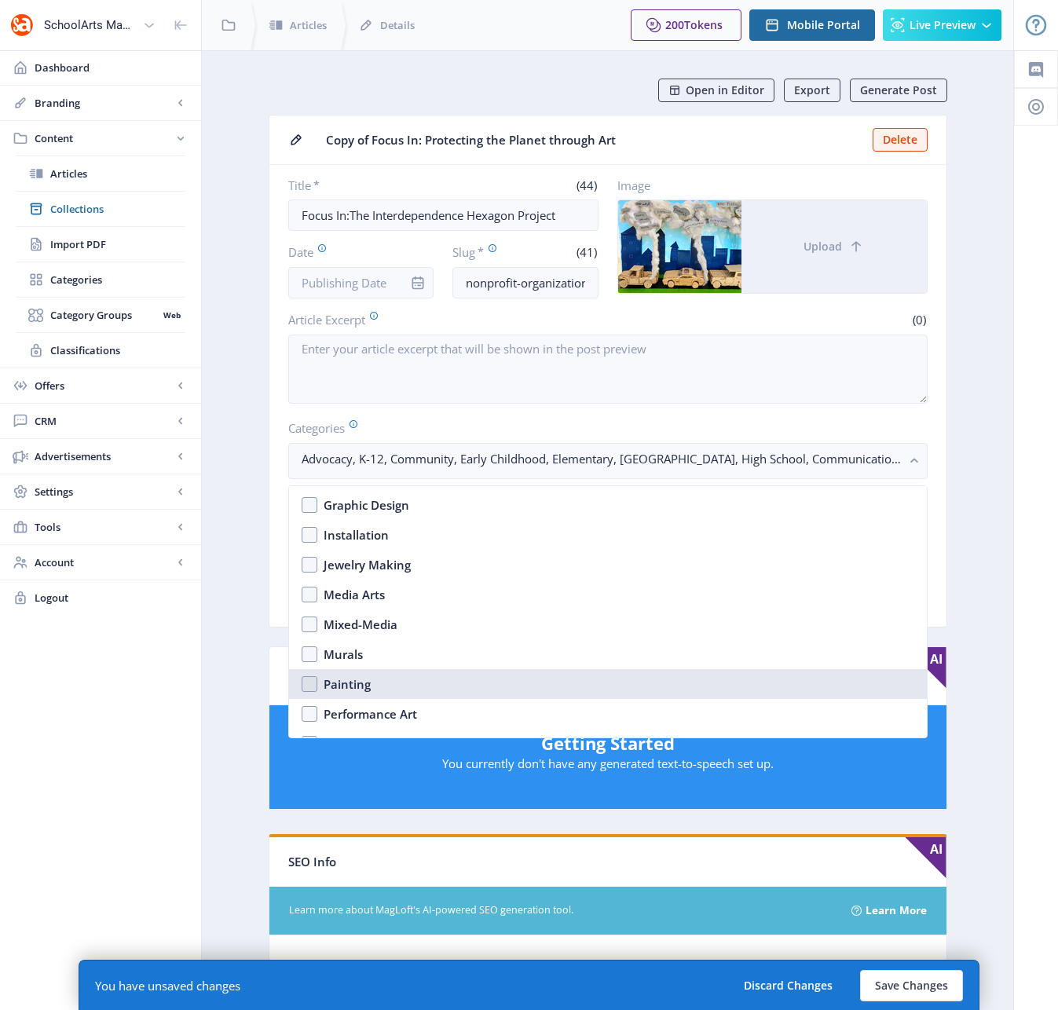
click at [311, 680] on nb-option "Painting" at bounding box center [608, 684] width 638 height 30
checkbox input "true"
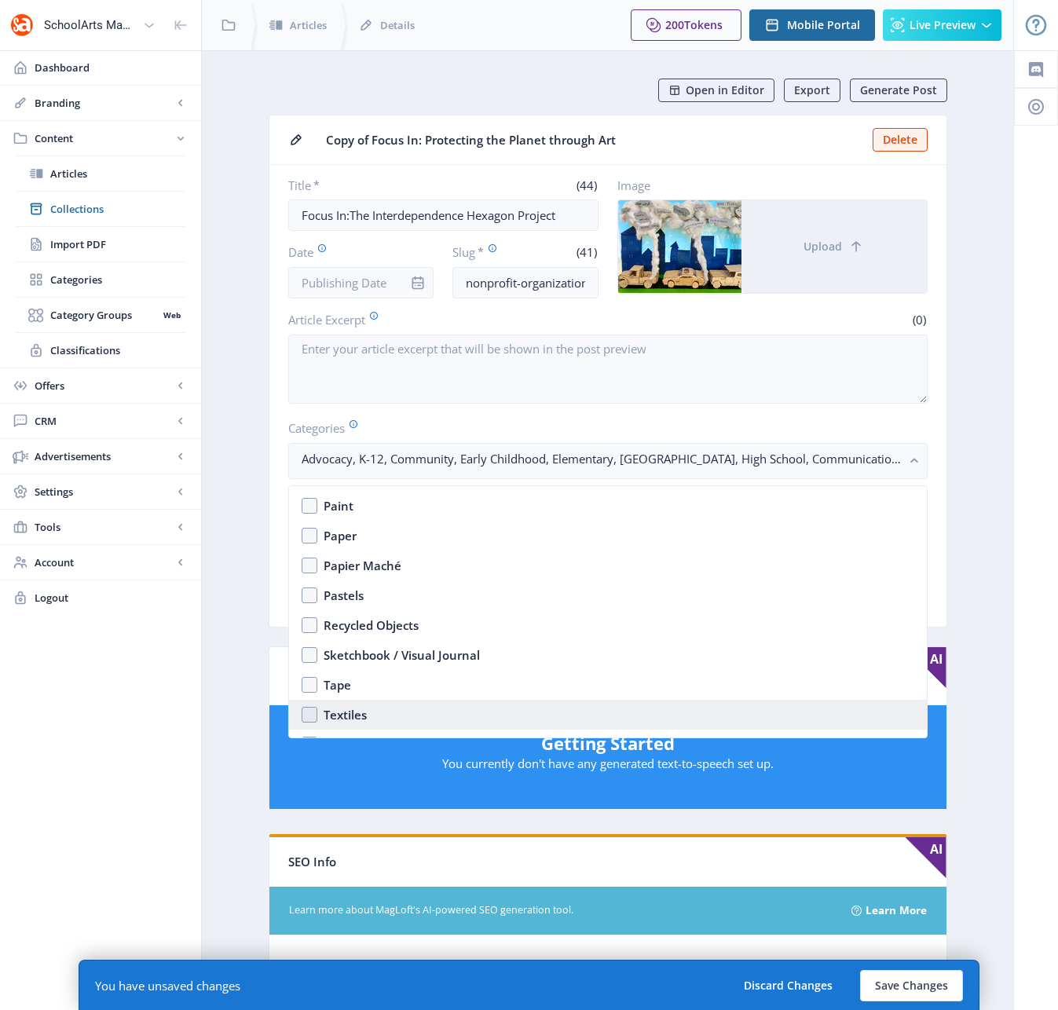
scroll to position [2455, 0]
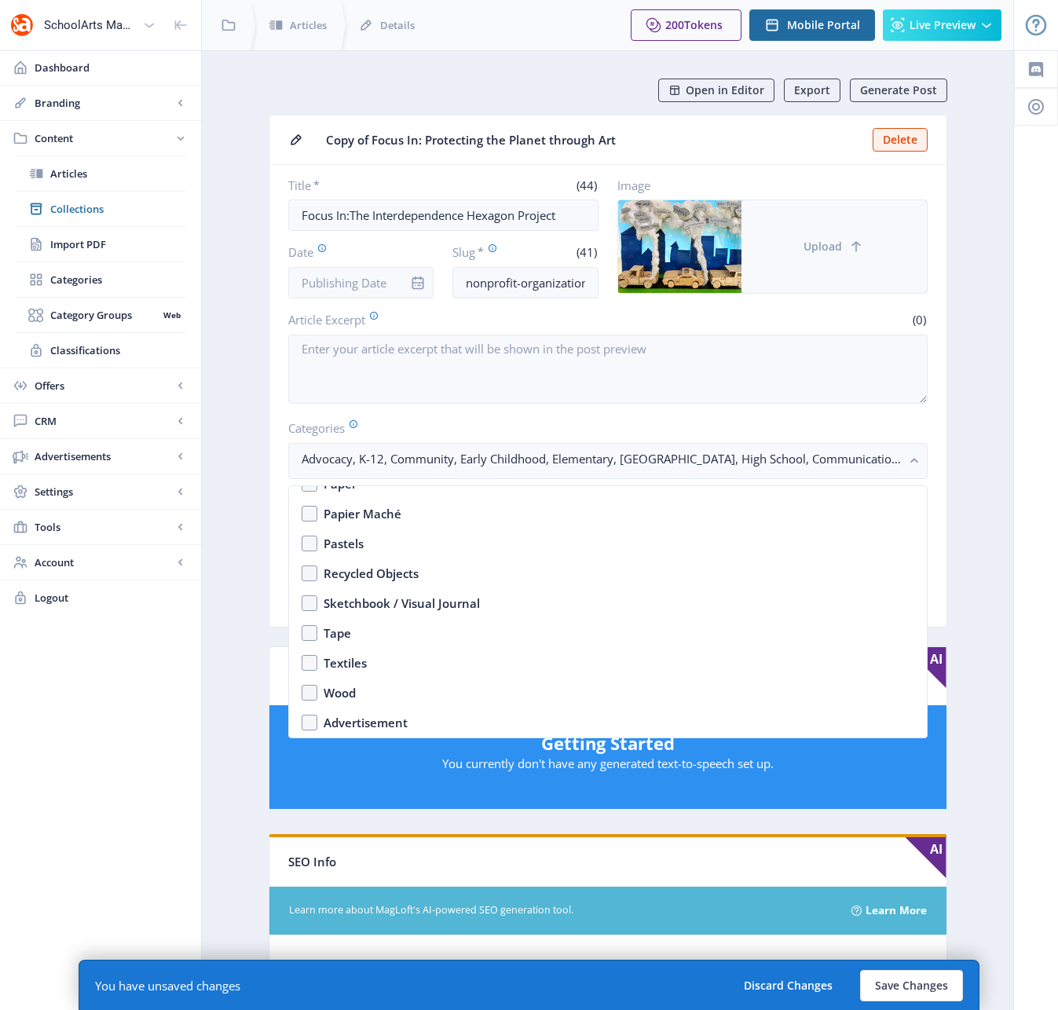
click at [824, 257] on button "Upload" at bounding box center [833, 246] width 185 height 93
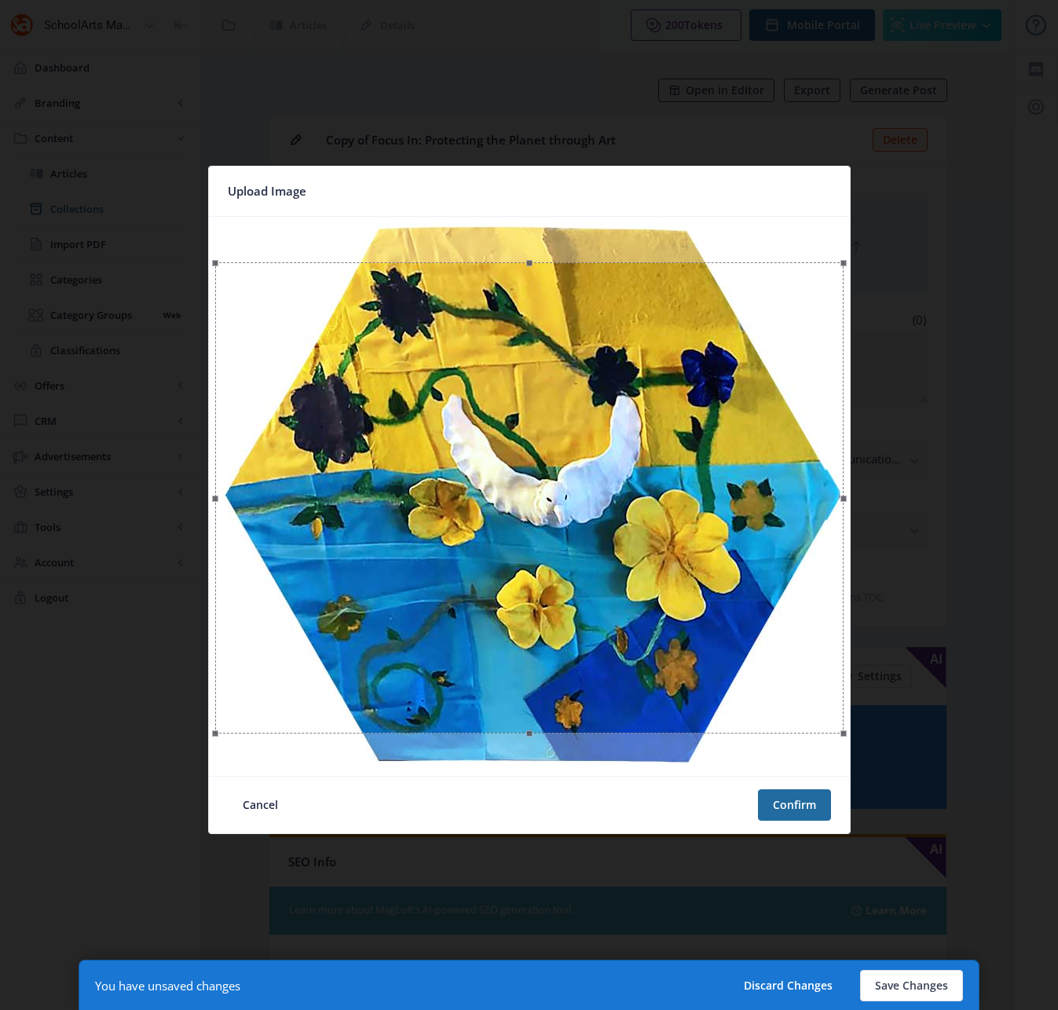
drag, startPoint x: 581, startPoint y: 460, endPoint x: 580, endPoint y: 499, distance: 38.5
click at [580, 499] on div at bounding box center [529, 497] width 628 height 471
click at [799, 803] on button "Confirm" at bounding box center [794, 804] width 73 height 31
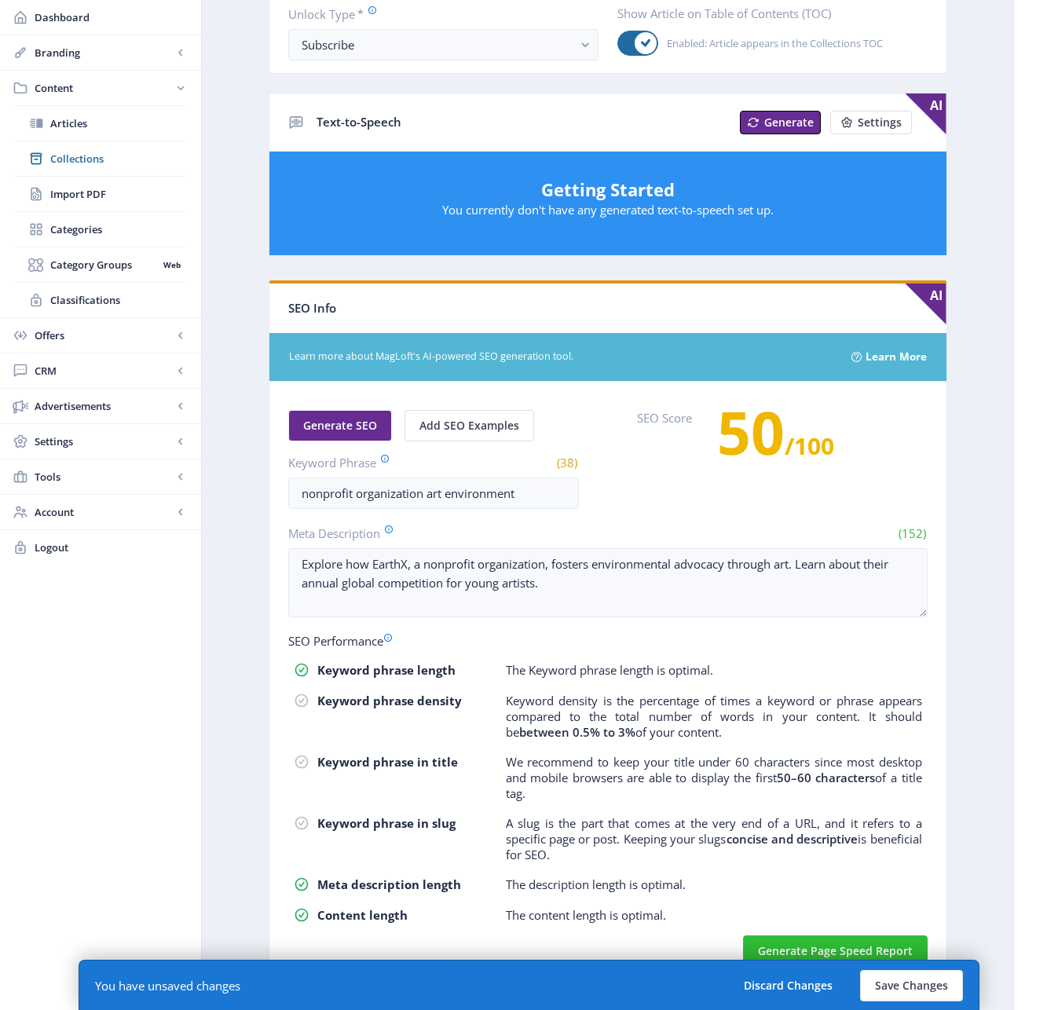
scroll to position [579, 0]
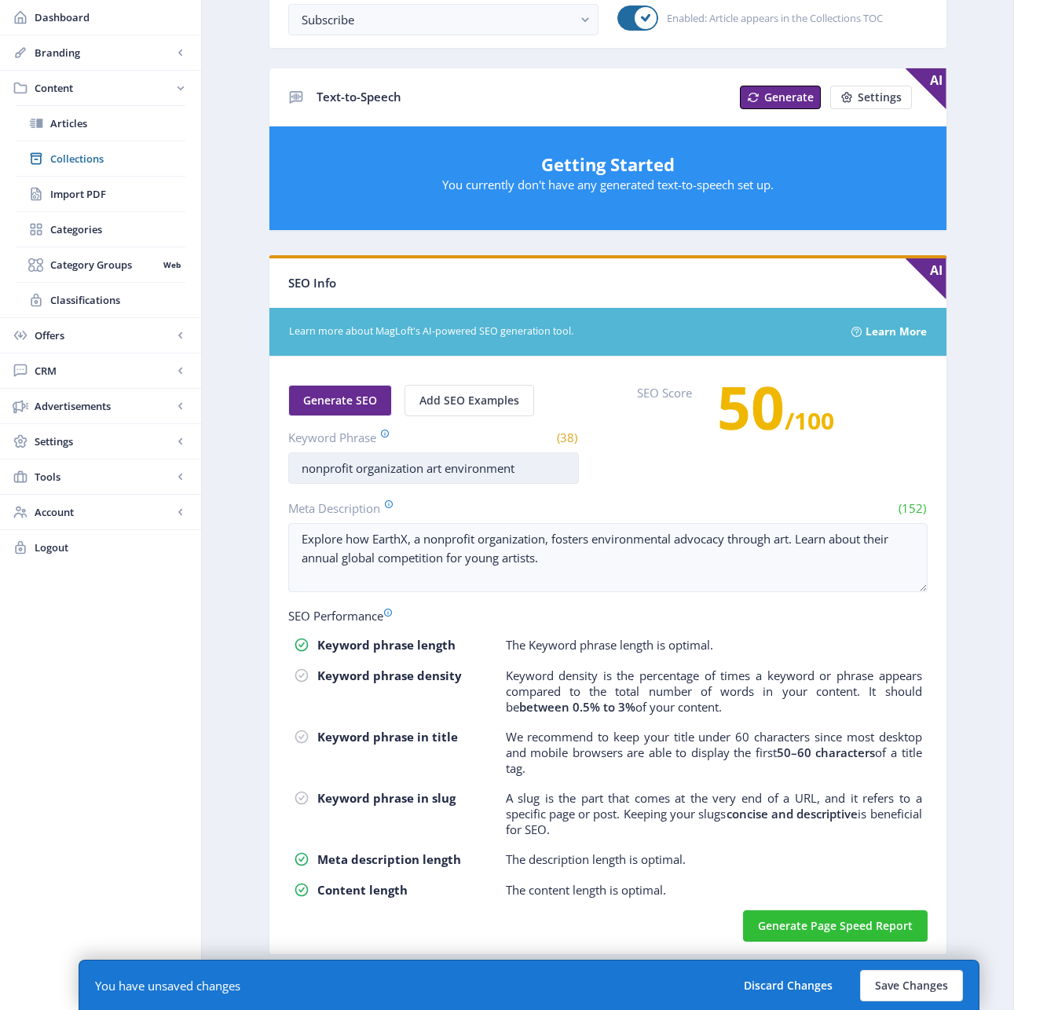
drag, startPoint x: 530, startPoint y: 468, endPoint x: 428, endPoint y: 462, distance: 102.3
click at [428, 462] on input "nonprofit organization art environment" at bounding box center [433, 467] width 291 height 31
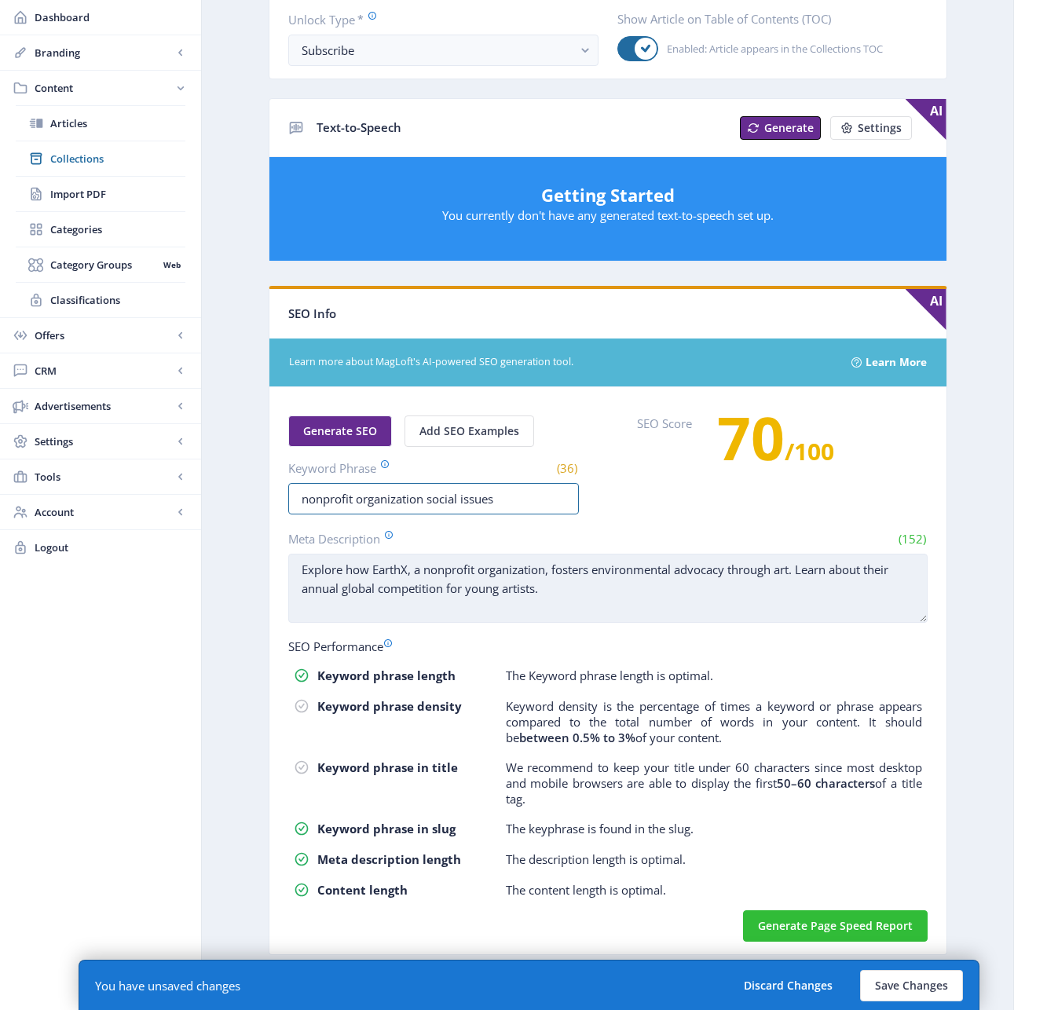
type input "nonprofit organization social issues"
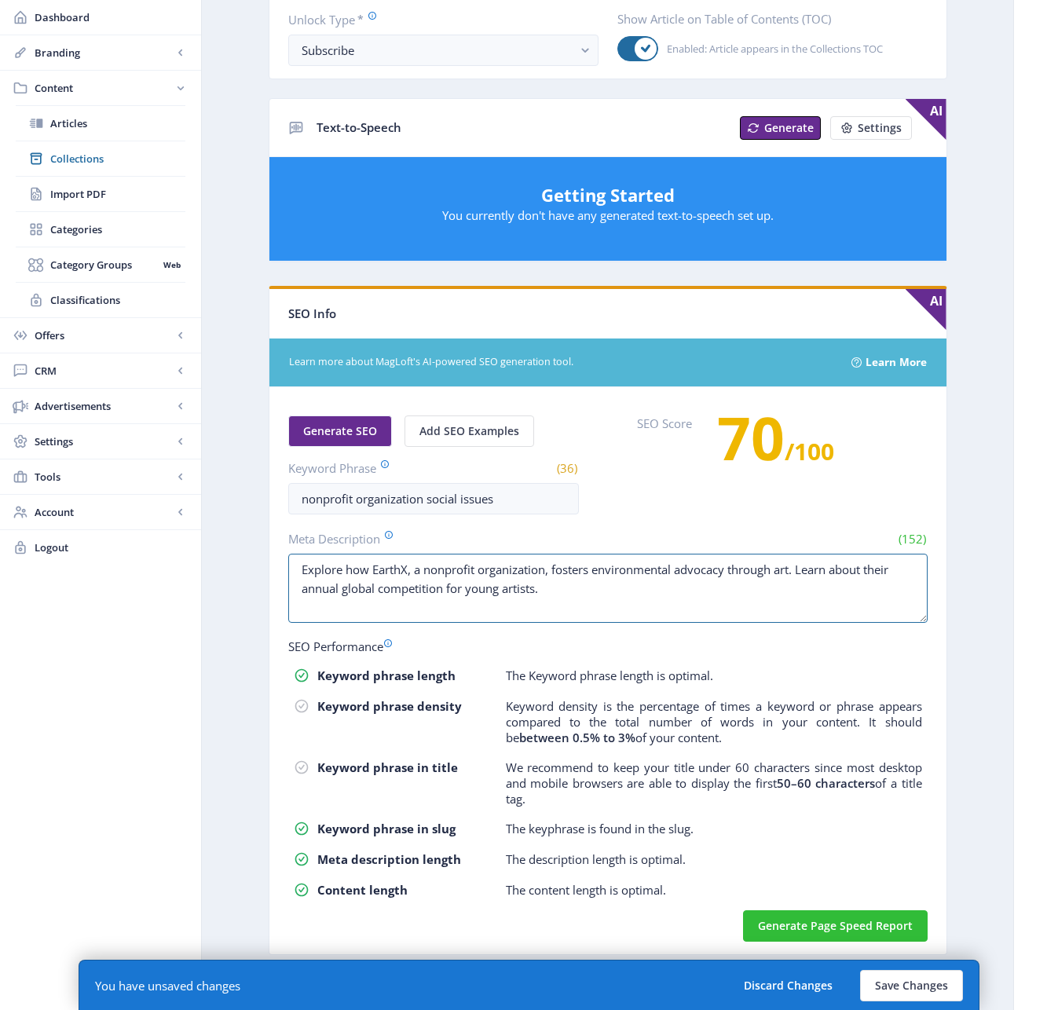
drag, startPoint x: 553, startPoint y: 597, endPoint x: 298, endPoint y: 552, distance: 259.1
click at [298, 552] on app-form-field "Meta Description (152) Explore how EarthX, a nonprofit organization, fosters en…" at bounding box center [607, 578] width 639 height 96
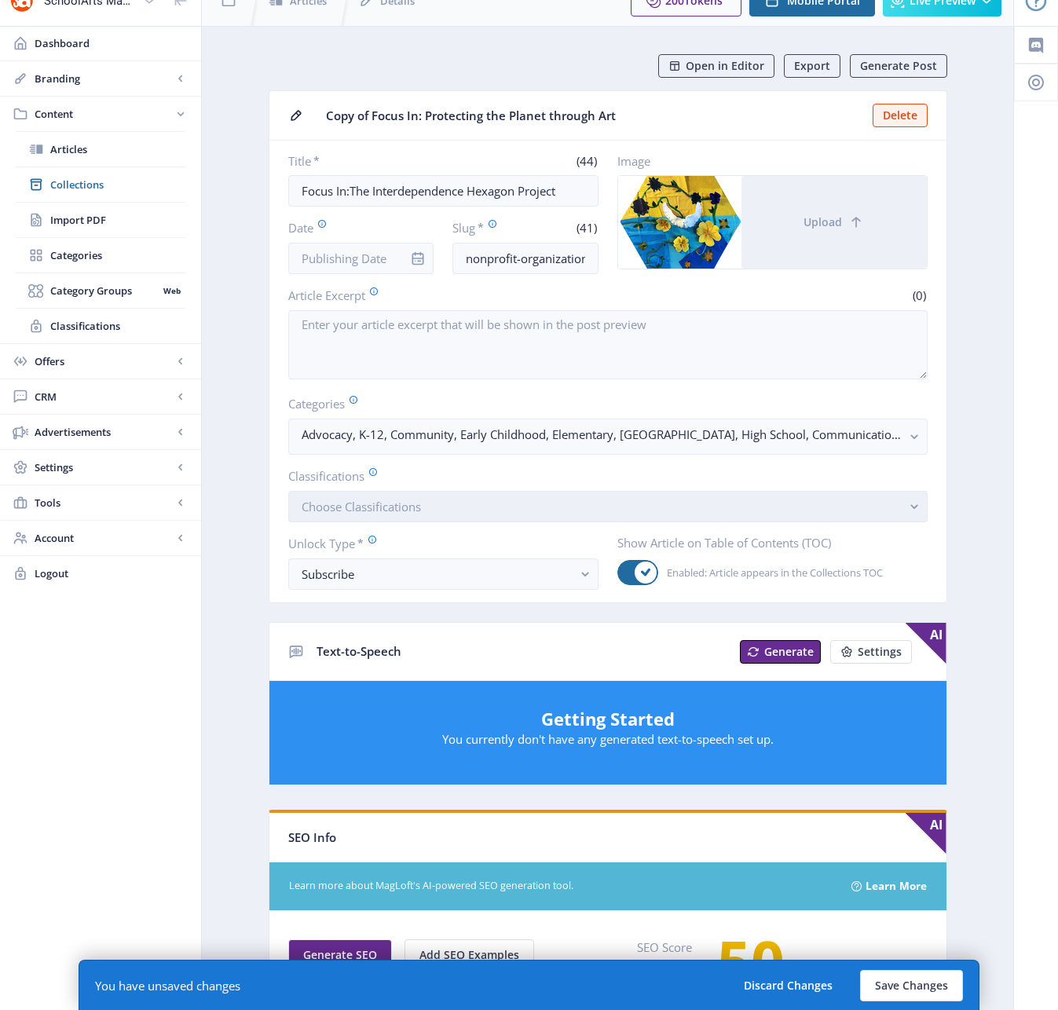
scroll to position [0, 0]
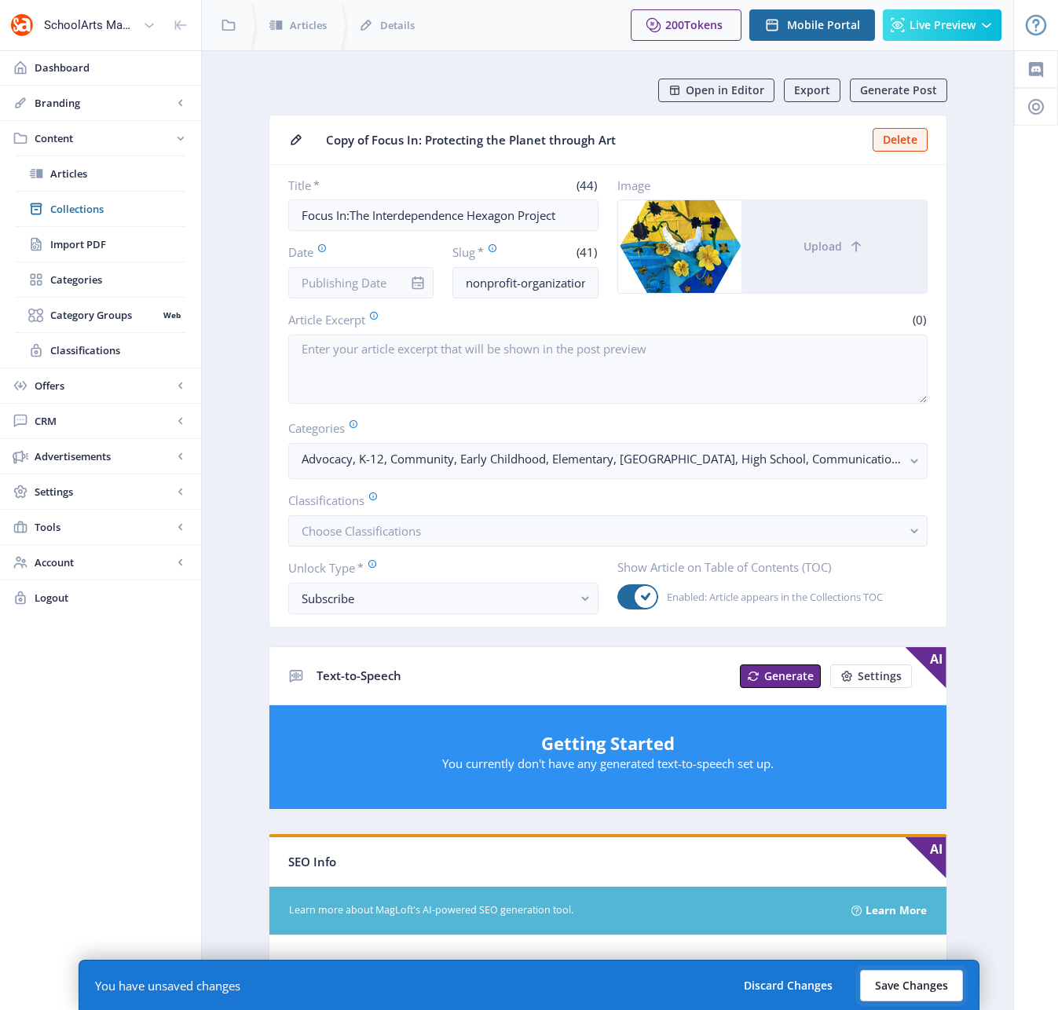
click at [888, 976] on button "Save Changes" at bounding box center [911, 985] width 103 height 31
click at [891, 976] on button "Save Changes" at bounding box center [911, 985] width 103 height 31
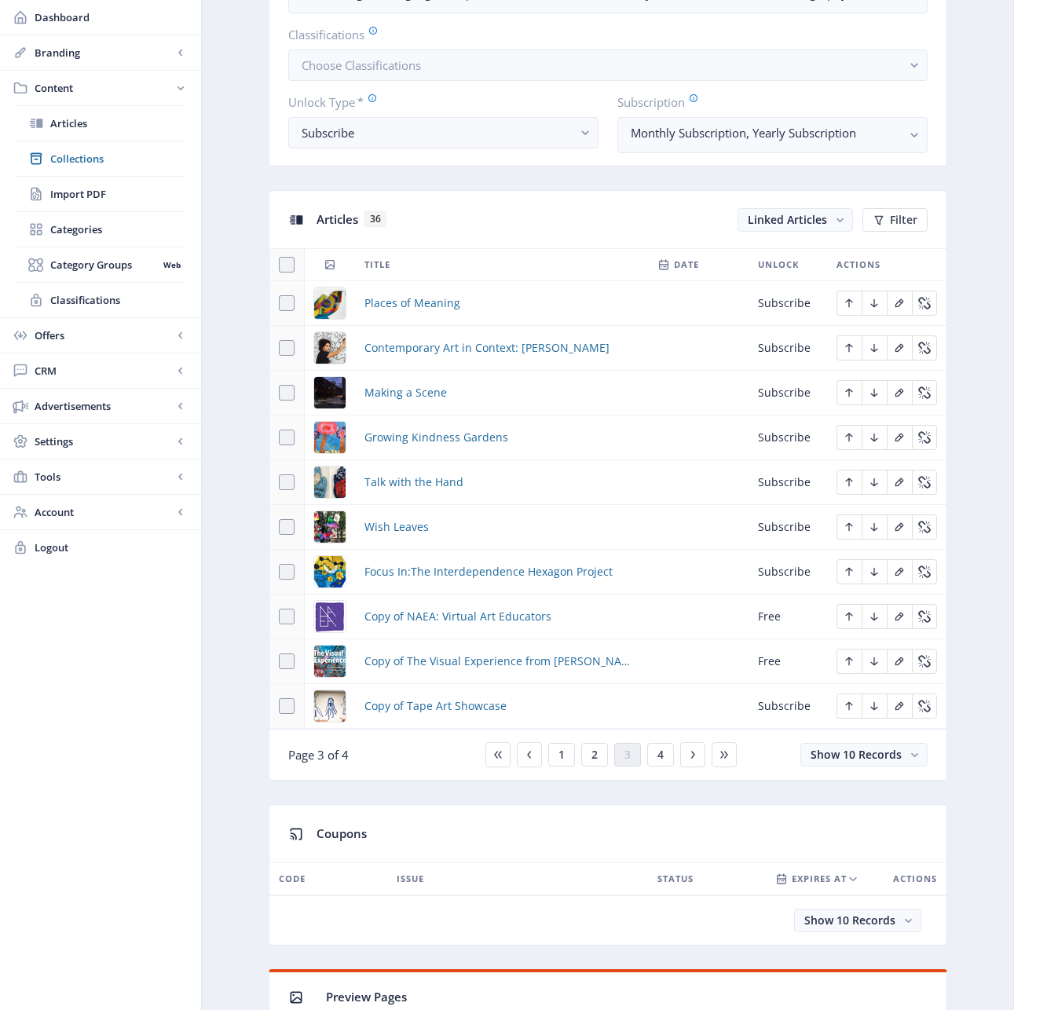
scroll to position [629, 0]
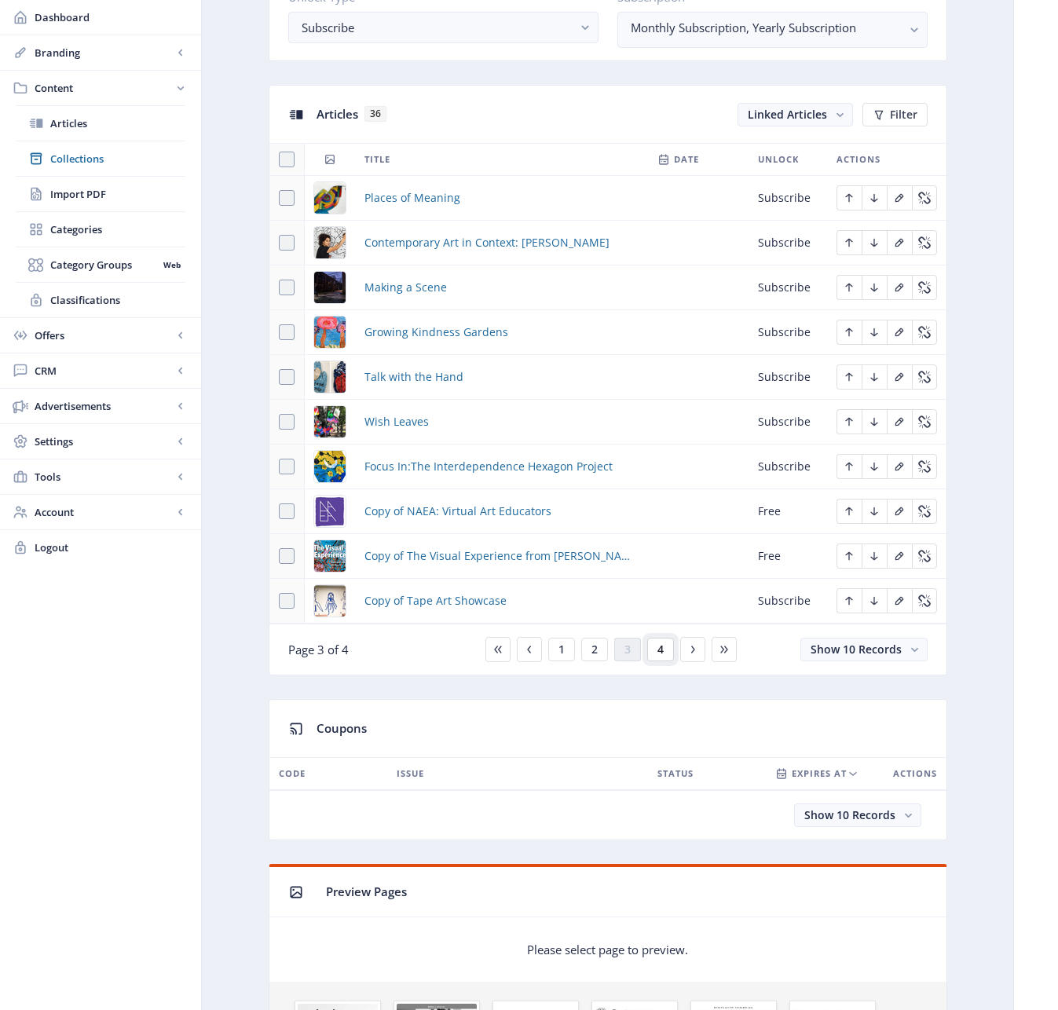
click at [660, 653] on span "4" at bounding box center [660, 649] width 6 height 13
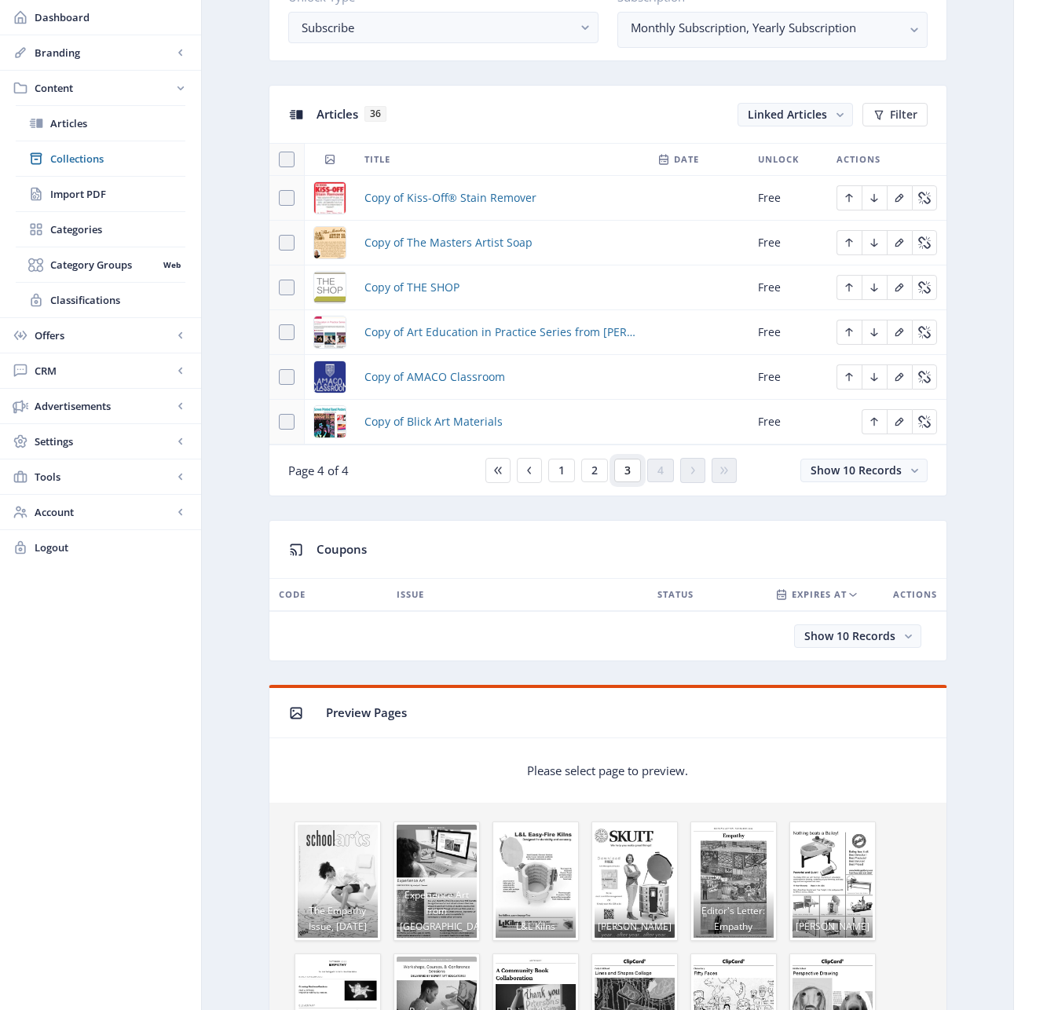
click at [628, 470] on span "3" at bounding box center [627, 470] width 6 height 13
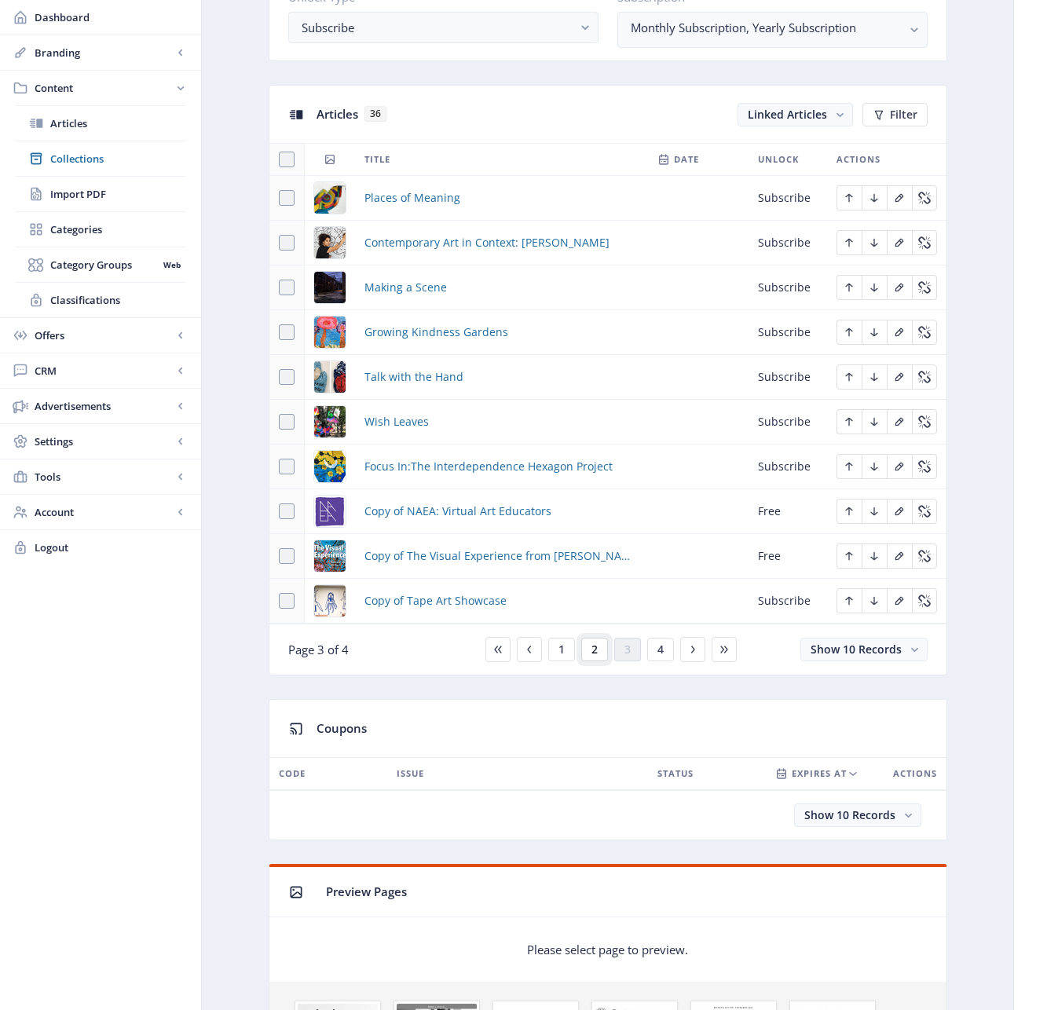
click at [591, 649] on span "2" at bounding box center [594, 649] width 6 height 13
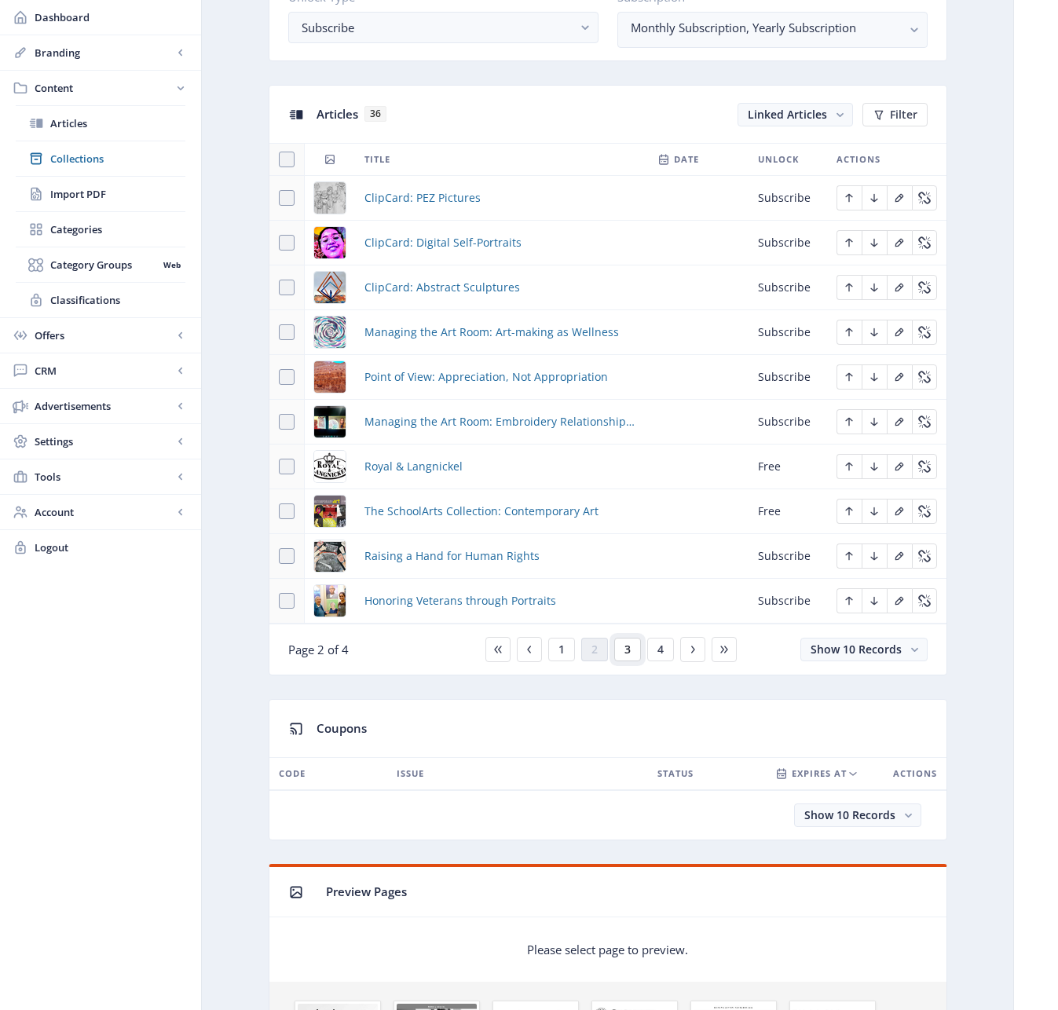
click at [630, 653] on span "3" at bounding box center [627, 649] width 6 height 13
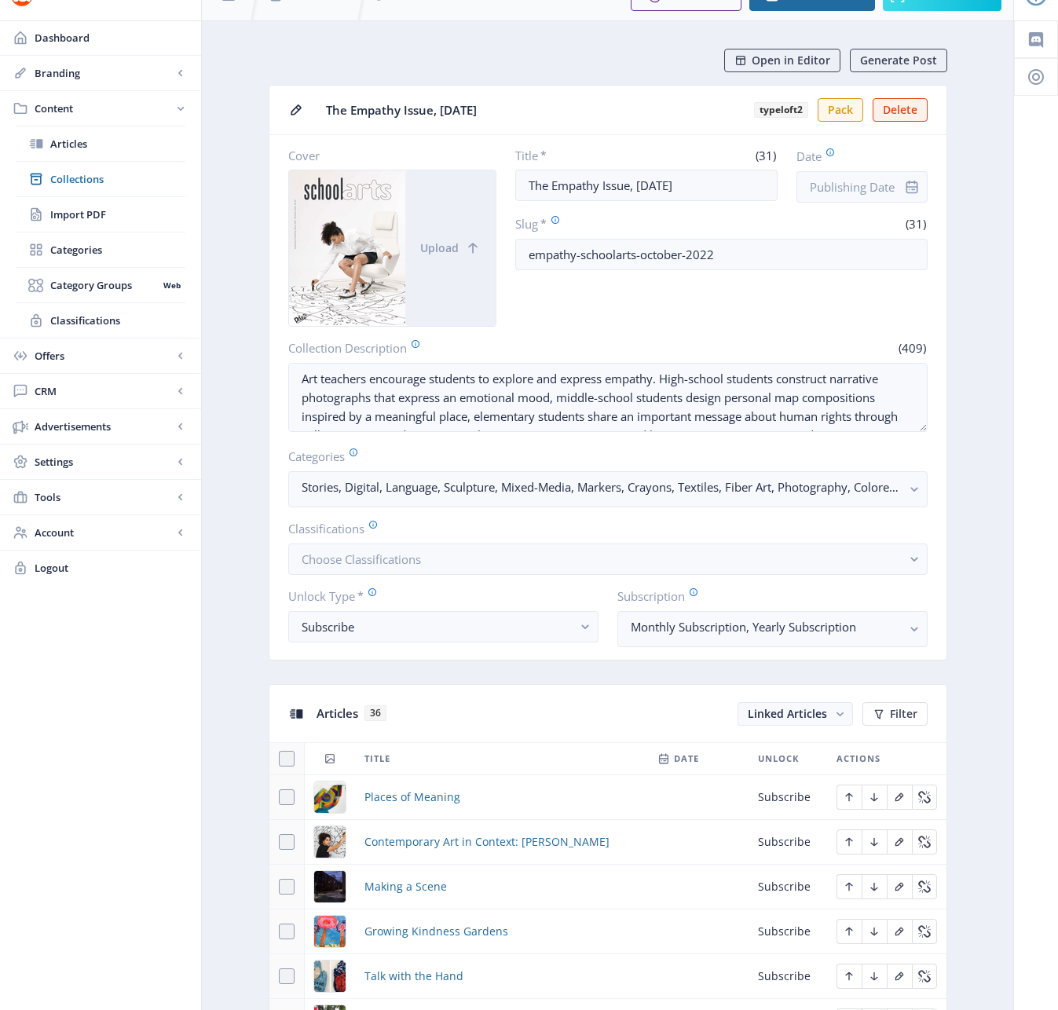
scroll to position [19, 0]
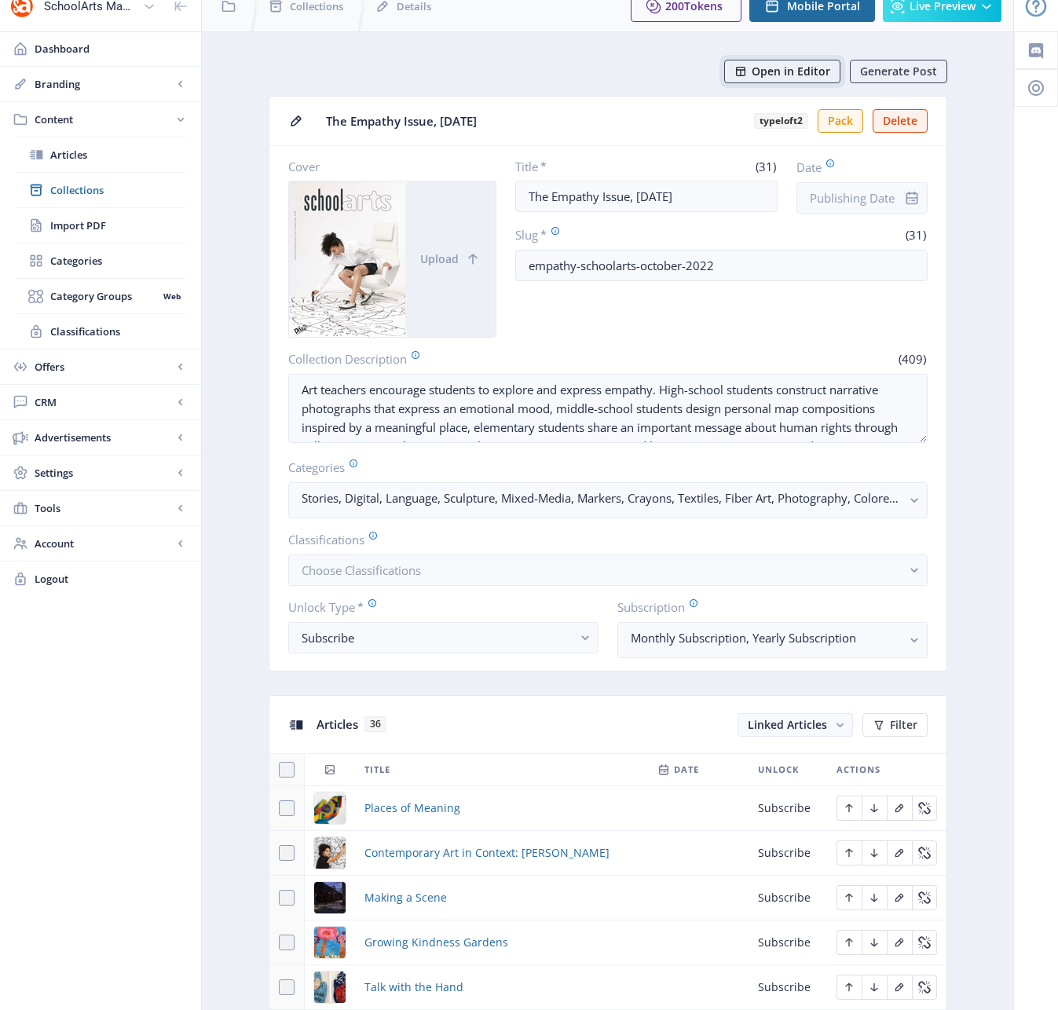
click at [773, 72] on span "Open in Editor" at bounding box center [791, 71] width 79 height 13
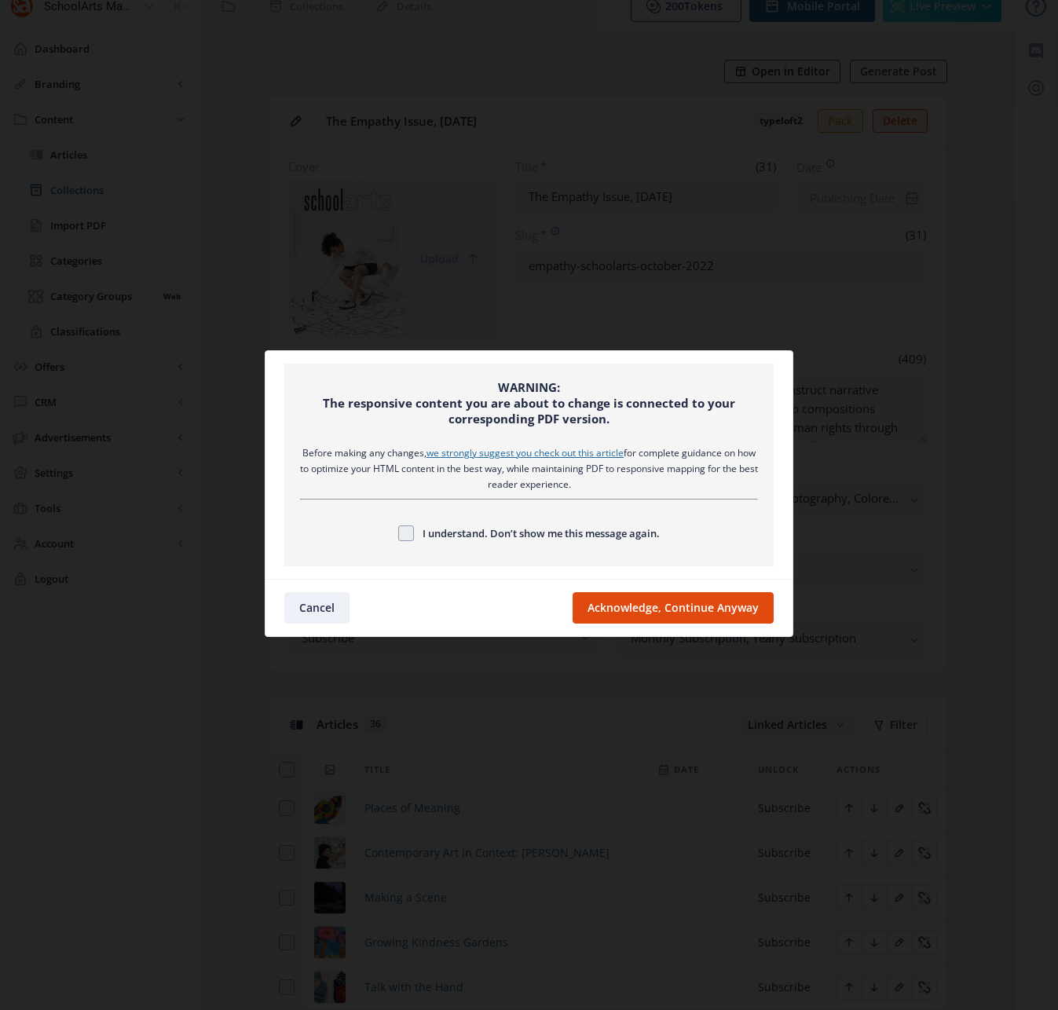
scroll to position [0, 0]
click at [657, 606] on button "Acknowledge, Continue Anyway" at bounding box center [673, 607] width 201 height 31
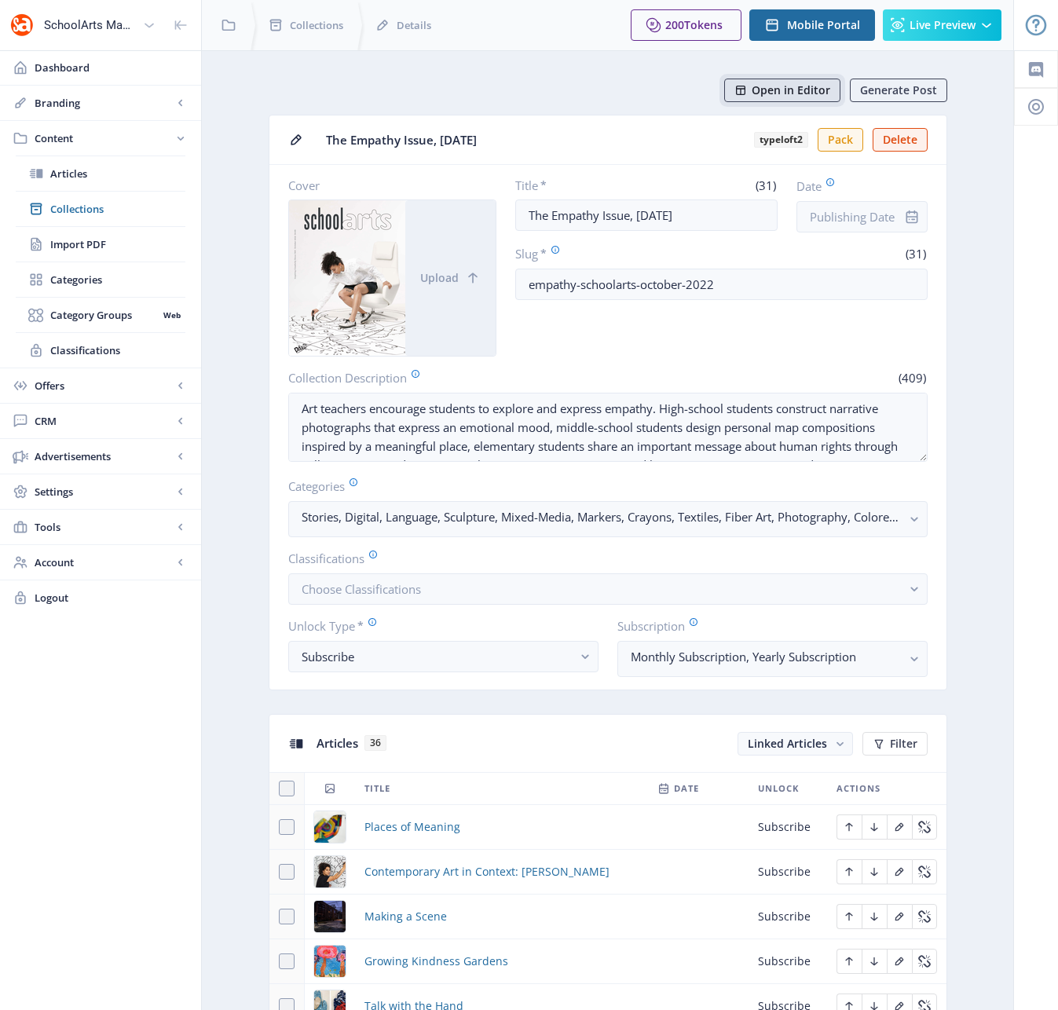
scroll to position [19, 0]
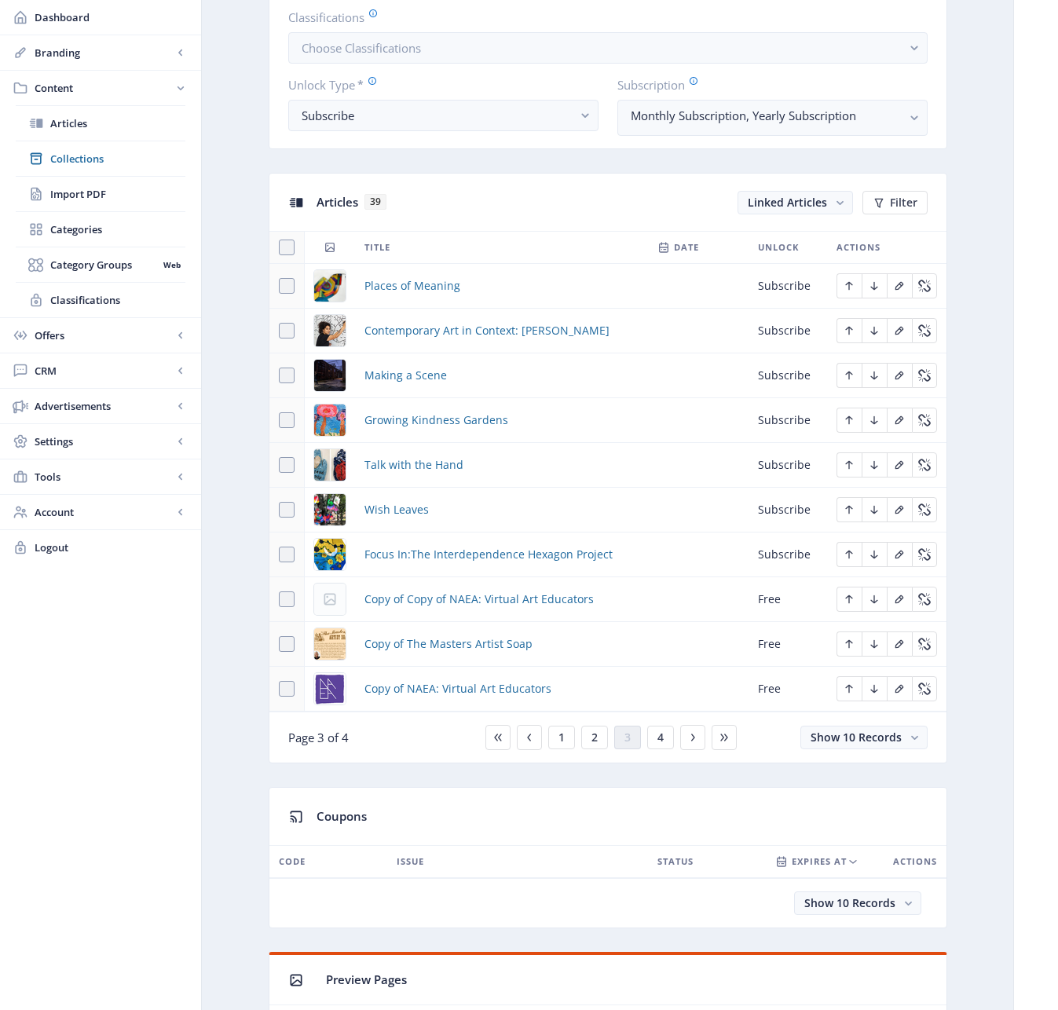
scroll to position [778, 0]
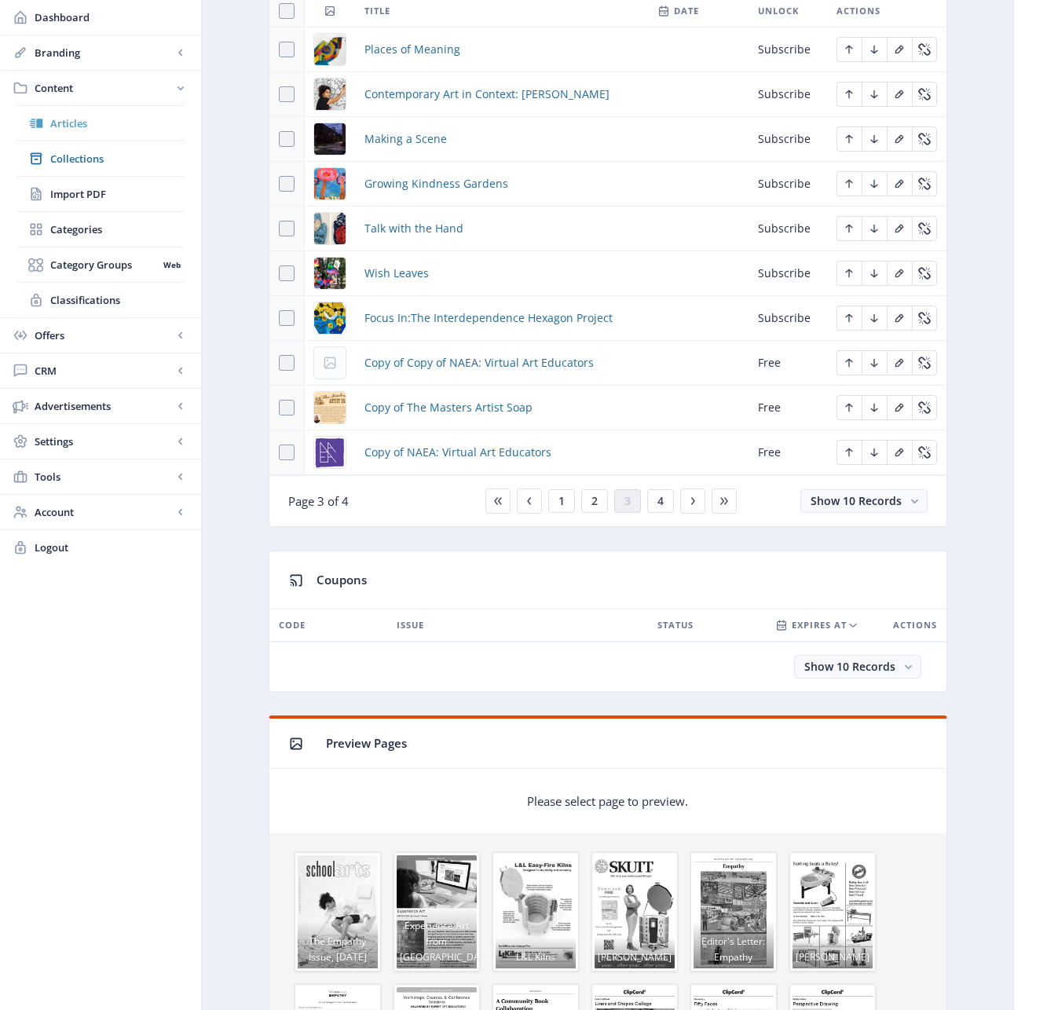
click at [85, 157] on span "Collections" at bounding box center [117, 159] width 135 height 16
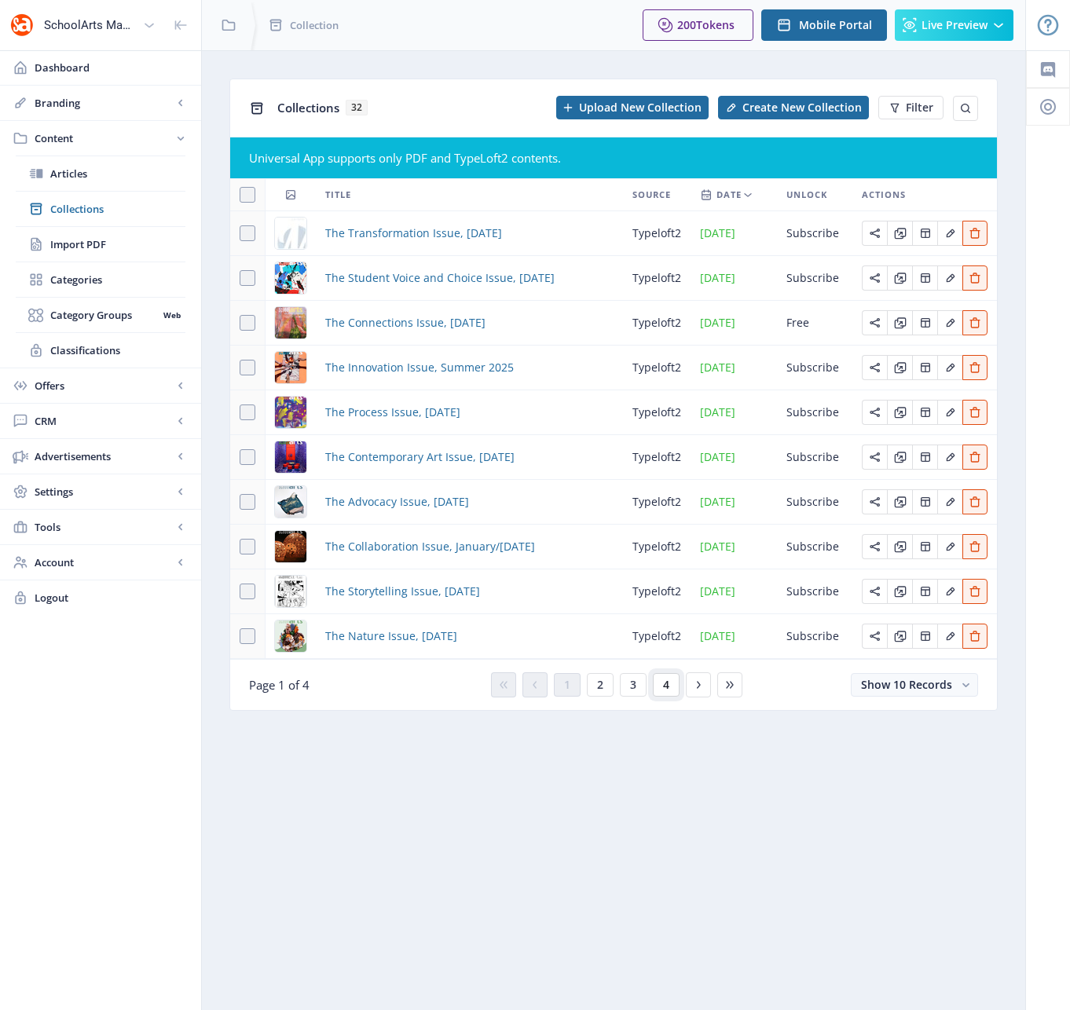
click at [664, 686] on span "4" at bounding box center [666, 685] width 6 height 13
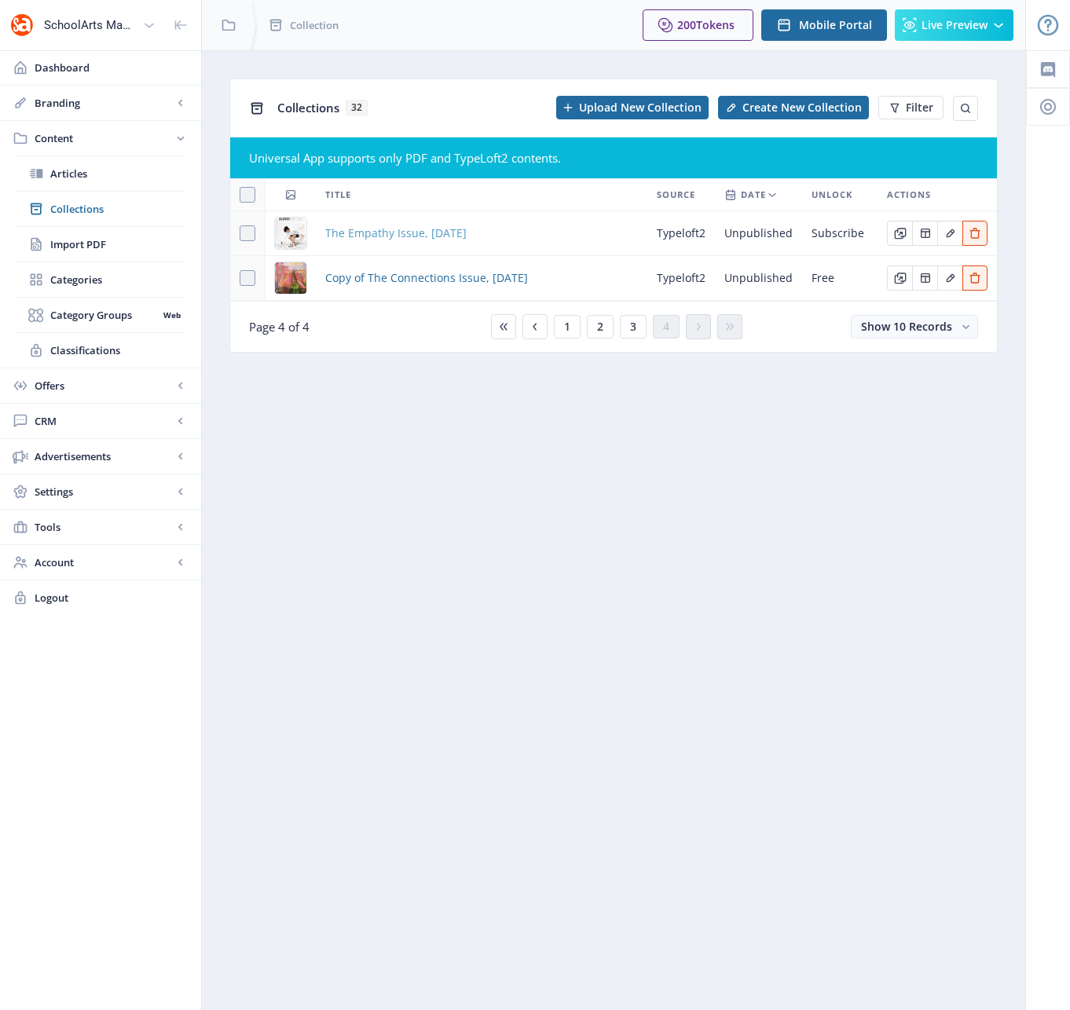
click at [415, 233] on span "The Empathy Issue, October 2022" at bounding box center [395, 233] width 141 height 19
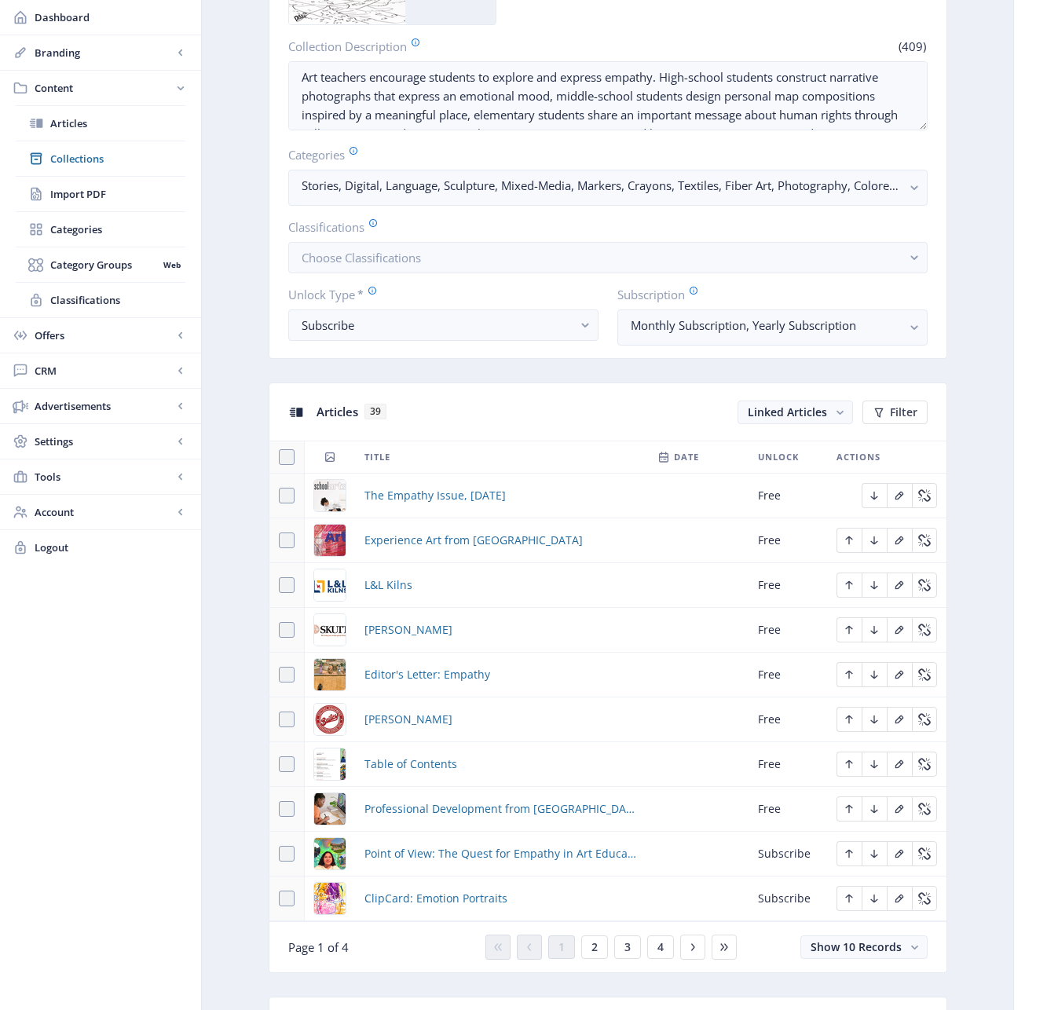
scroll to position [727, 0]
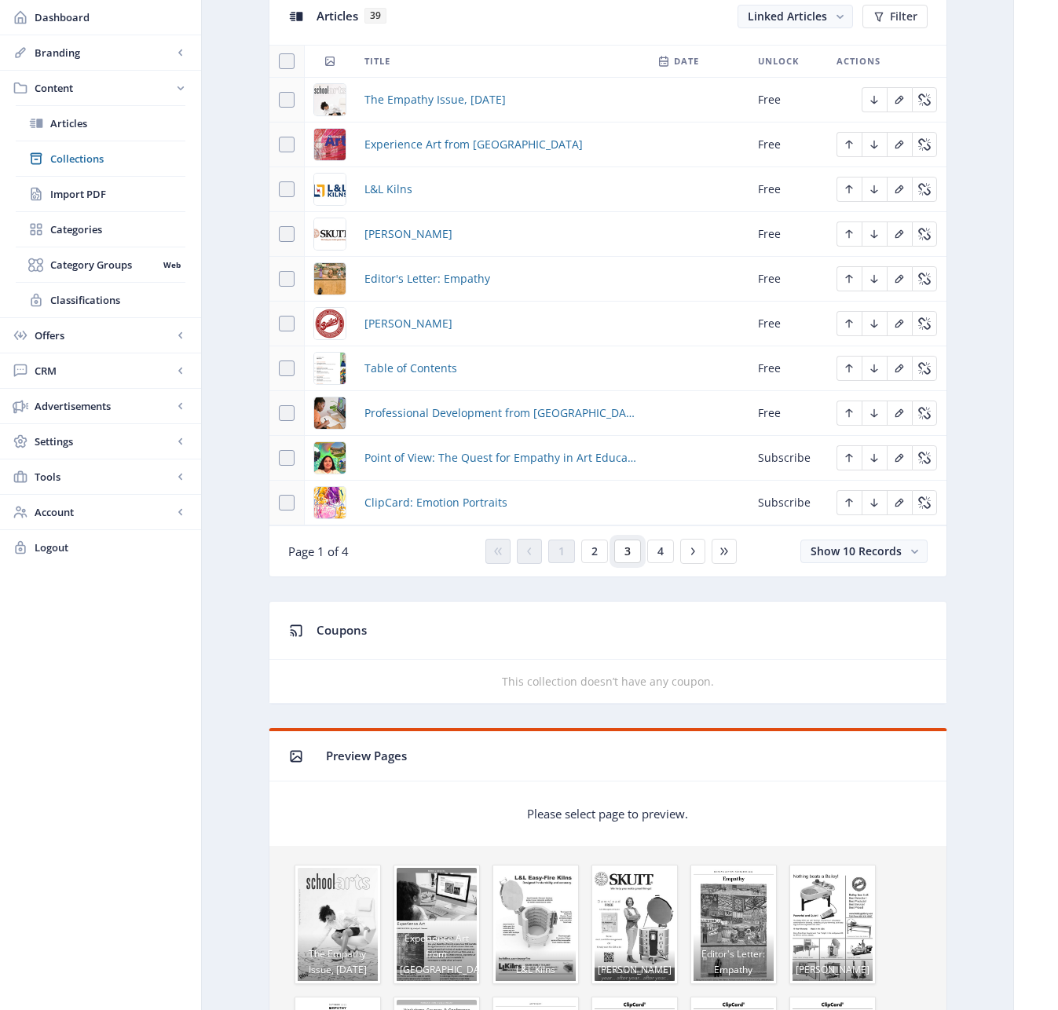
click at [633, 551] on button "3" at bounding box center [627, 552] width 27 height 24
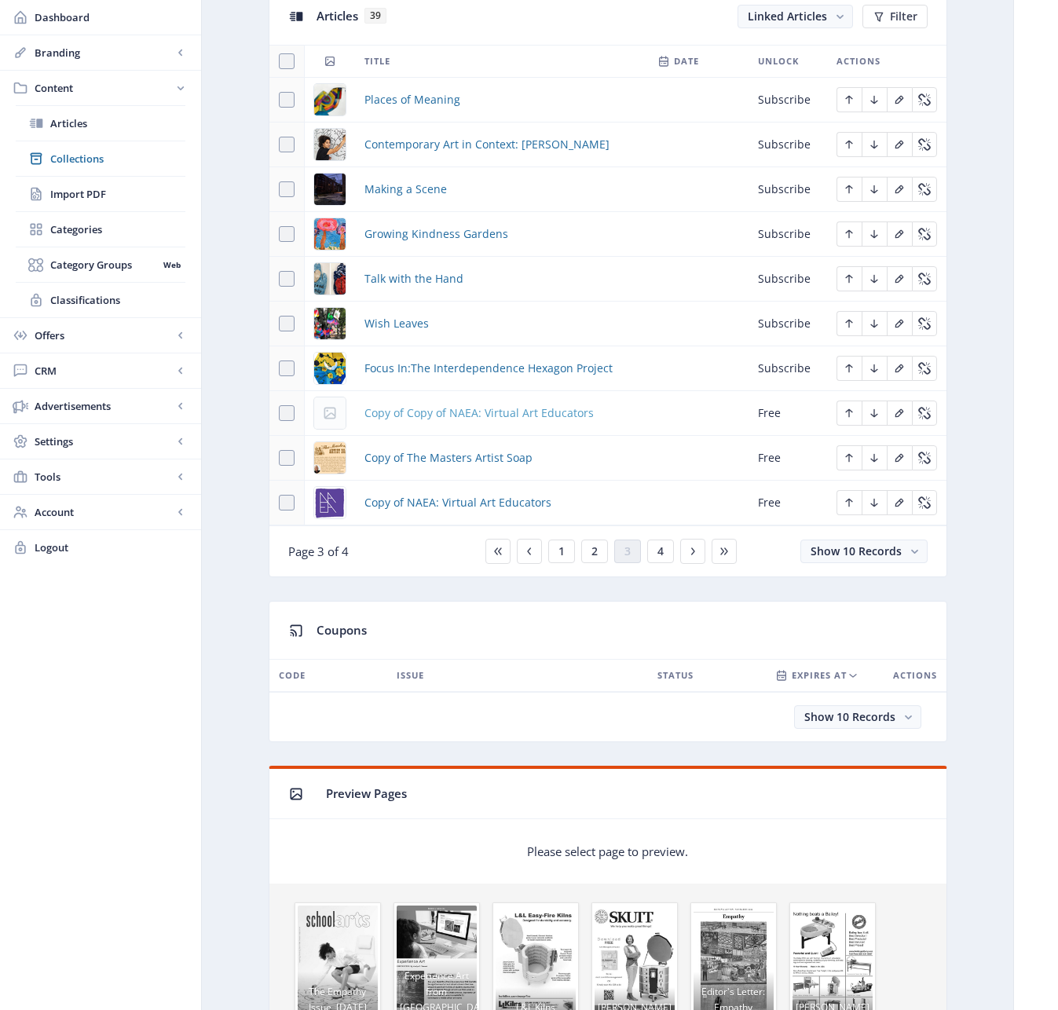
click at [463, 411] on span "Copy of Copy of NAEA: Virtual Art Educators" at bounding box center [478, 413] width 229 height 19
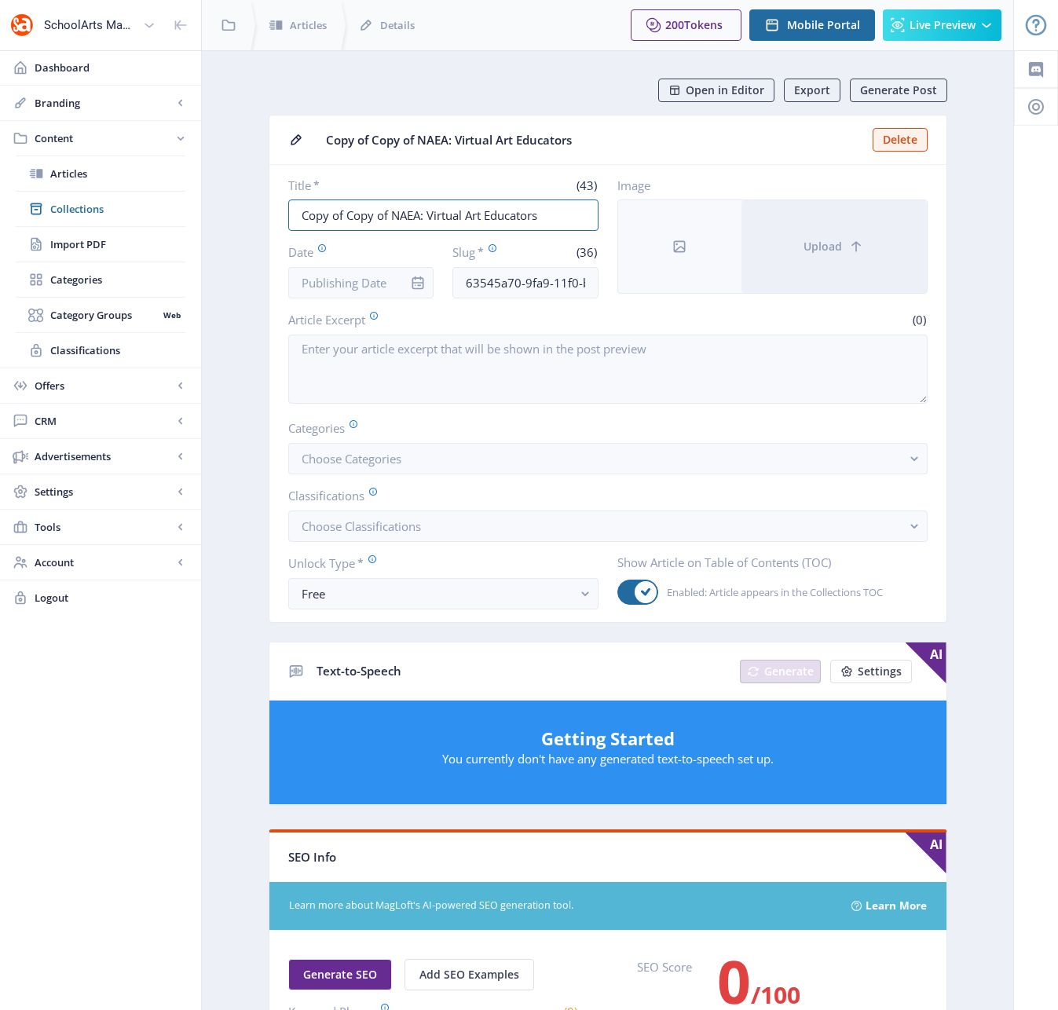
drag, startPoint x: 560, startPoint y: 218, endPoint x: 221, endPoint y: 193, distance: 340.2
click at [220, 191] on nb-layout-column "Open in Editor Export Generate Post Copy of Copy of NAEA: Virtual Art Educators…" at bounding box center [607, 824] width 813 height 1549
paste input "The SchoolArts Collection books"
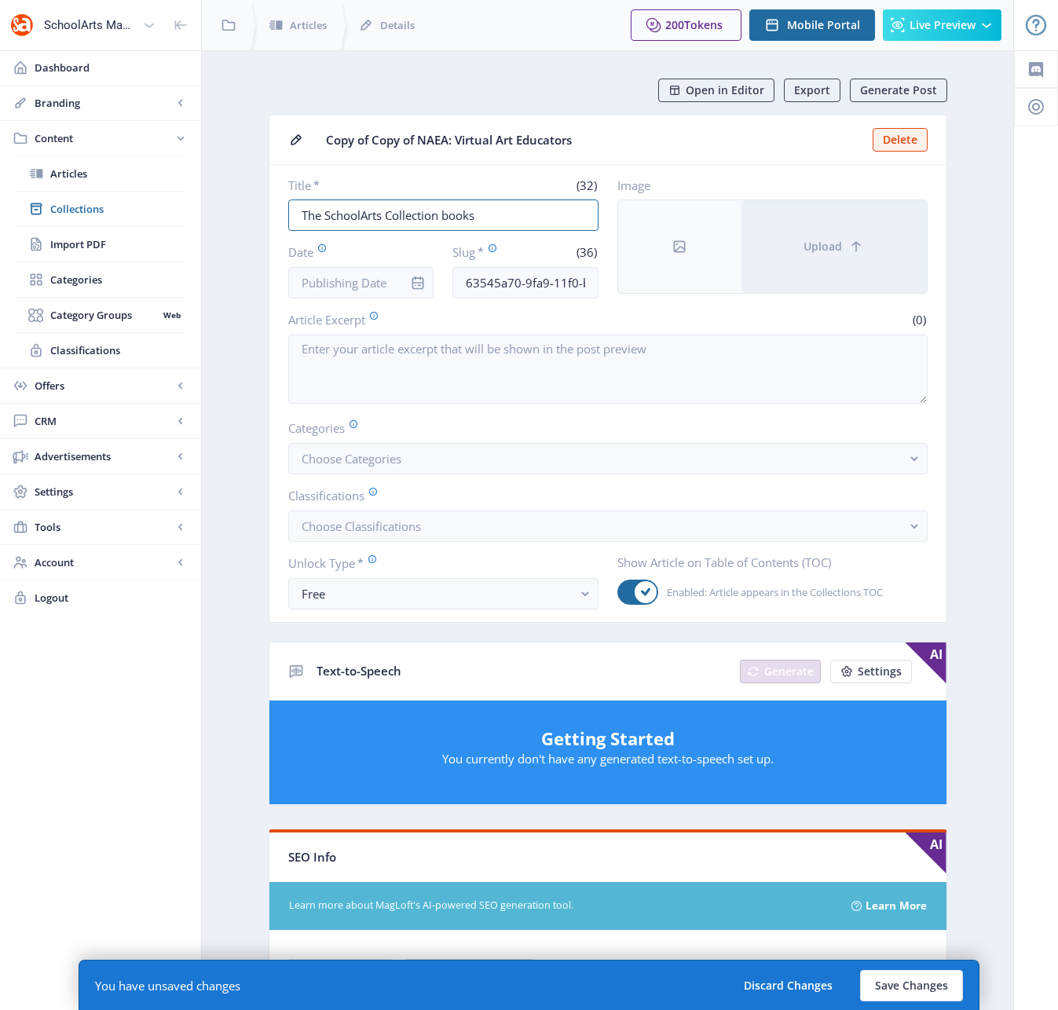
type input "The SchoolArts Collection books"
click at [537, 288] on input "63545a70-9fa9-11f0-bd64-4201ac1fa005" at bounding box center [525, 282] width 146 height 31
paste input "k-12-schoolarts-art-lessons-1122"
type input "k-12-schoolarts-art-lessons-1022"
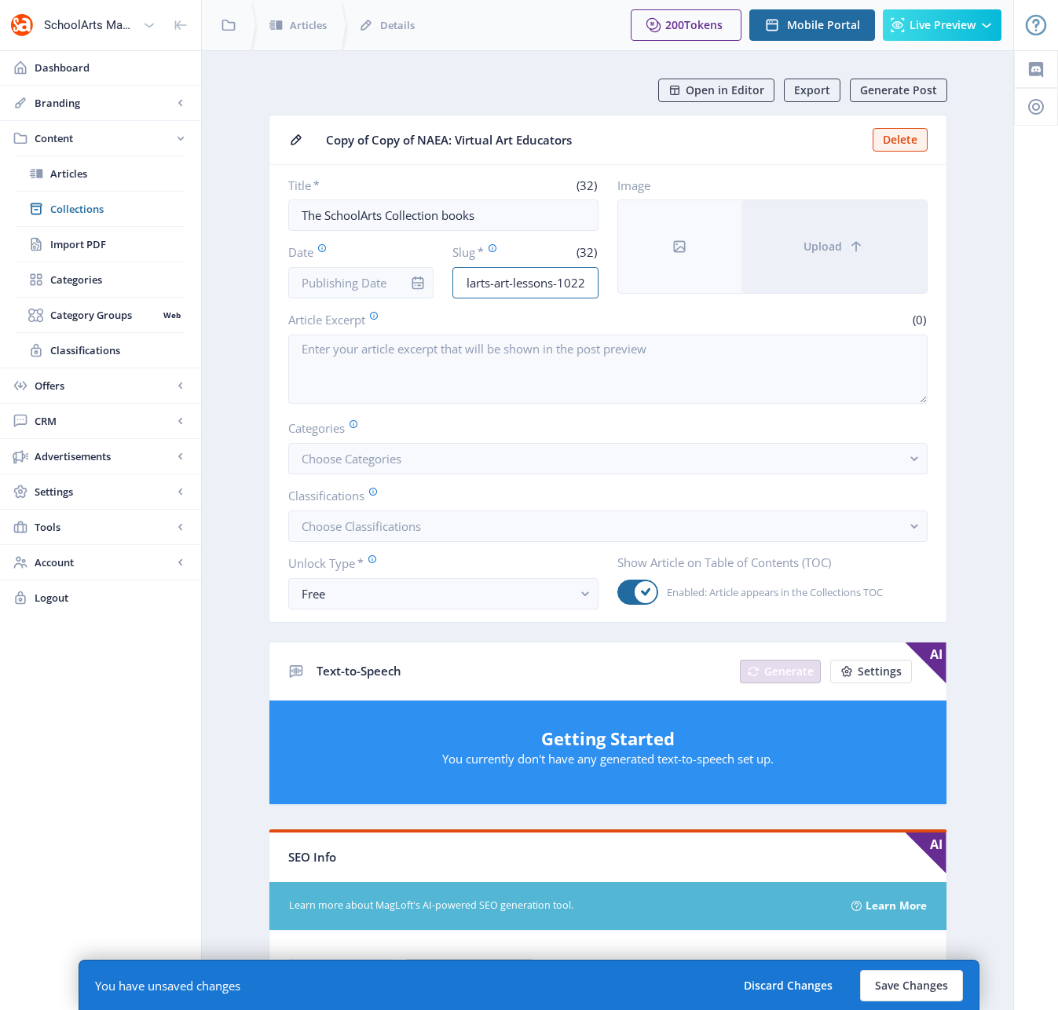
scroll to position [0, 0]
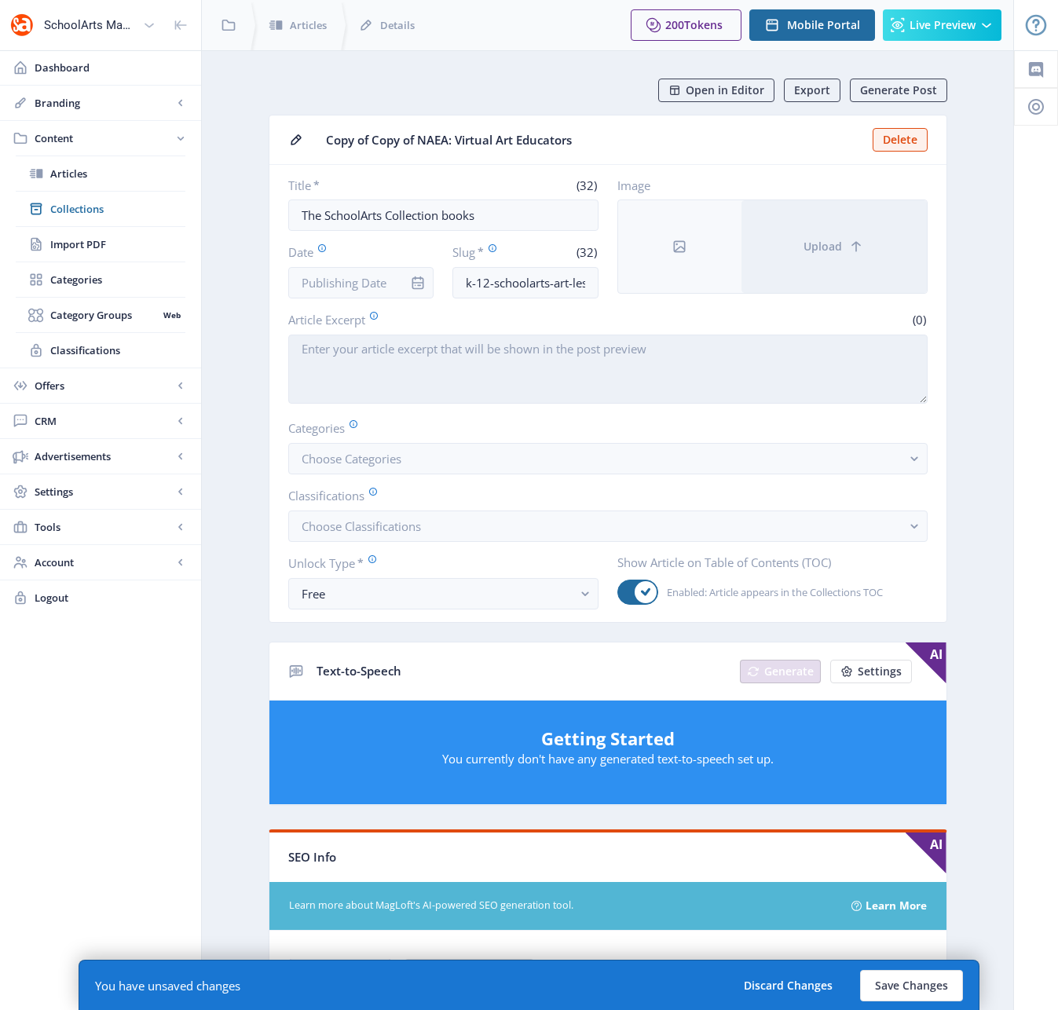
click at [419, 383] on textarea "Article Excerpt" at bounding box center [607, 369] width 639 height 69
paste textarea "In each of the SchoolArts Collection titles, SchoolArts editor [PERSON_NAME] an…"
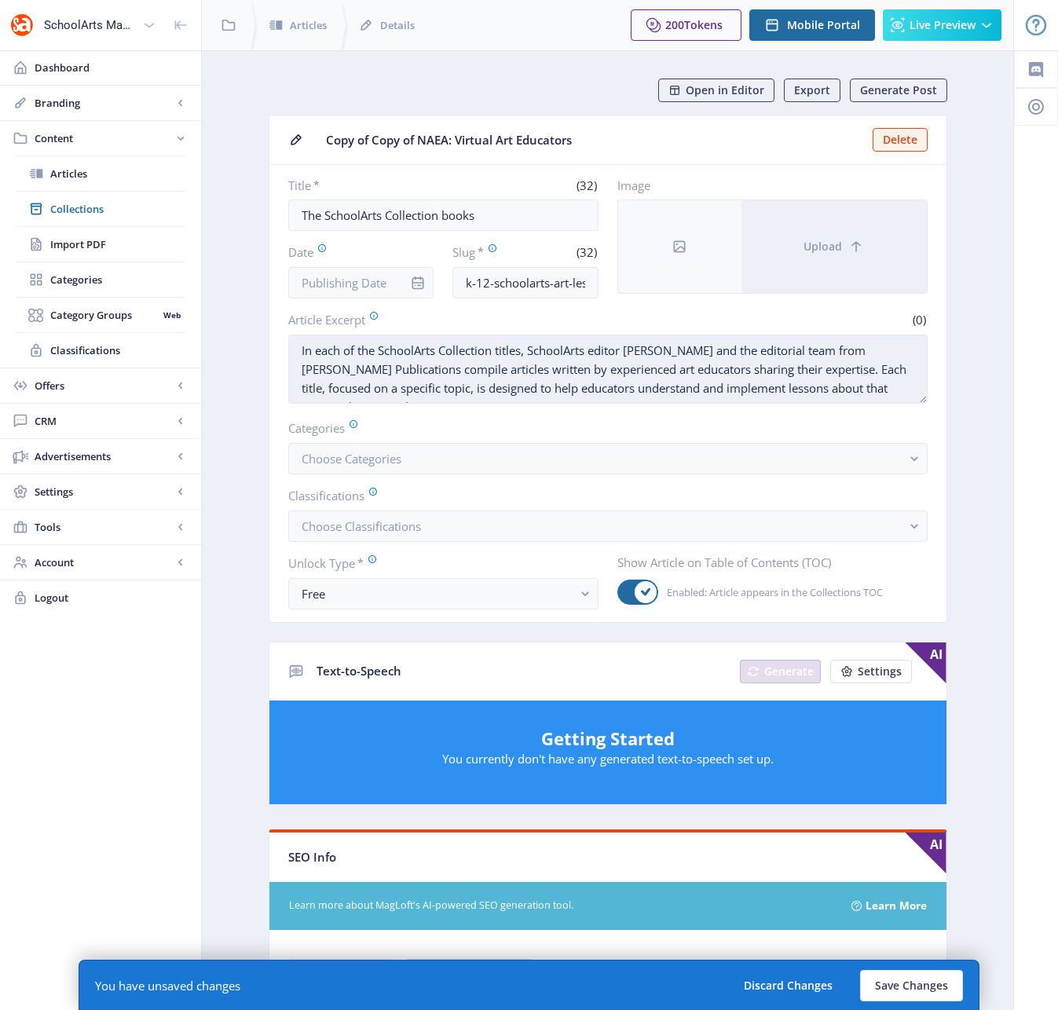
scroll to position [12, 0]
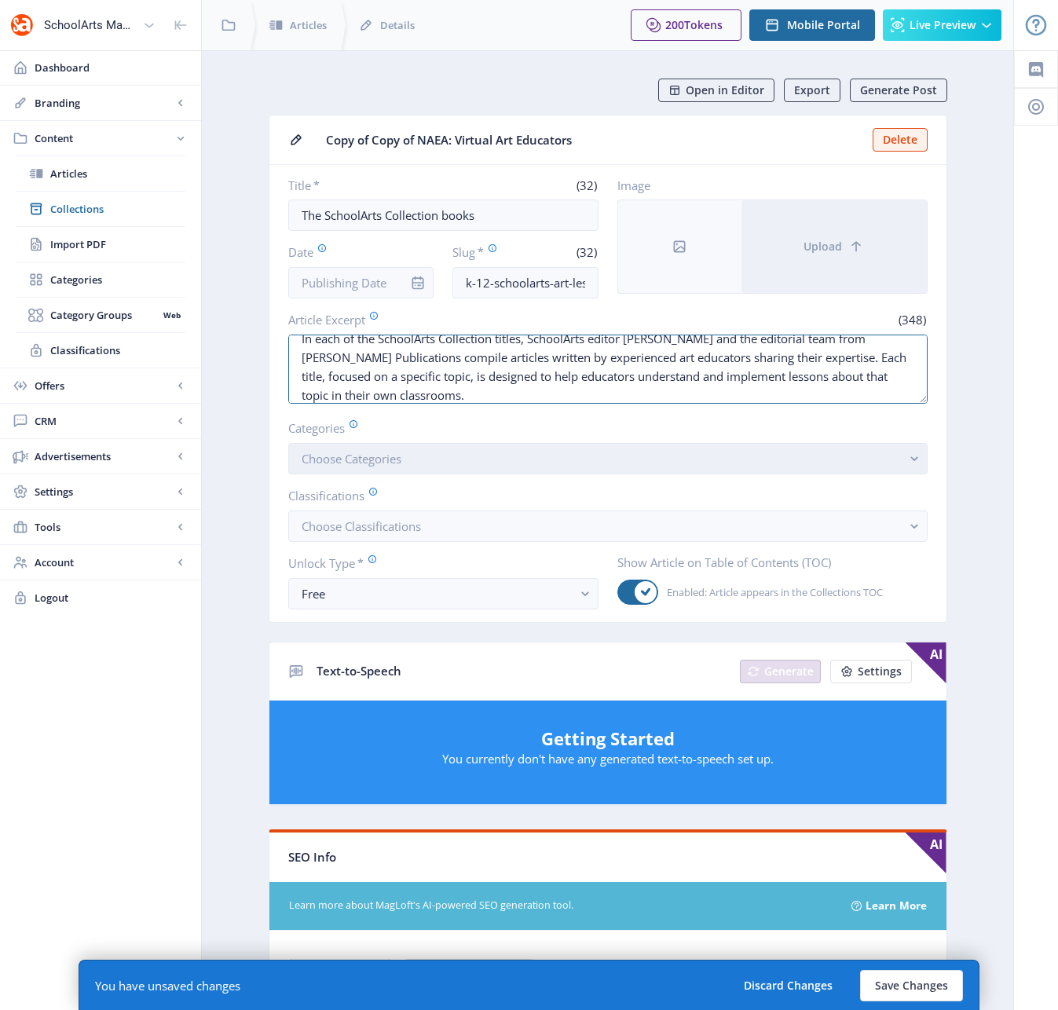
type textarea "In each of the SchoolArts Collection titles, SchoolArts editor [PERSON_NAME] an…"
click at [912, 458] on icon "button" at bounding box center [913, 459] width 7 height 5
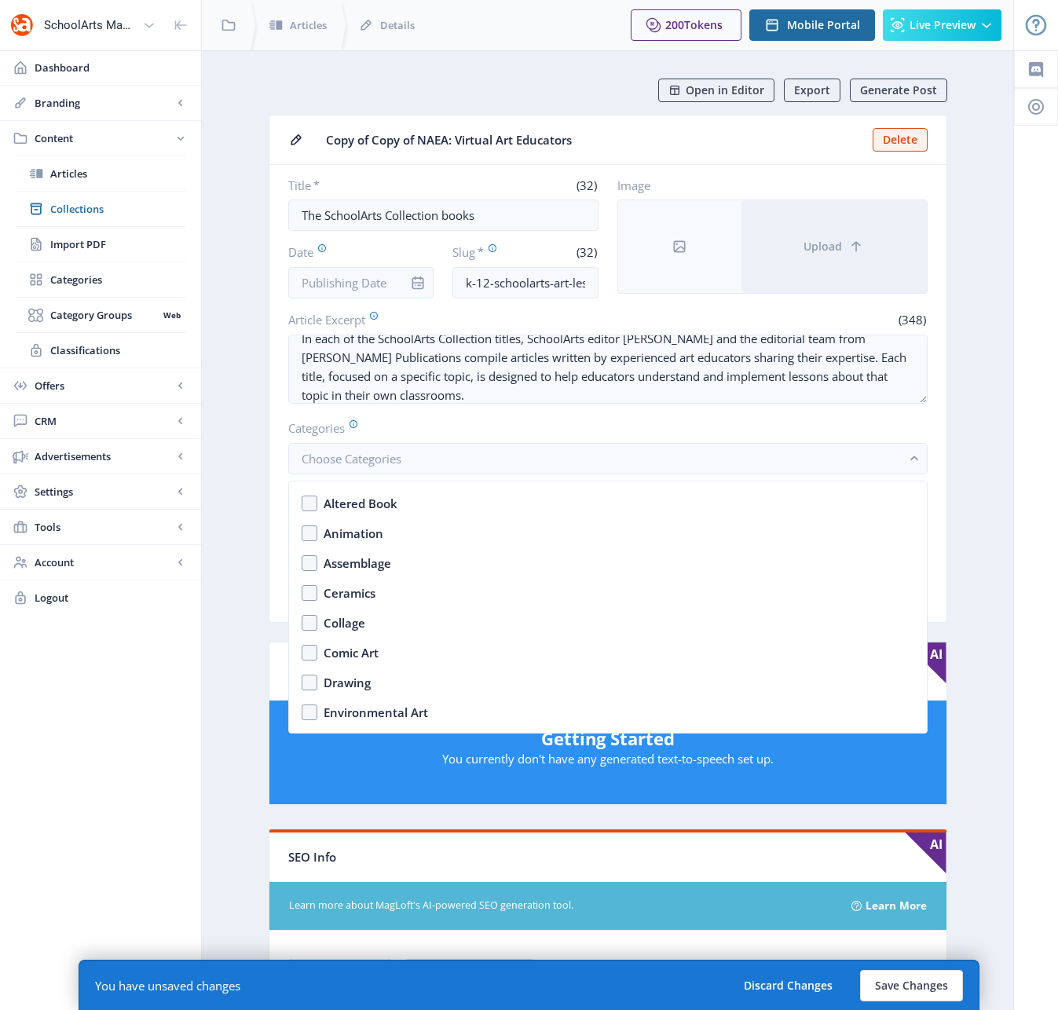
scroll to position [2455, 0]
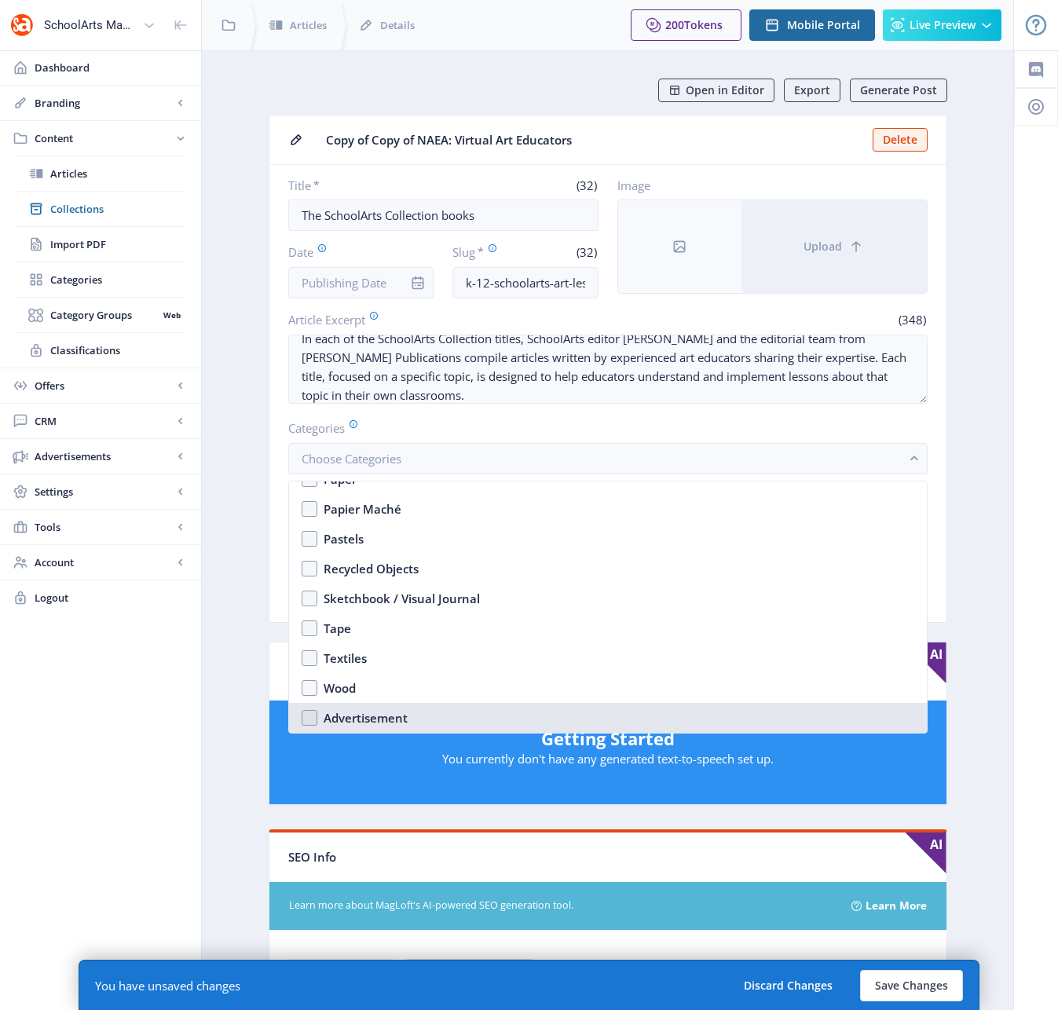
click at [368, 717] on div "Advertisement" at bounding box center [366, 717] width 84 height 19
checkbox input "true"
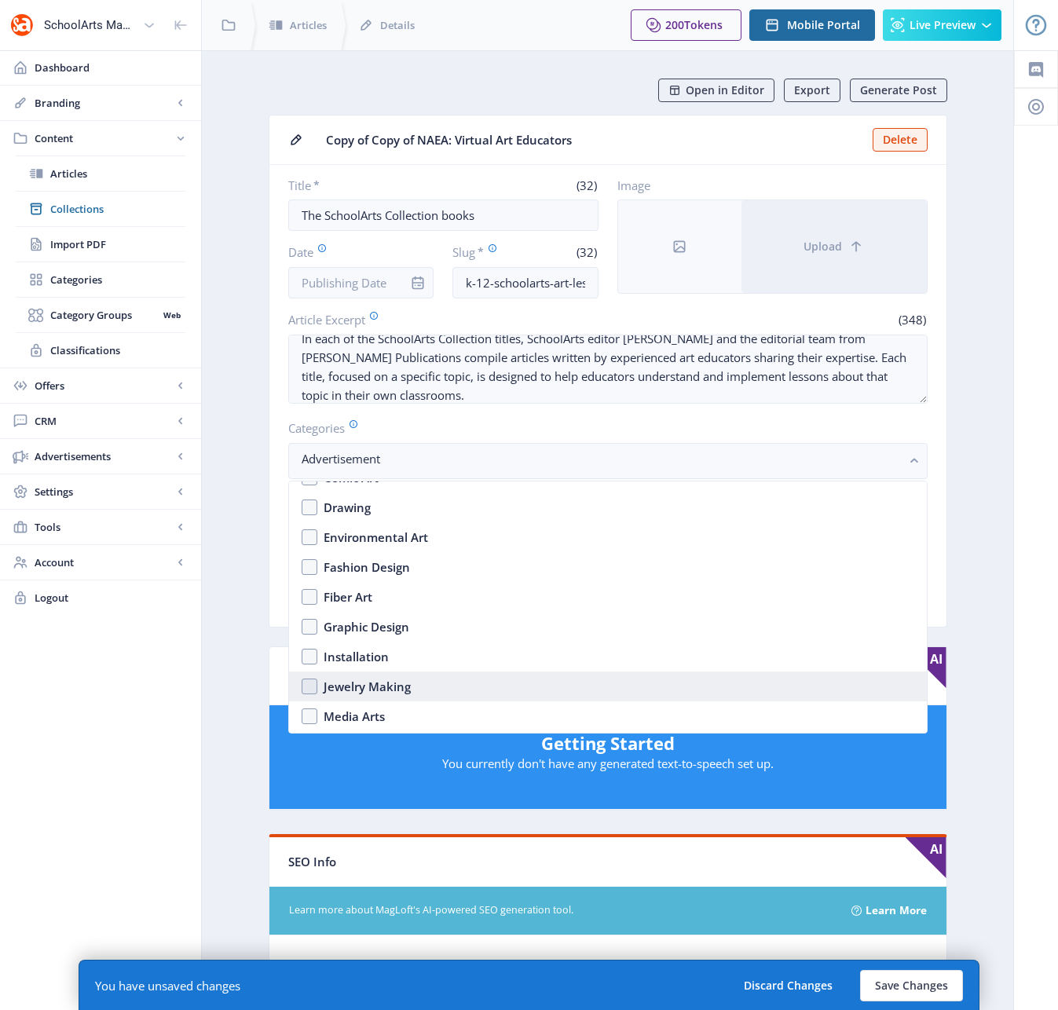
scroll to position [1328, 0]
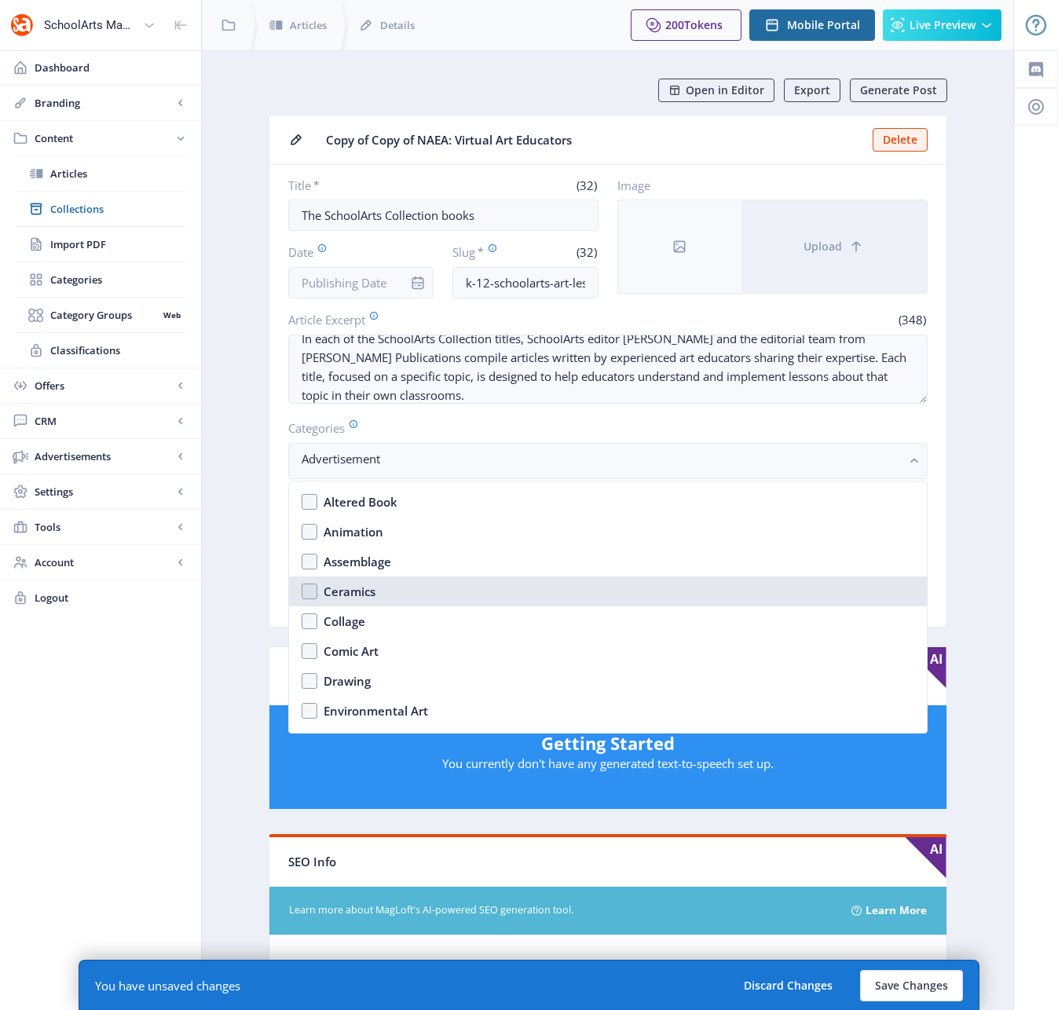
click at [311, 591] on nb-option "Ceramics" at bounding box center [608, 591] width 638 height 30
checkbox input "true"
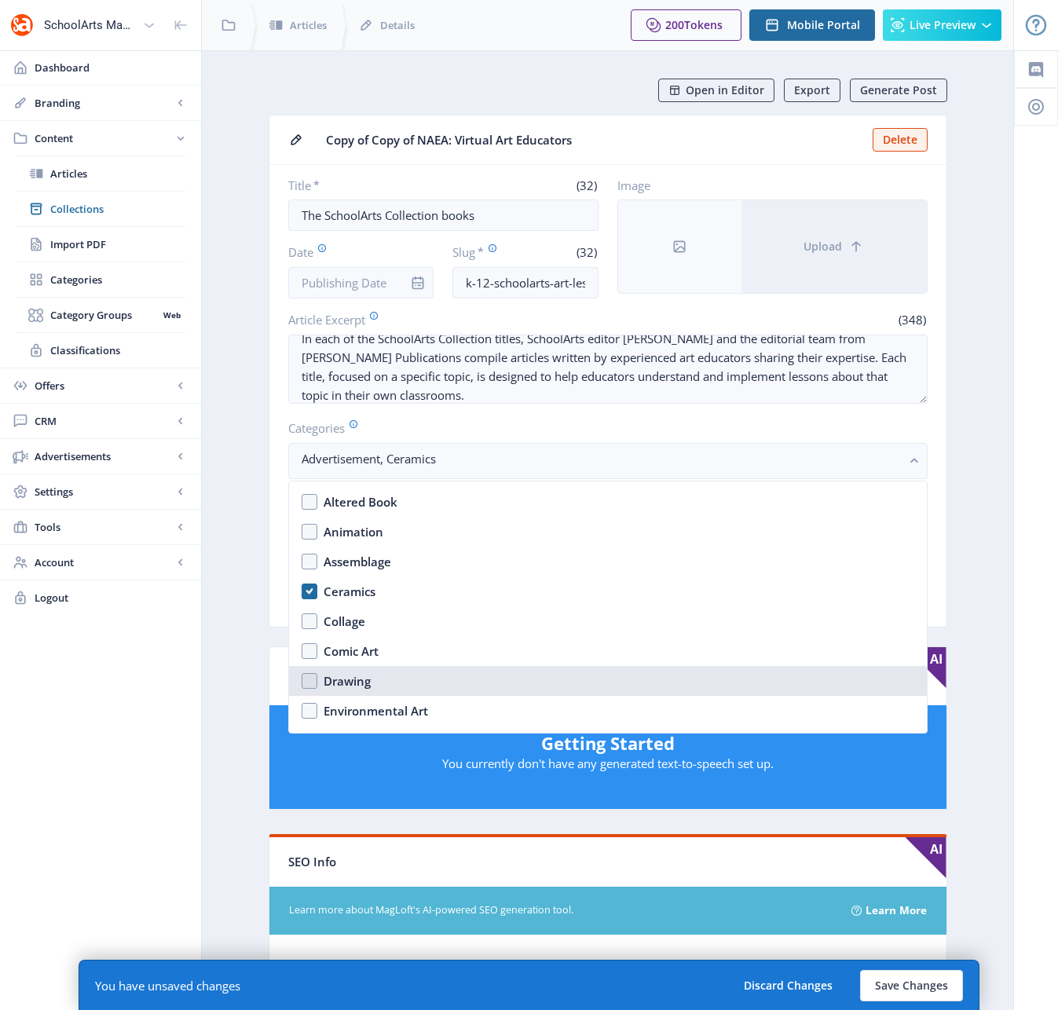
click at [308, 675] on nb-option "Drawing" at bounding box center [608, 681] width 638 height 30
checkbox input "true"
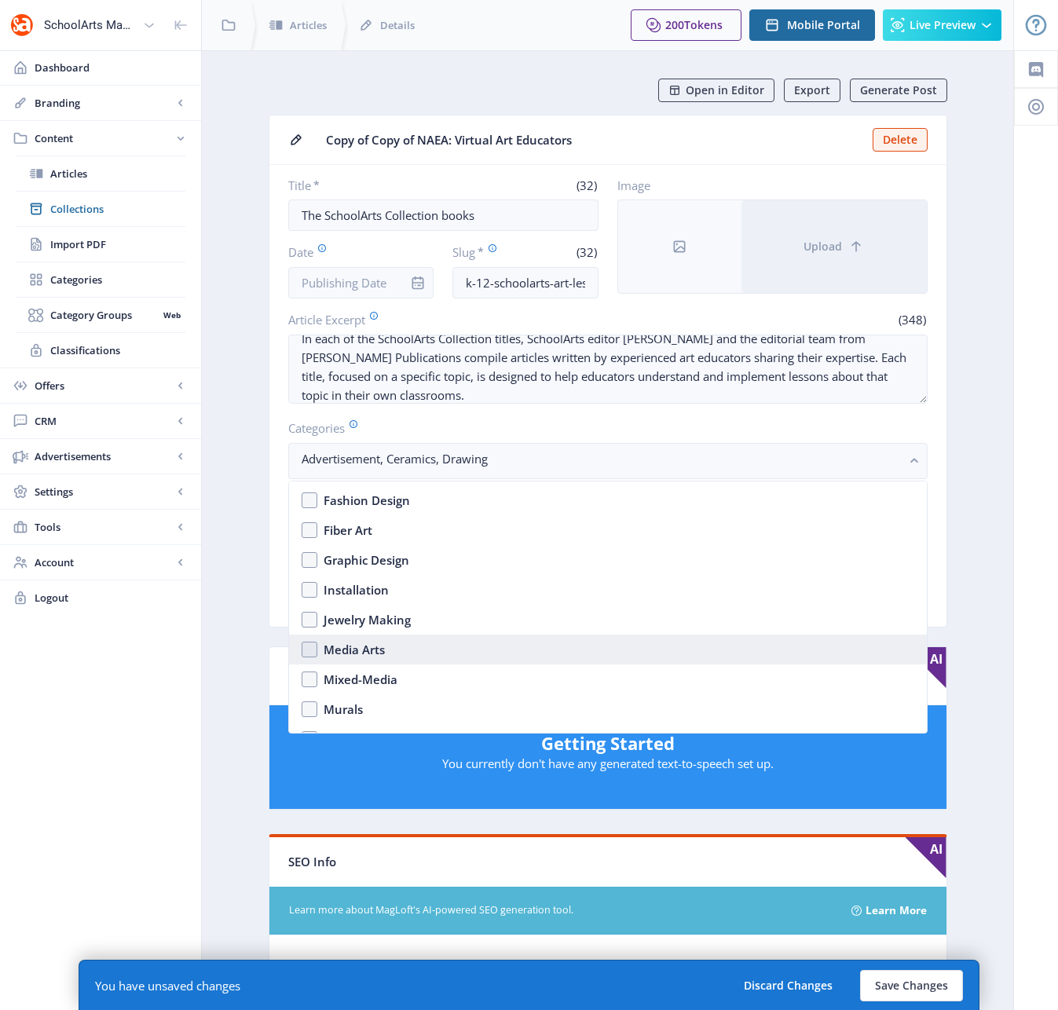
scroll to position [1627, 0]
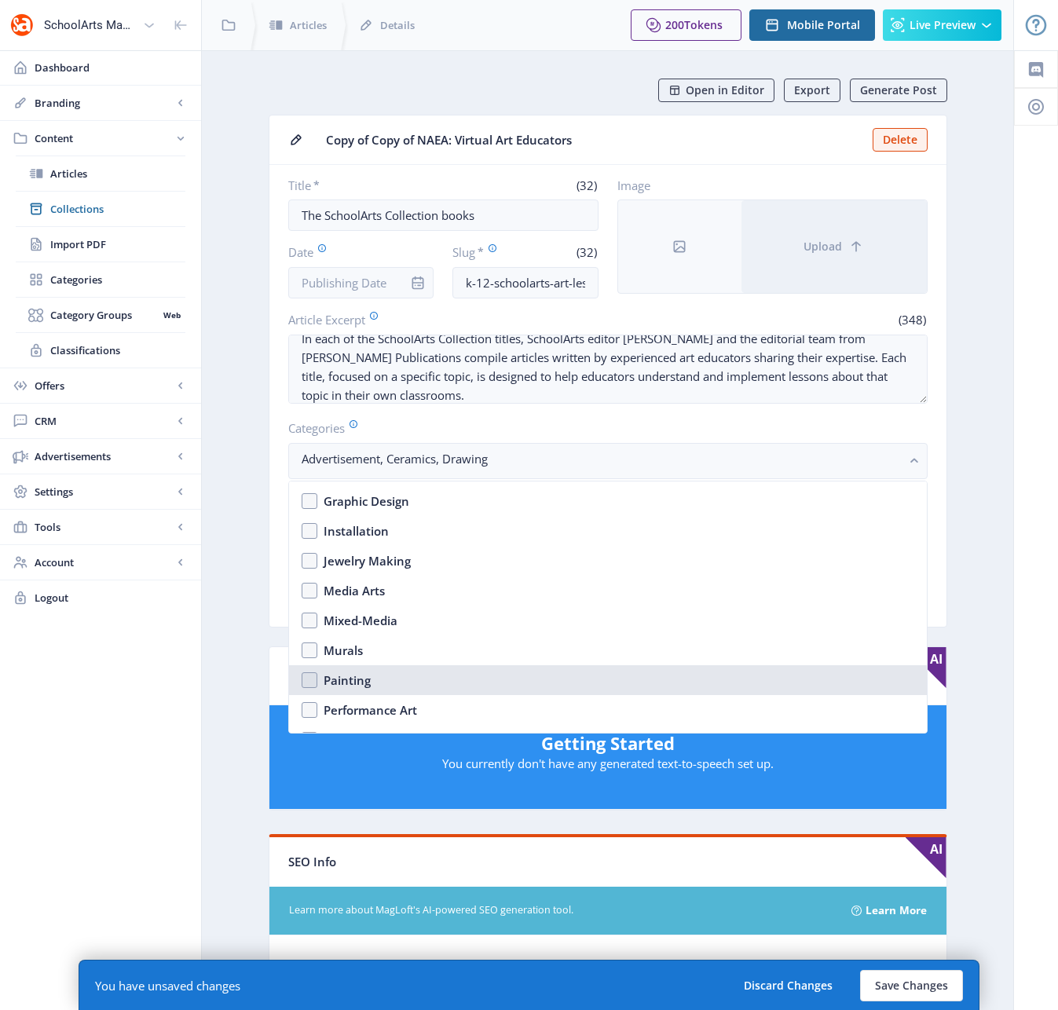
click at [307, 675] on nb-option "Painting" at bounding box center [608, 680] width 638 height 30
checkbox input "true"
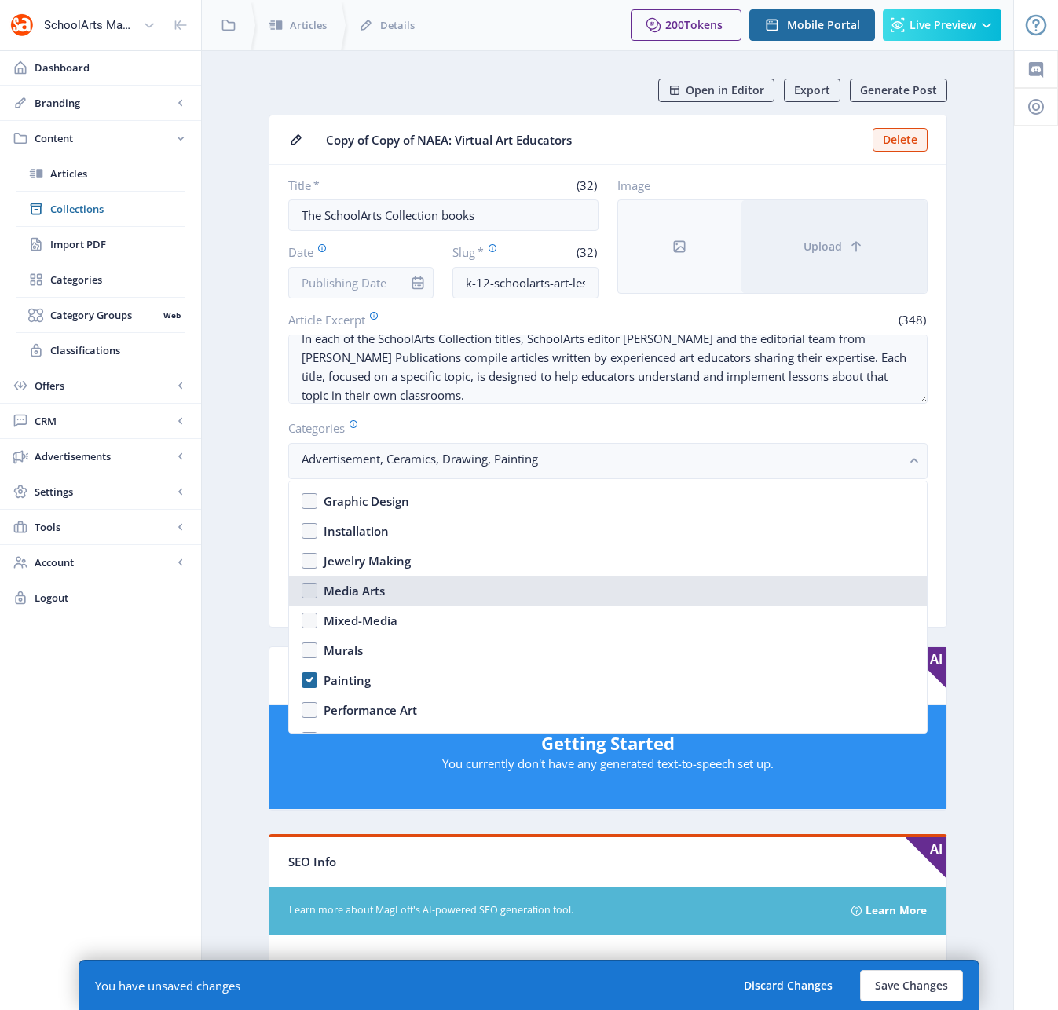
click at [310, 588] on nb-option "Media Arts" at bounding box center [608, 591] width 638 height 30
checkbox input "false"
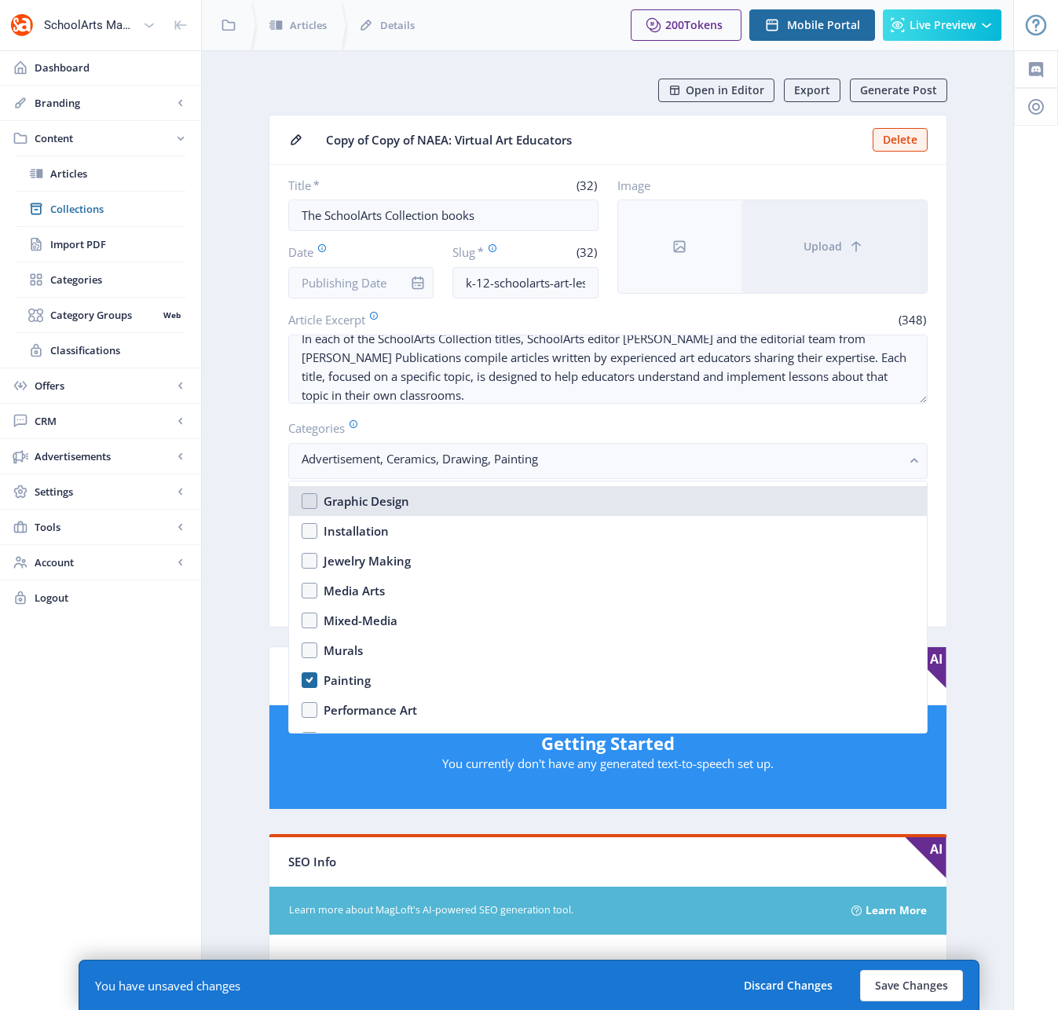
click at [308, 501] on nb-option "Graphic Design" at bounding box center [608, 501] width 638 height 30
checkbox input "true"
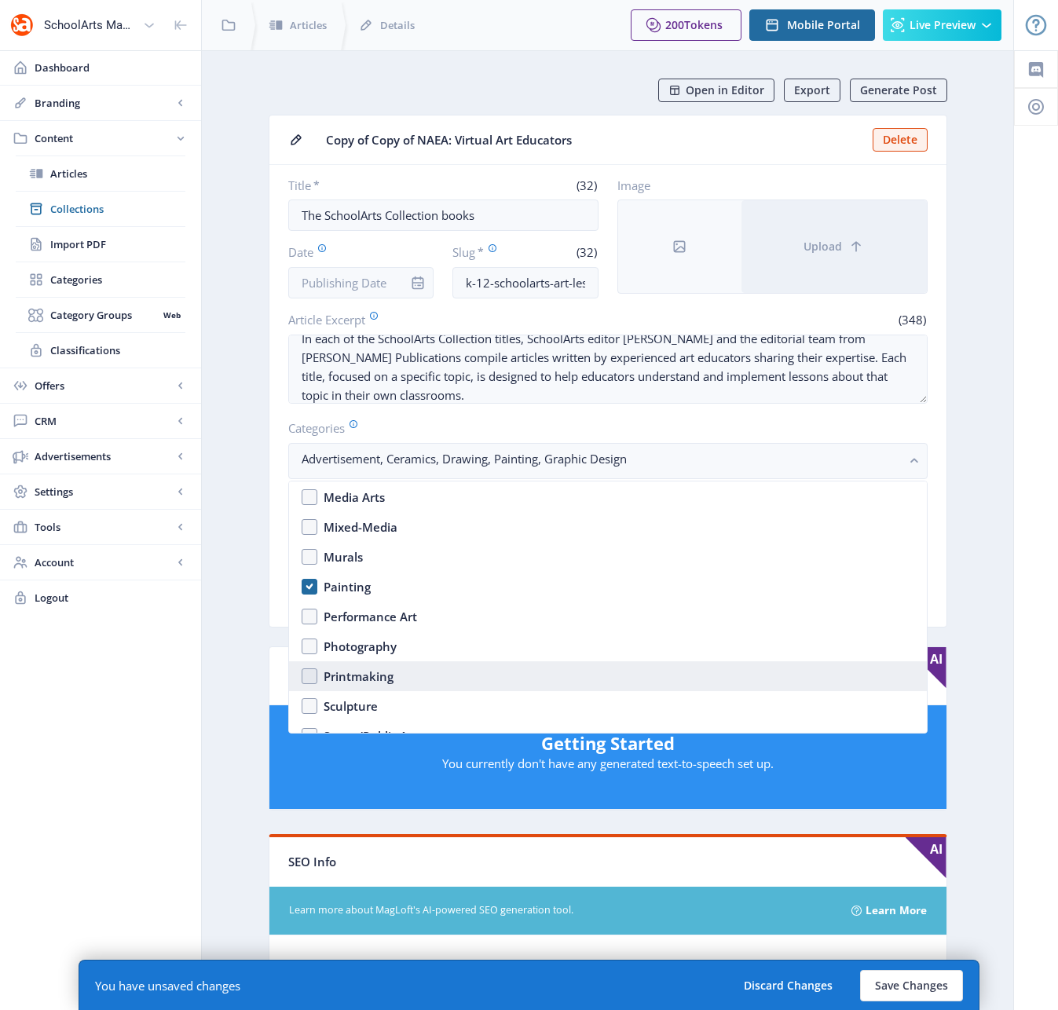
scroll to position [1728, 0]
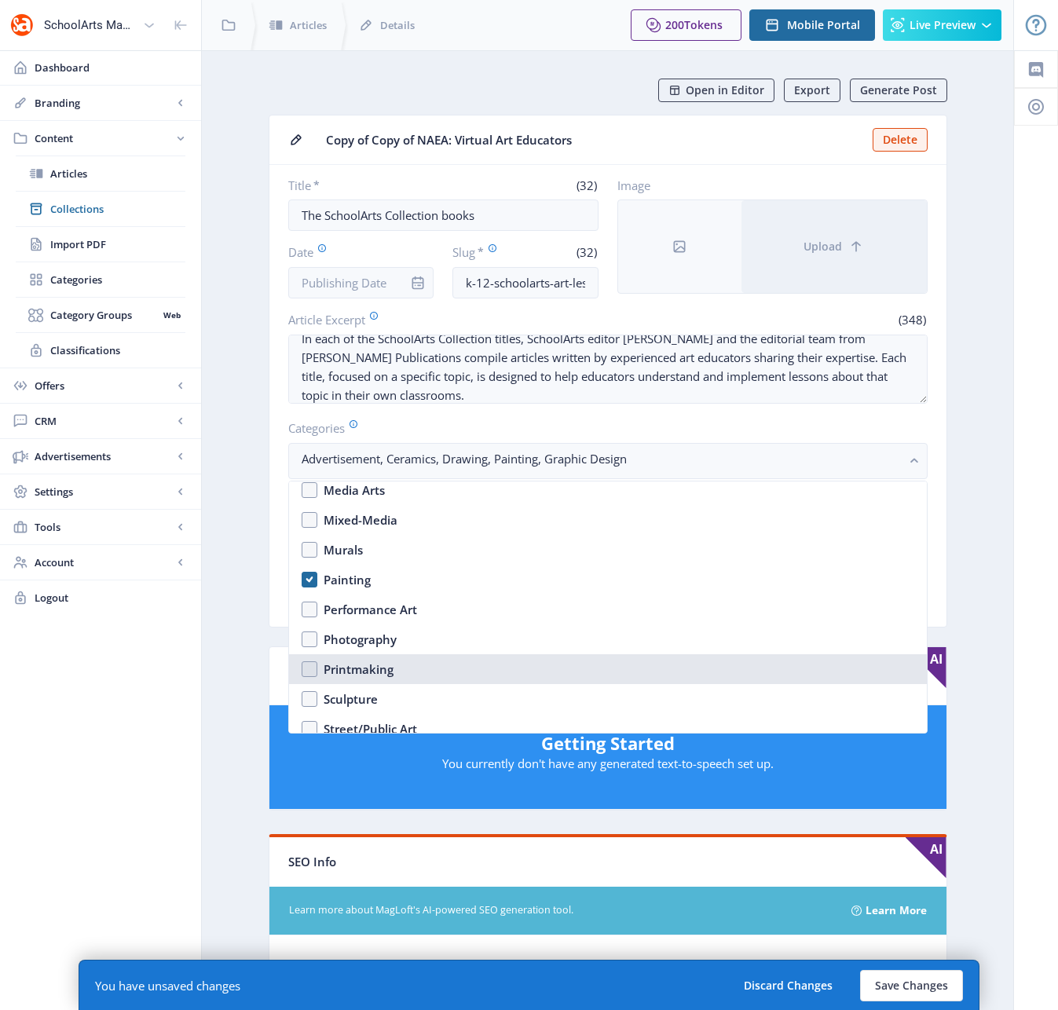
click at [306, 667] on nb-option "Printmaking" at bounding box center [608, 669] width 638 height 30
checkbox input "true"
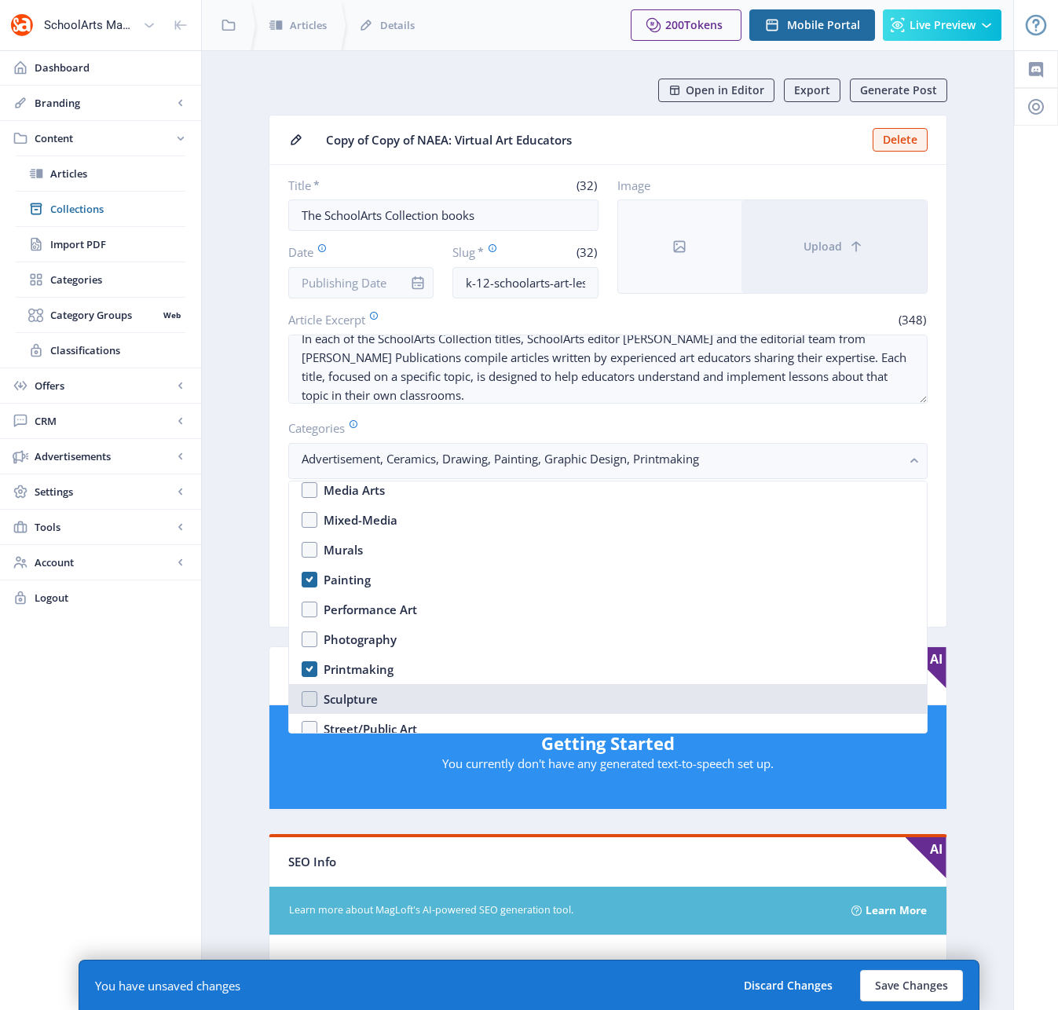
click at [309, 697] on nb-option "Sculpture" at bounding box center [608, 699] width 638 height 30
checkbox input "true"
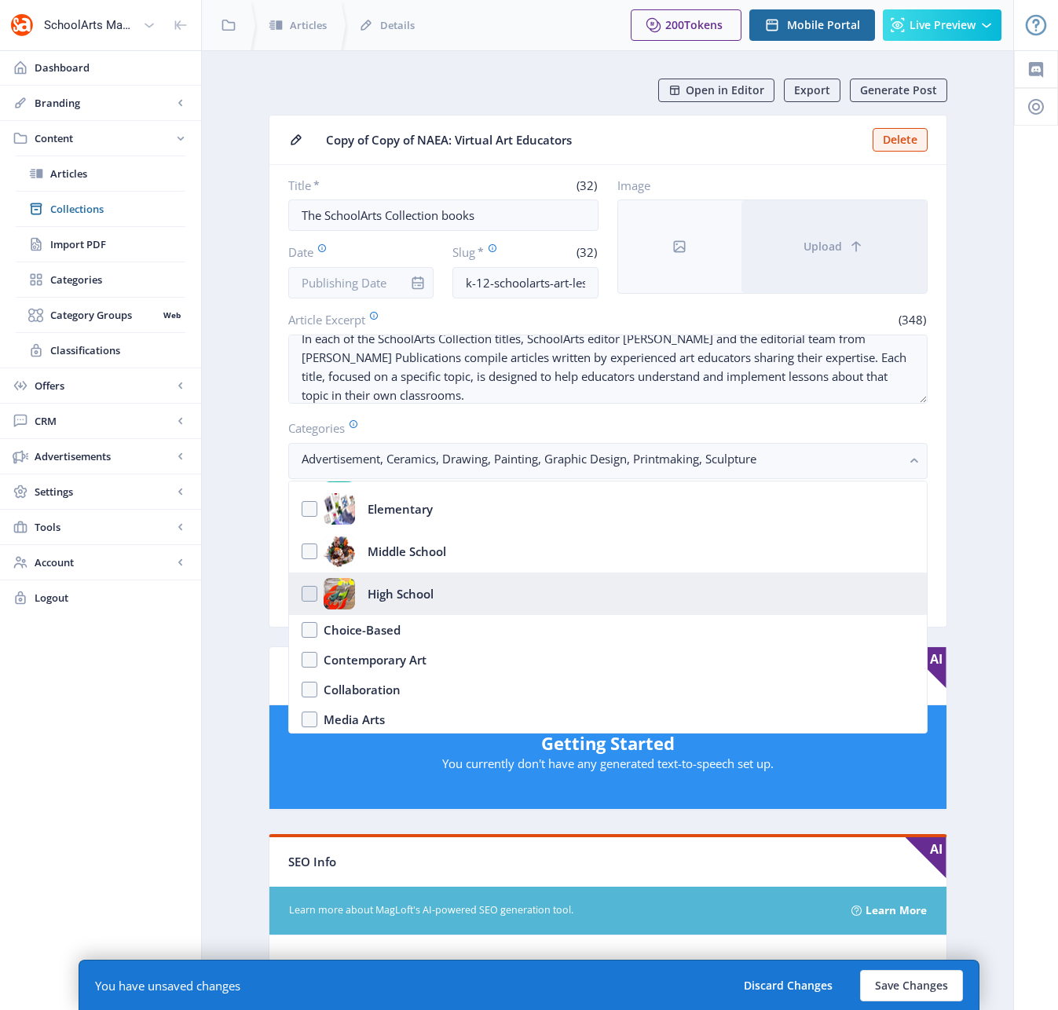
scroll to position [0, 0]
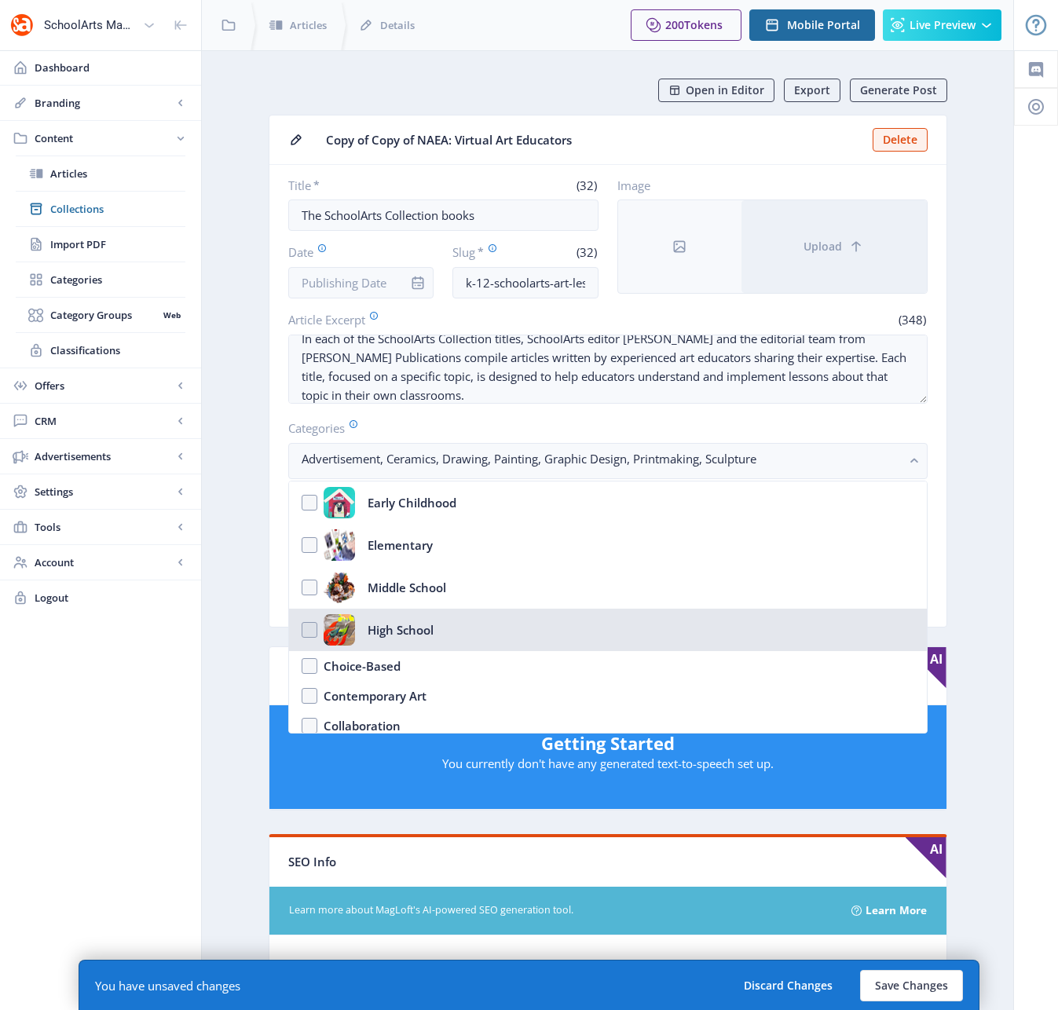
click at [312, 631] on nb-option "High School" at bounding box center [608, 630] width 638 height 42
checkbox input "true"
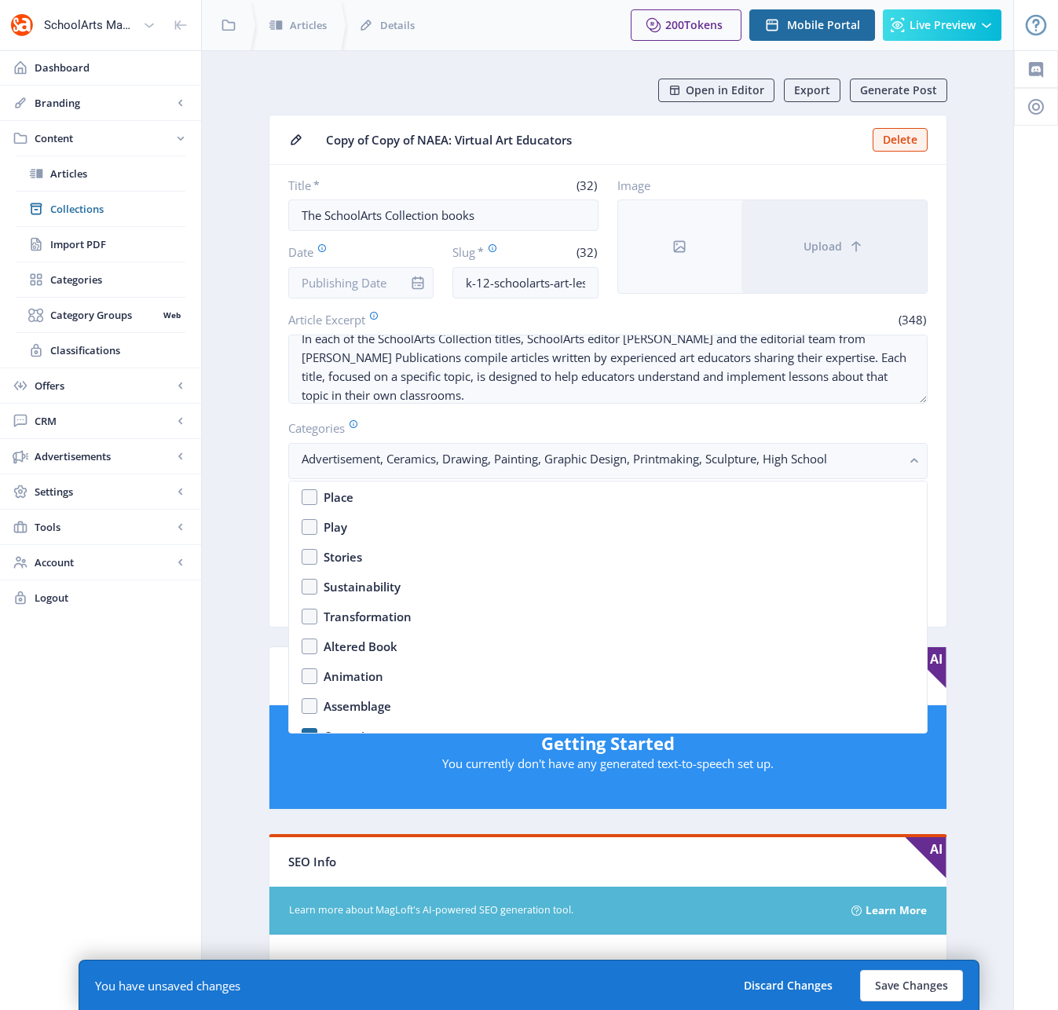
scroll to position [1345, 0]
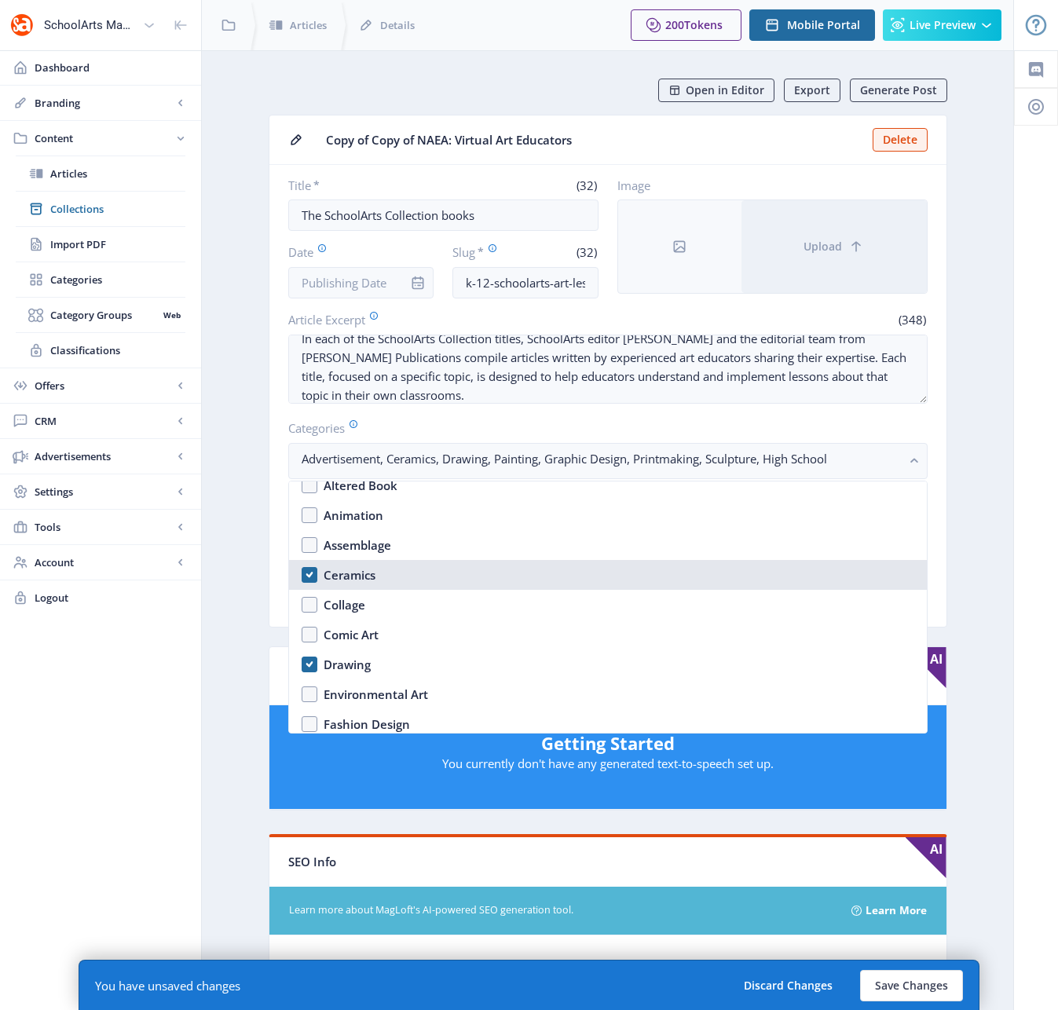
click at [311, 578] on nb-option "Ceramics" at bounding box center [608, 575] width 638 height 30
click at [311, 577] on nb-option "Ceramics" at bounding box center [608, 575] width 638 height 30
checkbox input "true"
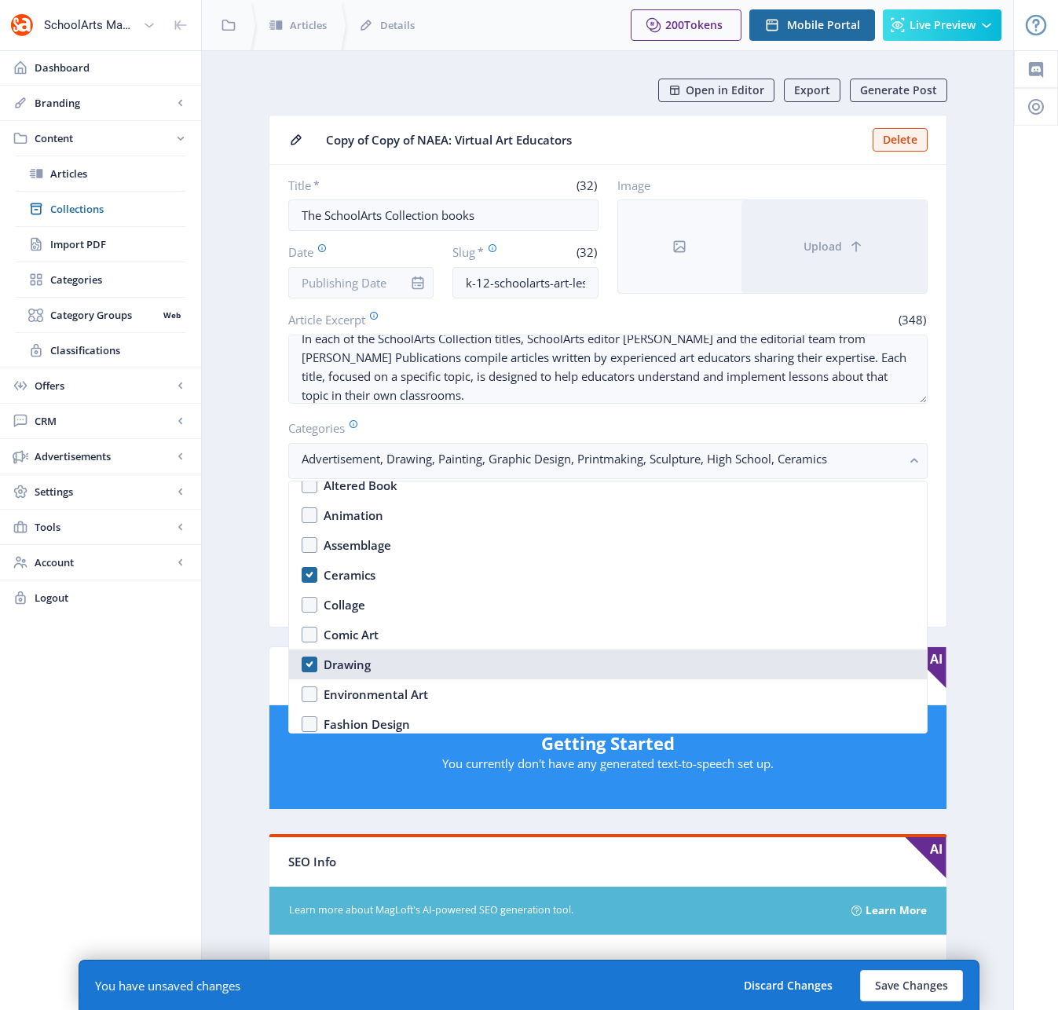
click at [309, 664] on nb-option "Drawing" at bounding box center [608, 664] width 638 height 30
click at [309, 663] on nb-option "Drawing" at bounding box center [608, 664] width 638 height 30
checkbox input "true"
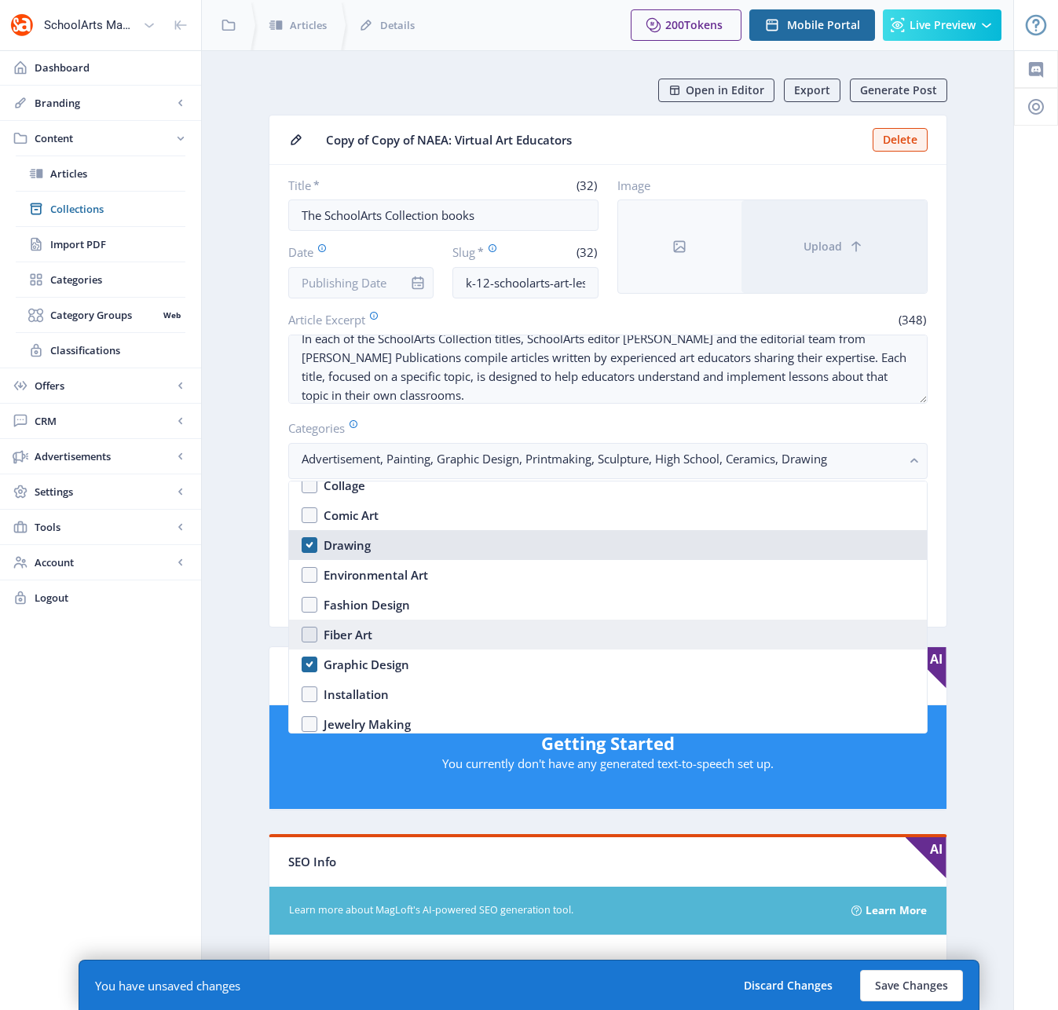
scroll to position [1465, 0]
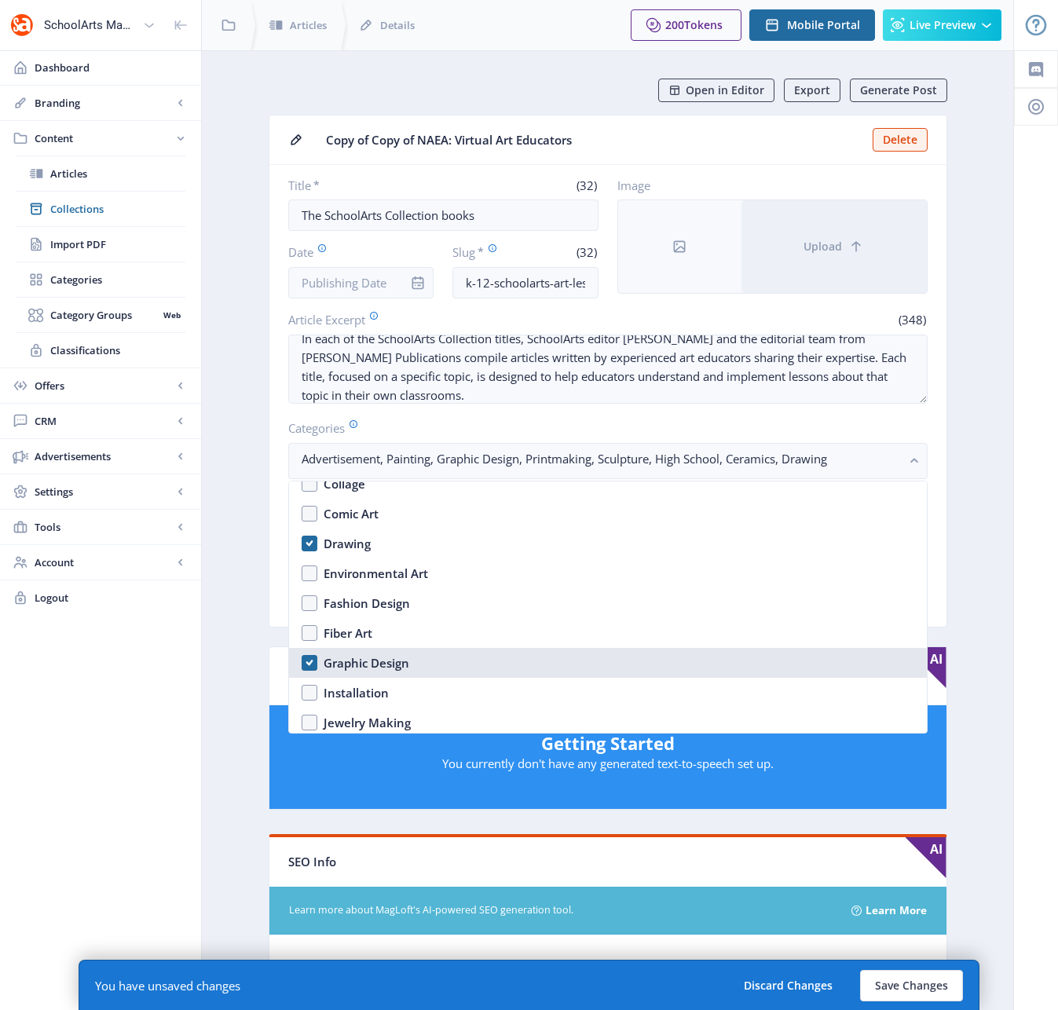
click at [306, 662] on nb-option "Graphic Design" at bounding box center [608, 663] width 638 height 30
click at [307, 664] on nb-option "Graphic Design" at bounding box center [608, 663] width 638 height 30
checkbox input "true"
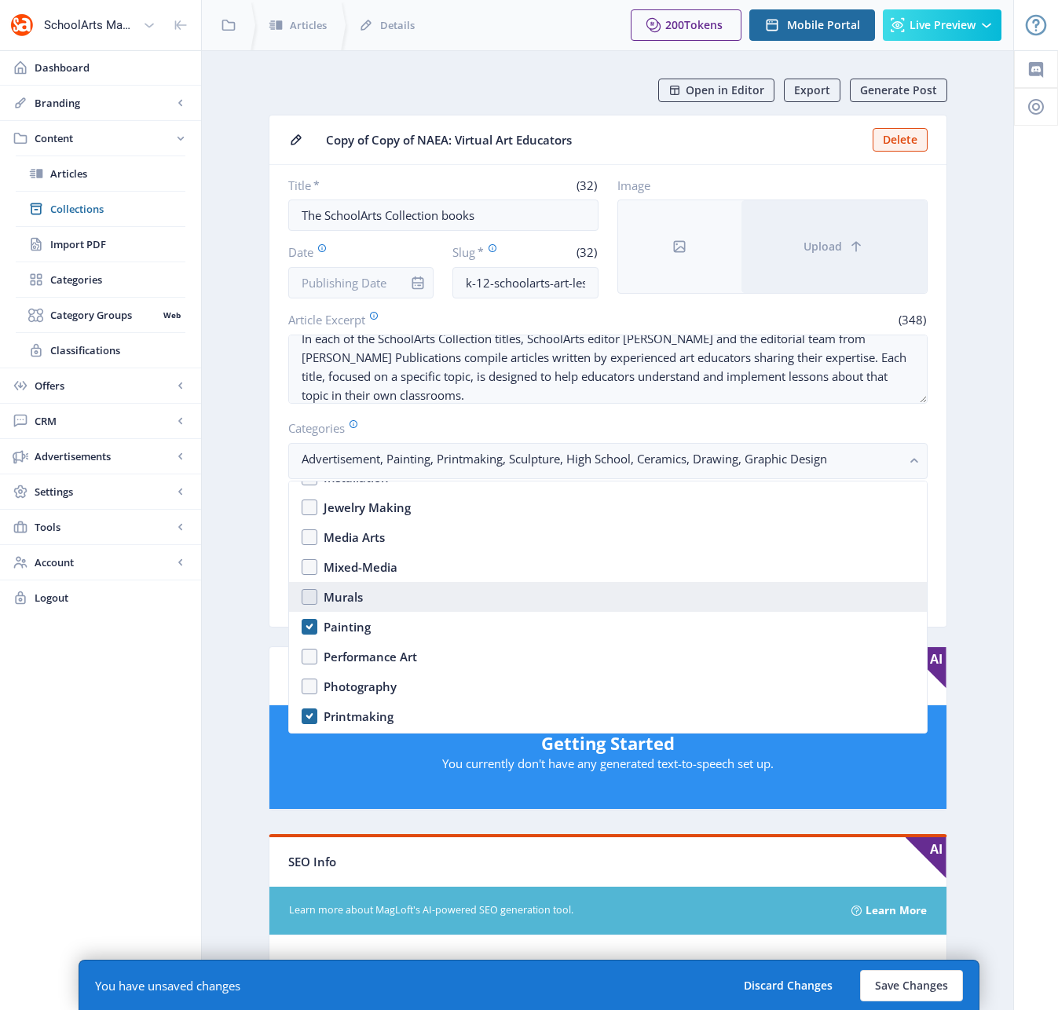
scroll to position [1741, 0]
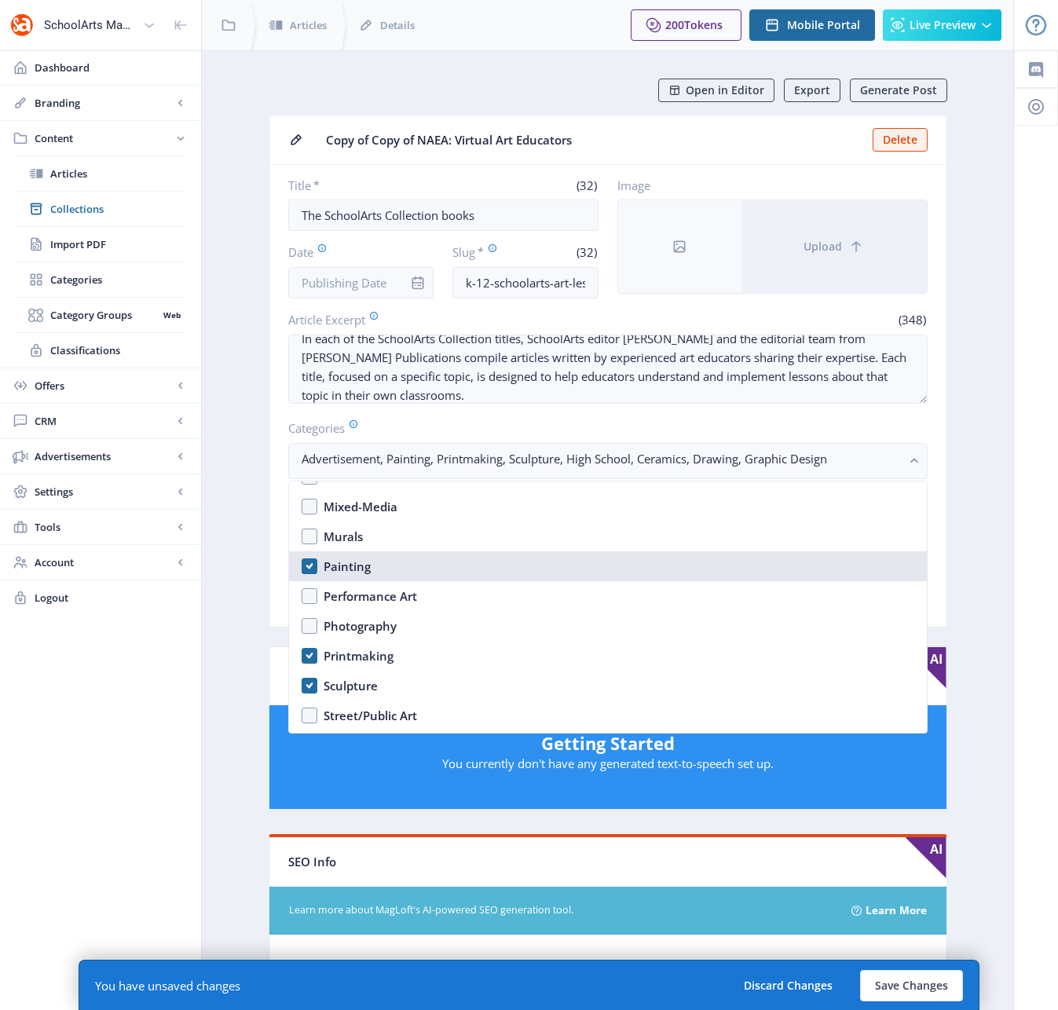
click at [311, 565] on nb-option "Painting" at bounding box center [608, 566] width 638 height 30
click at [312, 565] on nb-option "Painting" at bounding box center [608, 566] width 638 height 30
checkbox input "true"
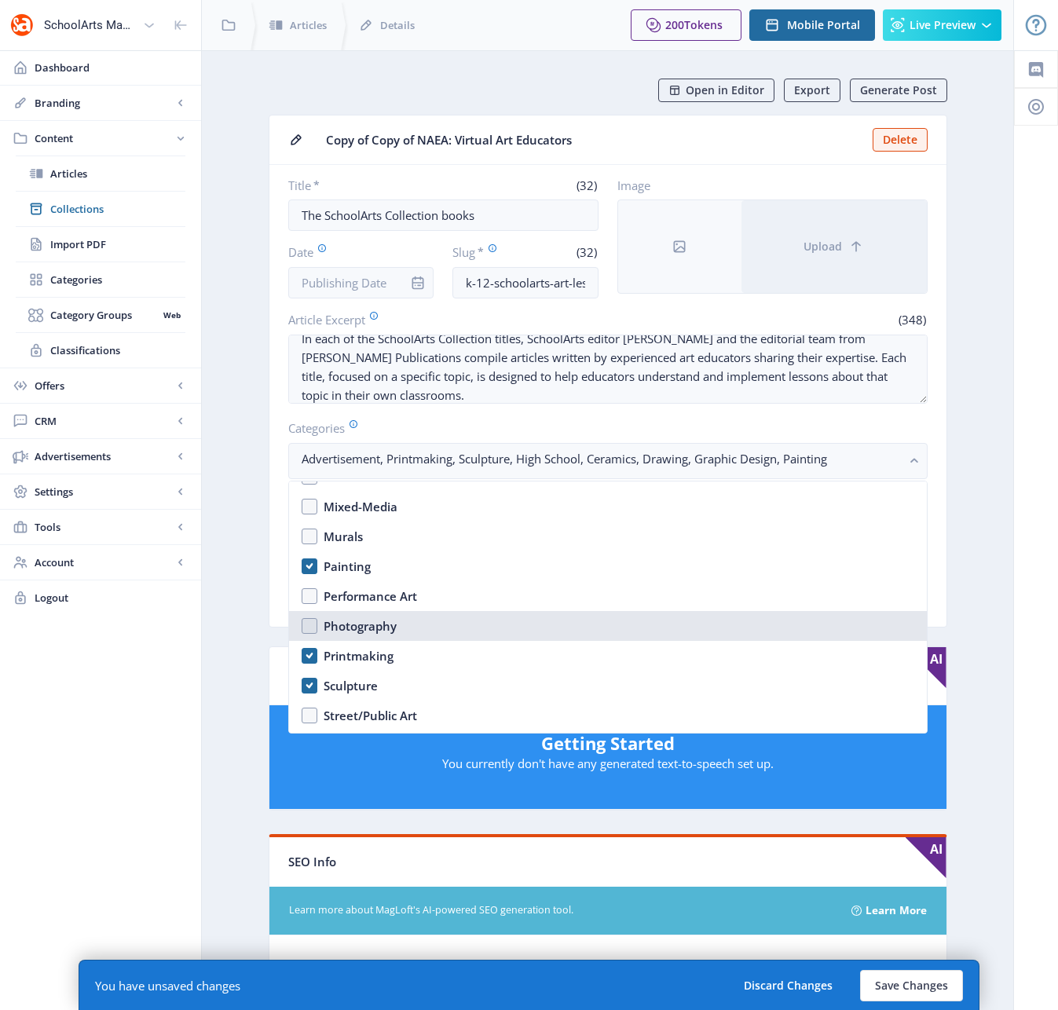
click at [312, 627] on nb-option "Photography" at bounding box center [608, 626] width 638 height 30
checkbox input "true"
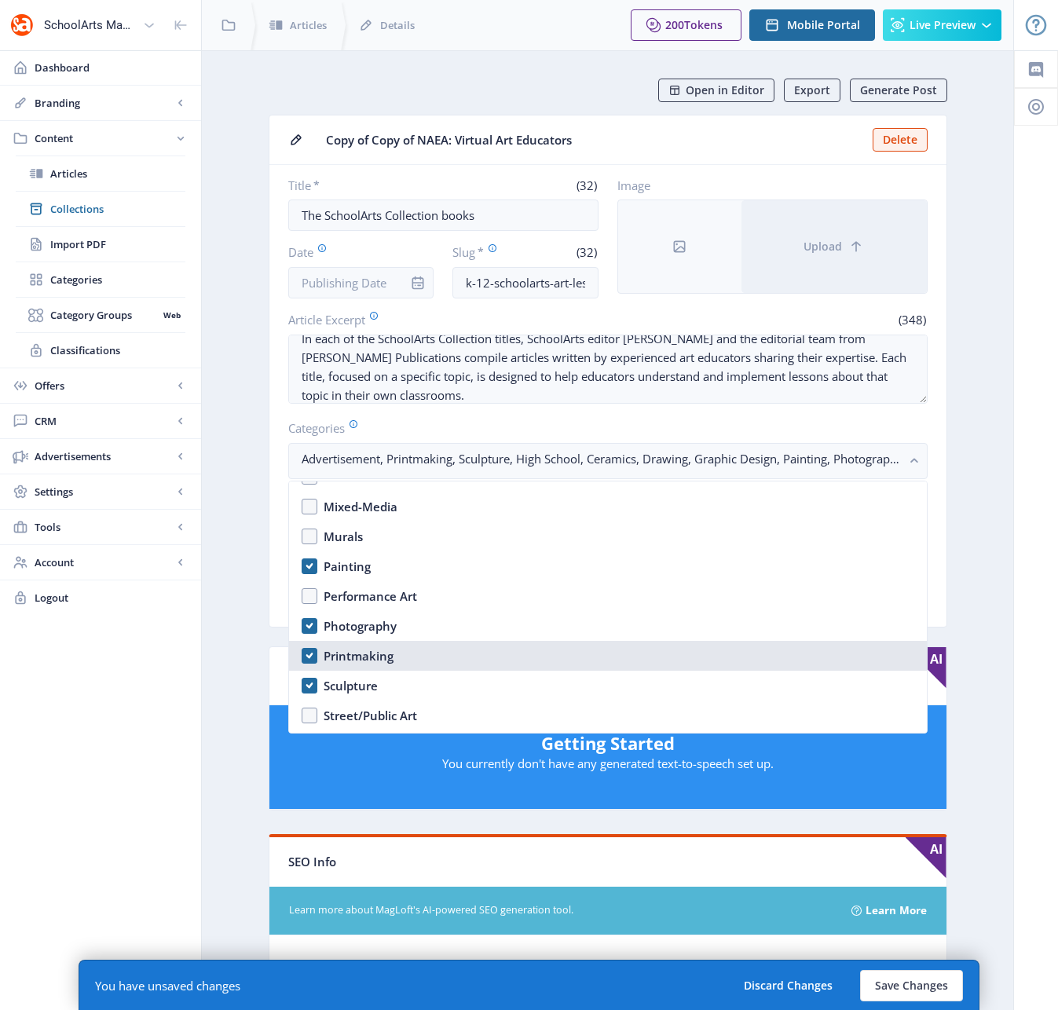
click at [312, 656] on nb-option "Printmaking" at bounding box center [608, 656] width 638 height 30
checkbox input "true"
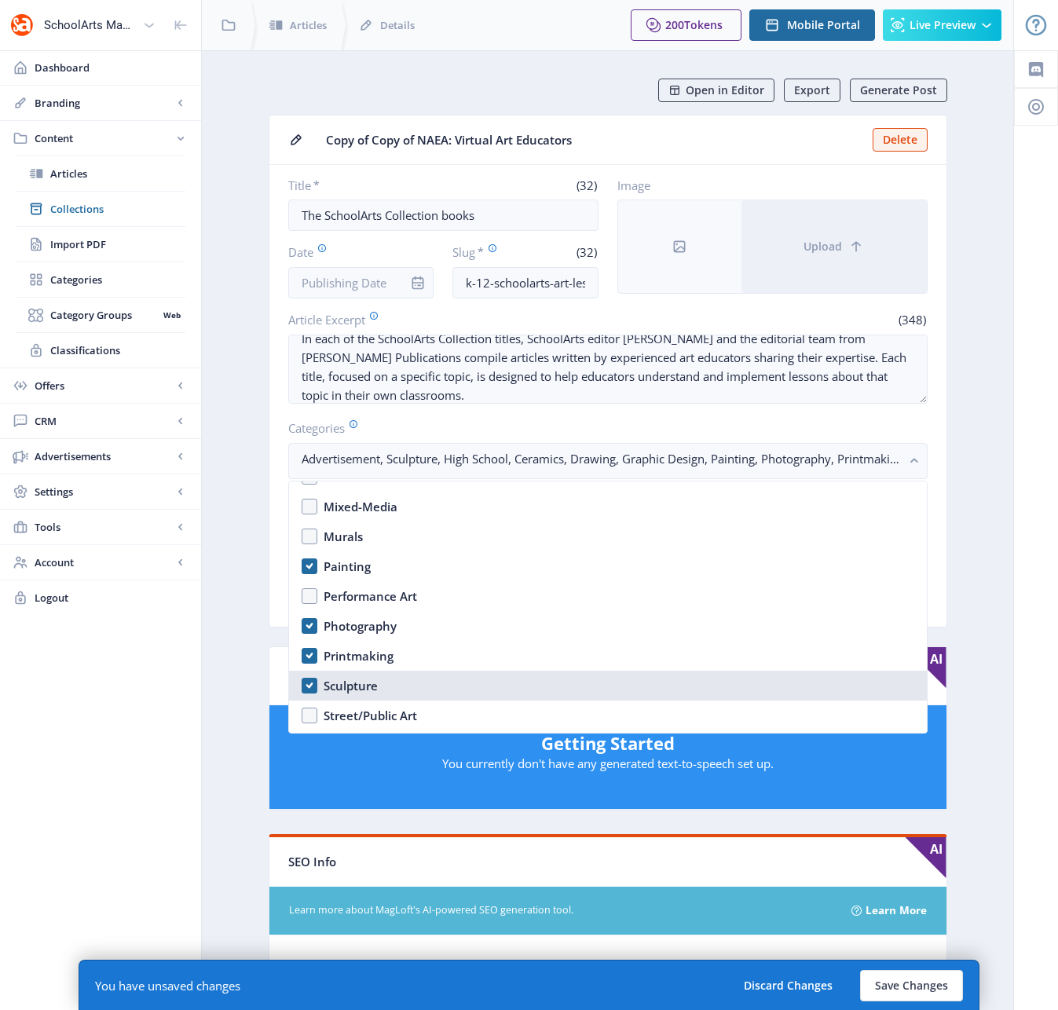
click at [310, 686] on nb-option "Sculpture" at bounding box center [608, 686] width 638 height 30
click at [309, 684] on nb-option "Sculpture" at bounding box center [608, 686] width 638 height 30
checkbox input "true"
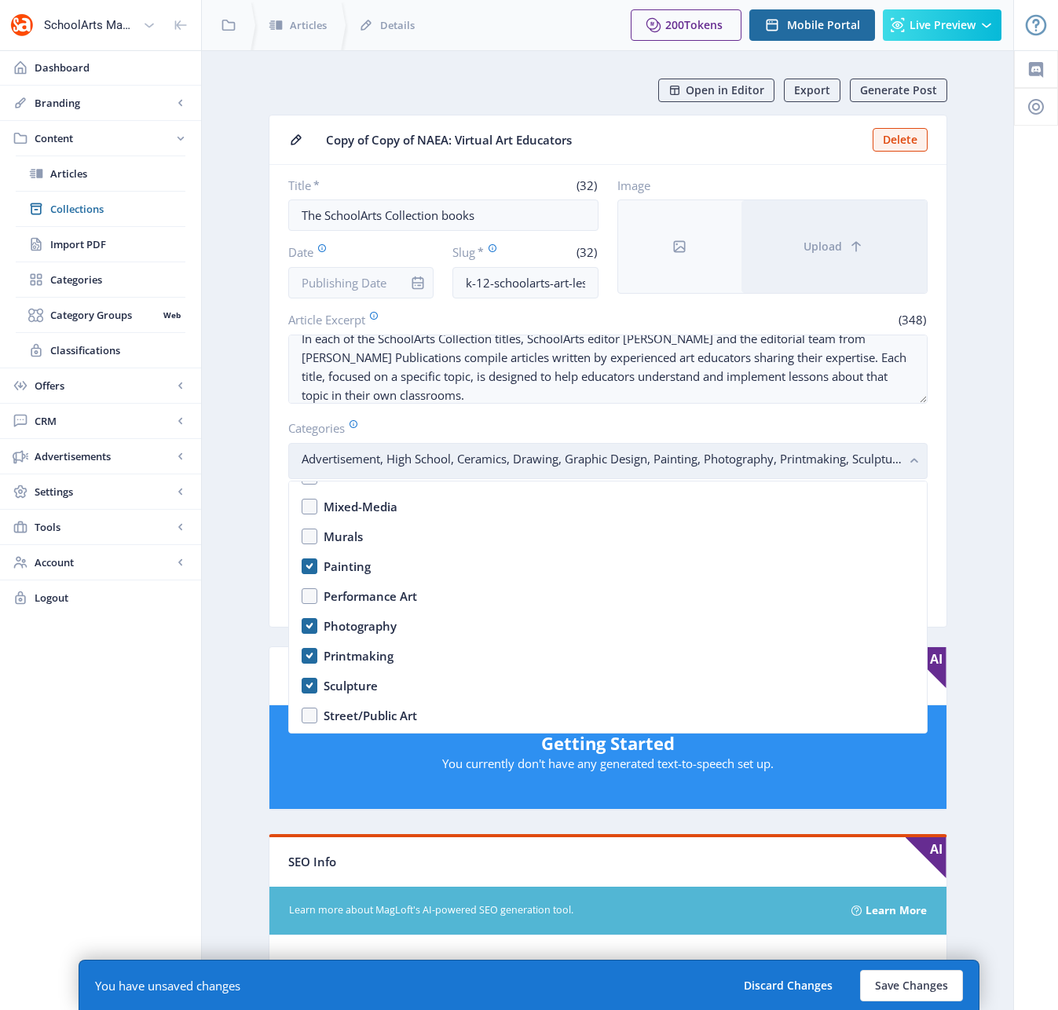
click at [913, 457] on rect "button" at bounding box center [915, 461] width 18 height 18
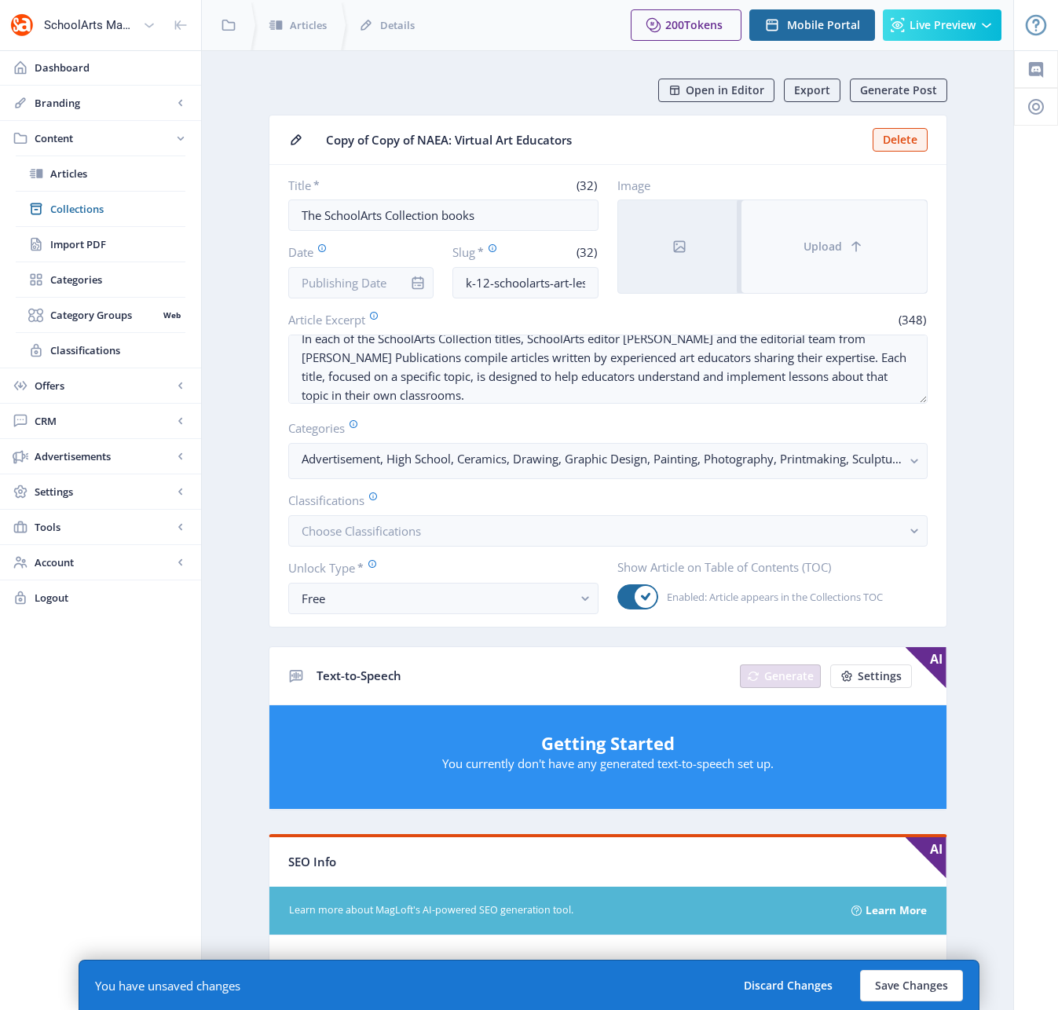
click at [814, 266] on button "Upload" at bounding box center [833, 246] width 185 height 93
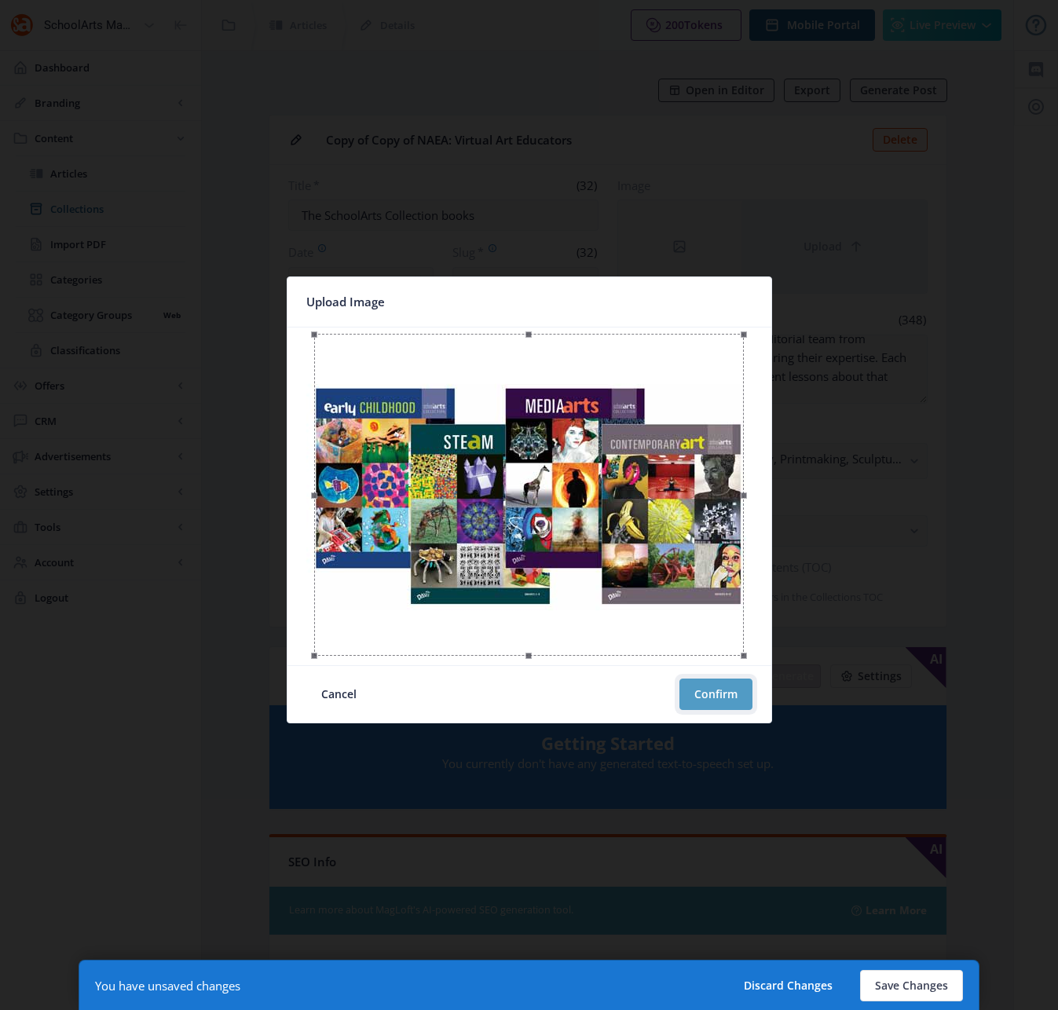
click at [713, 690] on button "Confirm" at bounding box center [715, 694] width 73 height 31
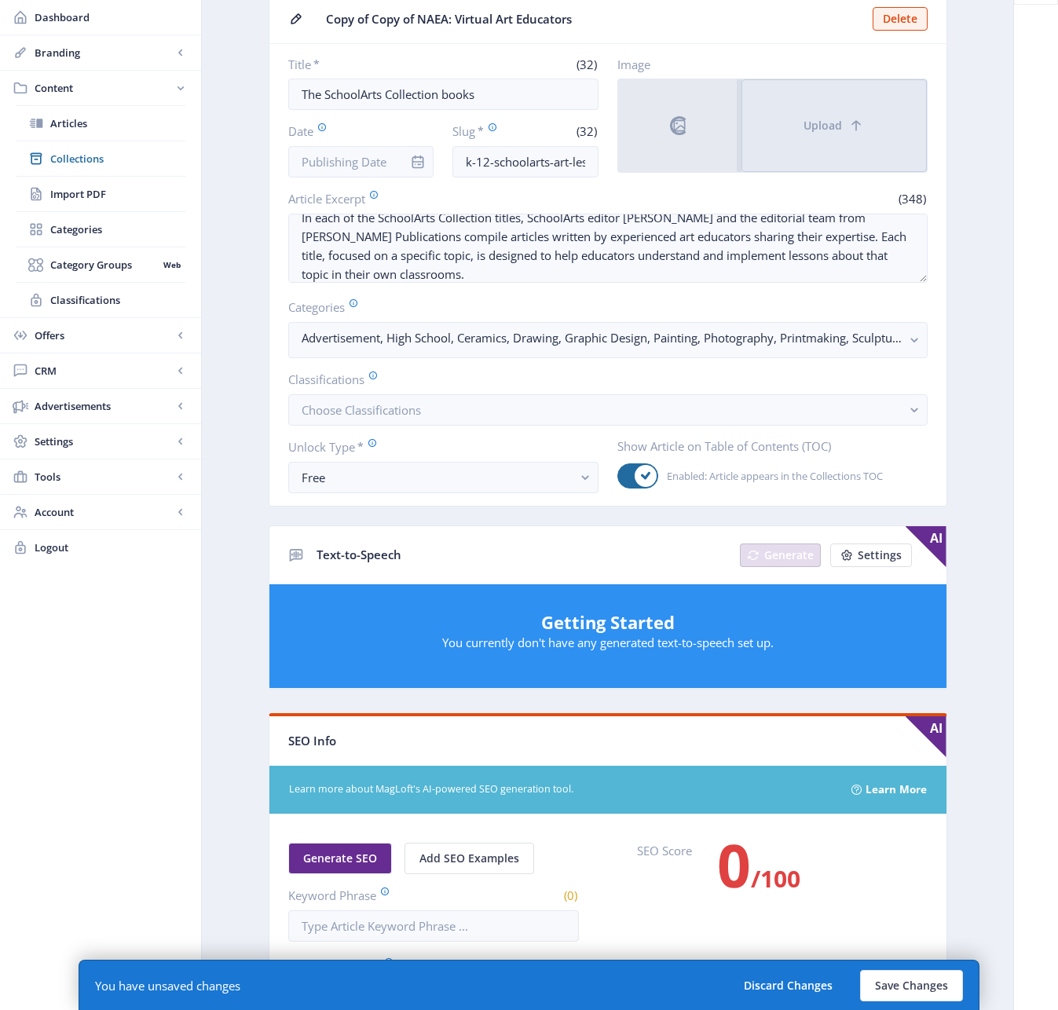
scroll to position [594, 0]
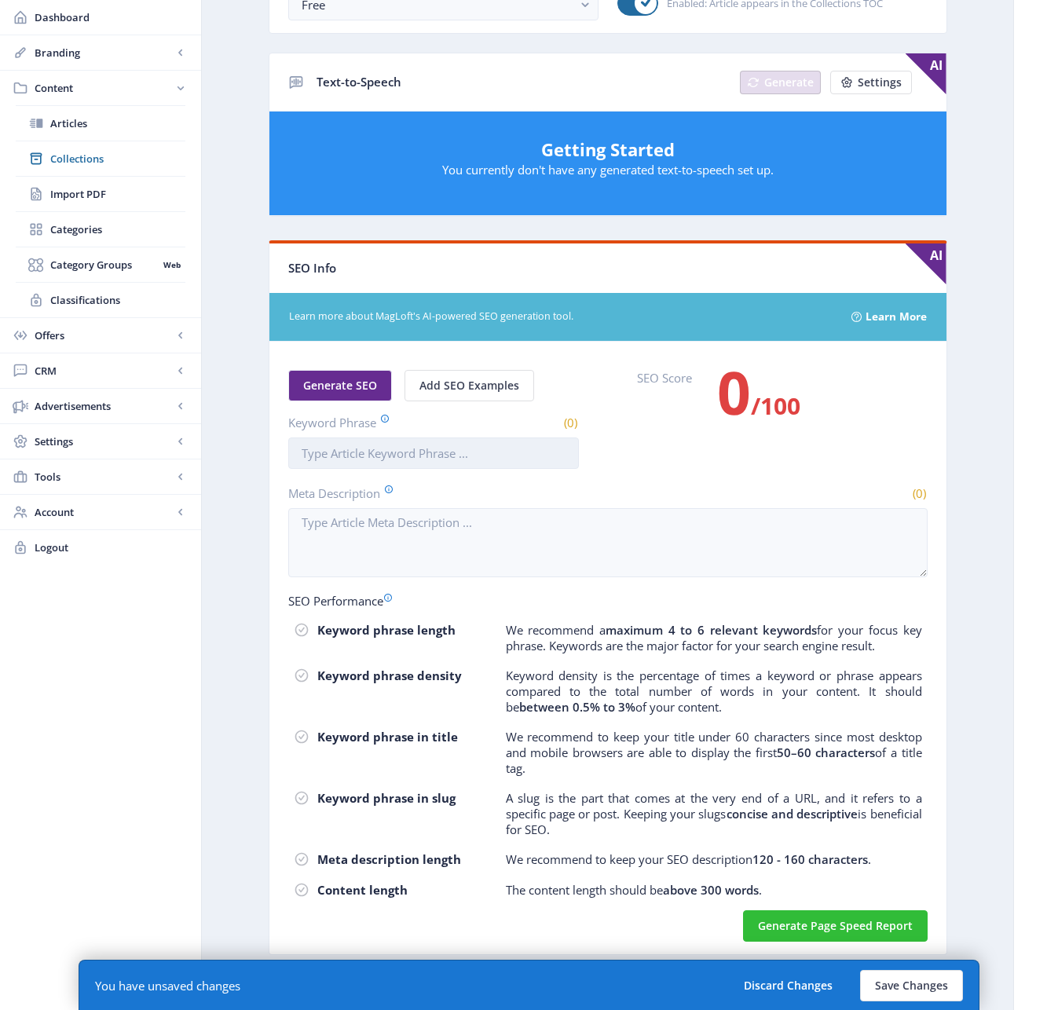
click at [326, 448] on input "Keyword Phrase" at bounding box center [433, 452] width 291 height 31
paste input "k-12 schoolarts art lessons"
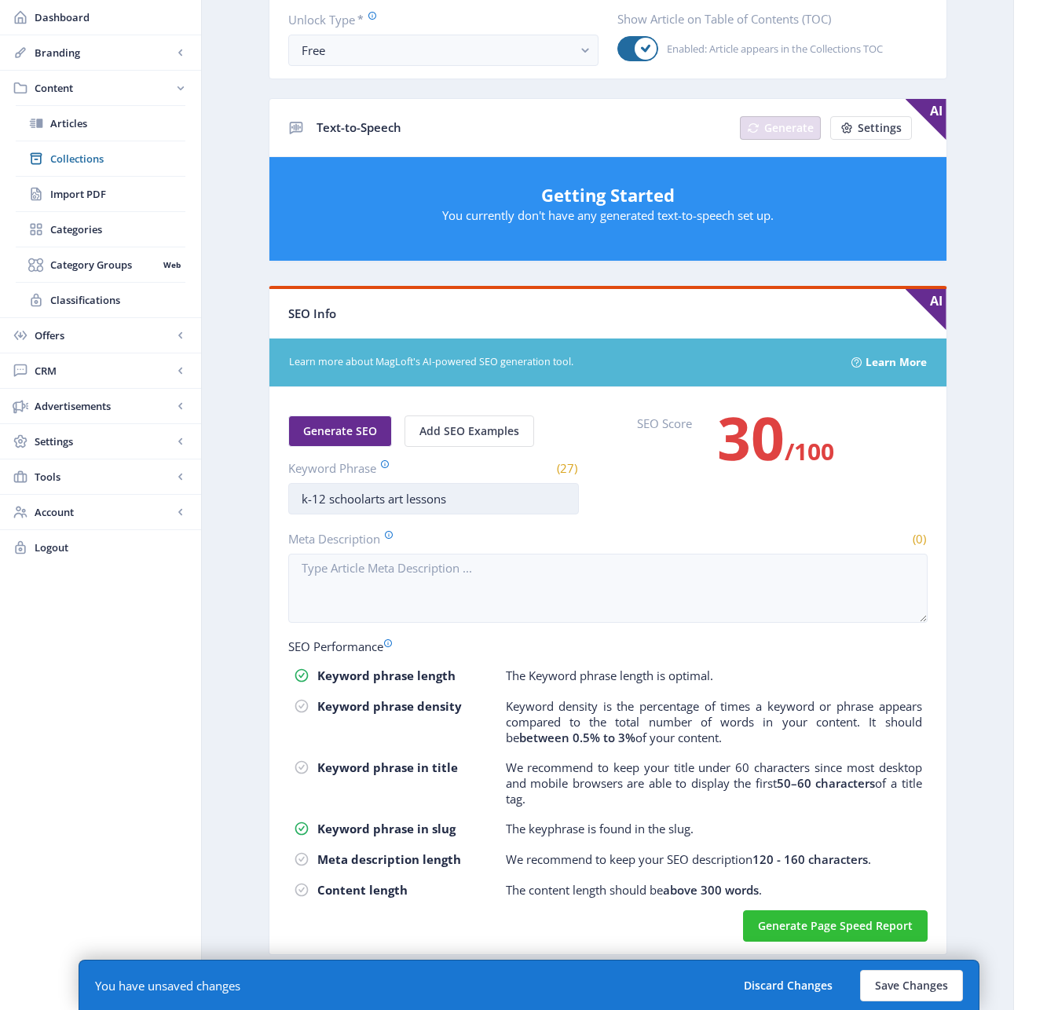
scroll to position [548, 0]
type input "k-12 schoolarts art lessons"
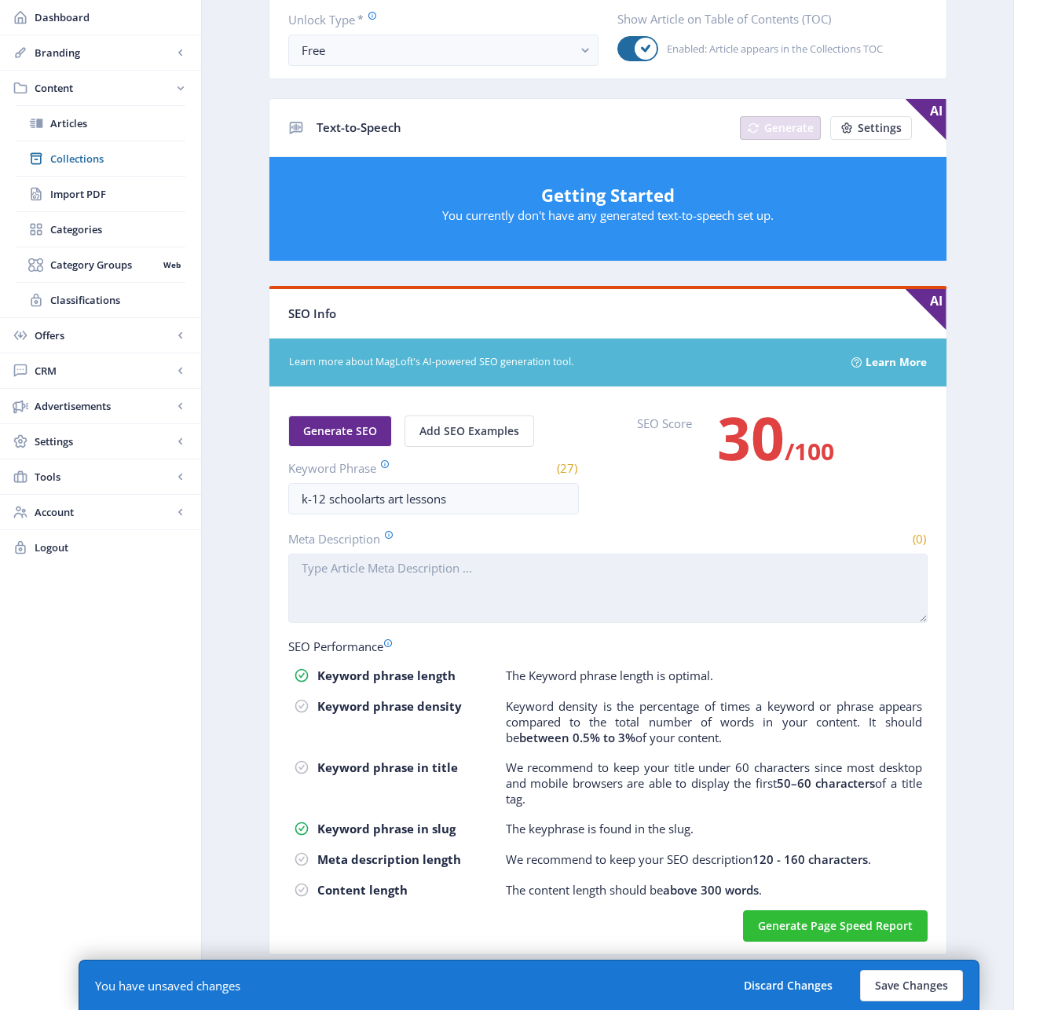
click at [430, 587] on textarea "Meta Description" at bounding box center [607, 588] width 639 height 69
paste textarea "Discover expert K-12 art lessons from the SchoolArts Collection, covering conte…"
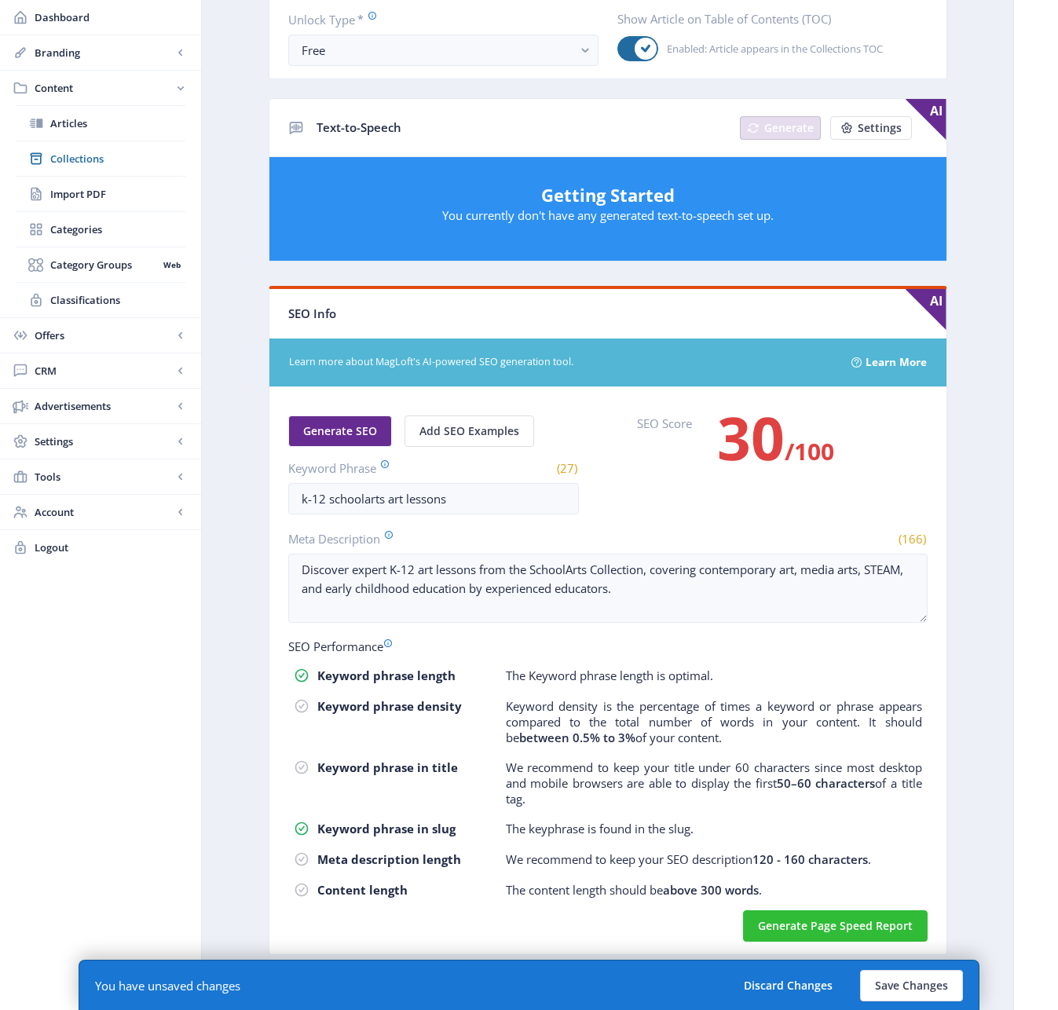
click at [590, 524] on nb-card-body "Generate SEO Add SEO Examples Keyword Phrase (27) k-12 schoolarts art lessons S…" at bounding box center [607, 670] width 677 height 567
click at [511, 506] on input "k-12 schoolarts art lessons" at bounding box center [433, 498] width 291 height 31
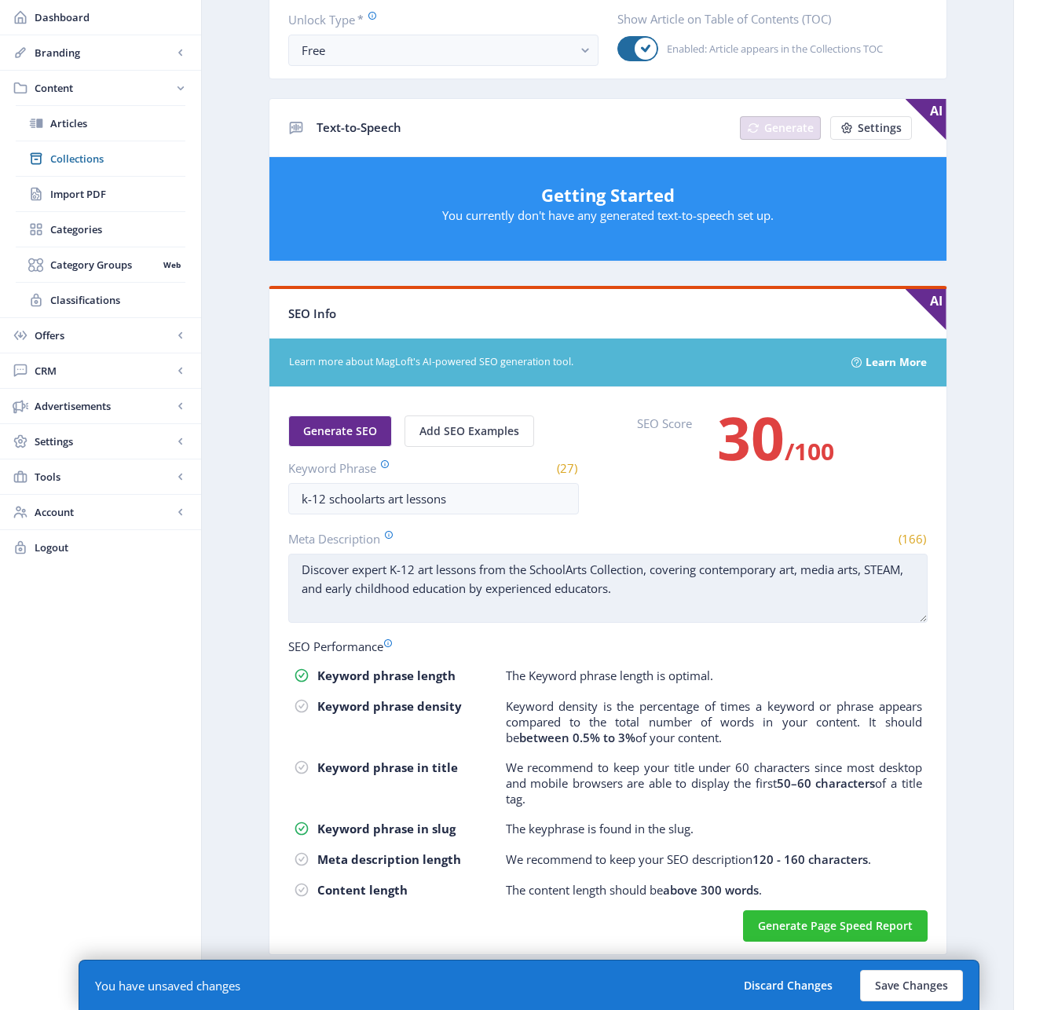
click at [671, 595] on textarea "Discover expert K-12 art lessons from the SchoolArts Collection, covering conte…" at bounding box center [607, 588] width 639 height 69
click at [310, 591] on textarea "Discover expert K-12 art lessons from the SchoolArts Collection, covering conte…" at bounding box center [607, 588] width 639 height 69
type textarea "Discover expert K-12 art lessons from the SchoolArts Collection, covering conte…"
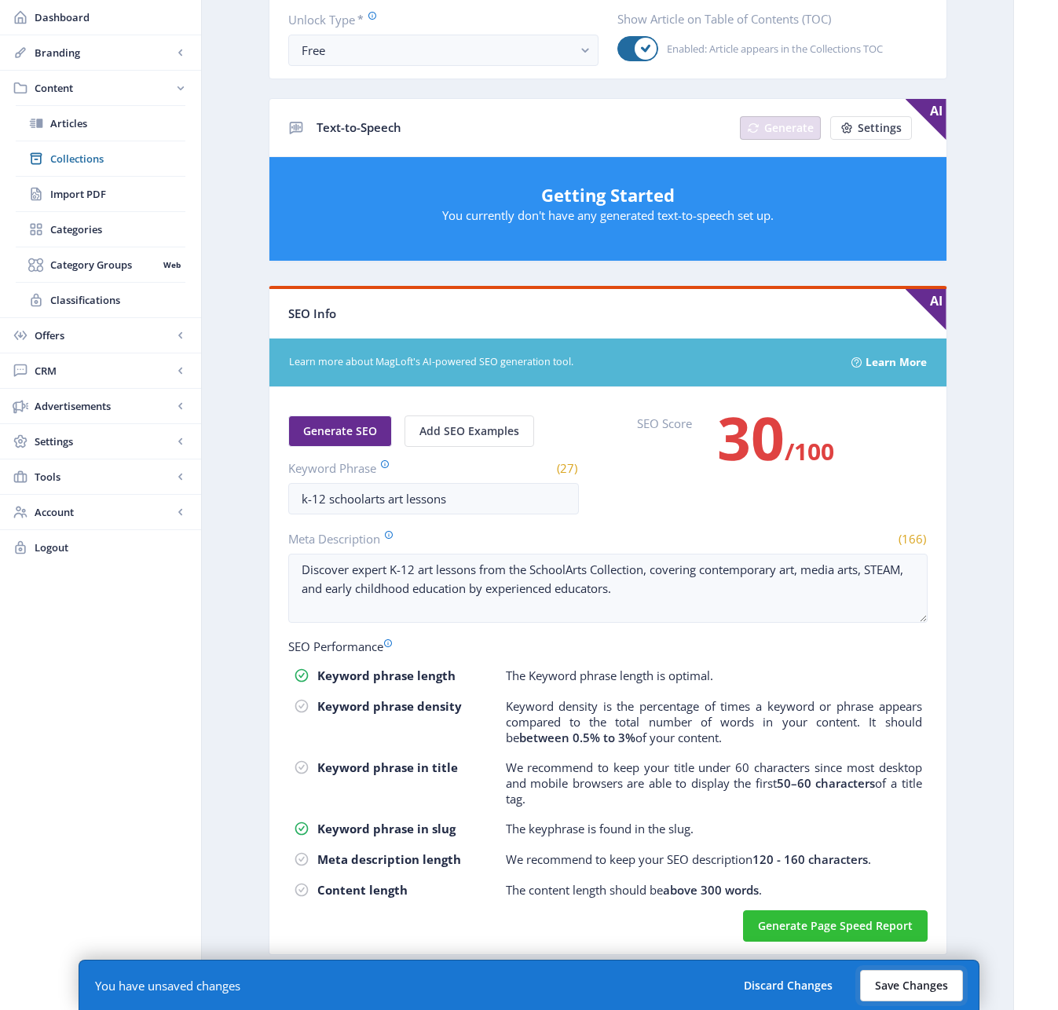
click at [889, 976] on button "Save Changes" at bounding box center [911, 985] width 103 height 31
click at [932, 979] on button "Save Changes" at bounding box center [911, 985] width 103 height 31
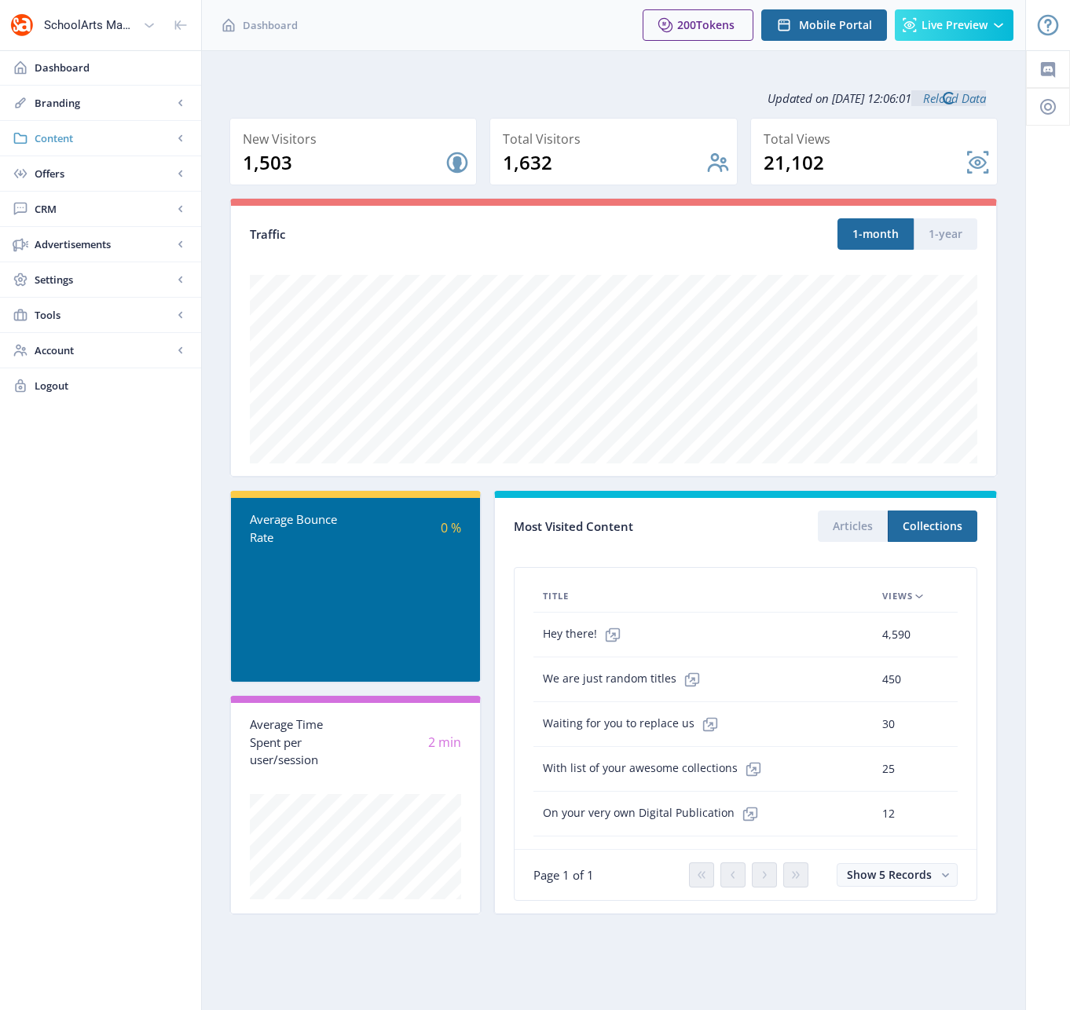
click at [63, 137] on span "Content" at bounding box center [104, 138] width 138 height 16
click at [73, 173] on span "Articles" at bounding box center [117, 174] width 135 height 16
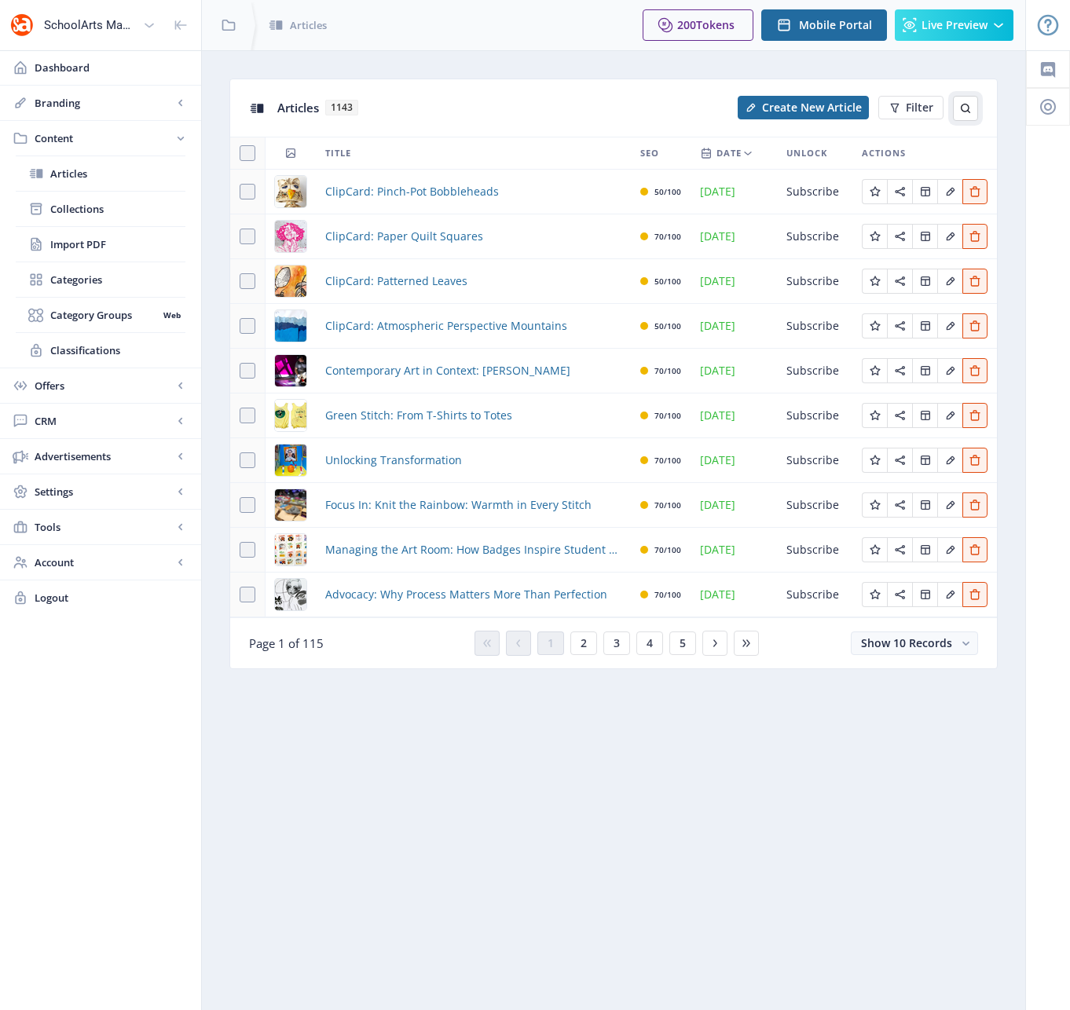
click at [962, 108] on icon at bounding box center [965, 108] width 13 height 13
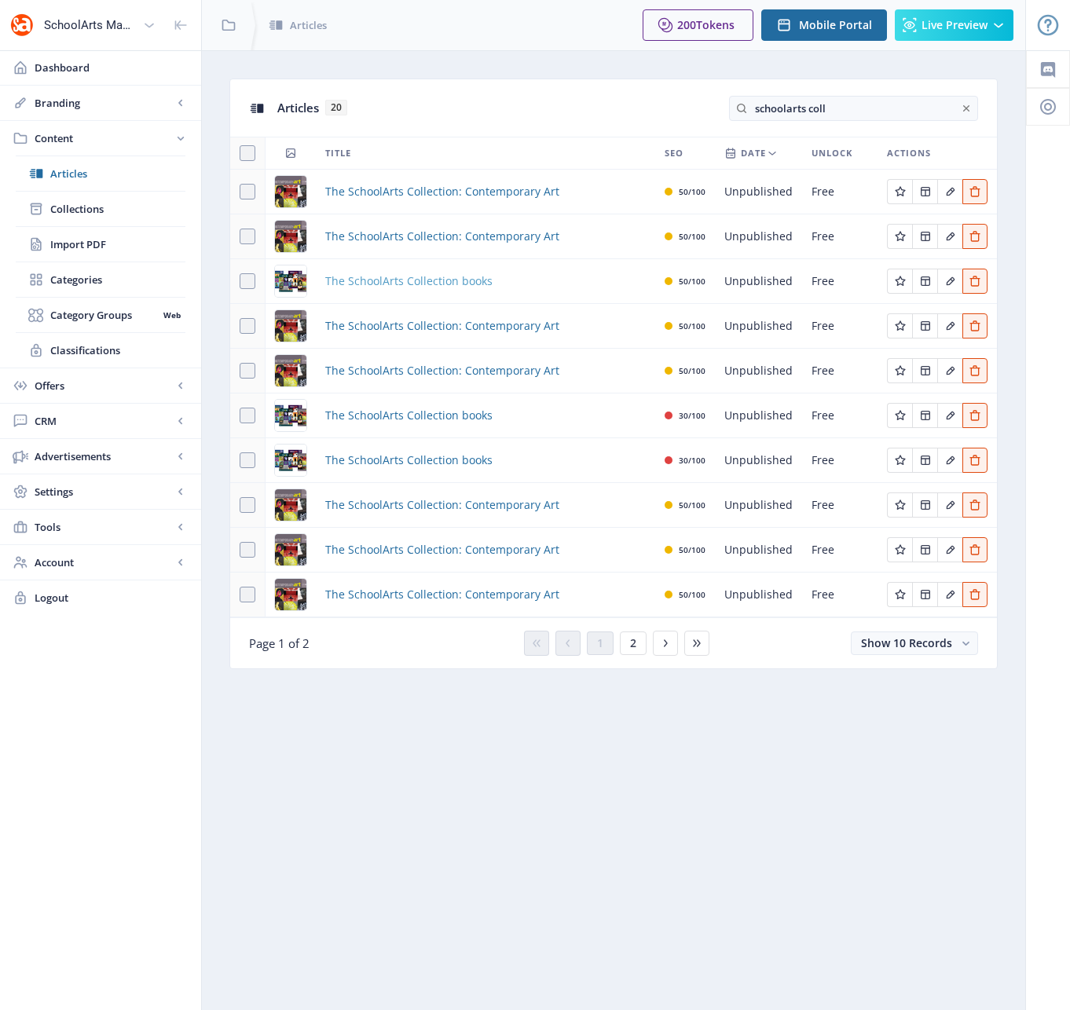
type input "schoolarts coll"
click at [423, 281] on span "The SchoolArts Collection books" at bounding box center [408, 281] width 167 height 19
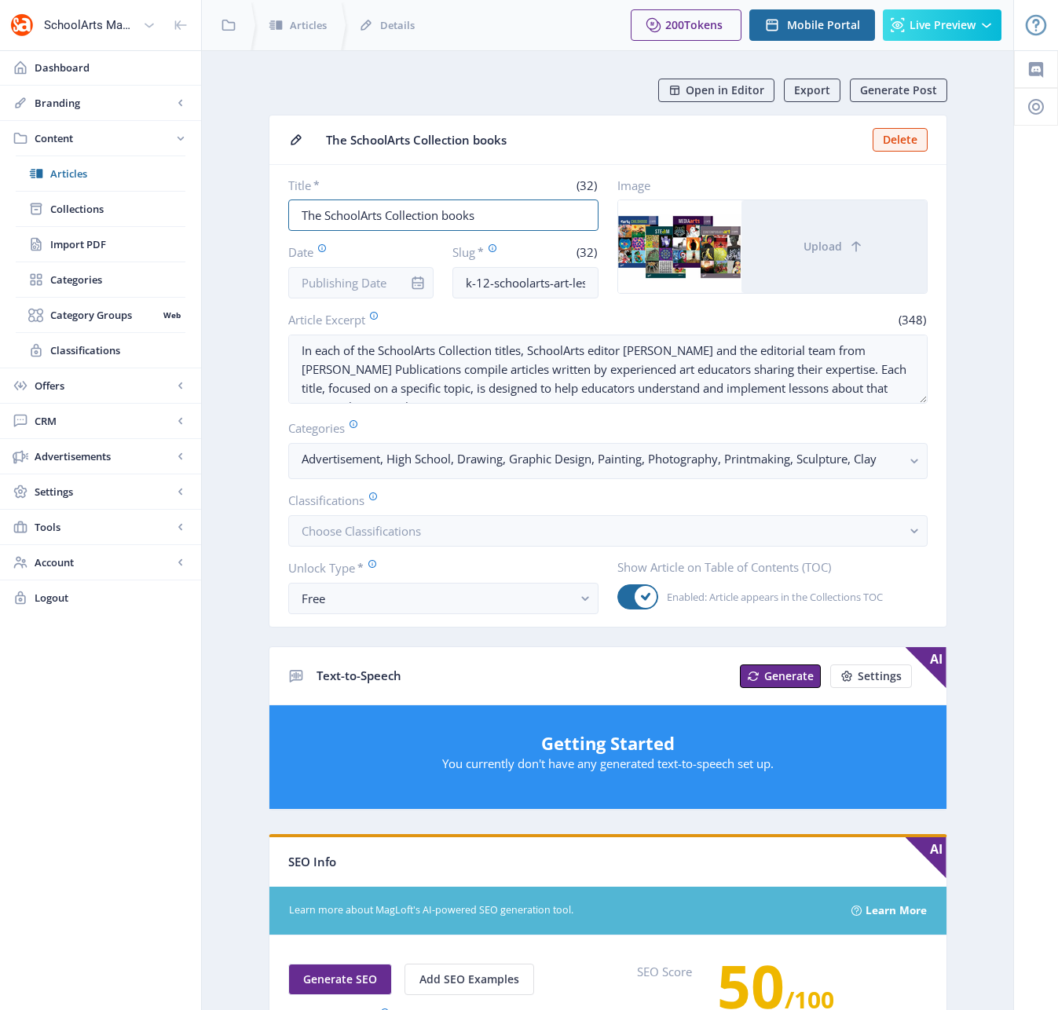
drag, startPoint x: 511, startPoint y: 221, endPoint x: 276, endPoint y: 205, distance: 236.1
click at [276, 205] on nb-card-body "Title * (32) The SchoolArts Collection books Date Slug * (32) k-12-schoolarts-a…" at bounding box center [607, 396] width 677 height 462
click at [513, 289] on input "k-12-schoolarts-art-lessons-1122" at bounding box center [525, 282] width 146 height 31
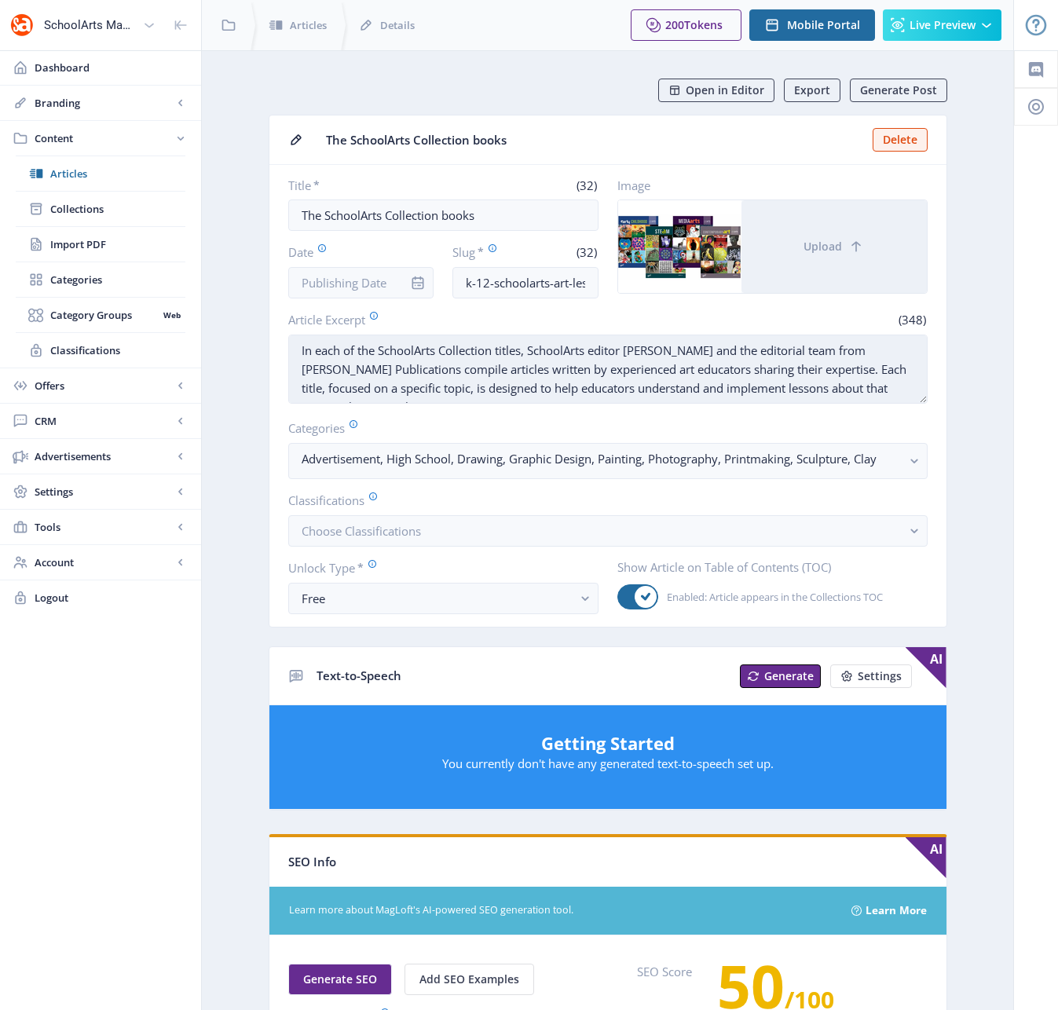
click at [521, 385] on textarea "In each of the SchoolArts Collection titles, SchoolArts editor [PERSON_NAME] an…" at bounding box center [607, 369] width 639 height 69
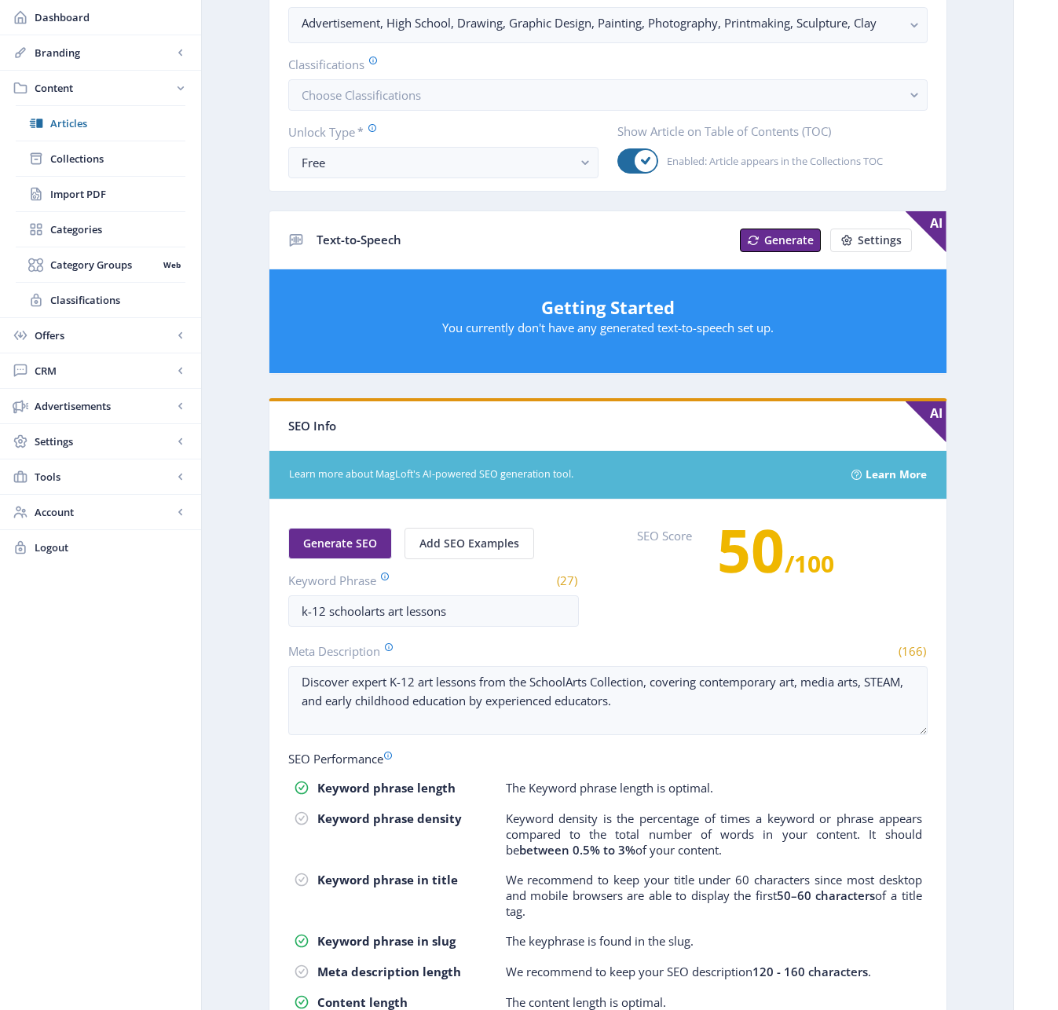
scroll to position [548, 0]
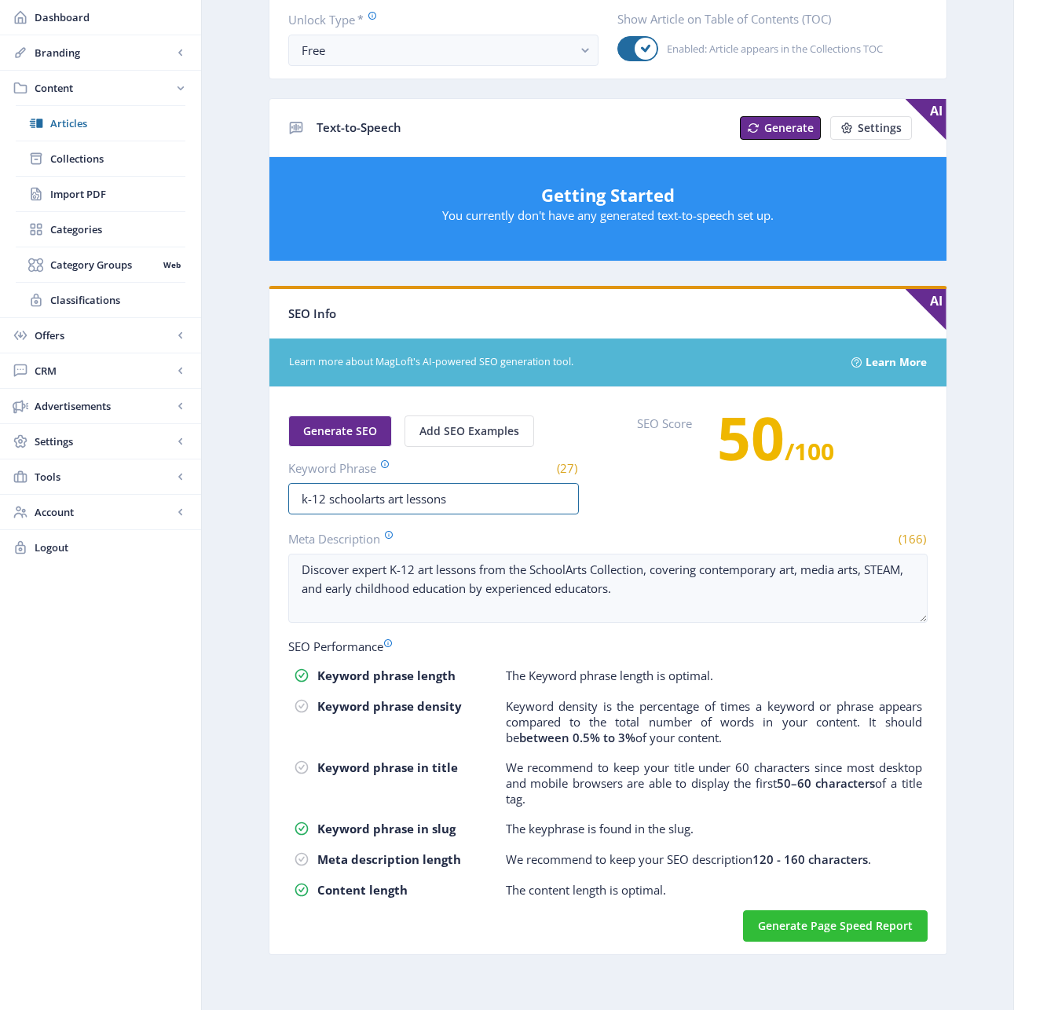
drag, startPoint x: 463, startPoint y: 499, endPoint x: 252, endPoint y: 477, distance: 211.6
click at [251, 477] on app-content-article "Open in Editor Export Generate Post The SchoolArts Collection books Delete Titl…" at bounding box center [607, 254] width 756 height 1448
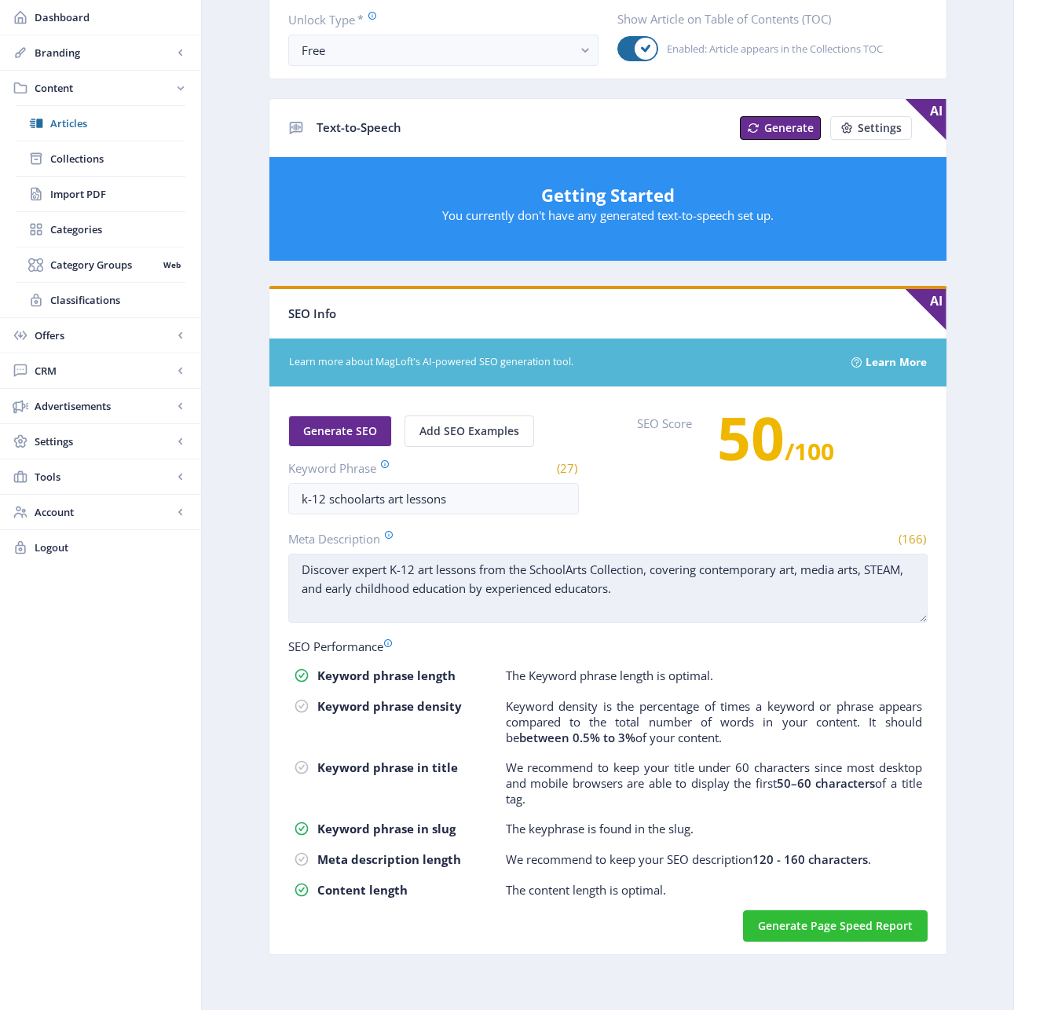
click at [492, 591] on textarea "Discover expert K-12 art lessons from the SchoolArts Collection, covering conte…" at bounding box center [607, 588] width 639 height 69
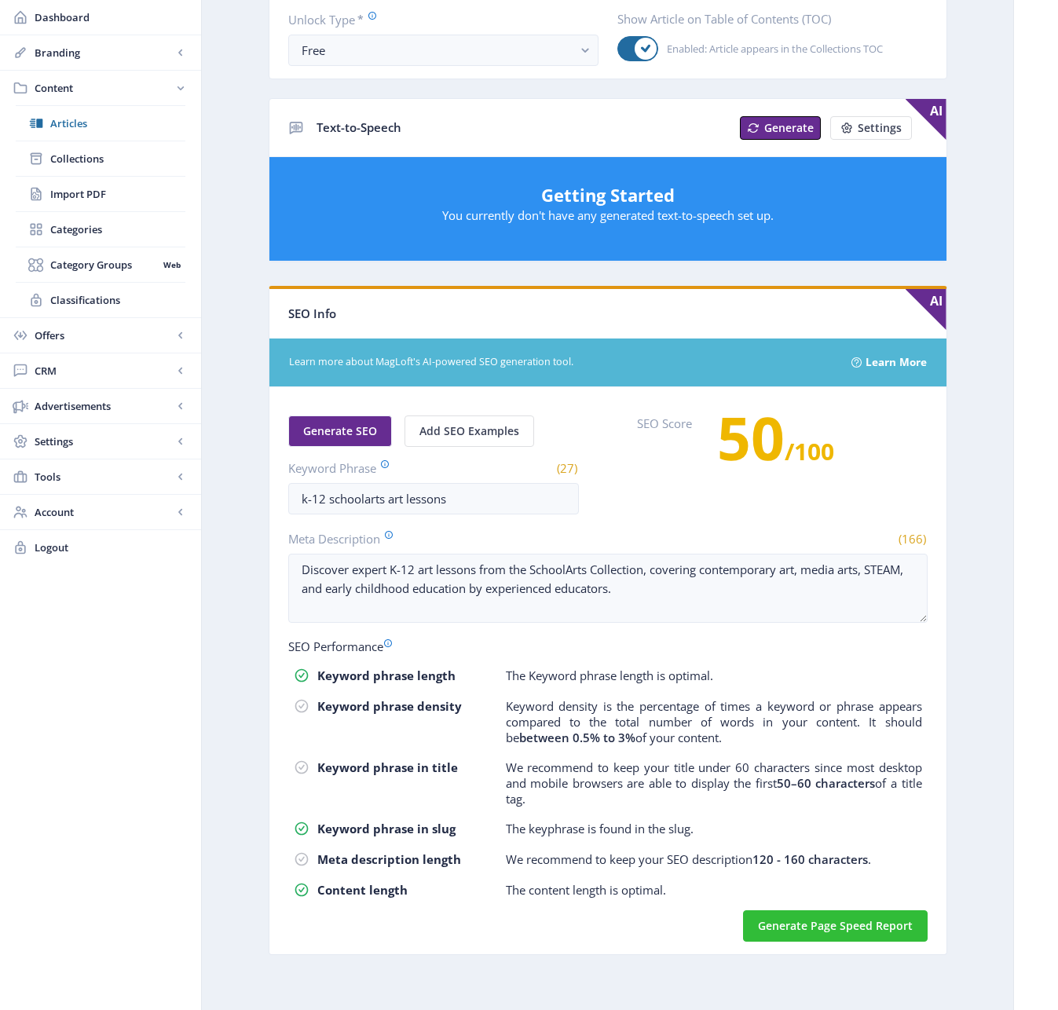
click at [659, 506] on div "Generate SEO Add SEO Examples Keyword Phrase (27) k-12 schoolarts art lessons S…" at bounding box center [607, 464] width 639 height 99
